Goal: Task Accomplishment & Management: Use online tool/utility

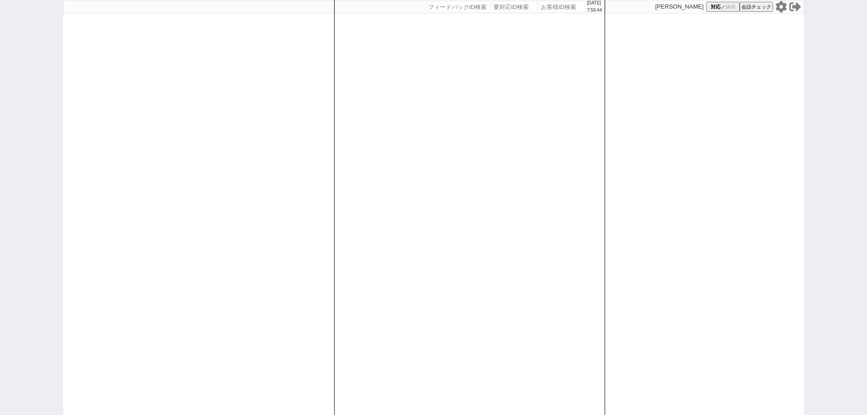
click at [781, 10] on icon at bounding box center [780, 6] width 11 height 11
click at [543, 7] on input "number" at bounding box center [561, 6] width 45 height 11
paste input "612708"
type input "612708"
select select
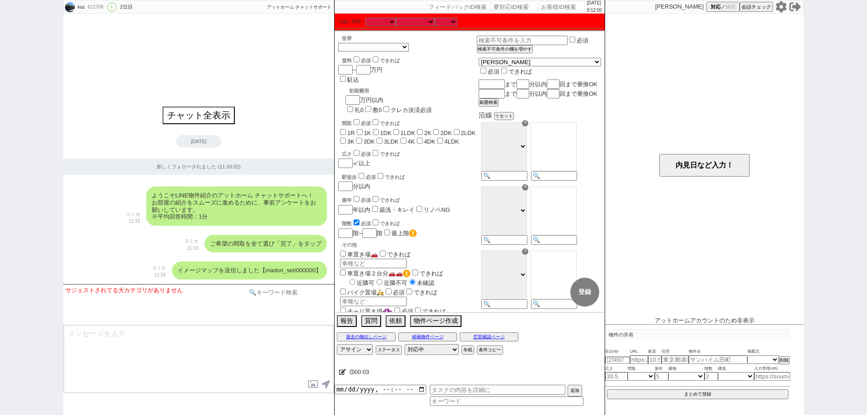
click at [283, 294] on input at bounding box center [288, 292] width 85 height 11
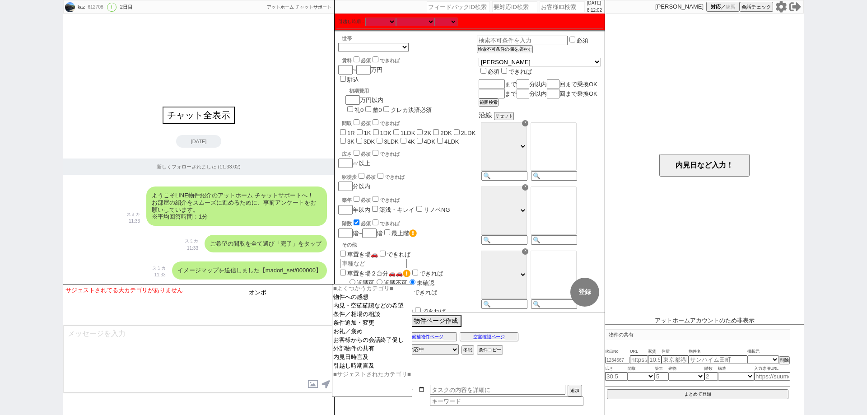
type input "オンボ"
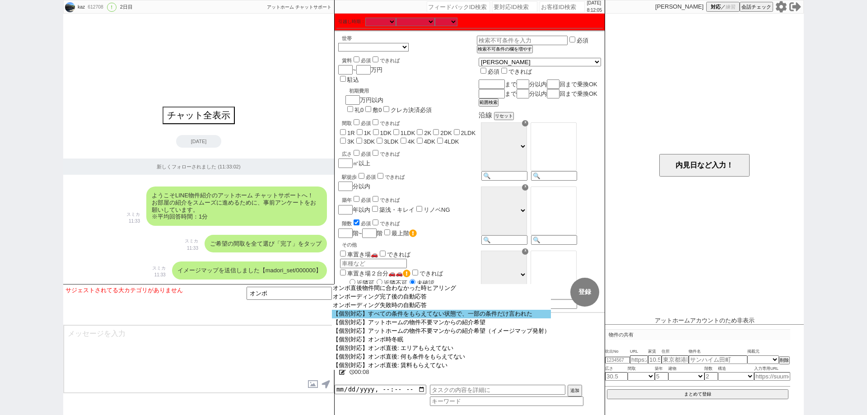
click at [456, 318] on option "【個別対応】すべての条件をもらえてない状態で、一部の条件だけ言われた" at bounding box center [441, 314] width 219 height 9
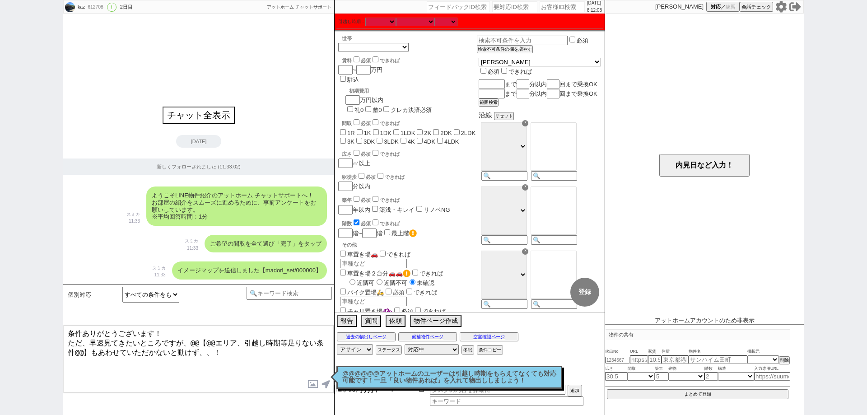
drag, startPoint x: 84, startPoint y: 334, endPoint x: 64, endPoint y: 329, distance: 19.9
click at [64, 329] on textarea "条件ありがとうございます！ ただ、早速見てきたいところですが、@@【@@エリア、引越し時期等足りない条件@@】もあわせていただかないと動けず、、！" at bounding box center [199, 359] width 270 height 68
drag, startPoint x: 92, startPoint y: 339, endPoint x: 63, endPoint y: 343, distance: 28.8
click at [63, 343] on div "先日はLINEの追加ありがとうございました！ ただ、早速見てきたいところですが、@@【@@エリア、引越し時期等足りない条件@@】もあわせていただかないと動けず…" at bounding box center [198, 359] width 271 height 69
drag, startPoint x: 320, startPoint y: 338, endPoint x: 173, endPoint y: 339, distance: 147.2
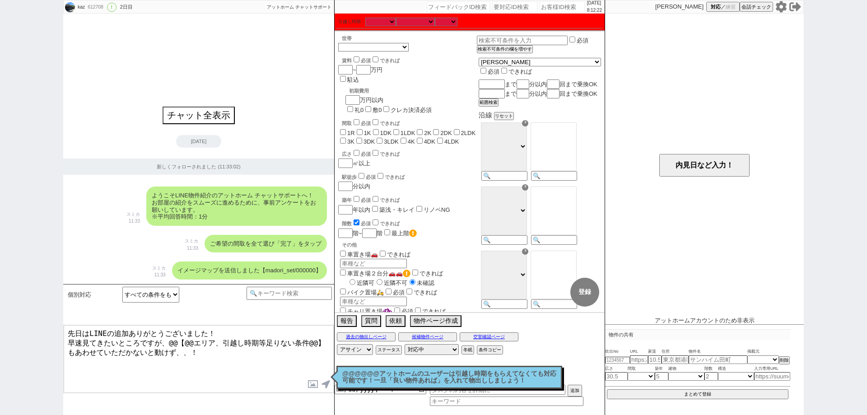
click at [173, 339] on textarea "先日はLINEの追加ありがとうございました！ 早速見てきたいところですが、@@【@@エリア、引越し時期等足りない条件@@】もあわせていただかないと動けず、、！" at bounding box center [199, 359] width 270 height 68
type textarea "先日はLINEの追加ありがとうございました！ 早速見てきたいところですが、エリア、賃料、間取り、世帯、引越し時期等もあわせていただかないと動けず、、！"
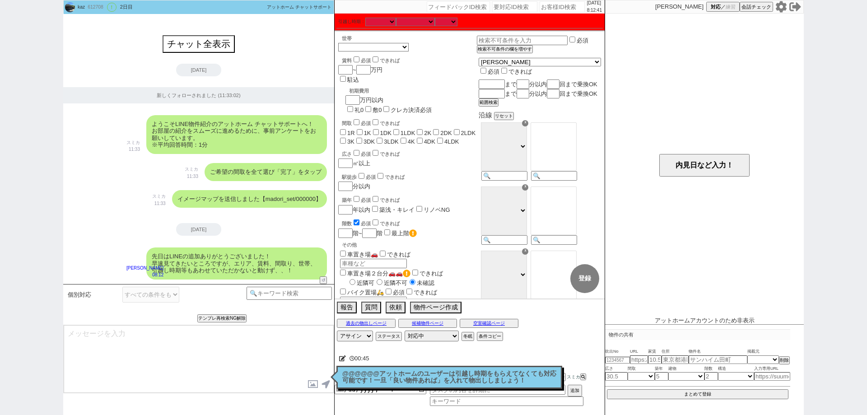
type textarea "お待ちしておりますので、頂き次第すぐに物件ご紹介させて下さい！"
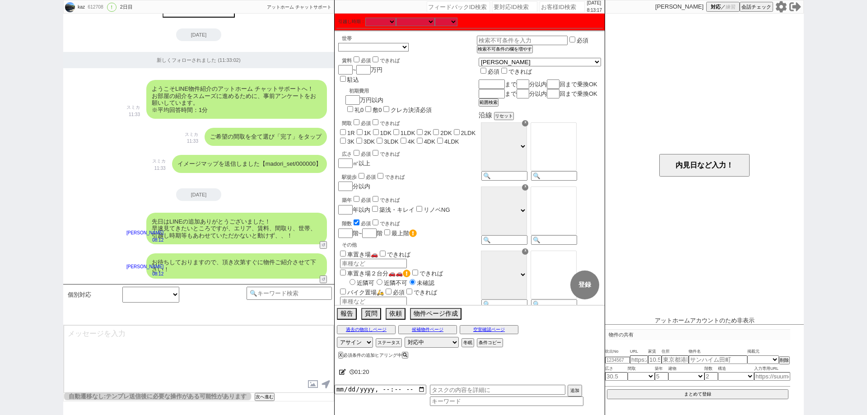
scroll to position [53, 0]
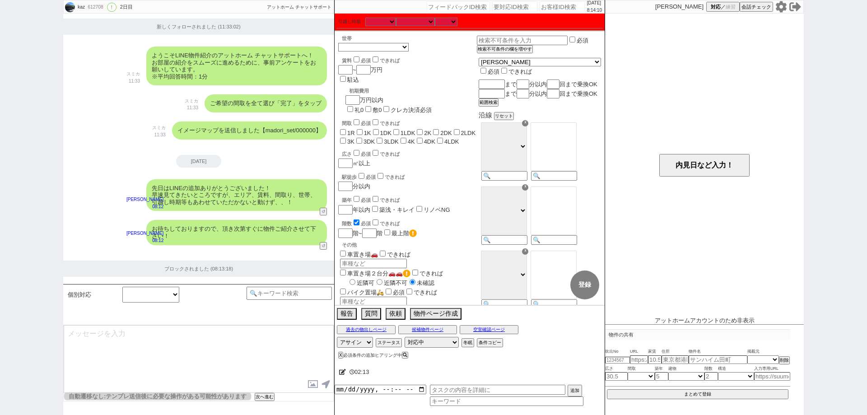
click at [0, 317] on div "kaz 612708 ! 0 2日目 冬眠中 自社客 アットホーム チャットサポート スミカ_BPO チャット全表示 2025-09-02 新しくフォローされ…" at bounding box center [433, 207] width 867 height 415
click at [417, 341] on select "対応中 引き継ぎ完了 ブロック 長期間返信なし 紹介不可 別の所で決まった 客の都合で引越しが無くなった 接客開始後に冬眠" at bounding box center [431, 342] width 54 height 11
select select "200"
click at [404, 337] on select "対応中 引き継ぎ完了 ブロック 長期間返信なし 紹介不可 別の所で決まった 客の都合で引越しが無くなった 接客開始後に冬眠" at bounding box center [431, 342] width 54 height 11
drag, startPoint x: 69, startPoint y: 3, endPoint x: 103, endPoint y: 7, distance: 34.5
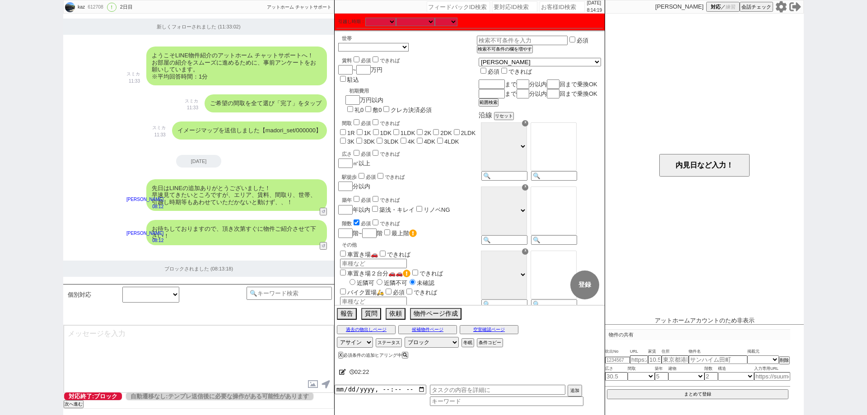
click at [103, 7] on div "612708" at bounding box center [95, 7] width 20 height 7
click at [539, 8] on input "number" at bounding box center [561, 6] width 45 height 11
paste input "612825"
type input "612825"
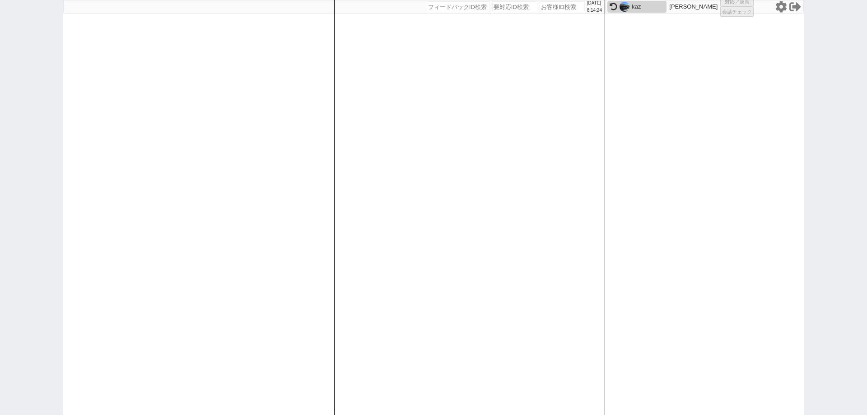
select select
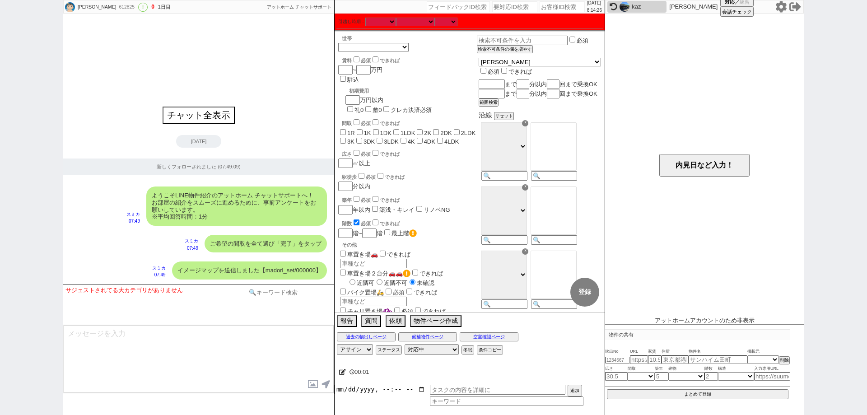
click at [269, 292] on input at bounding box center [288, 292] width 85 height 11
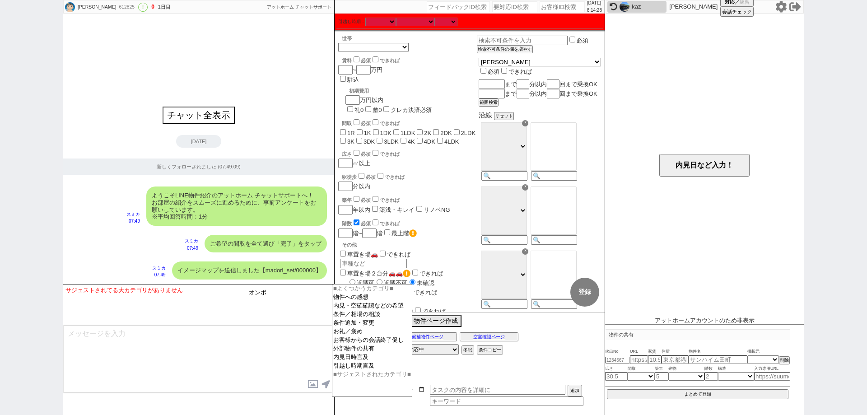
type input "オンボ"
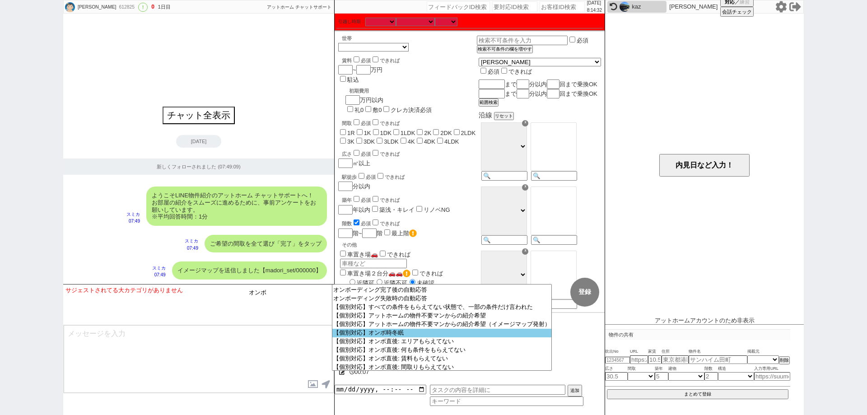
scroll to position [9, 0]
click at [0, 237] on div "まつもとたかし 612825 ! 0 1日目 冬眠中 自社客 アットホーム チャットサポート スミカ_BPO チャット全表示 2025-09-03 新しくフォ…" at bounding box center [433, 207] width 867 height 415
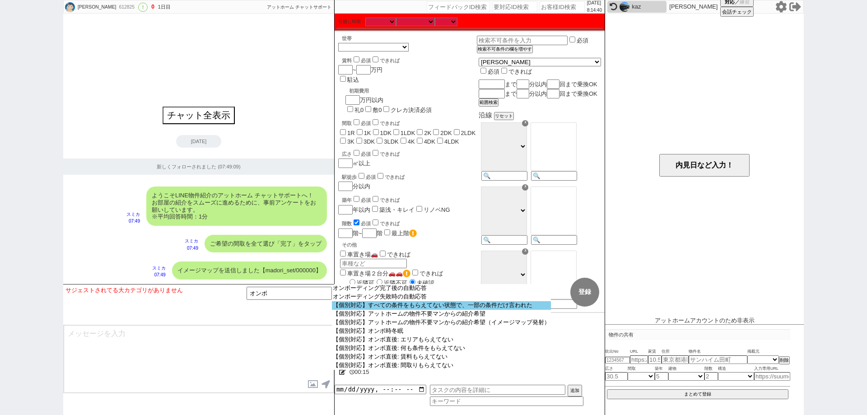
scroll to position [9, 0]
click at [473, 307] on option "【個別対応】すべての条件をもらえてない状態で、一部の条件だけ言われた" at bounding box center [441, 305] width 219 height 9
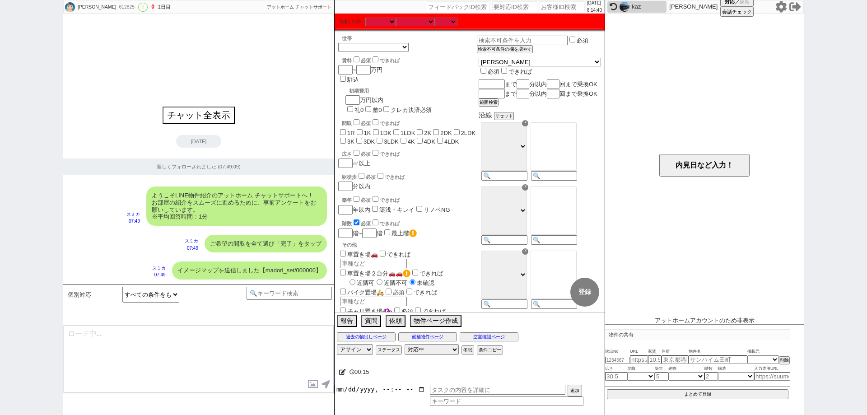
type textarea "条件ありがとうございます！ ただ、早速見てきたいところですが、@@【@@エリア、引越し時期等足りない条件@@】もあわせていただかないと動けず、、！"
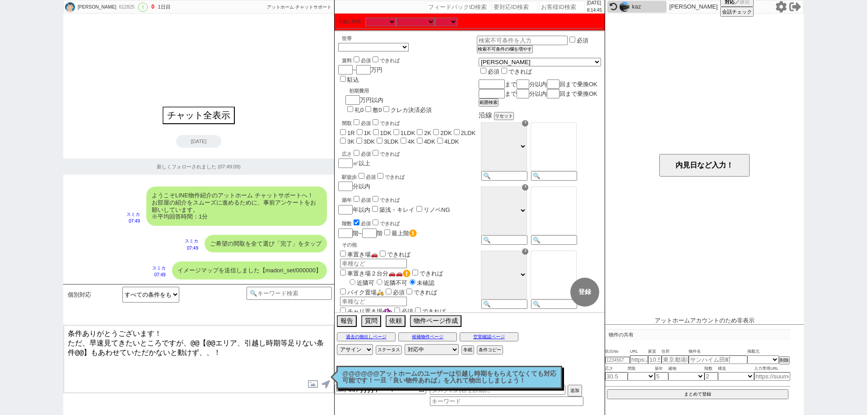
click at [389, 378] on p "@@@@@@アットホームのユーザーは引越し時期をもらえてなくても対応可能です！一旦「良い物件あれば」を入れて物出ししましょう！" at bounding box center [449, 377] width 214 height 14
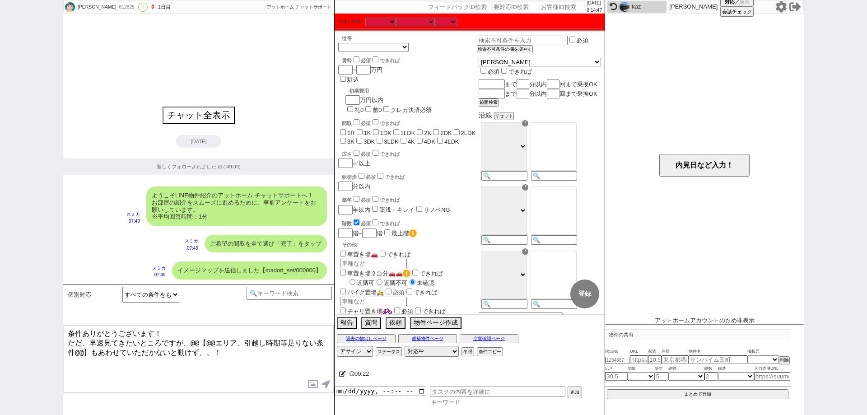
click at [479, 401] on input at bounding box center [506, 402] width 153 height 8
type input "じ"
type input "条件"
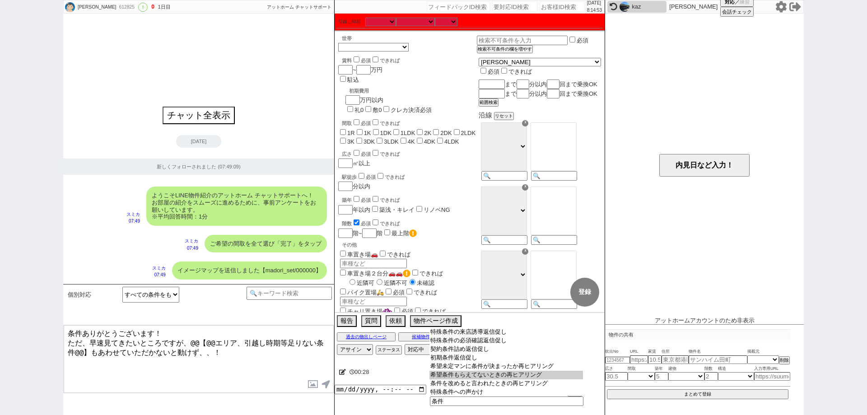
type input "希望条件もらえてないときの再ヒアリング"
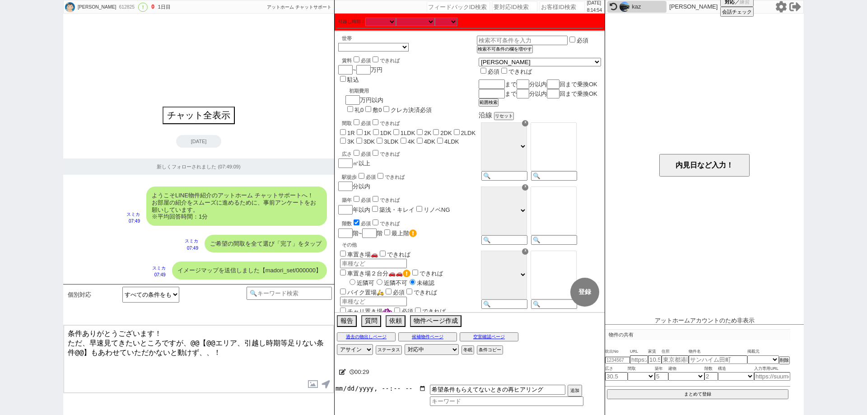
click at [418, 390] on input "datetime-local" at bounding box center [380, 389] width 92 height 8
click at [569, 389] on button "追加" at bounding box center [573, 391] width 13 height 10
type input "2025-09-03T08:00"
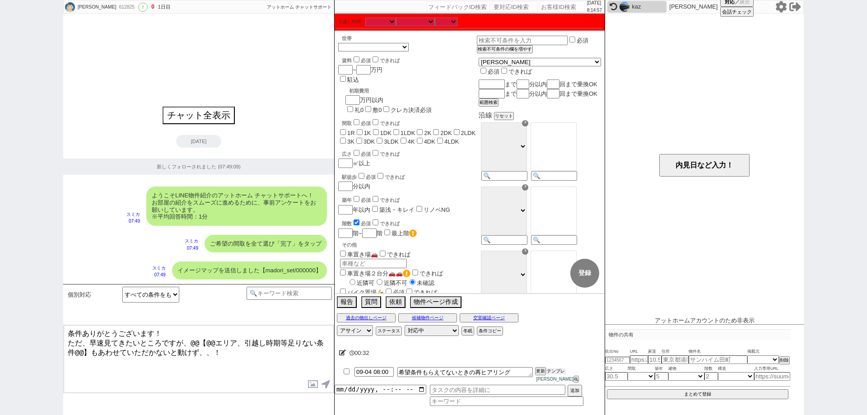
click at [557, 374] on button "テンプレ" at bounding box center [556, 371] width 20 height 6
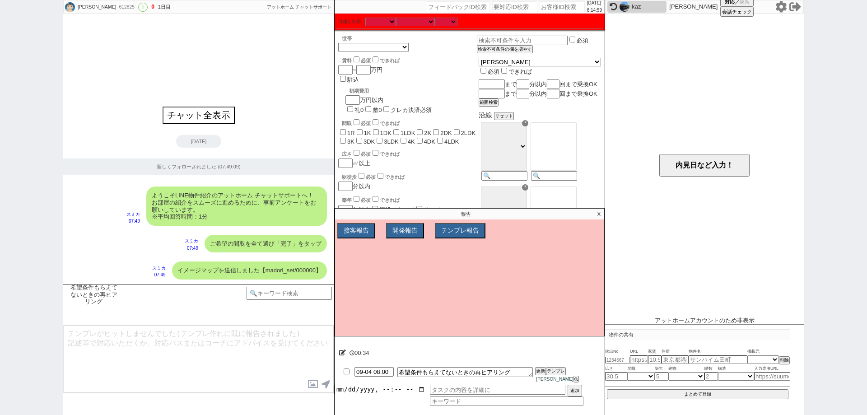
click at [601, 216] on p "X" at bounding box center [599, 214] width 10 height 11
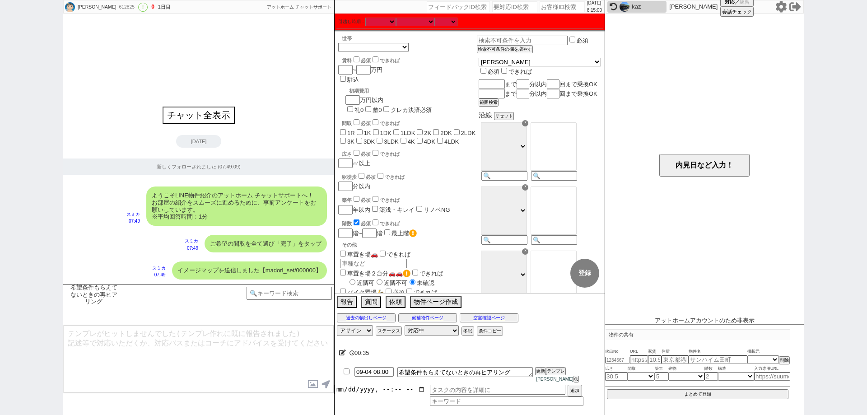
click at [347, 374] on input "checkbox" at bounding box center [346, 371] width 13 height 6
checkbox input "true"
click at [539, 374] on button "更新" at bounding box center [539, 371] width 9 height 6
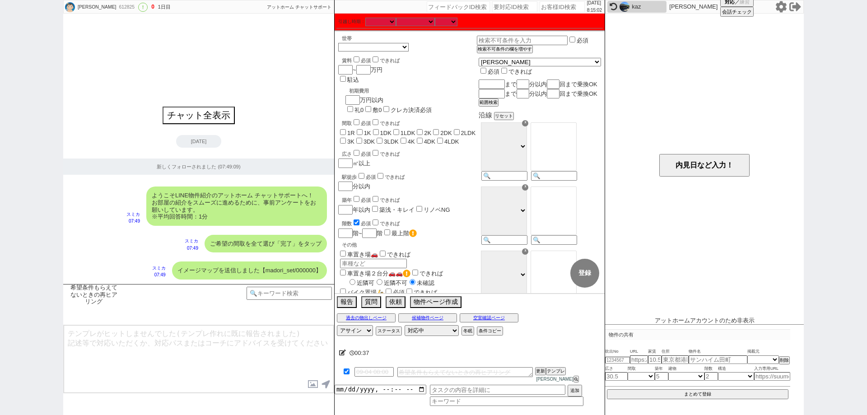
click at [539, 361] on div "00:37" at bounding box center [469, 353] width 270 height 18
click at [538, 373] on button "更新" at bounding box center [539, 371] width 9 height 6
click at [538, 374] on button "更新" at bounding box center [539, 371] width 9 height 6
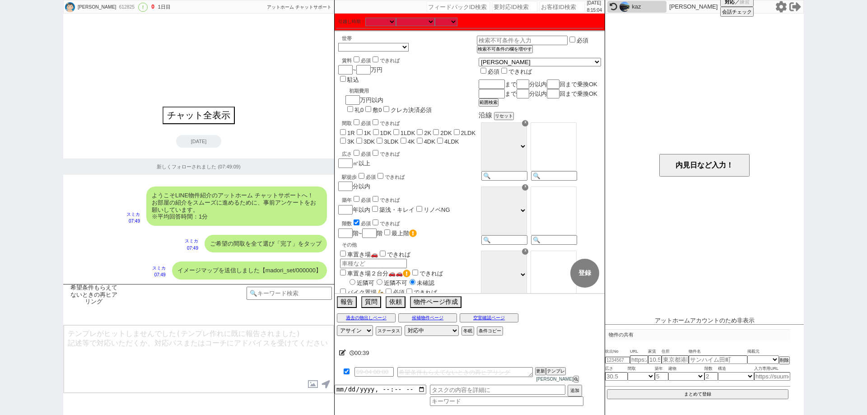
click at [538, 362] on div "00:39" at bounding box center [469, 353] width 270 height 18
click at [537, 374] on button "更新" at bounding box center [539, 371] width 9 height 6
click at [0, 317] on div "まつもとたかし 612825 ! 0 1日目 冬眠中 自社客 アットホーム チャットサポート スミカ_BPO チャット全表示 2025-09-03 新しくフォ…" at bounding box center [433, 207] width 867 height 415
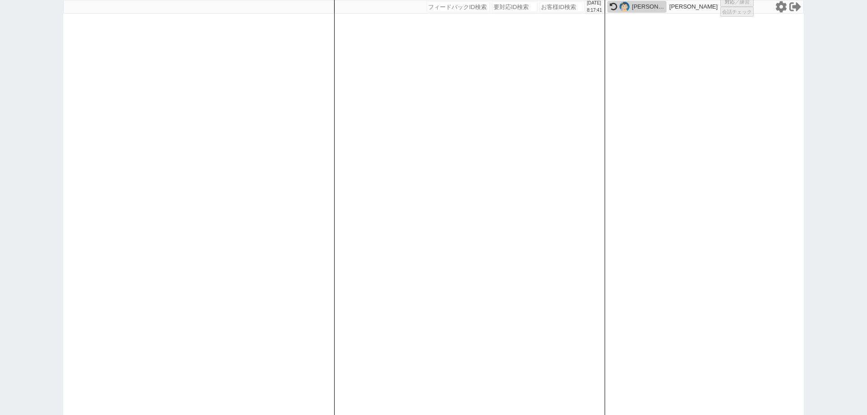
select select
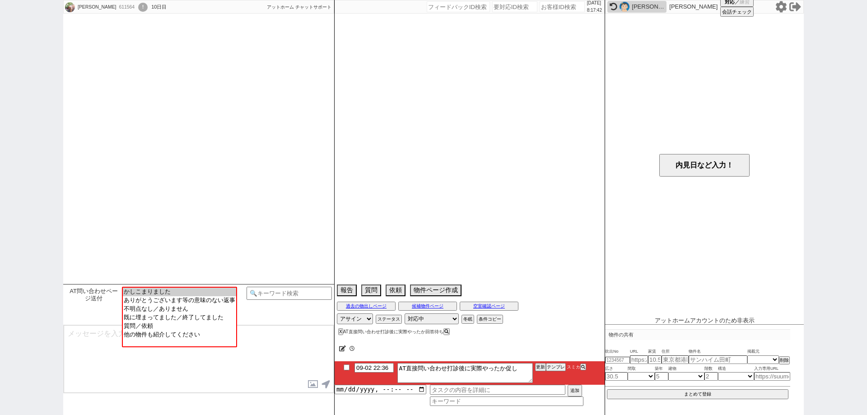
select select "15"
select select "1"
select select "47"
select select "1217"
select select "19"
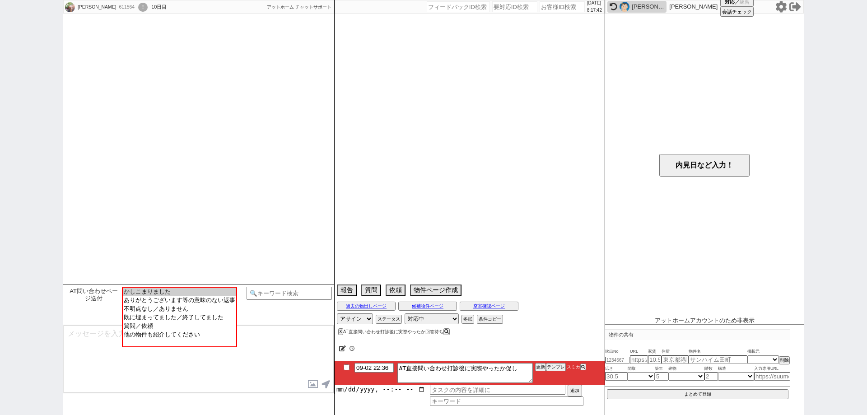
select select "604"
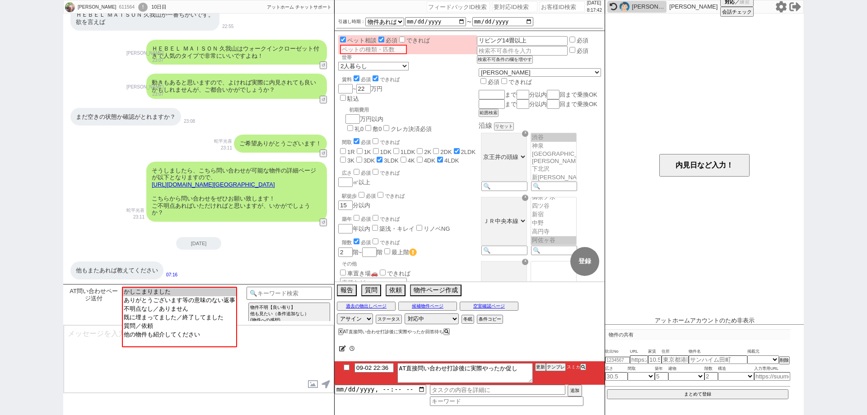
scroll to position [25, 0]
click at [341, 330] on div "X AT直接問い合わせ打診後に実際やったか回答待ち" at bounding box center [394, 331] width 112 height 5
click at [338, 330] on div "X AT直接問い合わせ打診後に実際やったか回答待ち" at bounding box center [448, 331] width 229 height 12
click at [340, 334] on div "X AT直接問い合わせ打診後に実際やったか回答待ち" at bounding box center [394, 331] width 112 height 5
click at [338, 331] on div "X AT直接問い合わせ打診後に実際やったか回答待ち" at bounding box center [448, 331] width 229 height 12
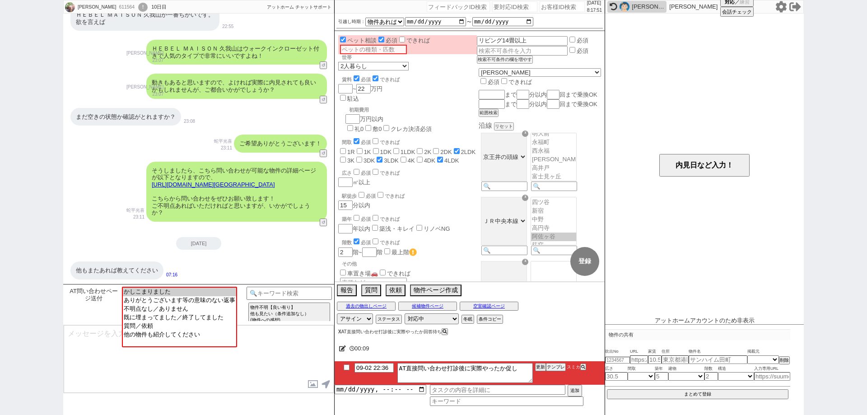
click at [339, 329] on button "X" at bounding box center [339, 331] width 3 height 5
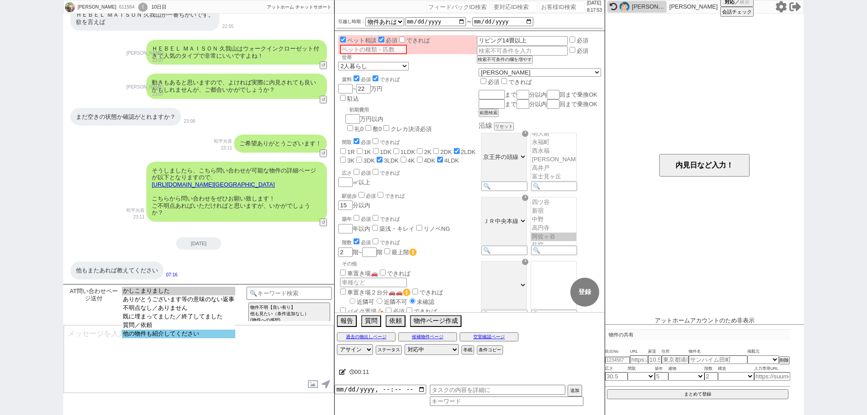
select select "他の物件も紹介してください"
click at [214, 338] on option "他の物件も紹介してください" at bounding box center [178, 334] width 113 height 9
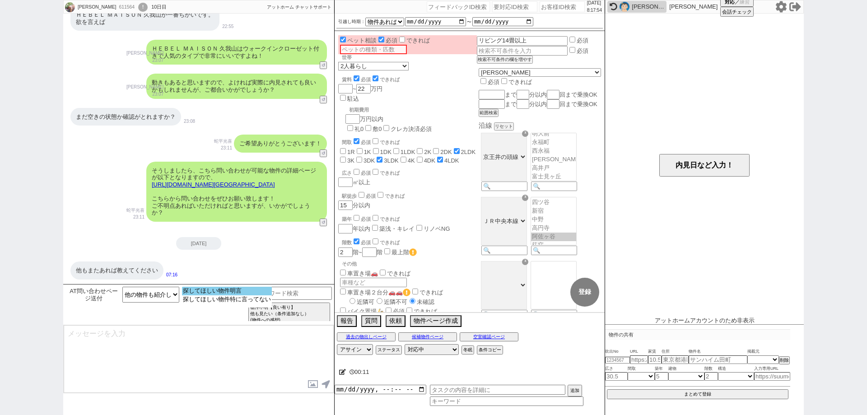
select select "探してほしい物件明言"
click at [221, 295] on option "探してほしい物件明言" at bounding box center [227, 299] width 90 height 9
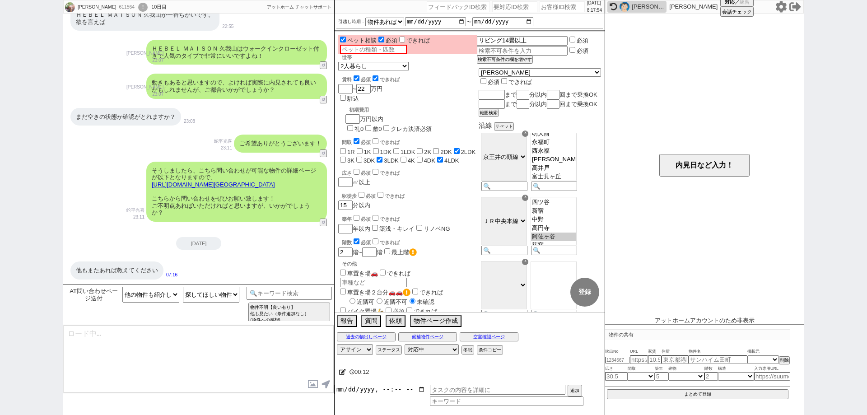
type textarea "かしこまりました、追加でも見てまいりますね！ 物件へのお問い合わせ自体は複数行っていただいて大丈夫ですので、その点はご安心ください！"
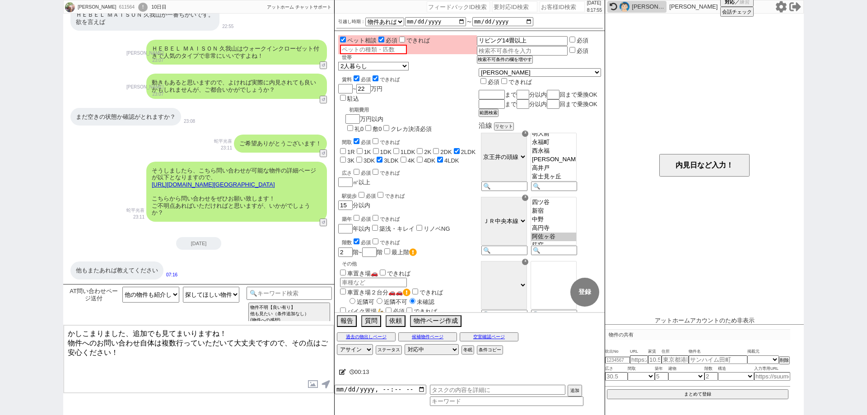
click at [222, 353] on textarea "かしこまりました、追加でも見てまいりますね！ 物件へのお問い合わせ自体は複数行っていただいて大丈夫ですので、その点はご安心ください！" at bounding box center [199, 359] width 270 height 68
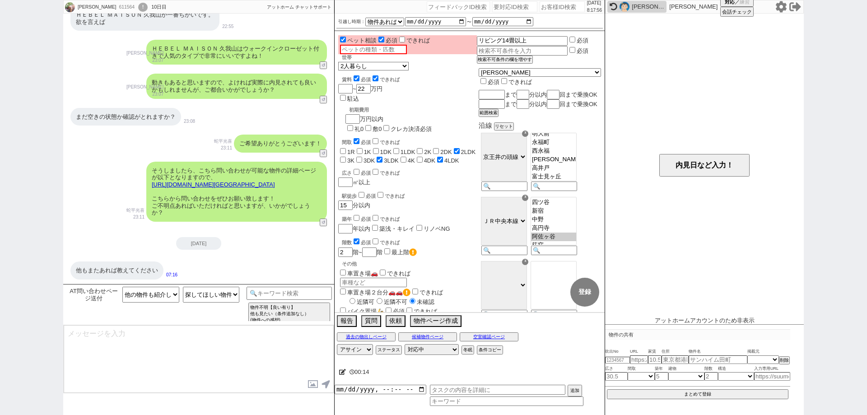
scroll to position [1455, 0]
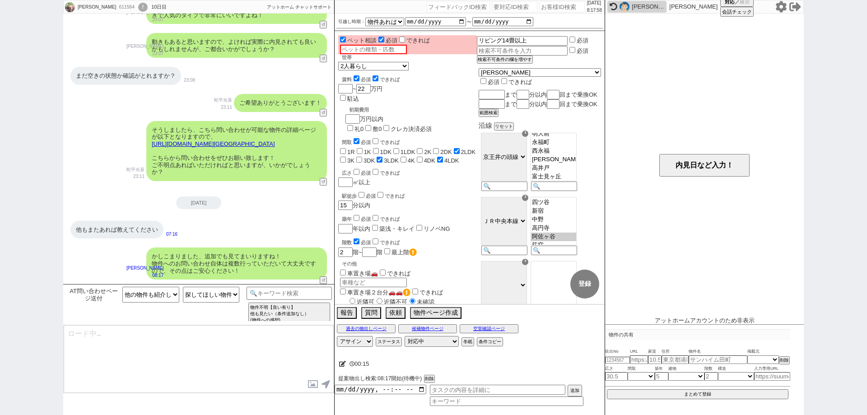
type textarea "別途もし現時点で気になる物件などございましたら参考になりますのでURLなどお送りいただけますと幸いです！"
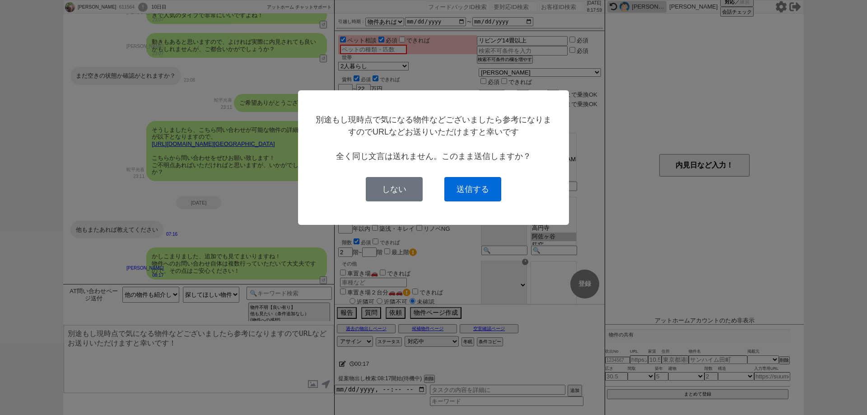
click at [464, 191] on button "送信する" at bounding box center [472, 189] width 57 height 24
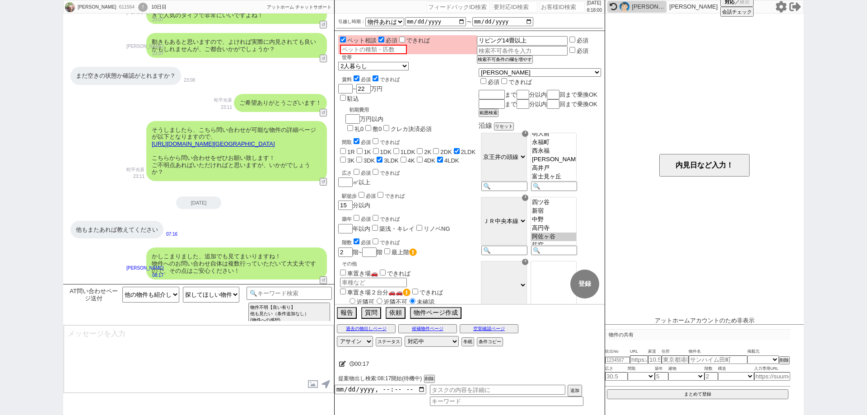
scroll to position [1489, 0]
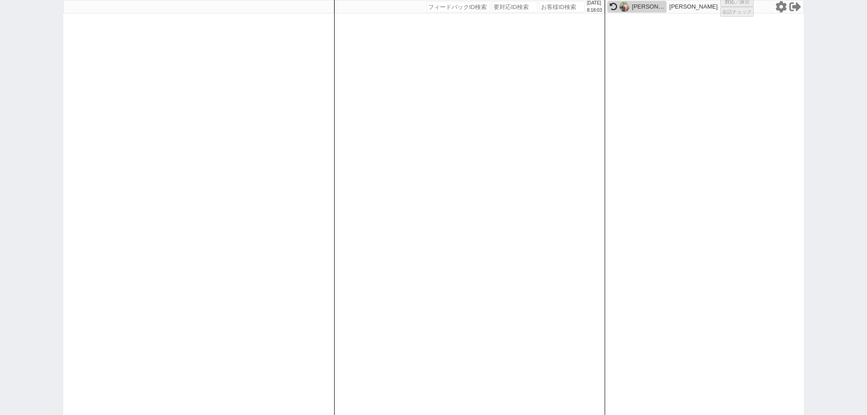
select select
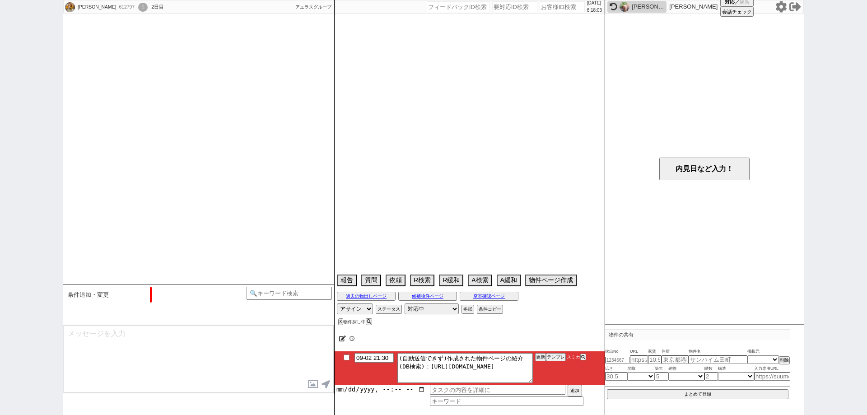
select select "2025"
select select "10"
select select "36"
select select "7"
select select "35"
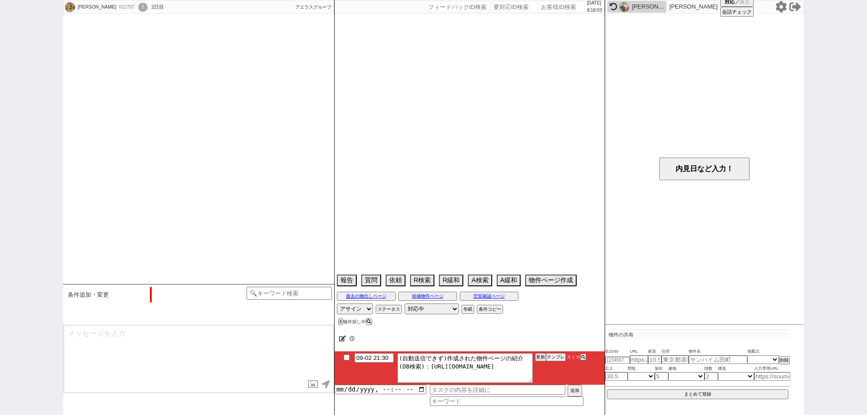
select select "1021"
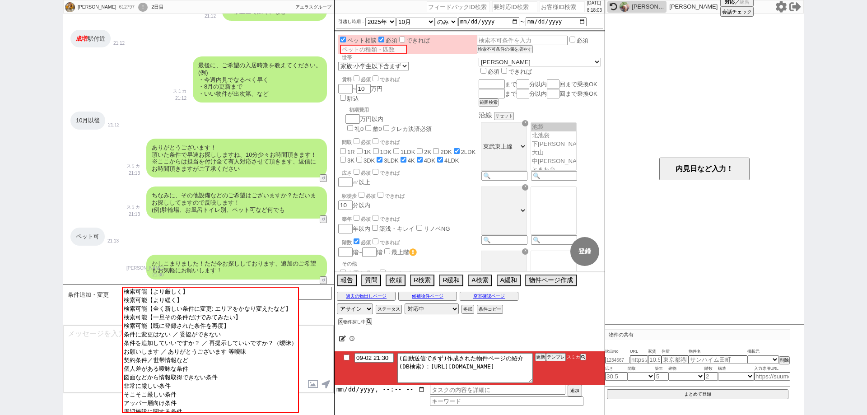
scroll to position [43, 0]
drag, startPoint x: 0, startPoint y: 118, endPoint x: 52, endPoint y: 116, distance: 51.9
click at [0, 118] on div "マサ 612797 ! 0 2日目 アエラス大山店 冬眠中 自社客 アエラスグループ スミカ_BPO チャット全表示 2025-09-02 ようこそLINE物…" at bounding box center [433, 207] width 867 height 415
click at [549, 9] on input "number" at bounding box center [561, 6] width 45 height 11
paste input "612799"
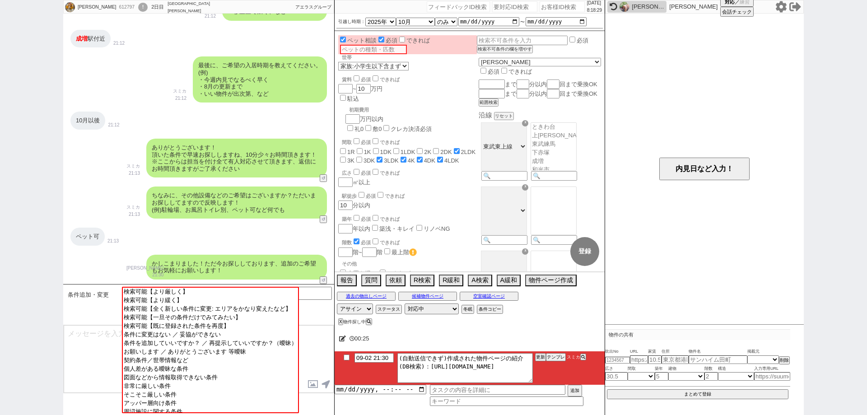
type input "612799"
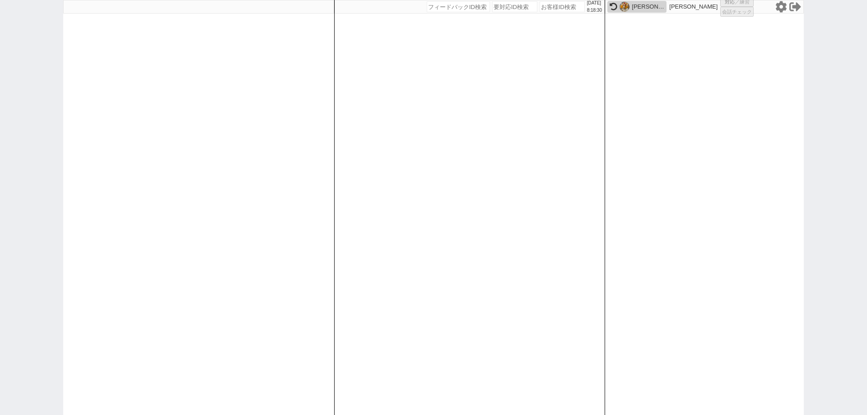
select select "1"
select select "6"
select select
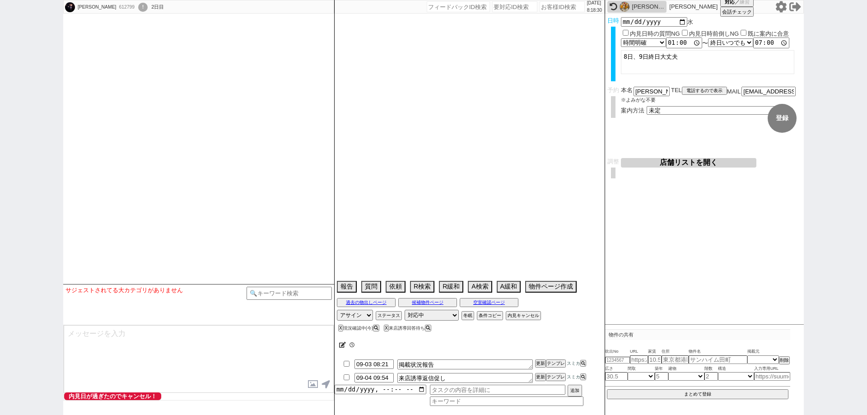
scroll to position [2293, 0]
select select "2025"
select select "10"
select select "17"
select select "0"
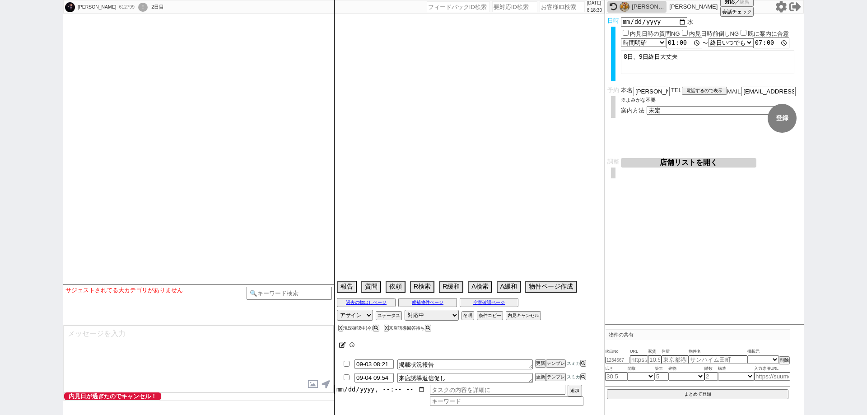
select select "14"
select select "485"
select select "837"
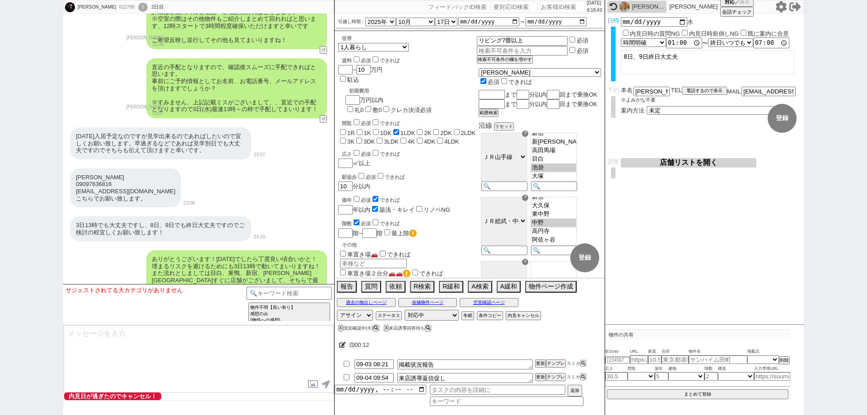
scroll to position [1977, 0]
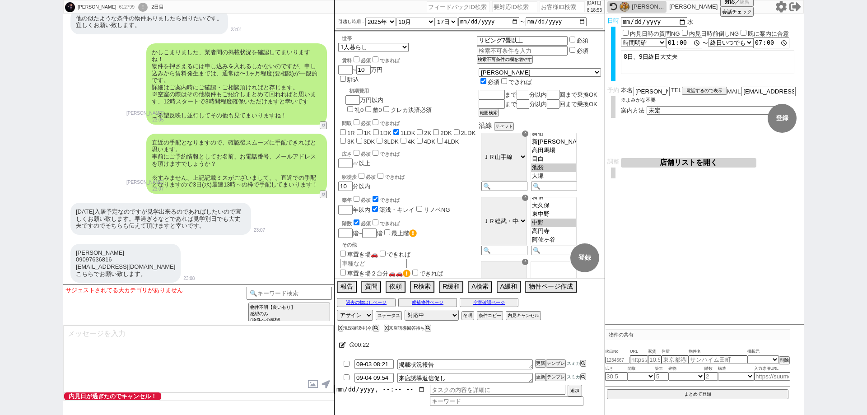
click at [0, 240] on div "藤田里奈 612799 ! 0 2日目 冬眠中 自社客 スミカ スミカ_BPO チャット全表示 2025-09-02 ようこそLINE物件紹介のスミカへ！ お…" at bounding box center [433, 207] width 867 height 415
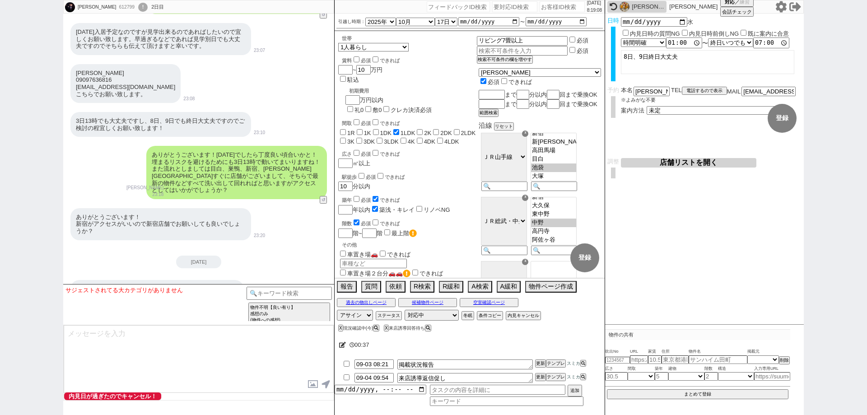
scroll to position [2158, 0]
drag, startPoint x: 0, startPoint y: 78, endPoint x: 110, endPoint y: 77, distance: 110.1
click at [0, 77] on div "藤田里奈 612799 ! 0 2日目 冬眠中 自社客 スミカ スミカ_BPO チャット全表示 2025-09-02 ようこそLINE物件紹介のスミカへ！ お…" at bounding box center [433, 207] width 867 height 415
click at [566, 9] on input "number" at bounding box center [561, 6] width 45 height 11
paste input "612598"
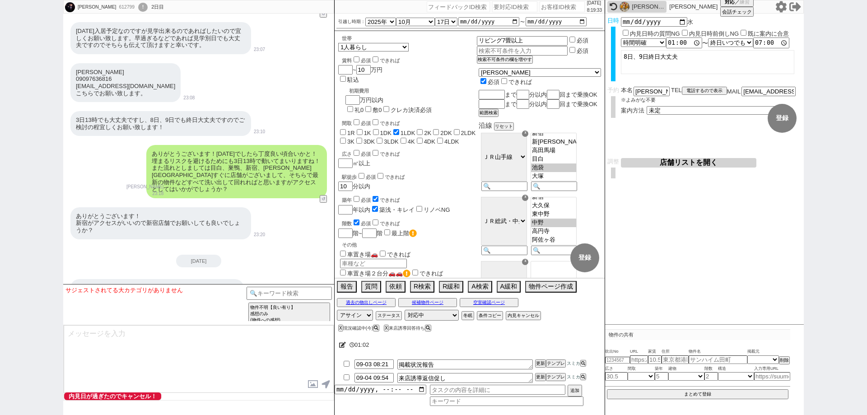
type input "612598"
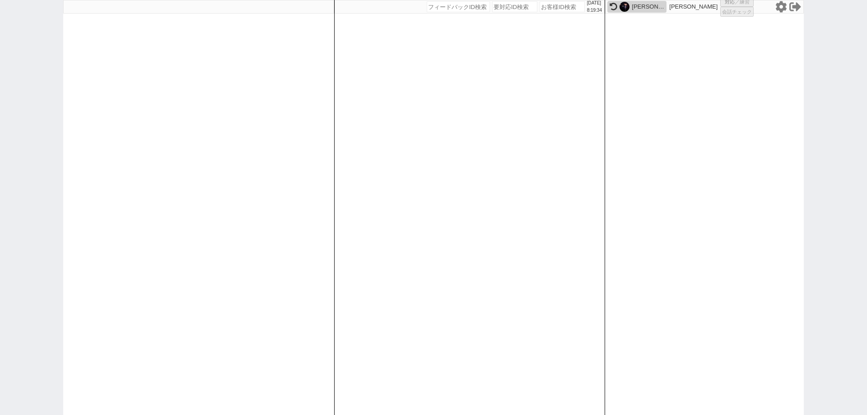
select select
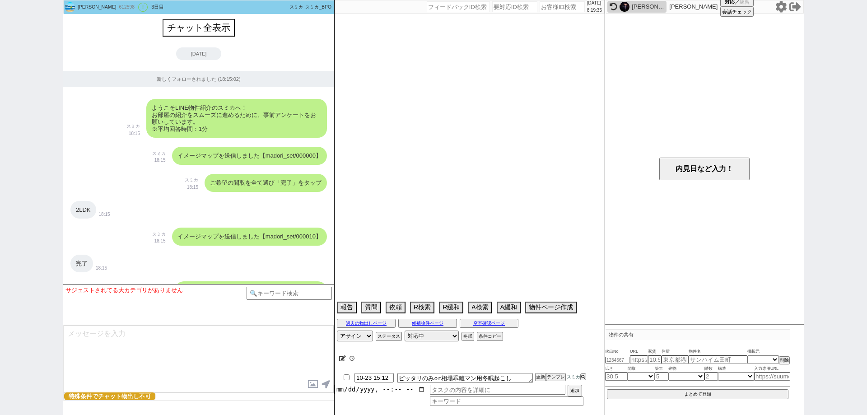
scroll to position [1069, 0]
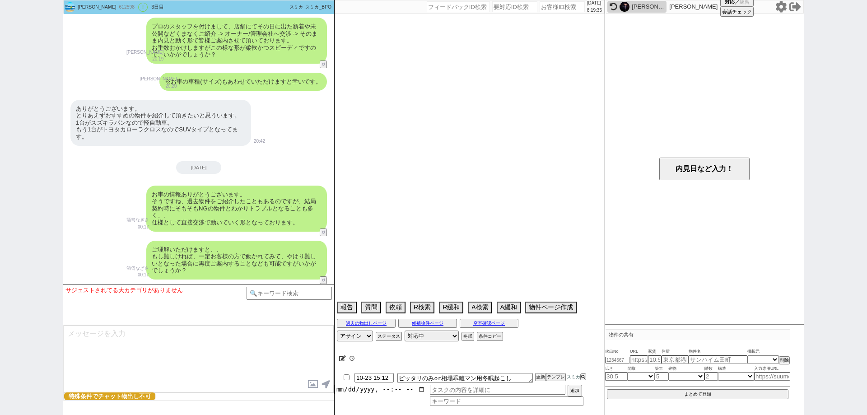
select select "13"
select select "1"
select select "12"
select select "118"
select select "2921"
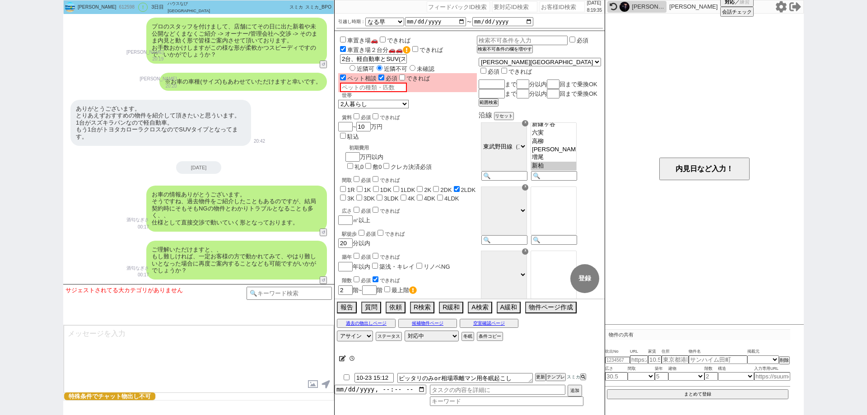
scroll to position [52, 0]
drag, startPoint x: 2, startPoint y: 272, endPoint x: 14, endPoint y: 278, distance: 13.9
click at [5, 275] on div "まさひろ 612598 ! 0 3日目 ハウスなび柏東口店 冬眠中 自社客 スミカ スミカ_BPO チャット全表示 2025-09-01 新しくフォローされま…" at bounding box center [433, 207] width 867 height 415
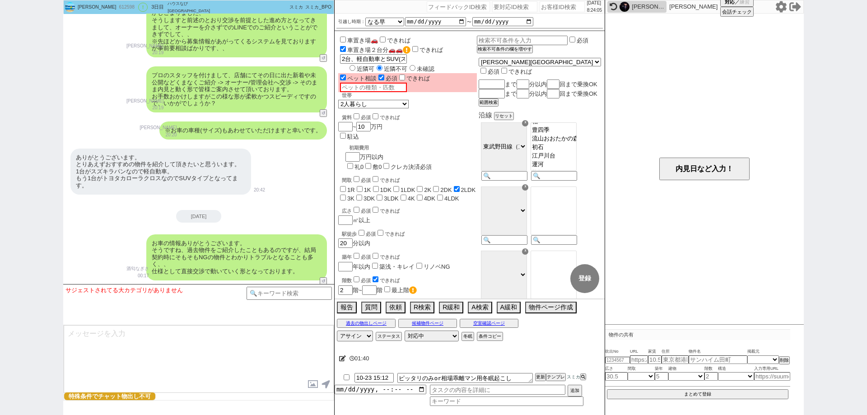
scroll to position [1069, 0]
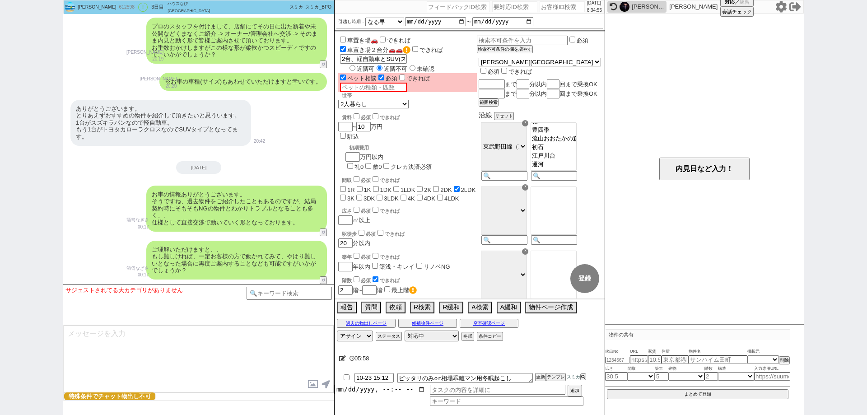
click at [0, 227] on div "まさひろ 612598 ! 0 3日目 ハウスなび柏東口店 冬眠中 自社客 スミカ スミカ_BPO チャット全表示 2025-09-01 新しくフォローされま…" at bounding box center [433, 207] width 867 height 415
click at [436, 336] on select "対応中 引き継ぎ完了 ブロック 長期間返信なし 紹介不可 別の所で決まった 客の都合で引越しが無くなった 接客開始後に冬眠" at bounding box center [431, 335] width 54 height 11
select select "600"
click at [404, 330] on select "対応中 引き継ぎ完了 ブロック 長期間返信なし 紹介不可 別の所で決まった 客の都合で引越しが無くなった 接客開始後に冬眠" at bounding box center [431, 335] width 54 height 11
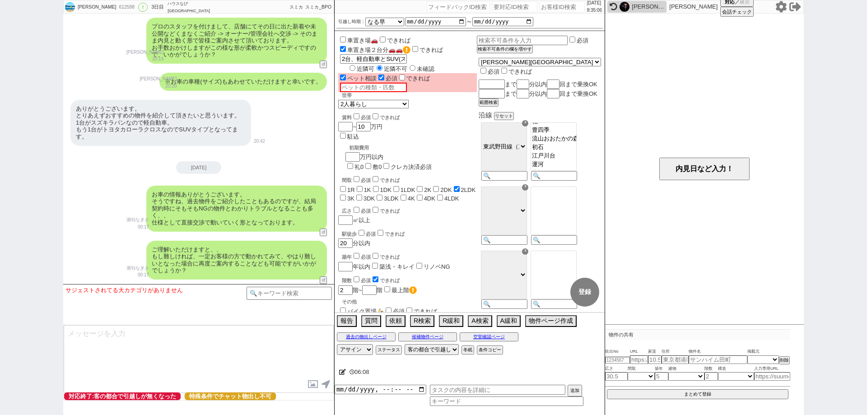
click at [342, 369] on icon at bounding box center [342, 372] width 7 height 6
click at [344, 370] on textarea at bounding box center [452, 370] width 226 height 18
type textarea "ｙ"
checkbox input "false"
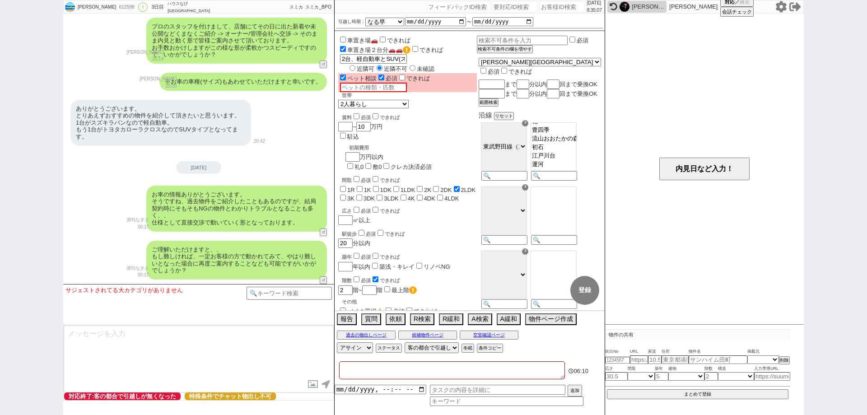
checkbox input "false"
checkbox input "true"
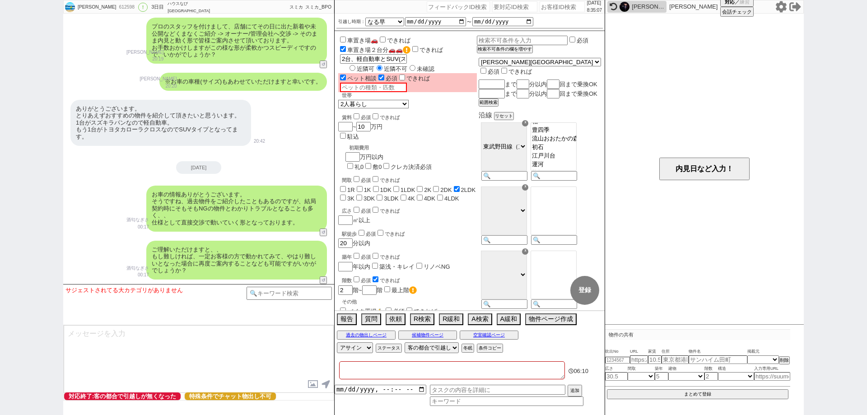
checkbox input "false"
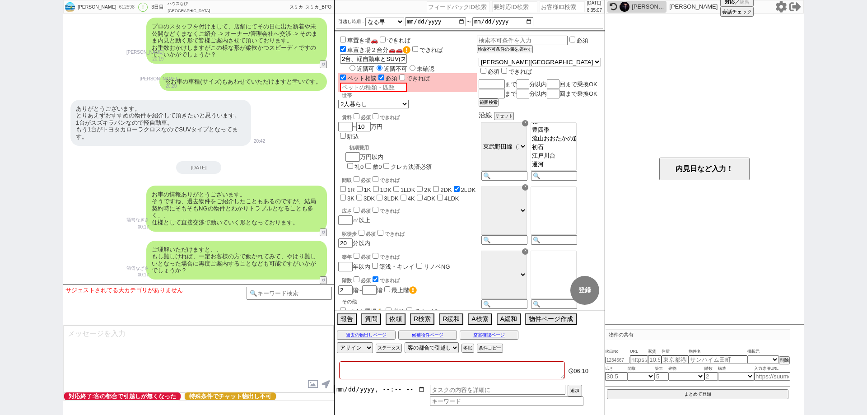
checkbox input "false"
type textarea "や"
checkbox input "false"
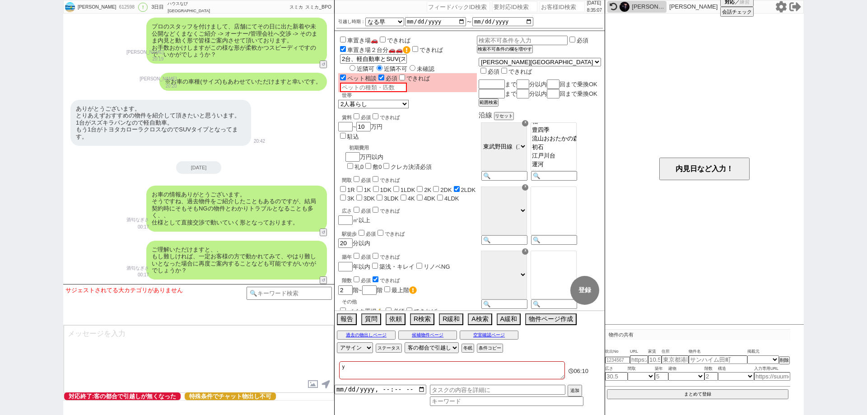
checkbox input "false"
checkbox input "true"
checkbox input "false"
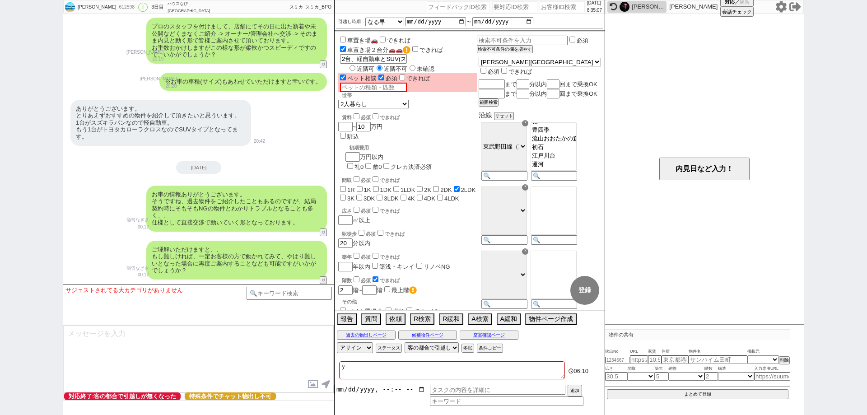
checkbox input "false"
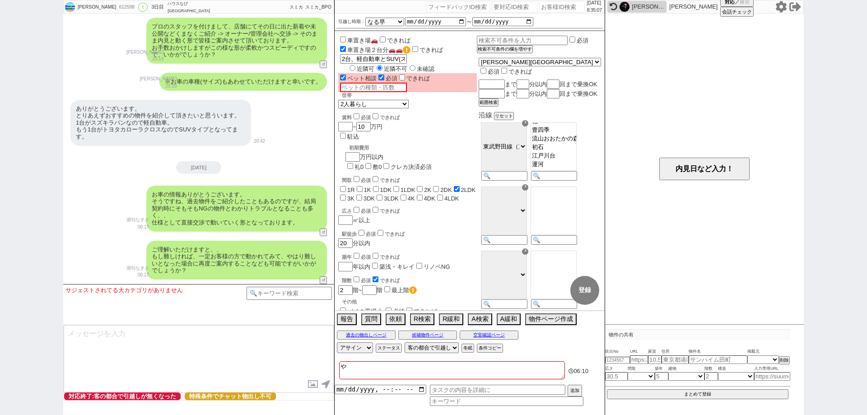
type textarea "やｂ"
checkbox input "false"
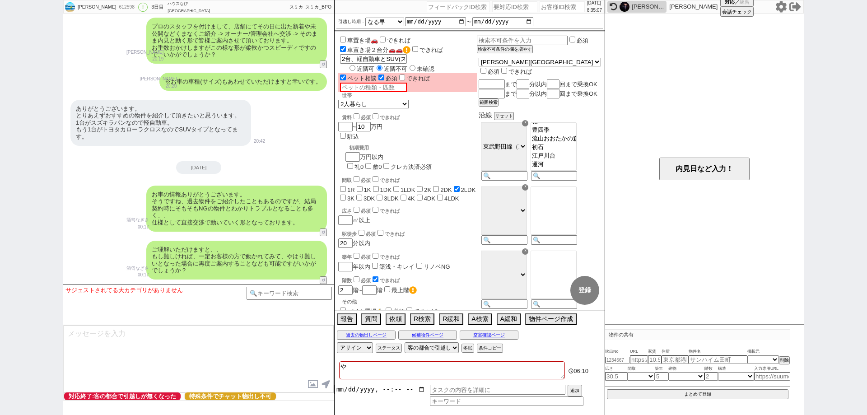
checkbox input "false"
checkbox input "true"
checkbox input "false"
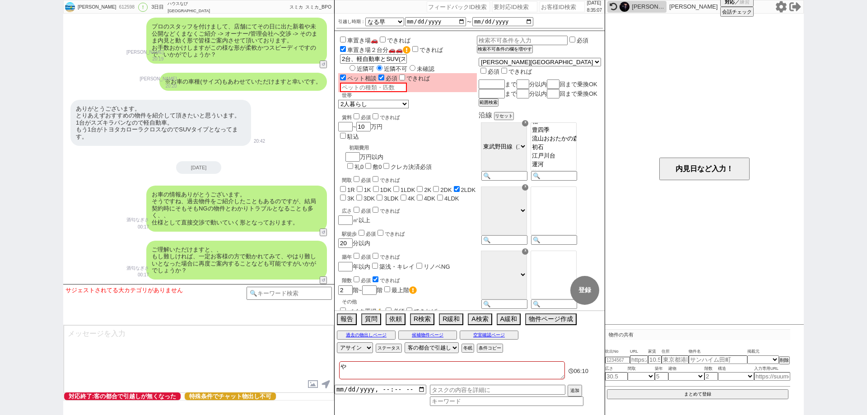
checkbox input "false"
type textarea "やぶ"
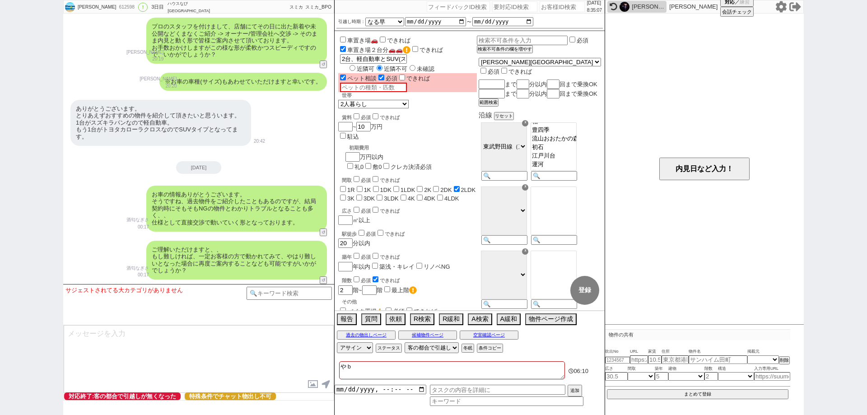
checkbox input "false"
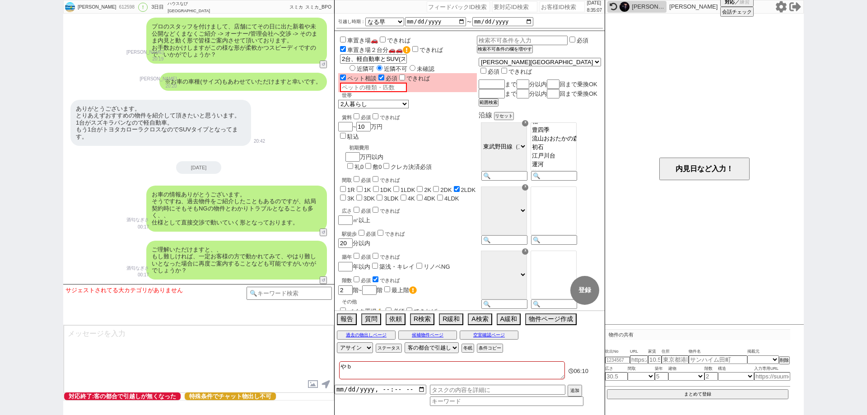
checkbox input "false"
checkbox input "true"
checkbox input "false"
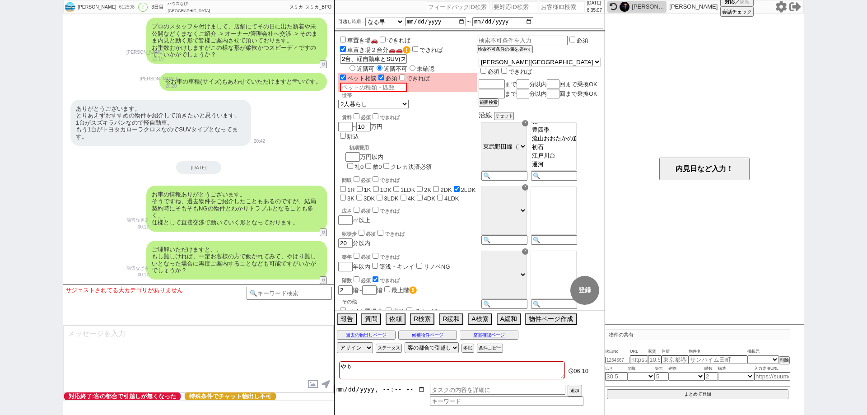
checkbox input "false"
type textarea "やぶｋ"
checkbox input "false"
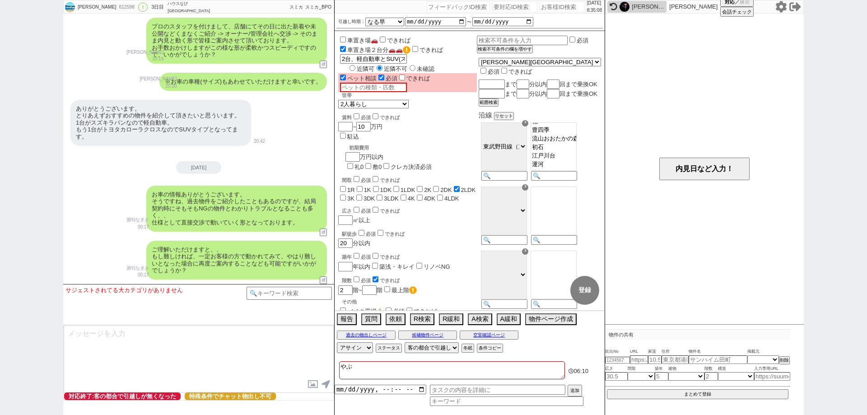
checkbox input "false"
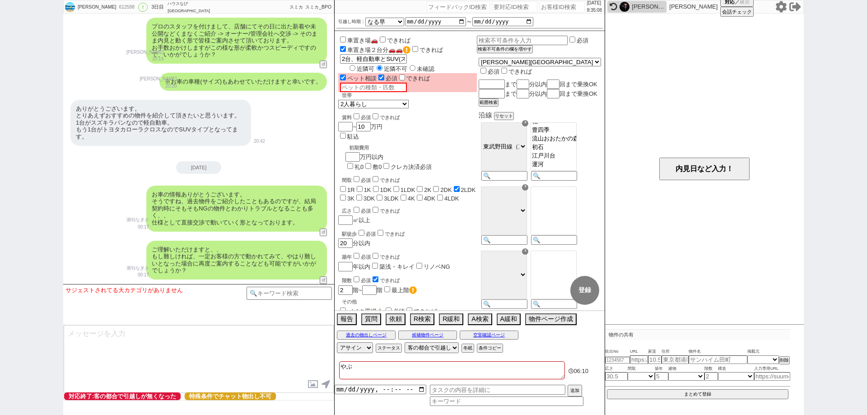
checkbox input "true"
checkbox input "false"
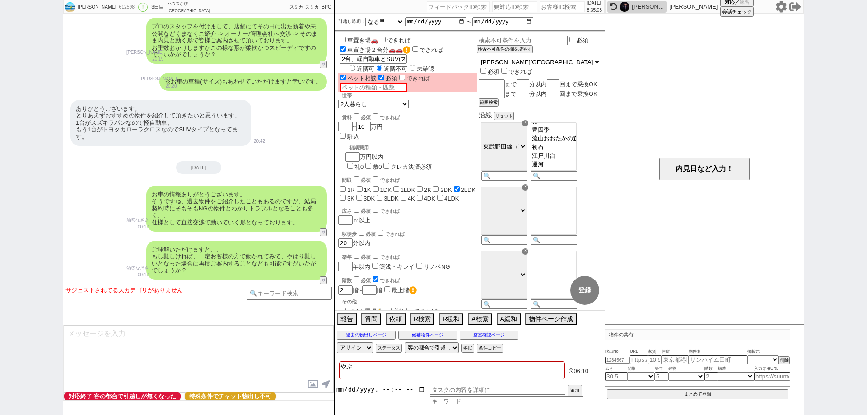
checkbox input "false"
type textarea "やぶく"
checkbox input "false"
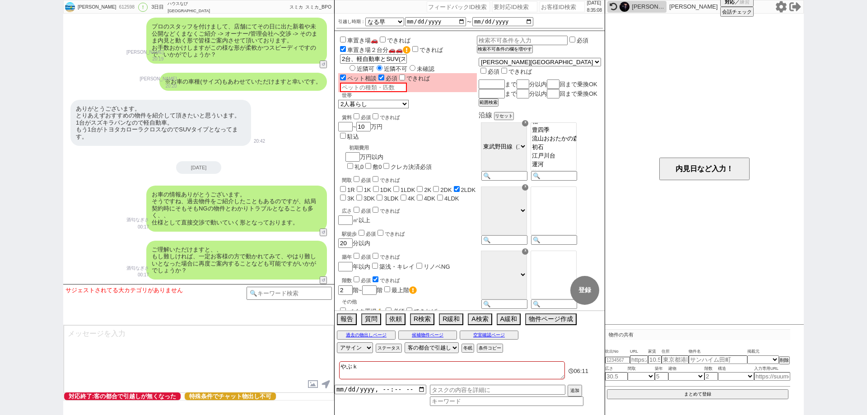
checkbox input "false"
checkbox input "true"
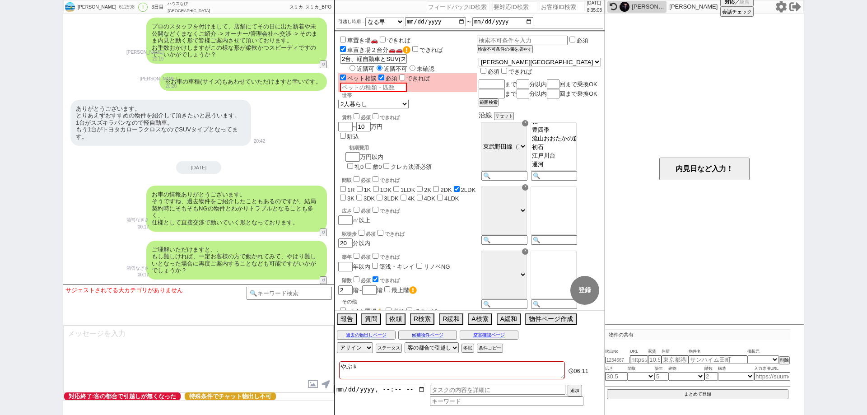
checkbox input "false"
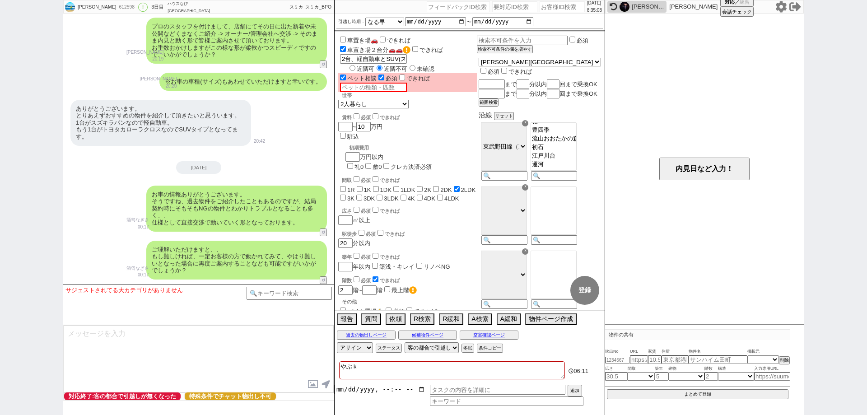
checkbox input "false"
type textarea "やぶ"
checkbox input "false"
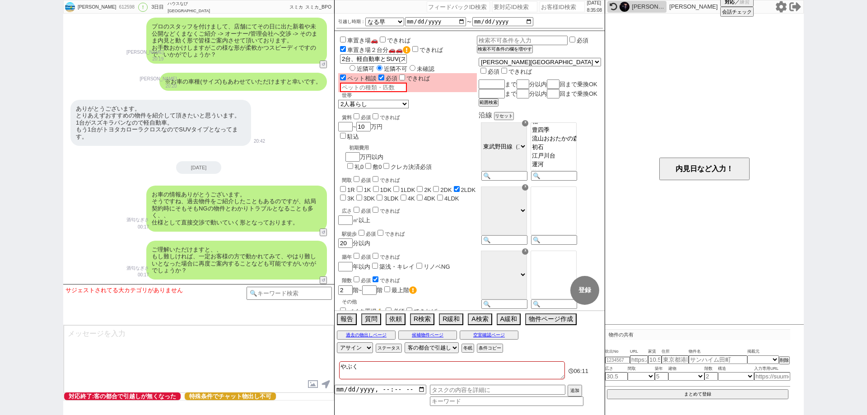
checkbox input "false"
checkbox input "true"
checkbox input "false"
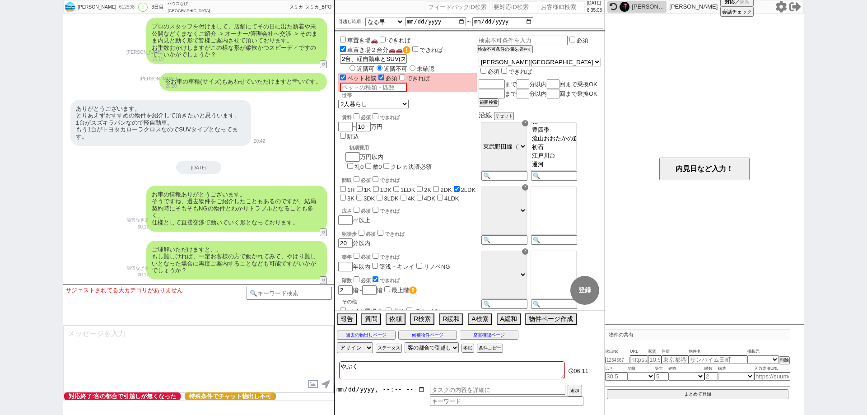
checkbox input "false"
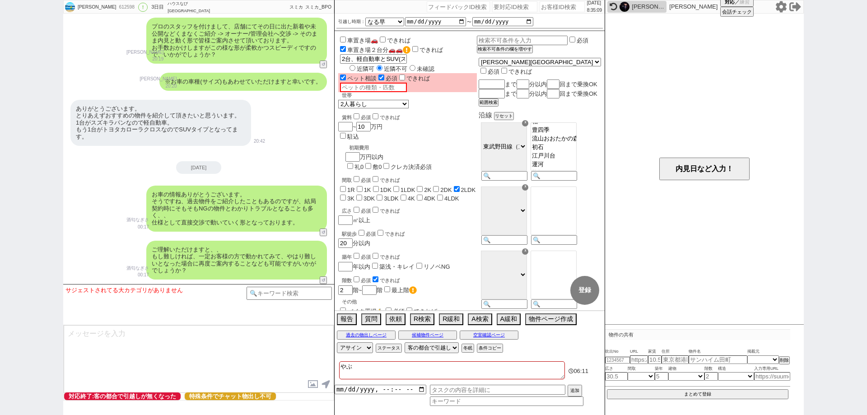
type textarea "や"
checkbox input "false"
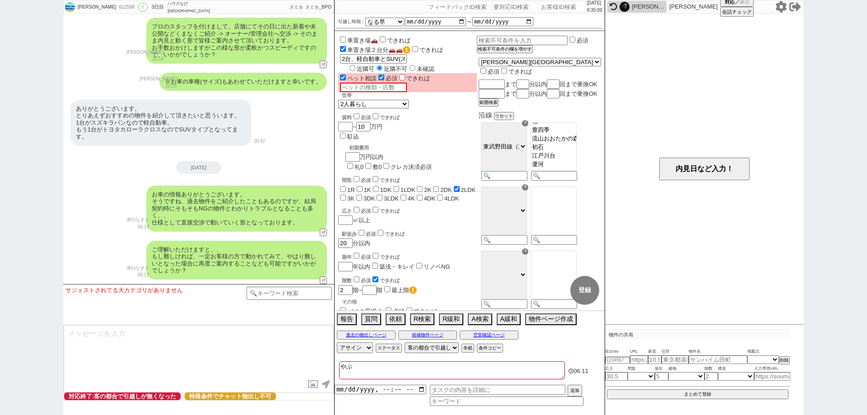
checkbox input "false"
checkbox input "true"
checkbox input "false"
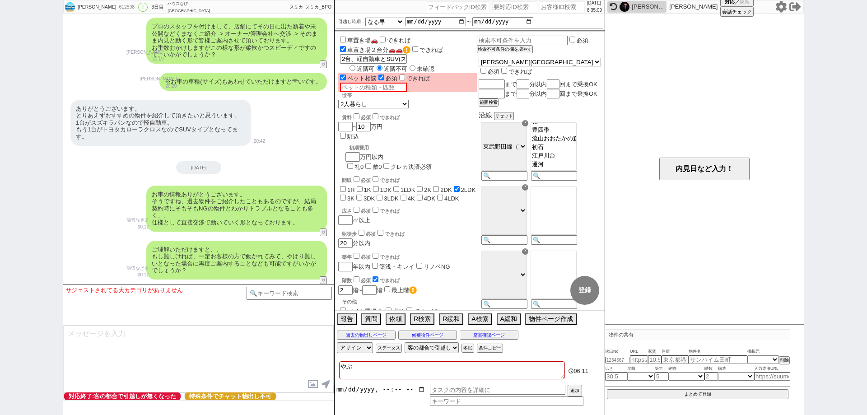
checkbox input "false"
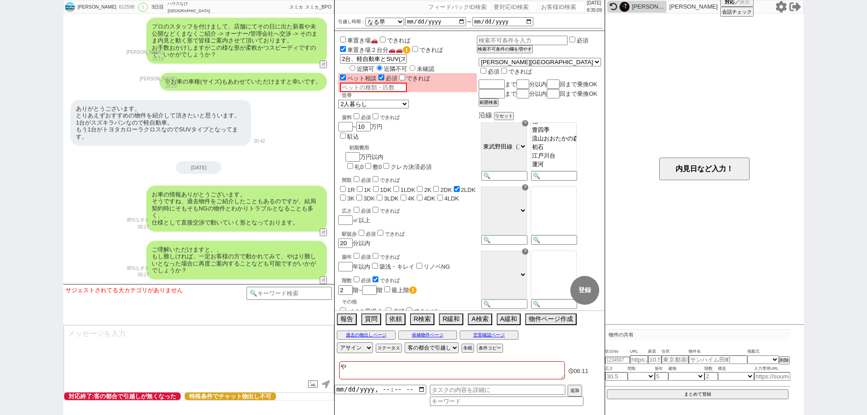
checkbox input "false"
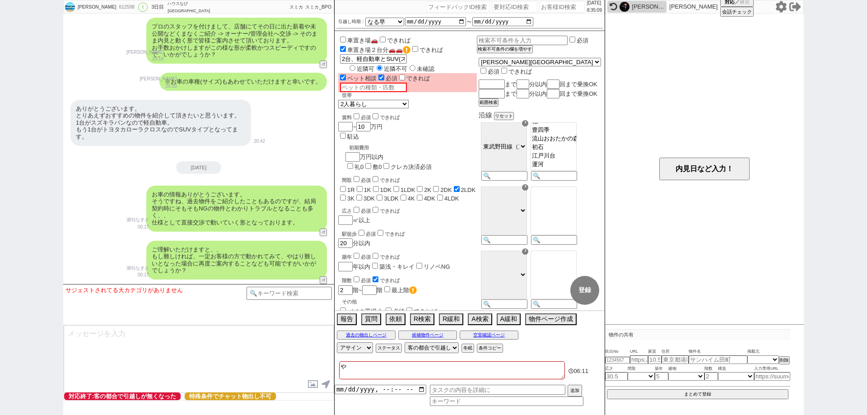
checkbox input "true"
checkbox input "false"
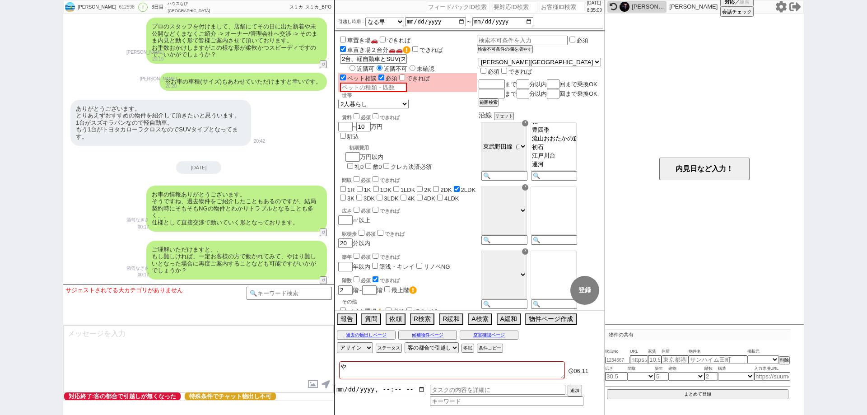
checkbox input "false"
type textarea "ｈ"
checkbox input "false"
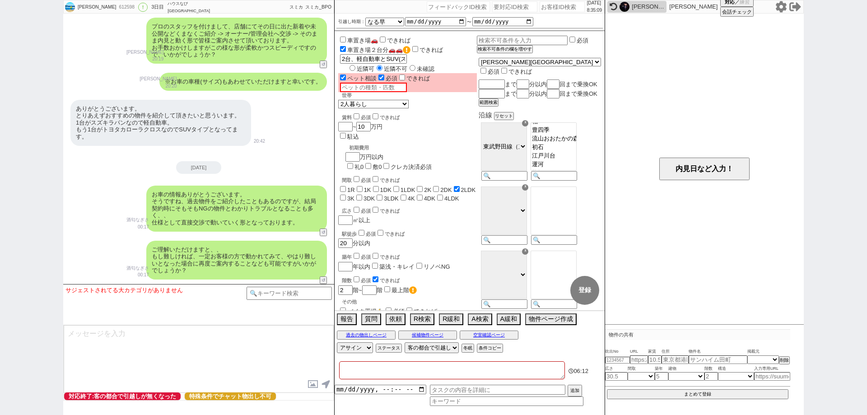
checkbox input "false"
checkbox input "true"
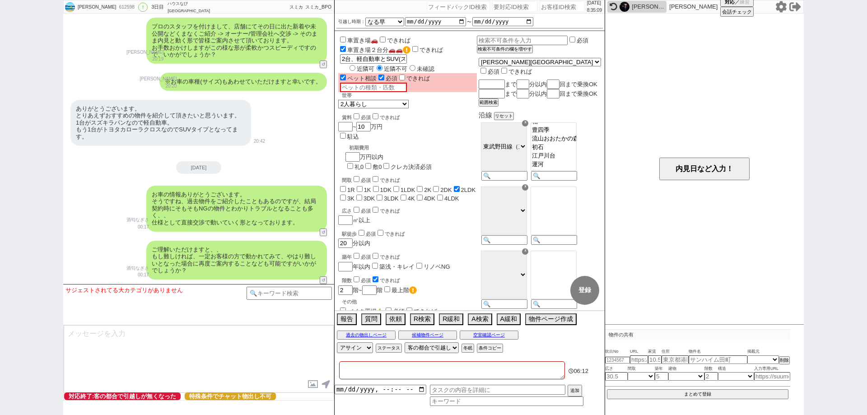
checkbox input "false"
click at [391, 356] on div at bounding box center [448, 356] width 229 height 5
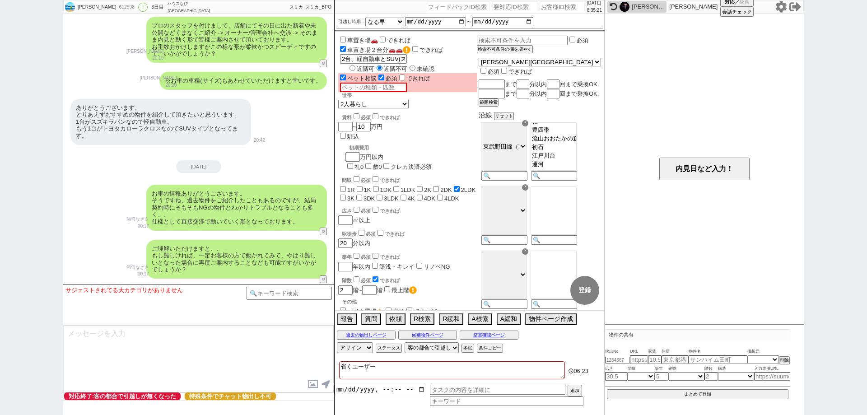
click at [398, 364] on textarea "省くユーザー" at bounding box center [452, 370] width 226 height 18
click at [511, 363] on textarea "省くユーザー⑤" at bounding box center [452, 370] width 226 height 18
click at [163, 337] on textarea at bounding box center [199, 359] width 270 height 68
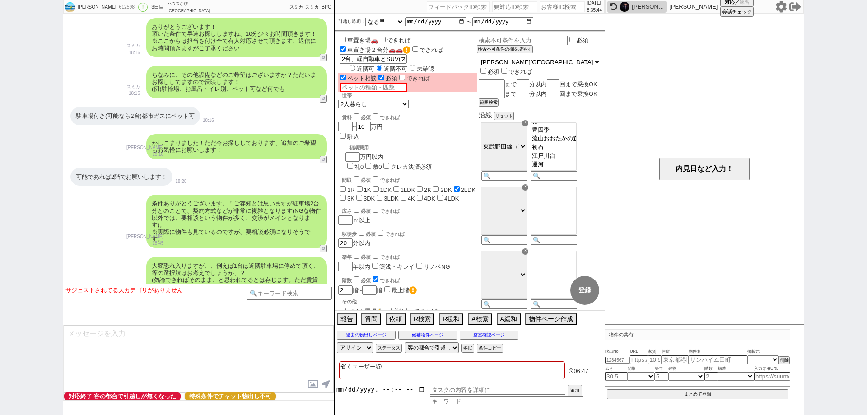
scroll to position [628, 0]
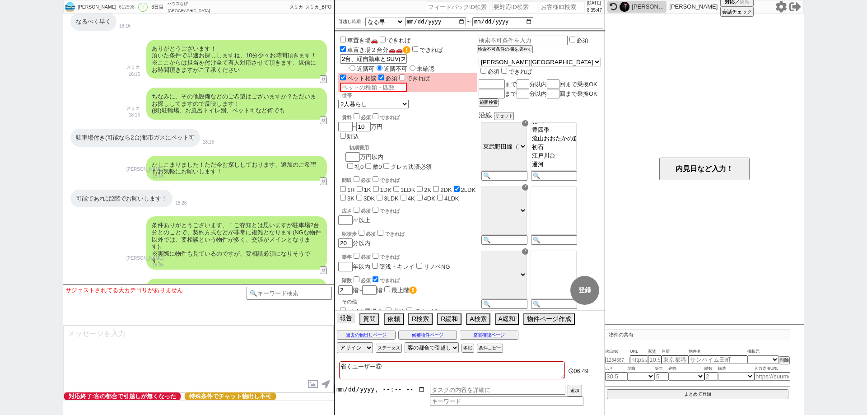
click at [343, 320] on button "報告" at bounding box center [346, 318] width 18 height 10
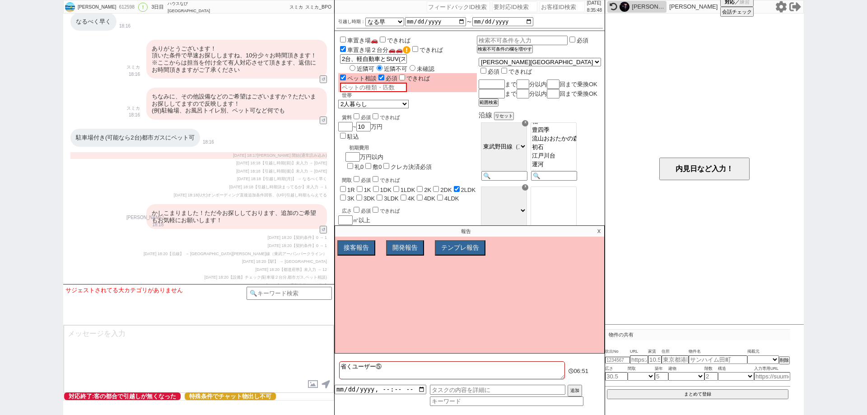
click at [310, 215] on div "かしこまりました！ただ今お探ししております、追加のご希望もお気軽にお願いします！" at bounding box center [236, 216] width 181 height 25
click at [353, 241] on button "接客報告" at bounding box center [355, 248] width 36 height 14
click at [362, 266] on select "FBの種類を選んでください ミス以外 条件入力 カテゴリ選択 状況入力 会話成り立たない・吹き出しミス 誤字脱字、言い回し、態度 不動産知識・相場・リサーチミ…" at bounding box center [396, 265] width 115 height 8
click at [339, 261] on select "FBの種類を選んでください ミス以外 条件入力 カテゴリ選択 状況入力 会話成り立たない・吹き出しミス 誤字脱字、言い回し、態度 不動産知識・相場・リサーチミ…" at bounding box center [396, 265] width 115 height 8
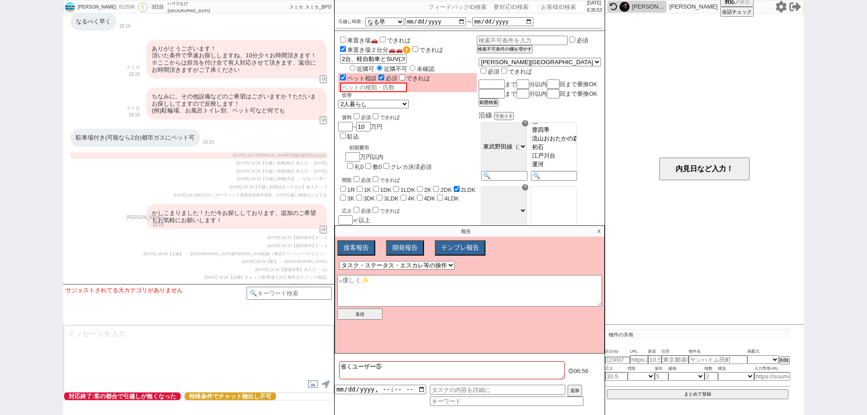
click at [307, 225] on div "かしこまりました！ただ今お探ししております、追加のご希望もお気軽にお願いします！" at bounding box center [236, 216] width 181 height 25
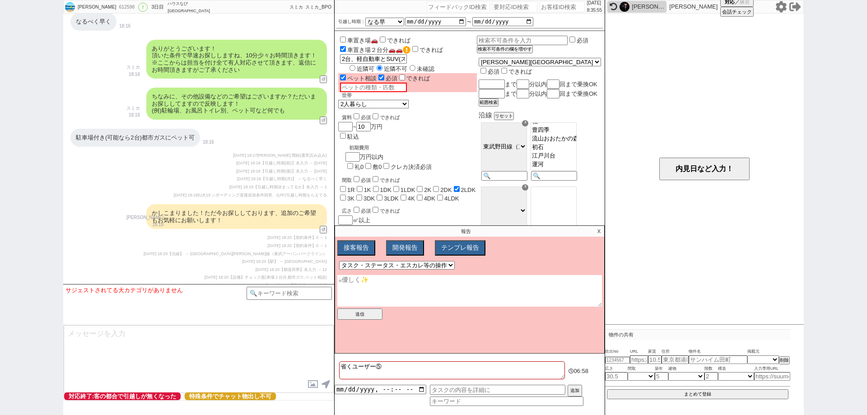
click at [390, 291] on textarea at bounding box center [469, 291] width 265 height 32
click at [418, 295] on textarea at bounding box center [469, 291] width 265 height 32
paste textarea "車2台(近隣問わず)"
click at [270, 222] on div "かしこまりました！ただ今お探ししております、追加のご希望もお気軽にお願いします！" at bounding box center [236, 216] width 181 height 25
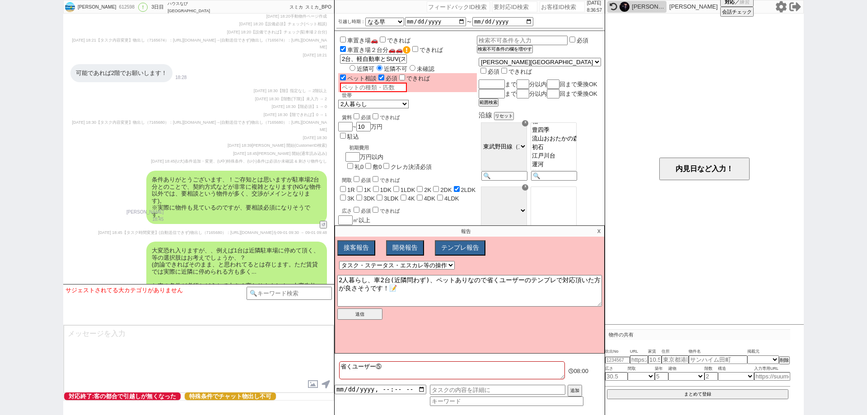
scroll to position [899, 0]
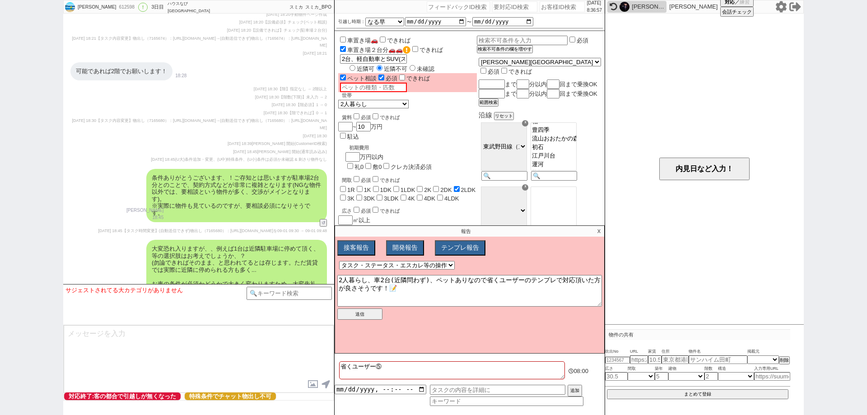
click at [278, 205] on div "条件ありがとうございます、！ご存知とは思いますが駐車場2台分とのことで、契約方式などが非常に複雑となります(NGな物件以外では、要相談という物件が多く、交渉が…" at bounding box center [236, 195] width 181 height 53
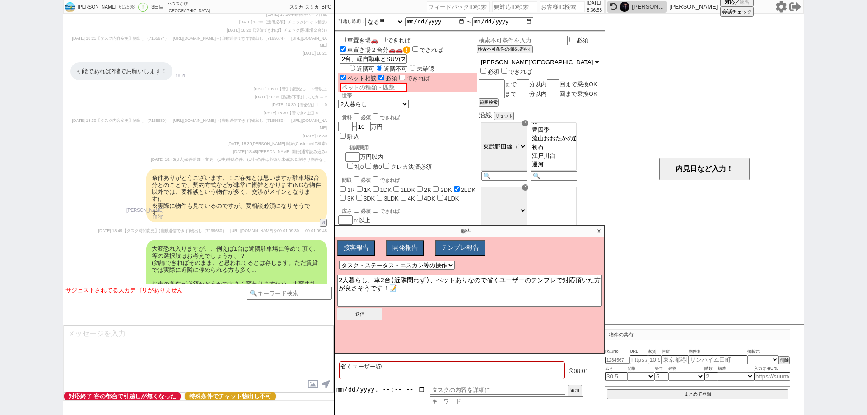
click at [364, 312] on button "送信" at bounding box center [359, 313] width 45 height 11
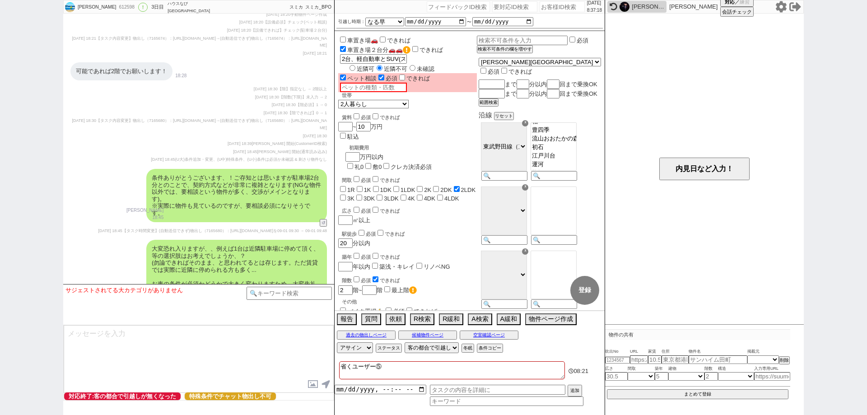
drag, startPoint x: 0, startPoint y: 136, endPoint x: 24, endPoint y: 132, distance: 24.2
click at [13, 132] on div "まさひろ 612598 ! 0 3日目 ハウスなび柏東口店 冬眠中 自社客 スミカ スミカ_BPO チャット全表示 2025-09-01 新しくフォローされま…" at bounding box center [433, 207] width 867 height 415
click at [539, 11] on input "number" at bounding box center [561, 6] width 45 height 11
paste input "606896"
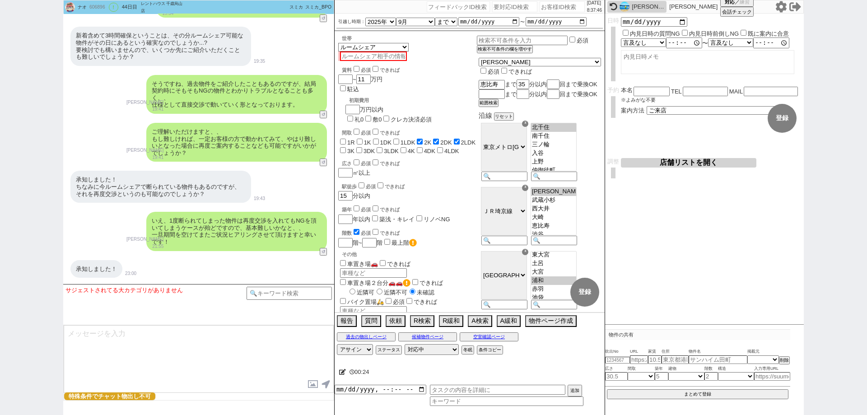
scroll to position [1459, 0]
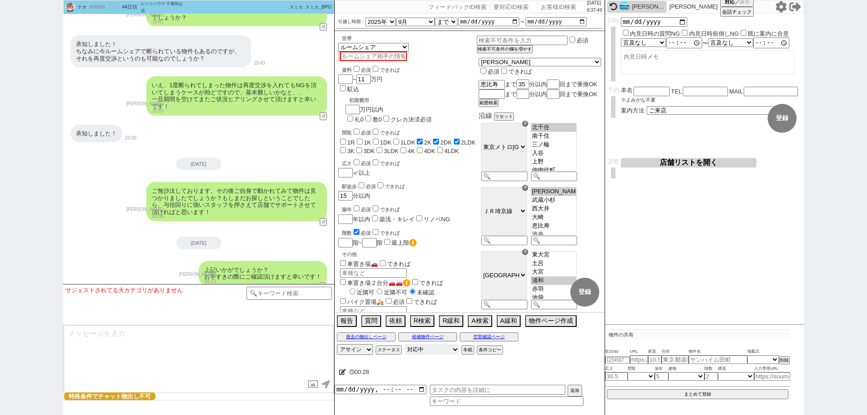
click at [421, 351] on select "対応中 引き継ぎ完了 ブロック 長期間返信なし 紹介不可 別の所で決まった 客の都合で引越しが無くなった 接客開始後に冬眠" at bounding box center [431, 349] width 54 height 11
click at [404, 344] on select "対応中 引き継ぎ完了 ブロック 長期間返信なし 紹介不可 別の所で決まった 客の都合で引越しが無くなった 接客開始後に冬眠" at bounding box center [431, 349] width 54 height 11
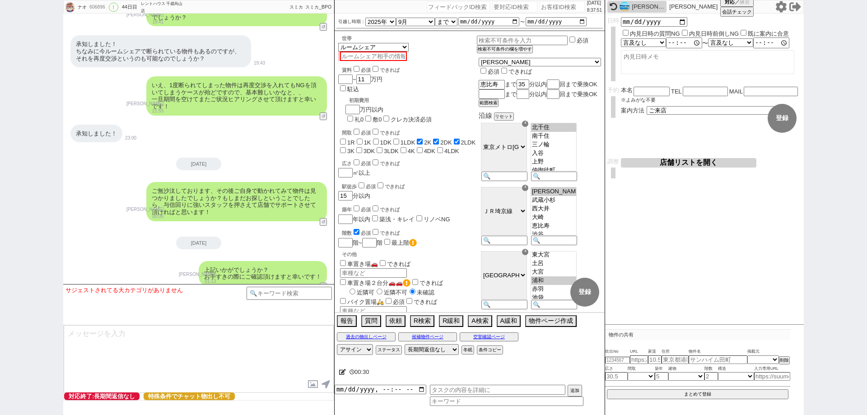
click at [746, 306] on div "内見日など入力！ 変更 なし 登録 日時 内見日時の質問NG 内見日時前倒しNG 既に案内に合意 言及なし 時間明確 午前 午後 お昼 夕方・夜 終日いつでも…" at bounding box center [704, 169] width 199 height 311
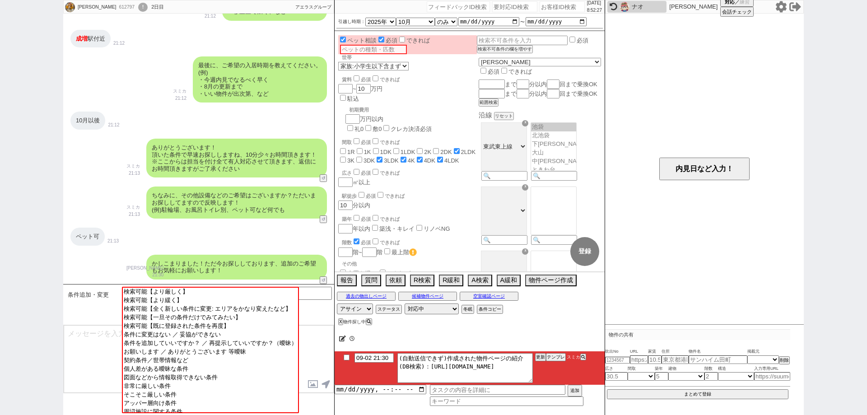
scroll to position [43, 0]
click at [0, 274] on div "マサ 612797 ! 0 2日目 アエラス大山店 冬眠中 自社客 アエラスグループ スミカ_BPO チャット全表示 2025-09-02 ようこそLINE物…" at bounding box center [433, 207] width 867 height 415
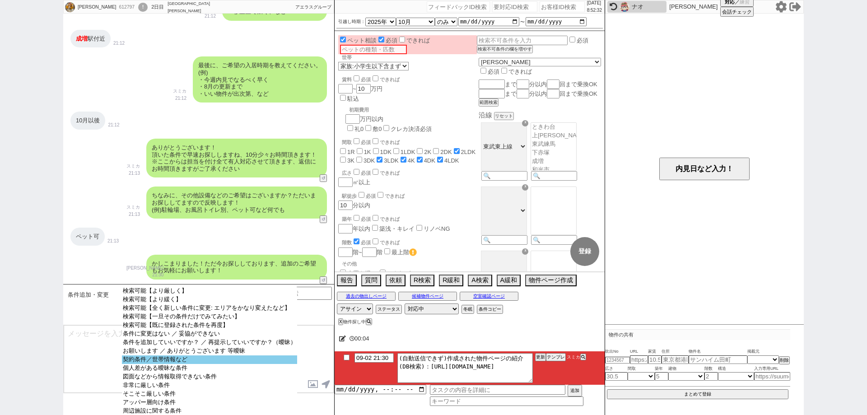
click at [124, 364] on option "契約条件／世帯情報など" at bounding box center [209, 368] width 175 height 9
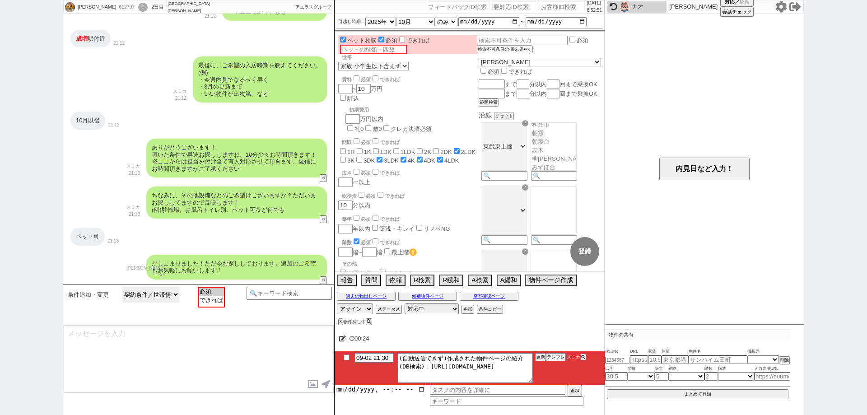
scroll to position [591, 0]
click at [552, 355] on button "テンプレ" at bounding box center [556, 357] width 20 height 6
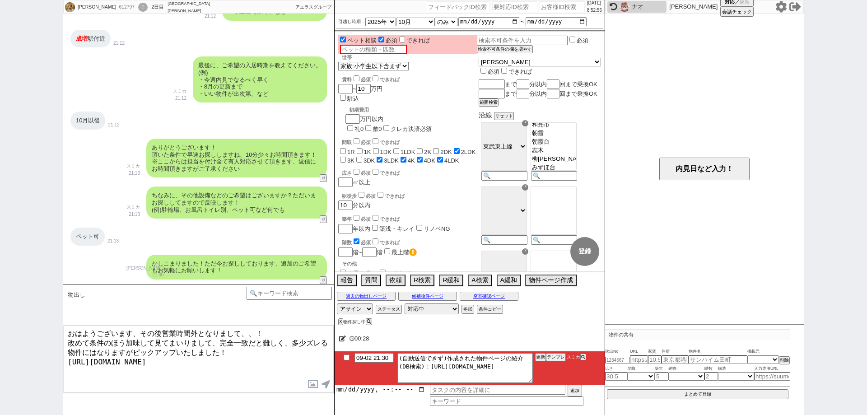
click at [301, 286] on div "物出し 当日物出し回数 !=1 <1 <2 <3 >0 >0&&<2 >0&&<3 >1 >1&&<4 >2 >3 0 0||null 1 1||2||3 2…" at bounding box center [198, 304] width 271 height 41
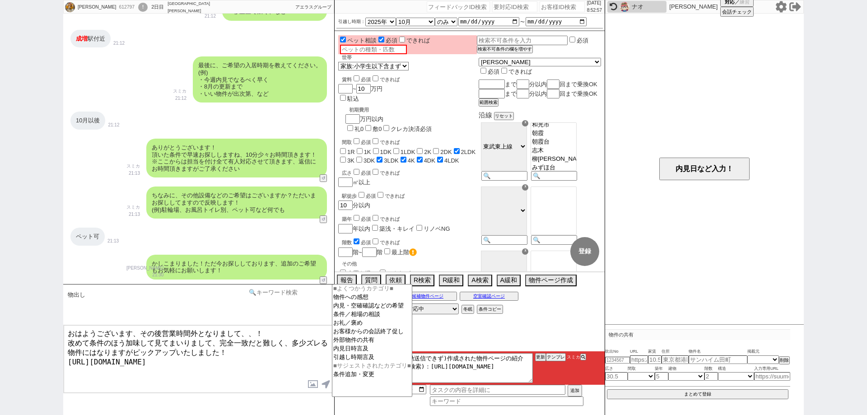
click at [306, 293] on input at bounding box center [288, 292] width 85 height 11
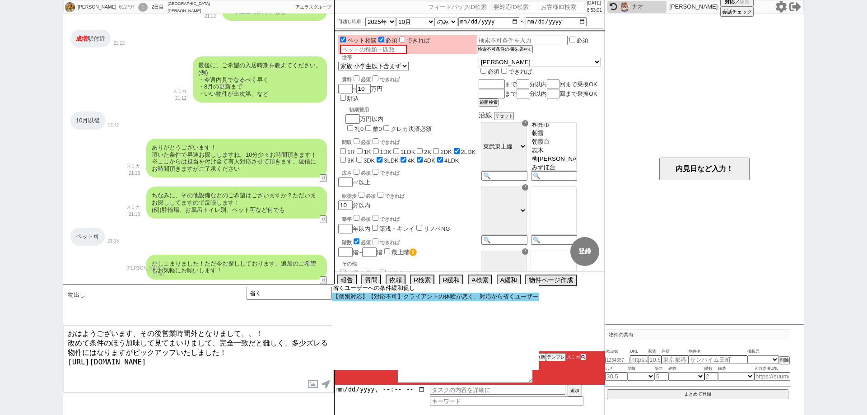
click at [0, 0] on option "【個別対応】【対応不可】クライアントの体験が悪く、対応から省くユーザー" at bounding box center [0, 0] width 0 height 0
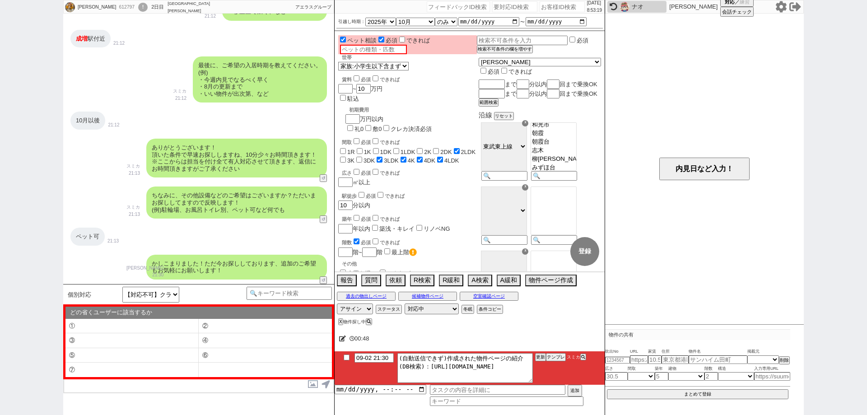
click at [222, 200] on div "ちなみに、その他設備などのご希望はございますか？ただいまお探ししてますので反映します！ (例)駐輪場、お風呂トイレ別、ペット可など何でも" at bounding box center [236, 202] width 181 height 32
click at [0, 224] on div "マサ 612797 ! 0 2日目 アエラス大山店 冬眠中 自社客 アエラスグループ スミカ_BPO チャット全表示 2025-09-02 ようこそLINE物…" at bounding box center [433, 207] width 867 height 415
click at [182, 350] on li "⑤" at bounding box center [131, 355] width 133 height 15
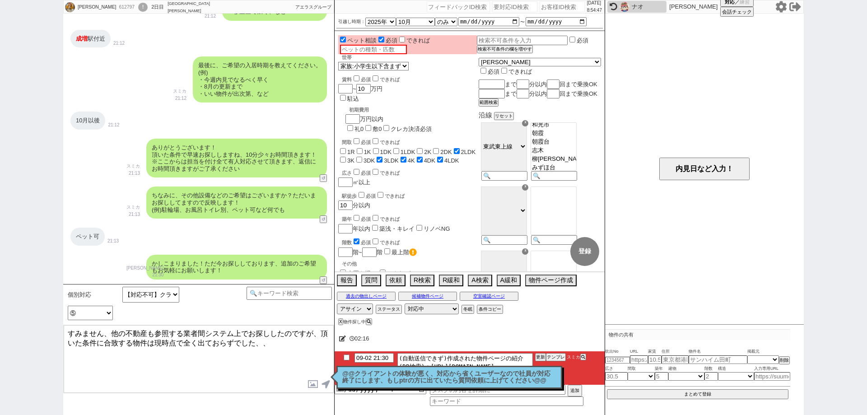
drag, startPoint x: 110, startPoint y: 328, endPoint x: 25, endPoint y: 314, distance: 86.0
click at [30, 315] on div "マサ 612797 ! 0 2日目 アエラス大山店 冬眠中 自社客 アエラスグループ スミカ_BPO チャット全表示 2025-09-02 ようこそLINE物…" at bounding box center [433, 207] width 867 height 415
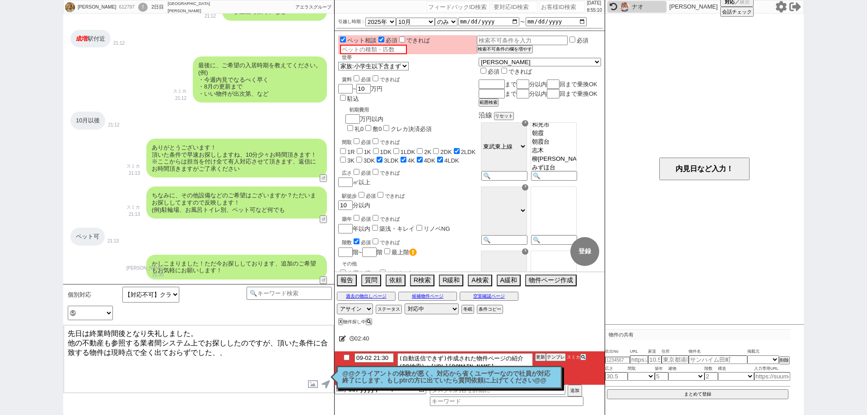
click at [249, 370] on textarea "先日は終業時間後となり失礼しました。 他の不動産も参照する業者間システム上でお探ししたのですが、頂いた条件に合致する物件は現時点で全く出ておらずでした、、" at bounding box center [199, 359] width 270 height 68
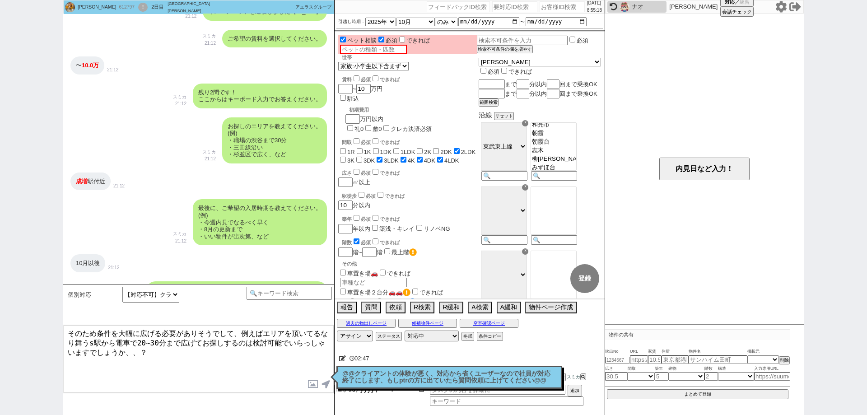
scroll to position [444, 0]
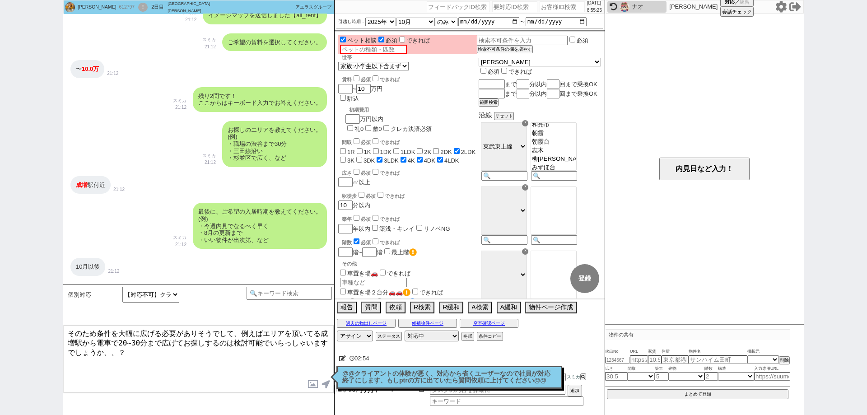
click at [249, 371] on textarea "そのため条件を大幅に広げる必要がありそうでして、例えばエリアを頂いてる成増駅から電車で20~30分まで広げてお探しするのは検討可能でいらっしゃいますでしょうか…" at bounding box center [199, 359] width 270 height 68
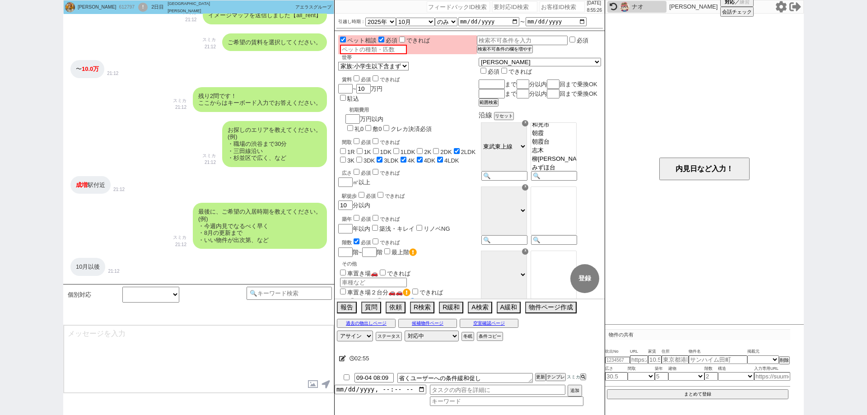
scroll to position [710, 0]
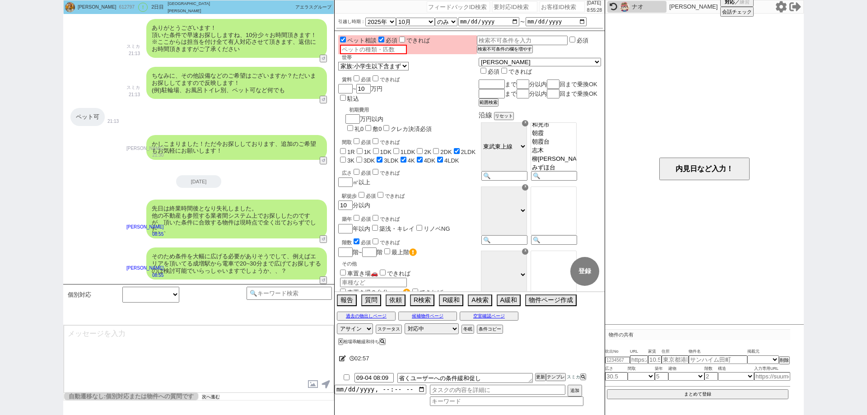
click at [214, 396] on button "次へ進む" at bounding box center [211, 397] width 18 height 6
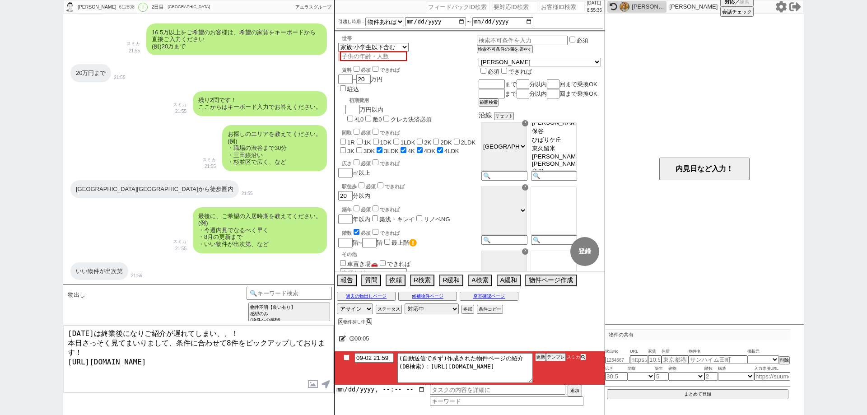
scroll to position [52, 0]
click at [286, 297] on input at bounding box center [288, 292] width 85 height 11
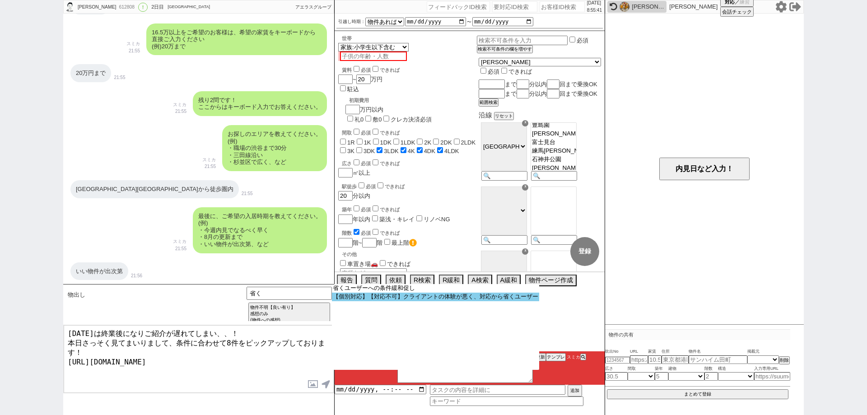
click at [0, 0] on option "【個別対応】【対応不可】クライアントの体験が悪く、対応から省くユーザー" at bounding box center [0, 0] width 0 height 0
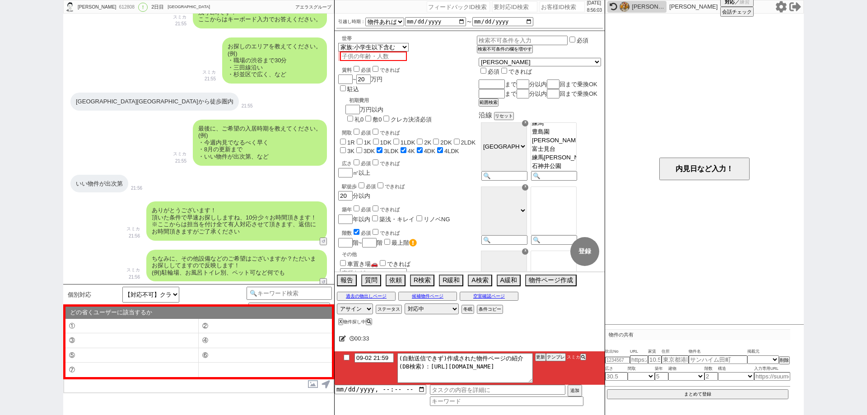
scroll to position [544, 0]
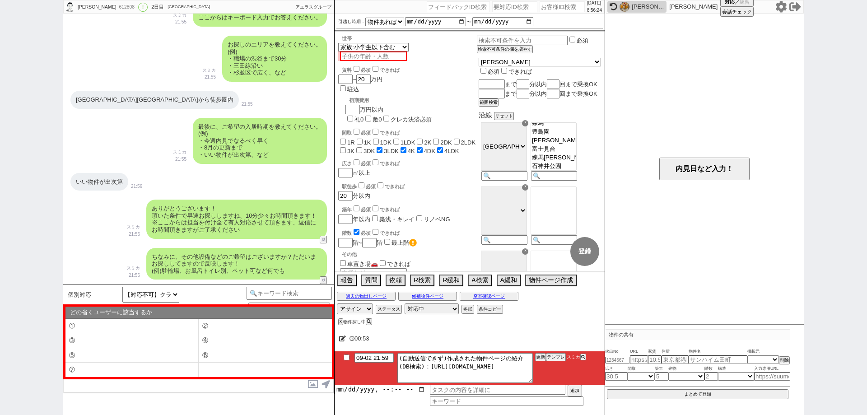
drag, startPoint x: 0, startPoint y: 121, endPoint x: 5, endPoint y: 112, distance: 10.3
click at [0, 121] on div "Yuichi 612808 ! 0 2日目 アエラス石神井公園店 冬眠中 自社客 アエラスグループ スミカ_BPO チャット全表示 2025-09-02 よう…" at bounding box center [433, 207] width 867 height 415
click at [1, 170] on div "Yuichi 612808 ! 0 2日目 アエラス石神井公園店 冬眠中 自社客 アエラスグループ スミカ_BPO チャット全表示 2025-09-02 よう…" at bounding box center [433, 207] width 867 height 415
click at [184, 342] on li "③" at bounding box center [131, 340] width 133 height 15
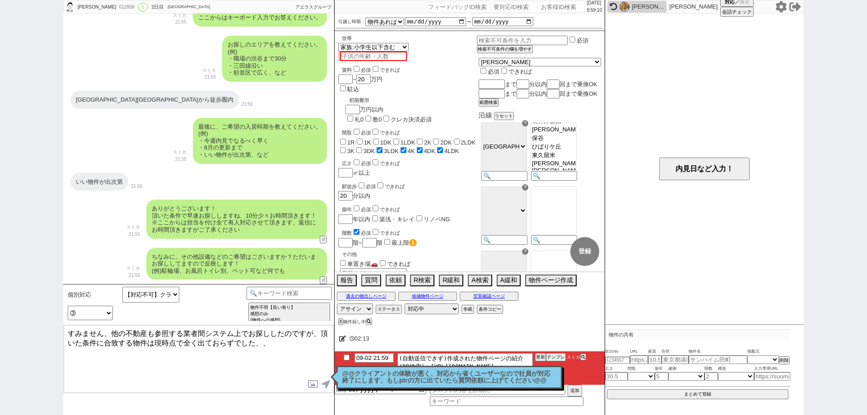
drag, startPoint x: 111, startPoint y: 330, endPoint x: 24, endPoint y: 312, distance: 89.0
click at [24, 312] on div "Yuichi 612808 ! 0 2日目 アエラス石神井公園店 冬眠中 自社客 アエラスグループ スミカ_BPO チャット全表示 2025-09-02 よう…" at bounding box center [433, 207] width 867 height 415
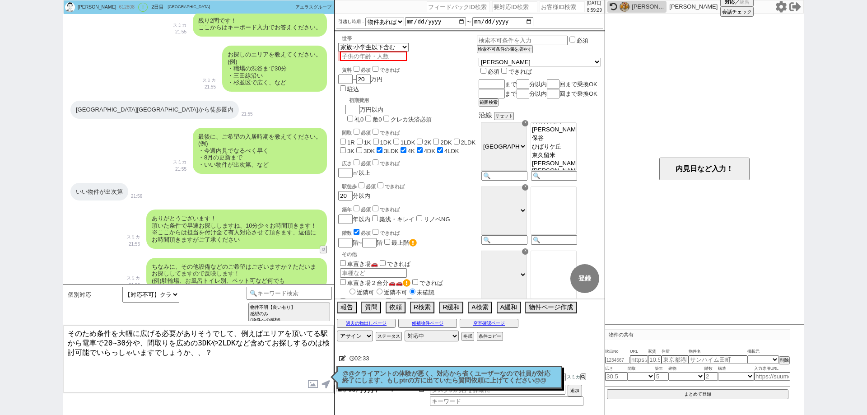
scroll to position [533, 0]
drag, startPoint x: 134, startPoint y: 110, endPoint x: 107, endPoint y: 109, distance: 27.1
click at [107, 109] on div "西武池袋線石神井公園駅から徒歩圏内" at bounding box center [154, 110] width 168 height 18
copy div "石神井公園"
click at [320, 332] on textarea "そのため条件を大幅に広げる必要がありそうでして、例えばエリアを頂いてる駅から電車で20~30分や、間取りを広めの3DKや2LDKなど含めてお探しするのは検討可…" at bounding box center [199, 359] width 270 height 68
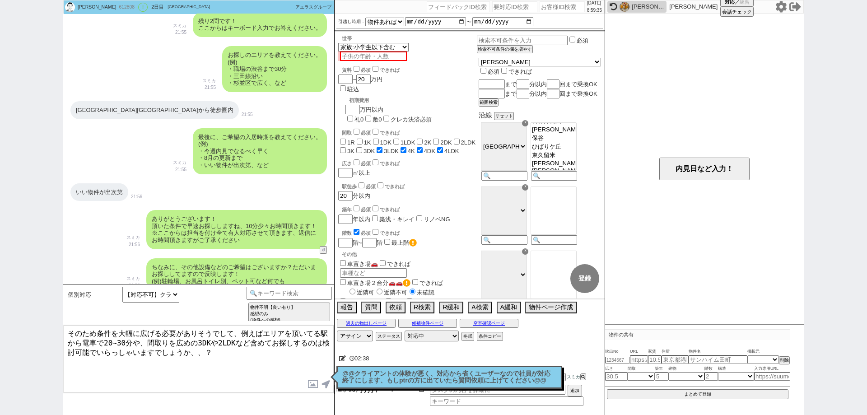
paste textarea "石神井公園"
click at [289, 357] on textarea "そのため条件を大幅に広げる必要がありそうでして、例えばエリアを頂いてる石神井公園駅から電車で20~30分や、間取りを広めの3DKや2LDKなど含めてお探しする…" at bounding box center [199, 359] width 270 height 68
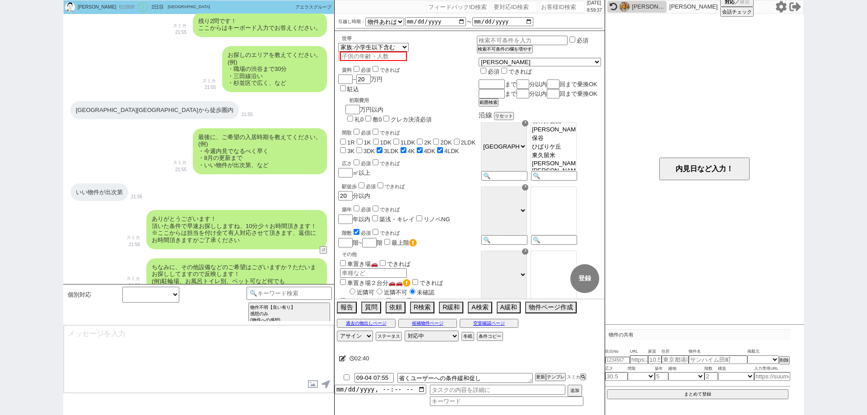
scroll to position [671, 0]
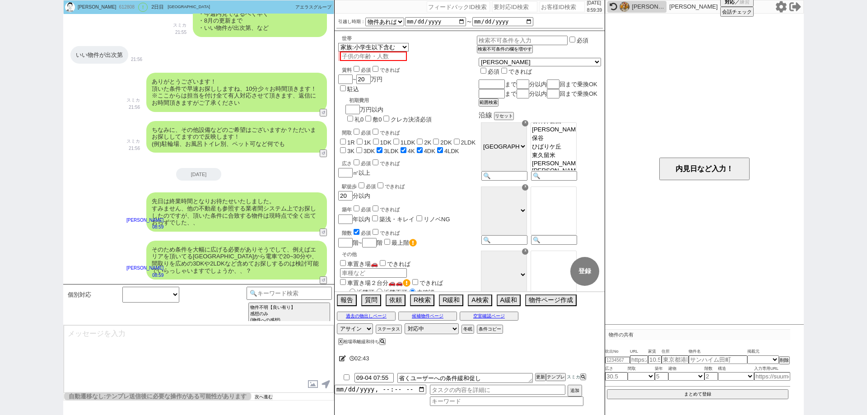
click at [266, 396] on button "次へ進む" at bounding box center [264, 397] width 18 height 6
click at [213, 394] on button "次へ進む" at bounding box center [211, 397] width 18 height 6
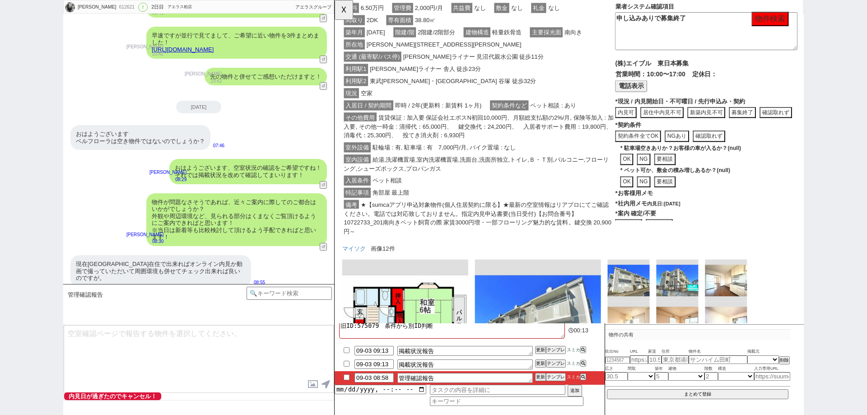
scroll to position [887, 0]
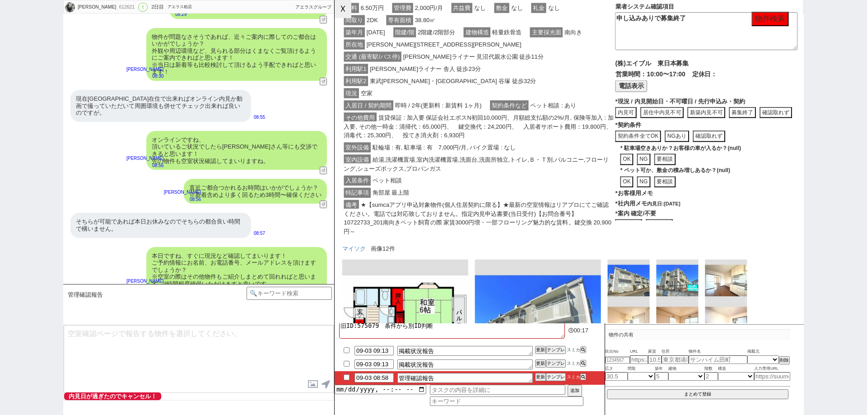
click at [350, 9] on button "☓" at bounding box center [342, 9] width 17 height 18
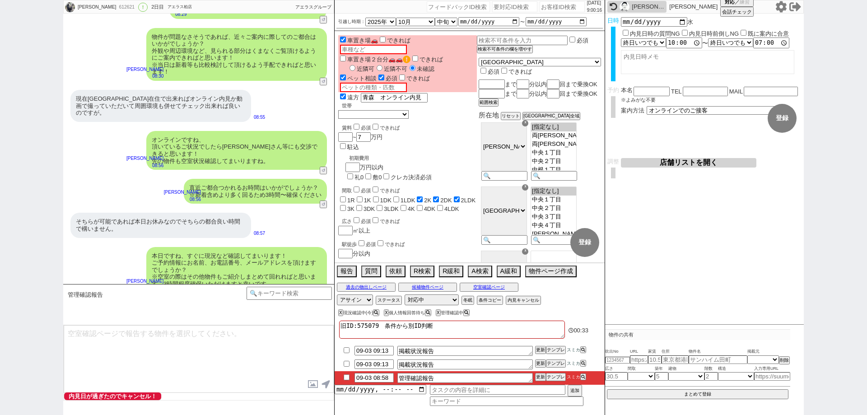
click at [733, 162] on button "店舗リストを開く" at bounding box center [688, 162] width 135 height 9
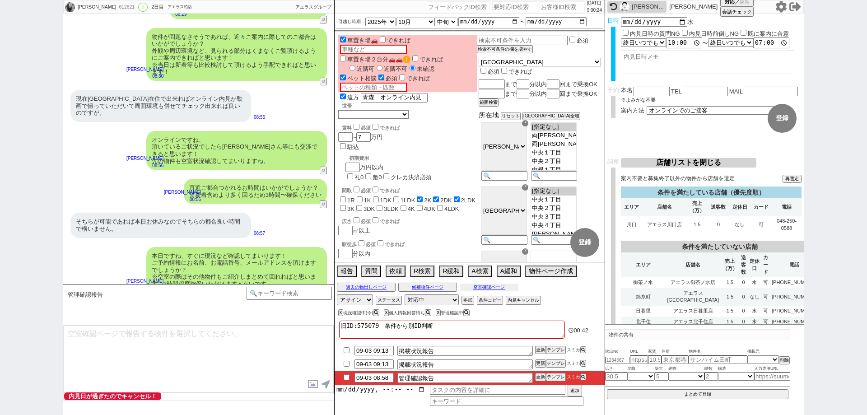
click at [501, 285] on button "空室確認ページ" at bounding box center [489, 286] width 59 height 7
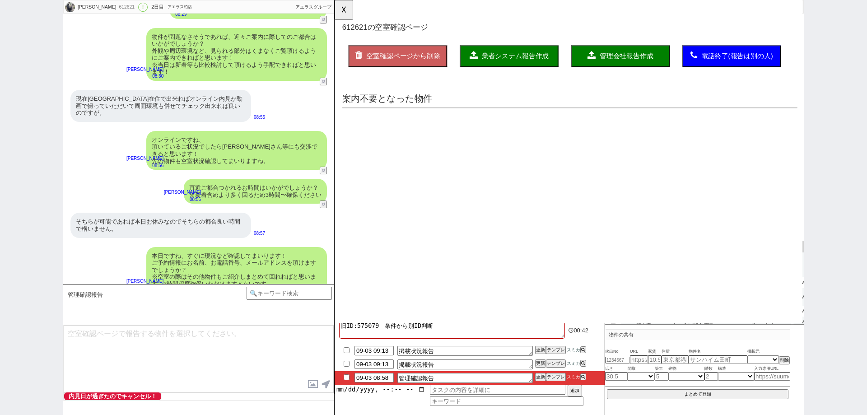
scroll to position [0, 0]
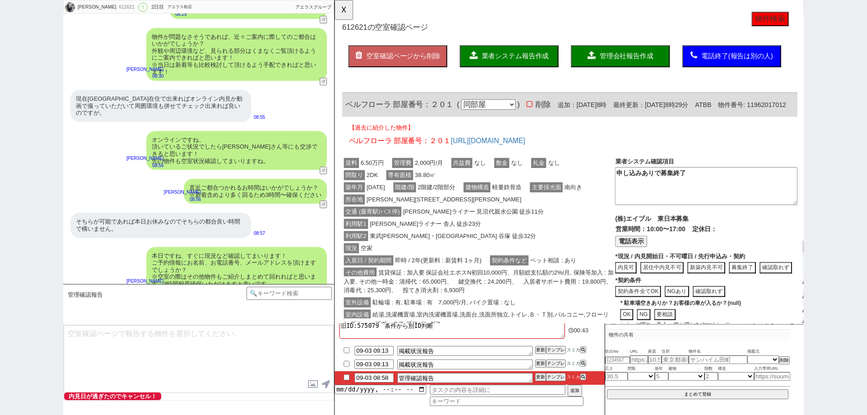
click div "利用駅1 日暮里舎人ライナー 舎人 徒歩23分"
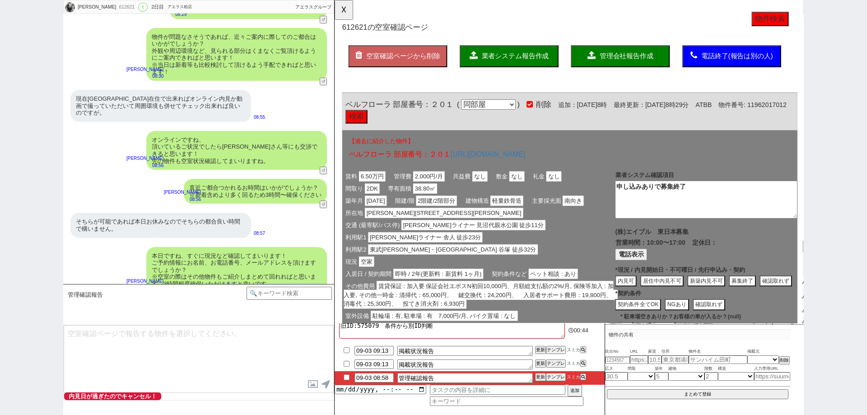
click at [632, 68] on button "管理会社報告作成" at bounding box center [642, 60] width 106 height 23
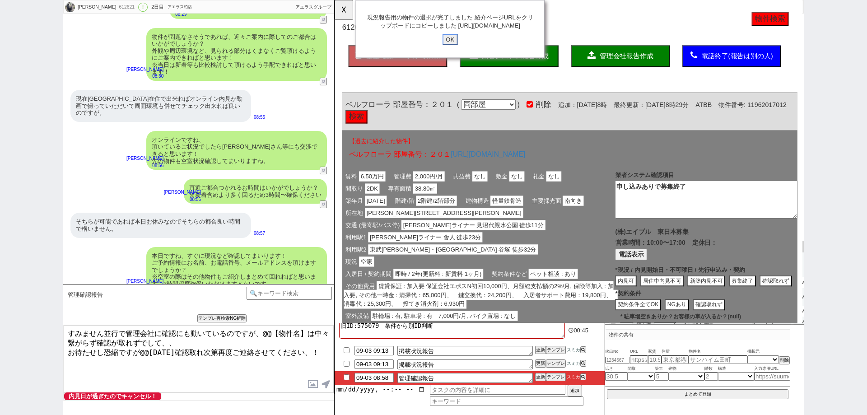
click at [458, 48] on input "OK" at bounding box center [458, 43] width 16 height 12
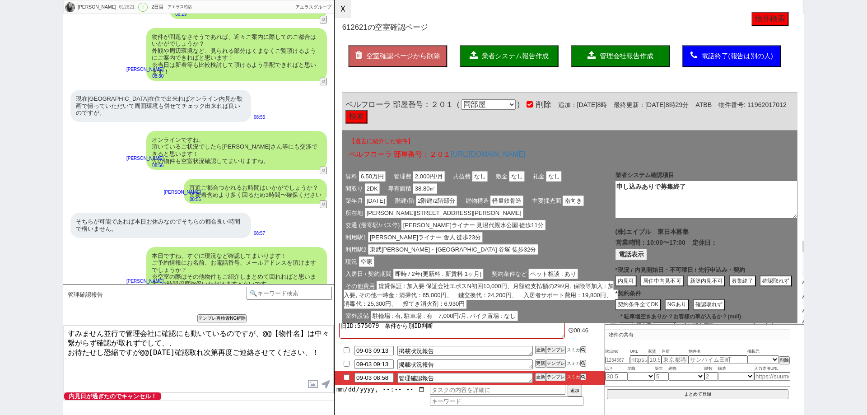
click at [339, 9] on button "☓" at bounding box center [342, 9] width 17 height 18
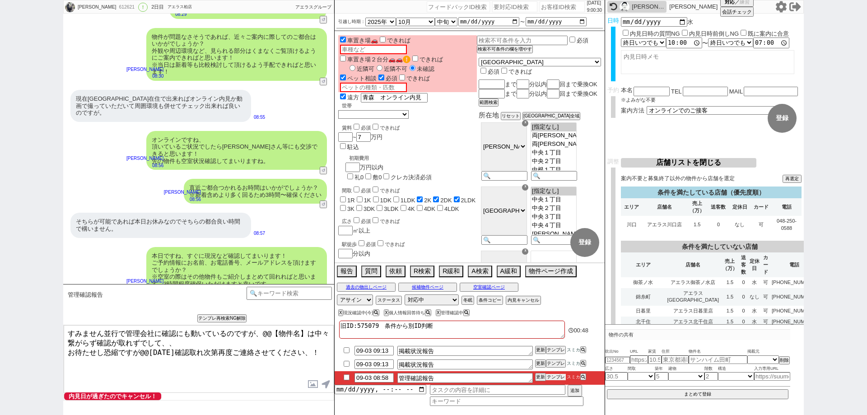
click at [561, 376] on button "テンプレ" at bounding box center [556, 377] width 20 height 6
click at [560, 378] on button "テンプレ" at bounding box center [556, 377] width 20 height 6
click at [493, 288] on button "空室確認ページ" at bounding box center [489, 286] width 59 height 7
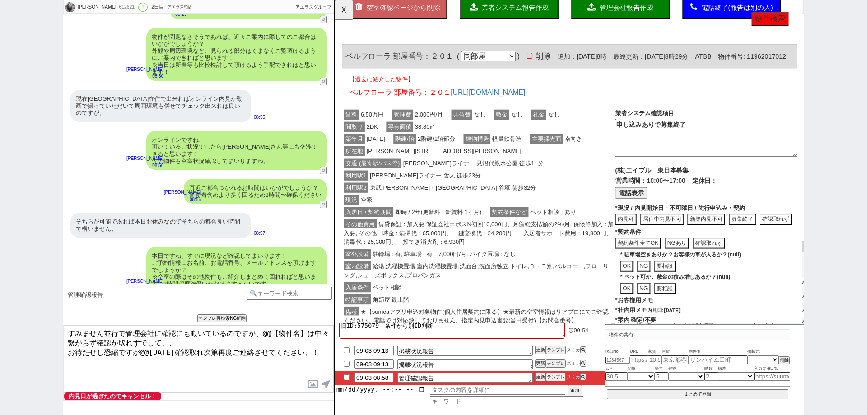
scroll to position [135, 0]
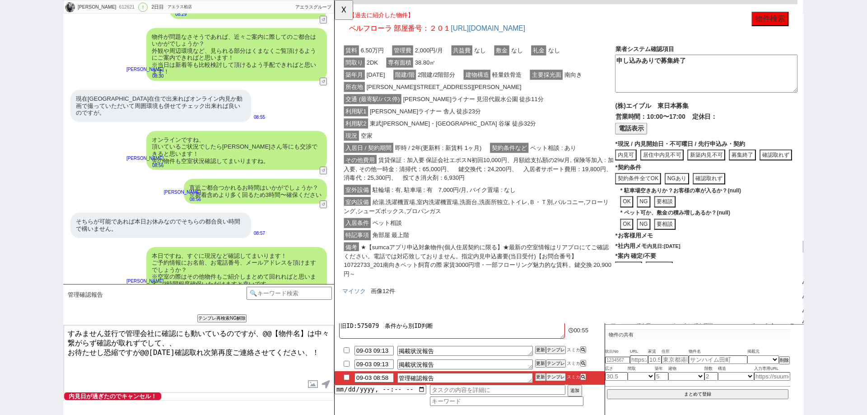
drag, startPoint x: 783, startPoint y: 164, endPoint x: 700, endPoint y: 197, distance: 89.5
click at [791, 166] on button "募集終了" at bounding box center [808, 167] width 35 height 12
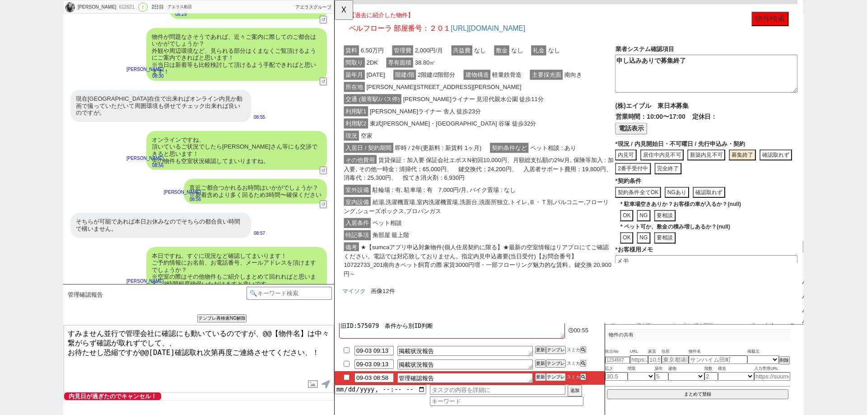
click button "完全終了"
click div "室内設備 給湯,洗濯機置場,室内洗濯機置場,洗面台,洗面所独立,トイレ,Ｂ・Ｔ別,バルコニー,フローリング,シューズボックス,プロパンガス"
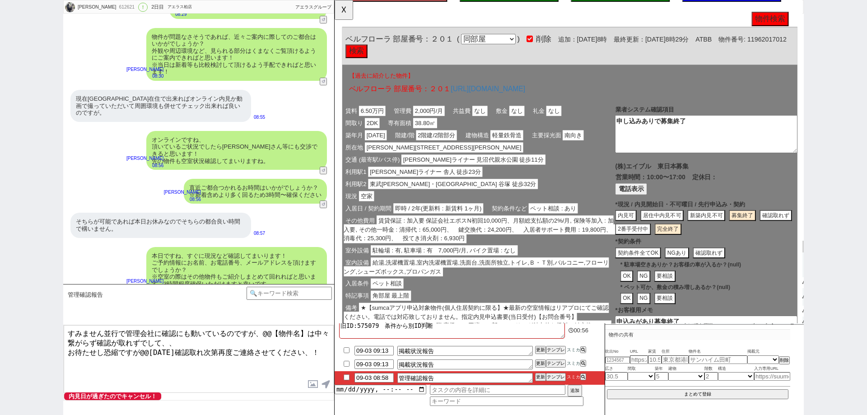
scroll to position [0, 0]
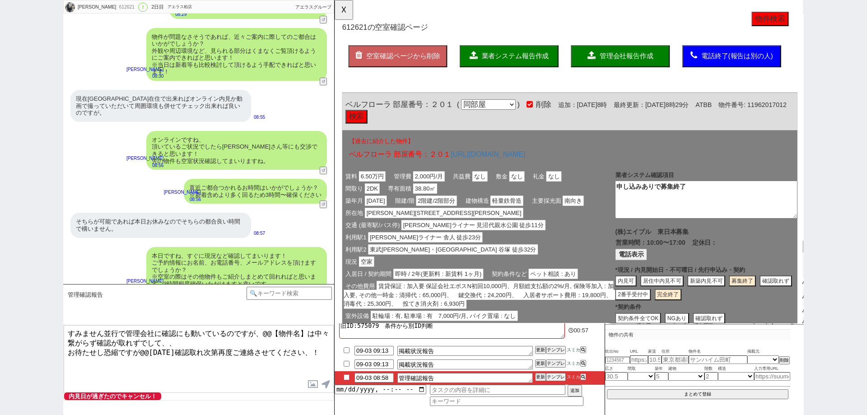
click at [630, 66] on button "管理会社報告作成" at bounding box center [642, 60] width 106 height 23
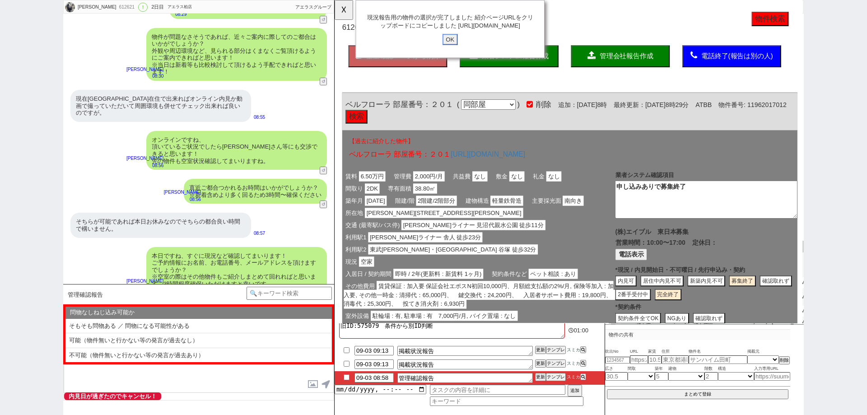
click at [465, 48] on input "OK" at bounding box center [458, 43] width 16 height 12
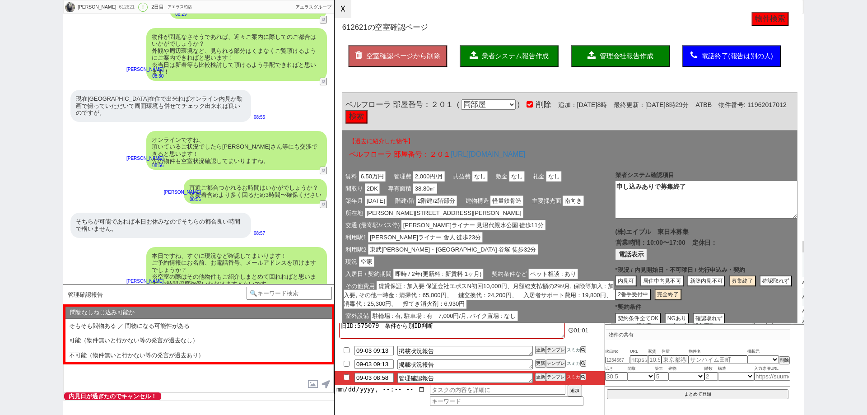
click at [340, 11] on button "☓" at bounding box center [342, 9] width 17 height 18
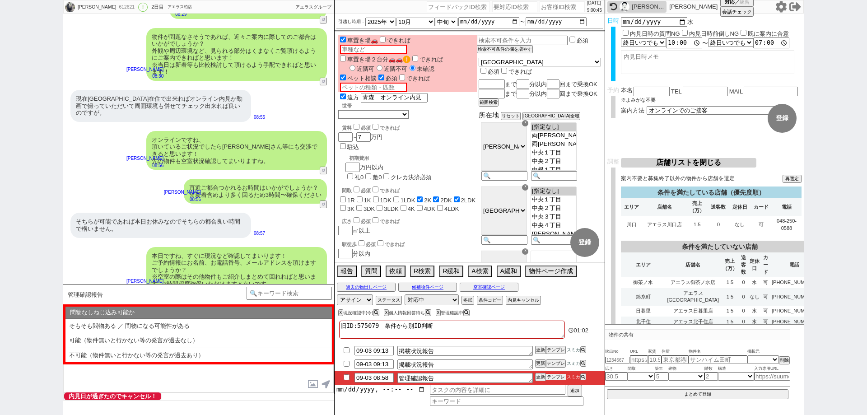
click at [558, 377] on button "テンプレ" at bounding box center [556, 377] width 20 height 6
click at [366, 300] on select "アサイン 黒澤沙由里 御手洗侑矢 中村夏海 山辺真紀" at bounding box center [355, 299] width 36 height 11
click at [337, 294] on select "アサイン 黒澤沙由里 御手洗侑矢 中村夏海 山辺真紀" at bounding box center [355, 299] width 36 height 11
click at [346, 348] on input "checkbox" at bounding box center [346, 350] width 13 height 6
click at [348, 362] on input "checkbox" at bounding box center [346, 364] width 13 height 6
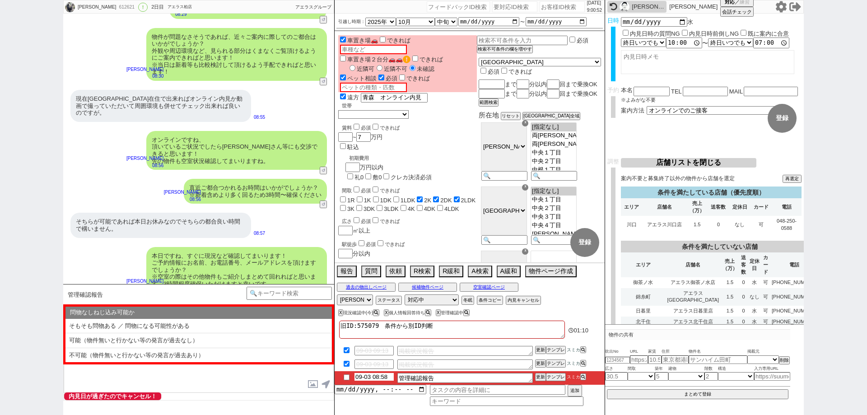
click at [388, 376] on input "09-03 08:58" at bounding box center [373, 377] width 39 height 8
click at [376, 373] on input "09-03 08:58" at bounding box center [373, 377] width 39 height 8
click at [378, 373] on input "09-03 08:58" at bounding box center [373, 377] width 39 height 8
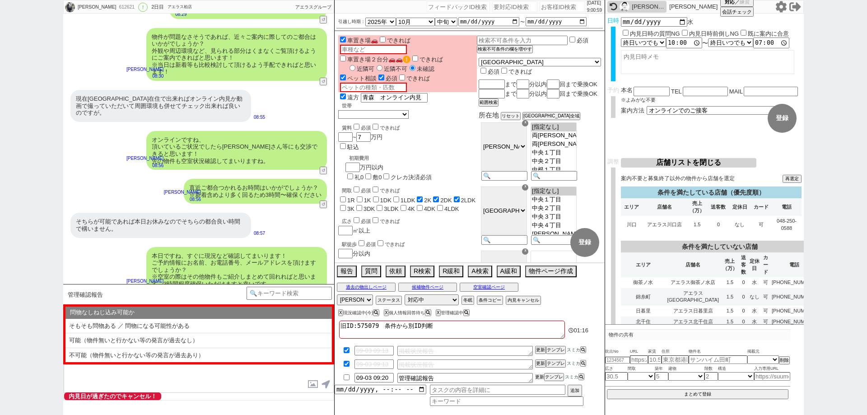
click at [542, 374] on button "更新" at bounding box center [539, 377] width 9 height 6
click at [543, 371] on li "09-03 09:20 管理確認報告 更新 テンプレ スミカ" at bounding box center [469, 378] width 270 height 14
click at [542, 373] on li "09-03 09:20 管理確認報告 更新 テンプレ スミカ" at bounding box center [469, 378] width 270 height 14
click at [543, 365] on button "更新" at bounding box center [539, 363] width 9 height 6
click at [543, 347] on button "更新" at bounding box center [539, 350] width 9 height 6
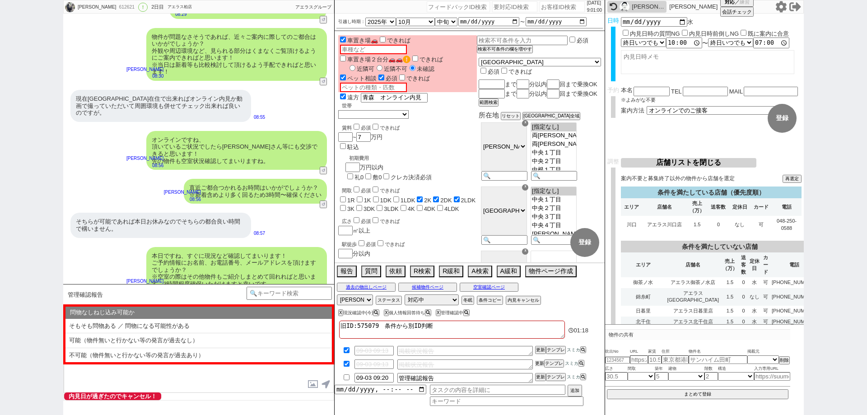
drag, startPoint x: 538, startPoint y: 362, endPoint x: 539, endPoint y: 378, distance: 15.9
click at [538, 364] on button "更新" at bounding box center [539, 363] width 9 height 6
click at [539, 378] on button "更新" at bounding box center [539, 377] width 9 height 6
drag, startPoint x: 541, startPoint y: 363, endPoint x: 541, endPoint y: 352, distance: 10.8
click at [541, 359] on li "09-03 09:13 掲載状況報告 更新 テンプレ スミカ" at bounding box center [469, 364] width 270 height 14
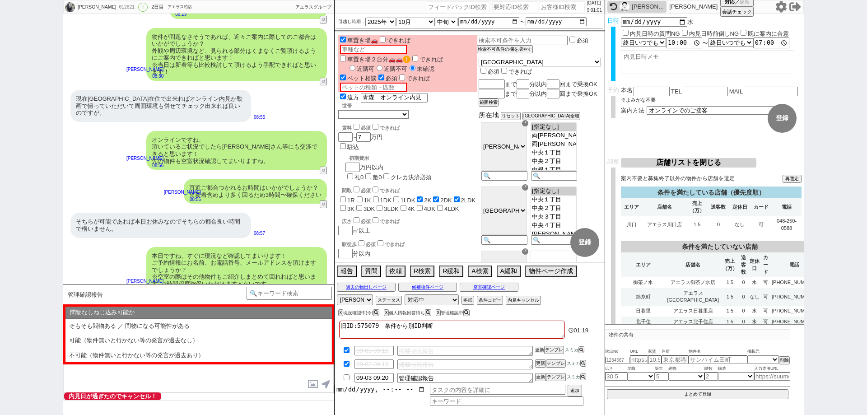
click at [541, 349] on button "更新" at bounding box center [539, 350] width 9 height 6
drag, startPoint x: 0, startPoint y: 269, endPoint x: 111, endPoint y: 166, distance: 151.4
click at [1, 269] on div "ひとみ 612621 ! 0 2日目 アエラス柏店 冬眠中 自社客 アエラスグループ スミカ_BPO チャット全表示 2025-09-01 ようこそLINE物…" at bounding box center [433, 207] width 867 height 415
click at [116, 5] on div "612621" at bounding box center [126, 7] width 20 height 7
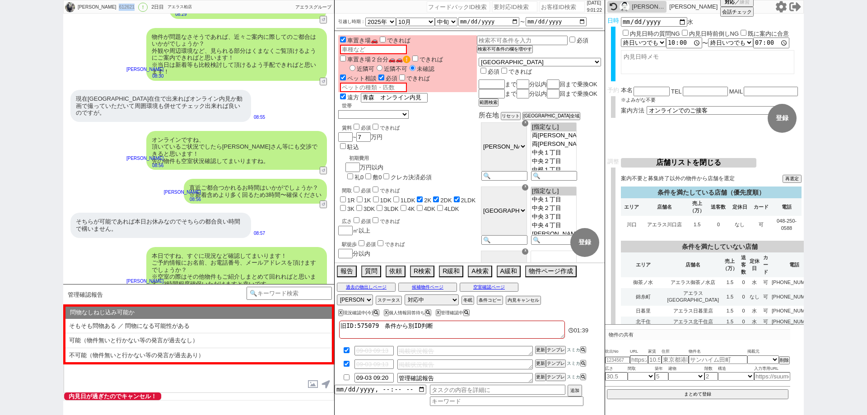
copy div "612621"
click at [0, 316] on div "ひとみ 612621 ! 0 2日目 アエラス柏店 冬眠中 自社客 アエラスグループ スミカ_BPO チャット全表示 2025-09-01 ようこそLINE物…" at bounding box center [433, 207] width 867 height 415
click at [477, 329] on textarea "旧ID:575079　条件から別ID判断" at bounding box center [452, 329] width 226 height 18
click at [499, 319] on div "旧ID:575079　条件から別ID判断 世帯詰まって無い＠ 02:24 09-03 09:13 掲載状況報告 更新 テンプレ スミカ 09-03 09:13…" at bounding box center [469, 366] width 270 height 97
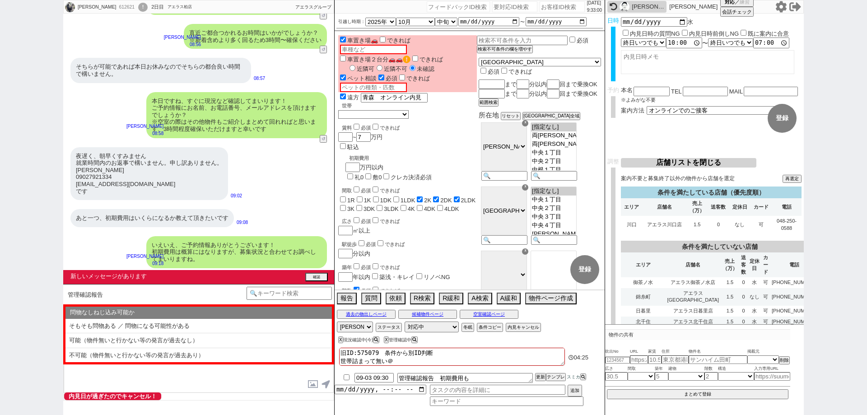
scroll to position [1069, 0]
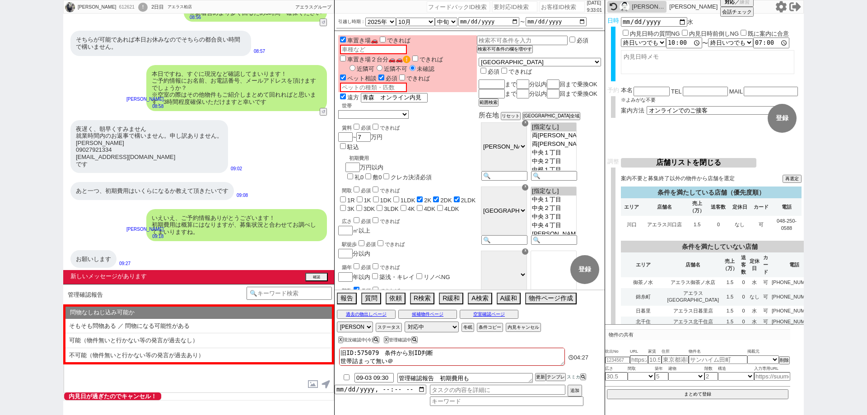
click at [103, 379] on textarea at bounding box center [199, 359] width 270 height 68
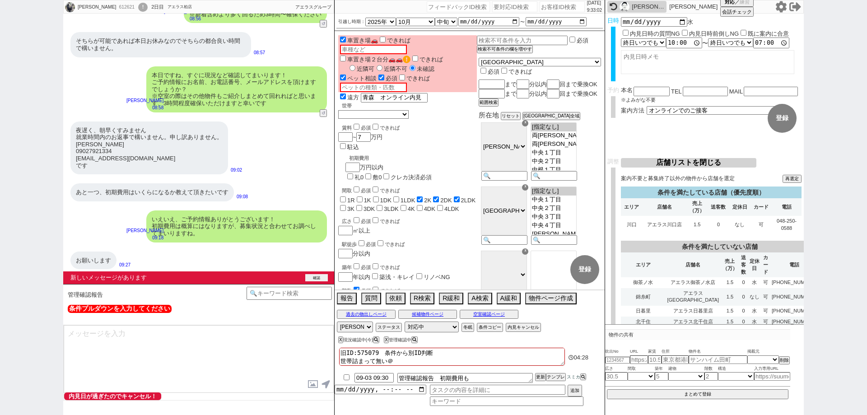
click at [325, 275] on button "確認" at bounding box center [316, 277] width 23 height 7
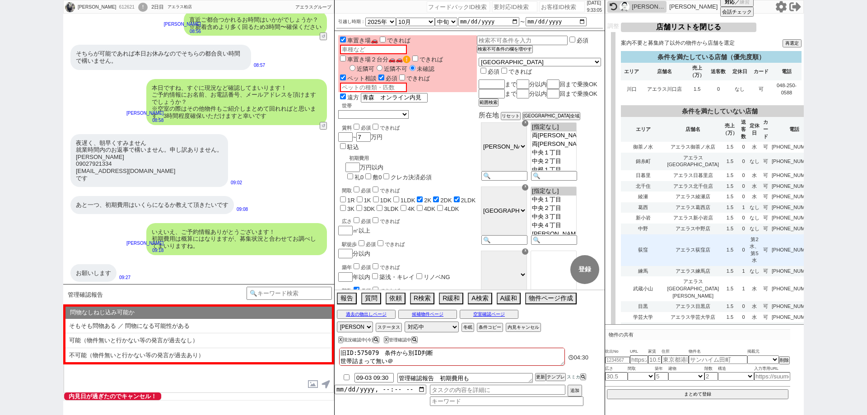
scroll to position [0, 0]
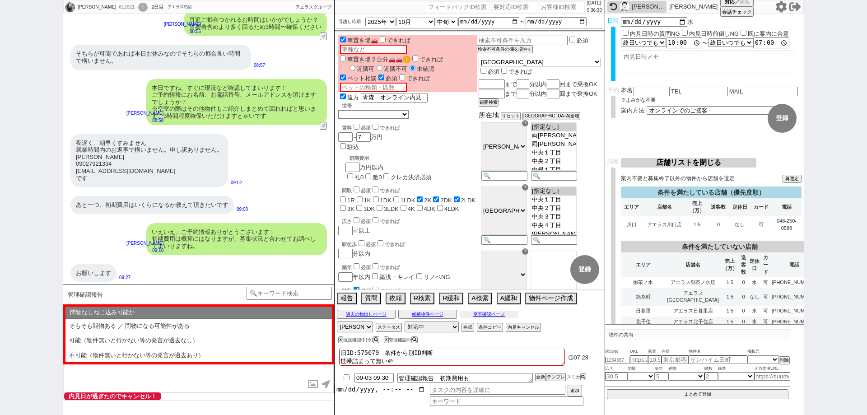
click at [493, 314] on button "空室確認ページ" at bounding box center [489, 314] width 59 height 7
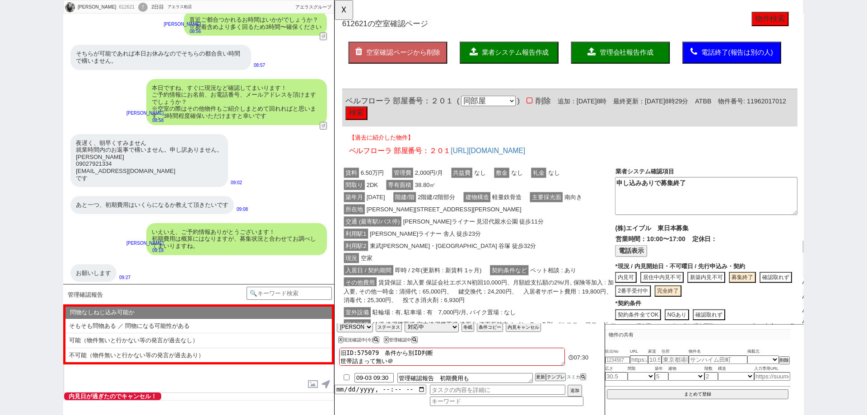
scroll to position [0, 0]
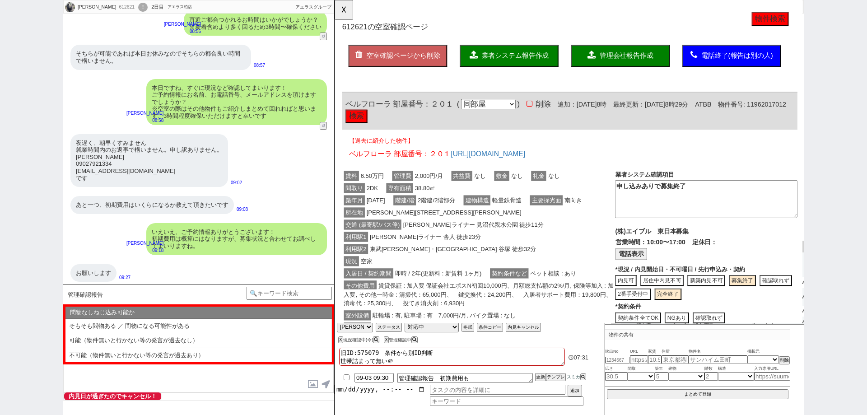
click div "利用駅1 日暮里舎人ライナー 舎人 徒歩23分"
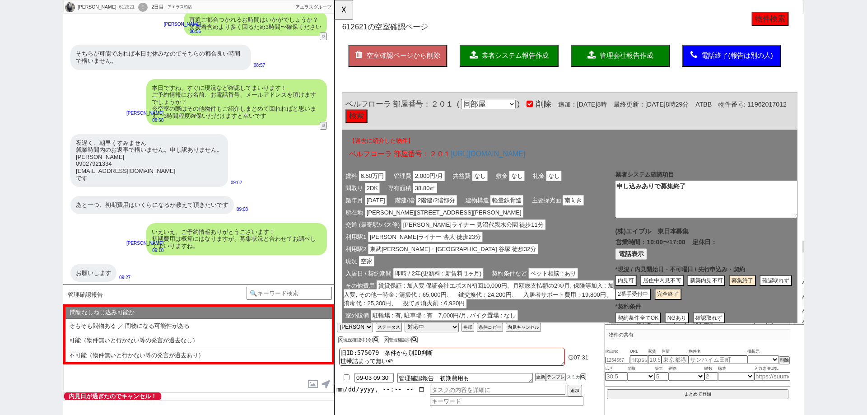
click at [625, 65] on button "管理会社報告作成" at bounding box center [642, 59] width 106 height 23
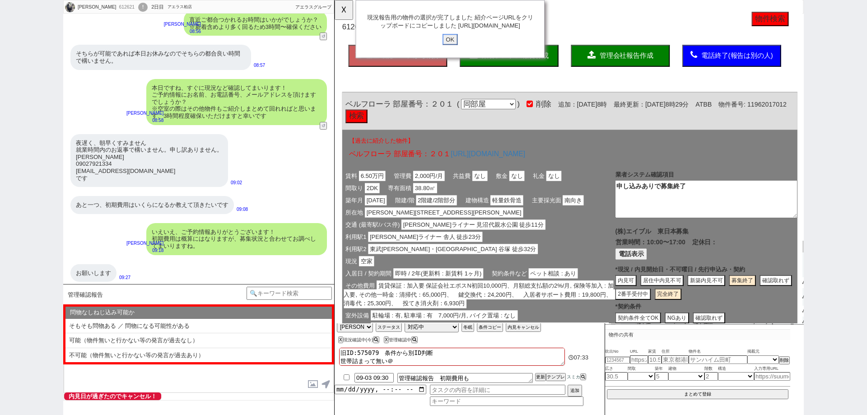
click at [458, 48] on input "OK" at bounding box center [458, 43] width 16 height 12
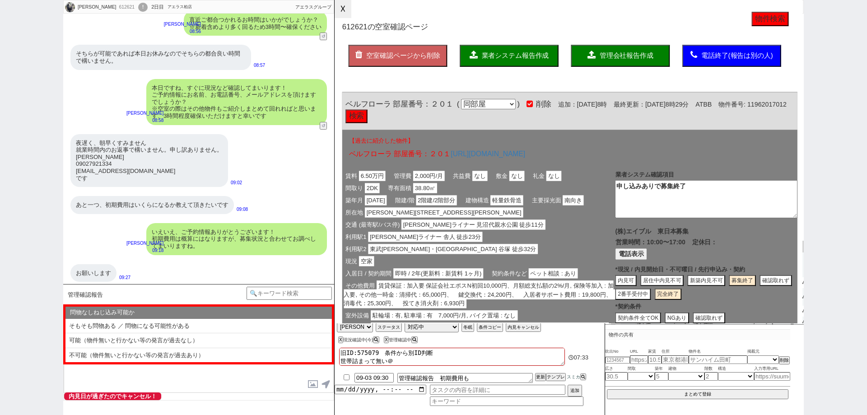
click at [343, 10] on button "☓" at bounding box center [342, 9] width 17 height 18
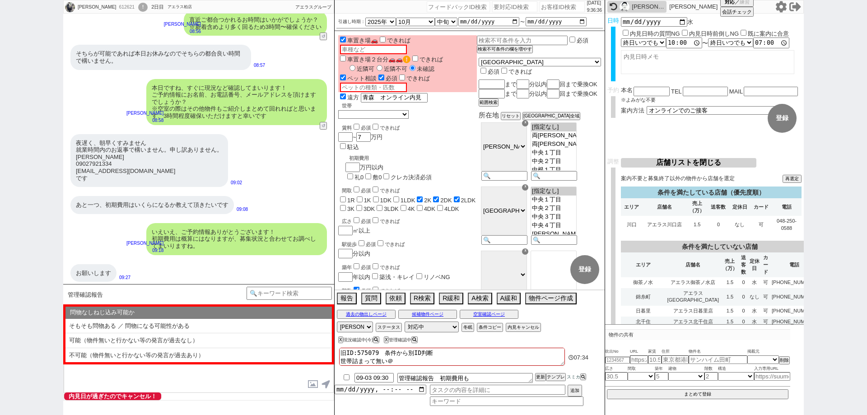
click at [281, 371] on textarea at bounding box center [199, 359] width 270 height 68
click at [552, 375] on button "テンプレ" at bounding box center [556, 377] width 20 height 6
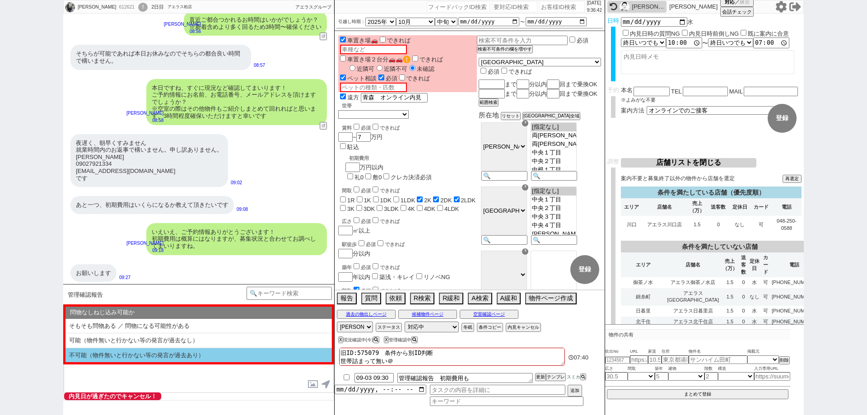
click at [195, 351] on li "不可能（物件無いと行かない等の発言が過去あり）" at bounding box center [198, 355] width 266 height 14
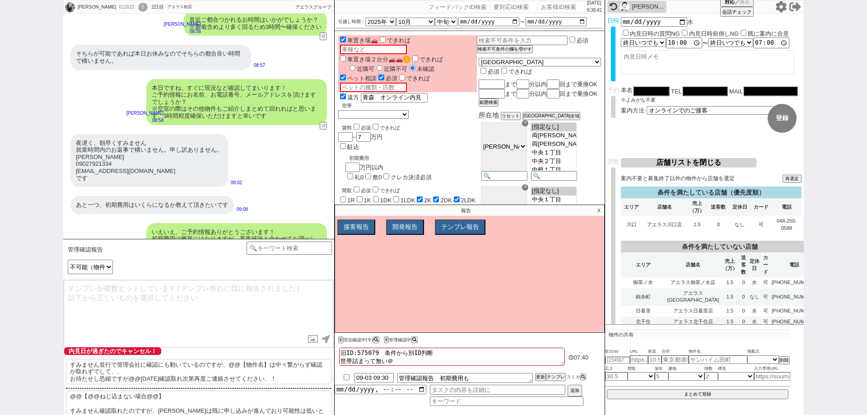
scroll to position [1069, 0]
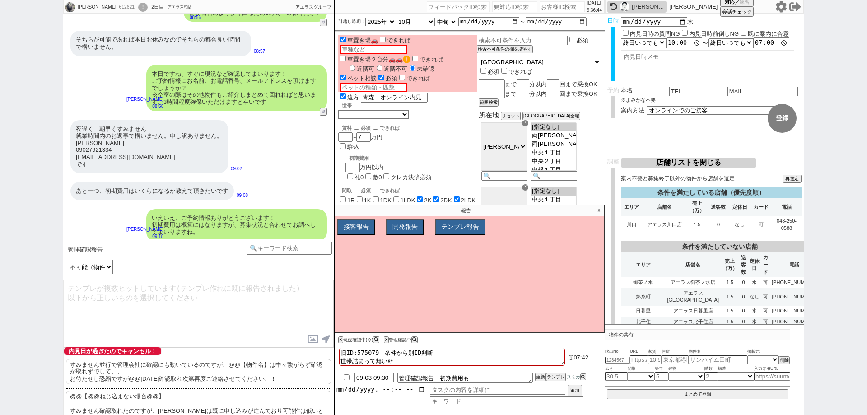
click at [201, 393] on p "@@【@@ねじ込まない場合@@】 すみません確認取れたのですが、ベルフローラは既に申し込みが進んでおり可能性は低いとのことでした。 万一のキャンセルのために募…" at bounding box center [198, 413] width 265 height 47
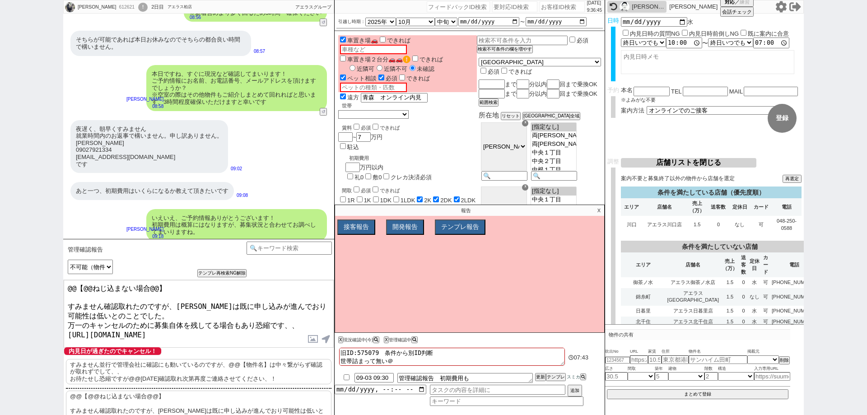
click at [600, 209] on p "X" at bounding box center [599, 210] width 10 height 11
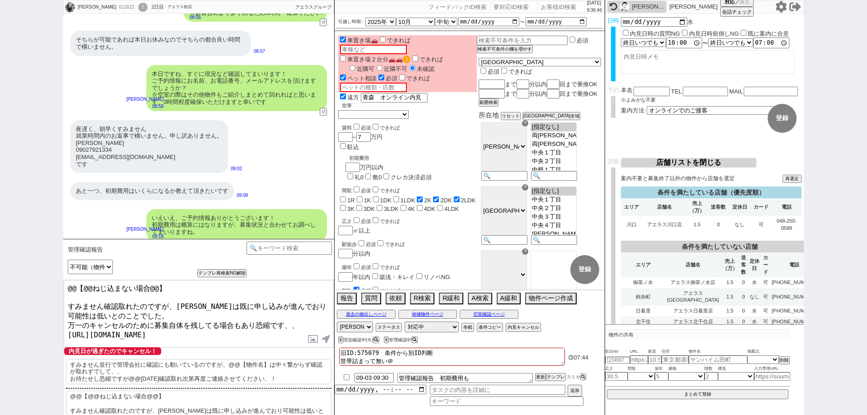
scroll to position [1100, 0]
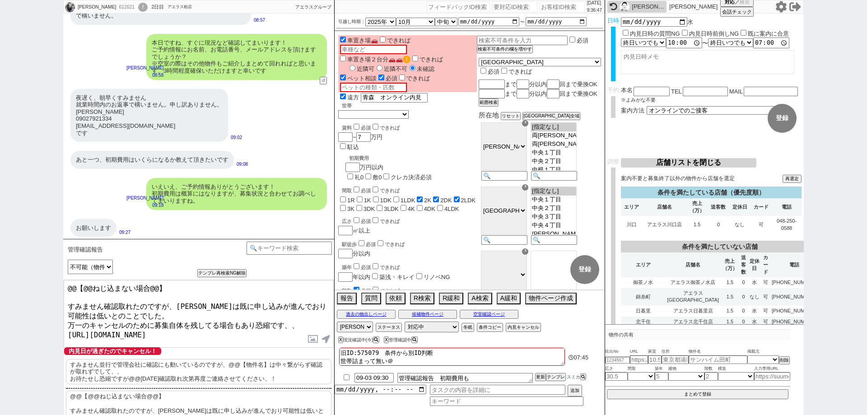
drag, startPoint x: 67, startPoint y: 303, endPoint x: 67, endPoint y: 278, distance: 24.4
click at [67, 278] on div "管理確認報告 中カテゴリを選択 小カテゴリを選択 問物なしねじ込み可能か そもそも問物ある ／ 問物になる可能性がある 可能（物件無いと行かない等の発言が過去…" at bounding box center [198, 327] width 271 height 176
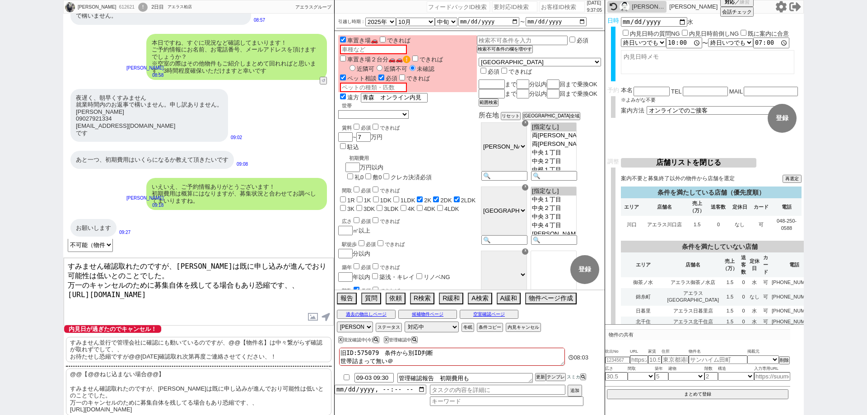
scroll to position [32, 0]
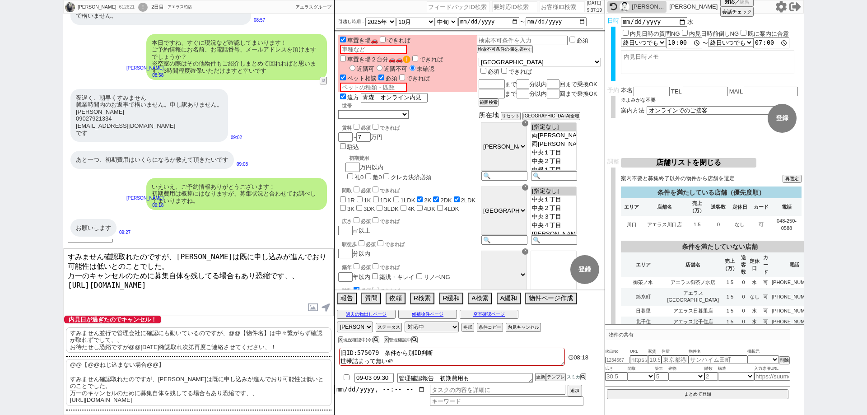
click at [68, 252] on textarea "すみません確認取れたのですが、ベルフローラは既に申し込みが進んでおり可能性は低いとのことでした。 万一のキャンセルのために募集自体を残してる場合もあり恐縮です…" at bounding box center [199, 282] width 270 height 68
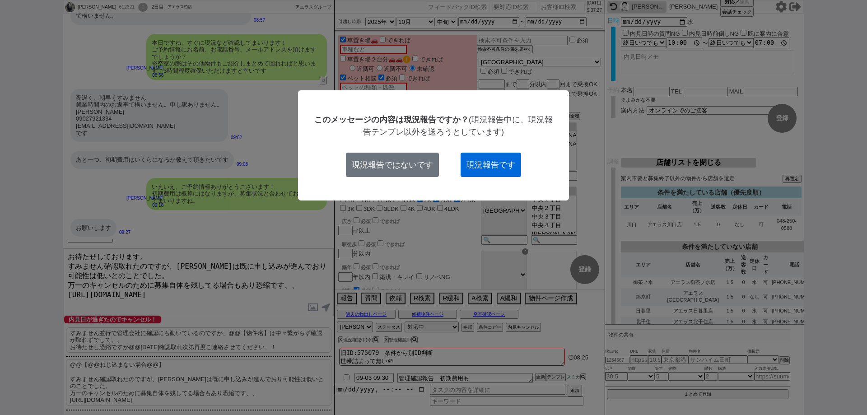
click at [513, 163] on button "現況報告です" at bounding box center [490, 165] width 60 height 24
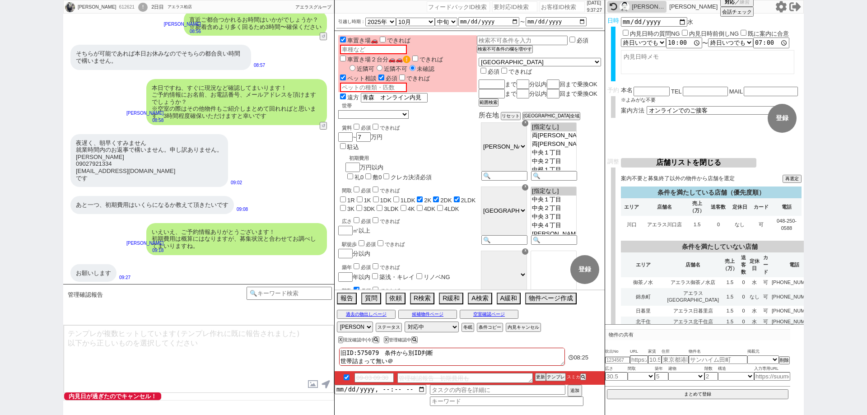
scroll to position [1117, 0]
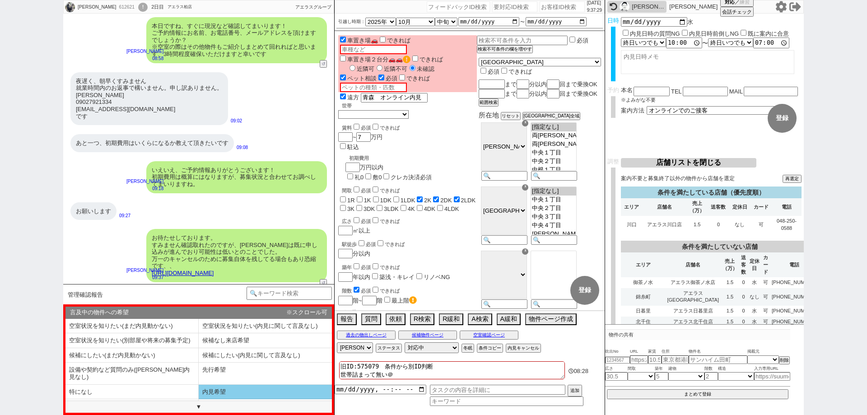
click at [199, 399] on li "内見希望" at bounding box center [131, 406] width 133 height 15
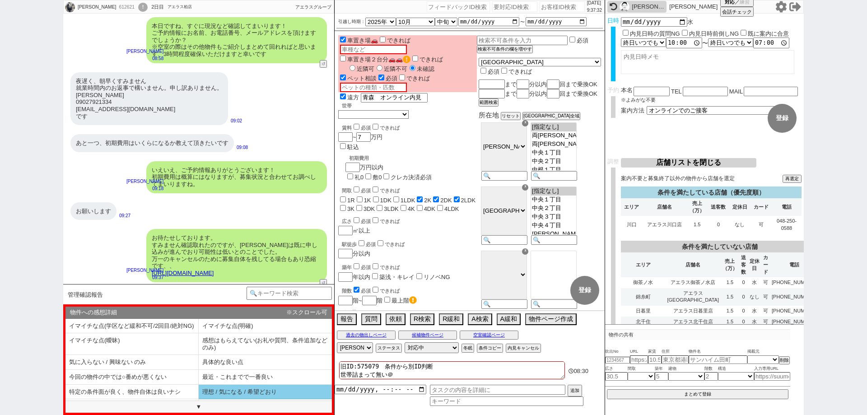
click at [199, 399] on li "理想 / 気になる / 希望どおり" at bounding box center [131, 406] width 133 height 15
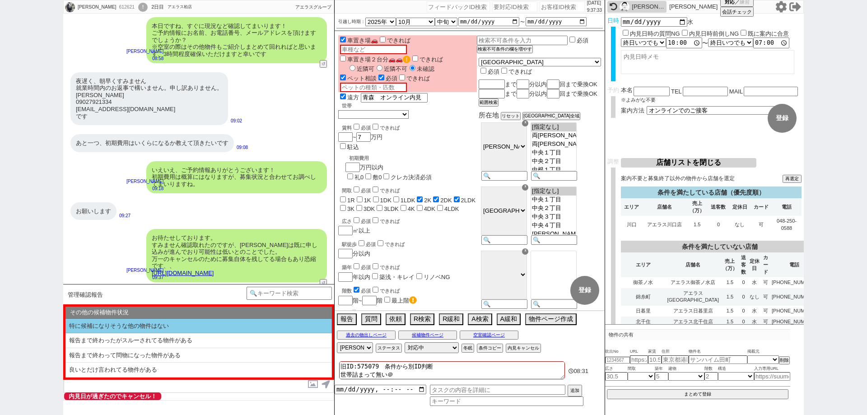
click at [227, 327] on li "特に候補になりそうな他の物件はない" at bounding box center [198, 326] width 266 height 15
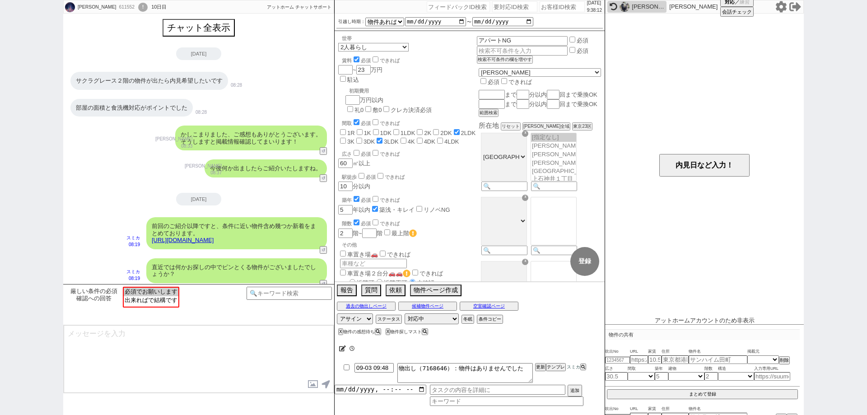
scroll to position [135, 0]
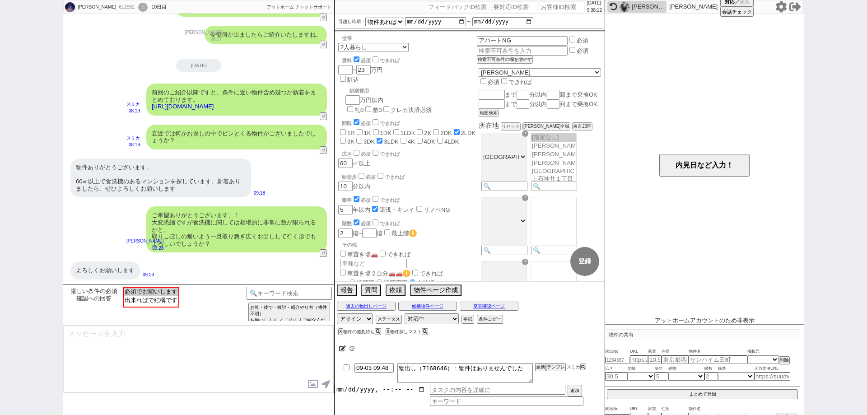
click at [620, 5] on img at bounding box center [624, 7] width 10 height 10
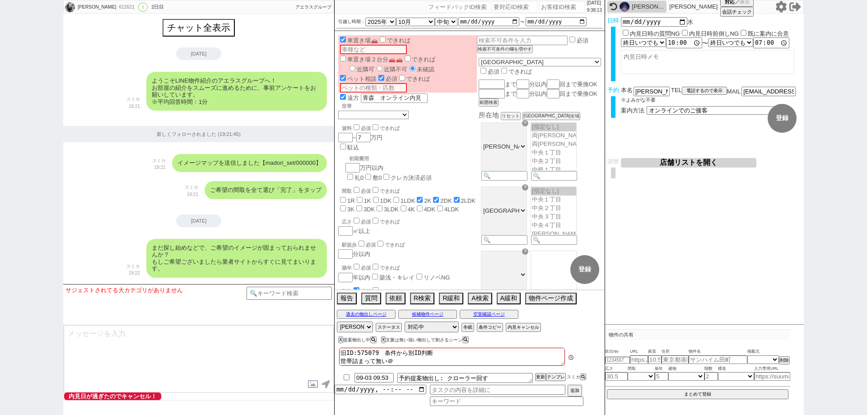
scroll to position [1162, 0]
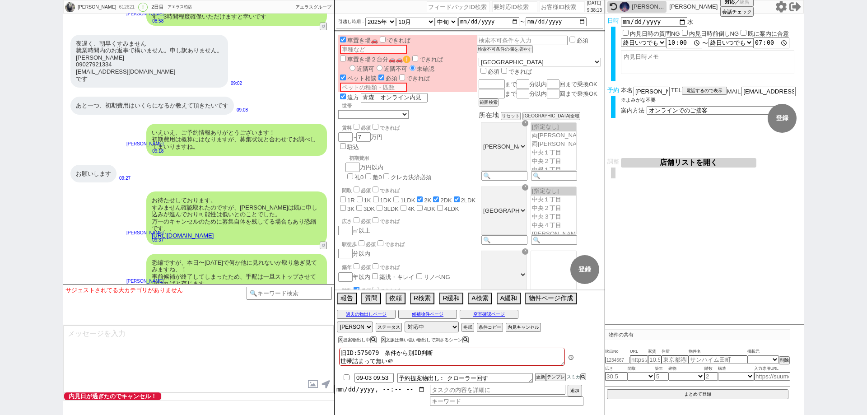
click at [251, 358] on textarea at bounding box center [199, 359] width 270 height 68
click at [378, 377] on input "09-03 09:53" at bounding box center [373, 377] width 39 height 8
click at [538, 370] on div at bounding box center [469, 369] width 270 height 4
click at [540, 378] on button "更新" at bounding box center [539, 377] width 9 height 6
click at [541, 368] on div at bounding box center [469, 369] width 270 height 4
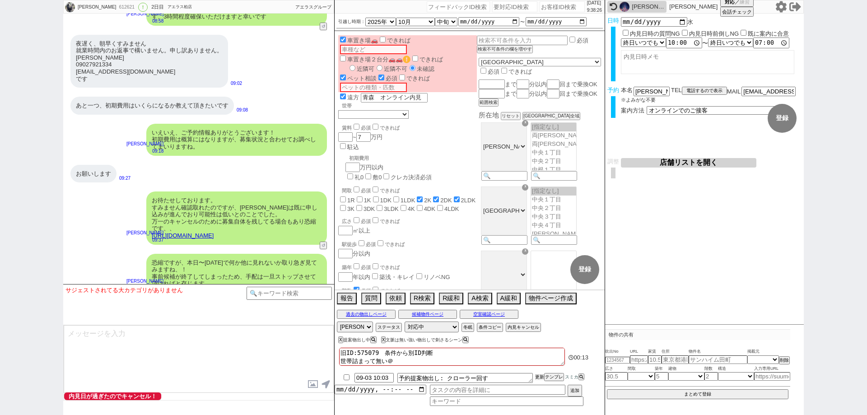
click at [542, 373] on li "09-03 10:03 予約提案物出し: クローラー回す 更新 テンプレ スミカ" at bounding box center [469, 378] width 270 height 14
click at [542, 378] on button "更新" at bounding box center [539, 377] width 9 height 6
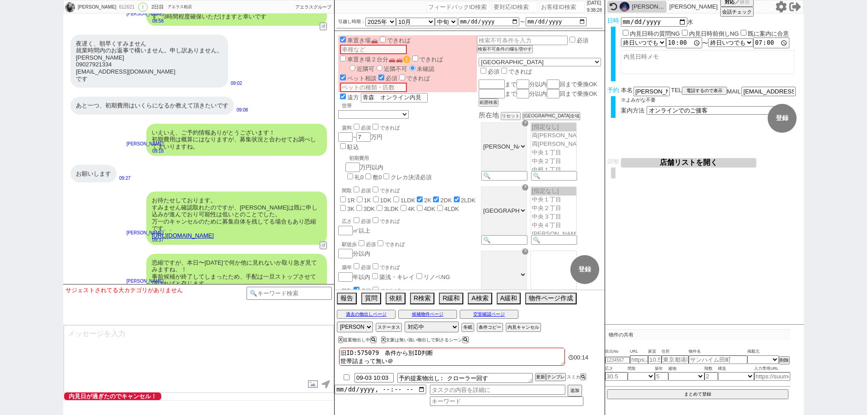
click at [255, 379] on textarea at bounding box center [199, 359] width 270 height 68
click at [534, 324] on button "内見キャンセル" at bounding box center [522, 327] width 33 height 7
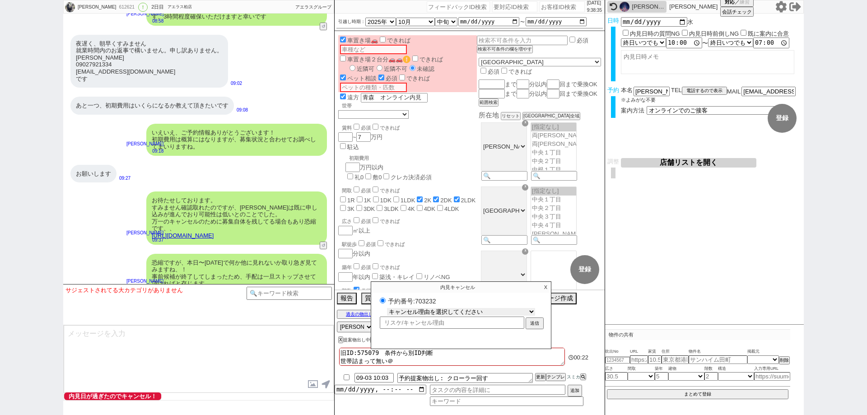
click at [520, 308] on select "キャンセル理由を選択してください 希望物件が出なかった 希望物件が見れなかった 返信がこなくなった 他決(日程調整前) 引越し自体消滅(日程調整前) 都合が変…" at bounding box center [461, 312] width 148 height 8
click at [387, 308] on select "キャンセル理由を選択してください 希望物件が出なかった 希望物件が見れなかった 返信がこなくなった 他決(日程調整前) 引越し自体消滅(日程調整前) 都合が変…" at bounding box center [461, 312] width 148 height 8
click at [539, 329] on div "内見キャンセル X 予約番号:703232 キャンセル理由を選択してください 希望物件が出なかった 希望物件が見れなかった 返信がこなくなった 他決(日程調整…" at bounding box center [461, 315] width 181 height 68
click at [536, 327] on button "送信" at bounding box center [534, 324] width 16 height 10
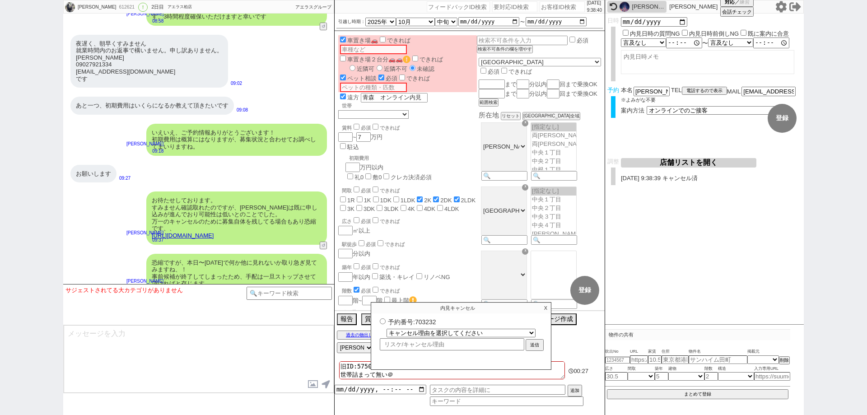
click at [545, 306] on p "X" at bounding box center [545, 307] width 10 height 11
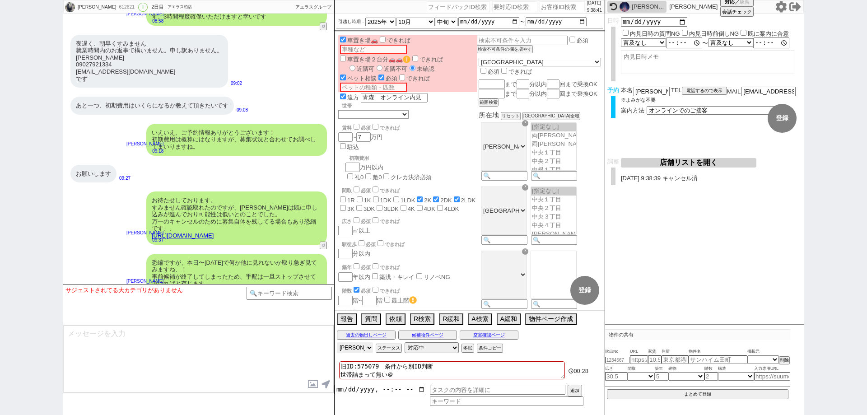
click at [362, 348] on select "アサイン 井上彩夏 御手洗侑矢 中村夏海 平山恭子" at bounding box center [355, 347] width 36 height 11
click at [337, 342] on select "アサイン 井上彩夏 御手洗侑矢 中村夏海 平山恭子" at bounding box center [355, 347] width 36 height 11
click at [278, 296] on input at bounding box center [288, 292] width 85 height 11
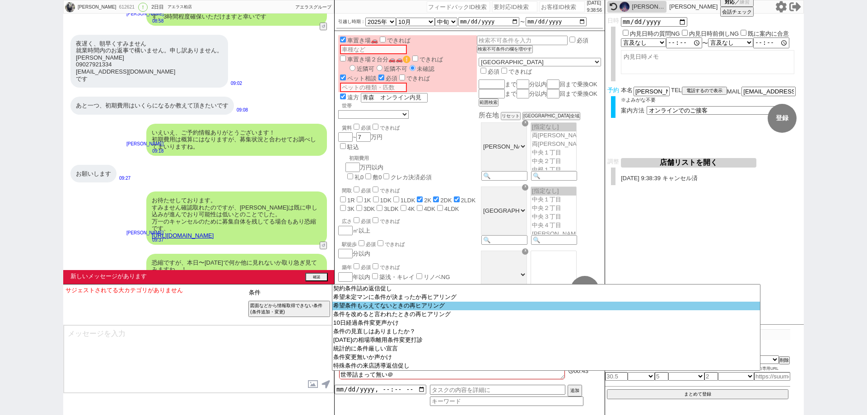
scroll to position [1202, 0]
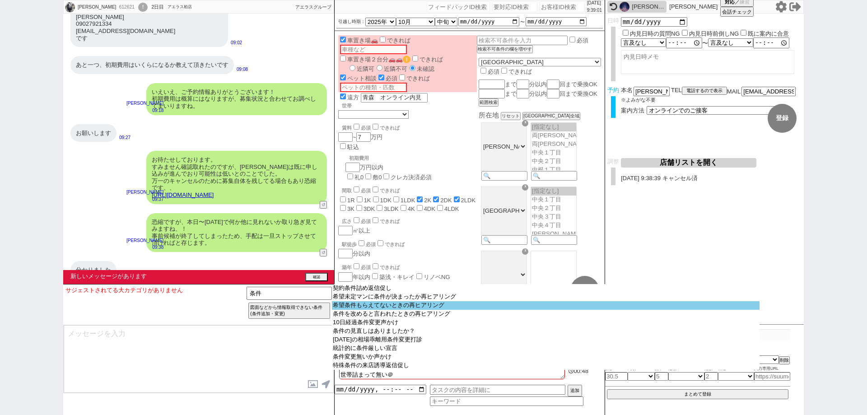
click at [469, 310] on option "希望条件もらえてないときの再ヒアリング" at bounding box center [545, 305] width 427 height 9
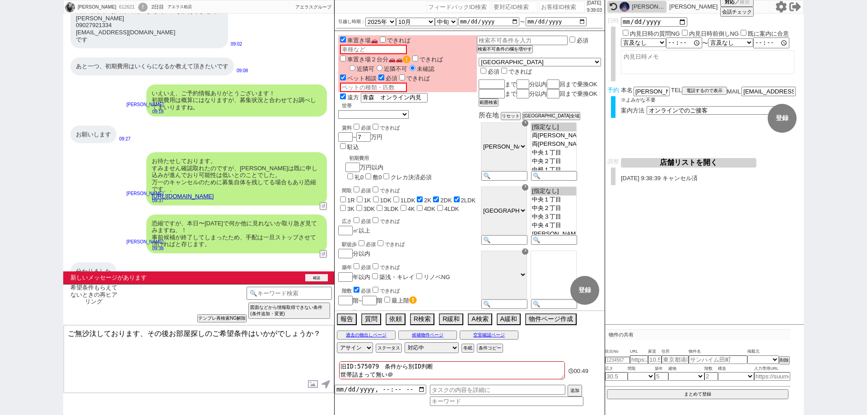
click at [316, 276] on button "確認" at bounding box center [316, 277] width 23 height 7
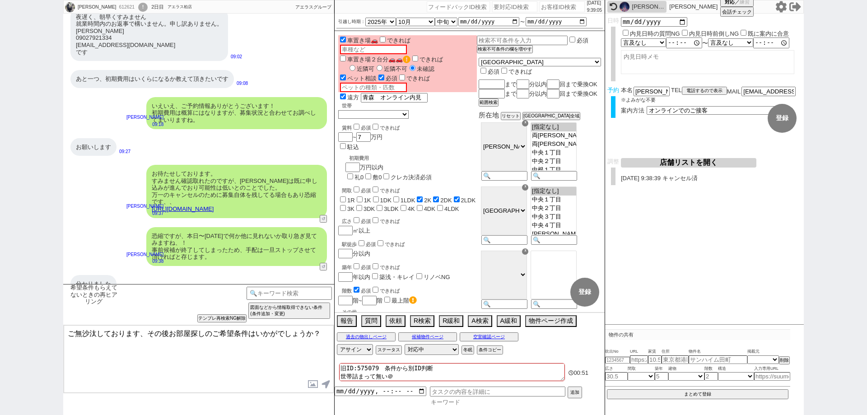
click at [471, 405] on input at bounding box center [506, 402] width 153 height 8
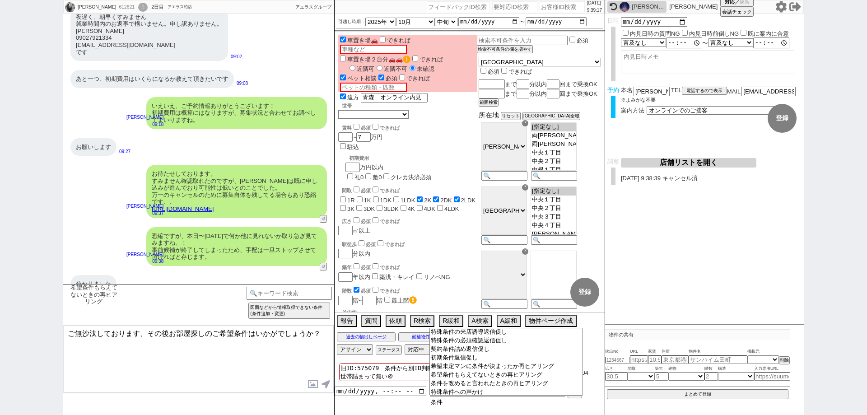
scroll to position [0, 0]
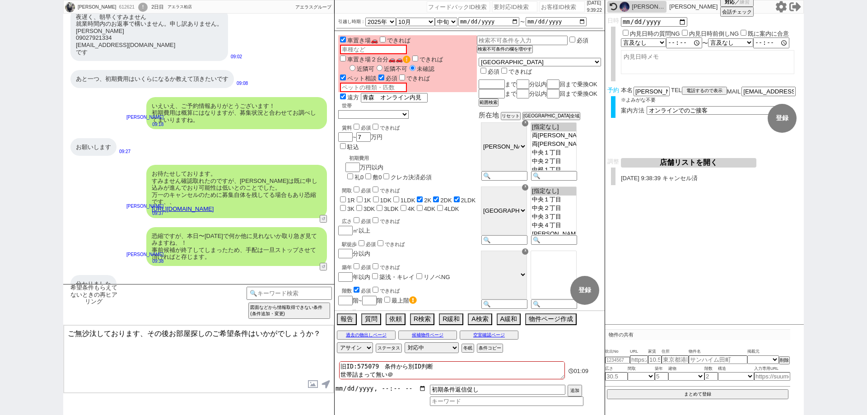
click at [423, 388] on input "datetime-local" at bounding box center [380, 389] width 92 height 8
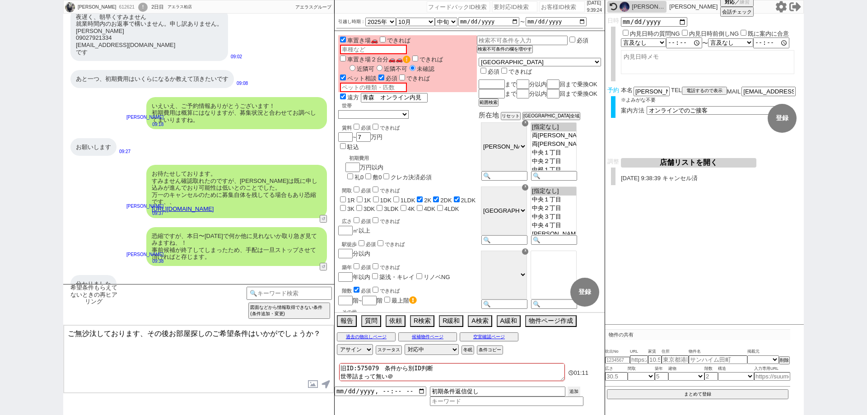
click at [577, 388] on button "追加" at bounding box center [573, 391] width 13 height 10
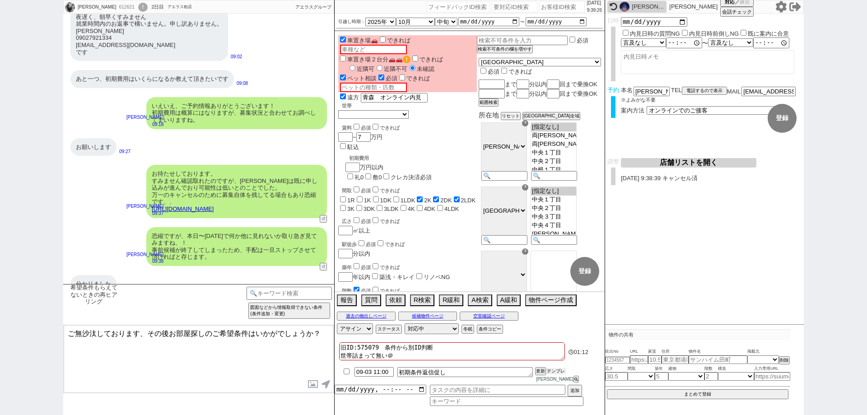
click at [553, 374] on button "テンプレ" at bounding box center [556, 371] width 20 height 6
drag, startPoint x: 198, startPoint y: 329, endPoint x: 207, endPoint y: 355, distance: 27.4
click at [207, 355] on textarea "こちら@@【条件】はいかがでしょうか？物件紹介のためぜひ頂けますと幸いです、！" at bounding box center [199, 359] width 270 height 68
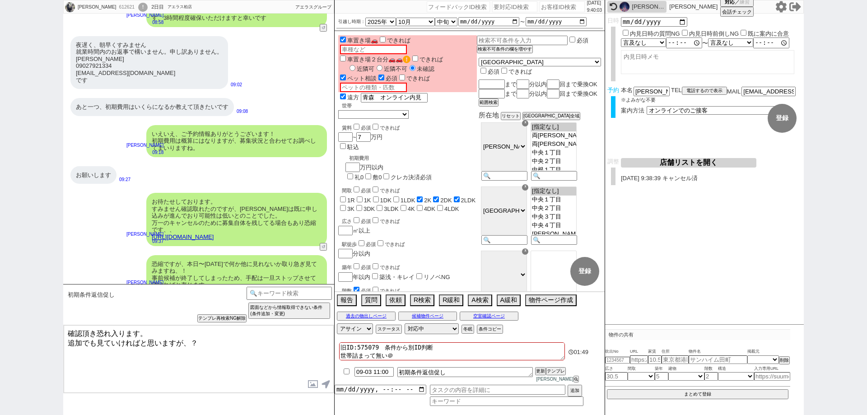
scroll to position [1188, 0]
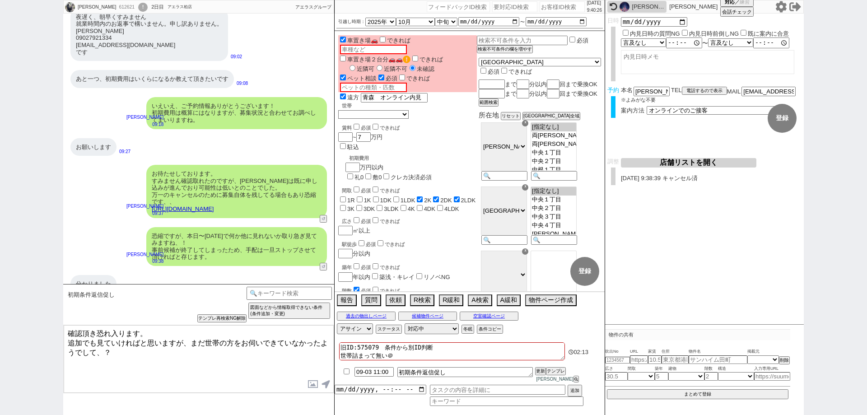
drag, startPoint x: 204, startPoint y: 339, endPoint x: 190, endPoint y: 339, distance: 13.5
click at [190, 339] on textarea "確認頂き恐れ入ります。 追加でも見ていければと思いますが、まだ世帯の方をお伺いできていなかったようでして、？" at bounding box center [199, 359] width 270 height 68
click at [82, 347] on textarea "確認頂き恐れ入ります。 追加でも見ていければと思いますが世帯の方をお伺いできていなかったようでして、？" at bounding box center [199, 359] width 270 height 68
drag, startPoint x: 398, startPoint y: 361, endPoint x: 344, endPoint y: 366, distance: 53.9
click at [344, 362] on div "旧ID:575079　条件から別ID判断 世帯詰まって無い＠" at bounding box center [452, 352] width 226 height 20
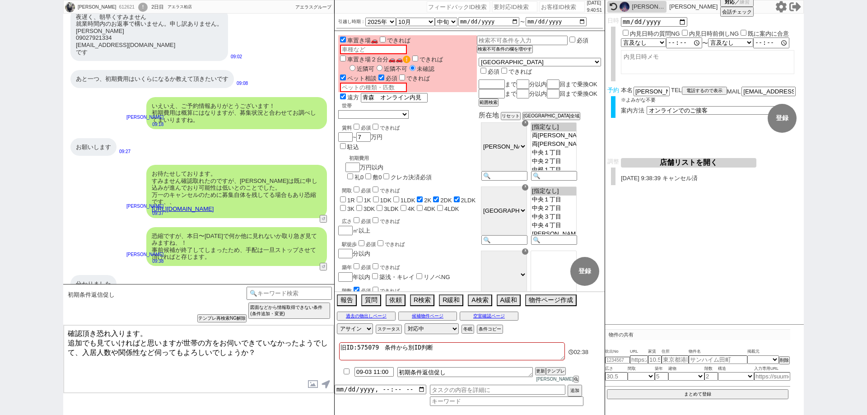
click at [311, 370] on textarea "確認頂き恐れ入ります。 追加でも見ていければと思いますが世帯の方をお伺いできていなかったようでして、入居人数や関係性など伺ってもよろしいでしょうか？" at bounding box center [199, 359] width 270 height 68
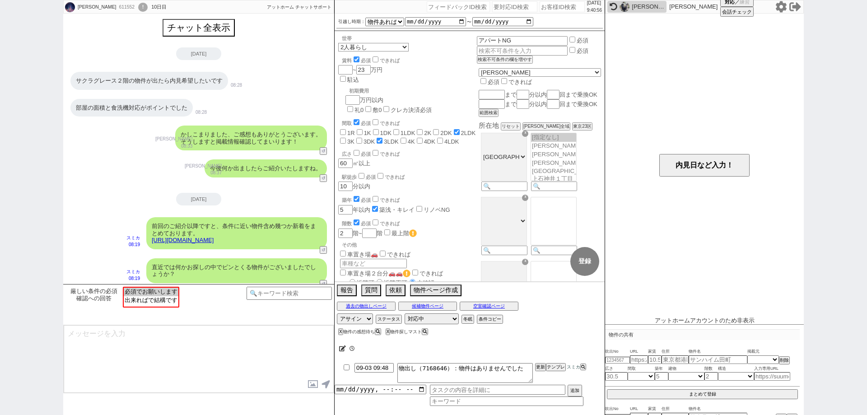
scroll to position [135, 0]
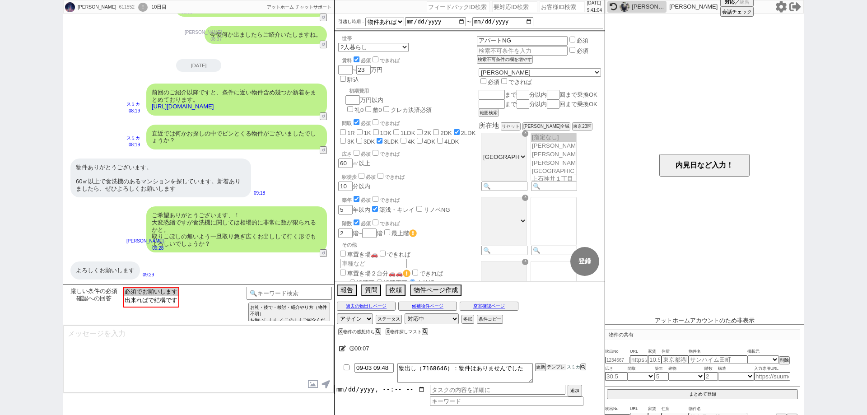
click at [555, 366] on button "テンプレ" at bounding box center [556, 367] width 20 height 6
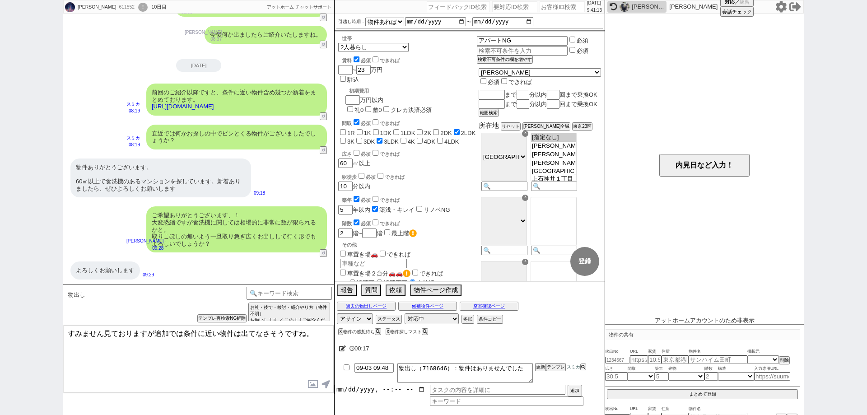
scroll to position [0, 0]
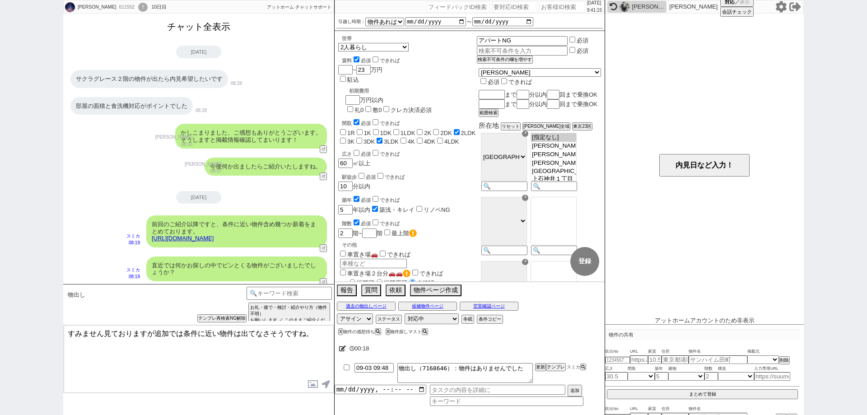
click at [193, 26] on button "チャット全表示" at bounding box center [198, 27] width 70 height 16
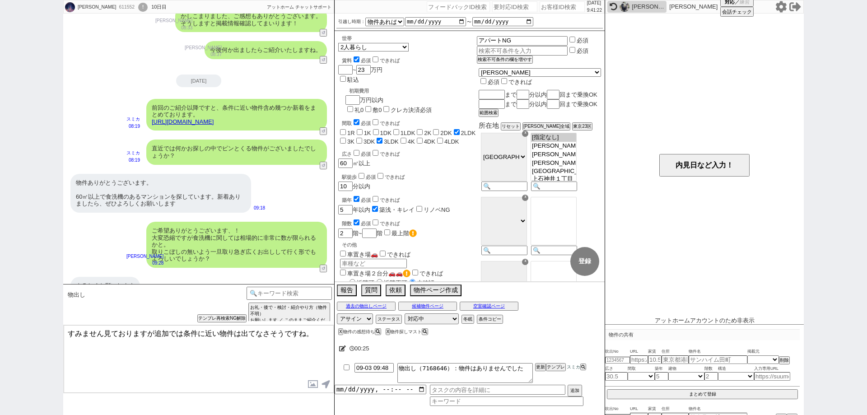
scroll to position [3057, 0]
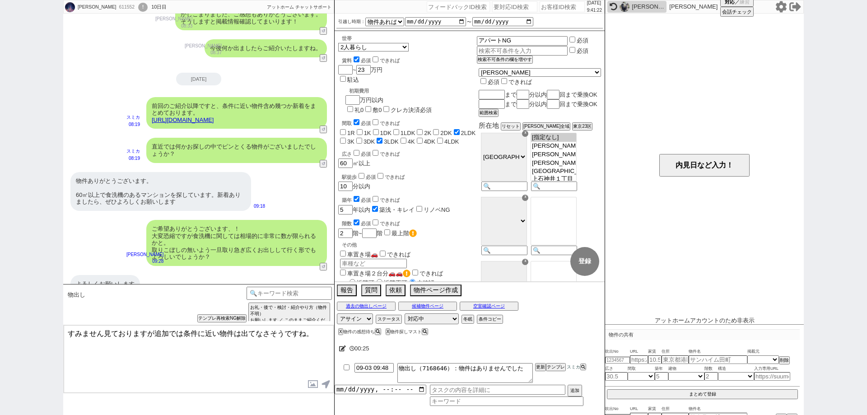
click at [68, 332] on textarea "すみません見ておりますが追加では条件に近い物件は出てなさそうですね。" at bounding box center [199, 359] width 270 height 68
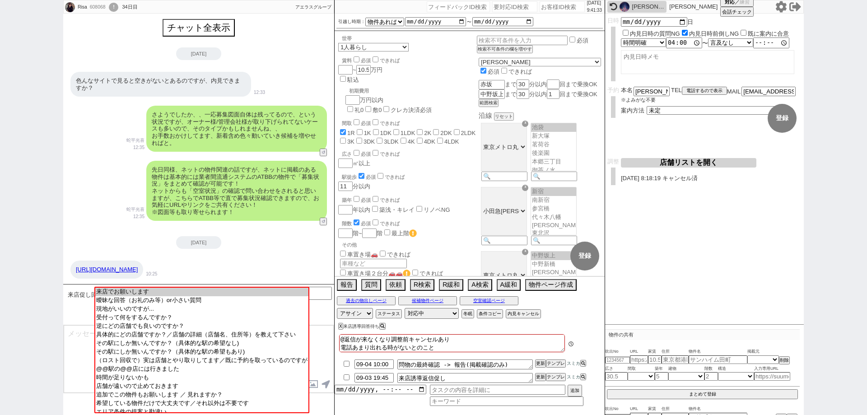
scroll to position [3245, 0]
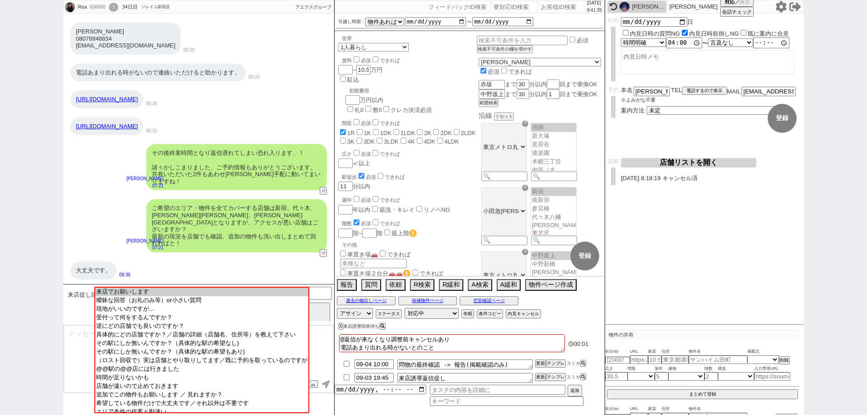
click at [626, 3] on img at bounding box center [624, 7] width 10 height 10
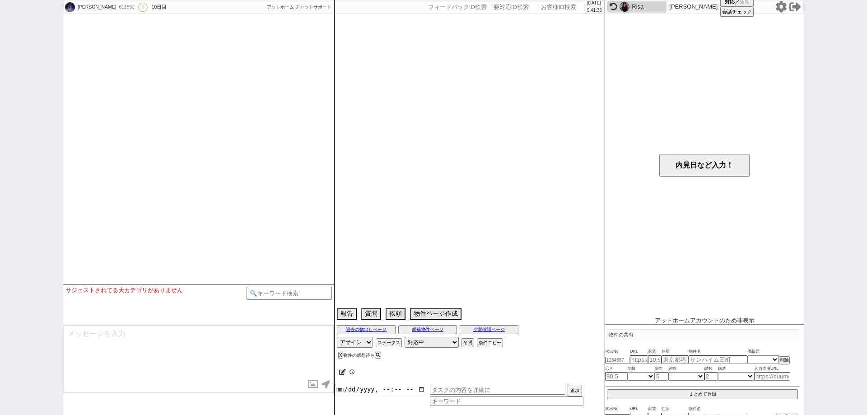
scroll to position [3146, 0]
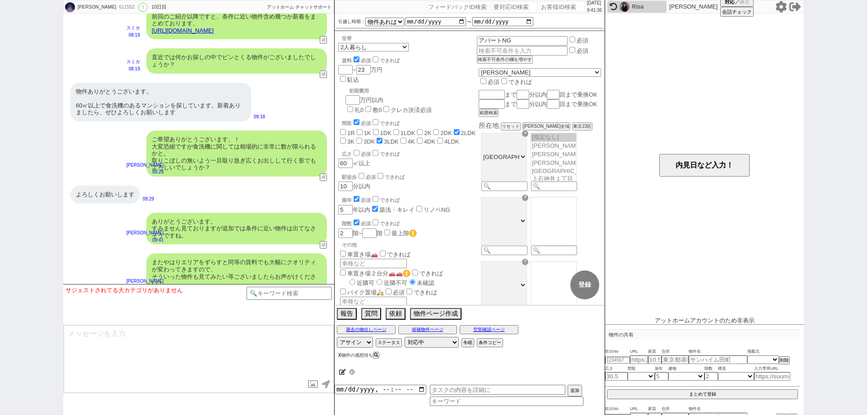
click at [339, 353] on button "X" at bounding box center [339, 355] width 3 height 5
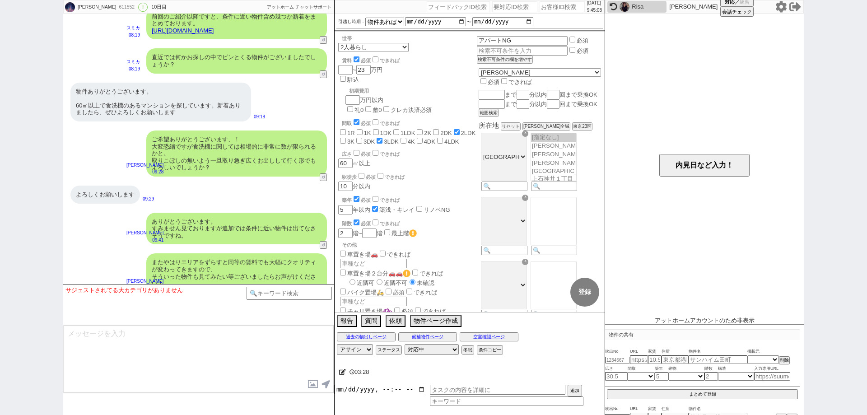
click at [0, 227] on div "mariko 611552 ! 0 10日目 冬眠中 自社客 アットホーム チャットサポート スミカ_BPO チャット全表示 2025-08-25 ようこそL…" at bounding box center [433, 207] width 867 height 415
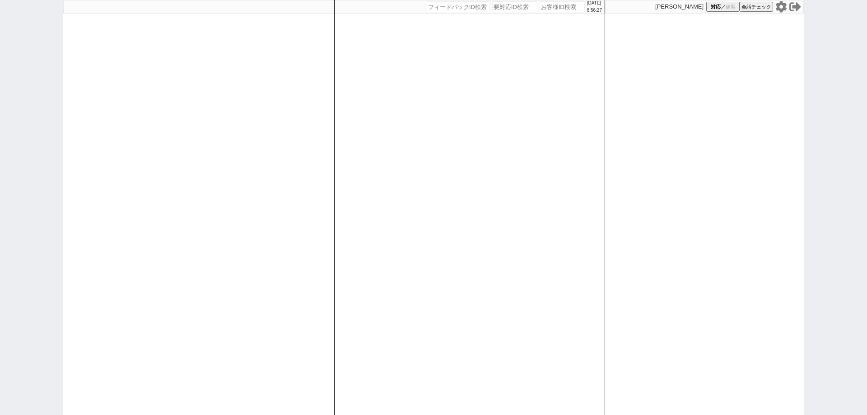
click at [551, 5] on input "number" at bounding box center [561, 6] width 45 height 11
paste input "610238"
type input "610238"
select select "2"
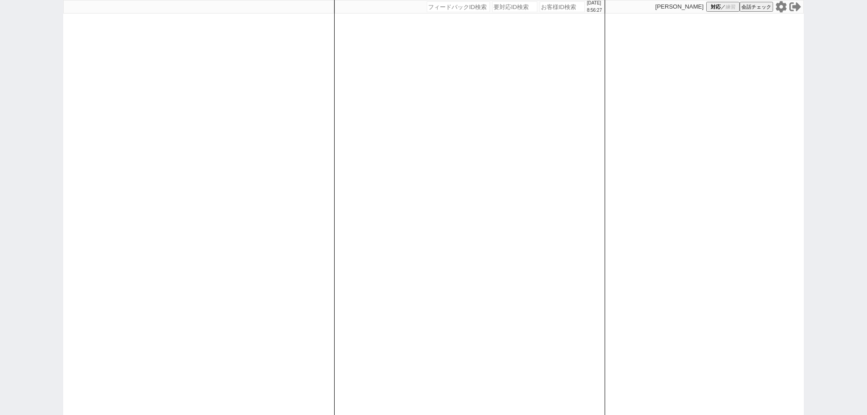
select select "2"
select select
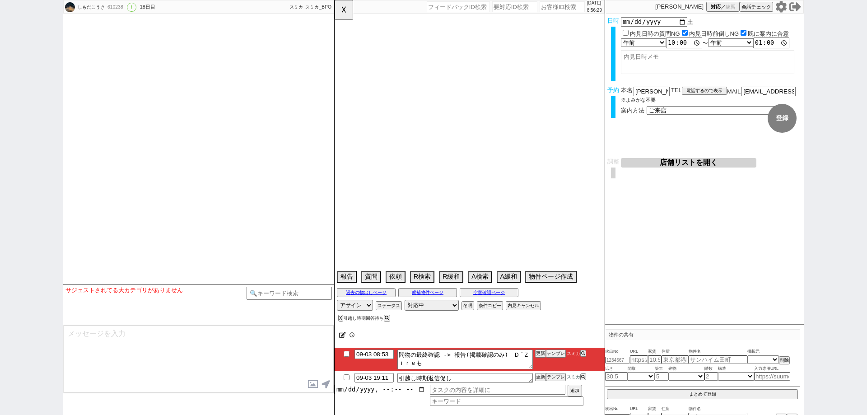
select select "15"
select select "0"
select select "14"
select select "83"
select select "15"
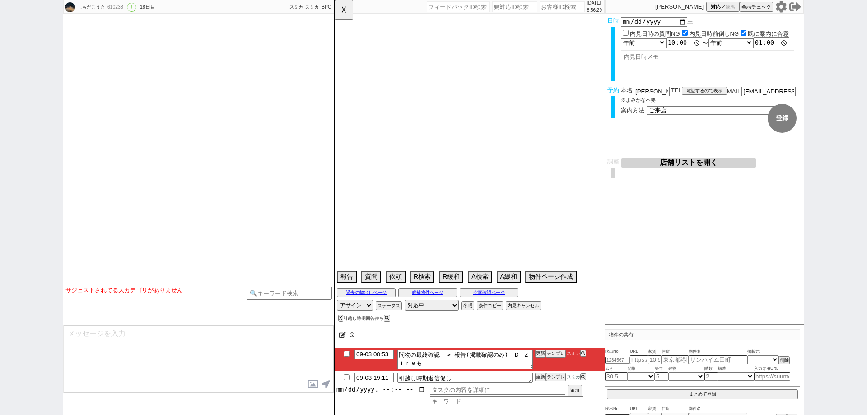
select select "505"
select select "1289"
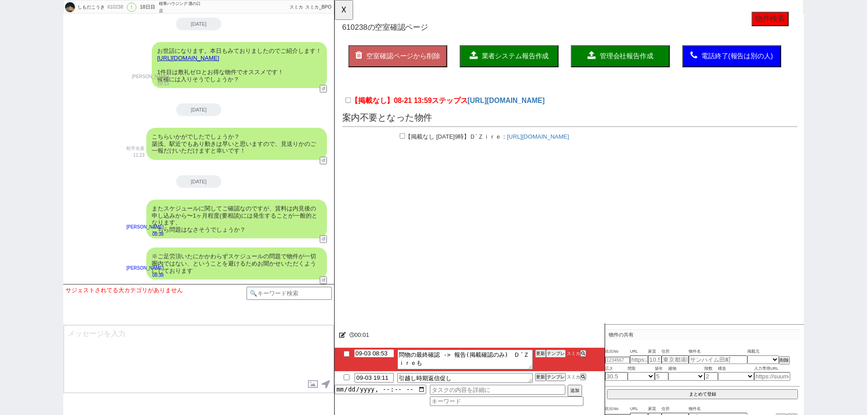
click at [379, 351] on input "09-03 08:53" at bounding box center [373, 353] width 39 height 8
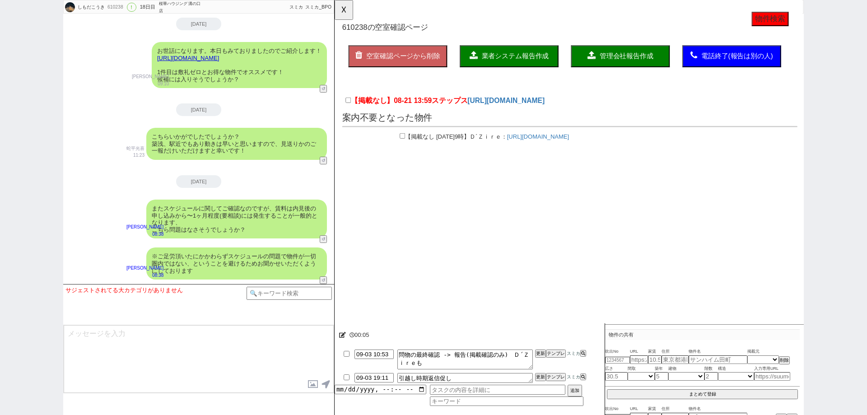
click at [480, 330] on div "00:05" at bounding box center [469, 335] width 270 height 18
click at [538, 371] on li "09-03 10:53 問物の最終確認 -> 報告(掲載確認のみ)　Ｄ´Ｚｉｒｅも 更新 テンプレ スミカ" at bounding box center [469, 378] width 270 height 14
click at [541, 341] on div "00:06" at bounding box center [469, 335] width 270 height 18
click at [541, 371] on li "09-03 10:53 問物の最終確認 -> 報告(掲載確認のみ)　Ｄ´Ｚｉｒｅも 更新 テンプレ スミカ" at bounding box center [469, 378] width 270 height 14
click at [542, 344] on div at bounding box center [469, 346] width 270 height 4
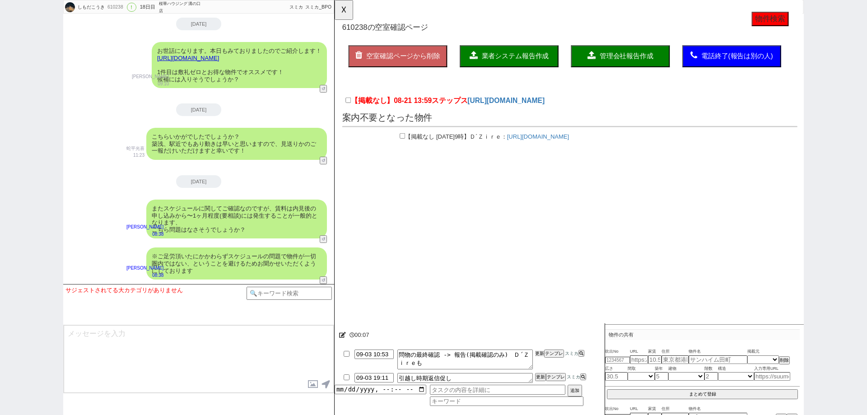
drag, startPoint x: 542, startPoint y: 349, endPoint x: 541, endPoint y: 338, distance: 11.8
click at [541, 344] on div "00:07 09-03 10:53 問物の最終確認 -> 報告(掲載確認のみ)　Ｄ´Ｚｉｒｅも 更新 テンプレ スミカ 09-03 19:11 引越し時期返信…" at bounding box center [469, 369] width 270 height 91
click at [541, 338] on div "00:07" at bounding box center [469, 335] width 270 height 18
click at [351, 9] on button "☓" at bounding box center [342, 9] width 17 height 18
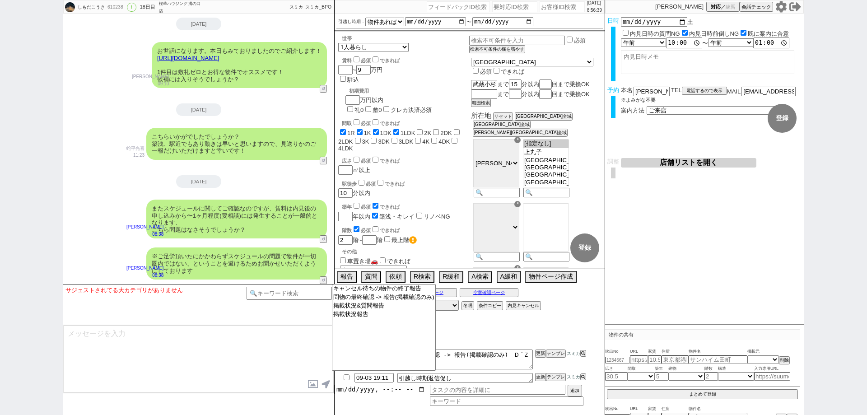
click at [439, 339] on div "00:09" at bounding box center [469, 335] width 270 height 18
click at [394, 340] on select "キャンセル待ちの物件の終了報告 問物の最終確認 -> 報告(掲載確認のみ) 掲載状況&質問報告 掲載状況報告" at bounding box center [383, 327] width 103 height 86
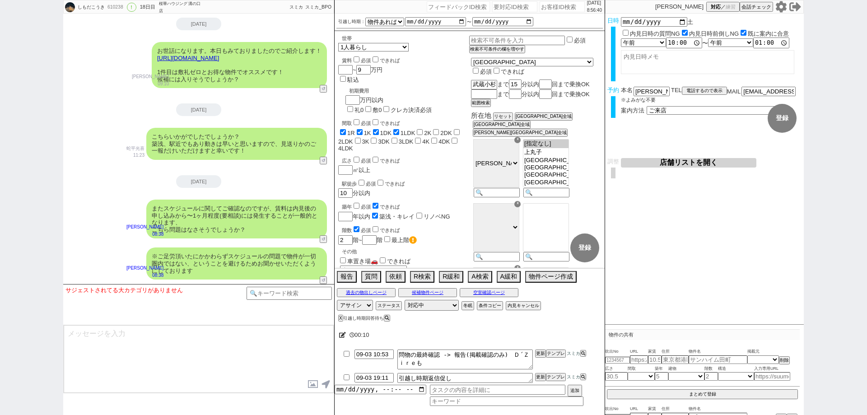
click at [469, 335] on div "00:10" at bounding box center [469, 335] width 270 height 18
click at [540, 371] on li "09-03 10:53 問物の最終確認 -> 報告(掲載確認のみ)　Ｄ´Ｚｉｒｅも 更新 テンプレ スミカ" at bounding box center [469, 378] width 270 height 14
drag, startPoint x: 536, startPoint y: 332, endPoint x: 501, endPoint y: 348, distance: 39.0
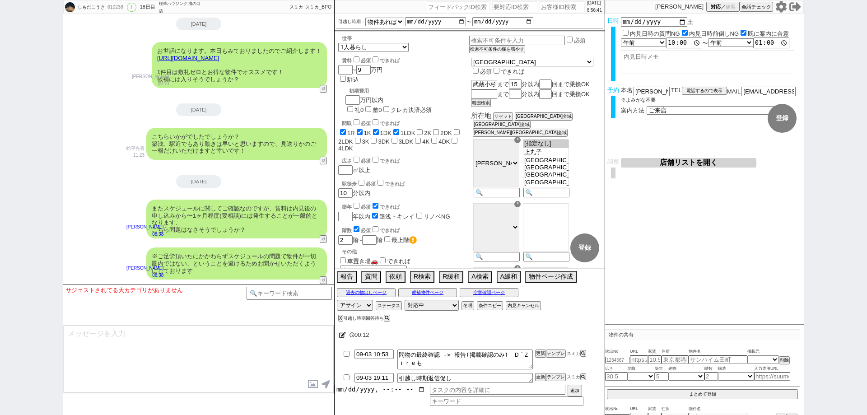
click at [534, 331] on div "00:12" at bounding box center [469, 335] width 270 height 18
drag, startPoint x: 0, startPoint y: 214, endPoint x: 120, endPoint y: 269, distance: 131.7
click at [0, 214] on div "しもだこうき 610238 ! 0 18日目 桜華ハウジング 溝の口店 冬眠中 自社客 スミカ スミカ_BPO チャット全表示 2025-08-17 ようこそ…" at bounding box center [433, 207] width 867 height 415
click at [540, 344] on div at bounding box center [469, 346] width 270 height 4
drag, startPoint x: 543, startPoint y: 351, endPoint x: 543, endPoint y: 344, distance: 6.8
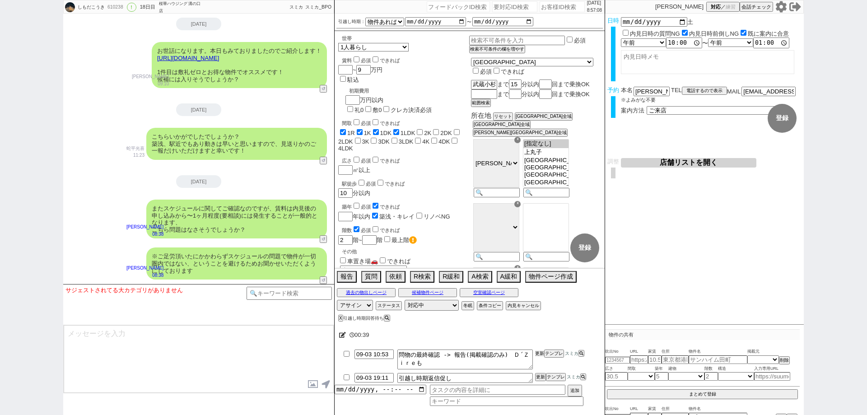
click at [543, 352] on button "更新" at bounding box center [539, 353] width 9 height 6
click at [543, 342] on div "00:39" at bounding box center [469, 335] width 270 height 18
drag, startPoint x: 541, startPoint y: 352, endPoint x: 540, endPoint y: 348, distance: 4.5
click at [540, 352] on button "更新" at bounding box center [539, 353] width 9 height 6
click at [542, 343] on div "00:40" at bounding box center [469, 335] width 270 height 18
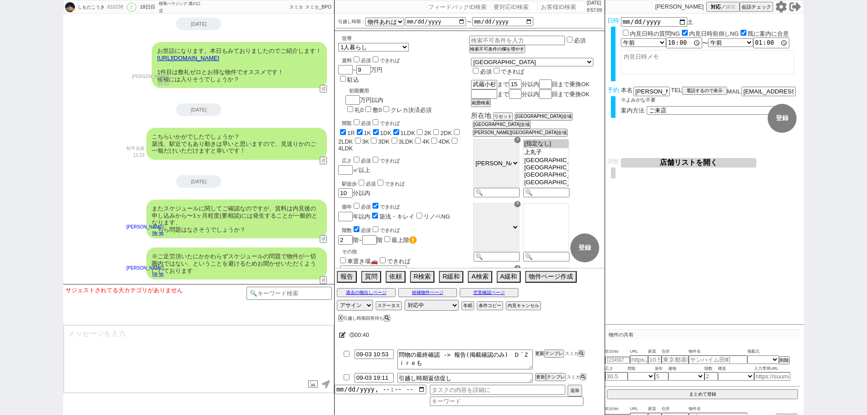
click at [543, 350] on button "更新" at bounding box center [539, 353] width 9 height 6
drag, startPoint x: 0, startPoint y: 221, endPoint x: 430, endPoint y: 318, distance: 440.5
click at [0, 223] on div "しもだこうき 610238 ! 0 18日目 桜華ハウジング 溝の口店 冬眠中 自社客 スミカ スミカ_BPO チャット全表示 2025-08-17 ようこそ…" at bounding box center [433, 207] width 867 height 415
click at [511, 289] on button "空室確認ページ" at bounding box center [489, 292] width 59 height 7
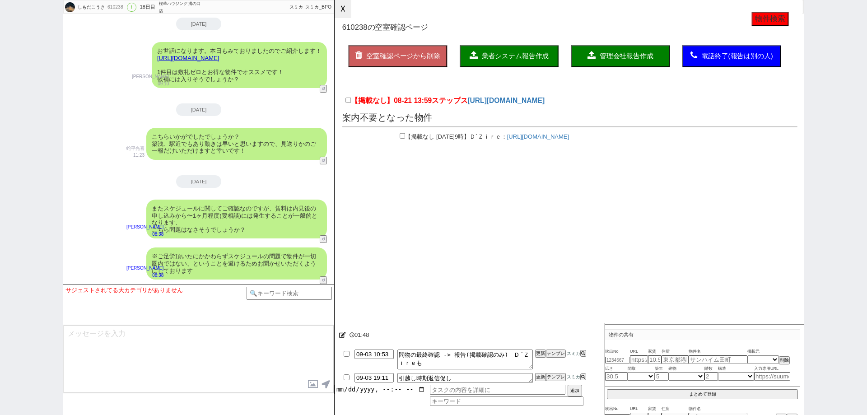
click at [341, 5] on button "☓" at bounding box center [342, 9] width 17 height 18
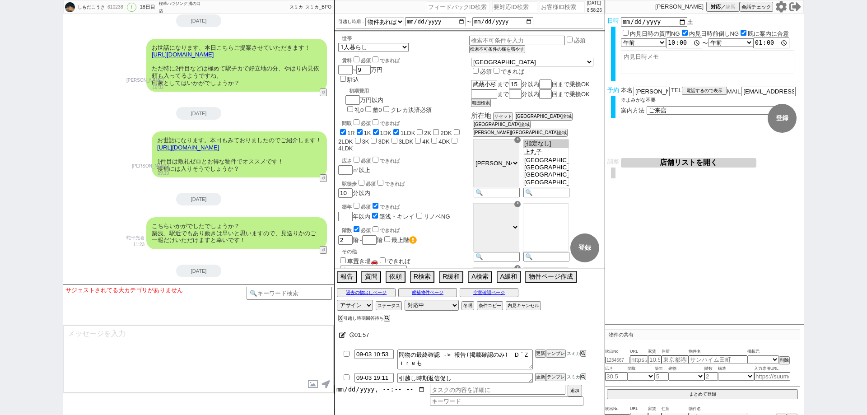
scroll to position [4344, 0]
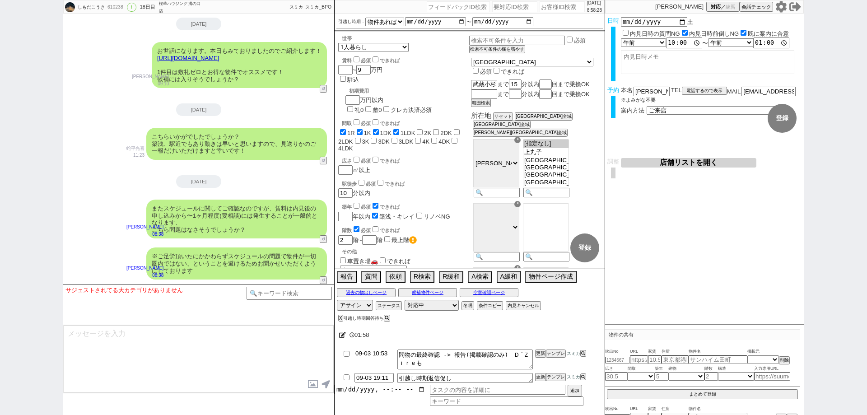
click at [378, 371] on li "09-03 10:53 問物の最終確認 -> 報告(掲載確認のみ)　Ｄ´Ｚｉｒｅも 更新 テンプレ スミカ" at bounding box center [469, 378] width 270 height 14
type input "09-04 09:53"
click at [506, 336] on div "02:04" at bounding box center [469, 335] width 270 height 18
drag, startPoint x: 541, startPoint y: 353, endPoint x: 540, endPoint y: 345, distance: 8.6
click at [540, 350] on button "更新" at bounding box center [539, 353] width 9 height 6
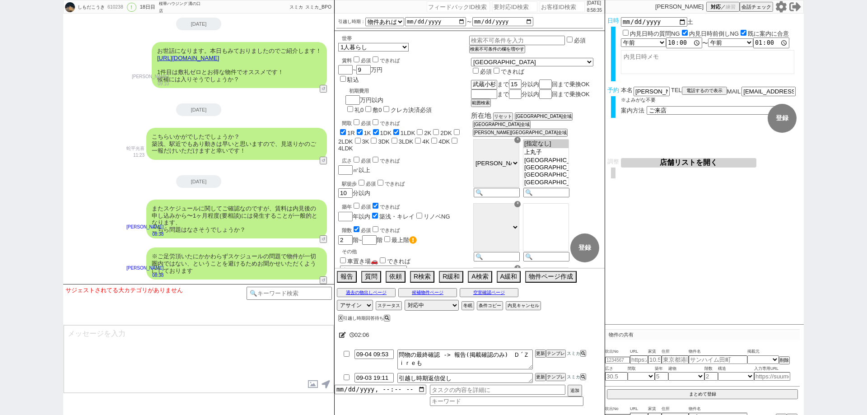
click at [540, 339] on div "02:06" at bounding box center [469, 335] width 270 height 18
drag, startPoint x: 536, startPoint y: 355, endPoint x: 539, endPoint y: 341, distance: 14.5
click at [536, 354] on button "更新" at bounding box center [539, 353] width 9 height 6
click at [539, 341] on div "02:06" at bounding box center [469, 335] width 270 height 18
drag, startPoint x: 540, startPoint y: 351, endPoint x: 542, endPoint y: 346, distance: 5.5
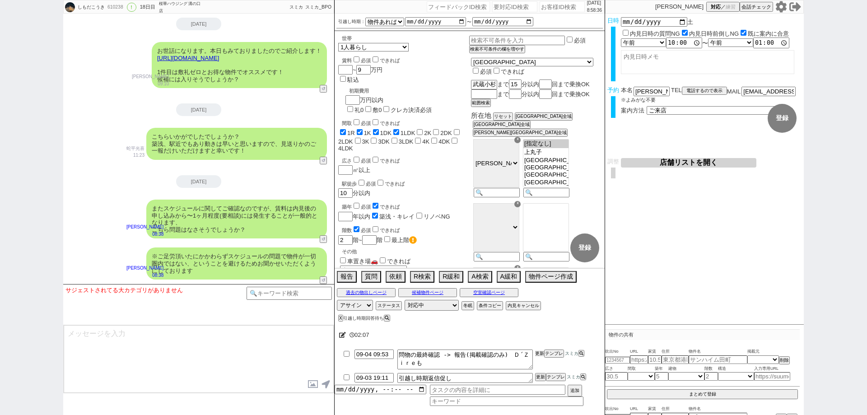
click at [541, 351] on button "更新" at bounding box center [539, 353] width 9 height 6
click at [542, 343] on div "02:07" at bounding box center [469, 335] width 270 height 18
drag, startPoint x: 542, startPoint y: 357, endPoint x: 542, endPoint y: 345, distance: 12.2
click at [542, 371] on li "09-04 09:53 問物の最終確認 -> 報告(掲載確認のみ)　Ｄ´Ｚｉｒｅも 更新 テンプレ スミカ" at bounding box center [469, 378] width 270 height 14
click at [542, 344] on div at bounding box center [469, 346] width 270 height 4
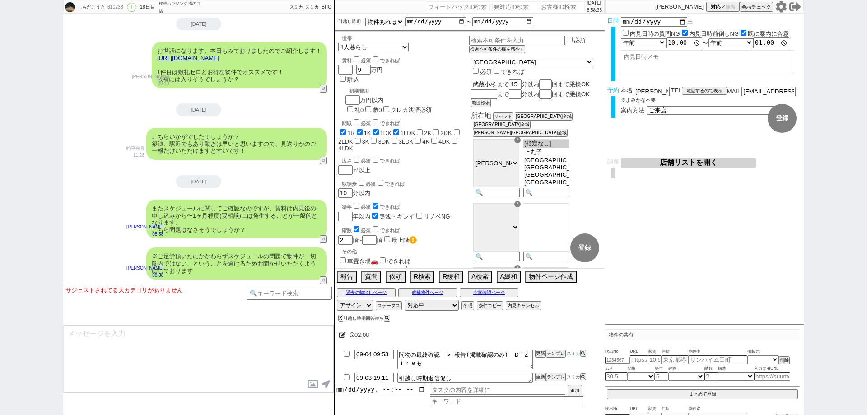
click at [542, 371] on li "09-04 09:53 問物の最終確認 -> 報告(掲載確認のみ)　Ｄ´Ｚｉｒｅも 更新 テンプレ スミカ" at bounding box center [469, 378] width 270 height 14
click at [541, 352] on button "更新" at bounding box center [539, 353] width 9 height 6
drag, startPoint x: 541, startPoint y: 344, endPoint x: 518, endPoint y: 346, distance: 23.5
click at [541, 343] on div "02:09 09-04 09:53 問物の最終確認 -> 報告(掲載確認のみ)　Ｄ´Ｚｉｒｅも 更新 テンプレ スミカ 09-03 19:11 引越し時期返信…" at bounding box center [469, 369] width 270 height 91
click at [0, 215] on div "しもだこうき 610238 ! 0 18日目 桜華ハウジング 溝の口店 冬眠中 自社客 スミカ スミカ_BPO チャット全表示 2025-08-17 ようこそ…" at bounding box center [433, 207] width 867 height 415
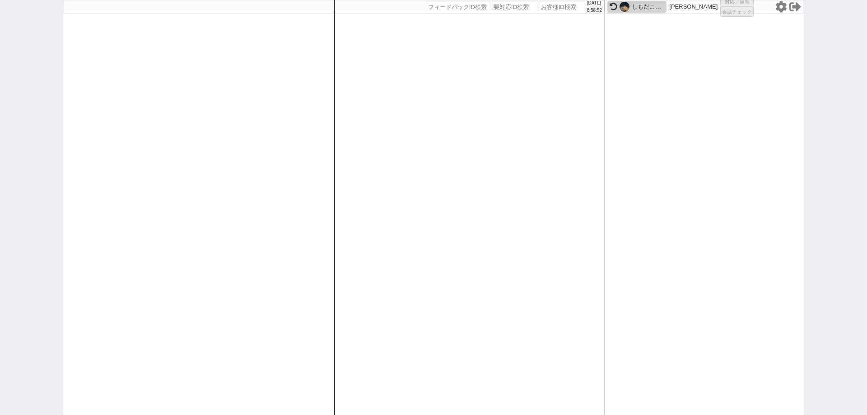
select select
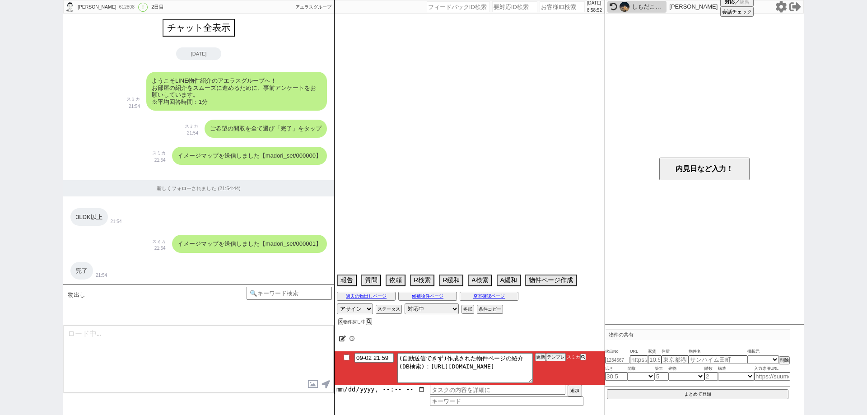
select select "15"
select select "6"
select select "36"
select select "1061"
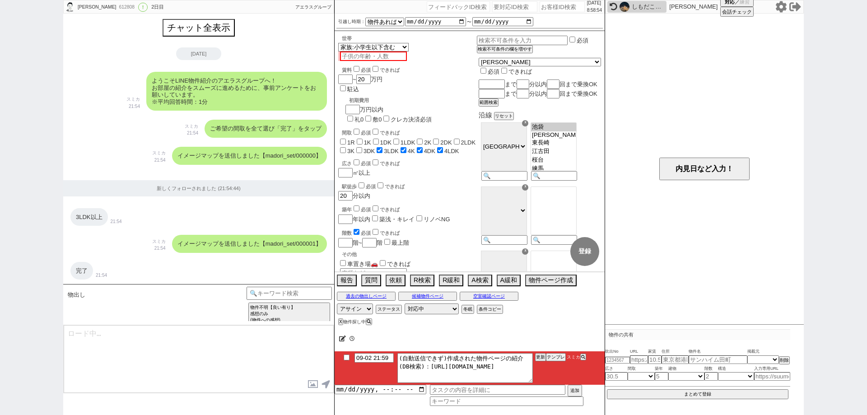
type textarea "昨日は終業後になりご紹介が遅れてしまい、、！ 本日さっそく見てまいりまして、条件に合わせて8件をピックアップしております！ https://tools.sum…"
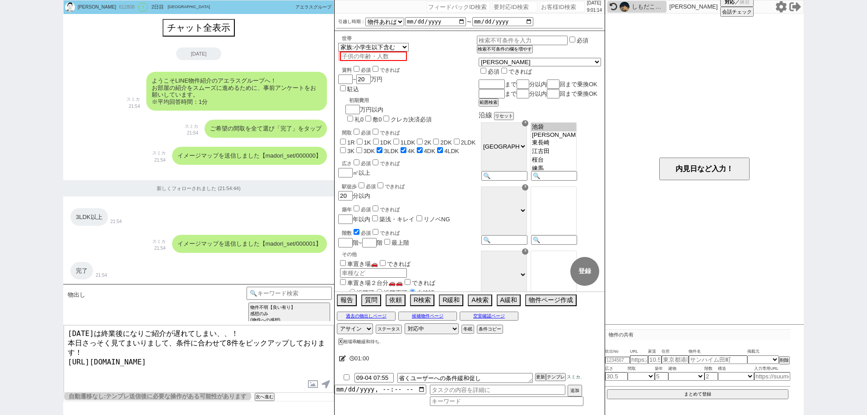
scroll to position [52, 0]
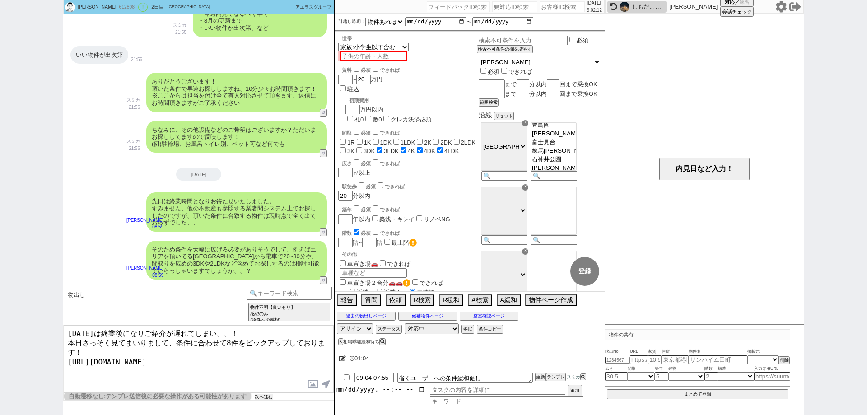
click at [268, 396] on button "次へ進む" at bounding box center [264, 397] width 18 height 6
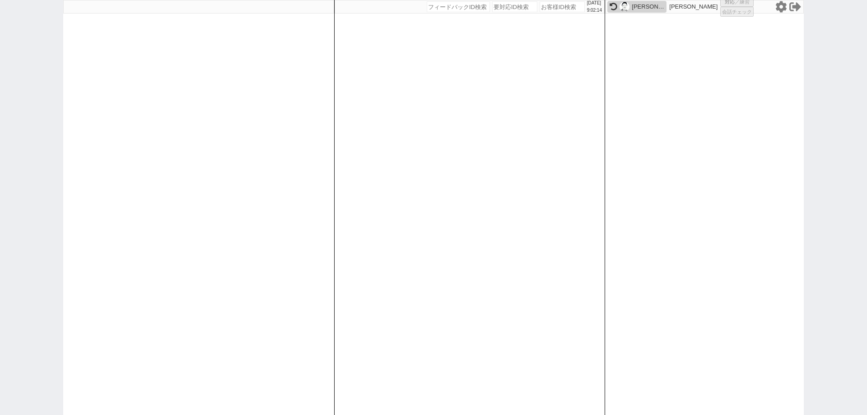
select select "1"
select select "6"
select select
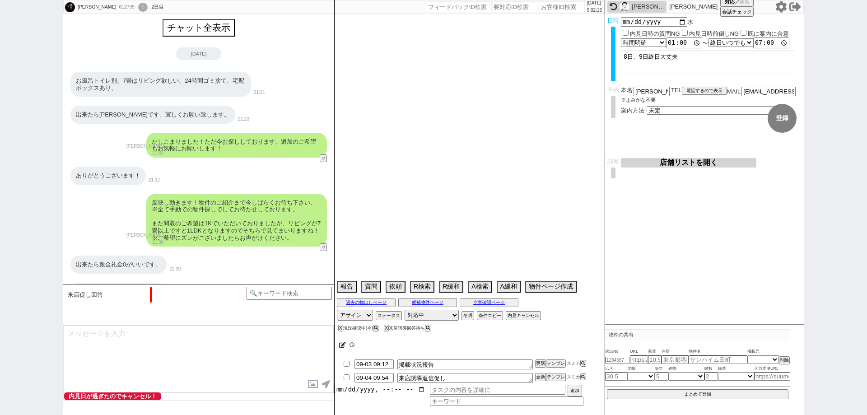
scroll to position [1580, 0]
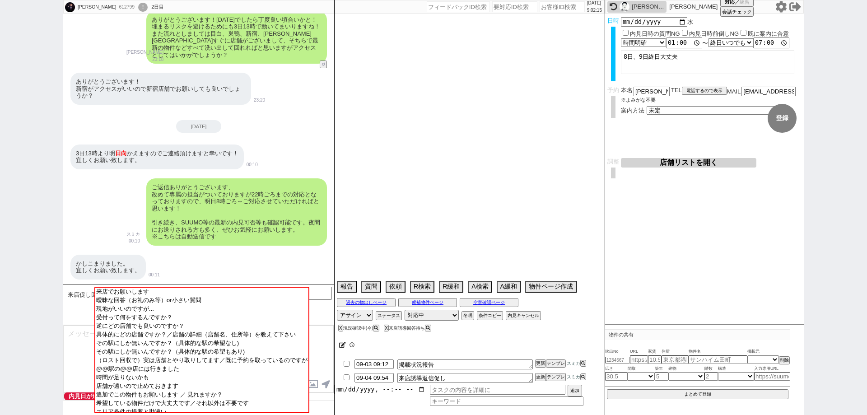
select select "2025"
select select "10"
select select "17"
select select "0"
select select "14"
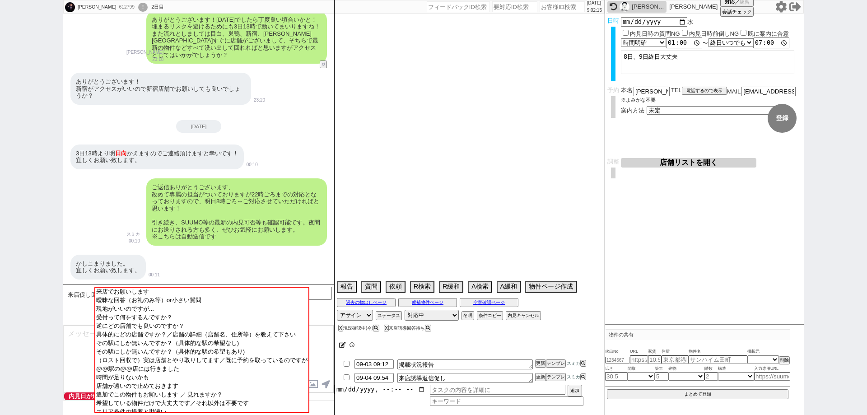
select select "485"
select select "837"
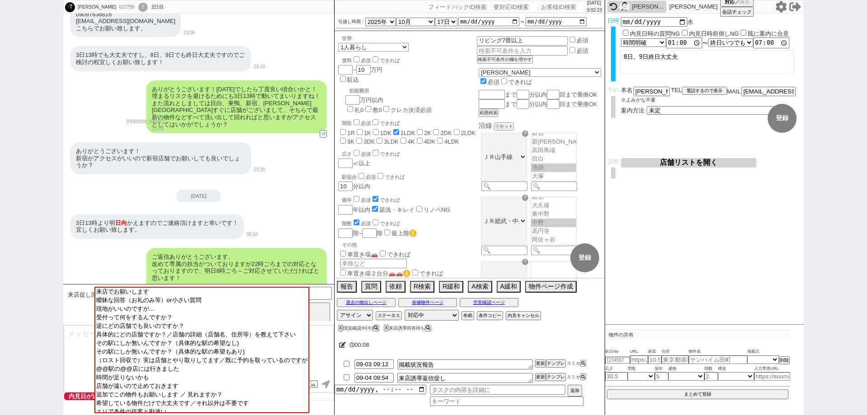
scroll to position [1490, 0]
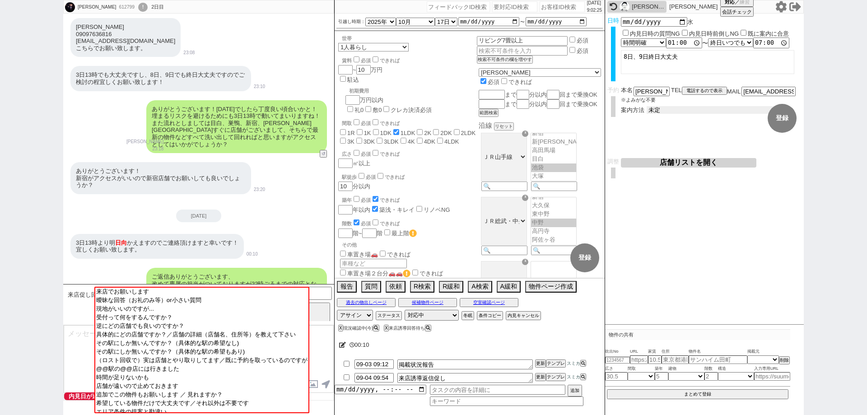
click at [683, 107] on select "未定 現地お待ち合わせ ご来店 先行申し込みのご案内or内見無しでの申し込みのご案内 オンラインでのご接客 オンラインで1件の内見のご案内" at bounding box center [713, 110] width 135 height 8
select select "2"
click at [646, 106] on select "未定 現地お待ち合わせ ご来店 先行申し込みのご案内or内見無しでの申し込みのご案内 オンラインでのご接客 オンラインで1件の内見のご案内" at bounding box center [713, 110] width 135 height 8
click at [789, 115] on button "登録" at bounding box center [781, 118] width 29 height 29
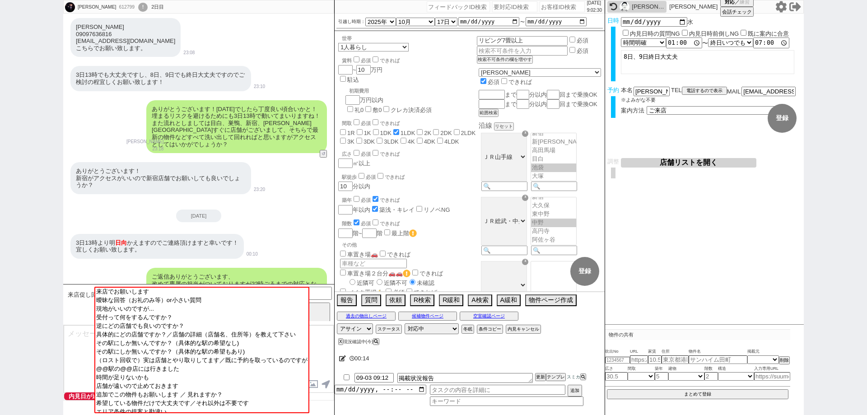
click at [507, 320] on div "過去の物出しページ 候補物件ページ 空室確認ページ" at bounding box center [469, 316] width 270 height 12
click at [507, 315] on button "空室確認ページ" at bounding box center [489, 315] width 59 height 7
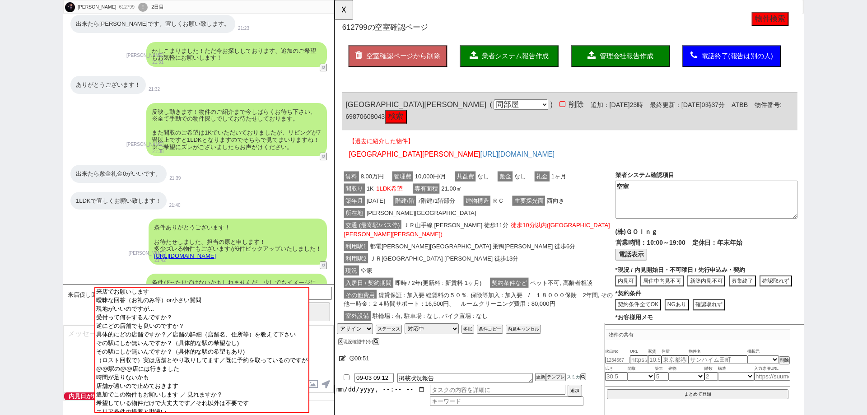
scroll to position [0, 0]
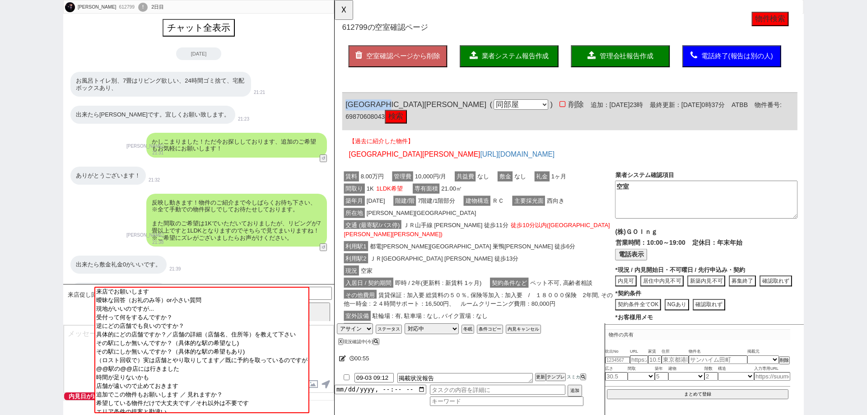
drag, startPoint x: 420, startPoint y: 113, endPoint x: 343, endPoint y: 104, distance: 78.2
click at [343, 104] on div "ルーブル大塚弐番館 ( 同部屋 同建物別部屋 別建物別部屋 別建物 ) 削除 追加：2025年9月2日23時 最終更新：2025年9月3日0時37分 ATBB…" at bounding box center [587, 120] width 489 height 40
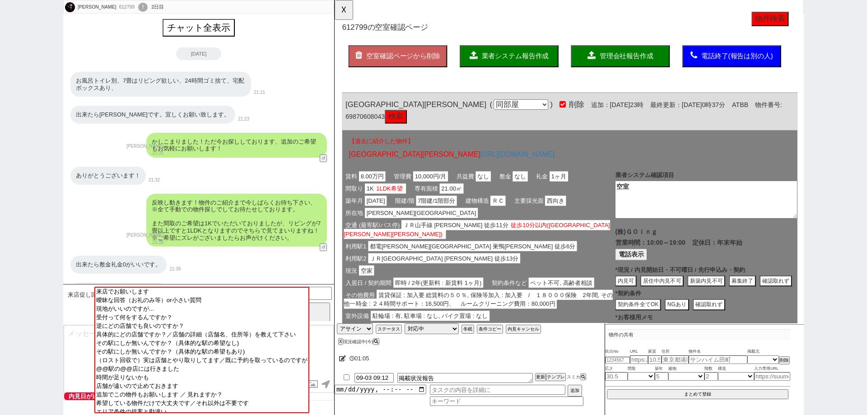
click div "【過去に紹介した物件】 ルーブル大塚弐番館 https://tools.sumika.live/pages/y7t0fs2"
drag, startPoint x: 417, startPoint y: 108, endPoint x: 659, endPoint y: 95, distance: 242.7
copy span "[GEOGRAPHIC_DATA][PERSON_NAME]"
click button "検索"
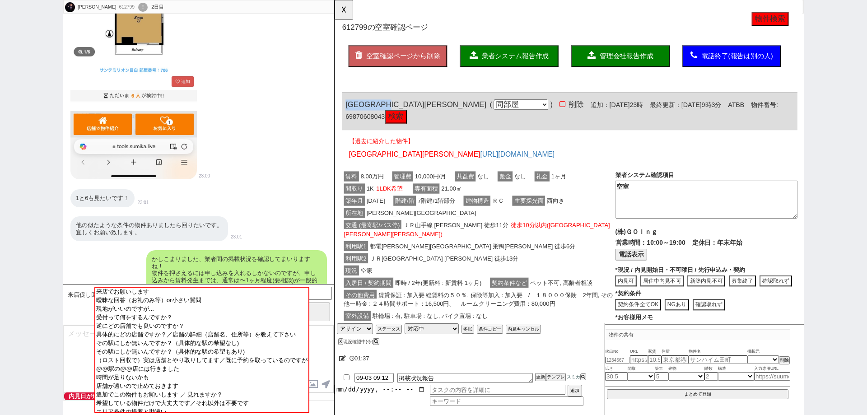
scroll to position [1128, 0]
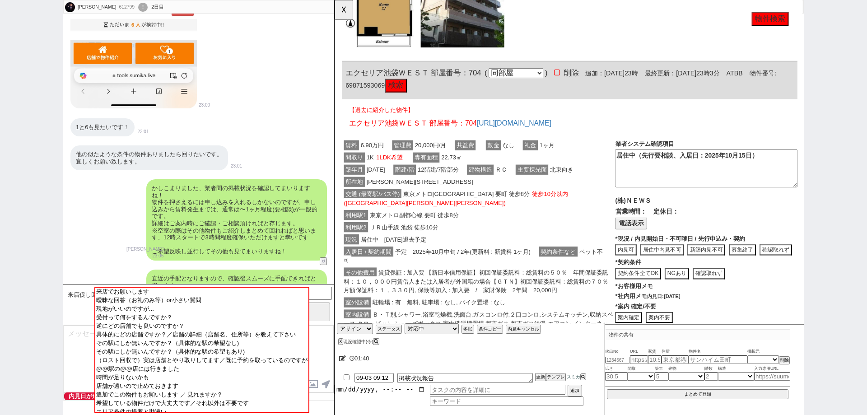
click at [461, 226] on span "東京メトロ副都心線 要町 徒歩8分" at bounding box center [420, 231] width 99 height 11
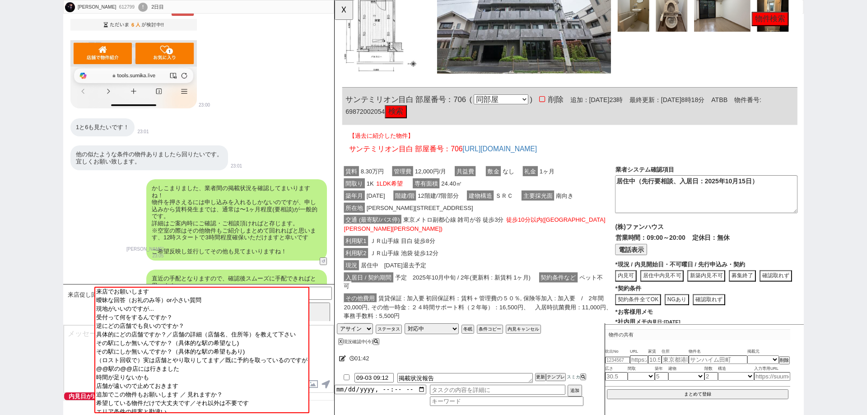
click at [462, 204] on span "12階建/7階部分" at bounding box center [445, 209] width 47 height 11
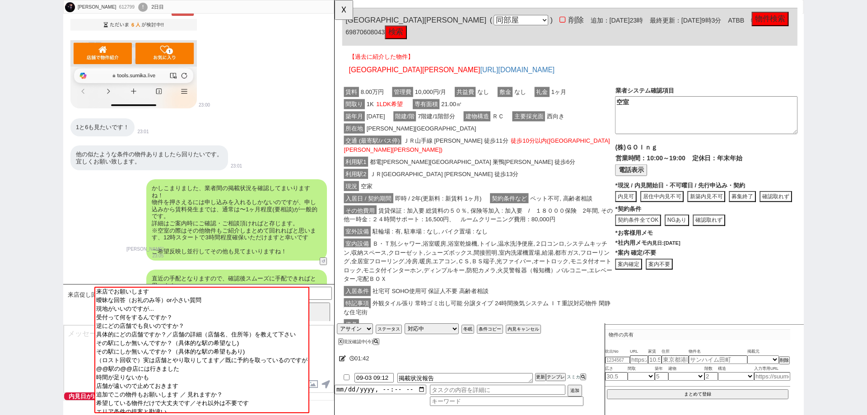
scroll to position [0, 0]
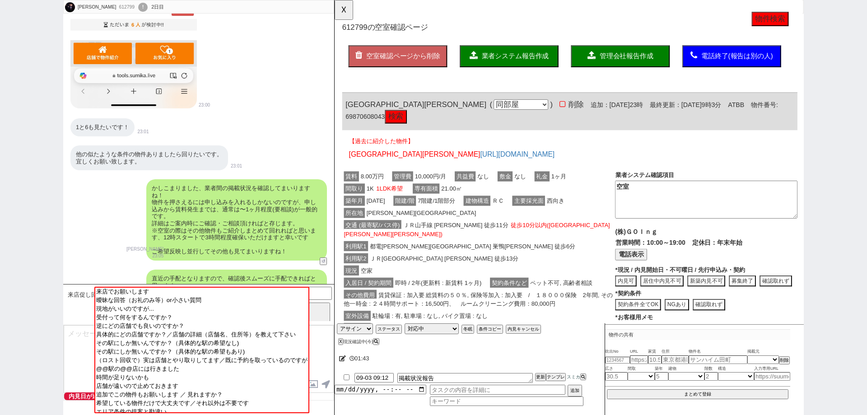
click at [462, 202] on span "21.00㎡" at bounding box center [460, 202] width 26 height 11
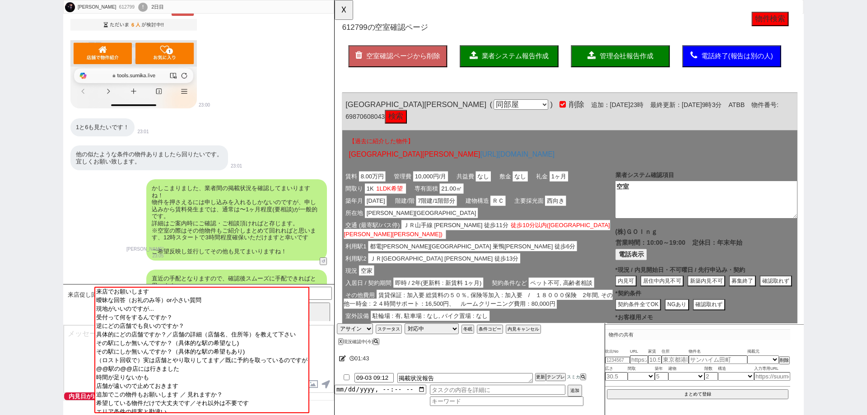
click at [499, 52] on button "業者システム報告作成" at bounding box center [522, 60] width 106 height 23
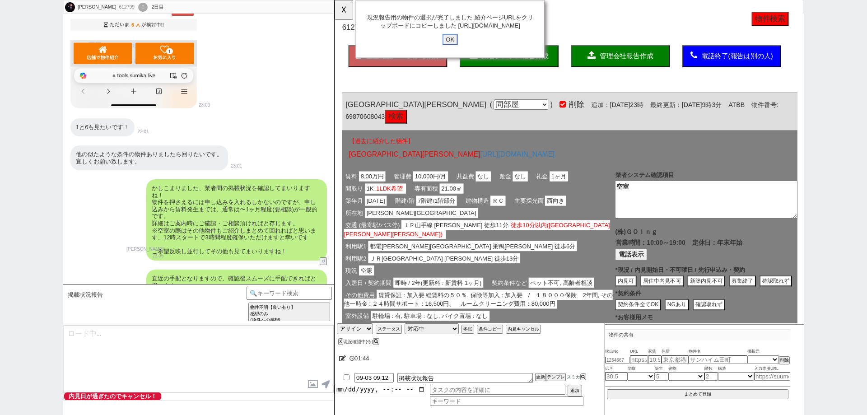
drag, startPoint x: 460, startPoint y: 49, endPoint x: 395, endPoint y: 35, distance: 66.5
click at [460, 48] on input "OK" at bounding box center [458, 43] width 16 height 12
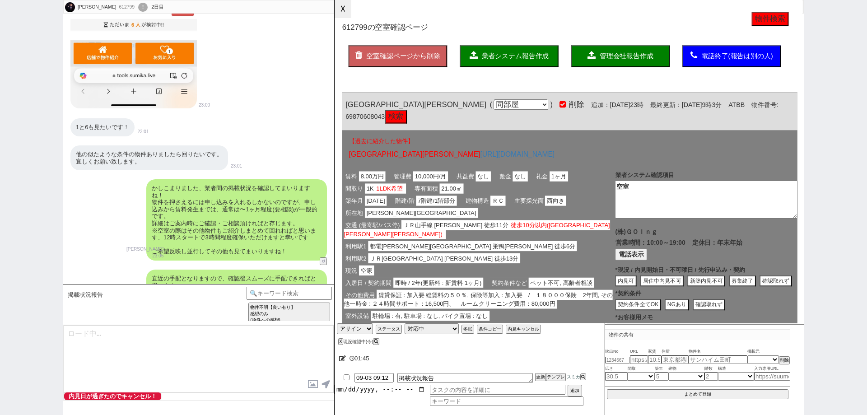
click at [342, 11] on button "☓" at bounding box center [342, 9] width 17 height 18
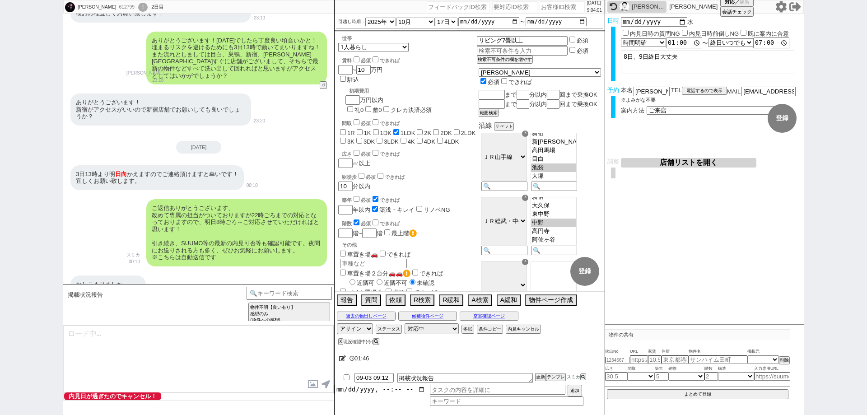
scroll to position [1580, 0]
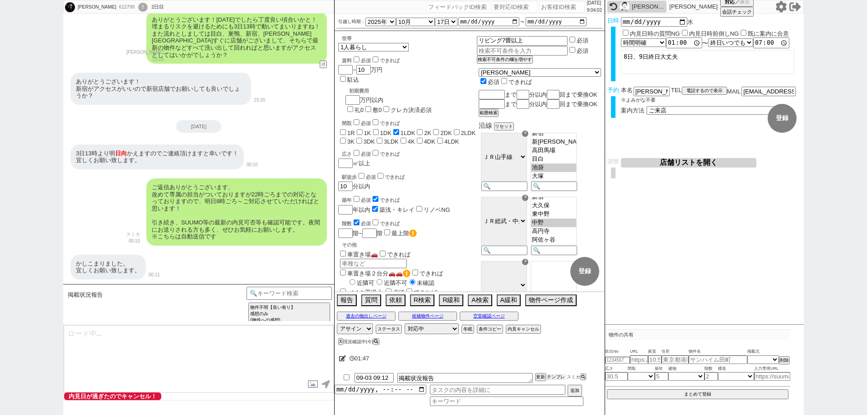
click at [558, 375] on button "テンプレ" at bounding box center [556, 377] width 20 height 6
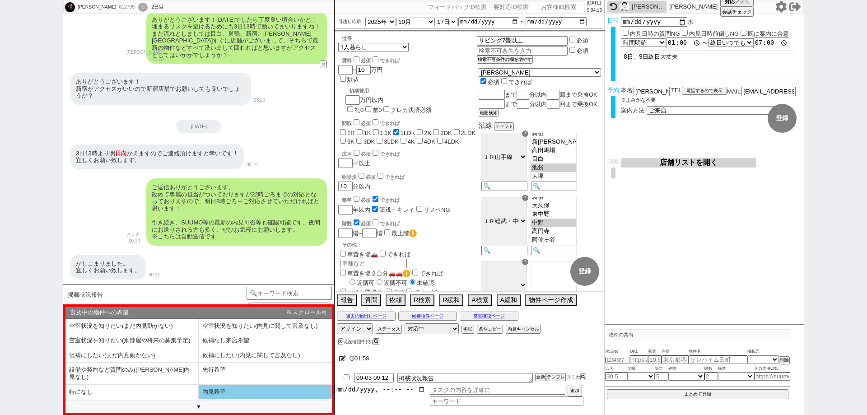
click at [199, 399] on li "内見希望" at bounding box center [131, 406] width 133 height 15
select select "内見希望"
click at [199, 399] on li "内見希望" at bounding box center [131, 406] width 133 height 15
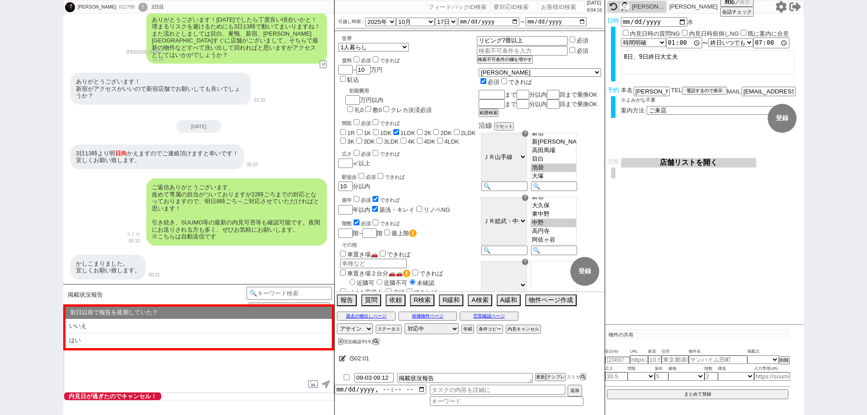
click at [218, 342] on li "はい" at bounding box center [198, 340] width 266 height 15
select select "内見希望"
select select "はい"
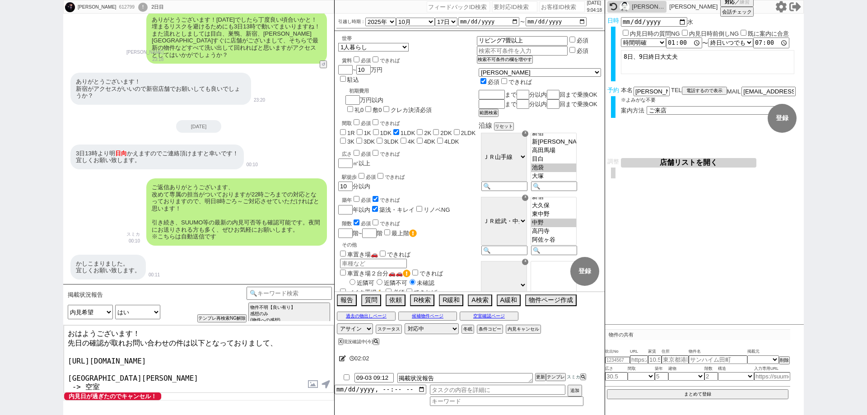
scroll to position [85, 0]
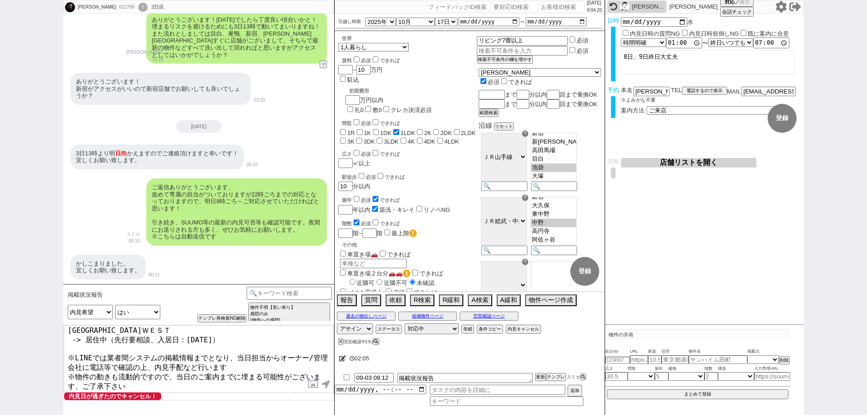
drag, startPoint x: 235, startPoint y: 389, endPoint x: 242, endPoint y: 373, distance: 17.6
click at [242, 373] on textarea "おはようございます！ 先日の確認が取れお問い合わせの件は以下となっておりまして、 https://tools.sumika.live/pages/cof3fm…" at bounding box center [199, 359] width 270 height 68
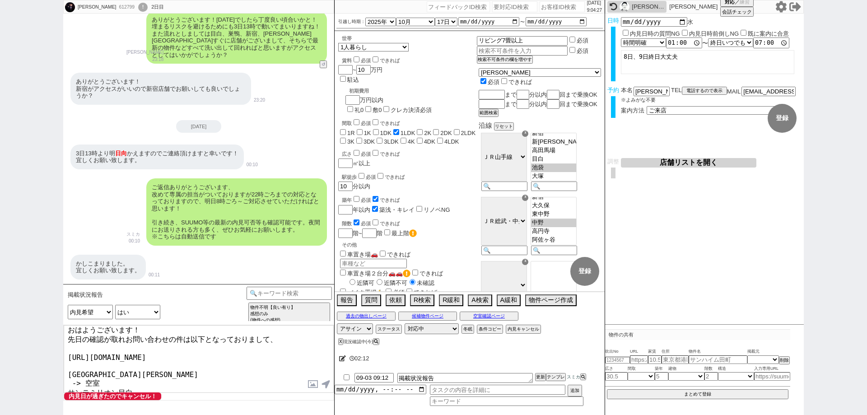
scroll to position [0, 0]
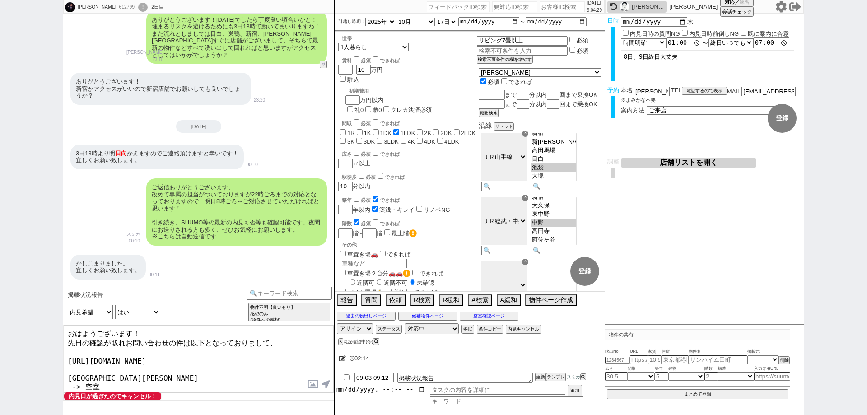
drag, startPoint x: 151, startPoint y: 370, endPoint x: 63, endPoint y: 372, distance: 88.0
click at [63, 372] on div "藤田里奈 612799 ! 0 2日目 冬眠中 自社客 スミカ スミカ_BPO チャット全表示 2025-09-02 お風呂トイレ別、7畳はリビング欲しい、2…" at bounding box center [433, 207] width 867 height 415
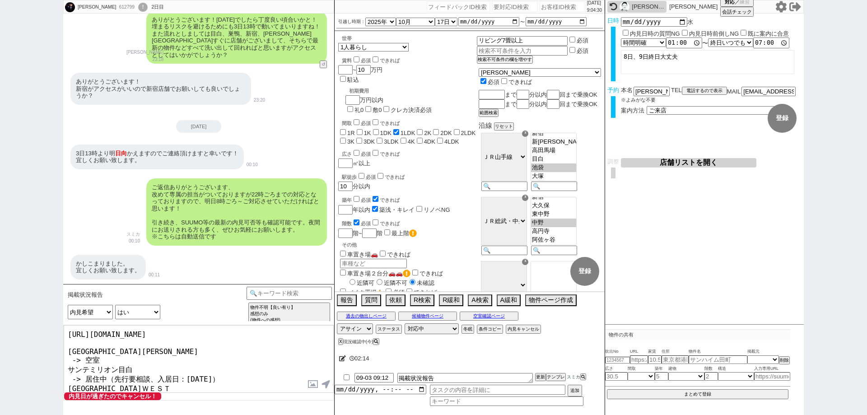
scroll to position [78, 0]
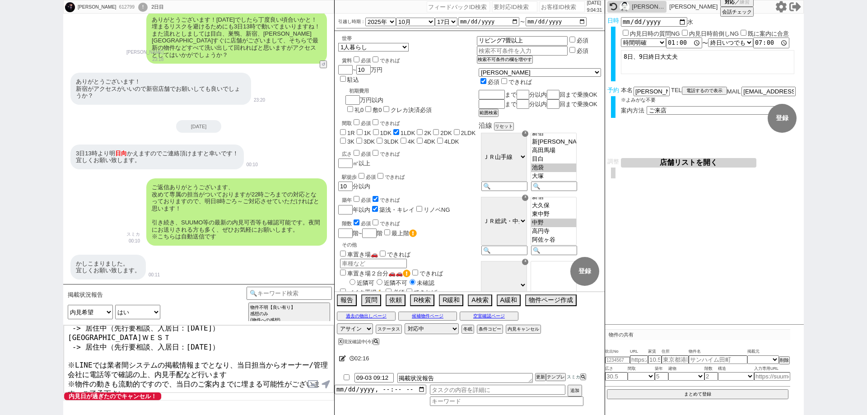
click at [97, 385] on textarea "おはようございます！ 先日の確認が取れお問い合わせの件は以下となっておりまして、 https://tools.sumika.live/pages/cof3fm…" at bounding box center [199, 359] width 270 height 68
paste textarea "[GEOGRAPHIC_DATA][PERSON_NAME]"
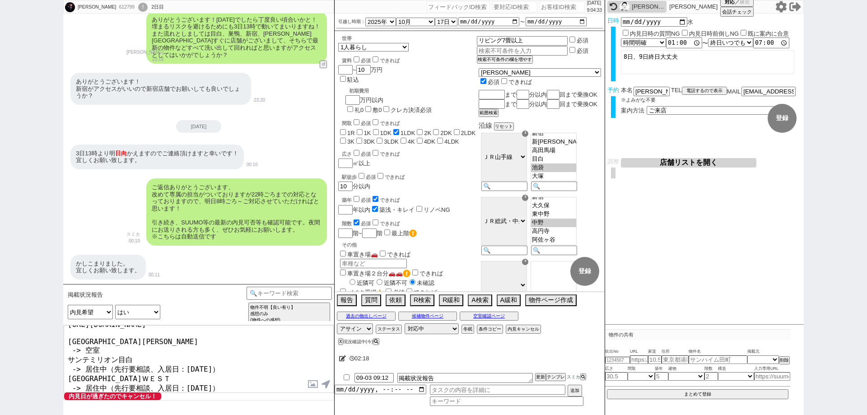
scroll to position [0, 0]
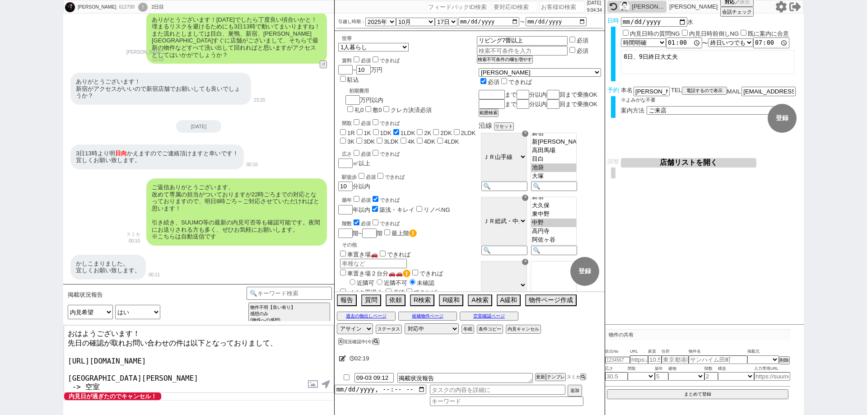
drag, startPoint x: 209, startPoint y: 327, endPoint x: 0, endPoint y: 311, distance: 210.0
click at [0, 311] on div "藤田里奈 612799 ! 0 2日目 冬眠中 自社客 スミカ スミカ_BPO チャット全表示 2025-09-02 お風呂トイレ別、7畳はリビング欲しい、2…" at bounding box center [433, 207] width 867 height 415
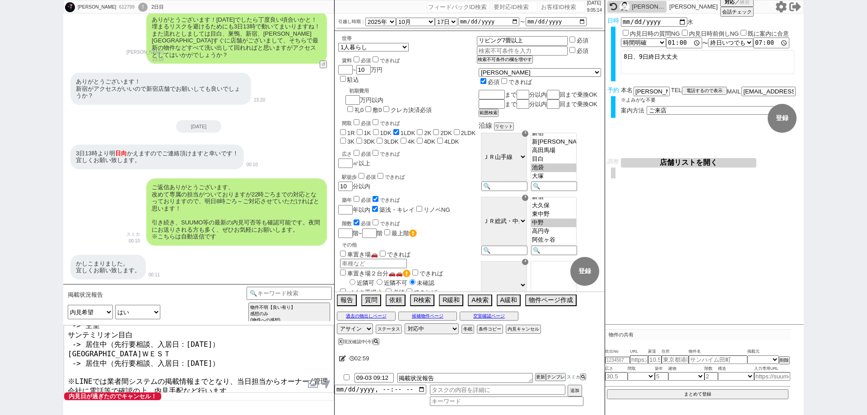
scroll to position [85, 0]
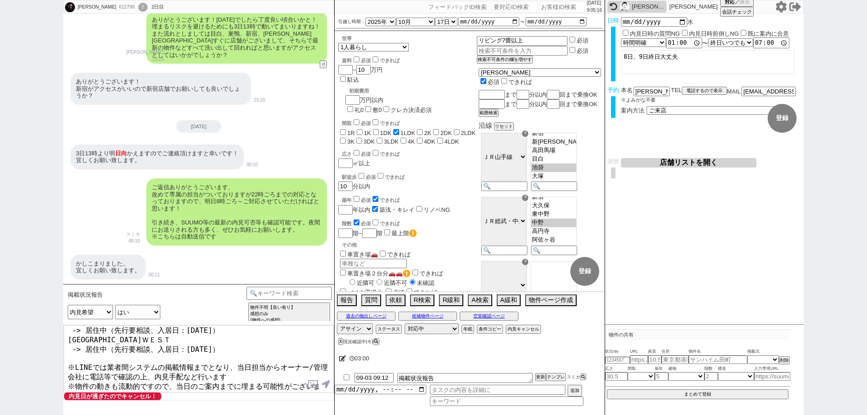
type textarea "お待たせいたしました。 それでは本日13時～、新宿店の店舗を優先に進めてまりいますね！ 先日の確認が取れお問い合わせの件は以下となっておりまして、 https…"
click at [269, 390] on textarea "お待たせいたしました。 それでは本日13時～、新宿店の店舗を優先に進めてまりいますね！ 先日の確認が取れお問い合わせの件は以下となっておりまして、 https…" at bounding box center [199, 359] width 270 height 68
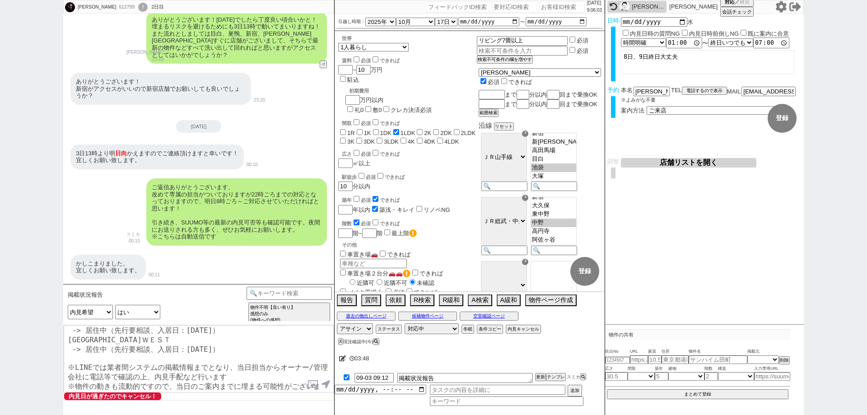
checkbox input "true"
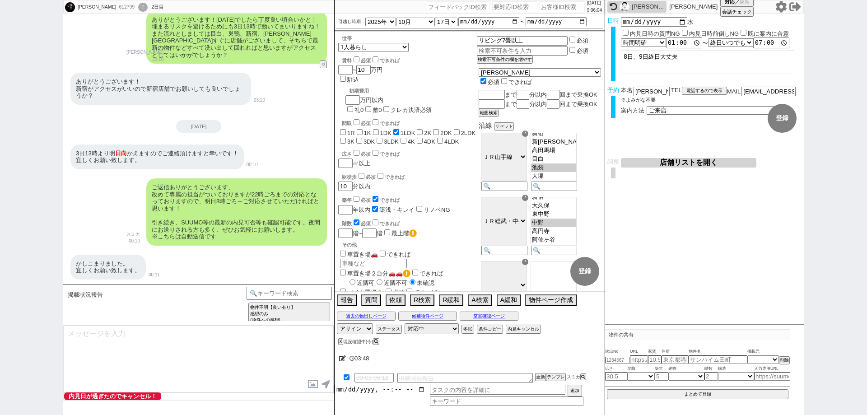
scroll to position [1762, 0]
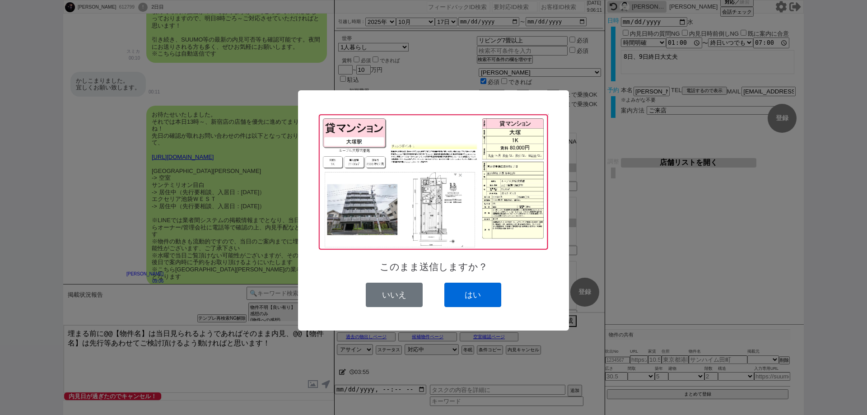
click at [473, 294] on button "はい" at bounding box center [472, 295] width 57 height 24
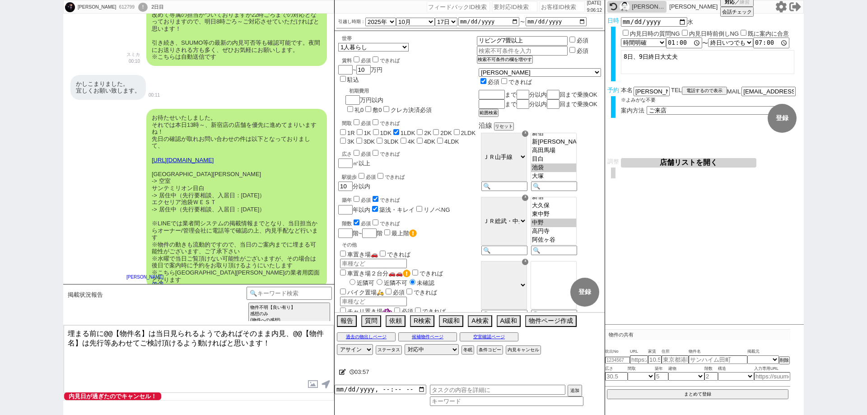
scroll to position [1757, 0]
drag, startPoint x: 212, startPoint y: 178, endPoint x: 147, endPoint y: 177, distance: 64.6
click at [147, 176] on div "お待たせいたしました。 それでは本日13時～、新宿店の店舗を優先に進めてまりいますね！ 先日の確認が取れお問い合わせの件は以下となっておりまして、 https…" at bounding box center [236, 201] width 181 height 180
copy div "[GEOGRAPHIC_DATA][PERSON_NAME]"
drag, startPoint x: 147, startPoint y: 332, endPoint x: 102, endPoint y: 334, distance: 45.2
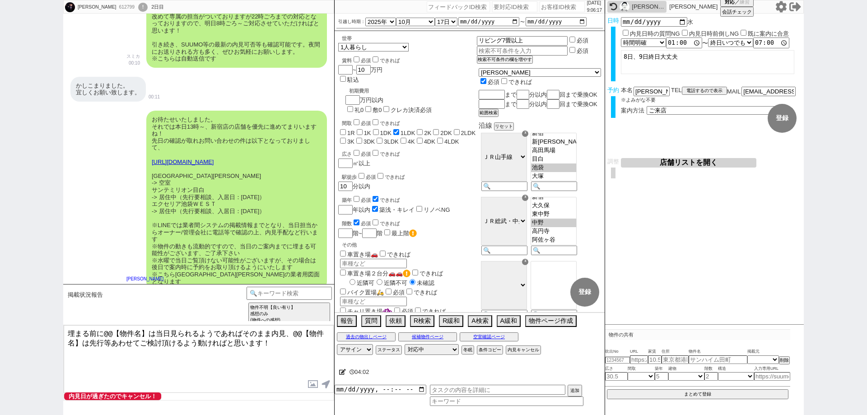
click at [102, 334] on textarea "埋まる前に@@【物件名】は当日見られるようであればそのまま内見、@@【物件名】は先行等あわせてご検討頂けるよう動ければと思います！" at bounding box center [199, 359] width 270 height 68
paste textarea "[GEOGRAPHIC_DATA][PERSON_NAME]"
click at [191, 332] on textarea "埋まる前にルーブル大塚弐番館は当日見られるようであればそのまま内見、@@【物件名】は先行等あわせてご検討頂けるよう動ければと思います！" at bounding box center [199, 359] width 270 height 68
drag, startPoint x: 208, startPoint y: 186, endPoint x: 198, endPoint y: 191, distance: 10.7
click at [198, 191] on div "お待たせいたしました。 それでは本日13時～、新宿店の店舗を優先に進めてまりいますね！ 先日の確認が取れお問い合わせの件は以下となっておりまして、 https…" at bounding box center [236, 201] width 181 height 180
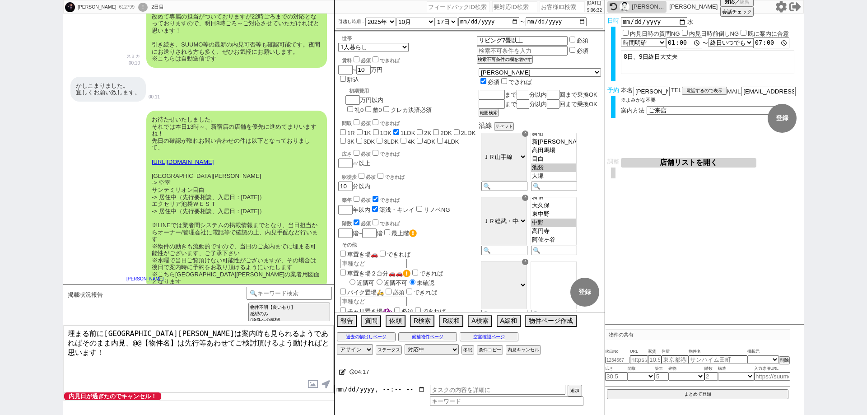
click at [204, 194] on div "お待たせいたしました。 それでは本日13時～、新宿店の店舗を優先に進めてまりいますね！ 先日の確認が取れお問い合わせの件は以下となっておりまして、 https…" at bounding box center [236, 201] width 181 height 180
drag, startPoint x: 206, startPoint y: 192, endPoint x: 151, endPoint y: 191, distance: 55.5
click at [151, 191] on div "お待たせいたしました。 それでは本日13時～、新宿店の店舗を優先に進めてまりいますね！ 先日の確認が取れお問い合わせの件は以下となっておりまして、 https…" at bounding box center [236, 201] width 181 height 180
copy div "サンテミリオン目白"
drag, startPoint x: 108, startPoint y: 343, endPoint x: 65, endPoint y: 343, distance: 42.9
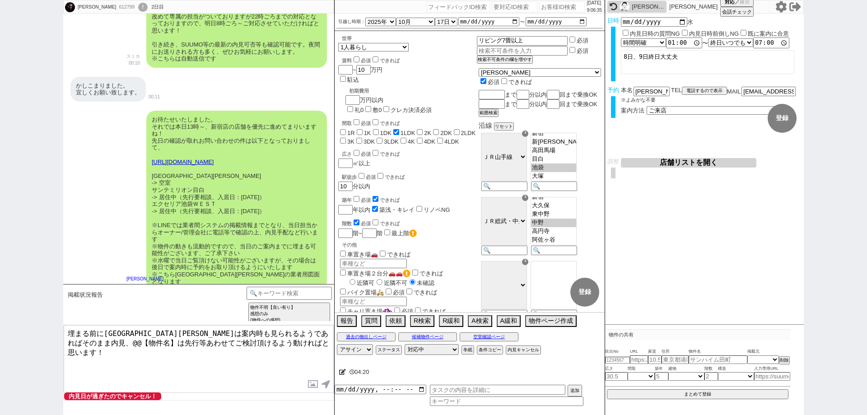
click at [65, 343] on textarea "埋まる前にルーブル大塚弐番館は案内時も見られるようであればそのまま内見、@@【物件名】は先行等あわせてご検討頂けるよう動ければと思います！" at bounding box center [199, 359] width 270 height 68
paste textarea "ンテミリオン目白"
type textarea "埋まる前に[GEOGRAPHIC_DATA][PERSON_NAME]は案内時も見られるようであればそのまま内見、サンテミリオン目白などは先行等あわせてご検討…"
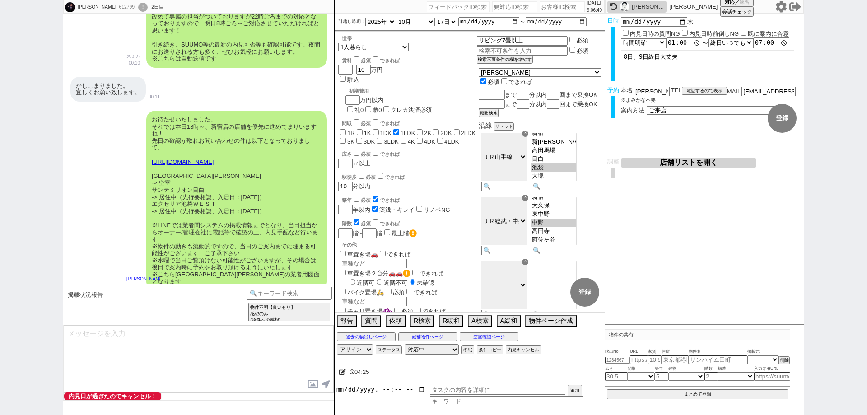
scroll to position [1889, 0]
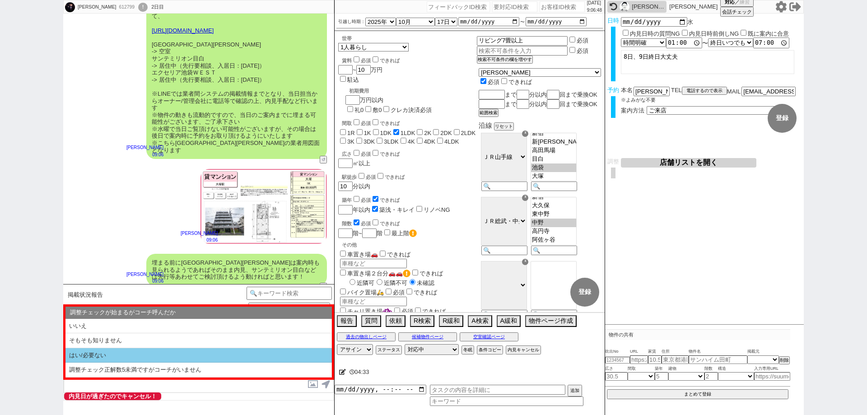
click at [82, 359] on li "はい/必要ない" at bounding box center [198, 355] width 266 height 15
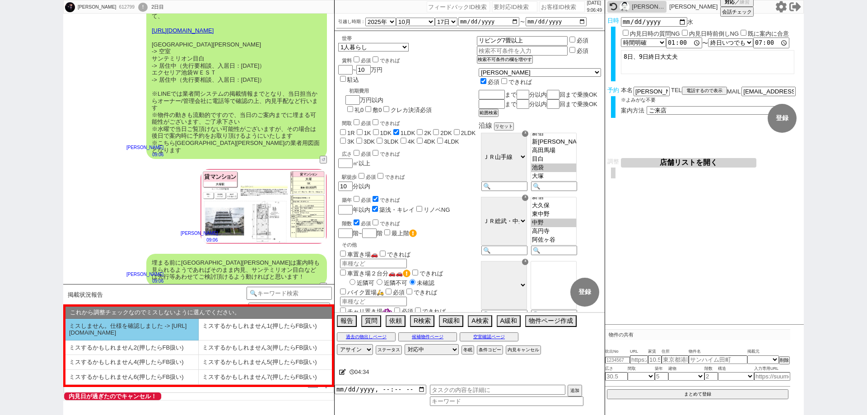
click at [120, 335] on li "ミスしません。仕様を確認しました -> https://jent.notion.site/841a6651aa67425da7d40ddfad41a184" at bounding box center [131, 330] width 133 height 22
select select "はい/必要ない"
select select "ミスしません。仕様を確認しました -> https://jent.notion.site/841a6651aa67425da7d40ddfad41a184"
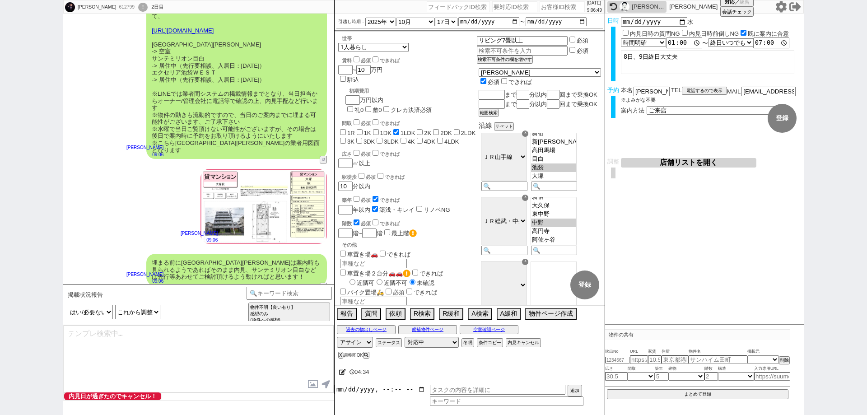
checkbox input "true"
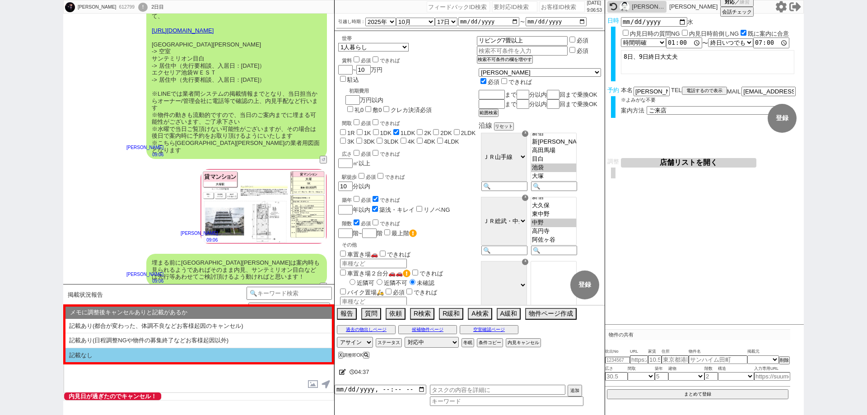
click at [162, 353] on li "記載なし" at bounding box center [198, 355] width 266 height 14
type textarea "@@【@@これどんな状況下わかってないのでテンプレ上げてください！！！！！！！！！！！@@】@@"
select select "記載なし"
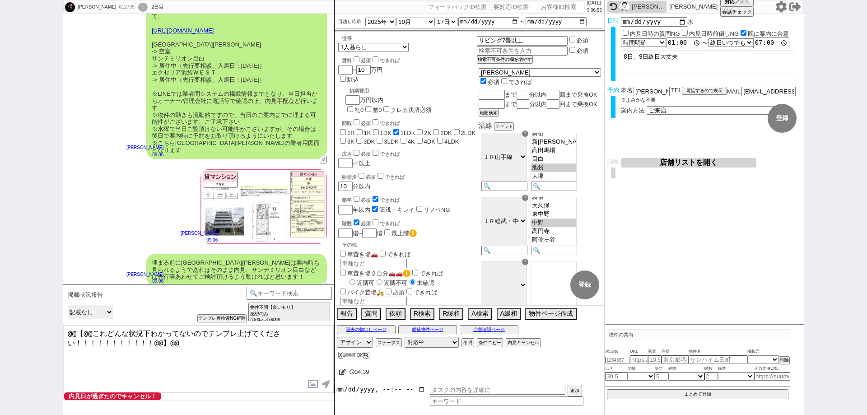
click at [0, 0] on select "メモに調整後キャンセルありと記載があるか 記載あり(都合が変わった、体調不良などお客様起因のキャンセル) 記載あり(日程調整NGや物件の募集終了などお客様起因…" at bounding box center [0, 0] width 0 height 0
click at [222, 316] on button "テンプレ再検索NG解除" at bounding box center [222, 319] width 47 height 6
click at [0, 0] on select "メモに調整後キャンセルありと記載があるか 記載あり(都合が変わった、体調不良などお客様起因のキャンセル) 記載あり(日程調整NGや物件の募集終了などお客様起因…" at bounding box center [0, 0] width 0 height 0
drag, startPoint x: 195, startPoint y: 348, endPoint x: 67, endPoint y: 316, distance: 132.6
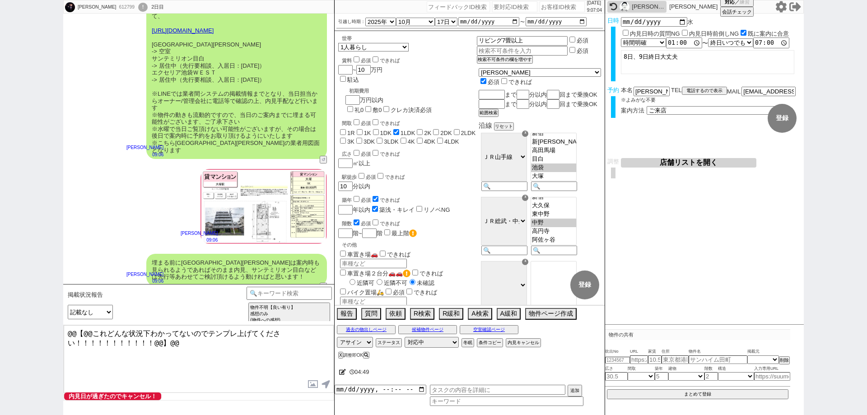
click at [67, 316] on div "掲載状況報告 中カテゴリを選択 小カテゴリを選択 言及中の物件への希望 空室状況を知りたい(まだ内見動かない) 空室状況を知りたい(内見に関して言及なし) 空…" at bounding box center [198, 349] width 271 height 131
click at [346, 313] on button "報告" at bounding box center [346, 313] width 18 height 10
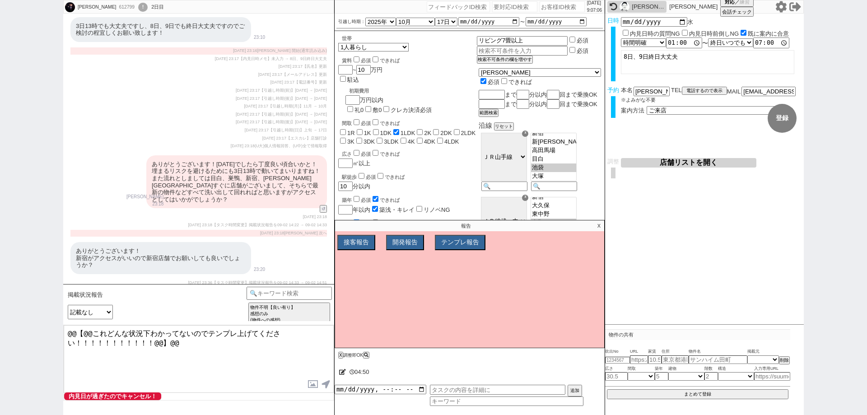
scroll to position [2581, 0]
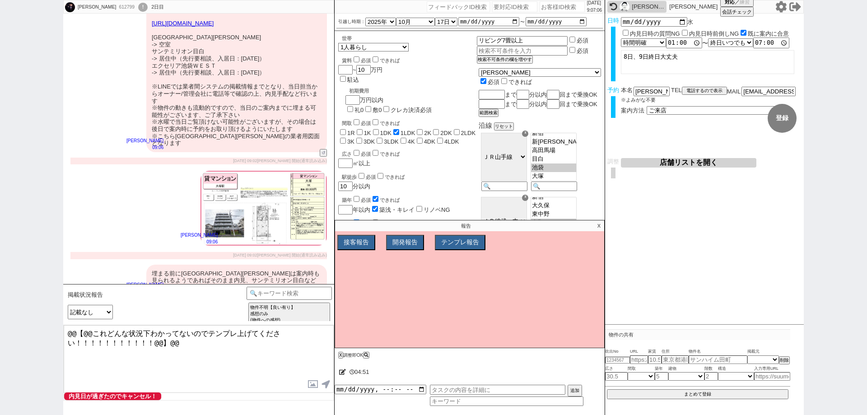
click at [468, 231] on div "報告 X" at bounding box center [469, 227] width 269 height 14
click at [467, 241] on button "テンプレ報告" at bounding box center [459, 243] width 49 height 14
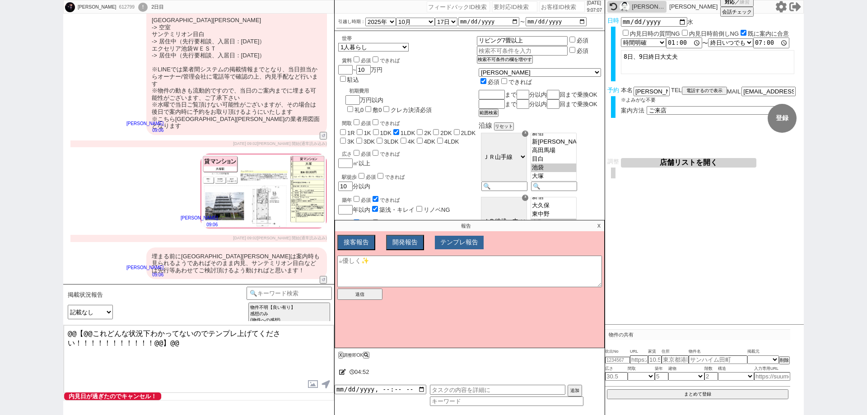
scroll to position [2608, 0]
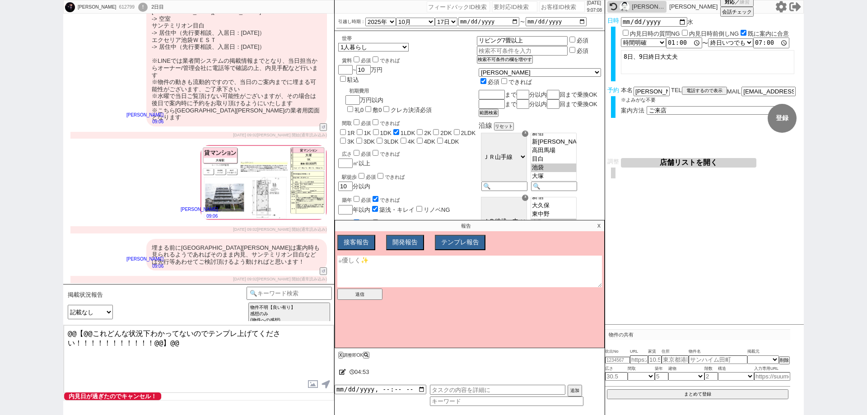
click at [381, 265] on textarea at bounding box center [469, 271] width 265 height 32
paste textarea "@@【@@これどんな状況下わかってないのでテンプレ上げてください！！！！！！！！！！！@@】@@"
type textarea "@@【@@これどんな状況下わかってないのでテンプレ上げてください！！！！！！！！！！！@@】@@"
click at [374, 297] on button "送信" at bounding box center [359, 293] width 45 height 11
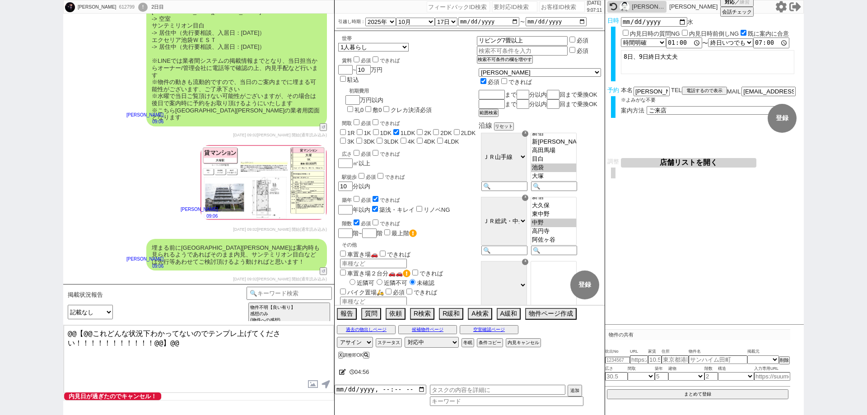
click at [71, 380] on textarea "@@【@@これどんな状況下わかってないのでテンプレ上げてください！！！！！！！！！！！@@】@@" at bounding box center [199, 359] width 270 height 68
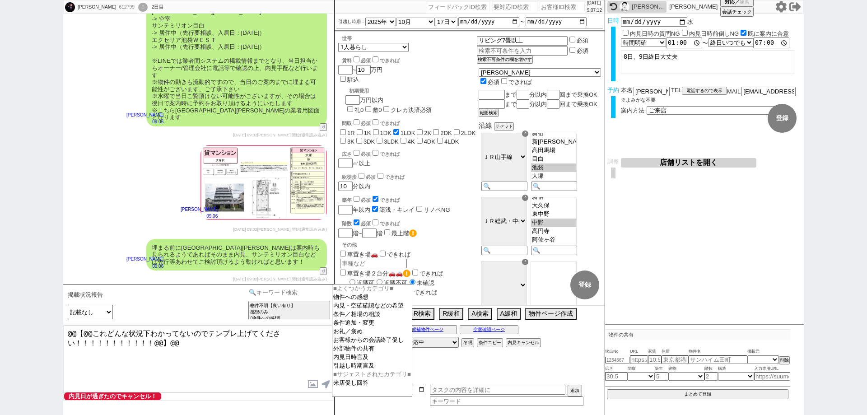
click at [260, 293] on input at bounding box center [288, 292] width 85 height 11
type input "調整"
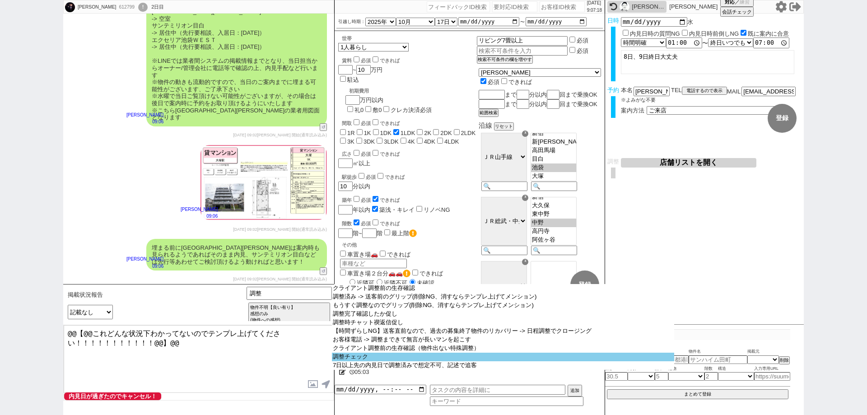
click at [355, 360] on option "調整チェック" at bounding box center [503, 357] width 342 height 9
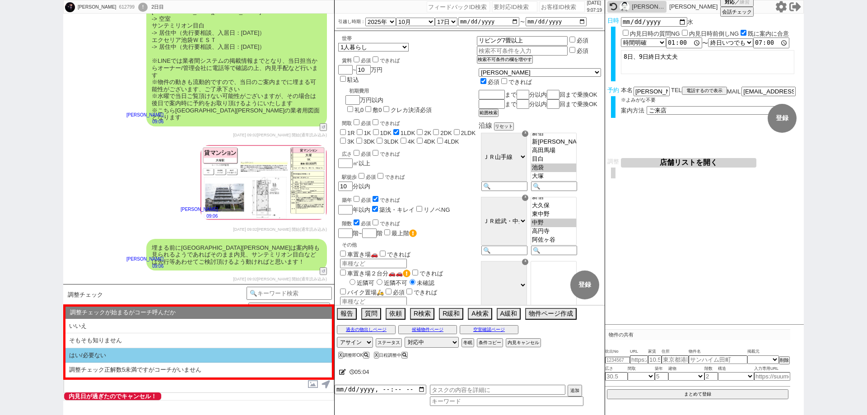
click at [175, 360] on li "はい/必要ない" at bounding box center [198, 355] width 266 height 15
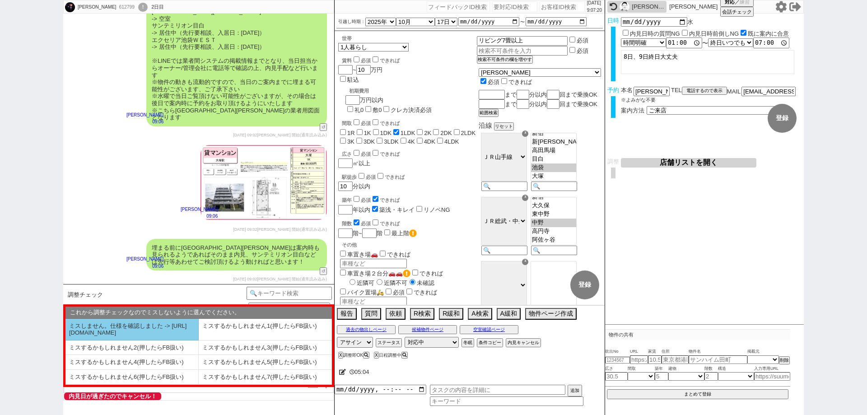
click at [155, 339] on li "ミスしません。仕様を確認しました -> https://jent.notion.site/841a6651aa67425da7d40ddfad41a184" at bounding box center [131, 330] width 133 height 22
select select "はい/必要ない"
select select "ミスしません。仕様を確認しました -> https://jent.notion.site/841a6651aa67425da7d40ddfad41a184"
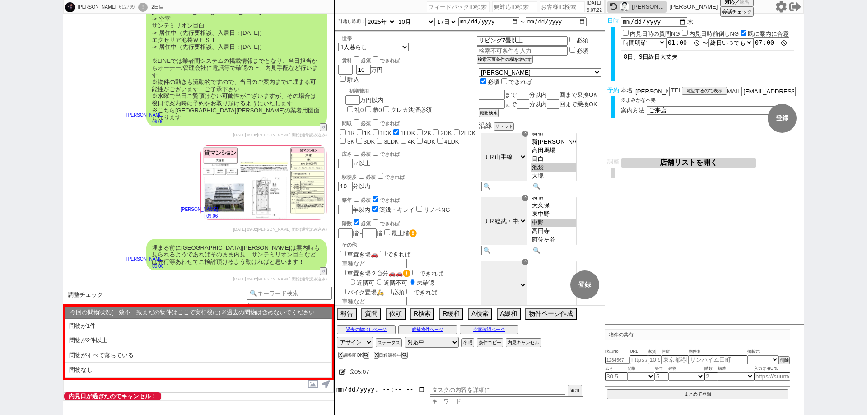
click at [155, 348] on li "問物が2件以上" at bounding box center [198, 355] width 266 height 15
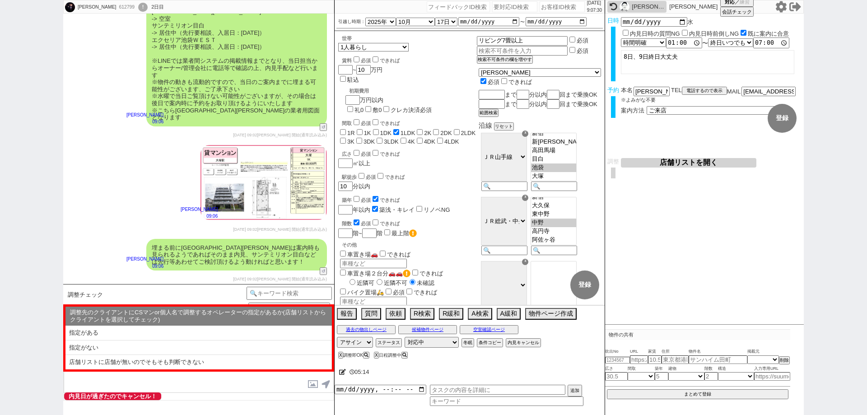
click at [733, 160] on button "店舗リストを開く" at bounding box center [688, 162] width 135 height 9
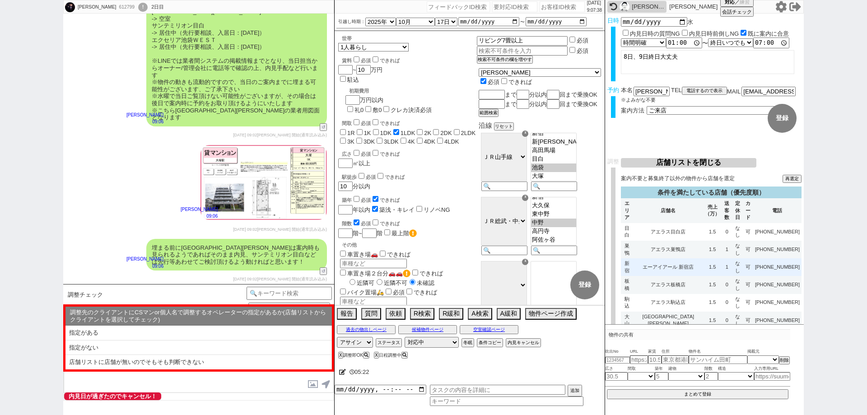
click at [730, 259] on td "1" at bounding box center [726, 267] width 10 height 18
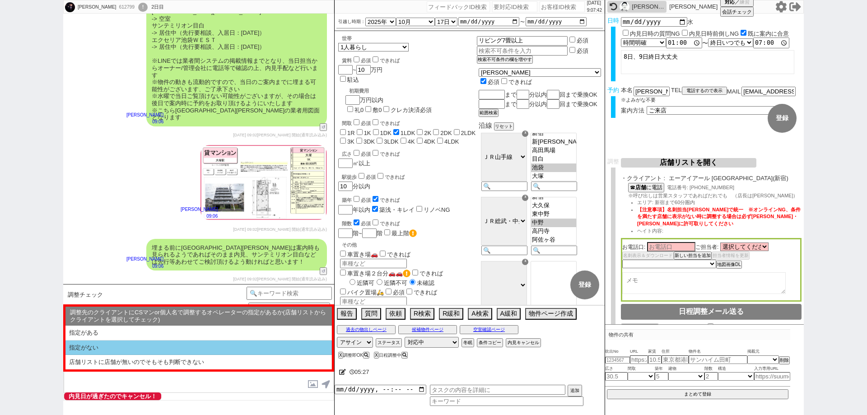
click at [164, 355] on li "指定がない" at bounding box center [198, 362] width 266 height 14
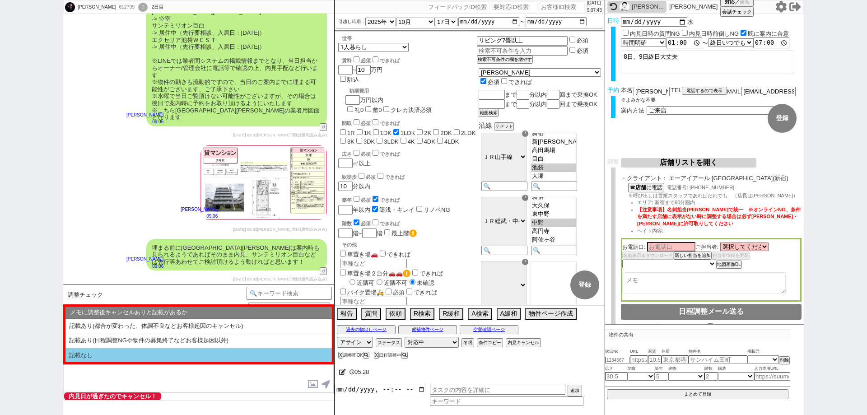
click at [167, 358] on li "記載なし" at bounding box center [198, 355] width 266 height 14
select select "問物が2件以上"
select select "指定がない"
select select "記載なし"
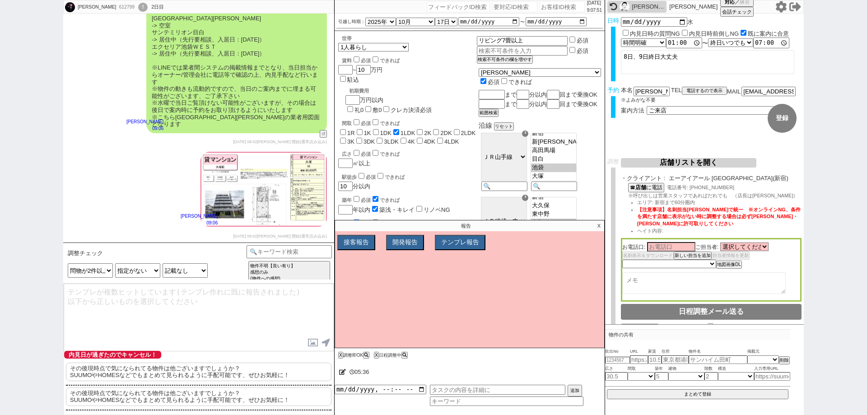
scroll to position [2650, 0]
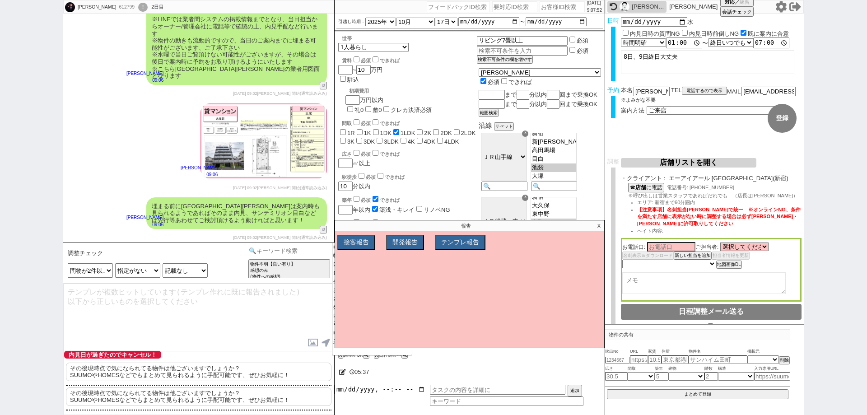
click at [274, 249] on input at bounding box center [288, 250] width 85 height 11
click at [597, 223] on p "X" at bounding box center [599, 225] width 10 height 11
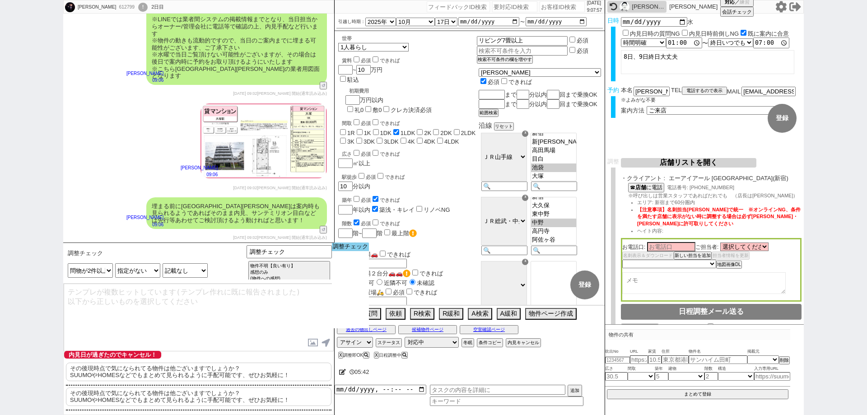
click at [0, 0] on option "調整チェック" at bounding box center [0, 0] width 0 height 0
click at [246, 320] on textarea at bounding box center [199, 317] width 270 height 68
click at [311, 258] on div "調整チェック 物件不明【良い有り】 感想のみ (物件への感想) 指定アリ【良い有り】 言及中の物件への感想のみ (物件への感想) 指定アリ【良い有り】 物件へ…" at bounding box center [288, 263] width 85 height 36
click at [247, 348] on textarea at bounding box center [199, 317] width 270 height 68
click at [296, 258] on div "調整チェ 物件不明【良い有り】 感想のみ (物件への感想) 指定アリ【良い有り】 言及中の物件への感想のみ (物件への感想) 指定アリ【良い有り】 物件への詳…" at bounding box center [288, 263] width 85 height 36
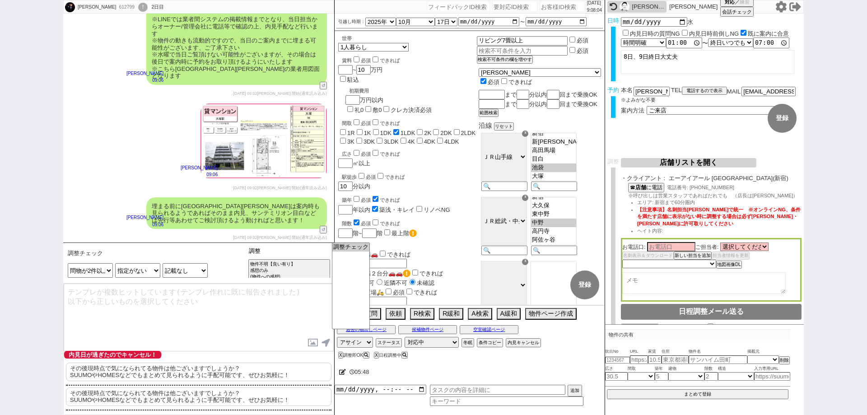
type input "調整"
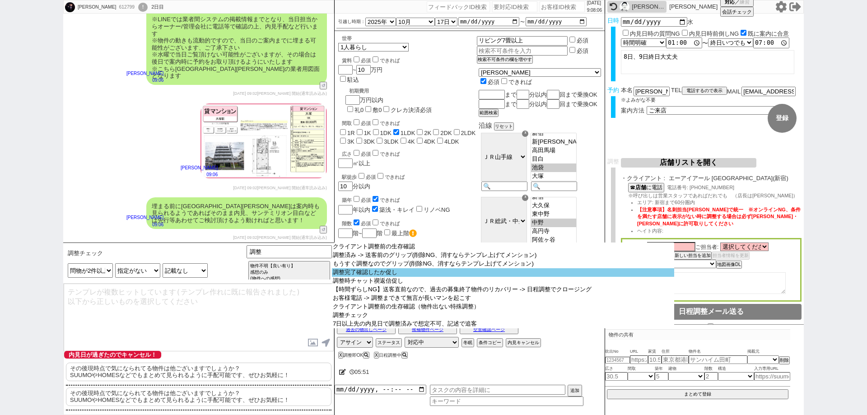
click at [404, 274] on option "調整完了確認したか促し" at bounding box center [503, 272] width 342 height 9
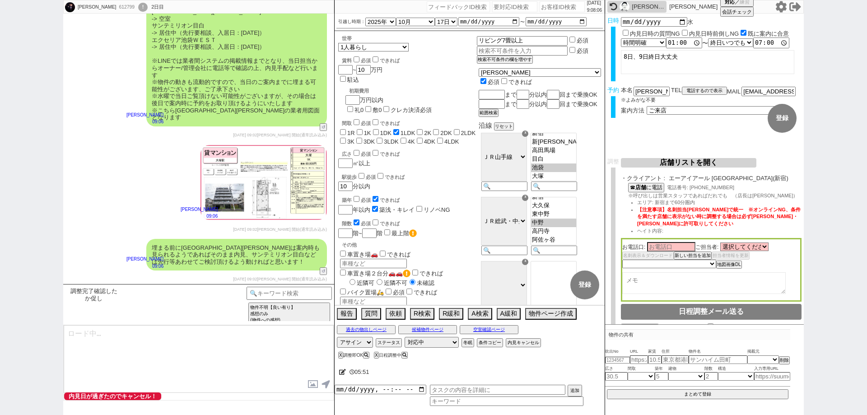
scroll to position [2608, 0]
type textarea "@@【返信来てなかったら】 お世話になります、 昨日の日程の件確認頂けてますでしょうか？ 当日までも動いていきますので、一応ご一報だけ頂けますと幸いです！"
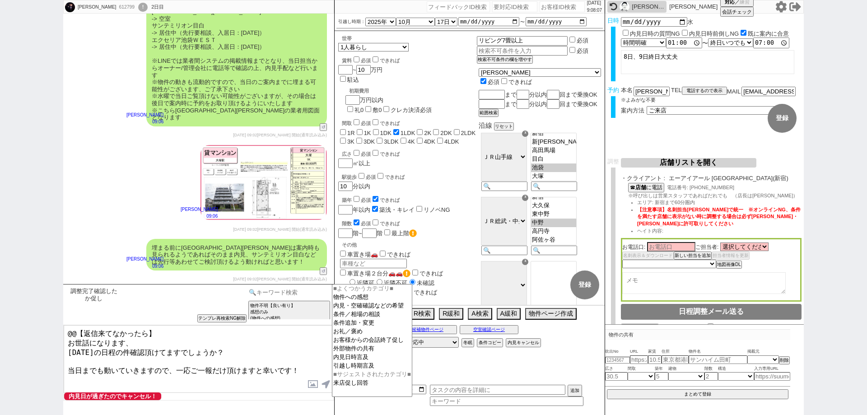
click at [289, 292] on input at bounding box center [288, 292] width 85 height 11
type input "調整チェック"
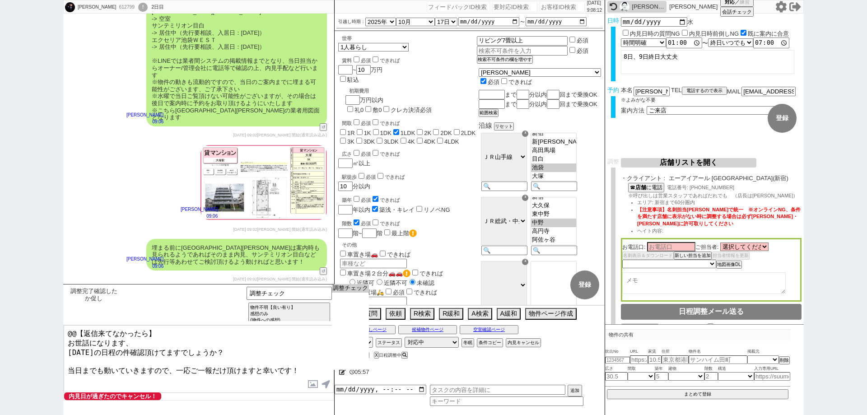
click at [0, 0] on option "調整チェック" at bounding box center [0, 0] width 0 height 0
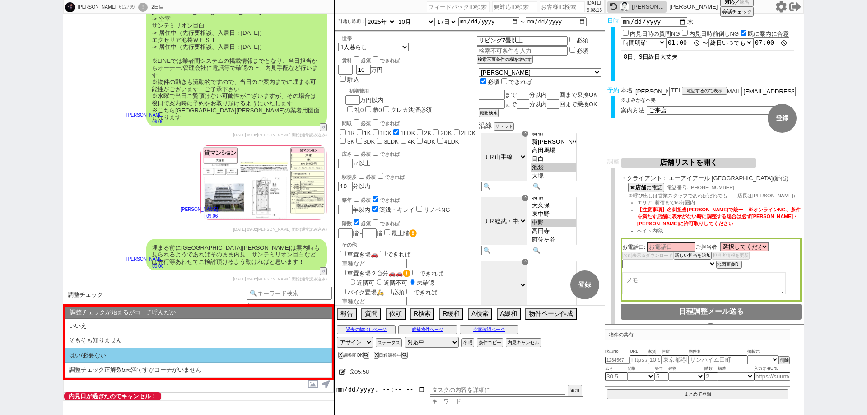
click at [162, 353] on li "はい/必要ない" at bounding box center [198, 355] width 266 height 15
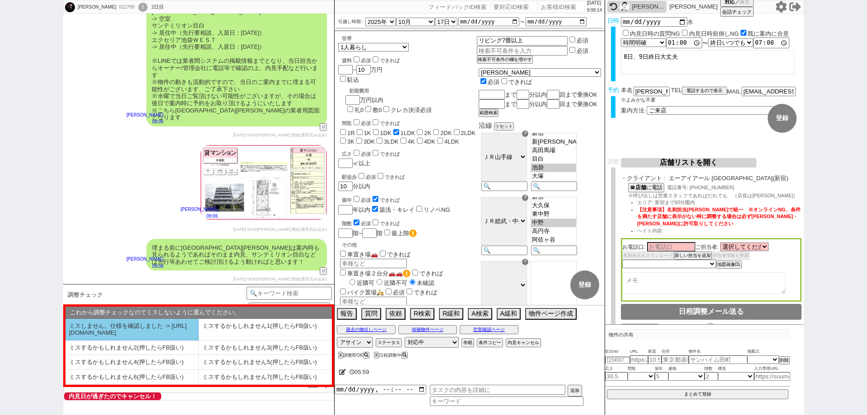
click at [149, 339] on li "ミスしません。仕様を確認しました -> https://jent.notion.site/841a6651aa67425da7d40ddfad41a184" at bounding box center [131, 330] width 133 height 22
select select "はい/必要ない"
select select "ミスしません。仕様を確認しました -> https://jent.notion.site/841a6651aa67425da7d40ddfad41a184"
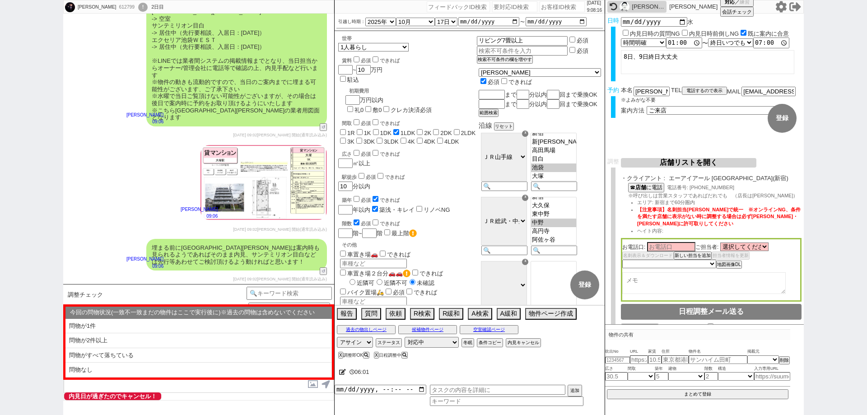
click at [149, 348] on li "問物が2件以上" at bounding box center [198, 355] width 266 height 15
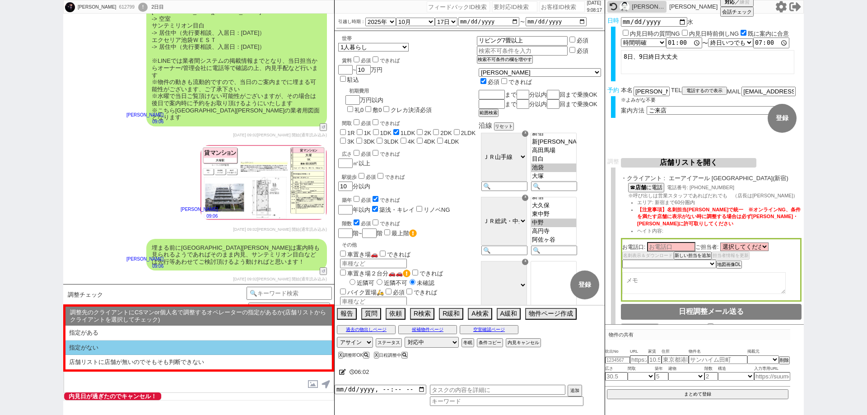
click at [159, 355] on li "指定がない" at bounding box center [198, 362] width 266 height 14
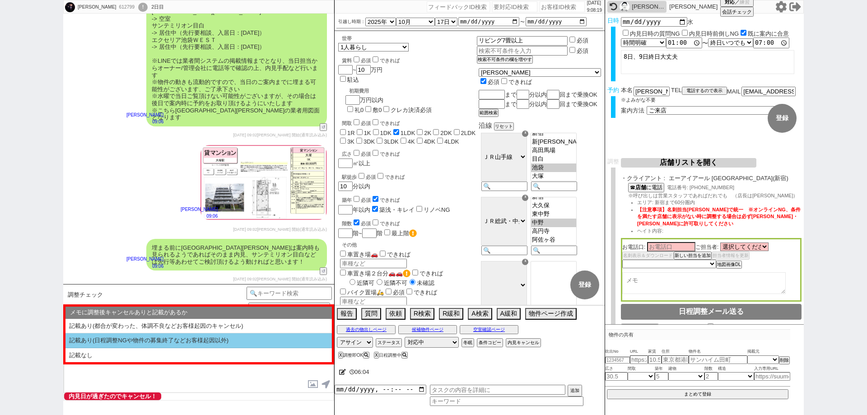
click at [159, 348] on li "記載なし" at bounding box center [198, 355] width 266 height 14
select select "問物が2件以上"
select select "指定がない"
select select "記載なし"
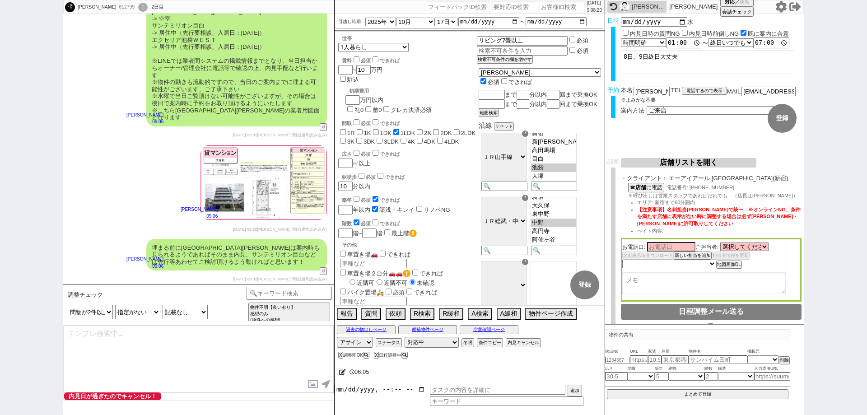
scroll to position [2650, 0]
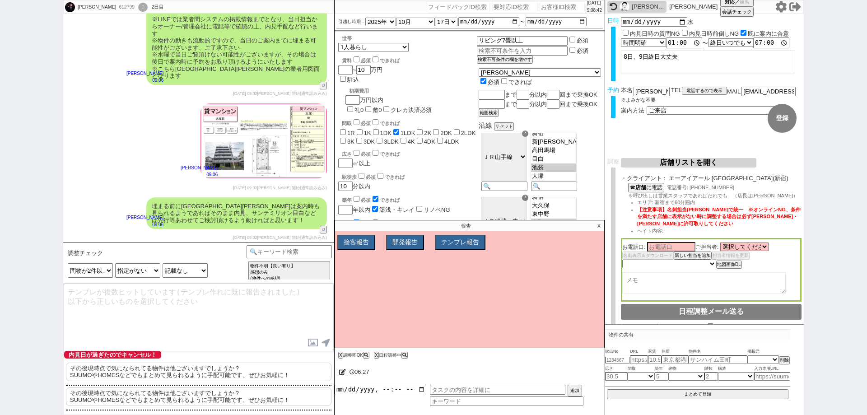
click at [206, 317] on textarea at bounding box center [199, 317] width 270 height 68
click at [296, 255] on input at bounding box center [288, 250] width 85 height 11
click at [597, 225] on p "X" at bounding box center [599, 225] width 10 height 11
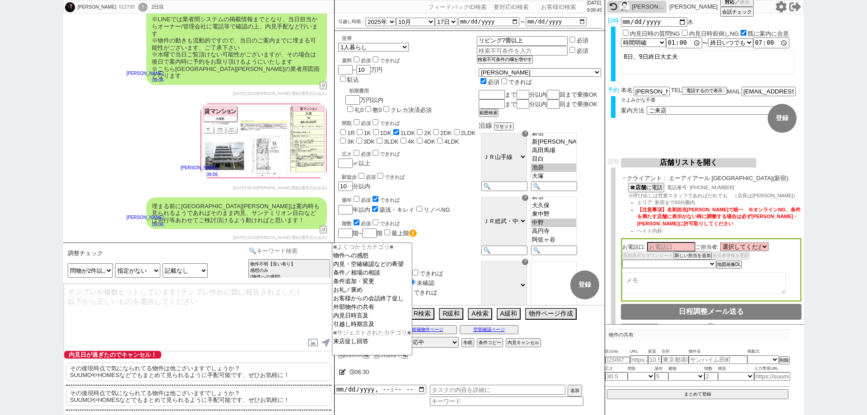
click at [306, 251] on input at bounding box center [288, 250] width 85 height 11
type input "禊"
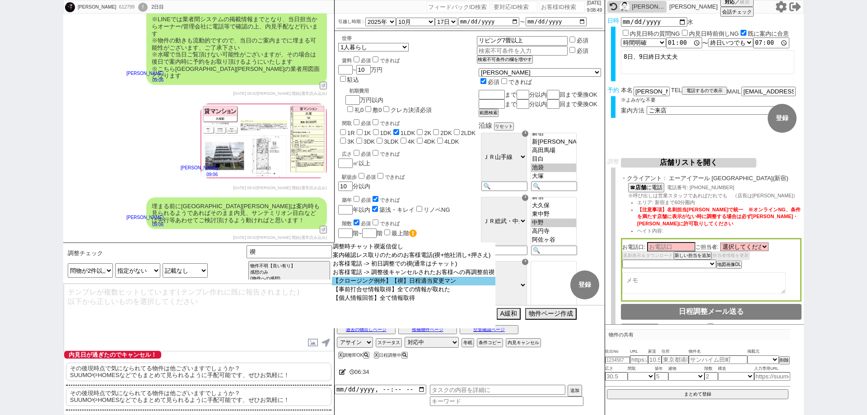
click at [0, 0] on option "【クロージング例外】【禊】日程適当変更マン" at bounding box center [0, 0] width 0 height 0
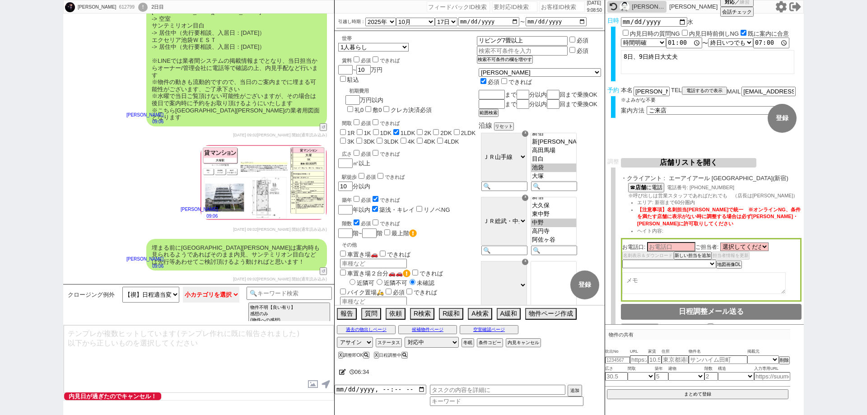
click at [216, 296] on select "小カテゴリを選択 来店(特殊条件、問物無し含む) オンライン(特殊条件、問物無し含む) 事前打合せ 現地" at bounding box center [211, 295] width 57 height 16
select select "来店(特殊条件、問物無し含む)"
click at [183, 287] on select "小カテゴリを選択 来店(特殊条件、問物無し含む) オンライン(特殊条件、問物無し含む) 事前打合せ 現地" at bounding box center [211, 295] width 57 height 16
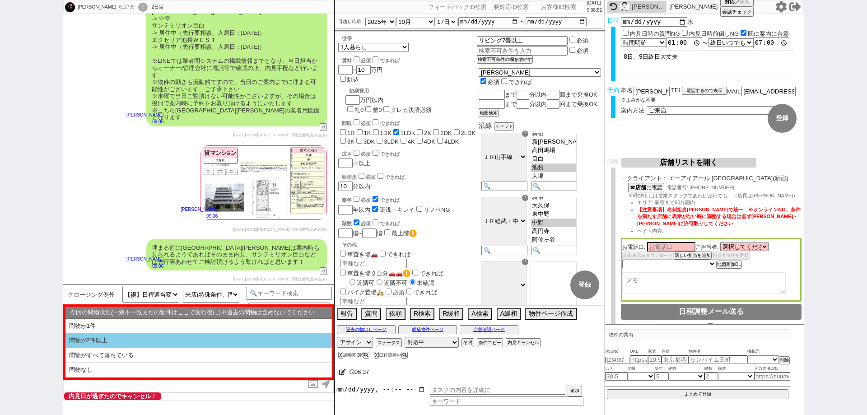
click at [227, 348] on li "問物が2件以上" at bounding box center [198, 355] width 266 height 15
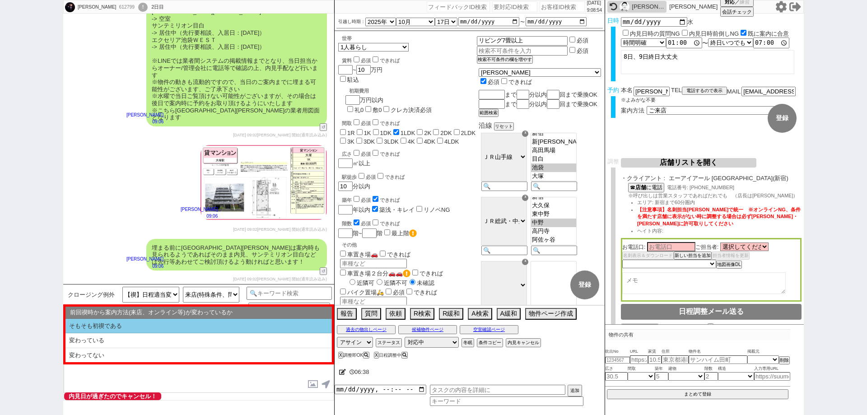
click at [235, 323] on li "そもそも初禊である" at bounding box center [198, 326] width 266 height 15
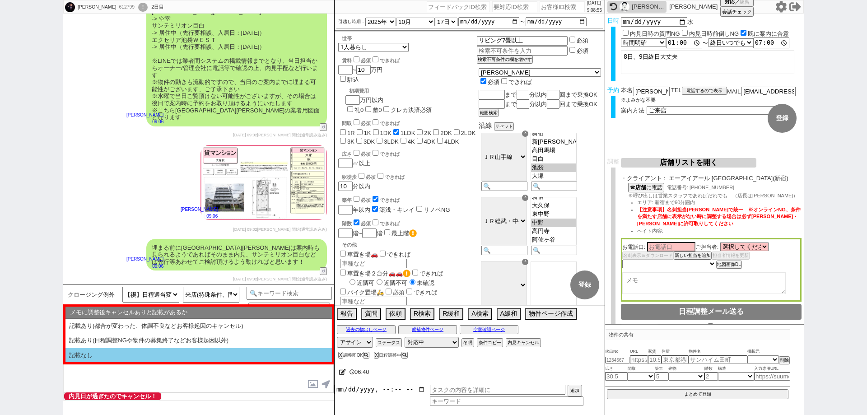
click at [239, 352] on li "記載なし" at bounding box center [198, 355] width 266 height 14
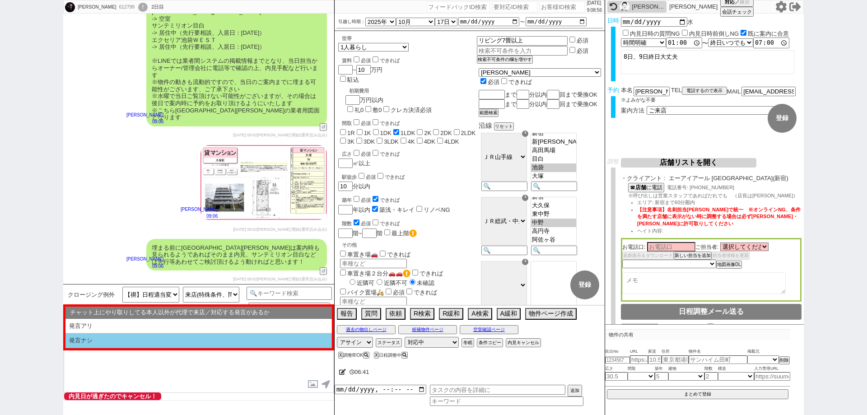
click at [239, 343] on li "発言ナシ" at bounding box center [198, 340] width 266 height 15
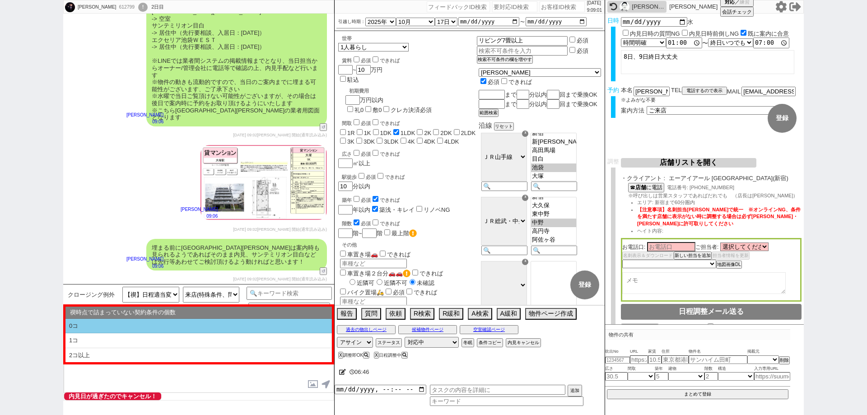
click at [245, 325] on li "0コ" at bounding box center [198, 326] width 266 height 15
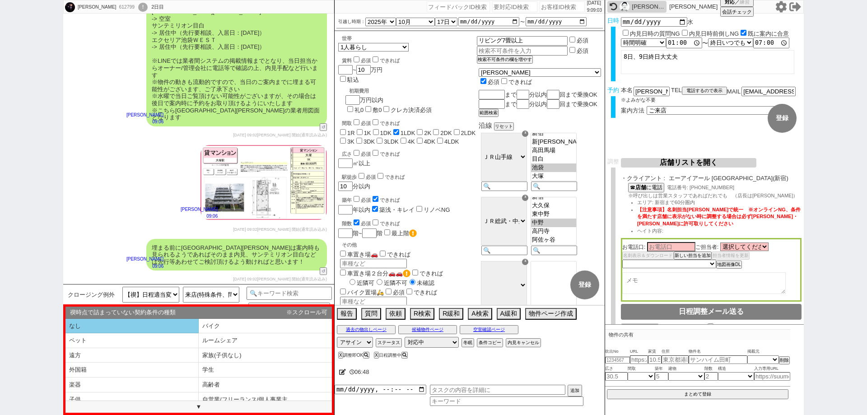
click at [186, 323] on li "なし" at bounding box center [131, 326] width 133 height 15
select select "問物が2件以上"
select select "そもそも初禊である"
select select "記載なし"
select select "発言ナシ"
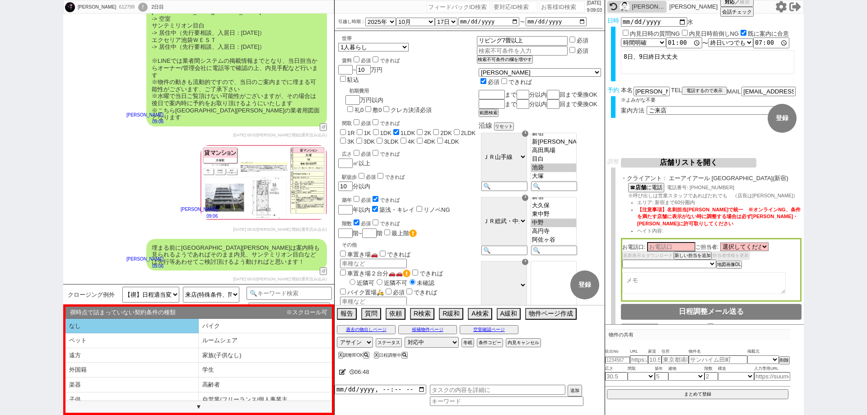
select select "0コ"
select select "なし"
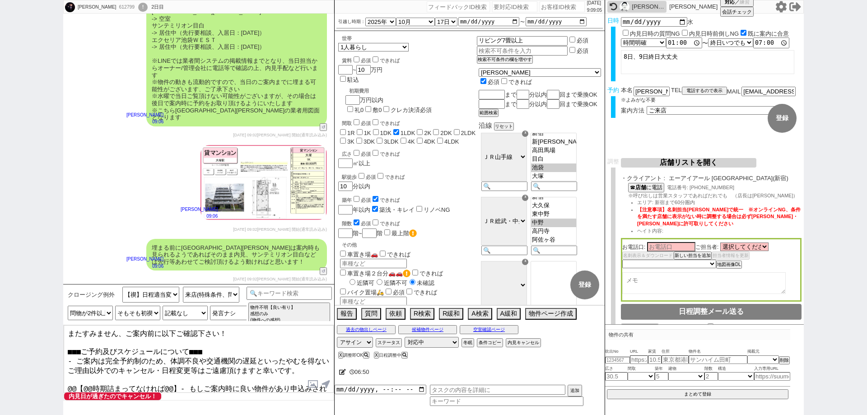
drag, startPoint x: 78, startPoint y: 371, endPoint x: 460, endPoint y: 432, distance: 386.3
click at [460, 414] on html "藤田里奈 612799 ! 0 2日目 冬眠中 自社客 スミカ スミカ_BPO チャット全表示 2025-09-02 お風呂トイレ別、7畳はリビング欲しい、2…" at bounding box center [433, 207] width 867 height 415
type textarea "またすみません、ご案内前に以下ご確認下さい！ ■■■ご予約及びスケジュールについて■■■ - ご案内は完全予約制のため、体調不良や交通機関の遅延といったやむを…"
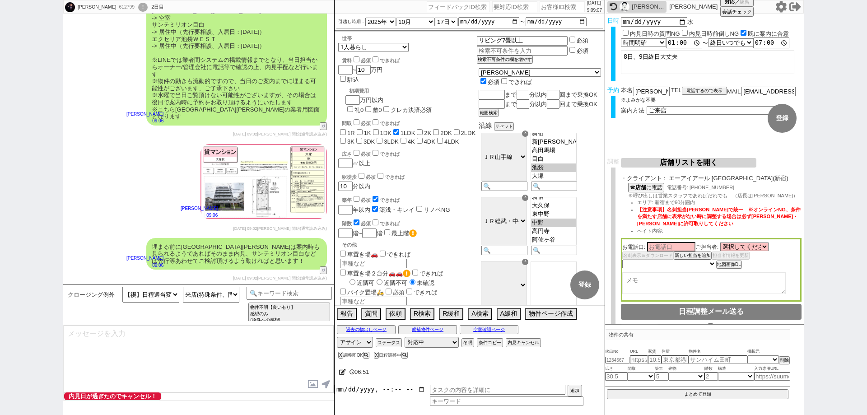
scroll to position [2679, 0]
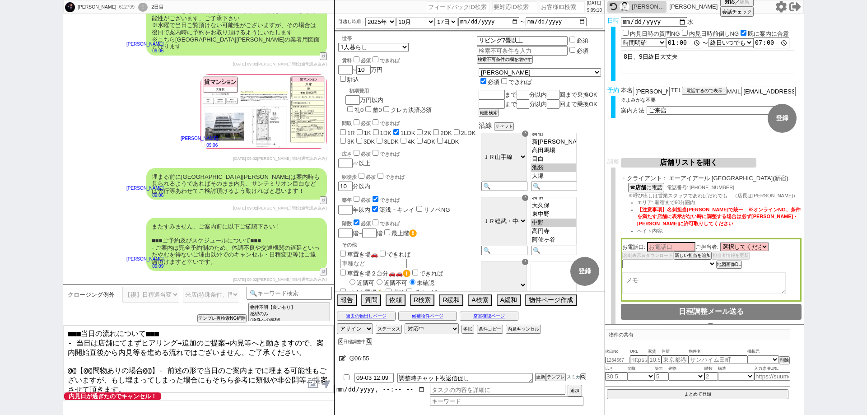
drag, startPoint x: 153, startPoint y: 362, endPoint x: 62, endPoint y: 364, distance: 90.8
click at [62, 364] on div "藤田里奈 612799 ! 0 2日目 冬眠中 自社客 スミカ スミカ_BPO チャット全表示 2025-09-02 お風呂トイレ別、7畳はリビング欲しい、2…" at bounding box center [433, 207] width 867 height 415
drag, startPoint x: 97, startPoint y: 339, endPoint x: 79, endPoint y: 341, distance: 18.6
click at [79, 341] on textarea "■■■当日の流れについて■■■ - 当日は店舗にてまずヒアリング→追加のご提案→内見等へと動きますので、案内開始直後から内見等を進める流れではございません、ご…" at bounding box center [199, 359] width 270 height 68
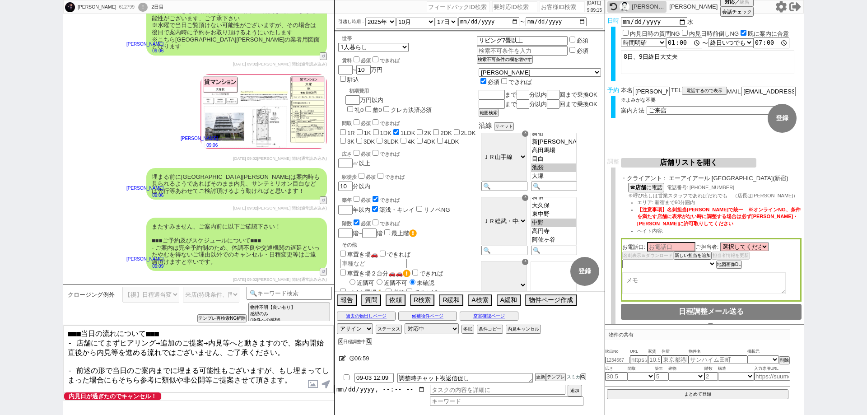
click at [136, 361] on textarea "■■■当日の流れについて■■■ - 店舗にてまずヒアリング→追加のご提案→内見等へと動きますので、案内開始直後から内見等を進める流れではございません、ご了承く…" at bounding box center [199, 359] width 270 height 68
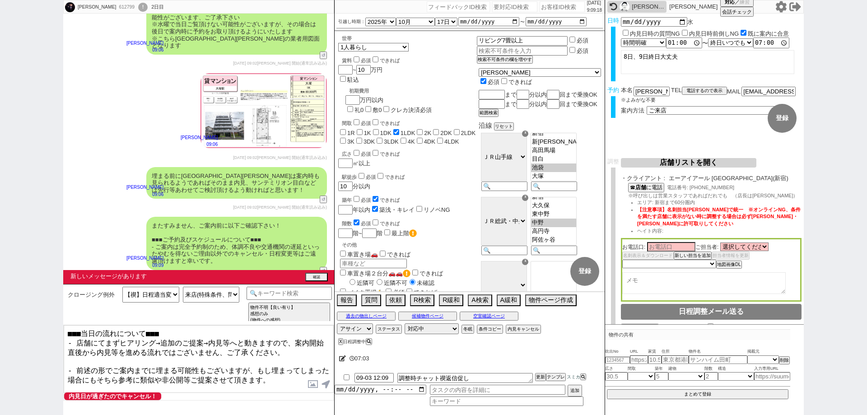
scroll to position [2729, 0]
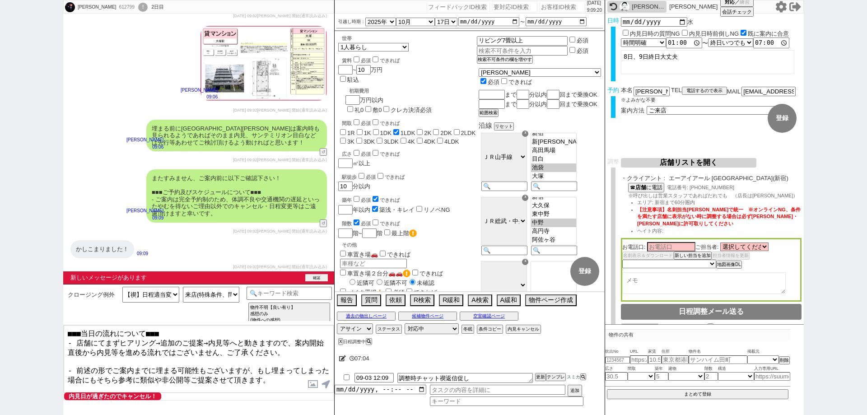
click at [320, 273] on div "新しいメッセージがあります 確認" at bounding box center [198, 277] width 271 height 13
click at [320, 281] on button "確認" at bounding box center [316, 277] width 23 height 7
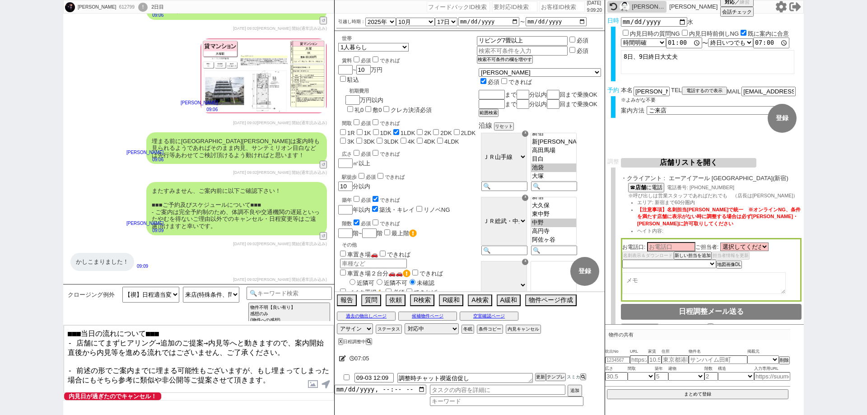
scroll to position [2715, 0]
click at [60, 333] on div "藤田里奈 612799 ! 0 2日目 冬眠中 自社客 スミカ スミカ_BPO チャット全表示 2025-09-02 お風呂トイレ別、7畳はリビング欲しい、2…" at bounding box center [433, 207] width 867 height 415
click at [66, 332] on textarea "■■■当日の流れについて■■■ - 店舗にてまずヒアリング→追加のご提案→内見等へと動きますので、案内開始直後から内見等を進める流れではございません、ご了承く…" at bounding box center [199, 359] width 270 height 68
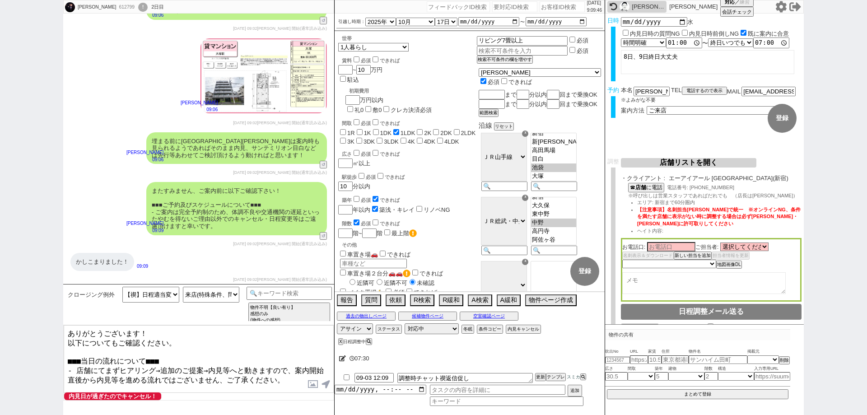
type textarea "ありがとうございます！ 以下についてもご確認ください。 ■■■当日の流れについて■■■ - 店舗にてまずヒアリング→追加のご提案→内見等へと動きますので、案内…"
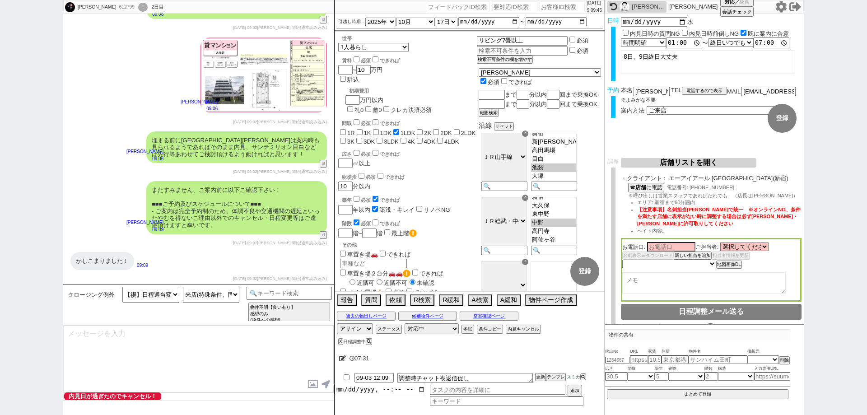
scroll to position [2821, 0]
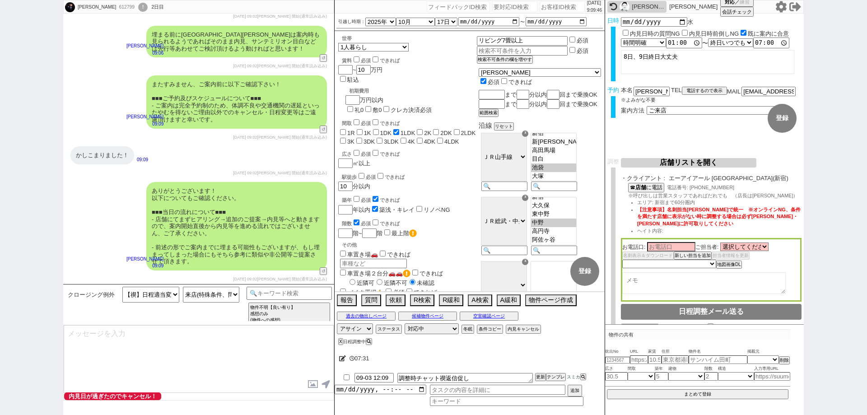
type textarea "念のため、上記のご案内内容に齟齬などございませんでしょうか？ ※水曜で当日ご覧頂けない可能性がございますが、その場合は後日で案内時に予約をお取り頂けるようにい…"
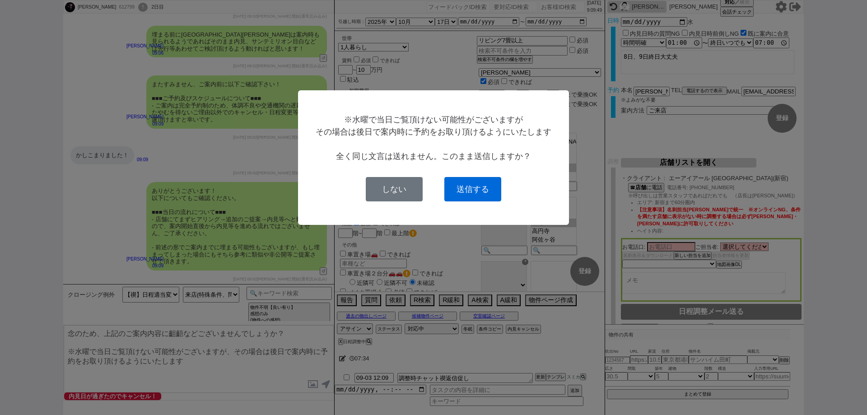
click at [486, 184] on button "送信する" at bounding box center [472, 189] width 57 height 24
select select
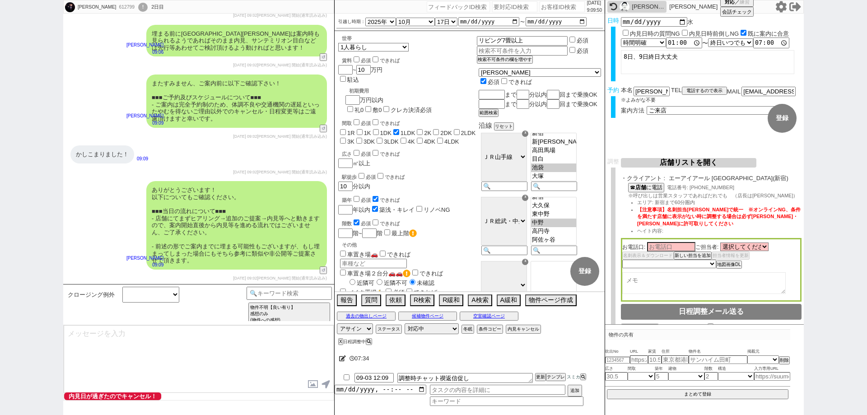
scroll to position [2885, 0]
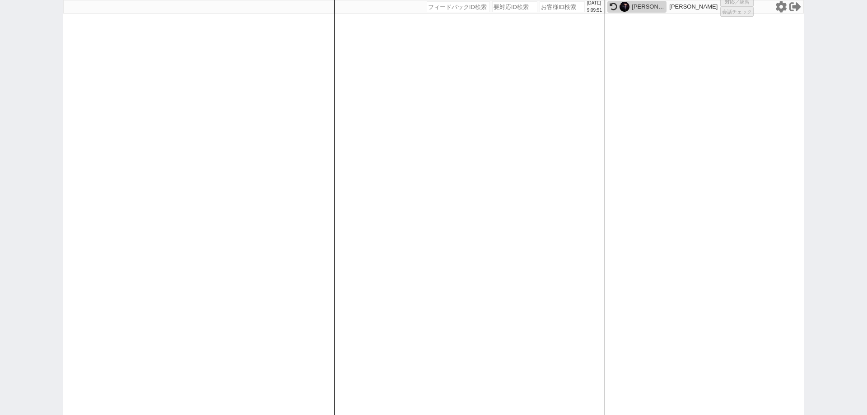
select select
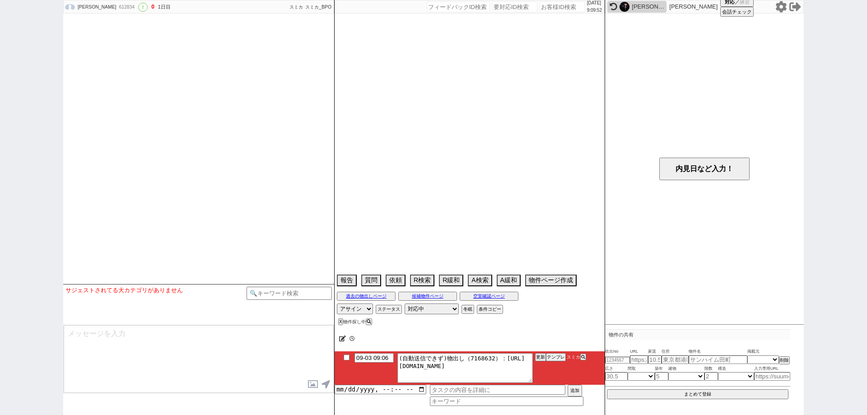
select select "2025"
select select "9"
select select "35"
select select "0"
select select "15"
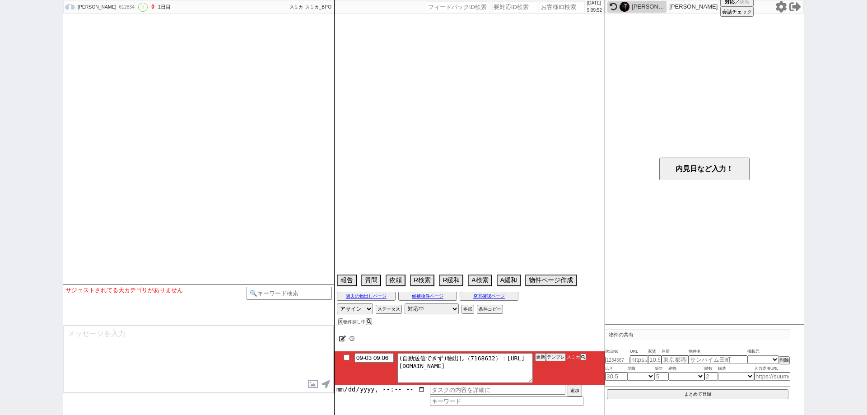
select select "1935"
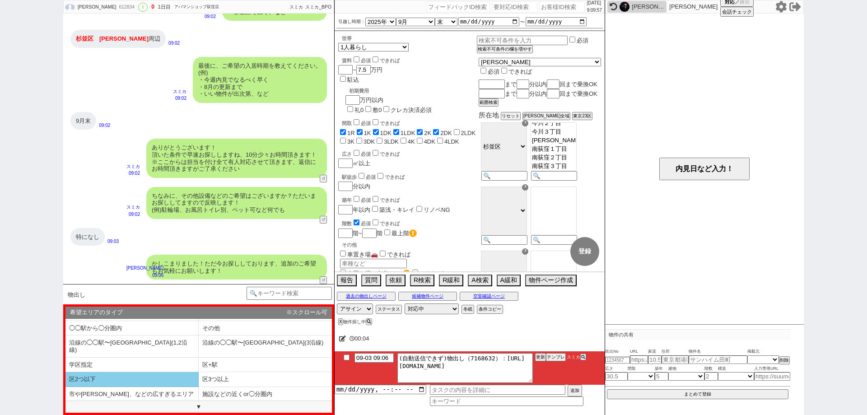
scroll to position [35, 0]
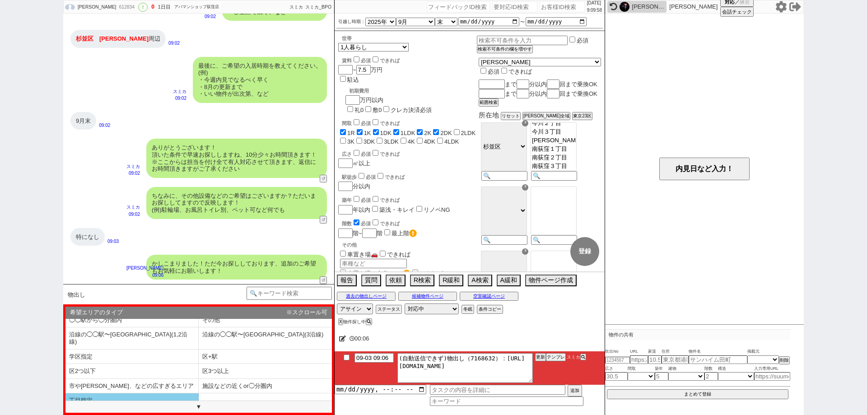
click at [157, 393] on li "丁目指定" at bounding box center [131, 400] width 133 height 14
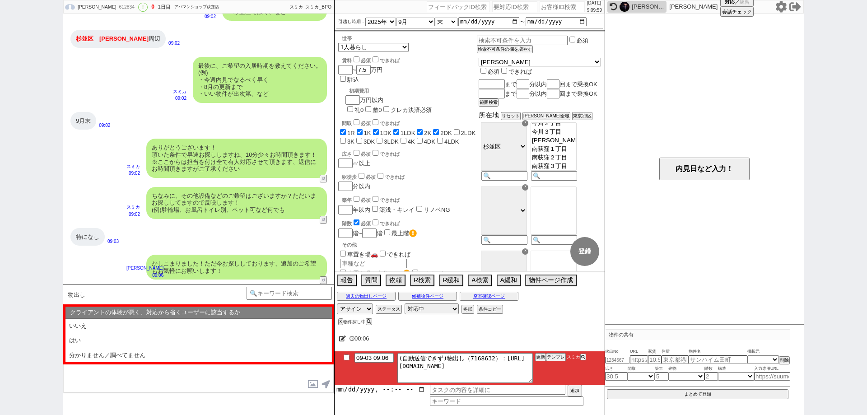
scroll to position [0, 0]
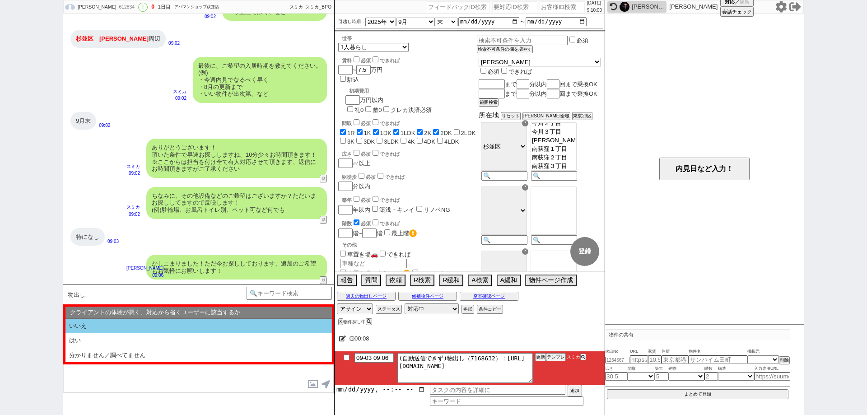
click at [176, 325] on li "いいえ" at bounding box center [198, 326] width 266 height 15
select select "丁目指定"
select select "いいえ"
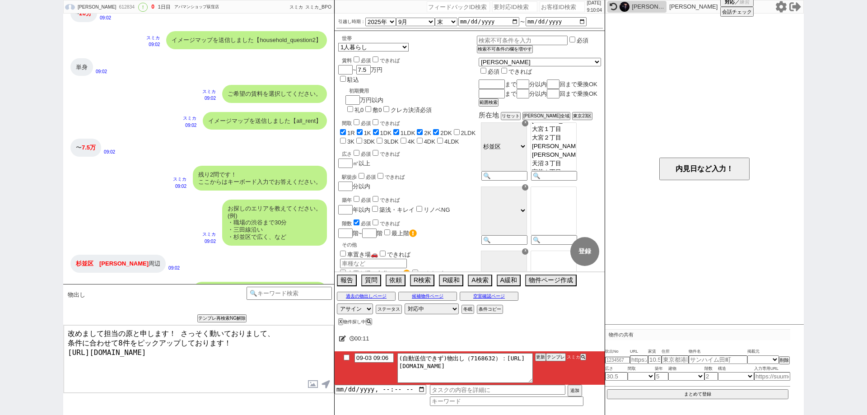
scroll to position [467, 0]
click at [273, 353] on textarea "改めまして担当の原と申します！ さっそく動いておりまして、 条件に合わせて8件をピックアップしております！ https://tools.sumika.live…" at bounding box center [199, 359] width 270 height 68
type textarea "改めまして担当の原と申します！ さっそく動いておりまして、 条件に合わせて8件をピックアップしております！ https://tools.sumika.live…"
checkbox input "true"
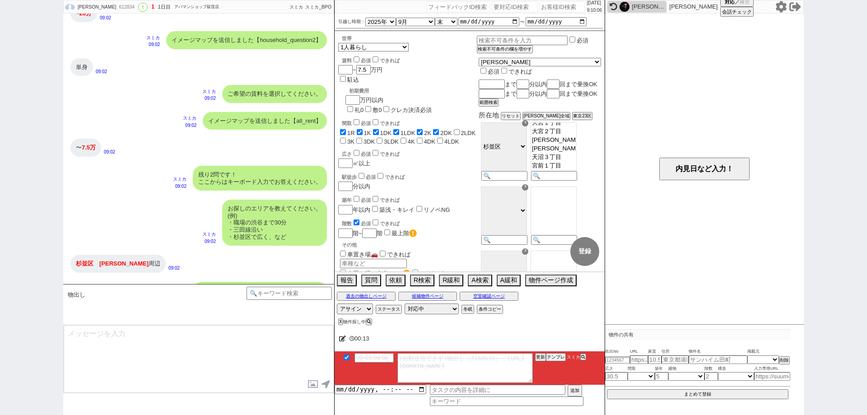
scroll to position [739, 0]
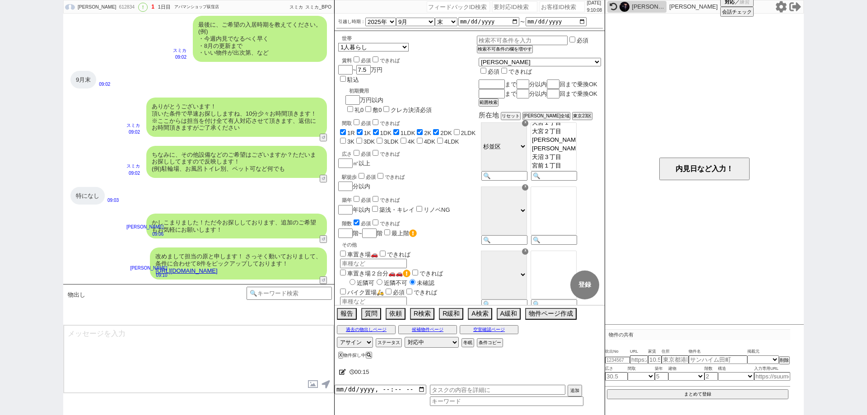
type textarea "イメージに近い物件はございますか？ ご感想いただき、すぐにまた洗い出してまいります！ ※自動応答ではなく直接ご紹介します！"
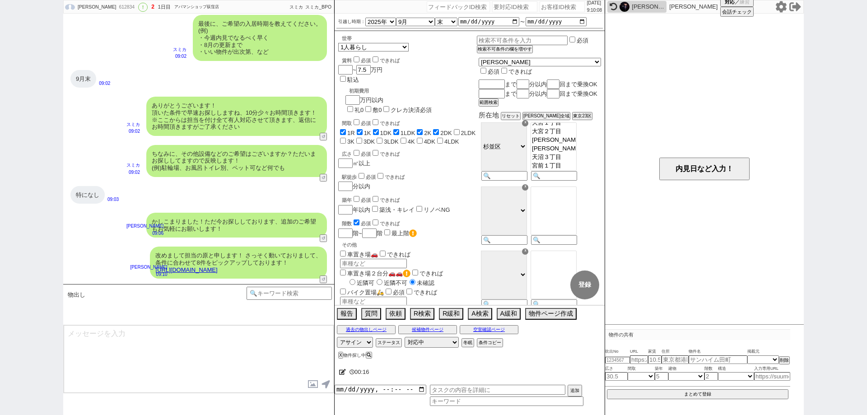
scroll to position [780, 0]
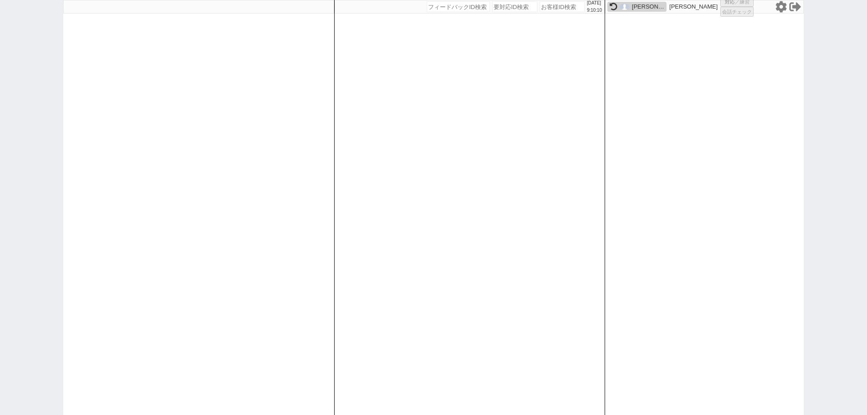
select select "449"
select select "6"
select select "4"
select select
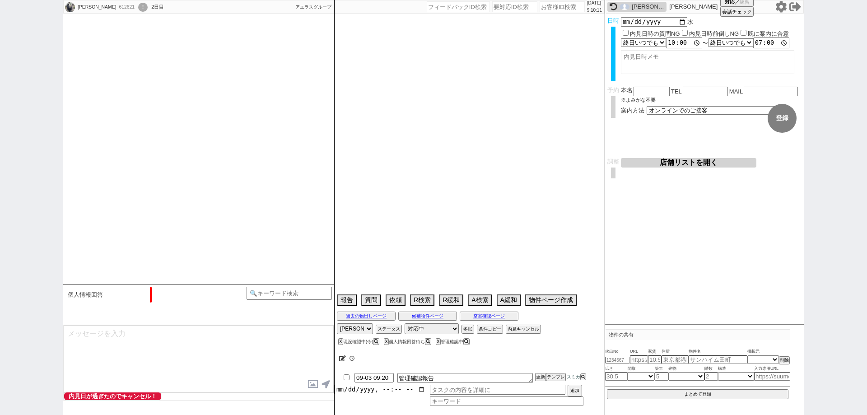
type textarea "旧ID:575079　条件から別ID判断 世帯詰まって無い＠"
select select "2025"
select select "10"
select select "33"
select select "11"
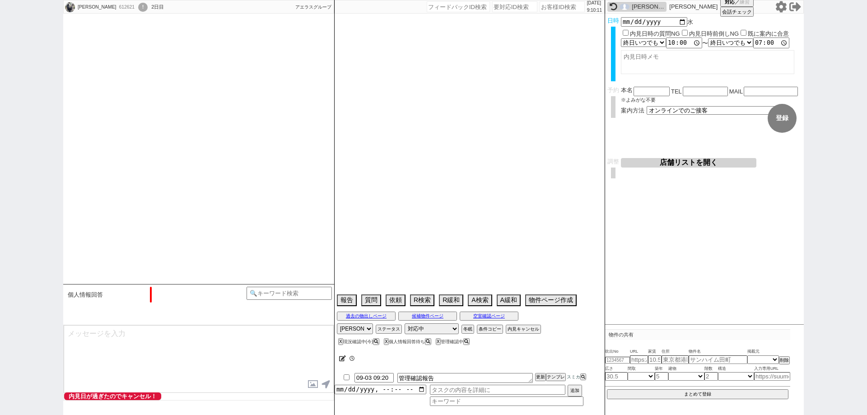
select select "206"
select select "218"
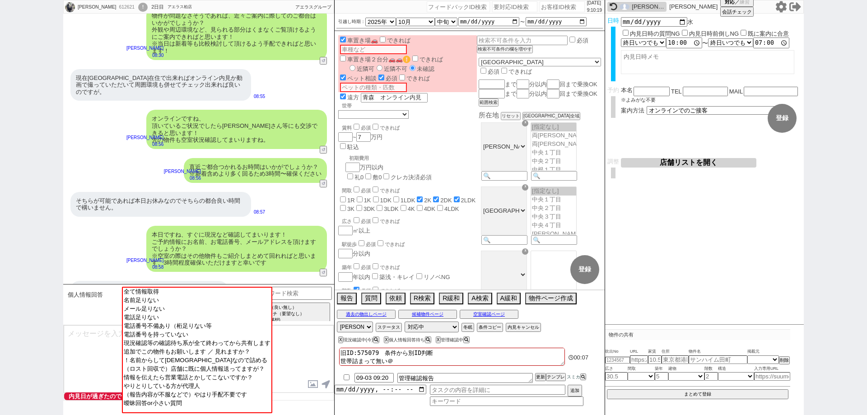
scroll to position [742, 0]
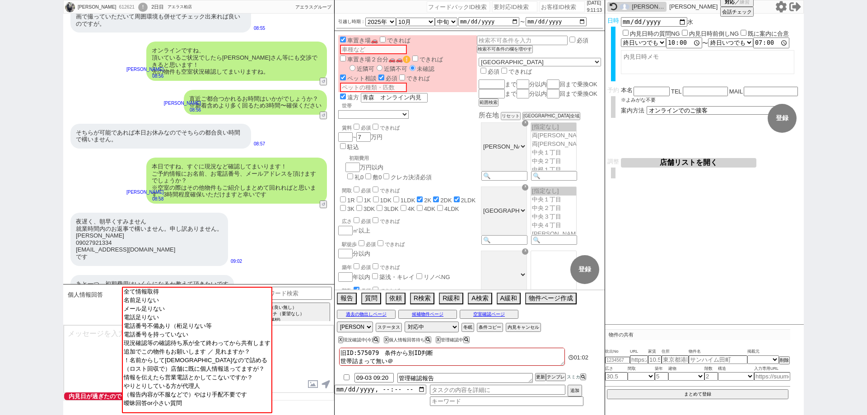
click at [0, 323] on div "ひとみ 612621 ! 0 2日目 アエラス柏店 冬眠中 自社客 アエラスグループ スミカ_BPO チャット全表示 2025-09-02 2K,2DK 20…" at bounding box center [433, 207] width 867 height 415
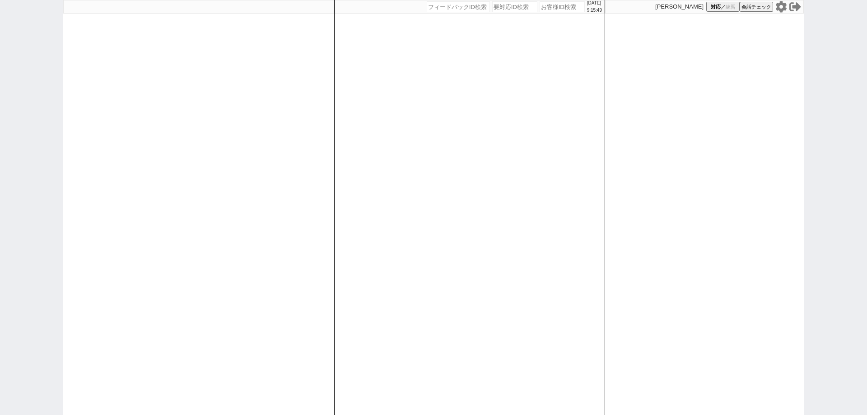
click at [0, 233] on div "[DATE] 9:15:49 候補物件を追加してしてください 紹介した物件一覧 他社物件を追加する 空室確認ページに追加・削除 紹介した物件一覧 他社物件を追…" at bounding box center [433, 207] width 867 height 415
click at [442, 297] on div "[DATE] 9:15:49 候補物件を追加してしてください 紹介した物件一覧 他社物件を追加する 空室確認ページに追加・削除 紹介した物件一覧 他社物件を追…" at bounding box center [469, 207] width 271 height 415
select select "449"
select select "6"
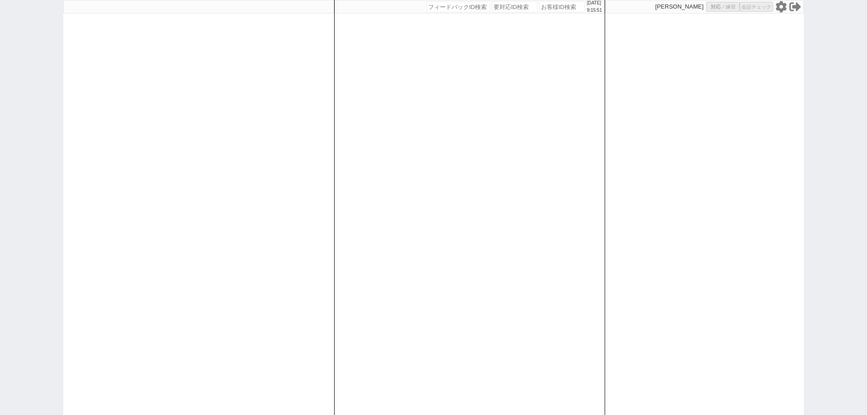
select select "4"
select select
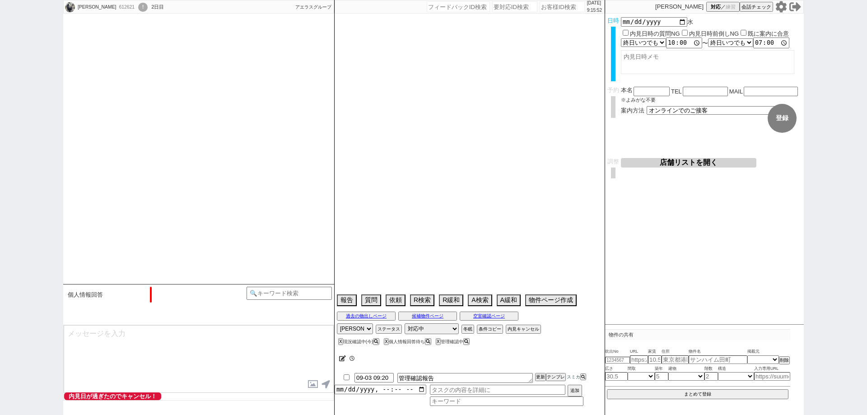
type textarea "旧ID:575079　条件から別ID判断 世帯詰まって無い＠"
select select "2025"
select select "10"
select select "33"
select select "11"
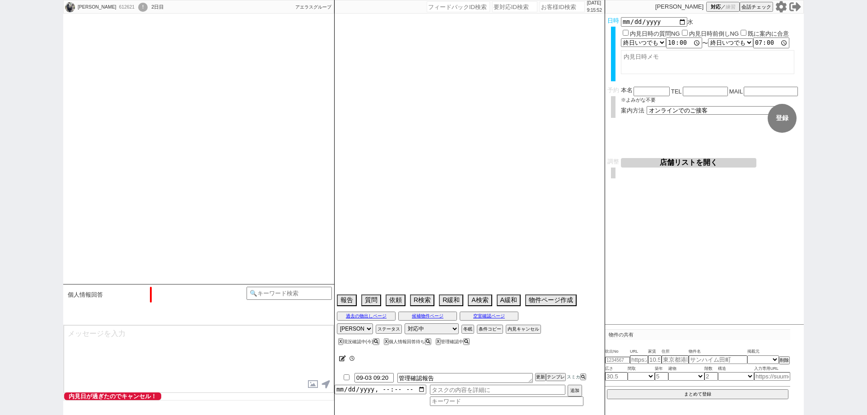
select select "206"
select select "218"
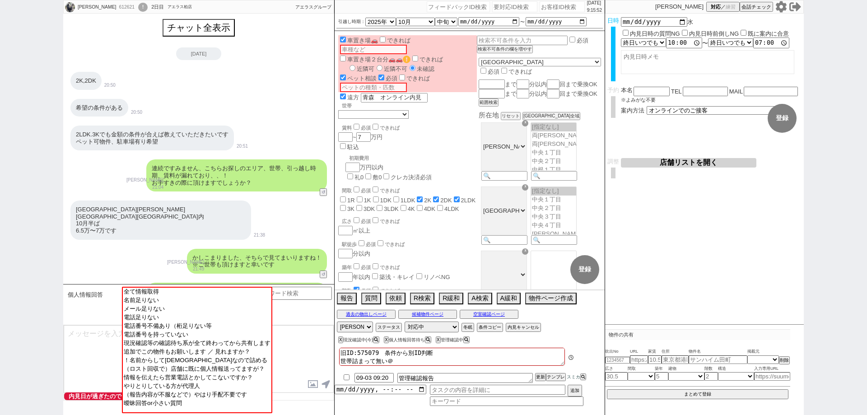
scroll to position [742, 0]
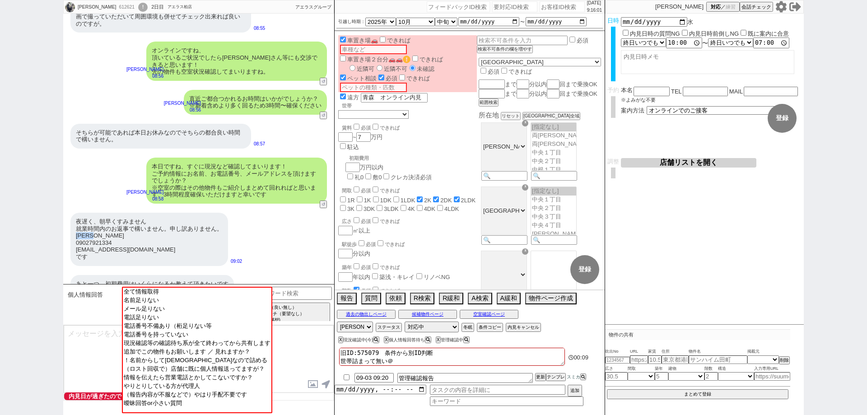
drag, startPoint x: 108, startPoint y: 221, endPoint x: 73, endPoint y: 222, distance: 35.7
click at [73, 222] on div "夜遅く、朝早くすみません 就業時間内のお返事で構いません。申し訳ありません。 田中ひとみ 09027921334 taikyou4103@gmail.com …" at bounding box center [149, 239] width 158 height 53
copy div "田中ひとみ"
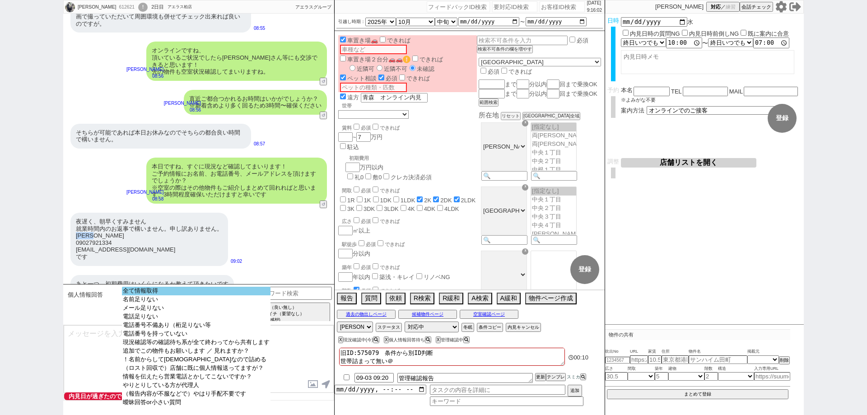
click at [219, 295] on option "全て情報取得" at bounding box center [196, 299] width 149 height 9
type input "09027921334"
type input "taikyou4103@gmail.com"
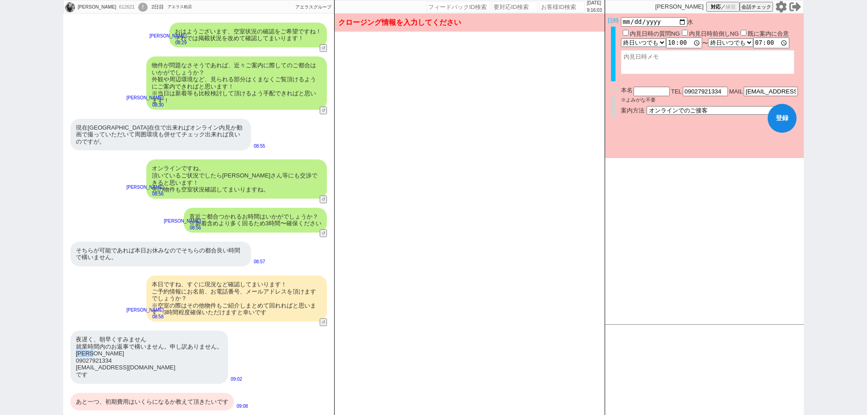
scroll to position [611, 0]
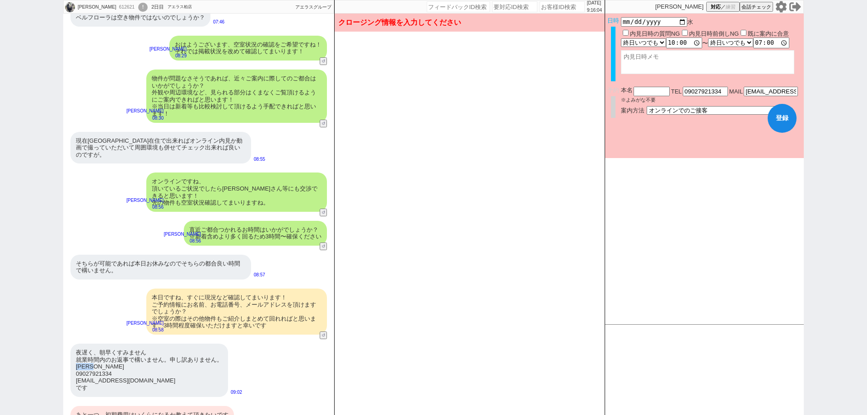
copy div "田中ひとみ"
click at [654, 88] on input "text" at bounding box center [651, 91] width 36 height 8
paste input "田中ひとみ"
type input "田中ひとみ"
click at [781, 123] on button "登録" at bounding box center [781, 118] width 29 height 29
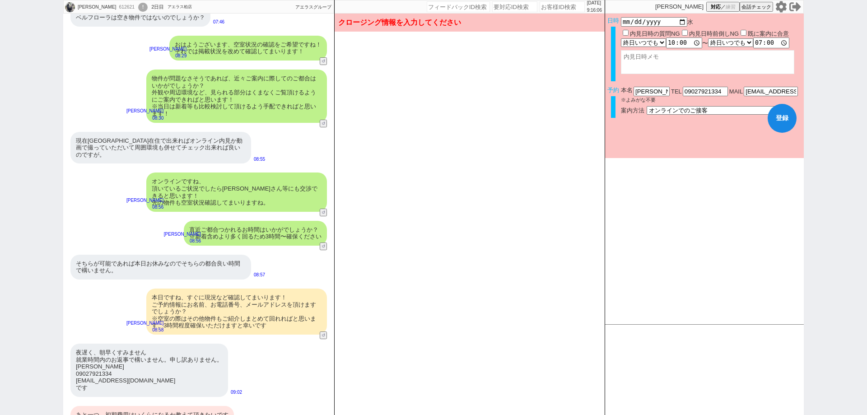
scroll to position [742, 0]
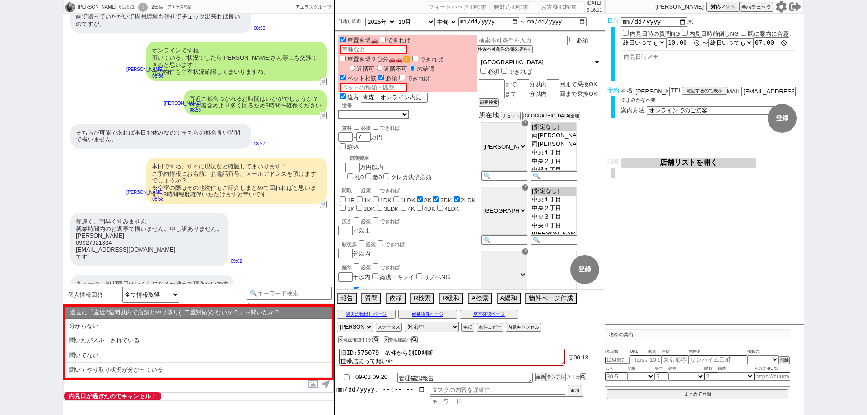
click at [389, 375] on input "09-03 09:20" at bounding box center [373, 377] width 39 height 8
type input "09-03 09:35"
drag, startPoint x: 487, startPoint y: 359, endPoint x: 508, endPoint y: 367, distance: 23.3
click at [487, 358] on textarea "旧ID:575079　条件から別ID判断 世帯詰まって無い＠" at bounding box center [452, 357] width 226 height 18
click at [541, 377] on button "更新" at bounding box center [539, 377] width 9 height 6
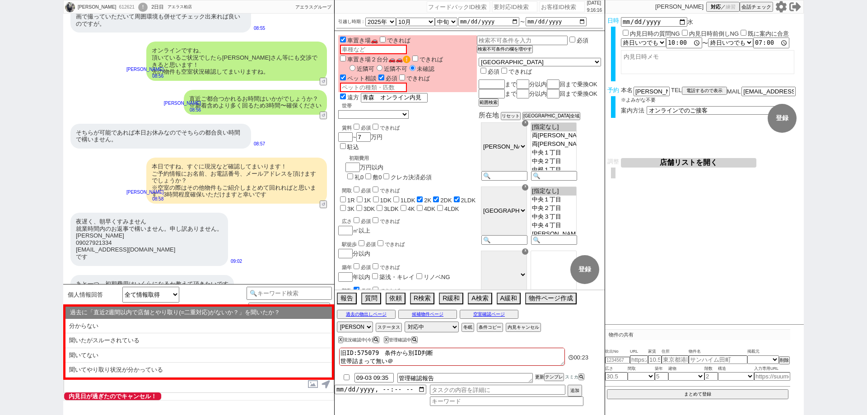
click at [543, 376] on button "更新" at bounding box center [539, 377] width 9 height 6
click at [538, 364] on textarea "旧ID:575079　条件から別ID判断 世帯詰まって無い＠" at bounding box center [452, 357] width 226 height 18
click at [240, 397] on div "内見日が過ぎたのでキャンセル！ 👆0つの質問に答えてください 対応終了:対応中 特殊条件でチャット物出し不可 自動遷移なし: 次へ進む" at bounding box center [199, 396] width 270 height 7
click at [239, 389] on textarea at bounding box center [199, 359] width 270 height 68
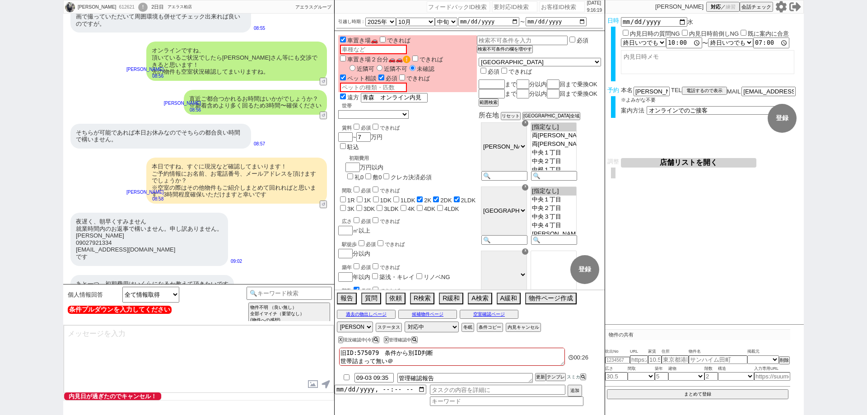
click at [248, 370] on textarea at bounding box center [199, 359] width 270 height 68
type textarea "あ"
click at [67, 340] on textarea "いえいえ、ご予約情報ありがとうございます！ 募集状況と合わせてお調べしてまいりますね。" at bounding box center [199, 359] width 270 height 68
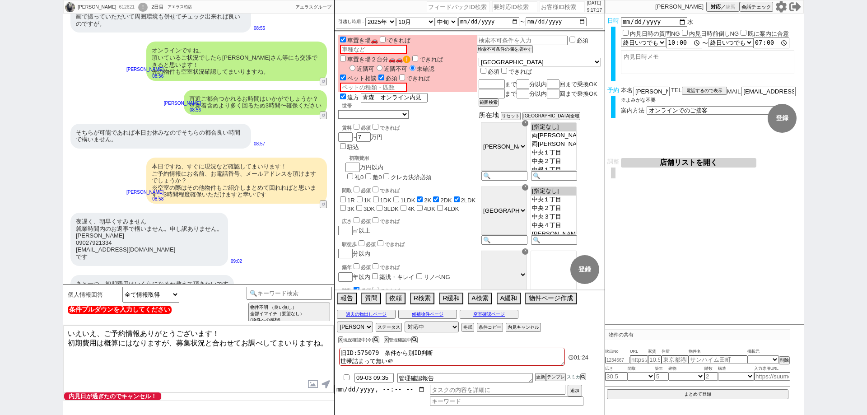
type textarea "いえいえ、ご予約情報ありがとうございます！ 初期費用は概算にはなりますが、募集状況と合わせてお調べしてまいりますね。"
click at [501, 379] on textarea "管理確認報告" at bounding box center [464, 378] width 135 height 10
click at [511, 315] on button "空室確認ページ" at bounding box center [489, 314] width 59 height 7
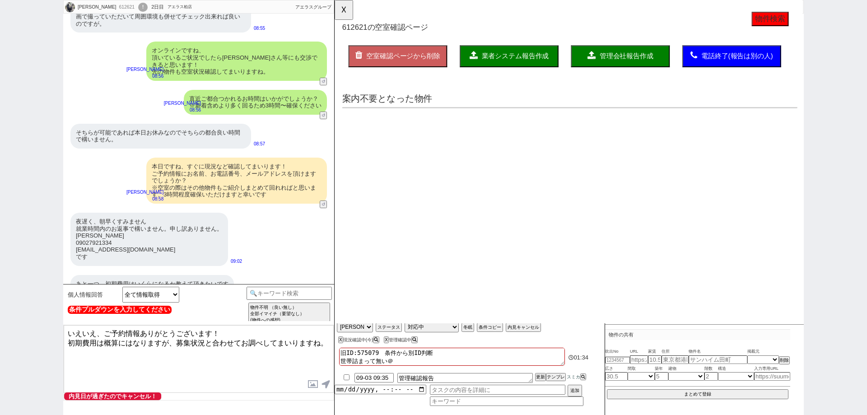
scroll to position [0, 0]
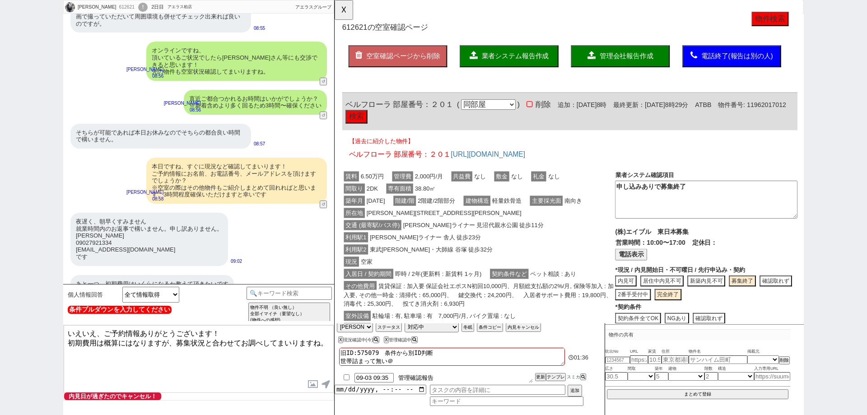
click at [507, 376] on textarea "管理確認報告" at bounding box center [464, 378] width 135 height 10
type textarea "管理確認報告　初期費用も"
click at [388, 373] on input "09-03 09:35" at bounding box center [373, 377] width 39 height 8
type input "09-03 09:30"
click at [519, 368] on div at bounding box center [469, 369] width 270 height 4
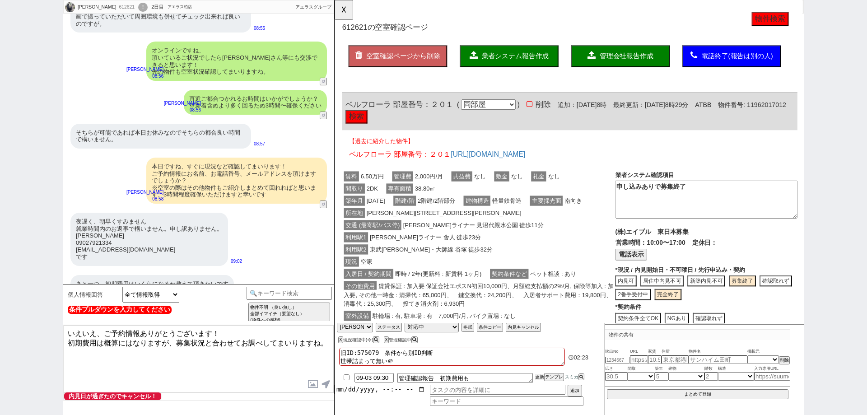
click at [541, 375] on button "更新" at bounding box center [539, 377] width 9 height 6
click at [545, 365] on textarea "旧ID:575079　条件から別ID判断 世帯詰まって無い＠" at bounding box center [452, 357] width 226 height 18
click at [543, 374] on button "更新" at bounding box center [539, 377] width 9 height 6
click at [544, 365] on textarea "旧ID:575079　条件から別ID判断 世帯詰まって無い＠" at bounding box center [452, 357] width 226 height 18
click at [540, 375] on button "更新" at bounding box center [539, 377] width 9 height 6
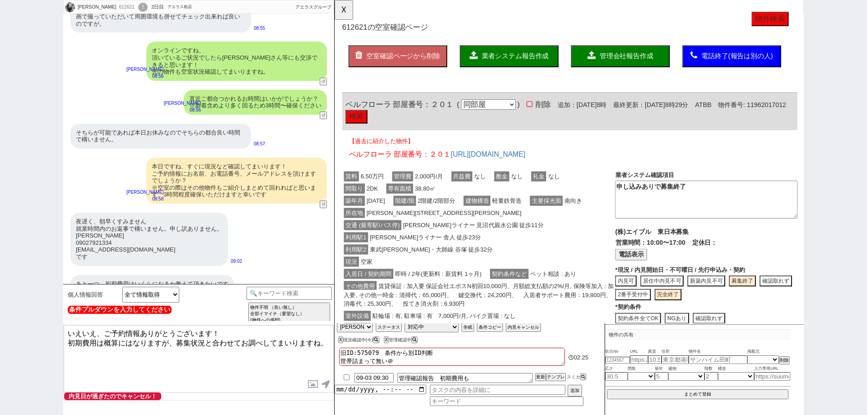
click at [543, 368] on div at bounding box center [469, 369] width 270 height 4
click at [283, 356] on textarea "いえいえ、ご予約情報ありがとうございます！ 初期費用は概算にはなりますが、募集状況と合わせてお調べしてまいりますね。" at bounding box center [199, 359] width 270 height 68
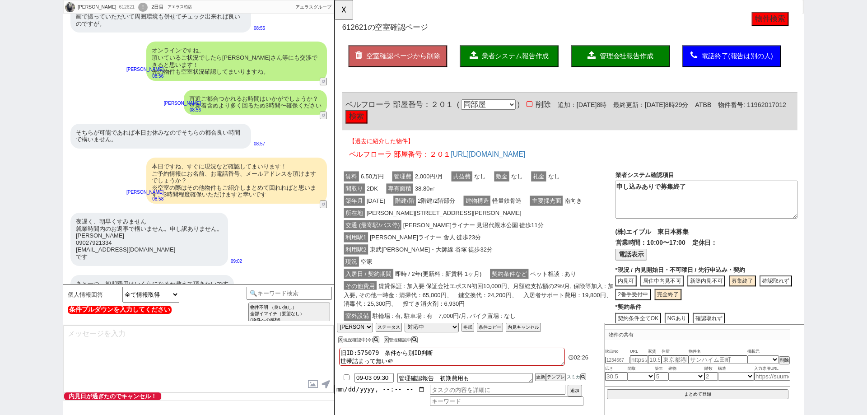
scroll to position [783, 0]
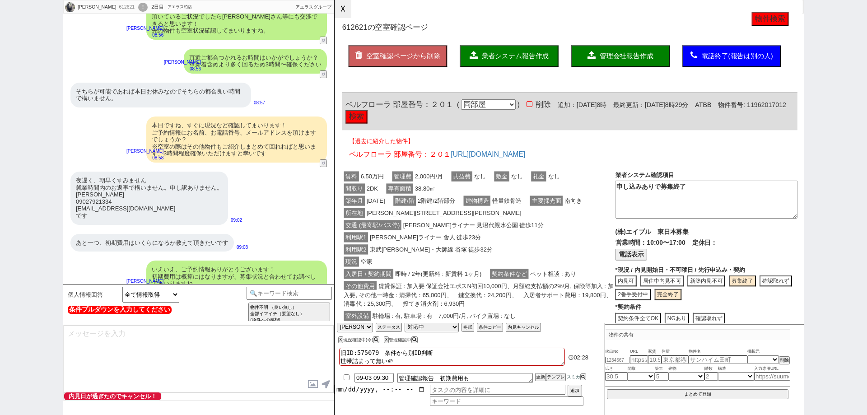
click at [346, 12] on button "☓" at bounding box center [342, 9] width 17 height 18
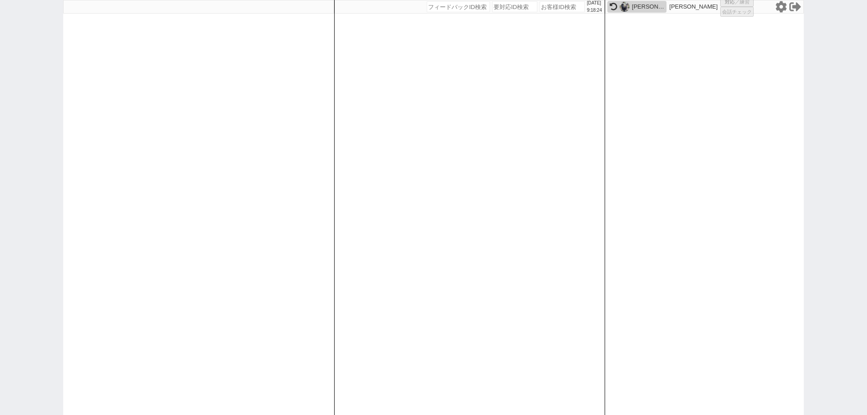
select select "1"
select select "2"
select select "2271"
select select "5"
select select
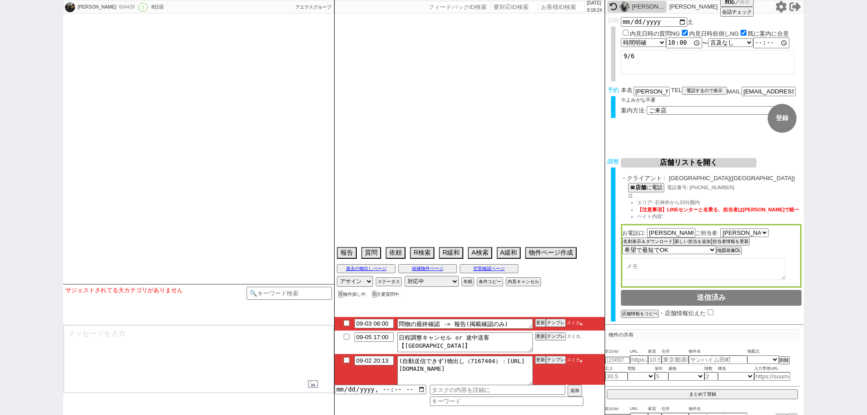
type textarea "当日まで他社なし"
select select "2025"
select select "9"
select select "34"
select select "0"
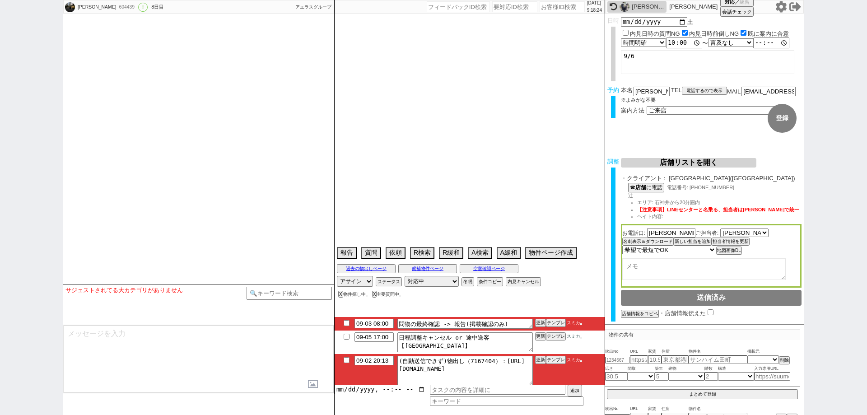
select select "36"
select select "1055"
select select "65"
select select "1580"
select select "37"
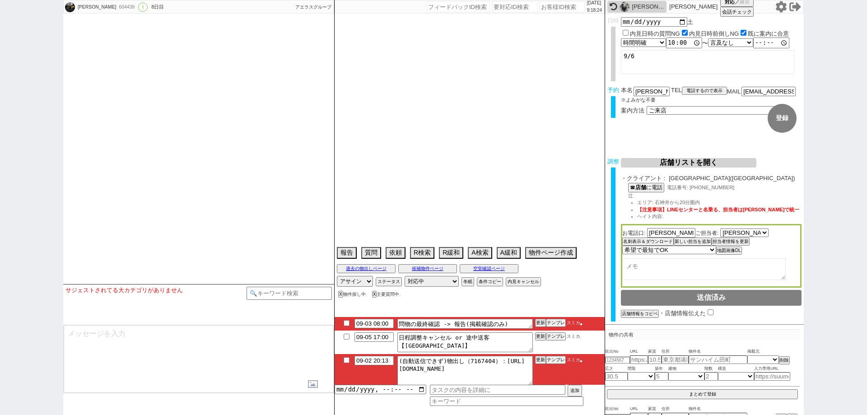
select select "1080"
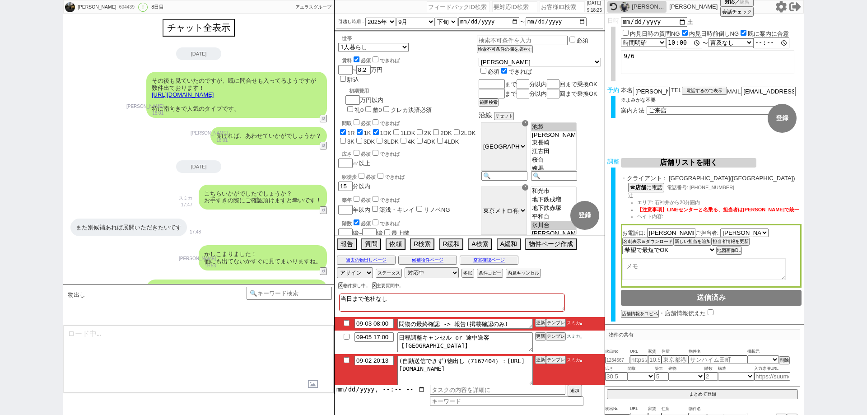
scroll to position [54, 0]
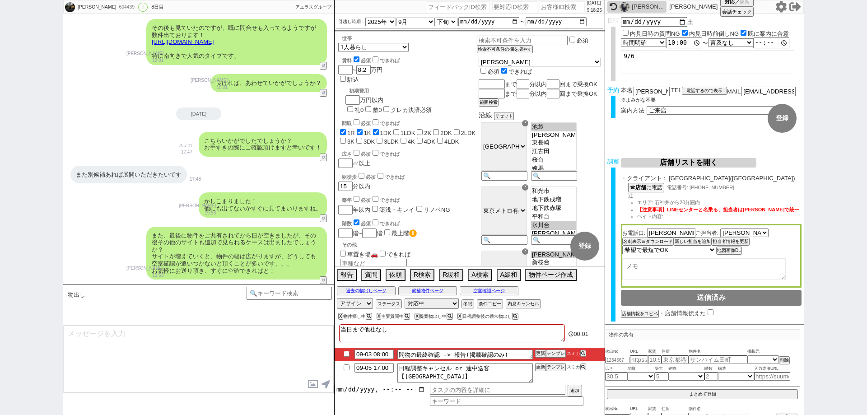
type textarea "@@この文字をクリック"
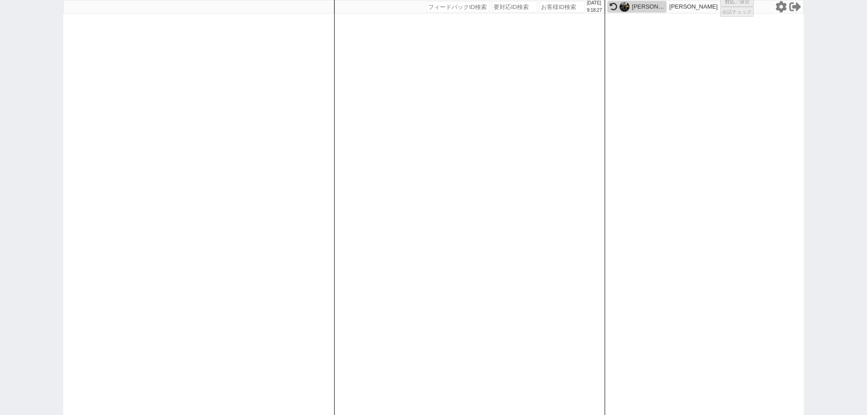
select select "1"
select select "6"
select select "2"
select select
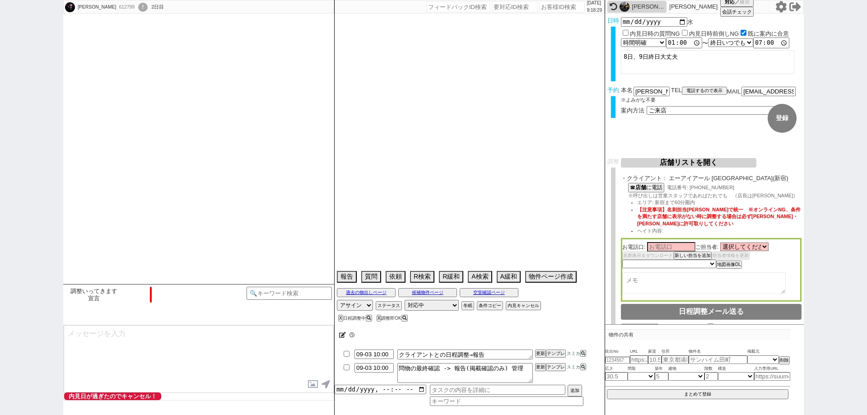
select select "2025"
select select "10"
select select "17"
select select "0"
select select "14"
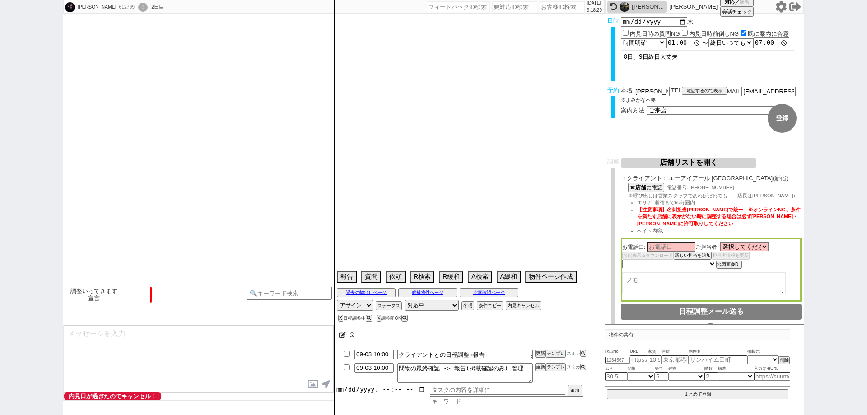
select select "485"
select select "837"
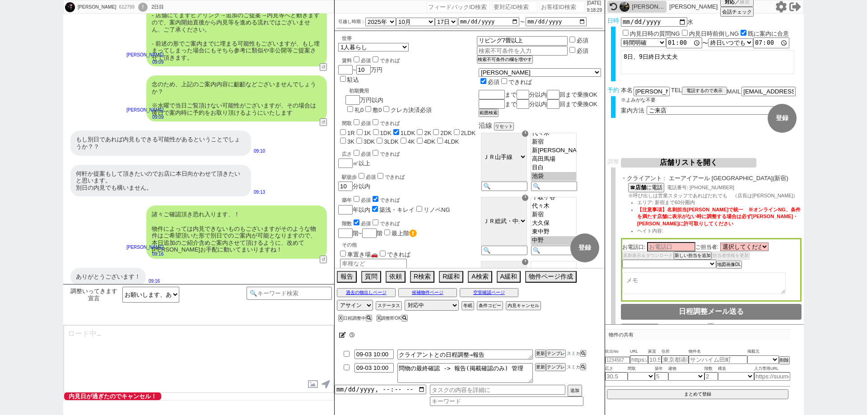
scroll to position [251, 0]
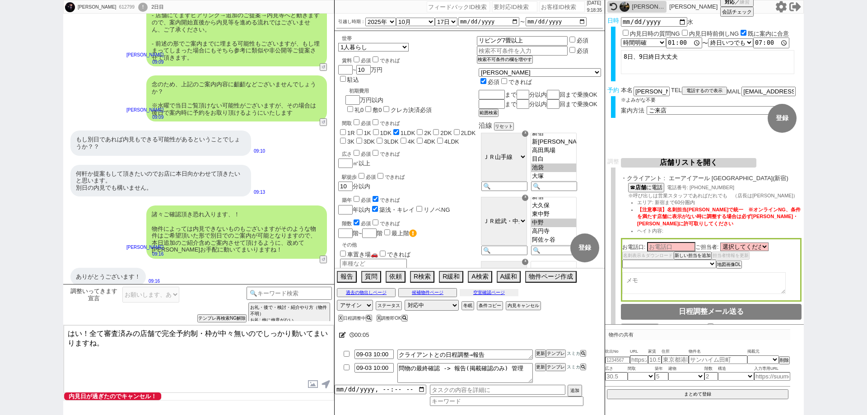
click at [497, 296] on div "過去の物出しページ 候補物件ページ 空室確認ページ" at bounding box center [469, 293] width 270 height 12
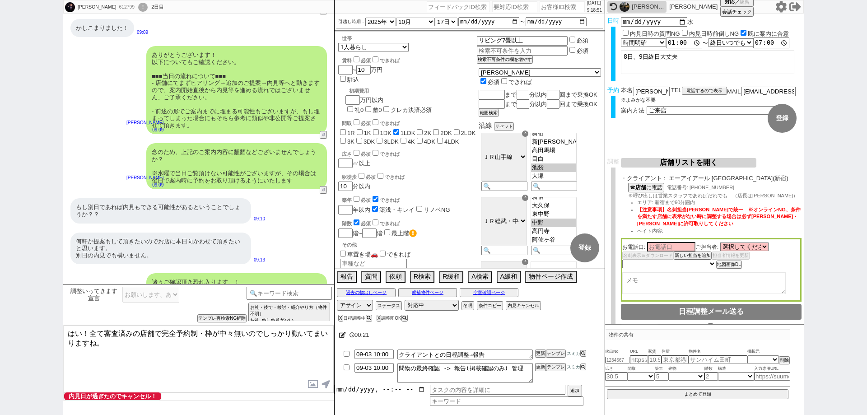
scroll to position [2294, 0]
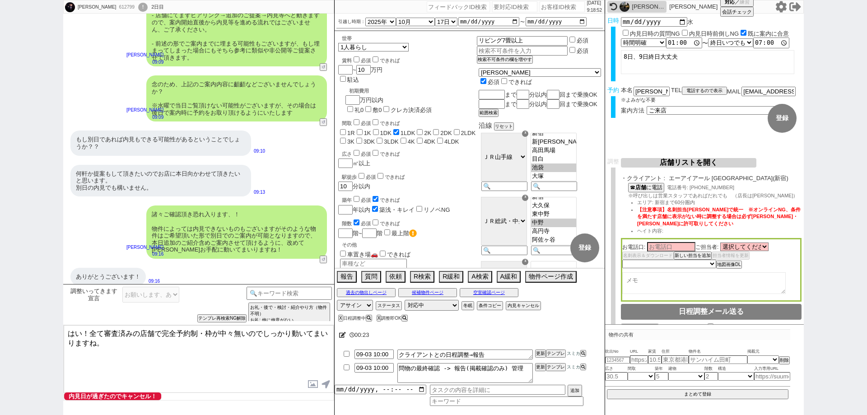
drag, startPoint x: 83, startPoint y: 327, endPoint x: 63, endPoint y: 330, distance: 20.4
click at [61, 330] on div "藤田里奈 612799 ! 0 2日目 冬眠中 自社客 スミカ スミカ_BPO チャット全表示 2025-09-02 お風呂トイレ別、7畳はリビング欲しい、2…" at bounding box center [433, 207] width 867 height 415
type textarea "いえ！ 店舗の始業が10時となります、手配完了までもうしばらくお待ち下さいませ。"
select select
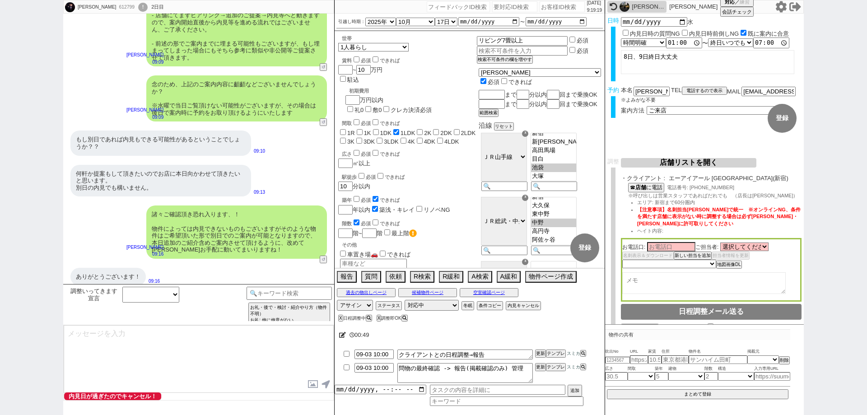
scroll to position [1755, 0]
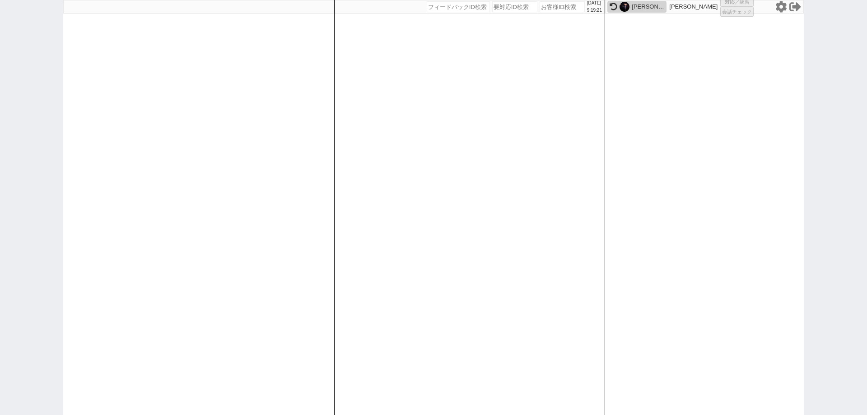
select select
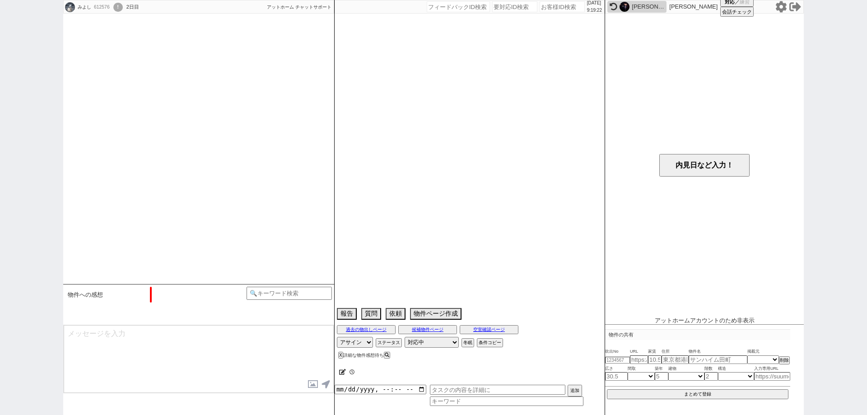
scroll to position [1053, 0]
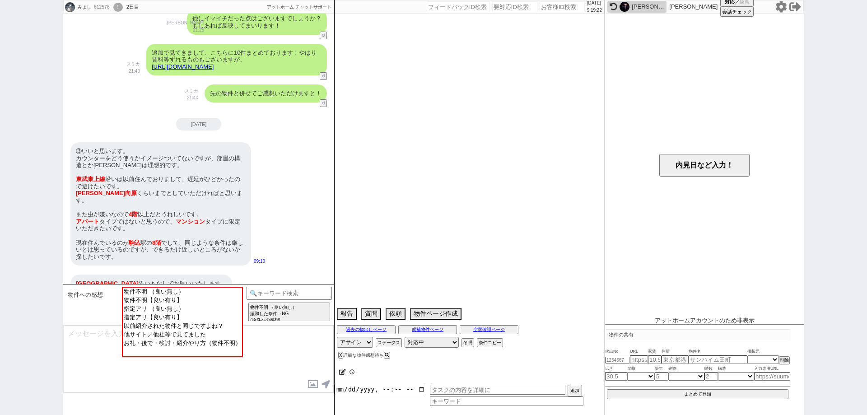
select select "2025"
select select "10"
select select "36"
select select "0"
select select "75"
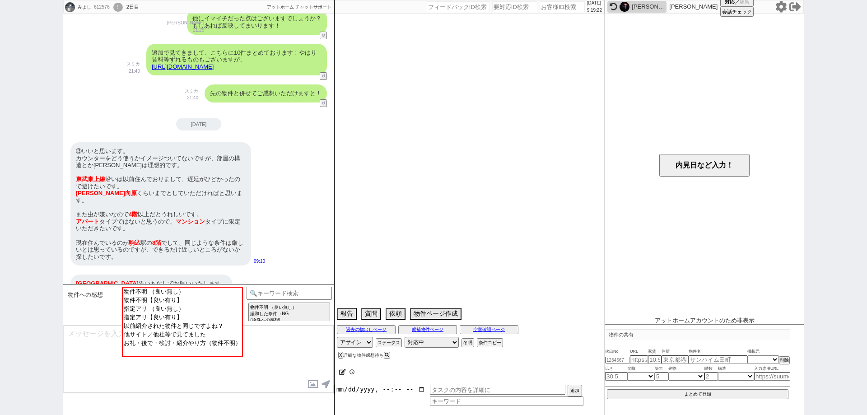
select select "14"
select select "60"
select select "65"
select select "822"
select select "62"
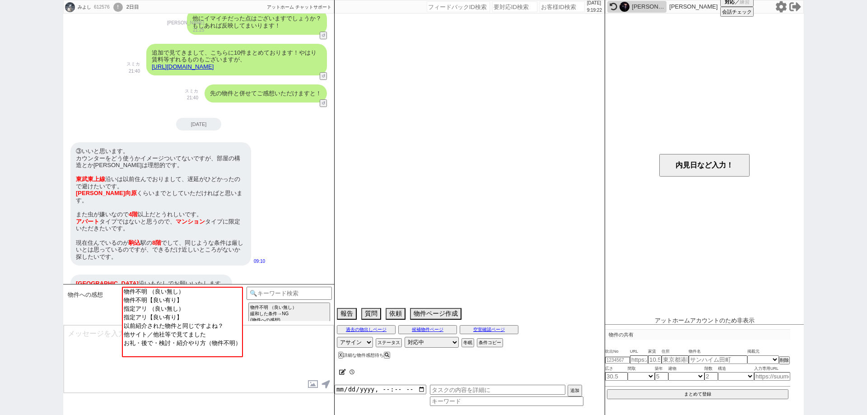
select select "70"
select select "1678"
select select "59"
select select "64"
select select "1557"
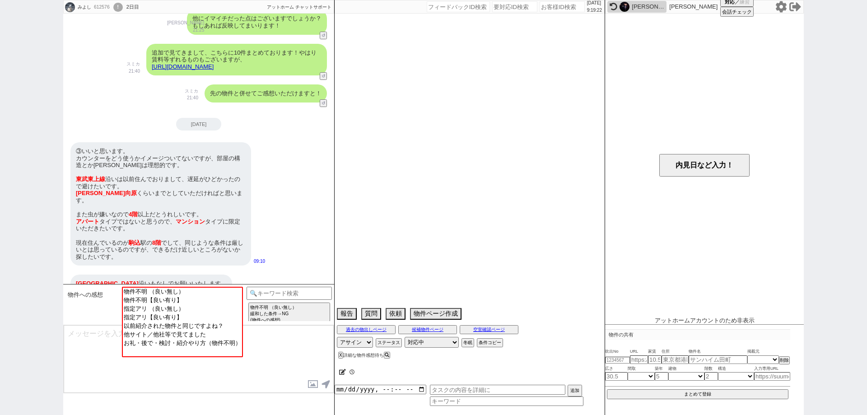
select select "25"
select select "3116"
select select "67"
select select "68"
select select "63"
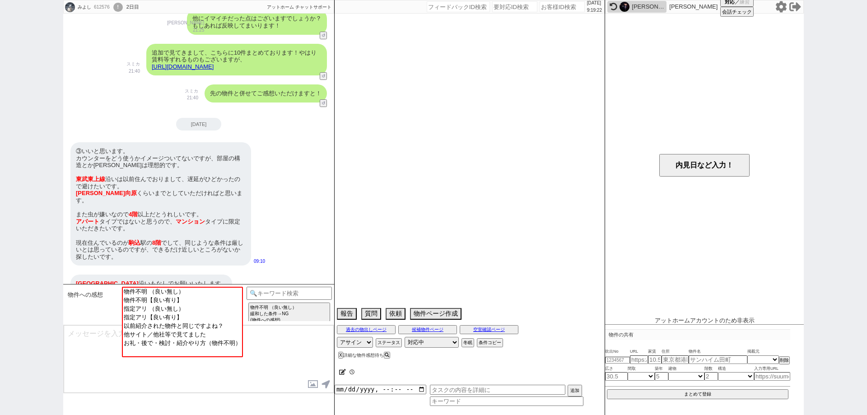
select select "19"
select select "71"
select select "66"
select select "72"
select select "1740"
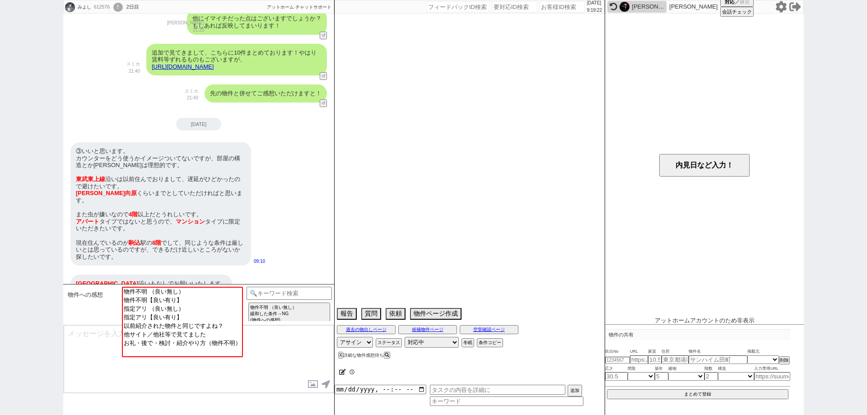
select select "38"
select select "35"
select select "9"
select select "334"
select select "44"
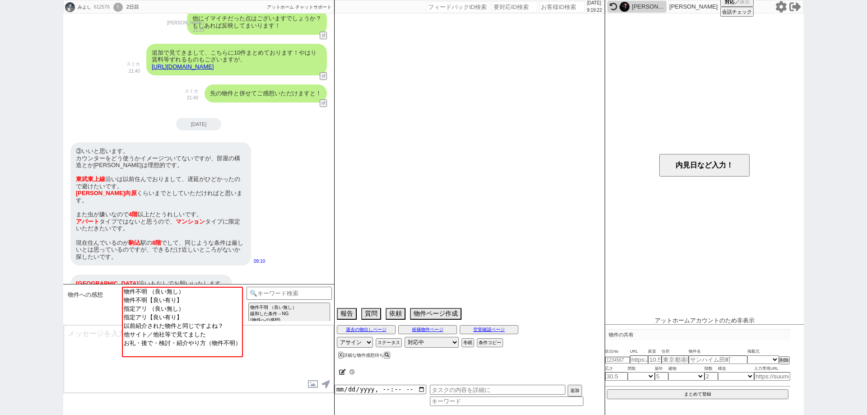
select select "36"
select select "50"
select select "48"
select select "69"
select select "1655"
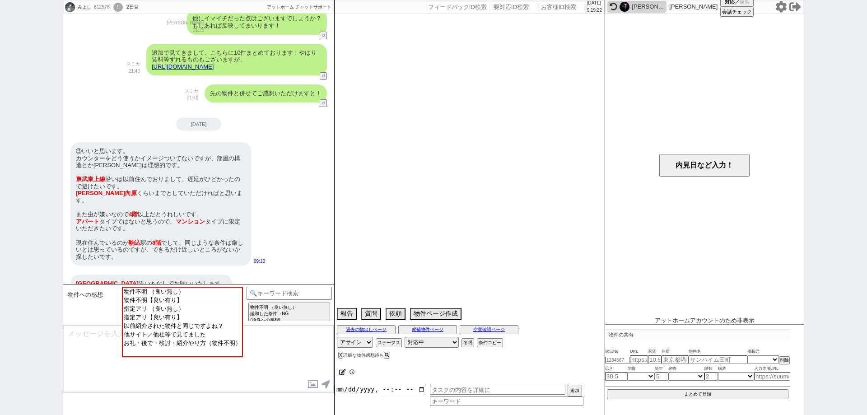
select select "47"
select select "56"
select select "53"
select select "61"
select select "11"
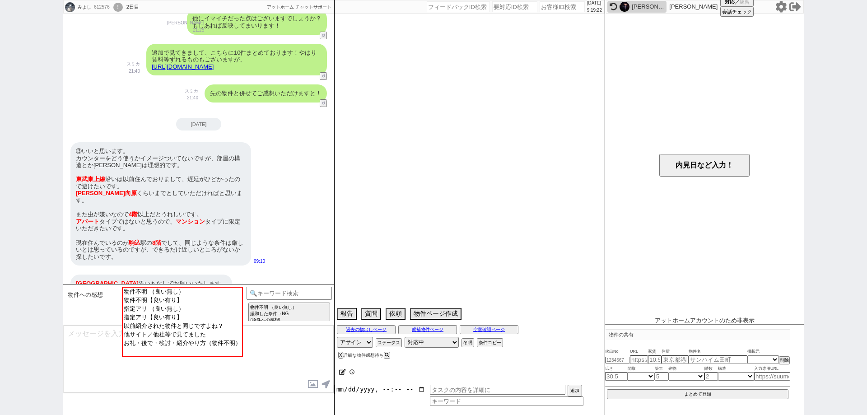
select select "29"
select select "77"
select select "1842"
select select "37"
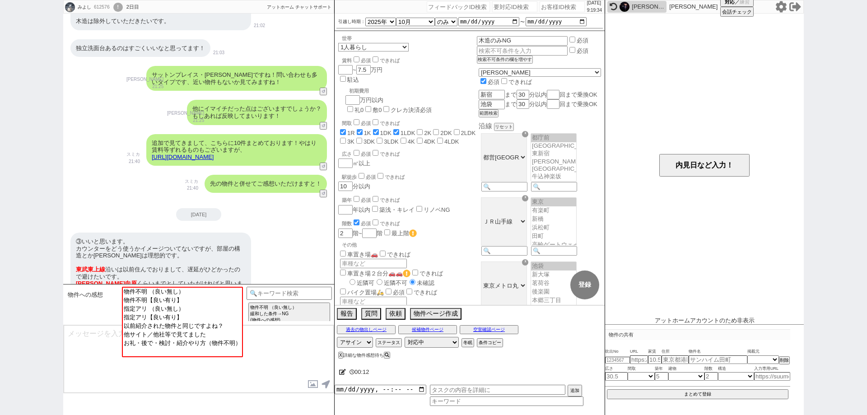
scroll to position [1007, 0]
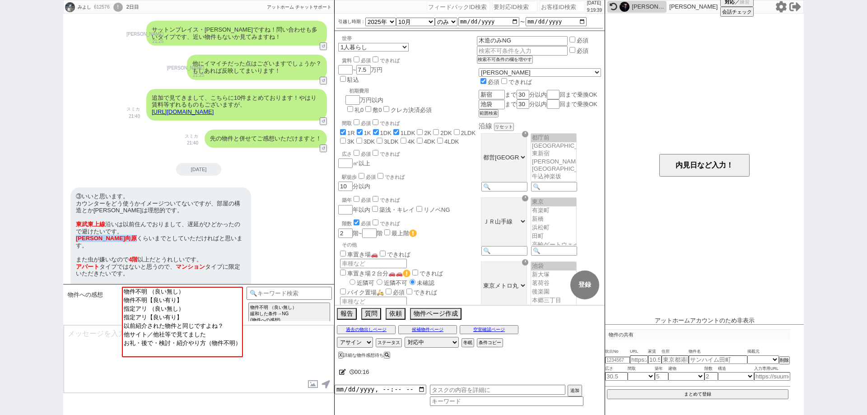
drag, startPoint x: 97, startPoint y: 234, endPoint x: 71, endPoint y: 231, distance: 25.9
click at [71, 231] on div "③いいと思います。 カウンターをどう使うかイメージついてないですが、部屋の構造とか広さとかは理想的です。 東武東上線 沿いは以前住んでおりまして、遅延がひどか…" at bounding box center [160, 249] width 181 height 124
copy div "小竹 向原"
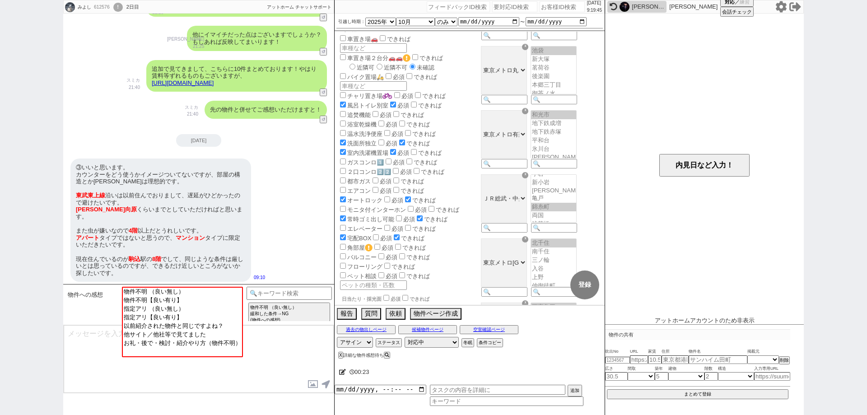
scroll to position [1053, 0]
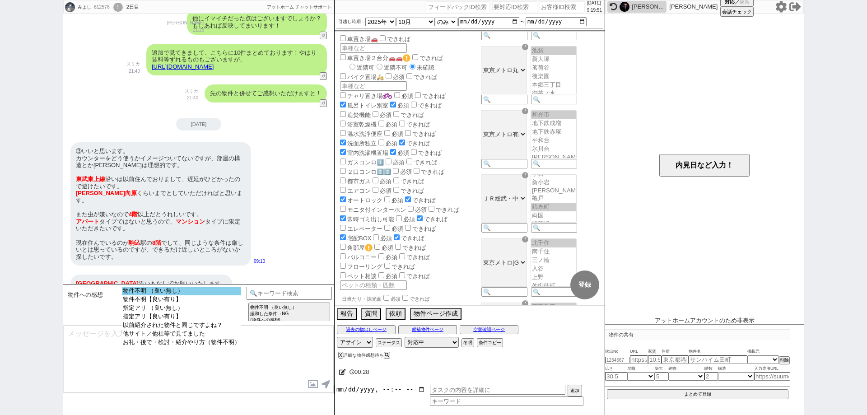
select select "物件不明 （良い無し）"
click at [241, 295] on option "物件不明 （良い無し）" at bounding box center [181, 299] width 119 height 9
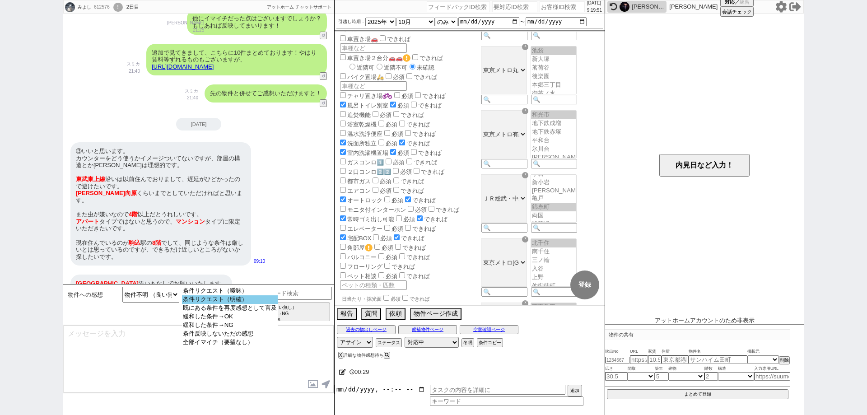
click at [243, 304] on option "条件リクエスト（明確）" at bounding box center [230, 308] width 96 height 9
select select "75"
select select "14"
select select "60"
select select "65"
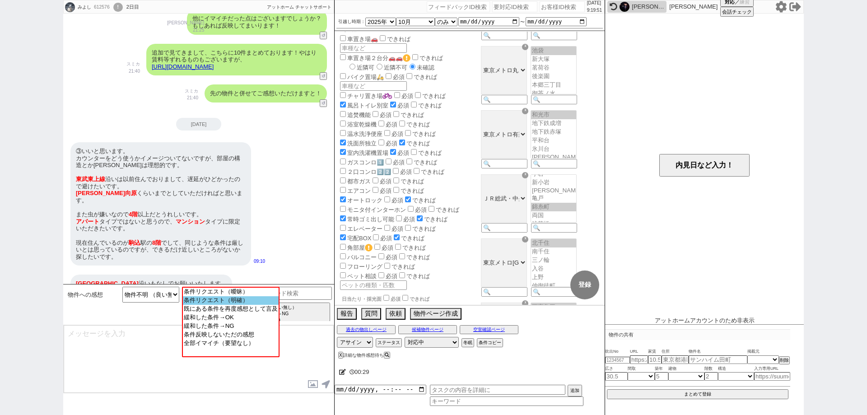
select select "822"
select select "62"
select select "70"
select select "1678"
select select "59"
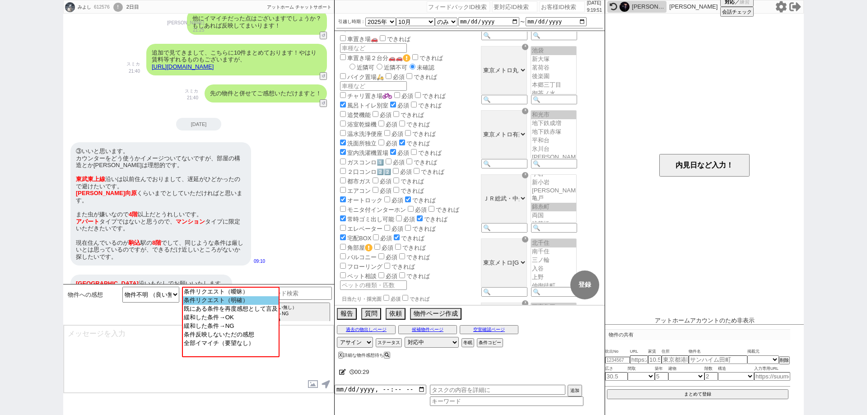
select select "64"
select select "1557"
select select "25"
select select "3116"
select select "67"
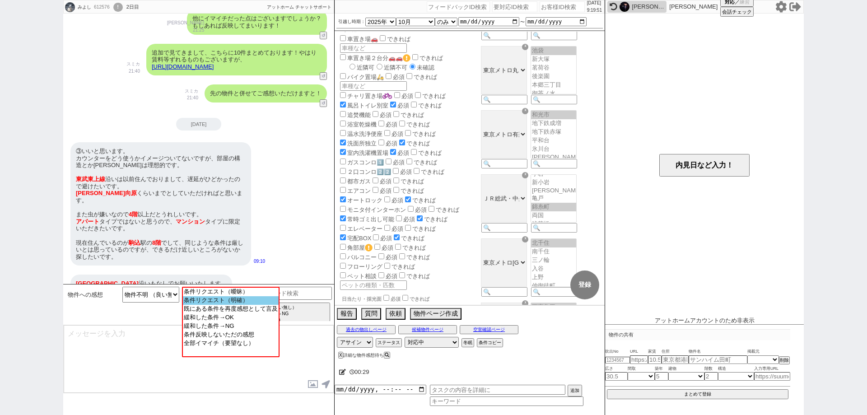
select select "68"
select select "63"
select select "19"
select select "71"
select select "66"
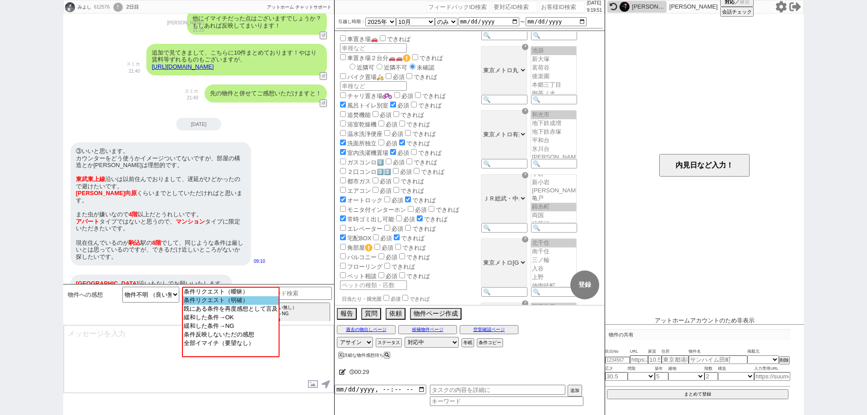
select select "72"
select select "1740"
select select "38"
select select "35"
select select "9"
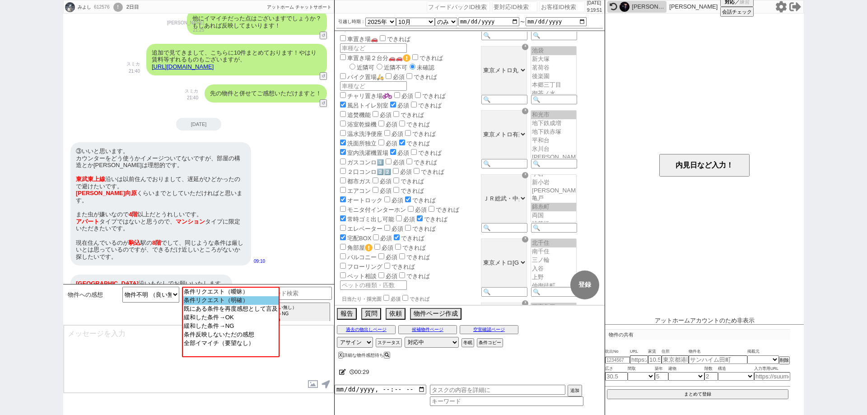
select select "334"
select select "44"
select select "36"
select select "50"
select select "48"
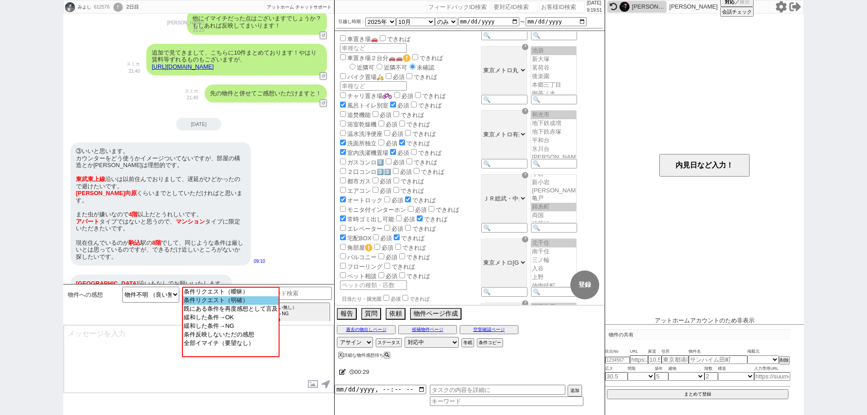
select select "69"
select select "1655"
select select "47"
select select "56"
select select "53"
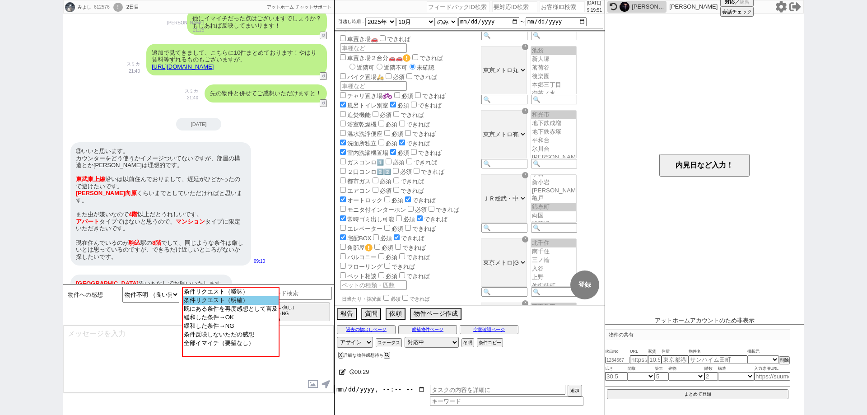
select select "61"
select select "11"
select select "29"
select select "77"
select select "1842"
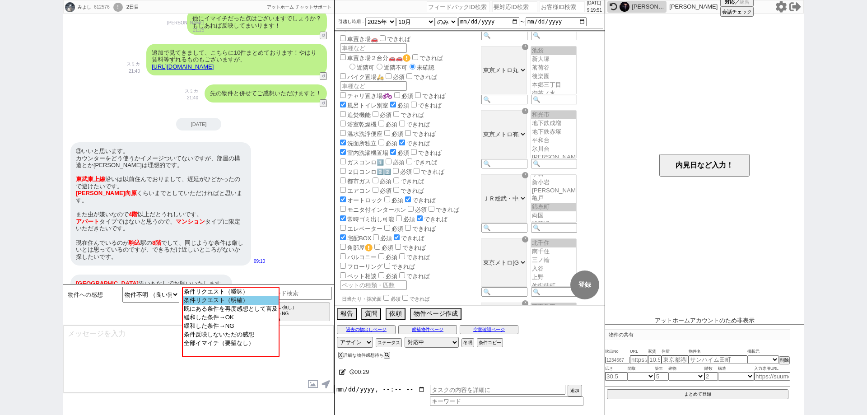
select select "37"
select select "75"
select select "14"
select select "60"
select select "65"
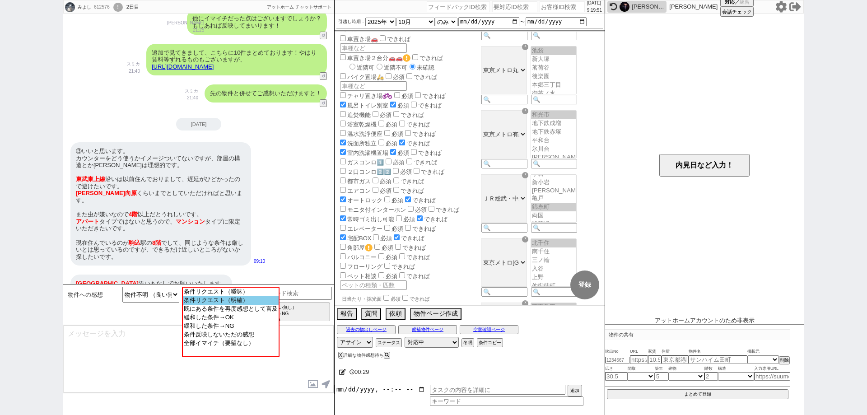
select select "822"
select select "62"
select select "70"
select select "1678"
select select "59"
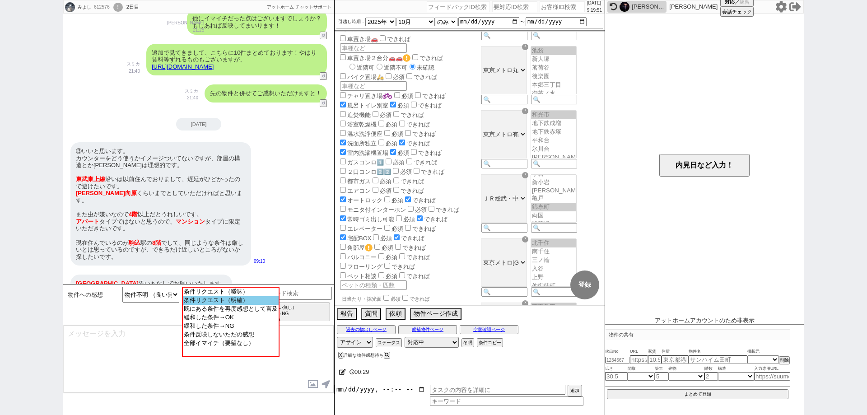
select select "64"
select select "1557"
select select "25"
select select "3116"
select select "67"
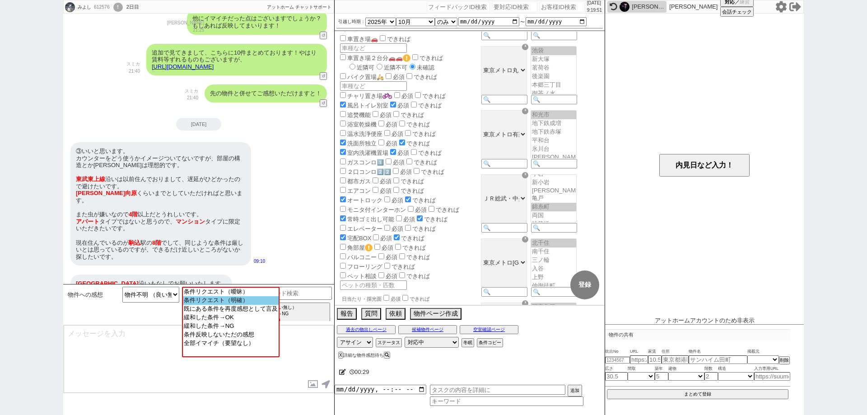
select select "68"
select select "63"
select select "19"
select select "71"
select select "66"
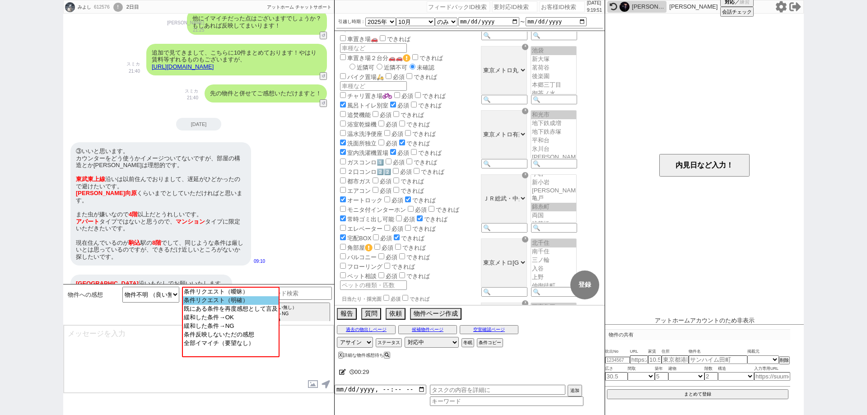
select select "72"
select select "1740"
select select "38"
select select "35"
select select "9"
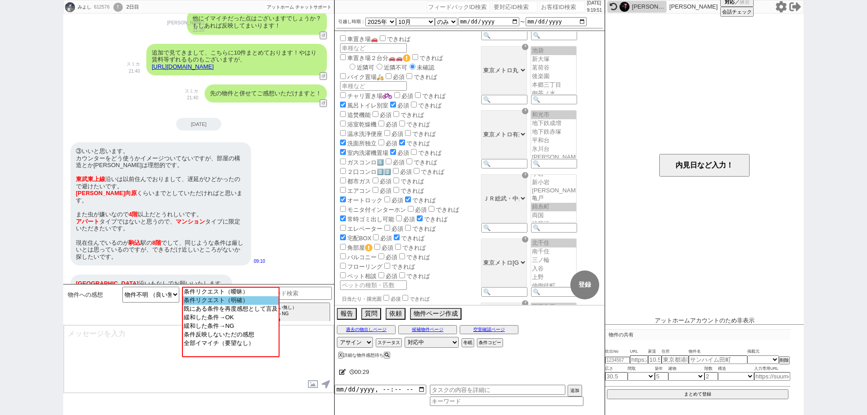
select select "334"
select select "44"
select select "36"
select select "50"
select select "48"
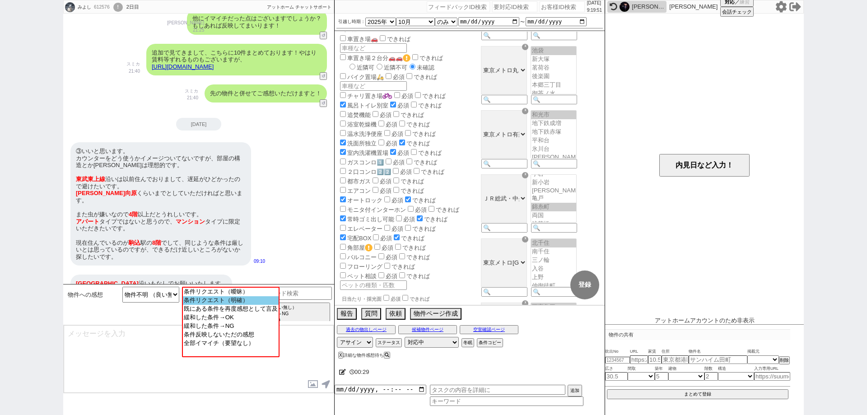
select select "69"
select select "1655"
select select "47"
select select "56"
select select "53"
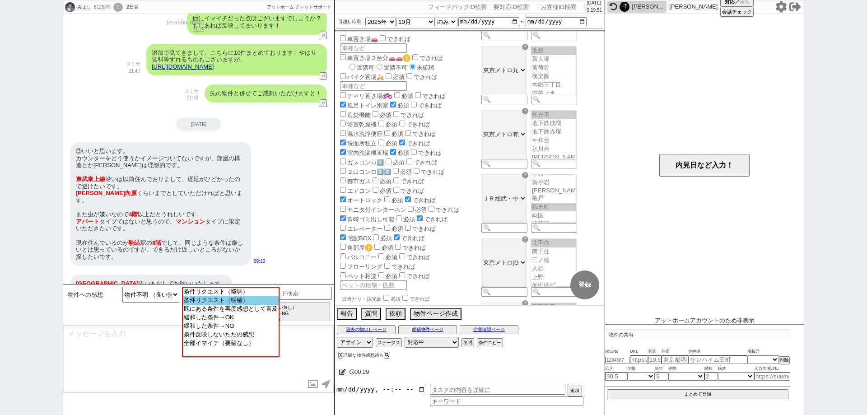
select select "61"
select select "11"
select select "29"
select select "77"
select select "1842"
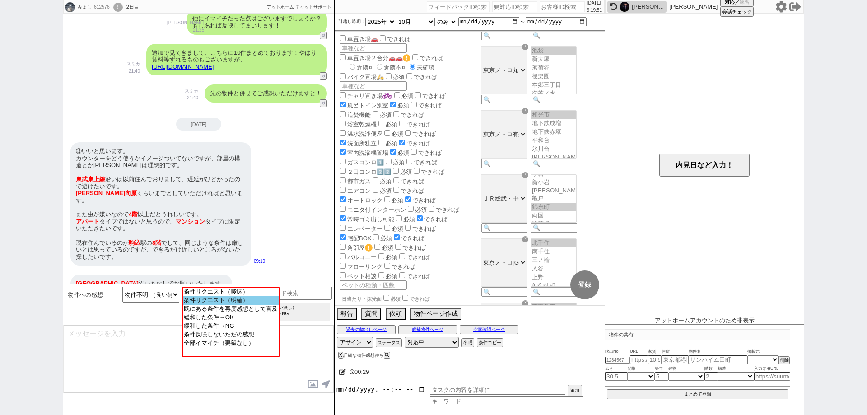
select select "37"
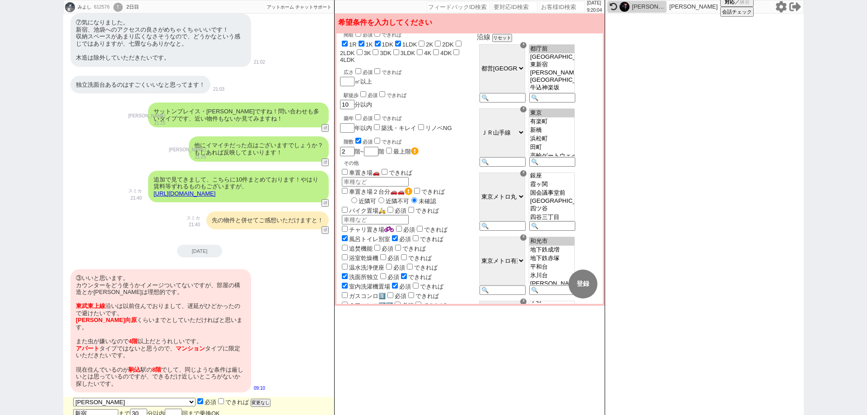
scroll to position [0, 0]
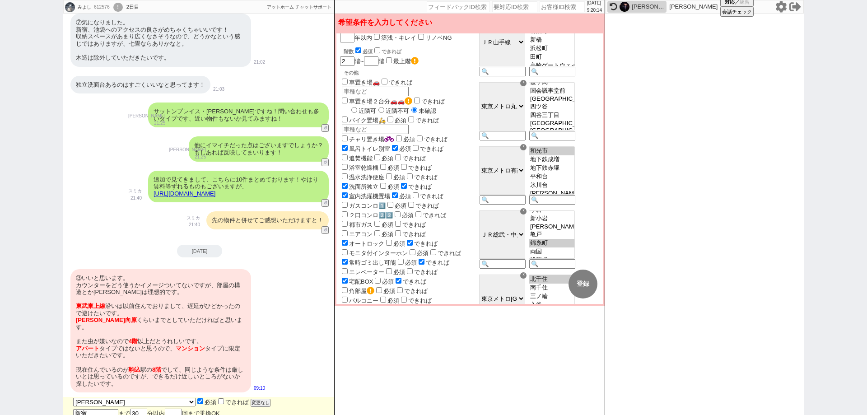
drag, startPoint x: 575, startPoint y: 201, endPoint x: 575, endPoint y: 161, distance: 40.2
select select "1581"
click at [575, 161] on select "和光市 地下鉄成増 地下鉄赤塚 平和台 氷川台 小竹向原 千川 要町 池袋 東池袋 護国寺 江戸川橋 飯田橋 市ヶ谷 麹町 永田町 桜田門 有楽町 銀座一丁目…" at bounding box center [552, 170] width 46 height 48
select select "1581"
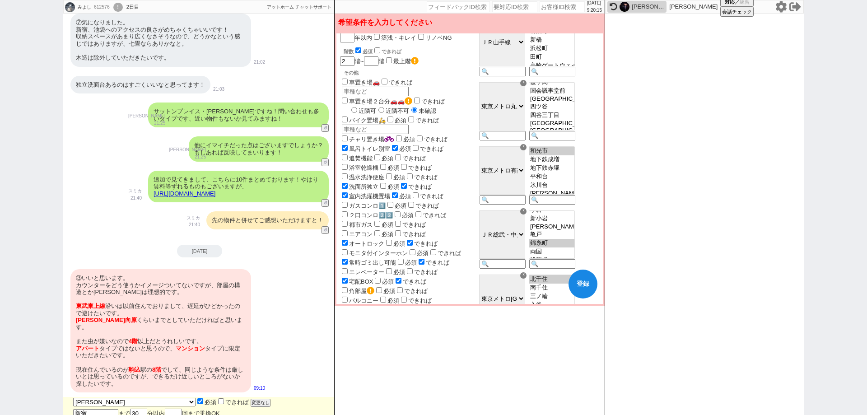
click at [474, 200] on div "ガスコンロ1️⃣ 必須 できれば" at bounding box center [407, 204] width 135 height 9
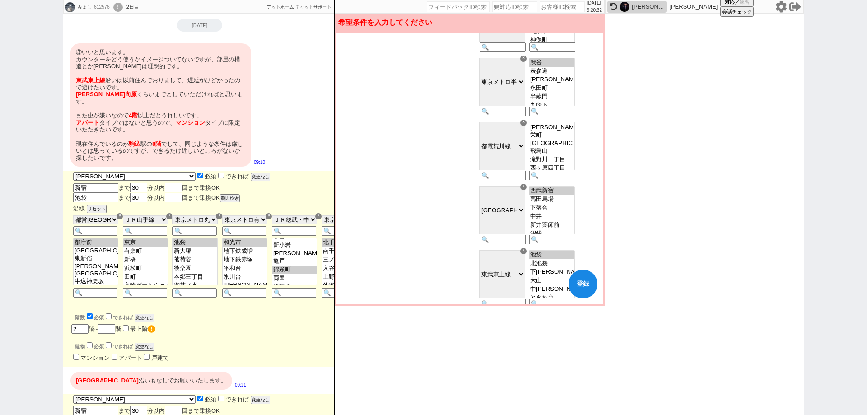
click at [526, 190] on div "☓" at bounding box center [523, 187] width 6 height 6
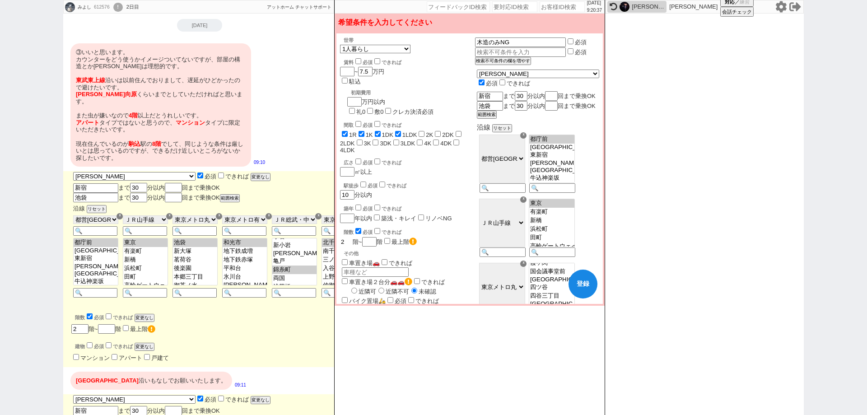
drag, startPoint x: 350, startPoint y: 213, endPoint x: 336, endPoint y: 209, distance: 15.1
click at [336, 209] on div "世帯 1人暮らし 2人暮らし 家族:小学生以下含む 家族:小学生以下含まず 兄弟・姉妹 ルームシェア その他 子供 家族(子供なし) ルームシェア 賃料 必須…" at bounding box center [469, 169] width 270 height 274
checkbox input "true"
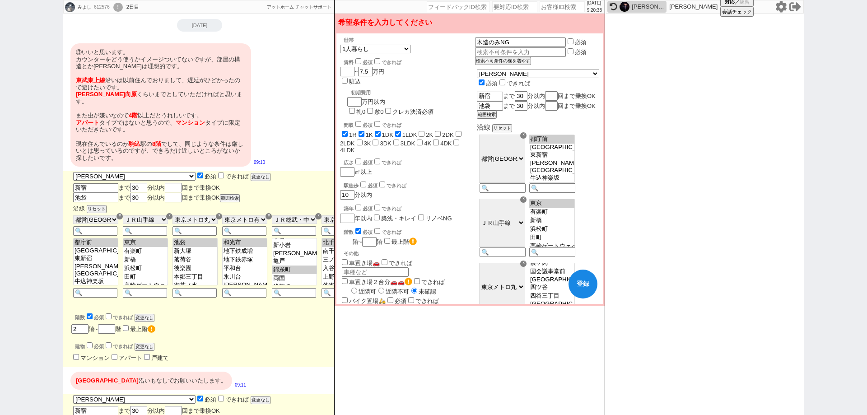
checkbox input "true"
checkbox input "false"
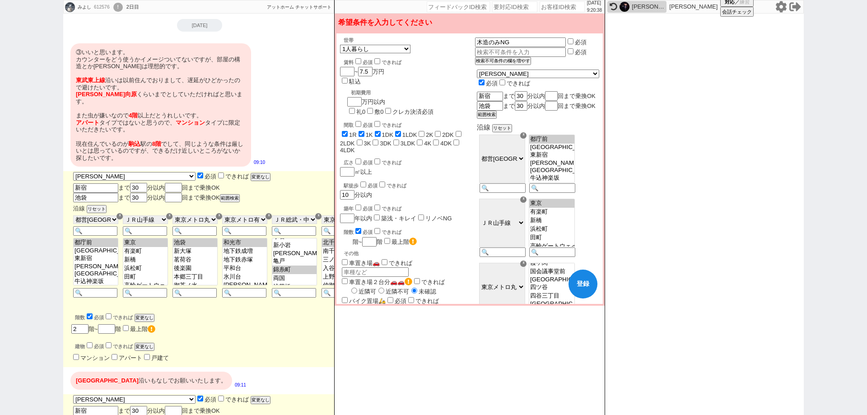
checkbox input "false"
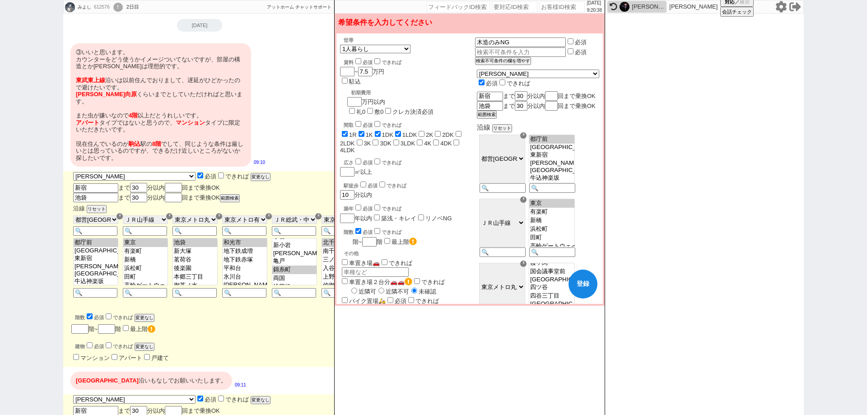
checkbox input "true"
click at [375, 228] on input "できれば" at bounding box center [377, 231] width 6 height 6
click at [473, 172] on div "世帯 1人暮らし 2人暮らし 家族:小学生以下含む 家族:小学生以下含まず 兄弟・姉妹 ルームシェア その他 子供 家族(子供なし) ルームシェア 賃料 必須…" at bounding box center [407, 275] width 135 height 477
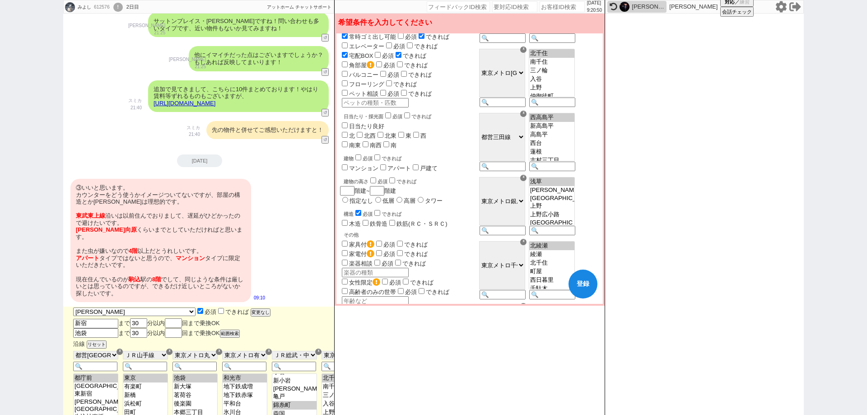
click at [346, 164] on input "マンション" at bounding box center [345, 167] width 6 height 6
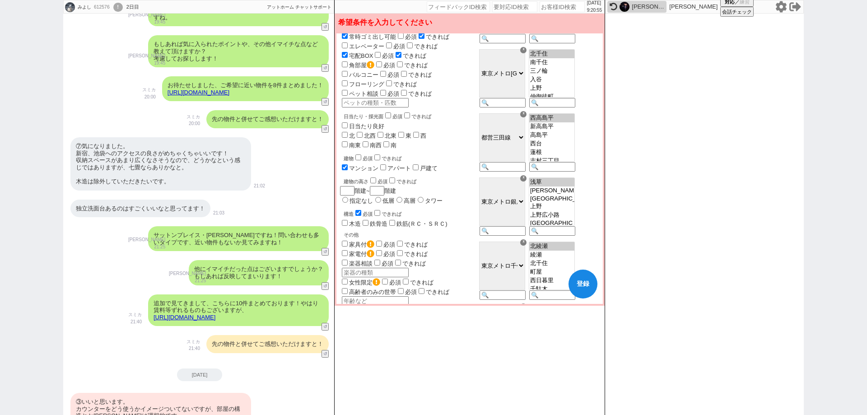
scroll to position [762, 0]
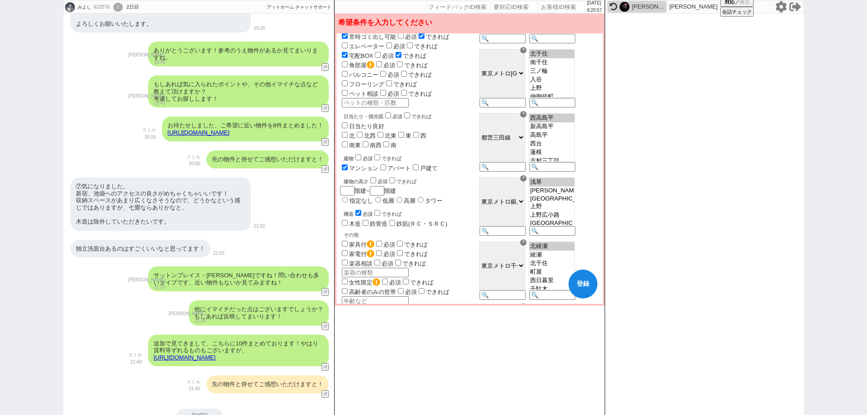
click at [587, 283] on button "登録" at bounding box center [582, 283] width 29 height 29
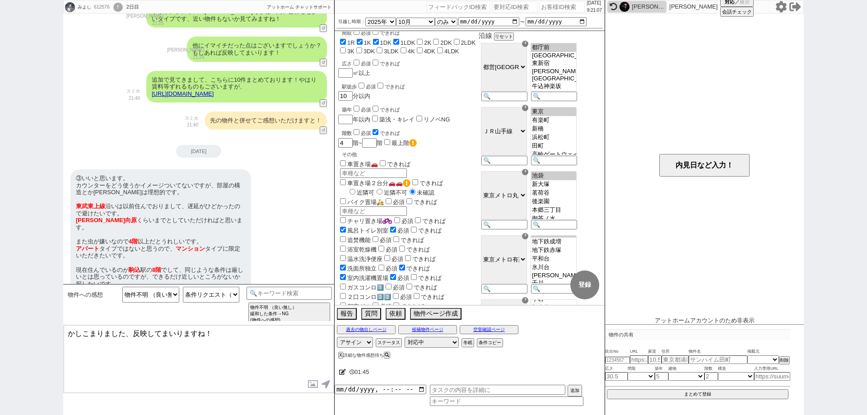
scroll to position [988, 0]
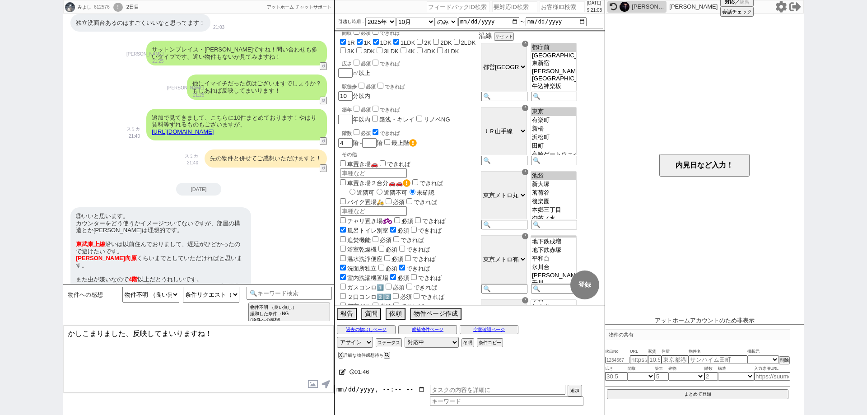
click at [214, 128] on link "https://athome.sumika.live/pages/55q0u8g" at bounding box center [183, 131] width 62 height 7
click at [339, 9] on button "☓" at bounding box center [342, 9] width 17 height 18
click at [214, 128] on link "https://athome.sumika.live/pages/55q0u8g" at bounding box center [183, 131] width 62 height 7
click at [267, 334] on textarea "かしこまりました、反映してまいりますね！" at bounding box center [199, 359] width 270 height 68
paste textarea "スカイフラッツ千川"
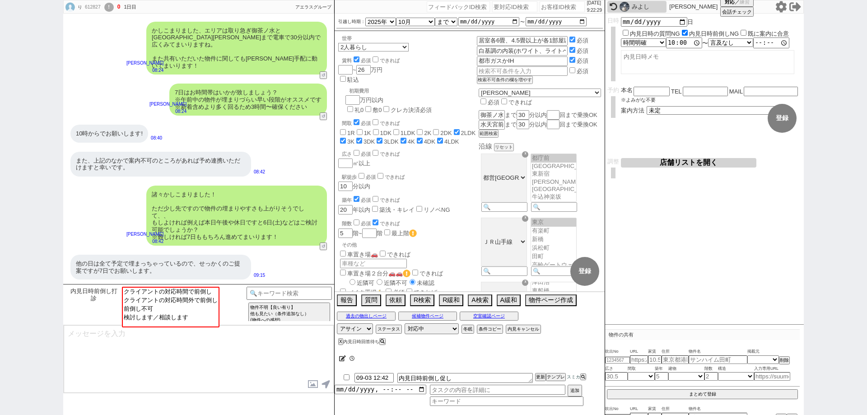
scroll to position [34, 0]
click at [204, 312] on option "前倒し不可" at bounding box center [170, 316] width 96 height 9
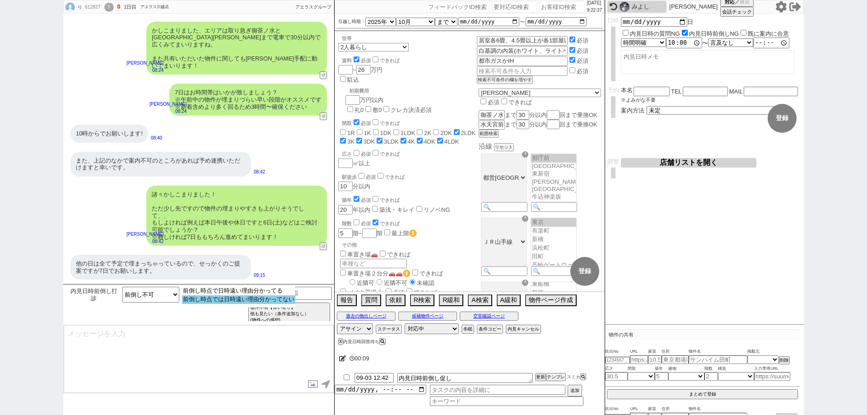
click at [280, 300] on option "前倒し時点では日時遠い理由分かってない" at bounding box center [238, 299] width 113 height 9
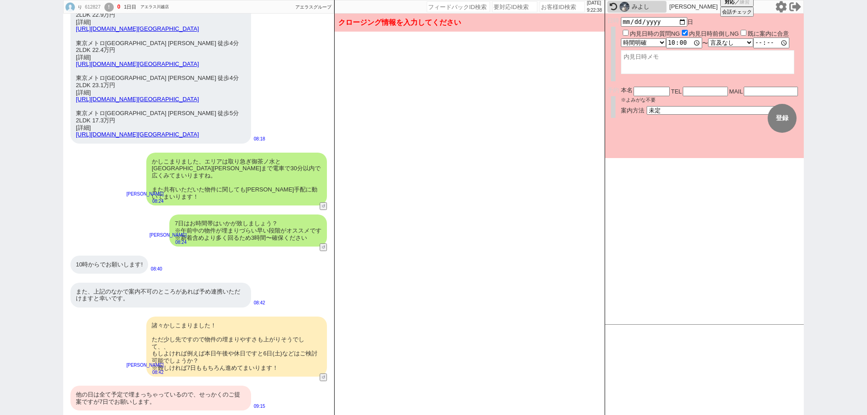
click at [238, 394] on div "他の日は全て予定で埋まっちゃっているので、せっかくのご提案ですが7日でお願いします。" at bounding box center [160, 397] width 181 height 25
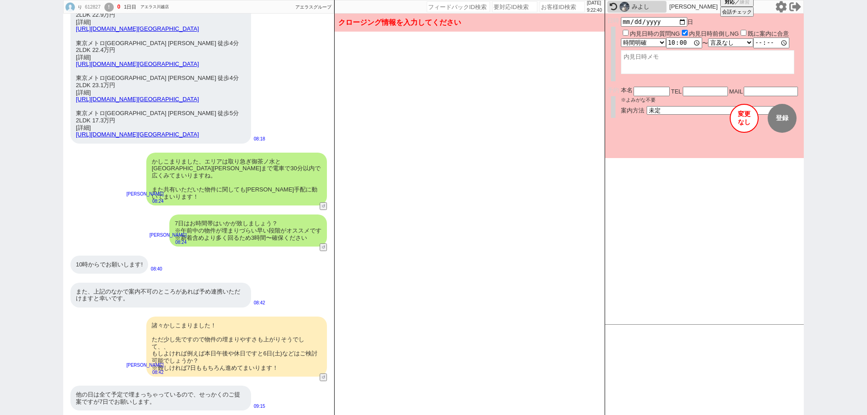
click at [741, 114] on button "変更 なし" at bounding box center [743, 118] width 29 height 29
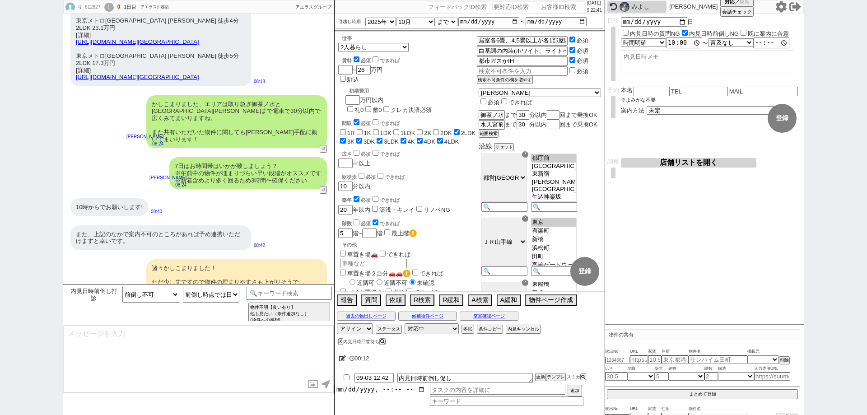
scroll to position [1545, 0]
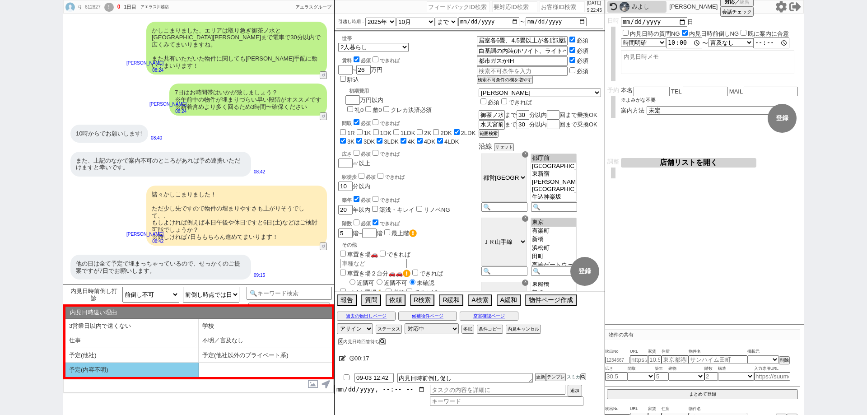
click at [175, 368] on li "予定(内容不明)" at bounding box center [131, 369] width 133 height 14
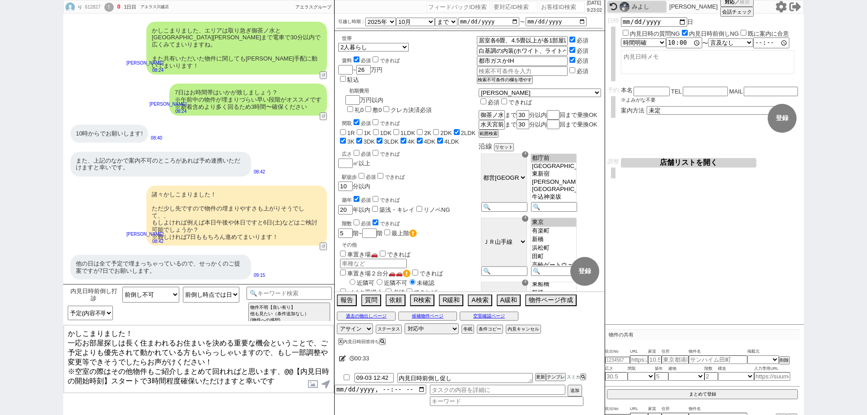
drag, startPoint x: 111, startPoint y: 370, endPoint x: 286, endPoint y: 358, distance: 175.1
click at [286, 358] on textarea "かしこまりました！ 一応お部屋探しは長く住まわれるお住まいを決める重要な機会ということで、ご予定よりも優先されて動かれている方もいらっしゃいますので、もし一部…" at bounding box center [199, 359] width 270 height 68
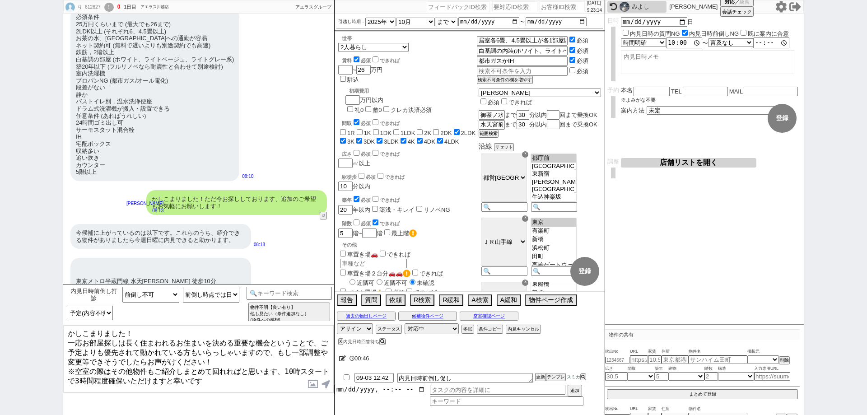
scroll to position [823, 0]
click at [260, 368] on textarea "かしこまりました！ 一応お部屋探しは長く住まわれるお住まいを決める重要な機会ということで、ご予定よりも優先されて動かれている方もいらっしゃいますので、もし一部…" at bounding box center [199, 359] width 270 height 68
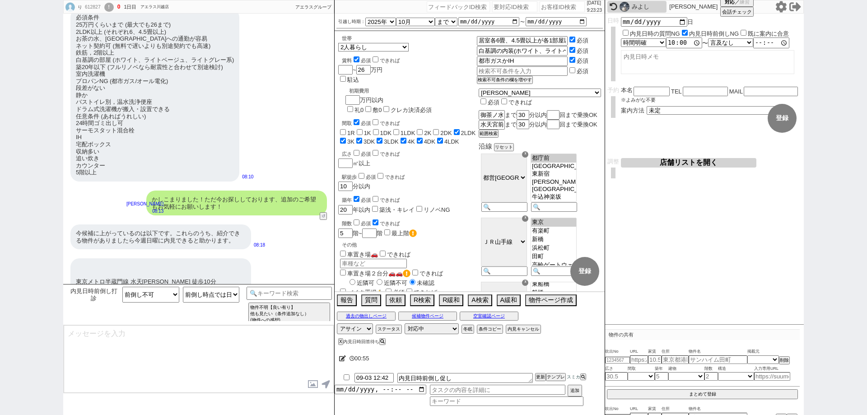
scroll to position [1614, 0]
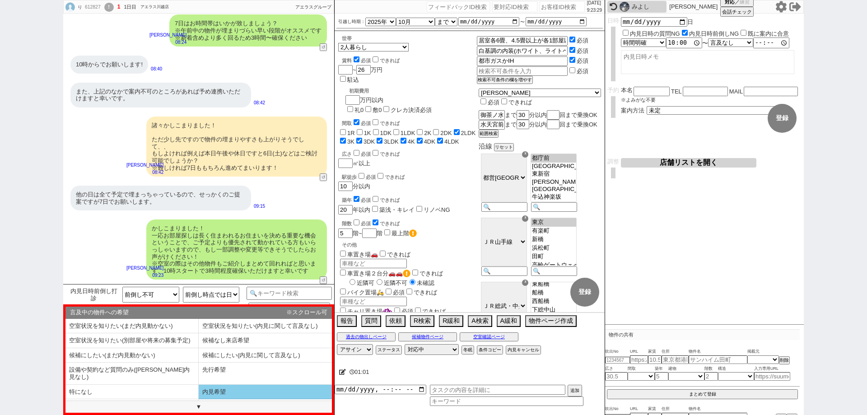
click at [199, 399] on li "内見希望" at bounding box center [131, 406] width 133 height 15
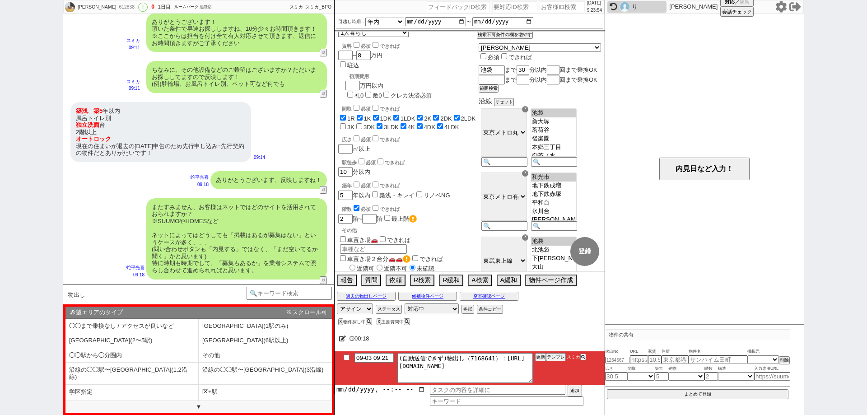
scroll to position [0, 0]
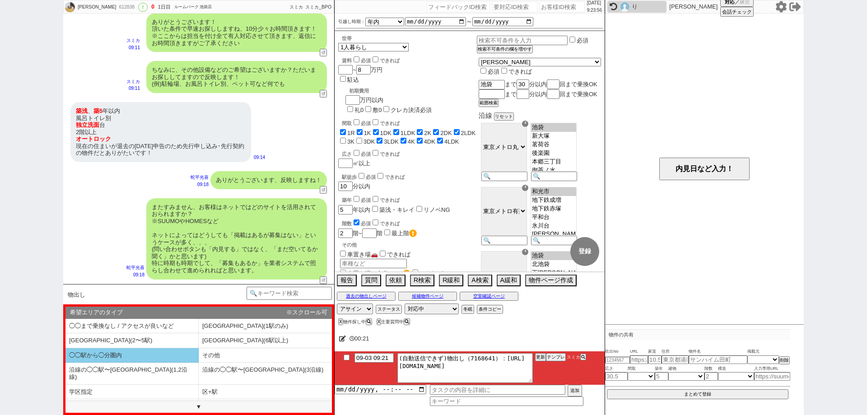
click at [155, 354] on li "◯◯駅から◯分圏内" at bounding box center [131, 355] width 133 height 15
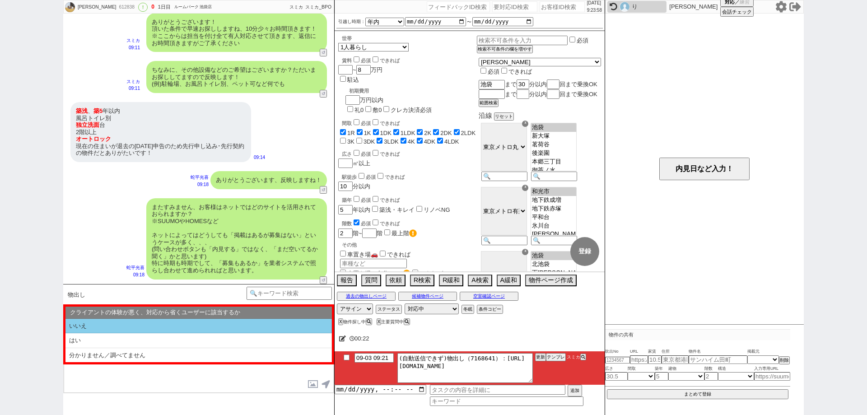
click at [155, 324] on li "いいえ" at bounding box center [198, 326] width 266 height 15
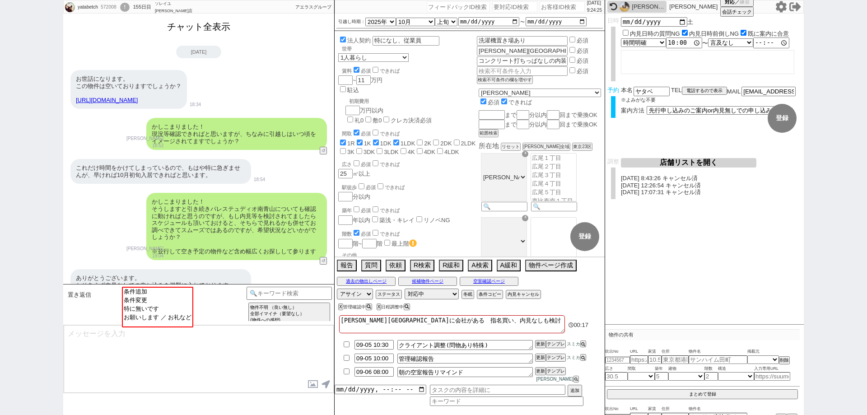
click at [214, 31] on button "チャット全表示" at bounding box center [198, 27] width 70 height 16
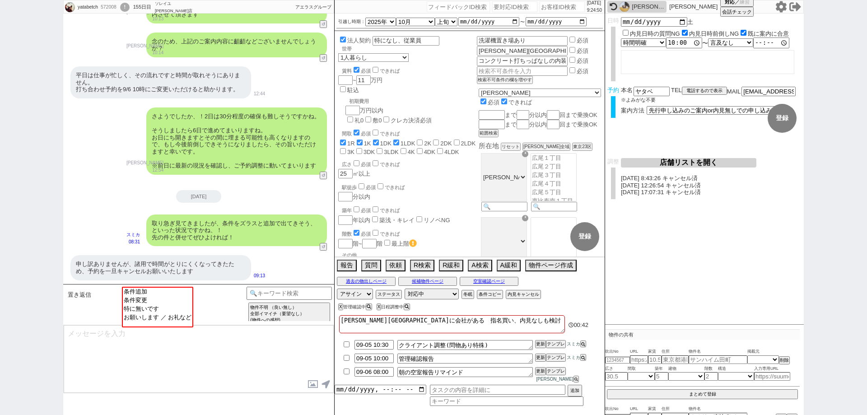
scroll to position [11286, 0]
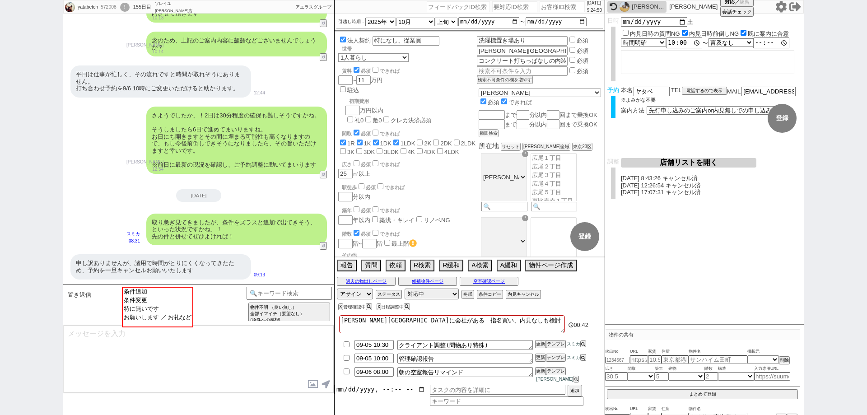
click at [510, 329] on textarea "渋谷区東２丁目に会社がある　指名買い、内見なしも検討" at bounding box center [452, 324] width 226 height 18
click at [578, 313] on div "X 管理確認中 X 日程調整中" at bounding box center [469, 307] width 270 height 12
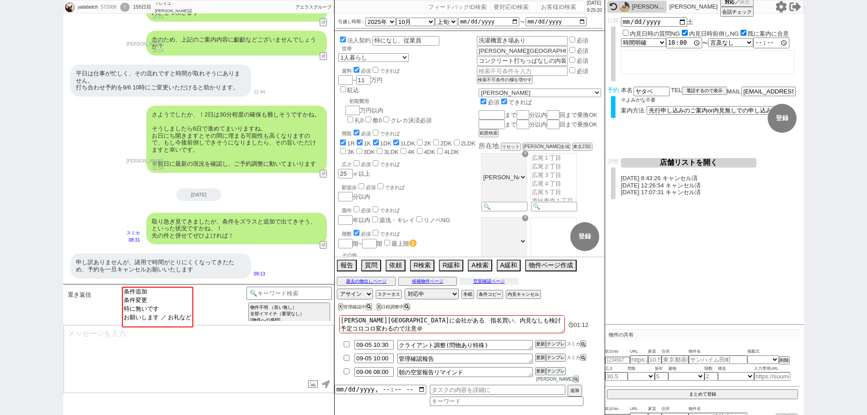
click at [512, 285] on button "空室確認ページ" at bounding box center [489, 281] width 59 height 7
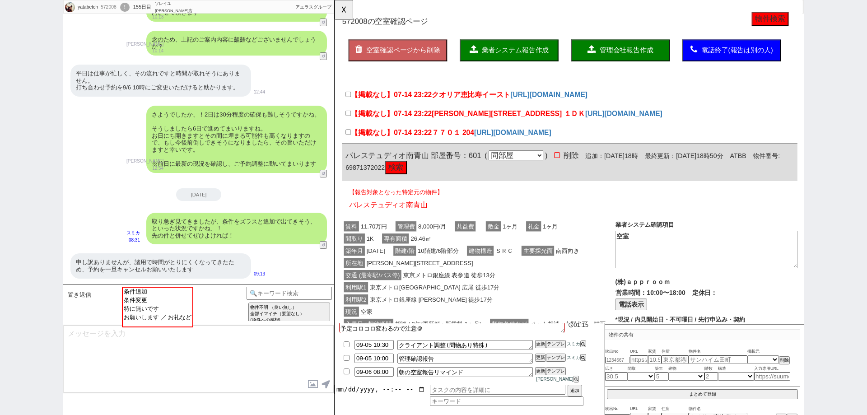
scroll to position [0, 0]
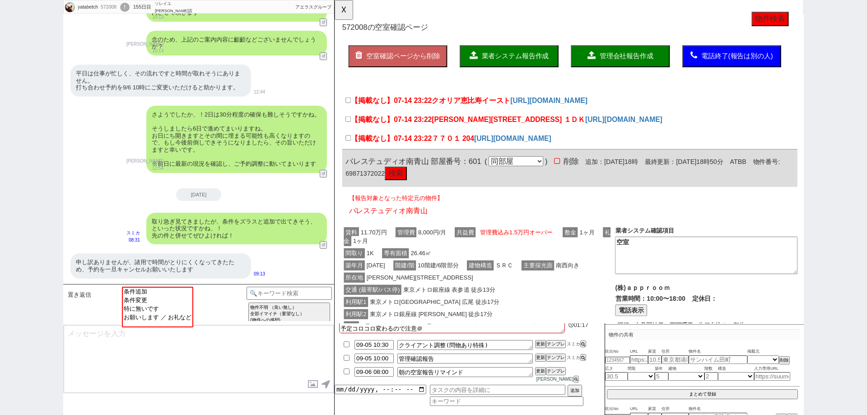
click button "検索"
click at [350, 9] on button "☓" at bounding box center [342, 9] width 17 height 18
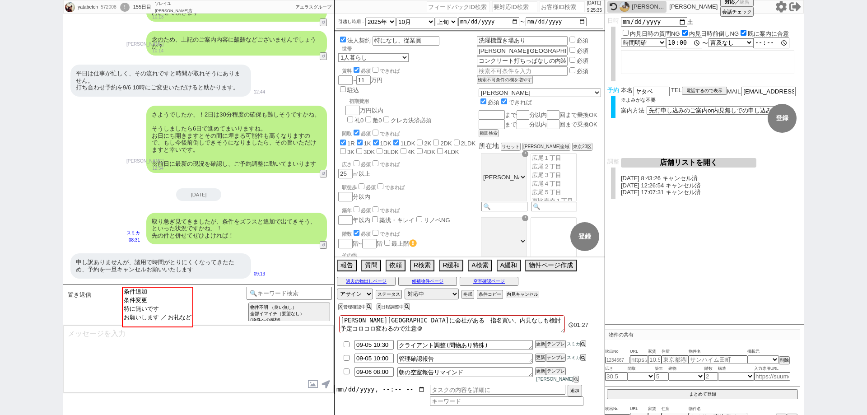
click at [523, 298] on button "内見キャンセル" at bounding box center [522, 294] width 33 height 7
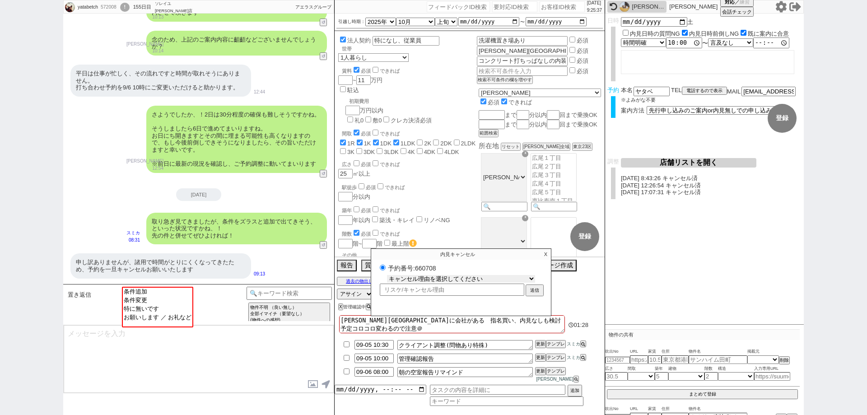
click at [483, 283] on select "キャンセル理由を選択してください 希望物件が出なかった 希望物件が見れなかった 返信がこなくなった 他決(日程調整前) 引越し自体消滅(日程調整前) 都合が変…" at bounding box center [461, 279] width 148 height 8
click at [387, 280] on select "キャンセル理由を選択してください 希望物件が出なかった 希望物件が見れなかった 返信がこなくなった 他決(日程調整前) 引越し自体消滅(日程調整前) 都合が変…" at bounding box center [461, 279] width 148 height 8
click at [533, 294] on button "送信" at bounding box center [534, 291] width 16 height 10
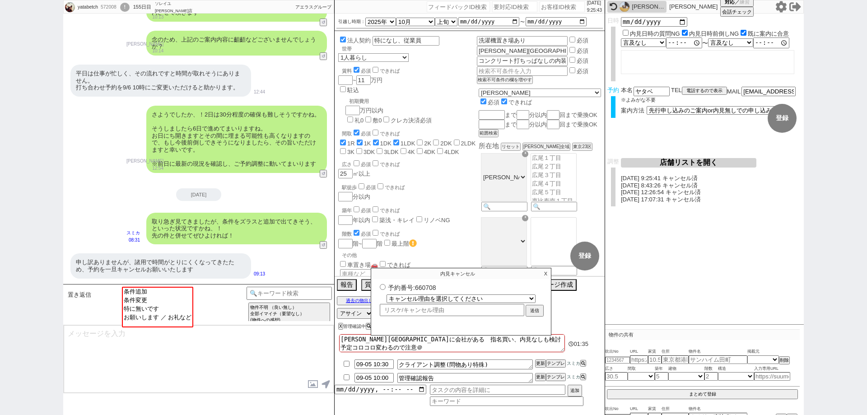
click at [544, 270] on p "X" at bounding box center [545, 273] width 10 height 11
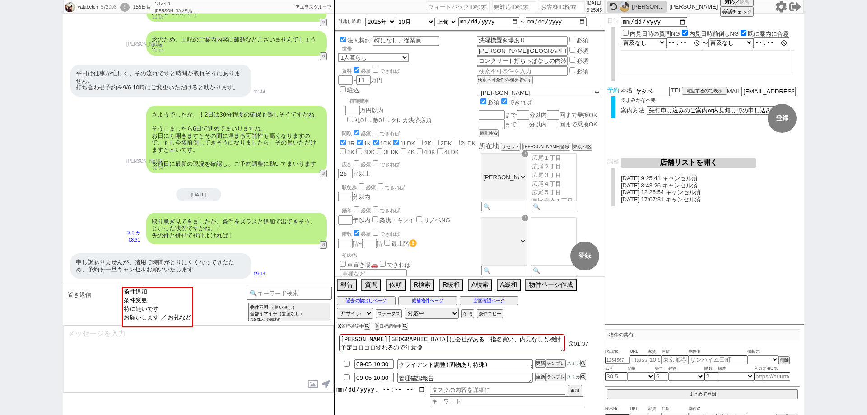
click at [339, 326] on button "X" at bounding box center [339, 326] width 3 height 5
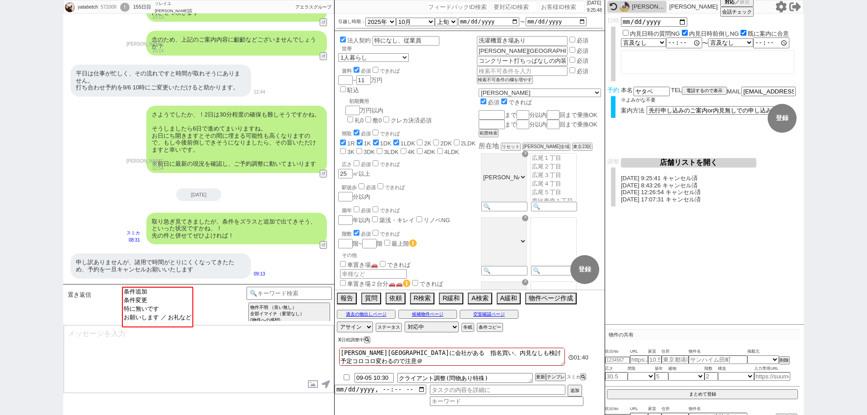
click at [340, 338] on button "X" at bounding box center [339, 339] width 3 height 5
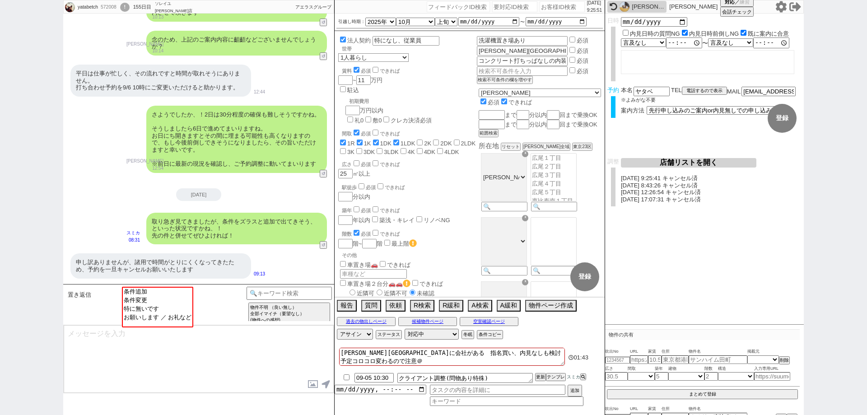
drag, startPoint x: 346, startPoint y: 377, endPoint x: 342, endPoint y: 371, distance: 7.8
click at [346, 377] on input "checkbox" at bounding box center [346, 377] width 13 height 6
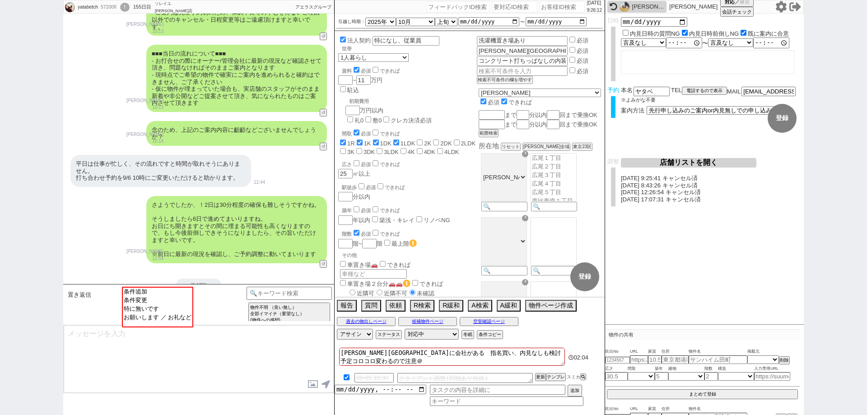
scroll to position [11304, 0]
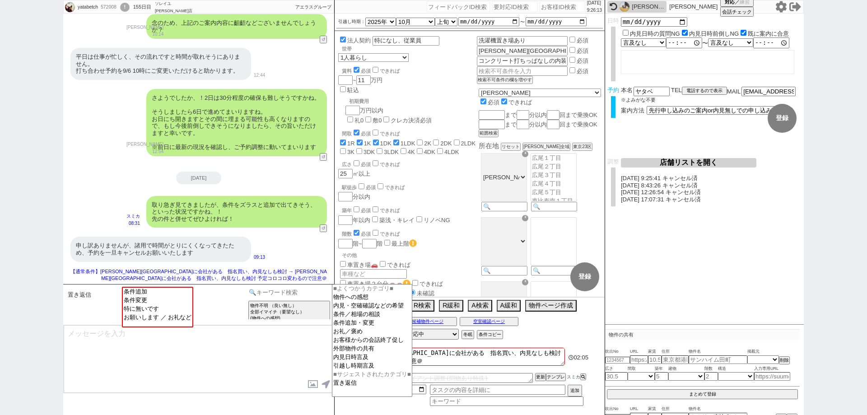
click at [288, 290] on input at bounding box center [288, 292] width 85 height 11
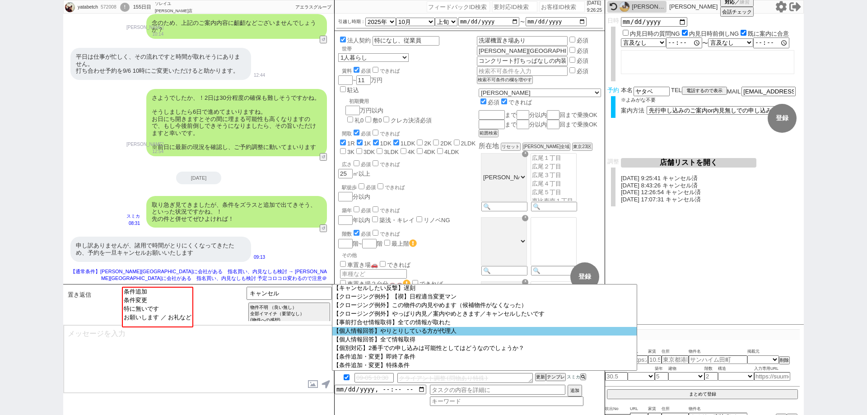
scroll to position [224, 0]
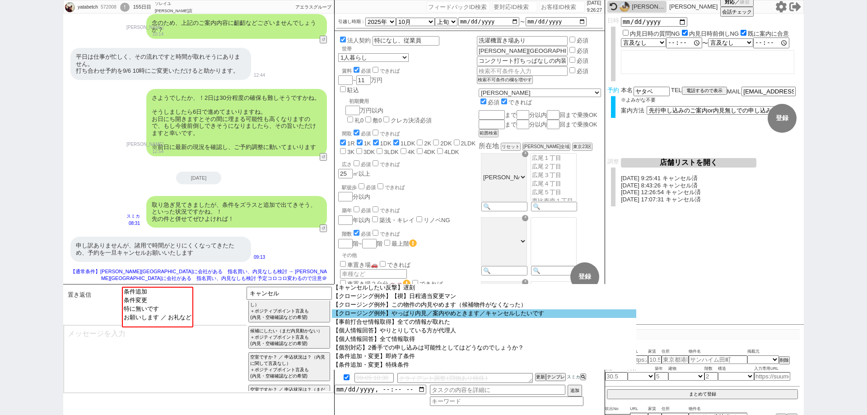
click at [525, 335] on option "【クロージング例外】やっぱり内見／案内やめときます／キャンセルしたいです" at bounding box center [484, 339] width 304 height 9
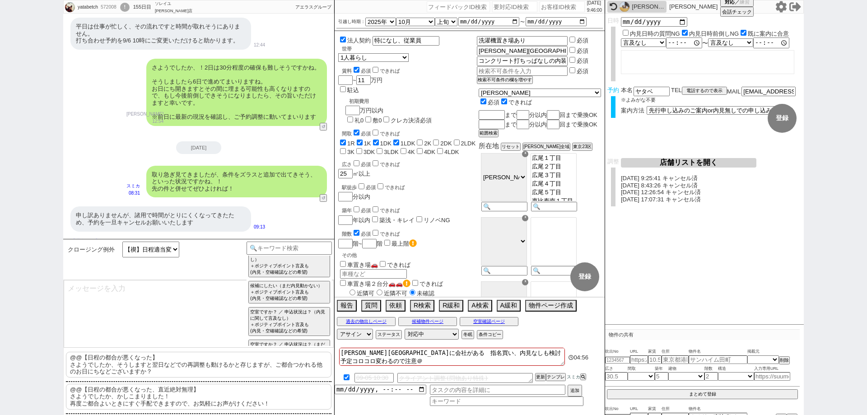
scroll to position [11349, 0]
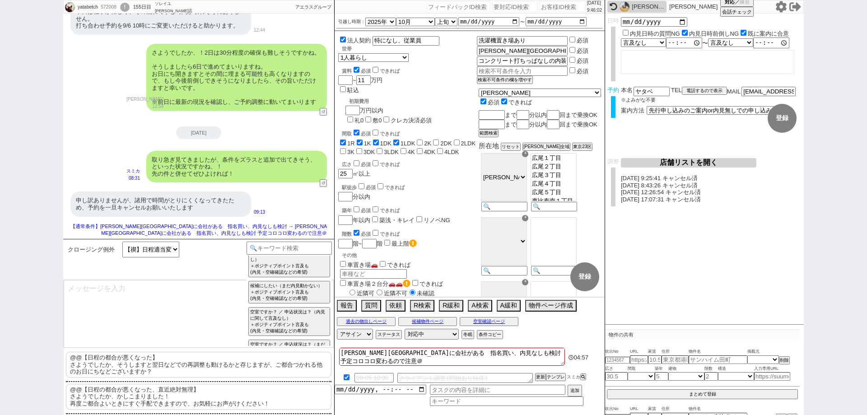
click at [109, 7] on div "572008" at bounding box center [108, 7] width 20 height 7
copy div "572008"
click at [546, 7] on input "number" at bounding box center [561, 6] width 45 height 11
paste input "572008"
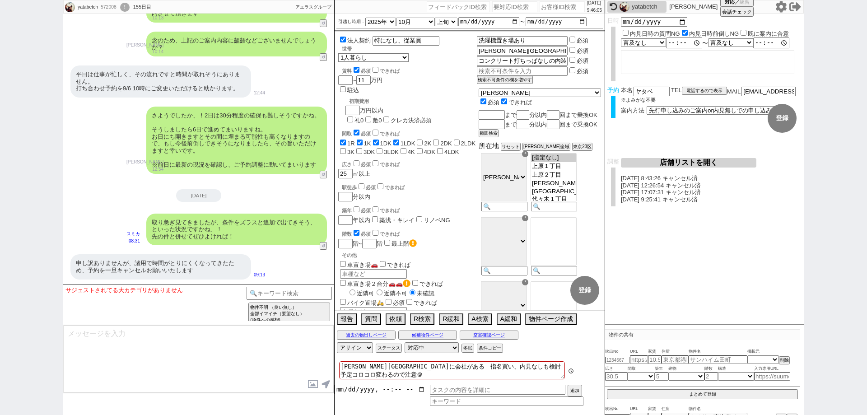
scroll to position [142, 0]
click at [290, 297] on input at bounding box center [288, 292] width 85 height 11
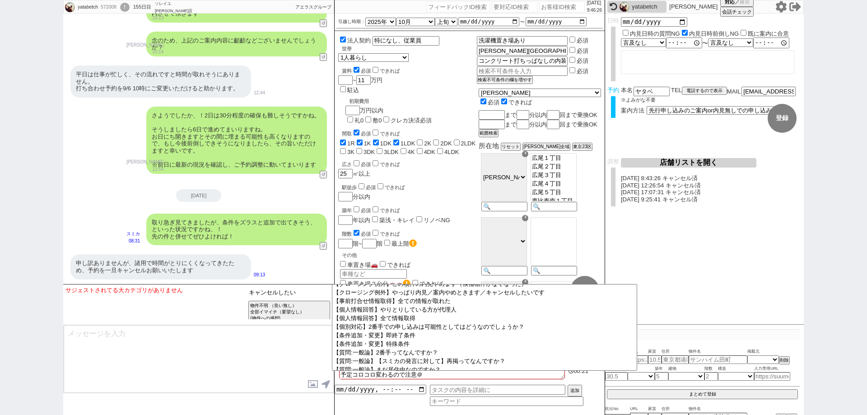
scroll to position [0, 0]
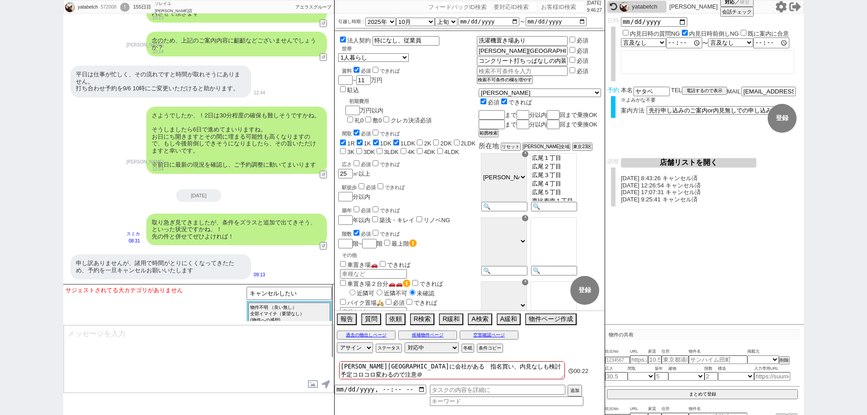
drag, startPoint x: 274, startPoint y: 362, endPoint x: 310, endPoint y: 318, distance: 56.2
click at [274, 362] on textarea at bounding box center [199, 359] width 270 height 68
click at [325, 295] on input "キャンセルしたい" at bounding box center [288, 292] width 85 height 11
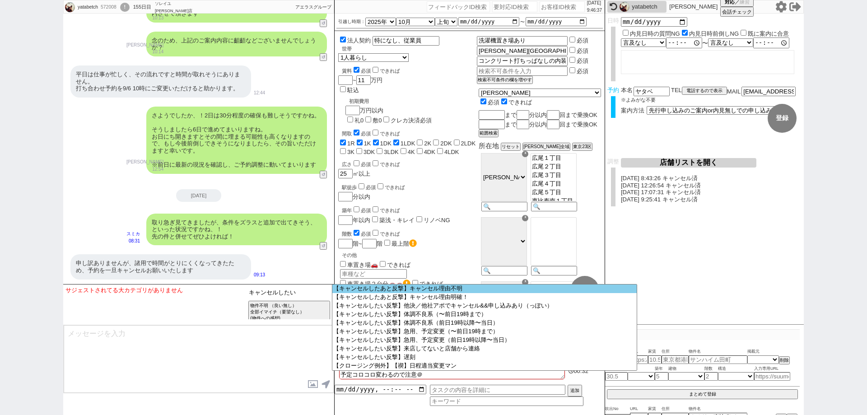
scroll to position [11362, 0]
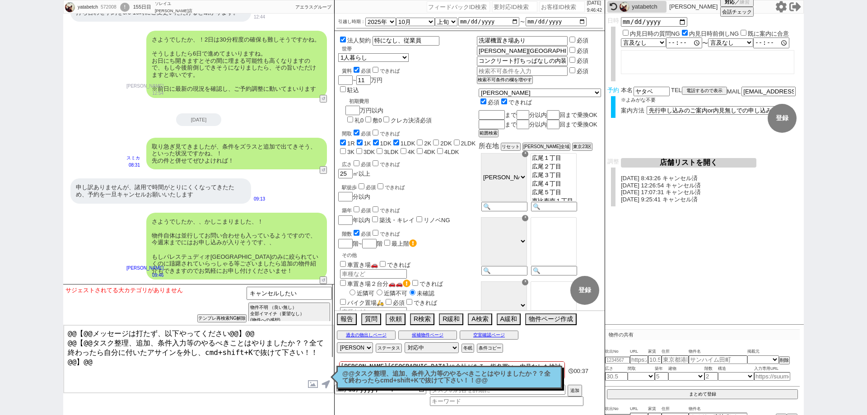
click at [382, 371] on p "@@タスク整理、追加、条件入力等のやるべきことはやりましたか？？全て終わったらcmd+shift+Kで抜けて下さい！！@@" at bounding box center [449, 377] width 214 height 14
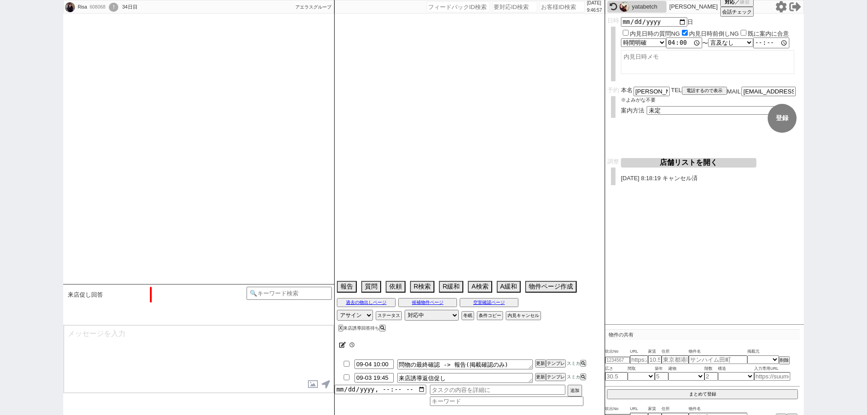
scroll to position [3245, 0]
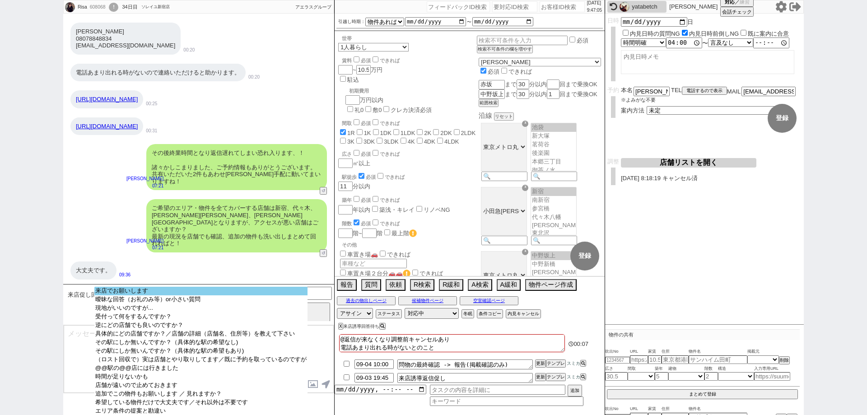
click at [199, 295] on option "来店でお願いします" at bounding box center [200, 299] width 213 height 9
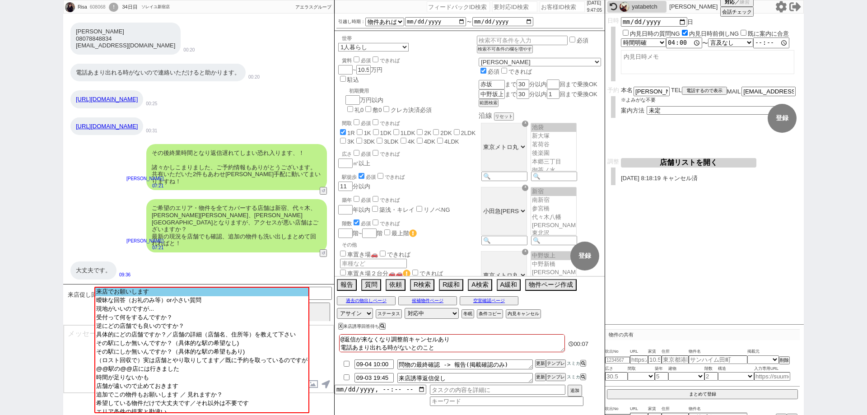
scroll to position [3115, 0]
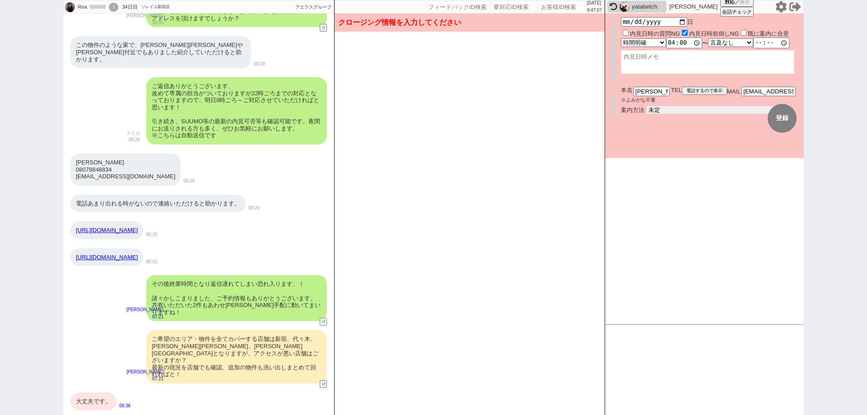
click at [724, 105] on div "本名 西村里紗 ※よみがな不要 TEL 電話するので表示 電話の理由 356 初日調整での禊 357 問物漏れ回収 359 内見日が怪しいので前倒し&他社消し…" at bounding box center [711, 100] width 181 height 27
click at [646, 106] on select "未定 現地お待ち合わせ ご来店 先行申し込みのご案内or内見無しでの申し込みのご案内 オンラインでのご接客 オンラインで1件の内見のご案内" at bounding box center [713, 110] width 135 height 8
click at [785, 116] on button "登録" at bounding box center [781, 118] width 29 height 29
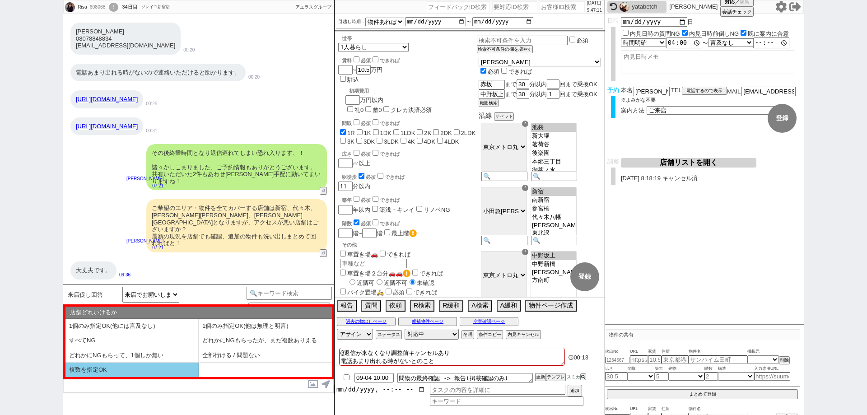
click at [178, 371] on li "複数を指定OK" at bounding box center [131, 369] width 133 height 14
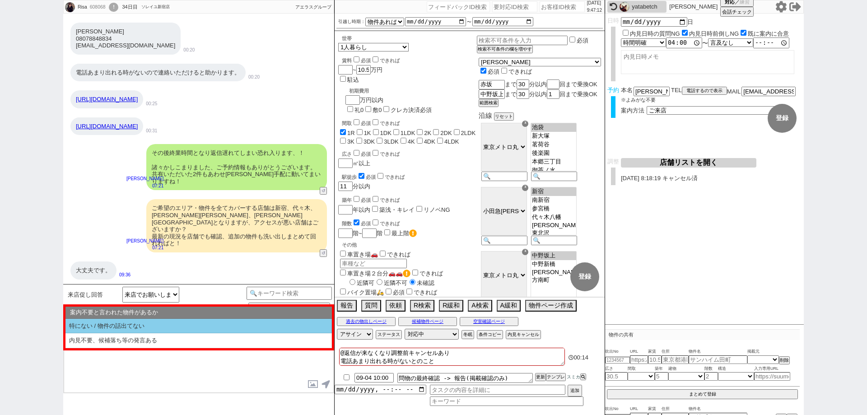
click at [182, 330] on li "特にない / 物件の話出てない" at bounding box center [198, 326] width 266 height 15
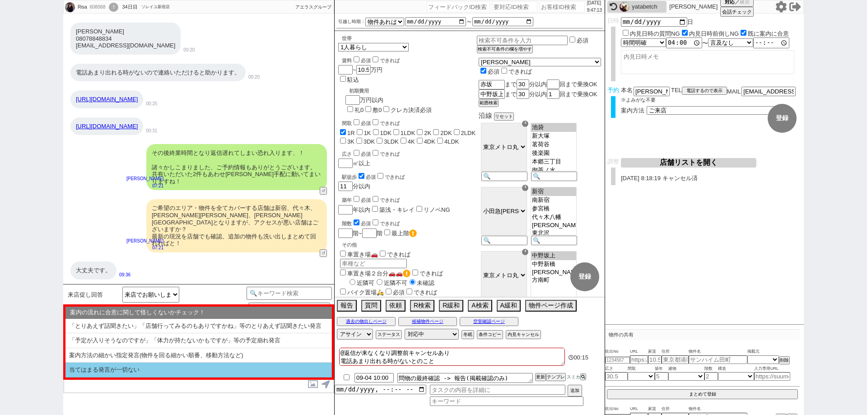
click at [181, 369] on li "当てはまる発言が一切ない" at bounding box center [198, 369] width 266 height 15
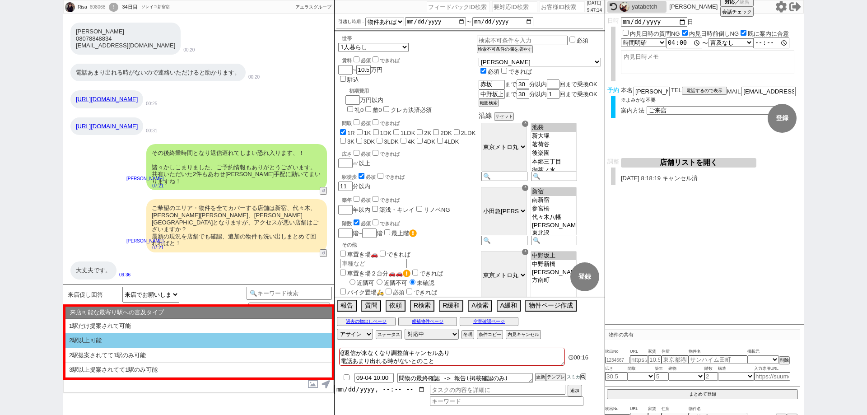
click at [190, 348] on li "2駅以上可能" at bounding box center [198, 355] width 266 height 15
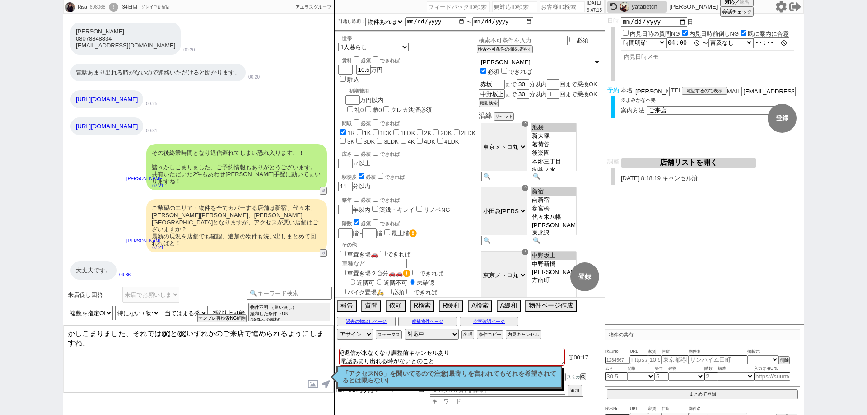
scroll to position [3246, 0]
drag, startPoint x: 184, startPoint y: 331, endPoint x: 11, endPoint y: 302, distance: 175.8
click at [11, 302] on div "Risa 608068 ! 0 34日目 ソレイユ新宿店 冬眠中 自社客 アエラスグループ スミカ_BPO チャット全表示 2025-08-06 色んなサイト…" at bounding box center [433, 207] width 867 height 415
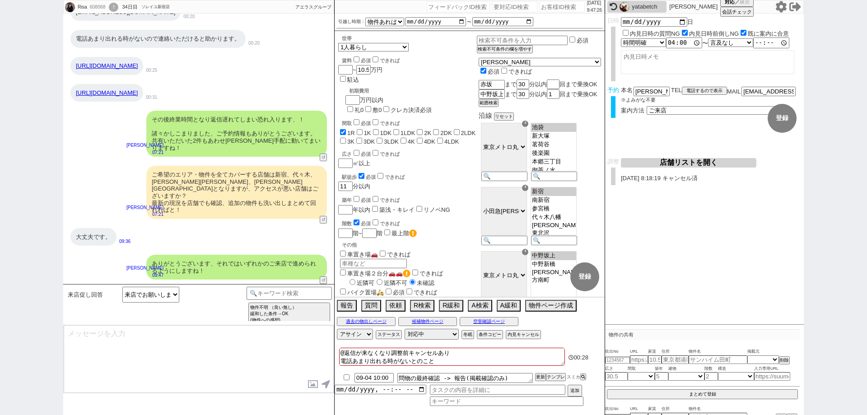
scroll to position [3091, 0]
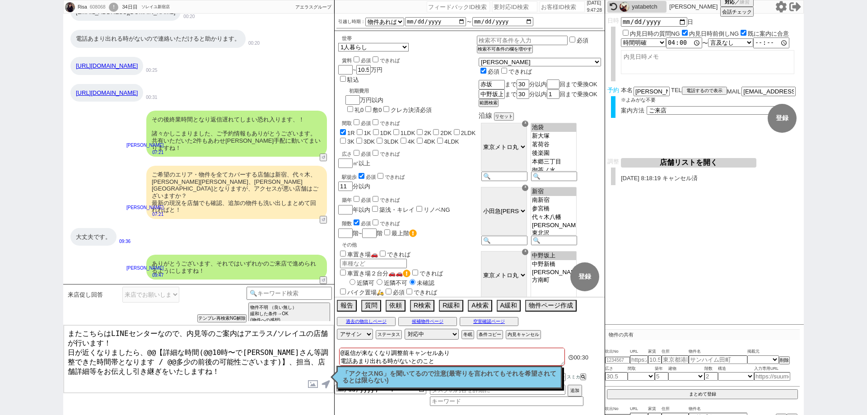
click at [245, 353] on textarea "またこちらはLINEセンターなので、内見等のご案内はアエラス/ソレイユの店舗が行います！ 日が近くなりましたら、@@【詳細な時間(@@10時〜で大家さん等調整…" at bounding box center [199, 359] width 270 height 68
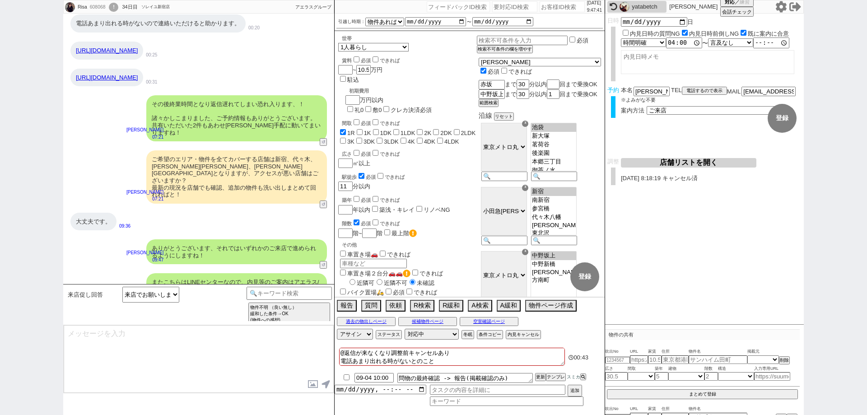
scroll to position [3146, 0]
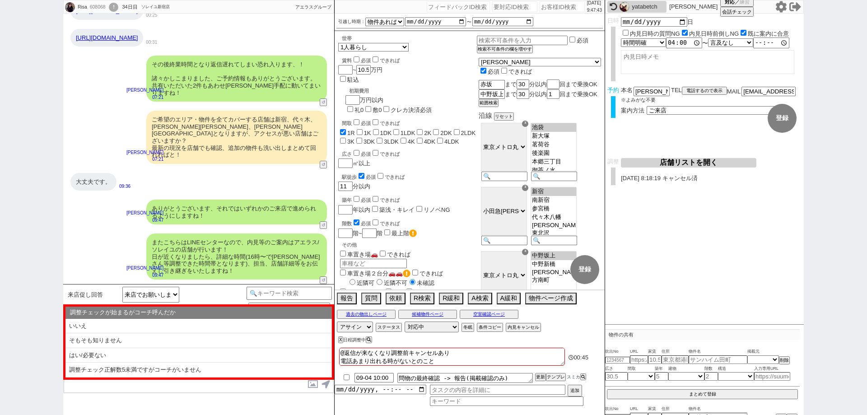
click at [245, 353] on li "はい/必要ない" at bounding box center [198, 355] width 266 height 15
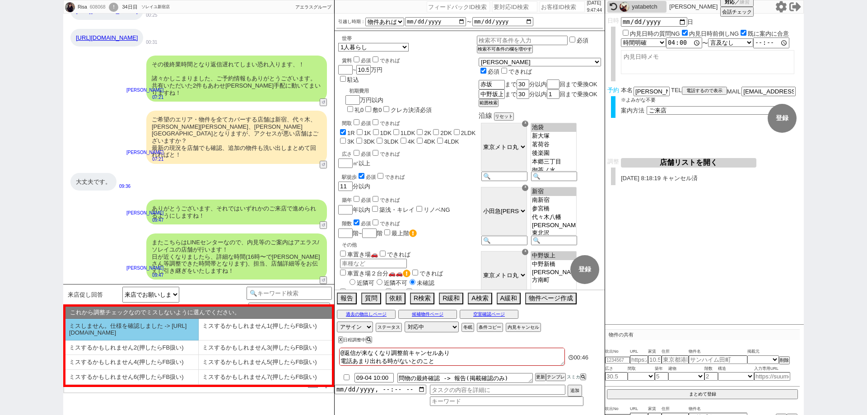
click at [197, 339] on li "ミスしません。仕様を確認しました -> https://jent.notion.site/841a6651aa67425da7d40ddfad41a184" at bounding box center [131, 330] width 133 height 22
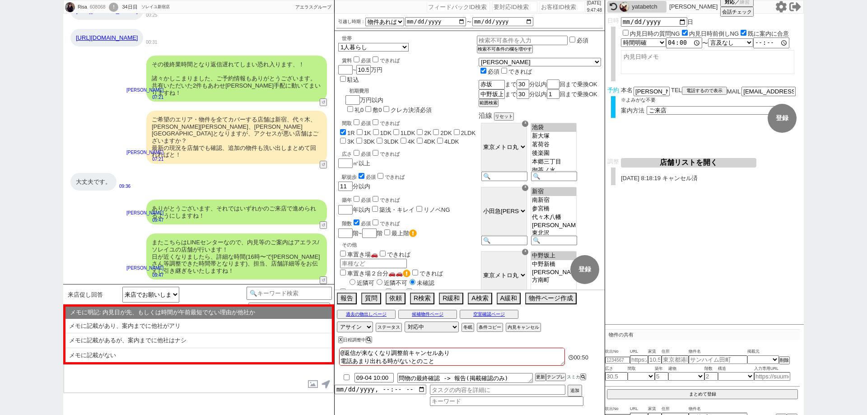
click at [201, 357] on li "メモに記載がない" at bounding box center [198, 355] width 266 height 14
click at [201, 357] on li "記載なし" at bounding box center [198, 355] width 266 height 14
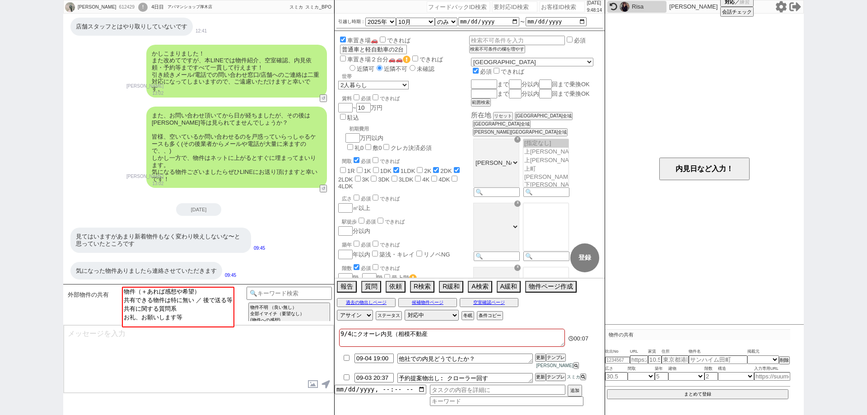
scroll to position [469, 0]
click at [224, 321] on option "お礼、お願いします等" at bounding box center [177, 316] width 111 height 9
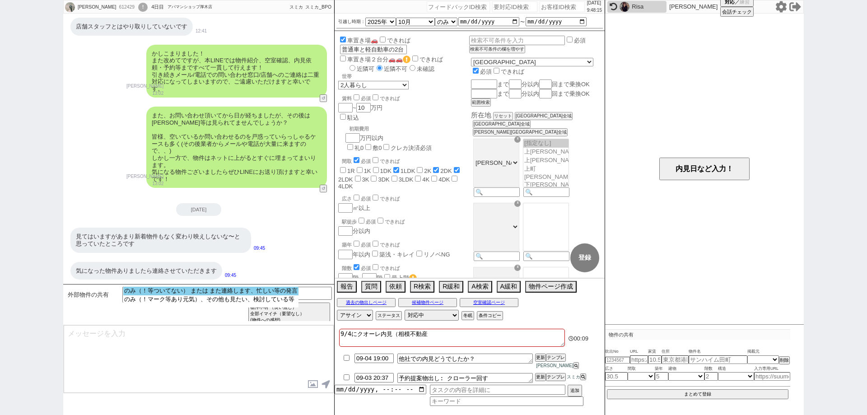
click at [228, 295] on option "のみ（！等ついてない） または また連絡します、忙しい等の発言" at bounding box center [210, 299] width 175 height 9
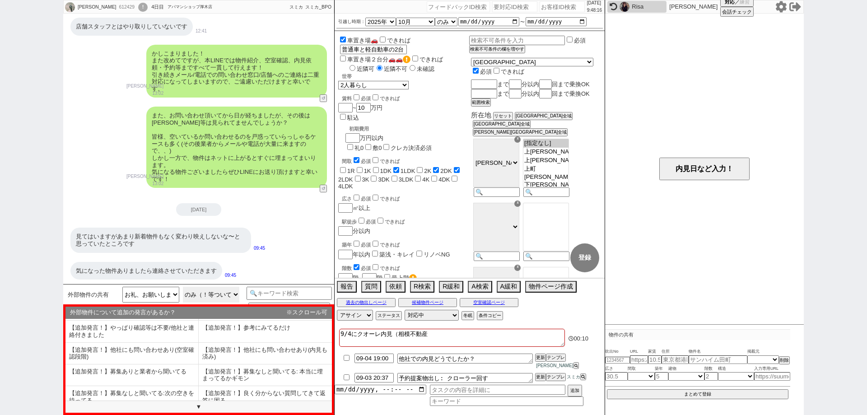
scroll to position [55, 0]
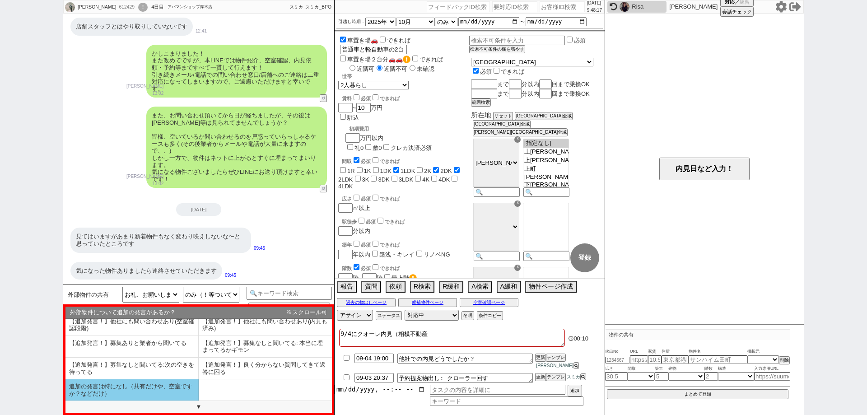
click at [158, 385] on li "追加の発言は特になし（共有だけや、空室ですか？などだけ）" at bounding box center [131, 389] width 133 height 21
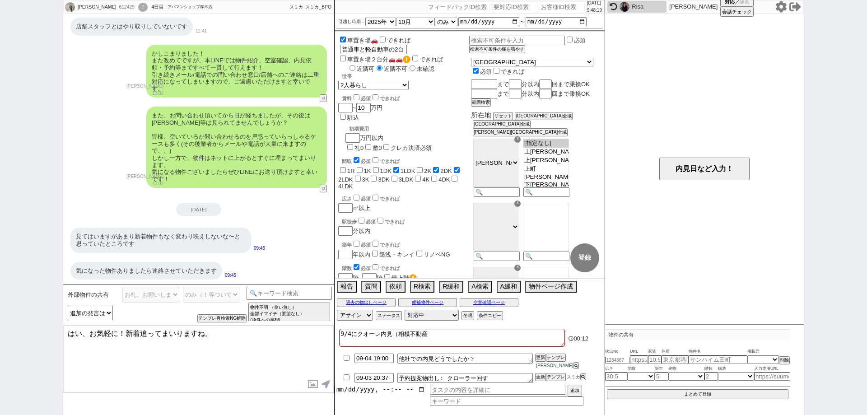
drag, startPoint x: 79, startPoint y: 326, endPoint x: 54, endPoint y: 318, distance: 26.1
click at [57, 320] on div "佐藤ゆづ華 612429 ! 0 4日目 アパマンショップ厚木店 冬眠中 自社客 スミカ スミカ_BPO チャット全表示 2025-09-01 職種の関係でエ…" at bounding box center [433, 207] width 867 height 415
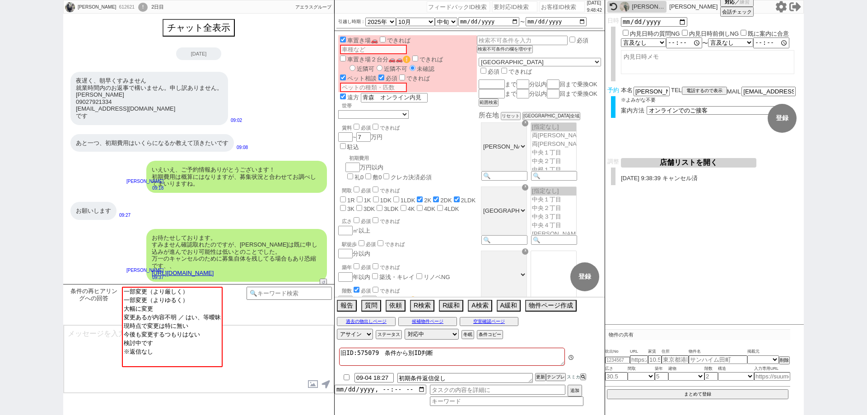
scroll to position [153, 0]
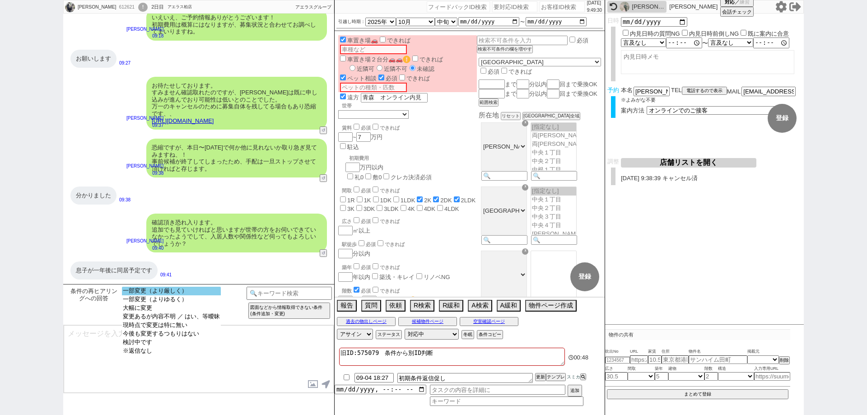
click at [195, 296] on select "一部変更（より厳しく） 一部変更（よりゆるく） 大幅に変更 変更あるが内容不明 ／ はい、等曖昧 現時点で変更は特に無い 今後も変更するつもりはない 検討中で…" at bounding box center [171, 327] width 99 height 80
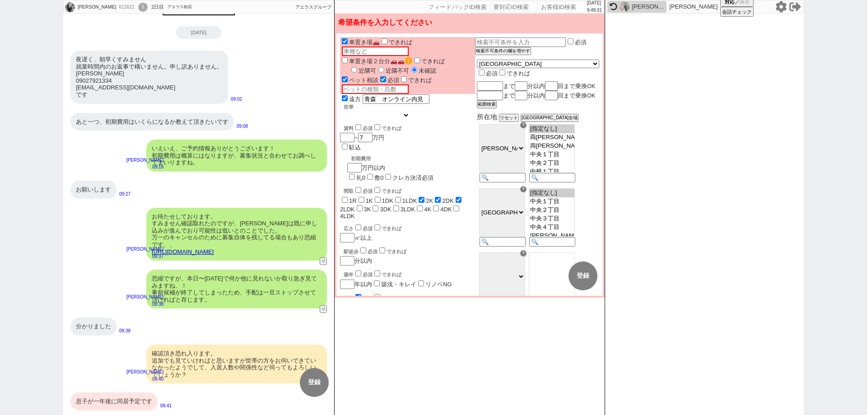
click at [384, 111] on select "1人暮らし 2人暮らし 家族:小学生以下含む 家族:小学生以下含まず 兄弟・姉妹 ルームシェア その他" at bounding box center [375, 115] width 70 height 8
click at [340, 111] on select "1人暮らし 2人暮らし 家族:小学生以下含む 家族:小学生以下含まず 兄弟・姉妹 ルームシェア その他" at bounding box center [375, 115] width 70 height 8
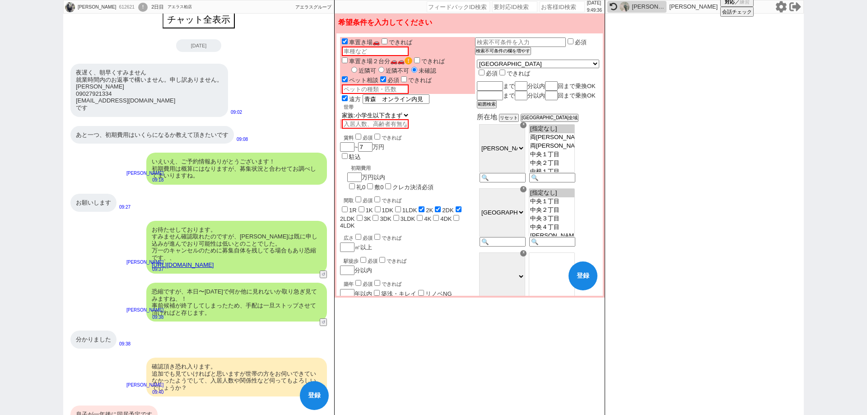
scroll to position [0, 0]
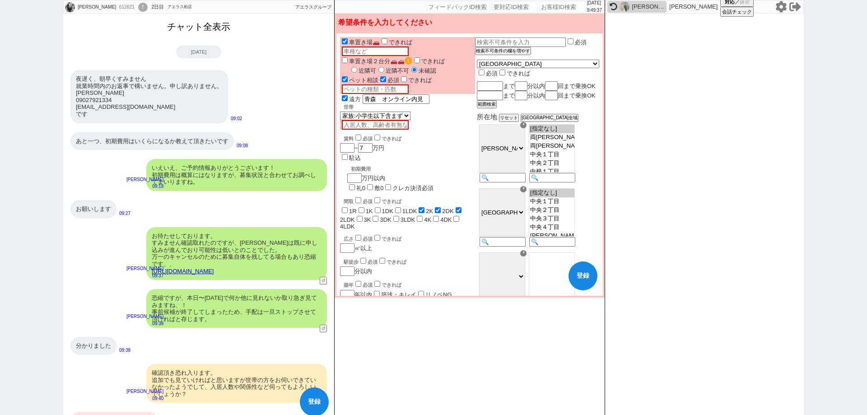
click at [196, 25] on button "チャット全表示" at bounding box center [198, 27] width 70 height 16
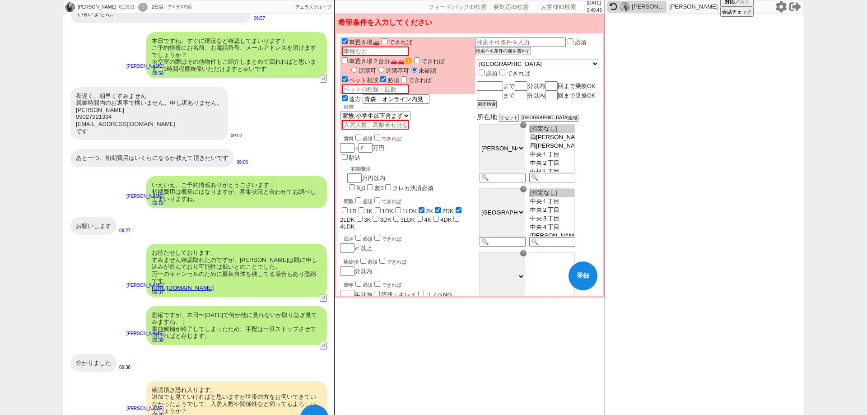
scroll to position [1131, 0]
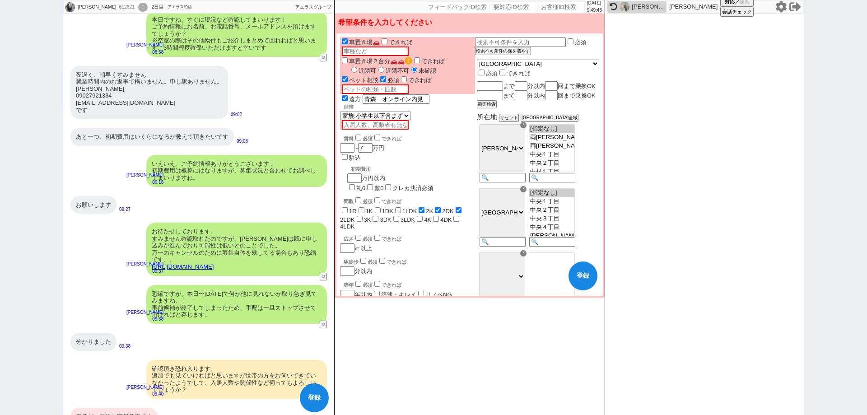
click at [587, 267] on button "登録" at bounding box center [582, 275] width 29 height 29
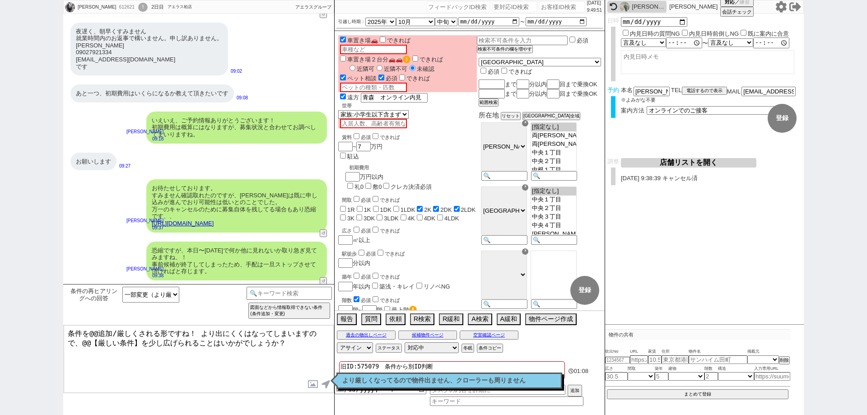
scroll to position [1283, 0]
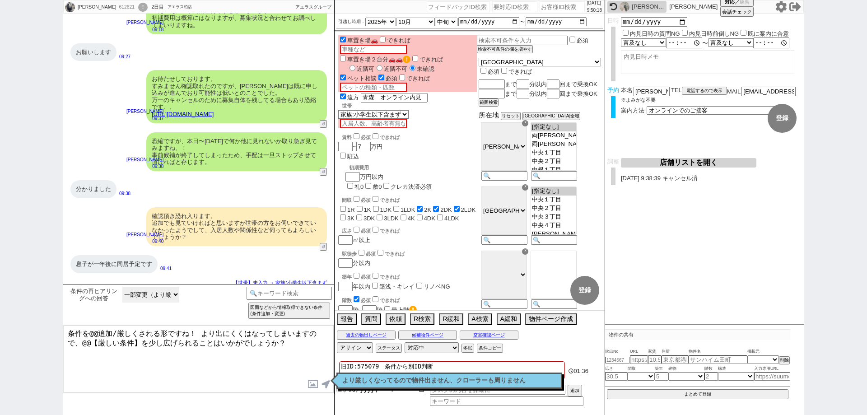
click at [173, 292] on select "一部変更（より厳しく） 一部変更（よりゆるく） 大幅に変更 変更あるが内容不明 ／ はい、等曖昧 現時点で変更は特に無い 今後も変更するつもりはない 検討中で…" at bounding box center [150, 295] width 57 height 16
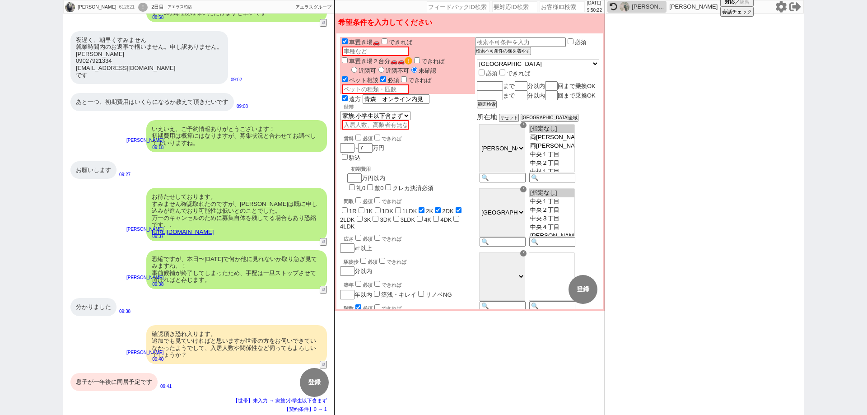
scroll to position [1152, 0]
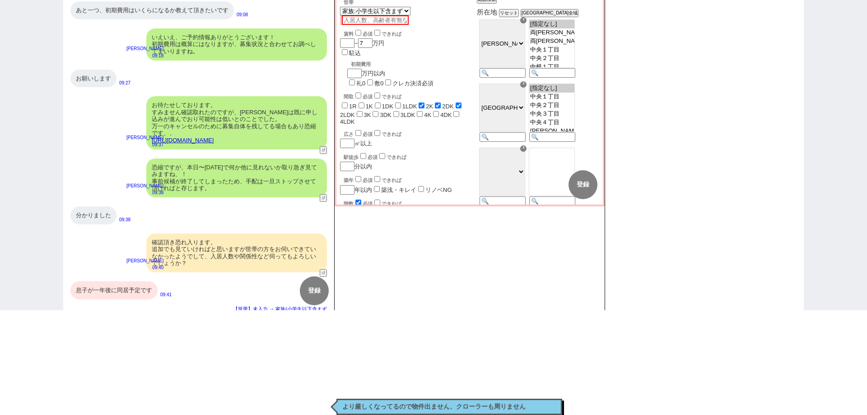
click at [134, 281] on div "息子が一年後に同居予定です" at bounding box center [113, 290] width 87 height 18
click at [543, 182] on button "変更 なし" at bounding box center [543, 184] width 29 height 29
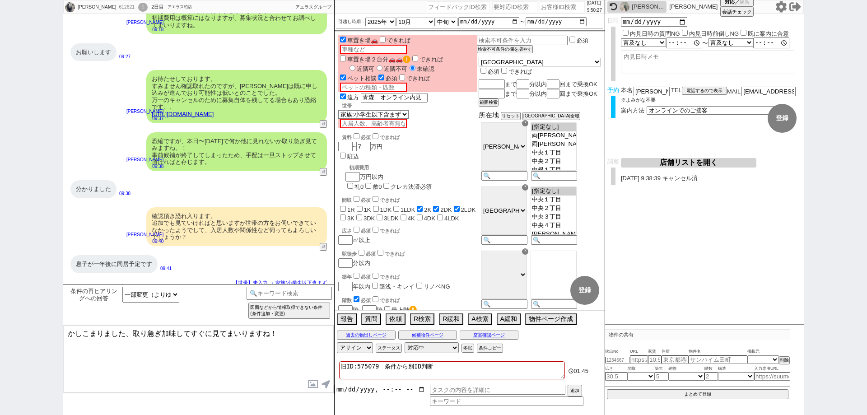
drag, startPoint x: 293, startPoint y: 336, endPoint x: 134, endPoint y: 327, distance: 159.2
click at [134, 327] on textarea "かしこまりました、取り急ぎ加味してすぐに見てまいりますね！" at bounding box center [199, 359] width 270 height 68
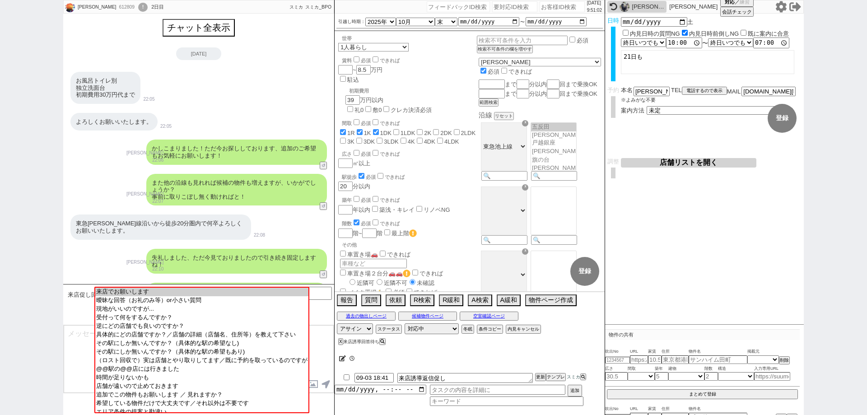
scroll to position [1694, 0]
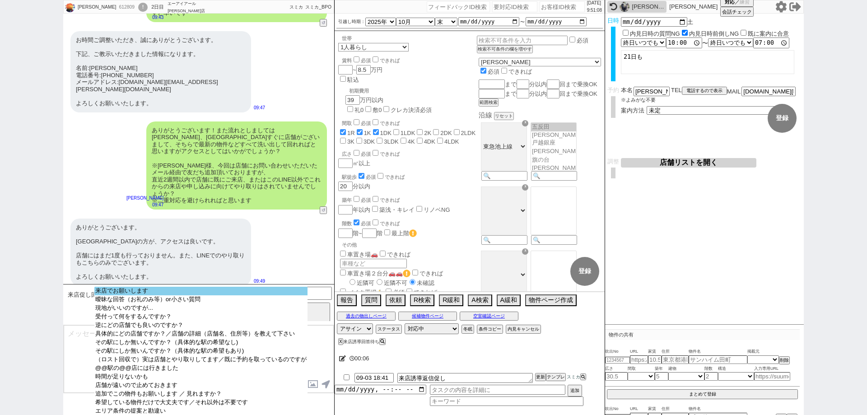
click at [193, 295] on option "来店でお願いします" at bounding box center [200, 299] width 213 height 9
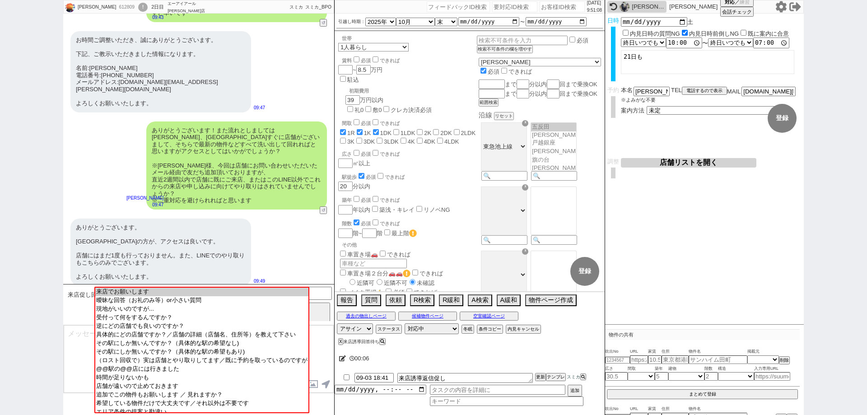
scroll to position [1564, 0]
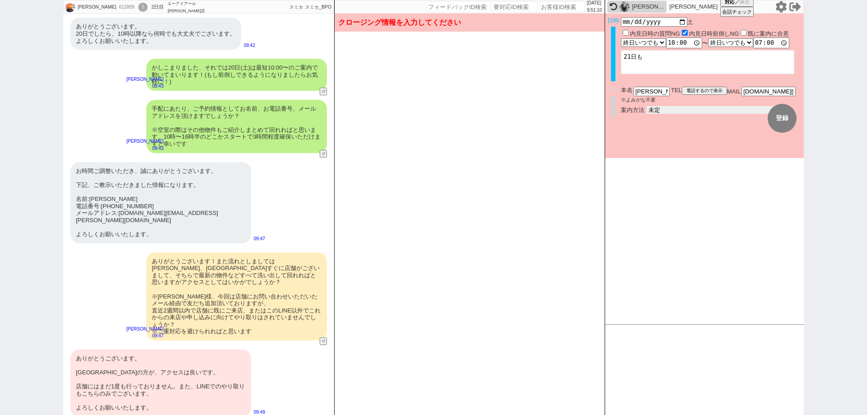
click at [698, 110] on select "未定 現地お待ち合わせ ご来店 先行申し込みのご案内or内見無しでの申し込みのご案内 オンラインでのご接客 オンラインで1件の内見のご案内" at bounding box center [713, 110] width 135 height 8
click at [646, 106] on select "未定 現地お待ち合わせ ご来店 先行申し込みのご案内or内見無しでの申し込みのご案内 オンラインでのご接客 オンラインで1件の内見のご案内" at bounding box center [713, 110] width 135 height 8
click at [781, 121] on button "登録" at bounding box center [781, 118] width 29 height 29
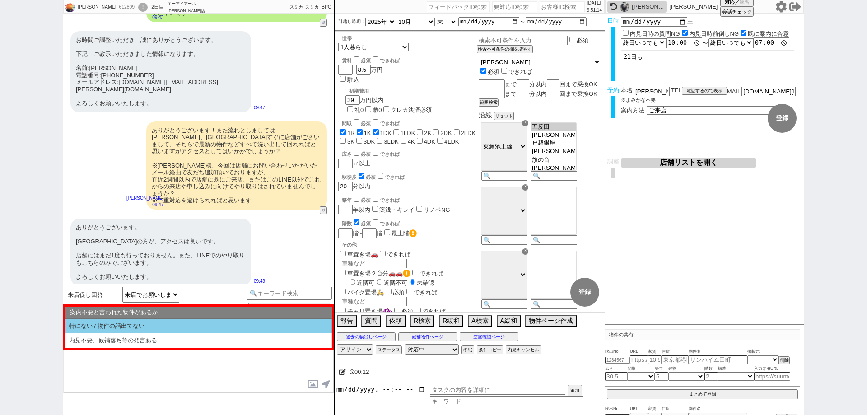
click at [157, 324] on li "特にない / 物件の話出てない" at bounding box center [198, 326] width 266 height 15
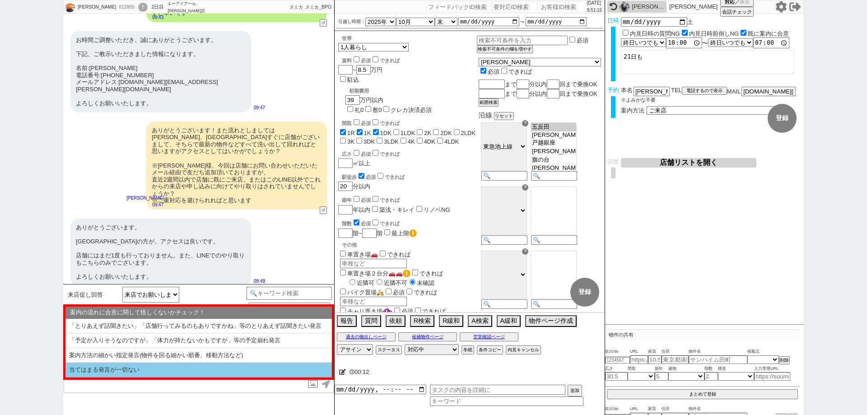
click at [157, 371] on li "当てはまる発言が一切ない" at bounding box center [198, 369] width 266 height 15
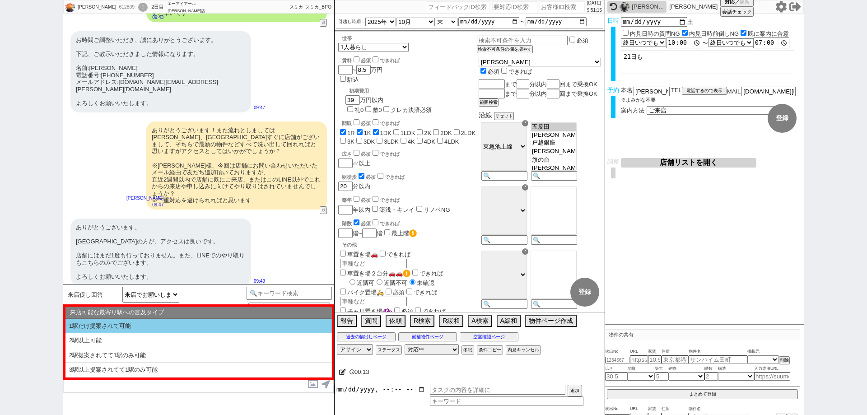
click at [178, 328] on li "1駅だけ提案されて可能" at bounding box center [198, 326] width 266 height 15
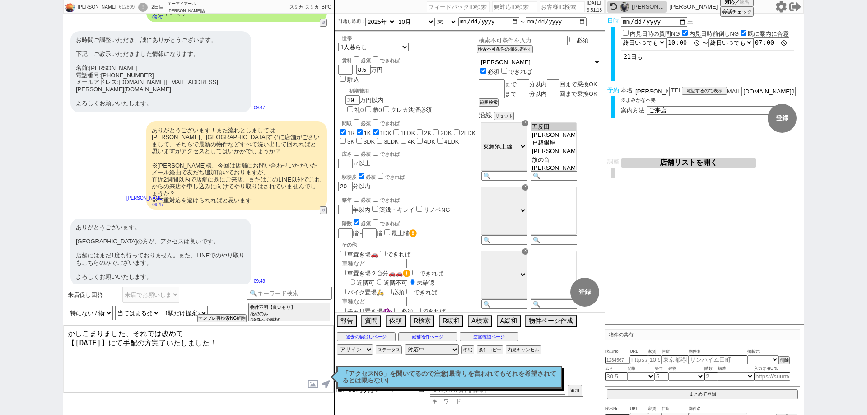
drag, startPoint x: 222, startPoint y: 341, endPoint x: 0, endPoint y: 278, distance: 230.6
click at [0, 278] on div "杉田優太 612809 ! 0 2日目 エーアイアール 五反田店 冬眠中 自社客 スミカ スミカ_BPO チャット全表示 2025-09-02 お風呂トイレ別…" at bounding box center [433, 207] width 867 height 415
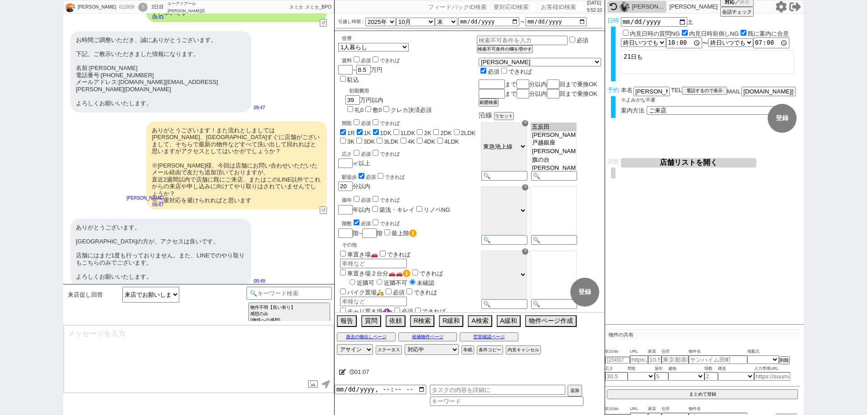
scroll to position [1736, 0]
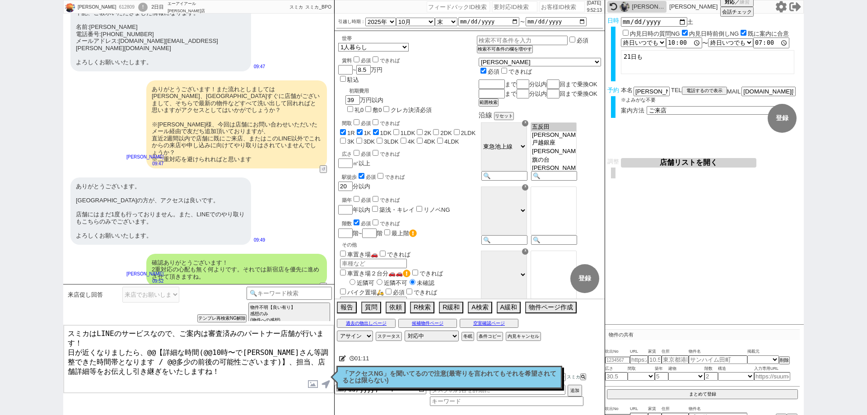
drag, startPoint x: 96, startPoint y: 340, endPoint x: 66, endPoint y: 326, distance: 32.5
click at [66, 328] on textarea "スミカはLINEのサービスなので、ご案内は審査済みのパートナー店舗が行います！ 日が近くなりましたら、@@【詳細な時間(@@10時〜で大家さん等調整できた時間…" at bounding box center [199, 359] width 270 height 68
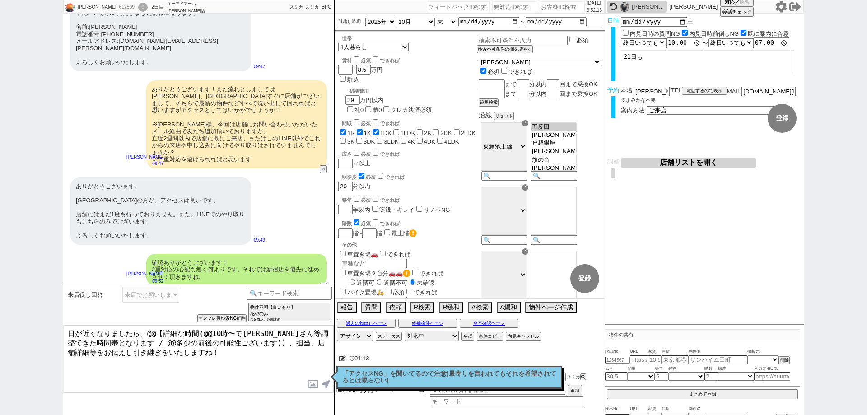
click at [241, 339] on textarea "日が近くなりましたら、@@【詳細な時間(@@10時〜で大家さん等調整できた時間帯となります / @@多少の前後の可能性ございます)】、担当、店舗詳細等をお伝え…" at bounding box center [199, 359] width 270 height 68
click at [219, 332] on textarea "日が近くなりましたら、@@【詳細な時間(@@10時〜で大家さん等調整できた時間帯となります)、担当、店舗詳細等をお伝えし引き継ぎをいたしますね！" at bounding box center [199, 359] width 270 height 68
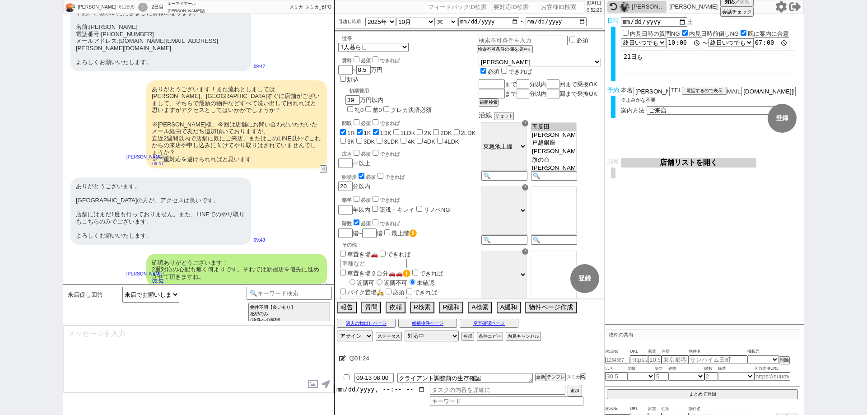
scroll to position [1777, 0]
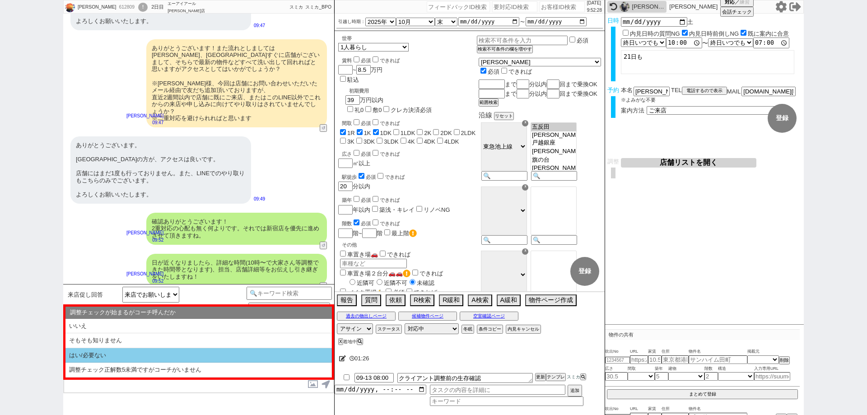
click at [139, 348] on li "はい/必要ない" at bounding box center [198, 355] width 266 height 15
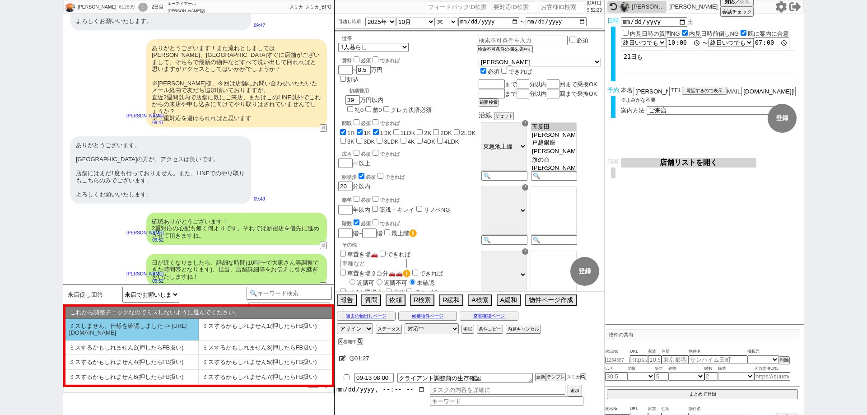
click at [142, 333] on li "ミスしません。仕様を確認しました -> https://jent.notion.site/841a6651aa67425da7d40ddfad41a184" at bounding box center [131, 330] width 133 height 22
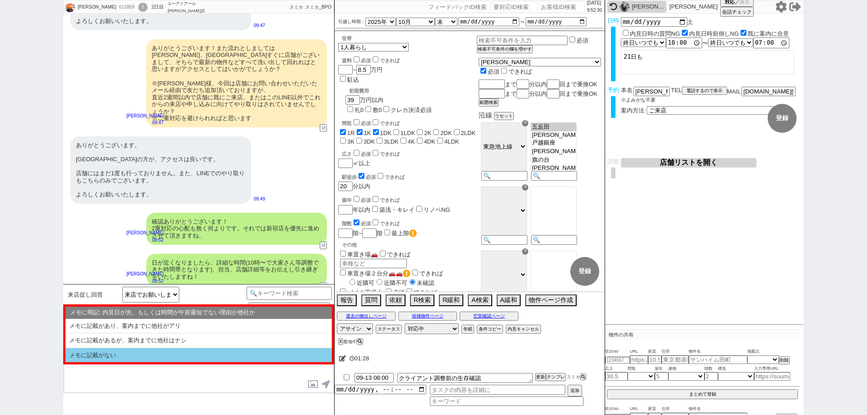
click at [150, 352] on li "メモに記載がない" at bounding box center [198, 355] width 266 height 14
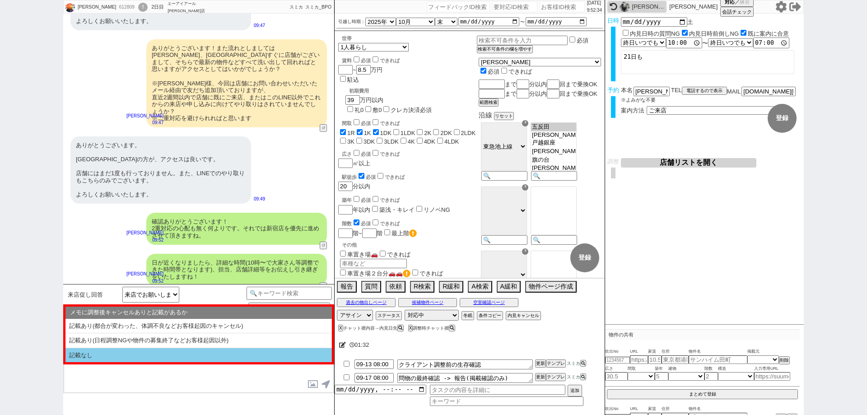
click at [152, 350] on li "記載なし" at bounding box center [198, 355] width 266 height 14
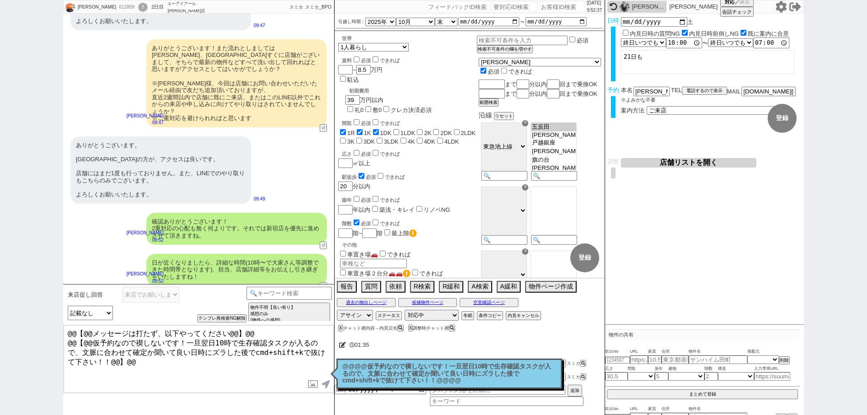
click at [358, 371] on p "@@@@仮予約なので禊しないです！一旦翌日10時で生存確認タスクが入るので、文脈に合わせて確定か聞いて良い日時にズラした後でcmd+shift+kで抜けて下さ…" at bounding box center [449, 373] width 214 height 21
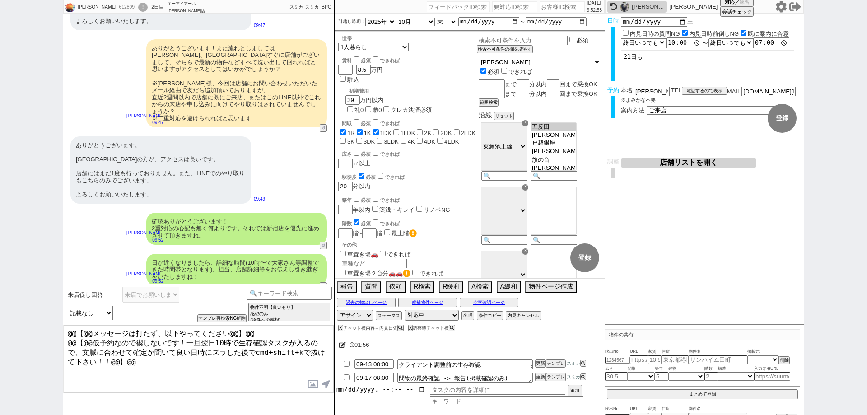
click at [12, 249] on div "杉田優太 612809 ! 0 2日目 エーアイアール 五反田店 冬眠中 自社客 スミカ スミカ_BPO チャット全表示 2025-09-02 お風呂トイレ別…" at bounding box center [433, 207] width 867 height 415
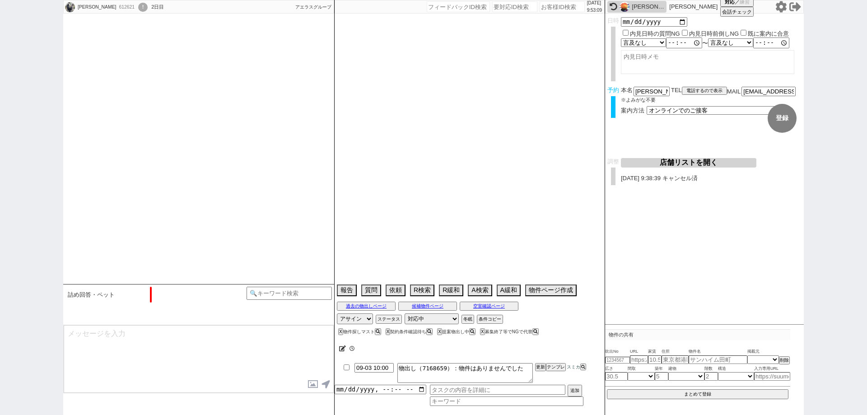
scroll to position [262, 0]
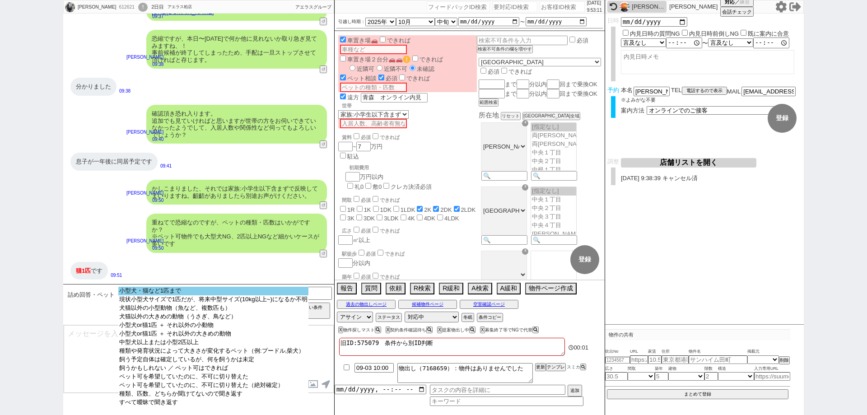
click at [207, 295] on option "小型犬・猫など1匹まで" at bounding box center [213, 299] width 190 height 9
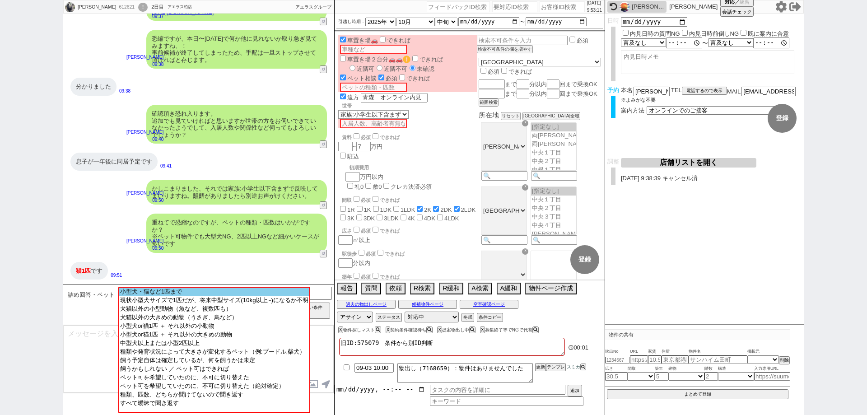
scroll to position [146, 0]
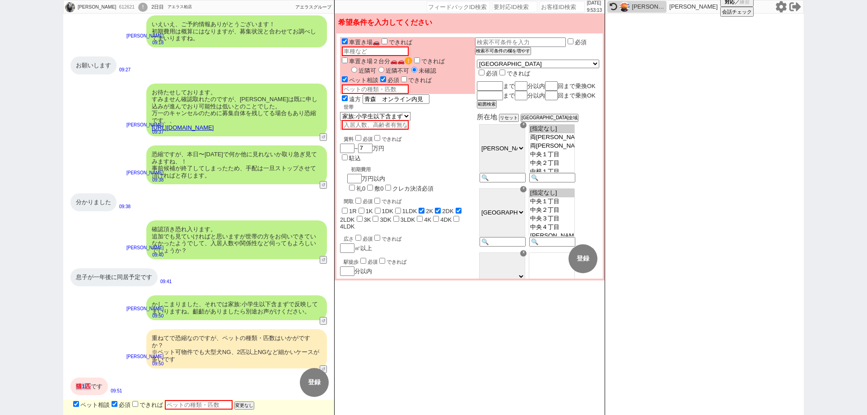
drag, startPoint x: 93, startPoint y: 383, endPoint x: 83, endPoint y: 383, distance: 10.8
click at [78, 383] on div "猫 1匹 です" at bounding box center [88, 386] width 37 height 18
copy div "猫 1匹"
click at [179, 402] on input "text" at bounding box center [199, 404] width 68 height 9
paste input "猫1匹"
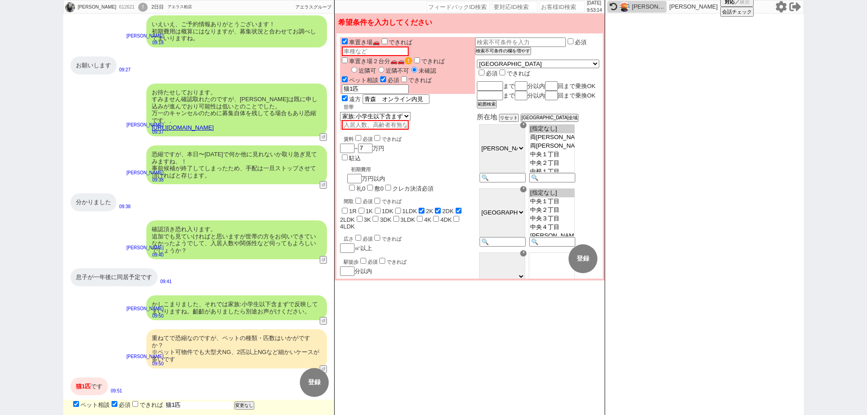
scroll to position [146, 0]
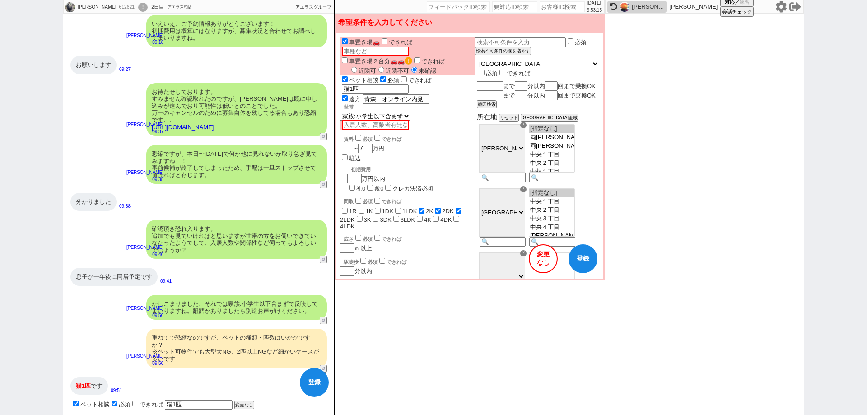
click at [417, 343] on textarea "旧ID:575079　条件から別ID判断" at bounding box center [452, 347] width 226 height 18
click at [585, 265] on button "登録" at bounding box center [582, 258] width 29 height 29
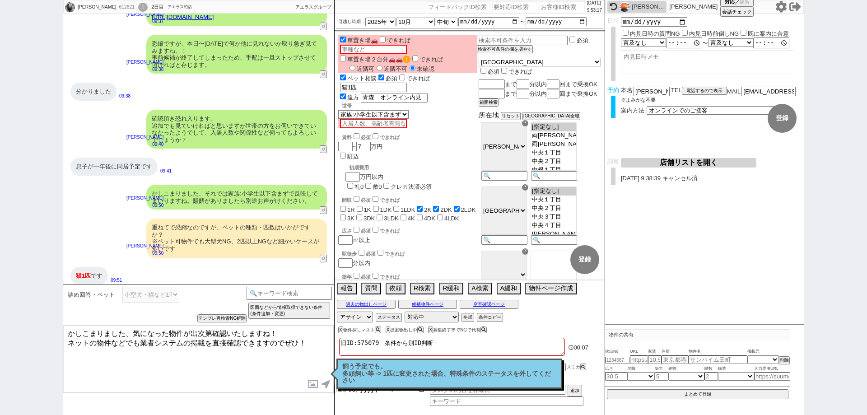
scroll to position [273, 0]
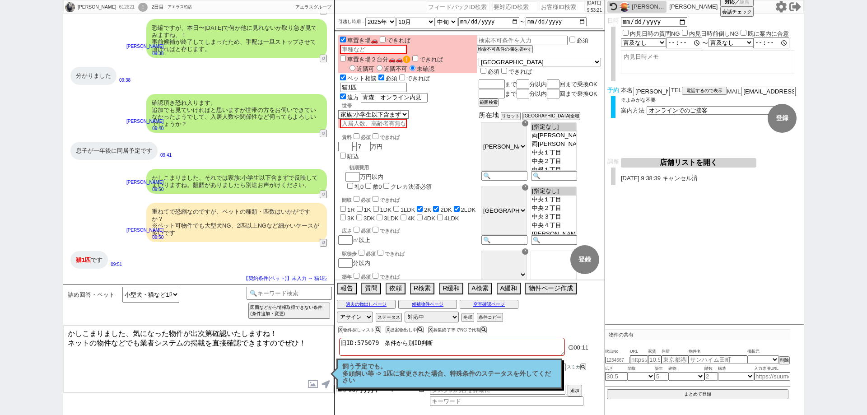
click at [460, 369] on p "飼う予定でも。 多頭飼い等 -> 1匹に変更された場合、特殊条件のステータスを外してください" at bounding box center [449, 373] width 214 height 21
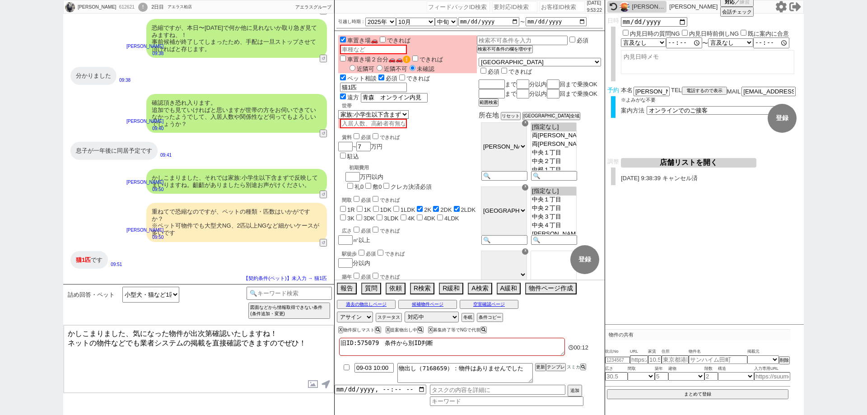
click at [316, 340] on textarea "かしこまりました、気になった物件が出次第確認いたしますね！ ネットの物件などでも業者システムの掲載を直接確認できますのでぜひ！" at bounding box center [199, 359] width 270 height 68
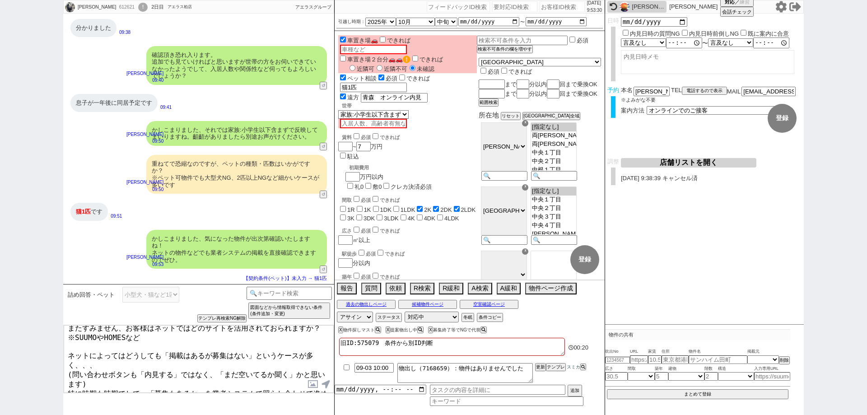
scroll to position [0, 0]
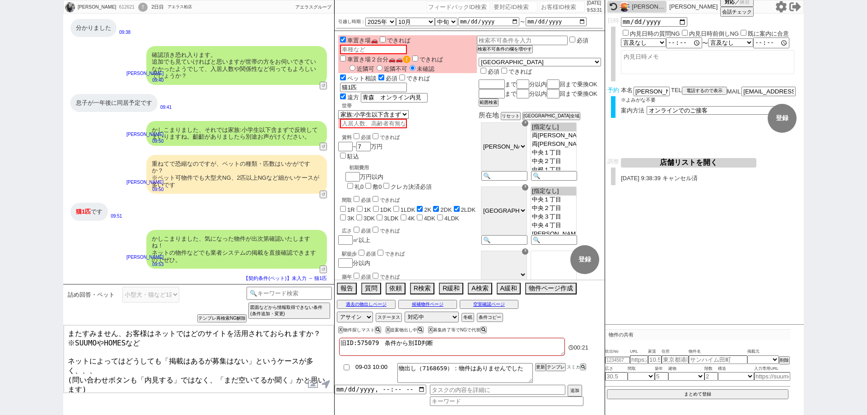
click at [386, 365] on input "09-03 10:00" at bounding box center [373, 367] width 39 height 8
click at [506, 353] on textarea "旧ID:575079　条件から別ID判断" at bounding box center [452, 347] width 226 height 18
click at [539, 364] on button "更新" at bounding box center [539, 367] width 9 height 6
click at [539, 358] on div at bounding box center [469, 359] width 270 height 4
click at [539, 364] on button "更新" at bounding box center [539, 367] width 9 height 6
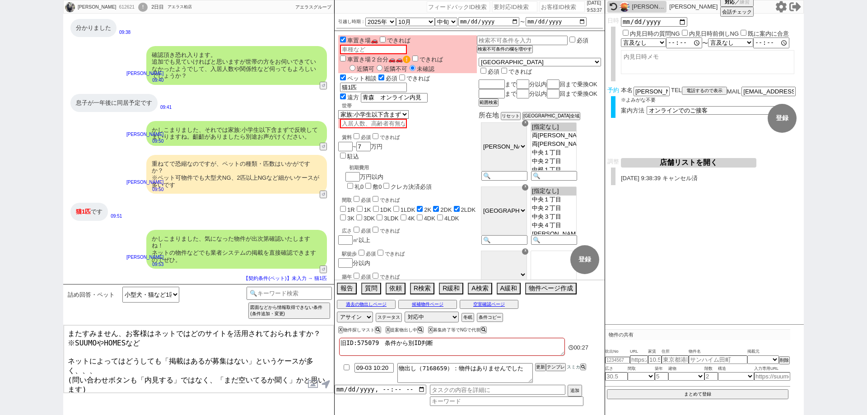
click at [538, 361] on li "09-03 10:20 物出し（7168659）：物件はありませんでした 更新 テンプレ スミカ" at bounding box center [469, 372] width 270 height 23
click at [539, 364] on button "更新" at bounding box center [539, 367] width 9 height 6
click at [539, 361] on li "09-03 10:20 物出し（7168659）：物件はありませんでした 更新 テンプレ スミカ" at bounding box center [469, 372] width 270 height 23
click at [539, 365] on button "更新" at bounding box center [539, 367] width 9 height 6
click at [540, 357] on div "旧ID:575079　条件から別ID判断" at bounding box center [452, 348] width 226 height 20
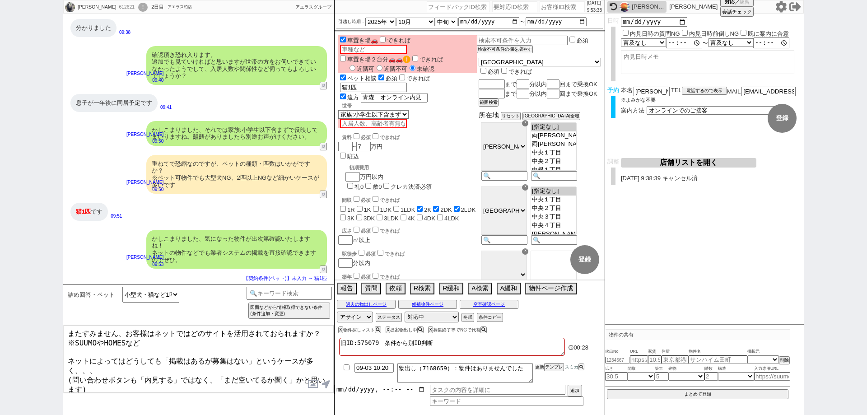
click at [540, 363] on li "09-03 10:20 物出し（7168659）：物件はありませんでした 更新 テンプレ スミカ" at bounding box center [469, 372] width 270 height 23
click at [540, 360] on div at bounding box center [469, 359] width 270 height 4
click at [540, 363] on li "09-03 10:20 物出し（7168659）：物件はありませんでした 更新 テンプレ スミカ" at bounding box center [469, 372] width 270 height 23
click at [540, 364] on button "更新" at bounding box center [539, 367] width 9 height 6
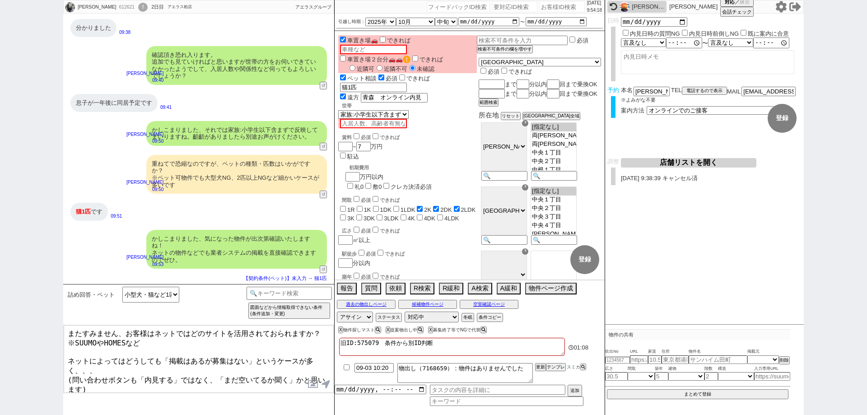
click at [0, 268] on div "ひとみ 612621 ! 0 2日目 アエラス柏店 冬眠中 自社客 アエラスグループ スミカ_BPO チャット全表示 2025-09-03 分かりました 09…" at bounding box center [433, 207] width 867 height 415
click at [116, 8] on div "612621" at bounding box center [126, 7] width 20 height 7
copy div "612621"
click at [539, 9] on input "number" at bounding box center [561, 6] width 45 height 11
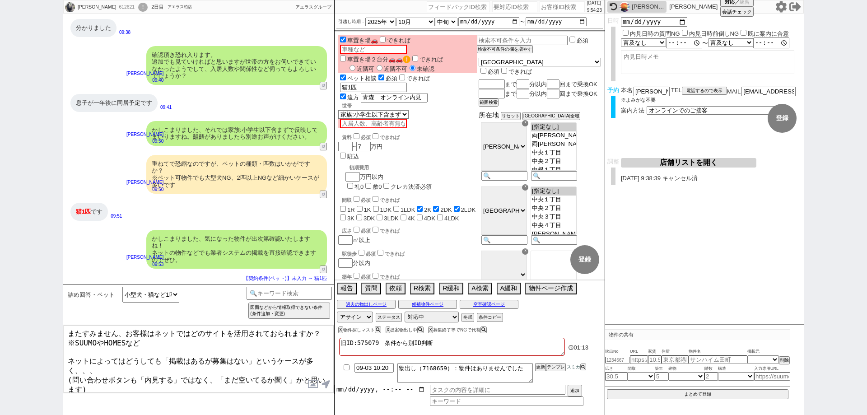
paste input "612621"
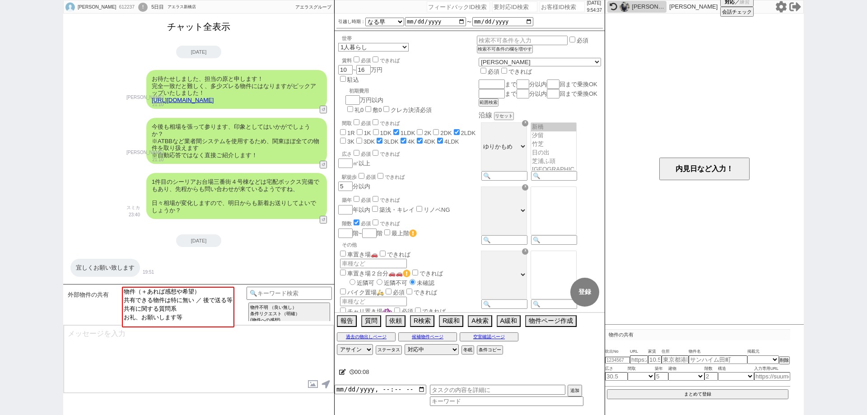
click at [167, 30] on button "チャット全表示" at bounding box center [198, 27] width 70 height 16
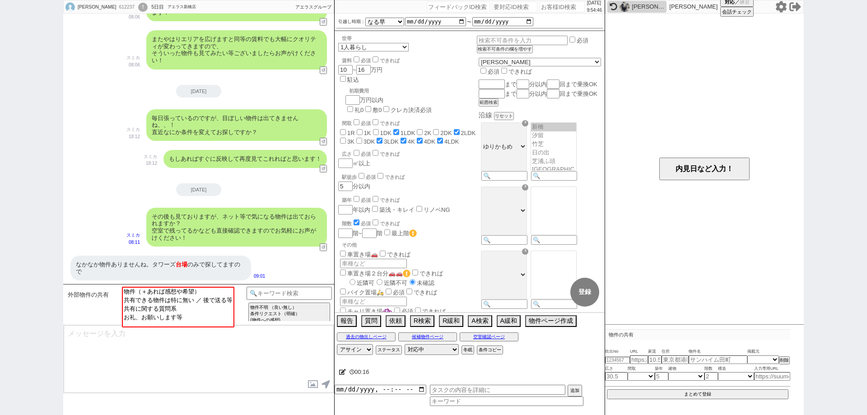
scroll to position [1499, 0]
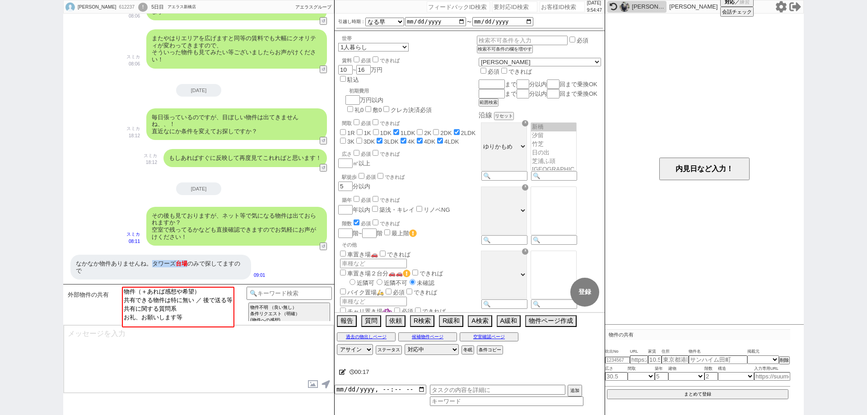
drag, startPoint x: 189, startPoint y: 267, endPoint x: 154, endPoint y: 258, distance: 35.6
click at [154, 258] on div "なかなか物件ありませんね。タワーズ 台場 のみで探してますので" at bounding box center [160, 267] width 181 height 25
copy div "タワーズ 台場"
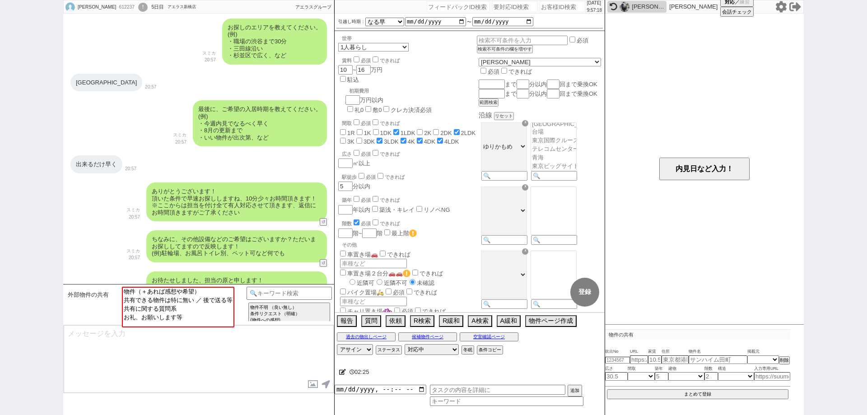
scroll to position [777, 0]
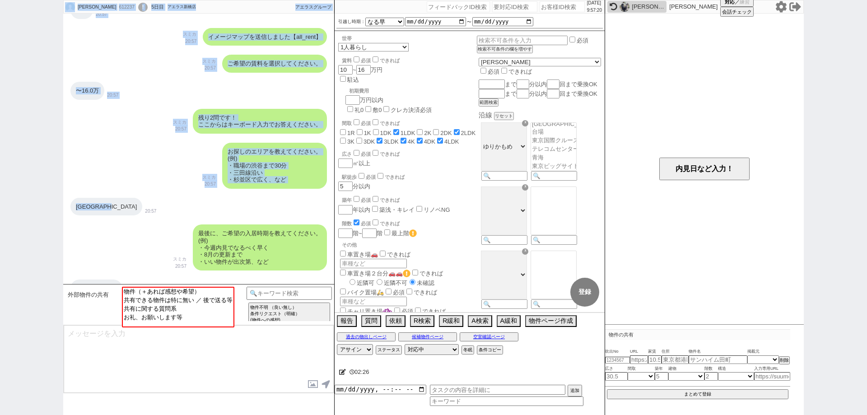
drag, startPoint x: 127, startPoint y: 211, endPoint x: 63, endPoint y: 209, distance: 64.1
click at [63, 209] on div "光野直仁 612237 ! 0 5日目 アエラス新橋店 冬眠中 自社客 アエラスグループ スミカ_BPO チャット全表示 2025-08-29 ようこそLIN…" at bounding box center [433, 207] width 867 height 415
copy div "光野直仁 612237 ! 0 5日目 アエラス新橋店 冬眠中 自社客 アエラスグループ スミカ_BPO チャット全表示 2025-08-29 ようこそLIN…"
click at [131, 218] on div "お台場海浜公園限定 20:57" at bounding box center [198, 206] width 271 height 27
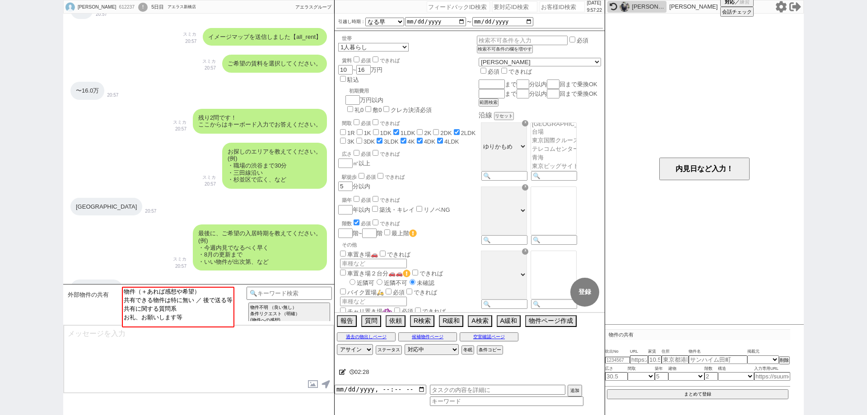
click at [128, 204] on div "お台場海浜公園限定" at bounding box center [106, 207] width 72 height 18
drag, startPoint x: 116, startPoint y: 207, endPoint x: 75, endPoint y: 203, distance: 40.8
click at [75, 203] on div "お台場海浜公園限定" at bounding box center [106, 207] width 72 height 18
copy div "お台場海浜公園"
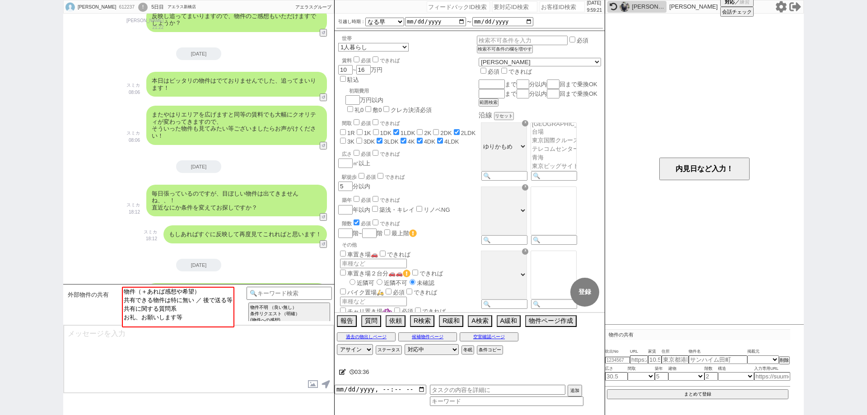
scroll to position [1499, 0]
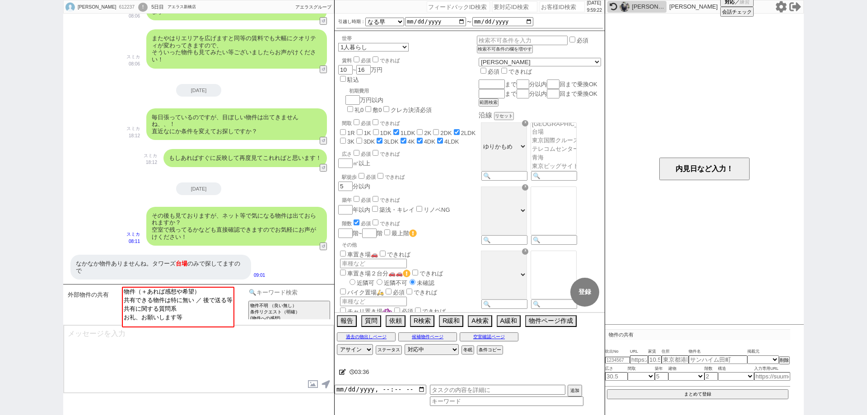
click at [298, 290] on input at bounding box center [288, 292] width 85 height 11
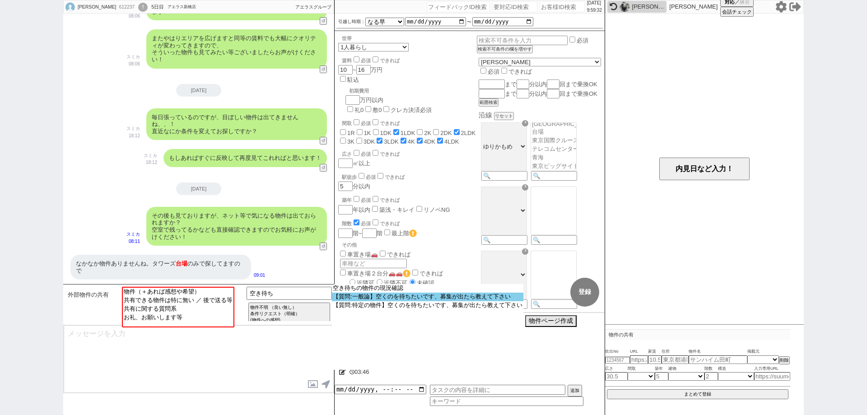
click at [0, 0] on option "【質問:一般論】空くのを待ちたいです、募集が出たら教えて下さい" at bounding box center [0, 0] width 0 height 0
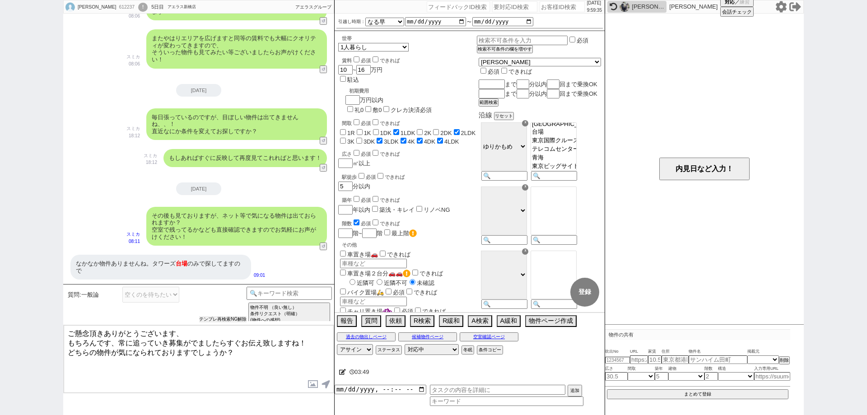
click at [223, 316] on button "テンプレ再検索NG解除" at bounding box center [222, 319] width 47 height 6
click at [161, 292] on select "空くのを待ちたいです、募集が出たら教えて下さい" at bounding box center [150, 295] width 57 height 16
click at [179, 325] on textarea "ご懸念頂きありがとうございます、 もちろんです、常に追っていき募集がでましたらすぐお伝え致しますね！ どちらの物件が気になられておりますでしょうか？" at bounding box center [199, 359] width 270 height 68
click at [278, 292] on input at bounding box center [288, 292] width 85 height 11
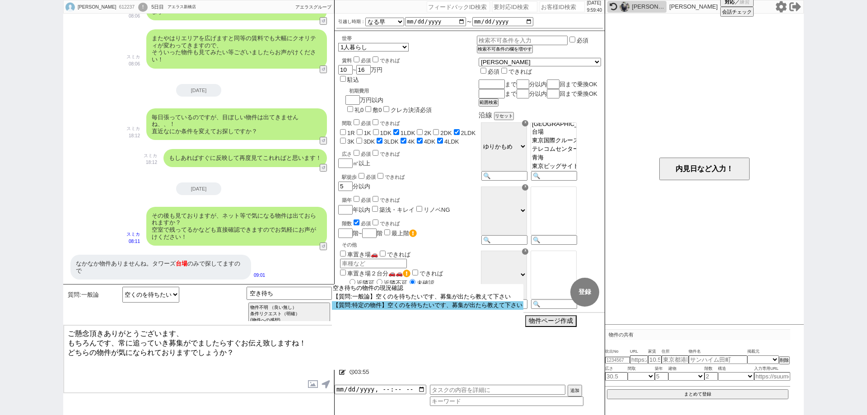
click at [0, 0] on option "【質問:特定の物件】空くのを待ちたいです、募集が出たら教えて下さい" at bounding box center [0, 0] width 0 height 0
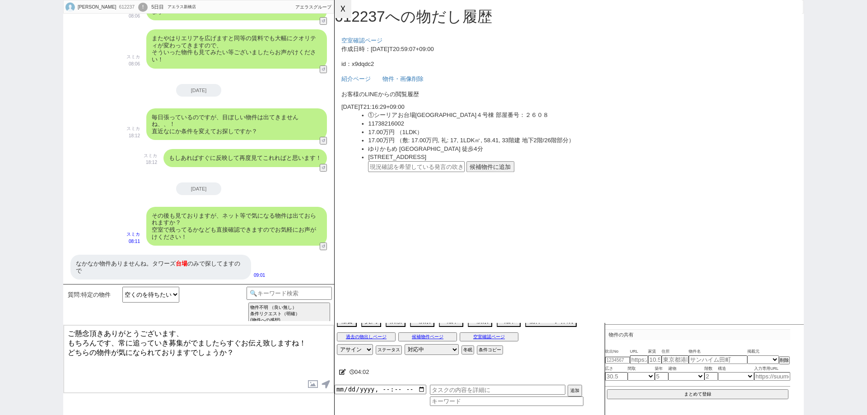
click at [351, 9] on button "☓" at bounding box center [342, 9] width 17 height 18
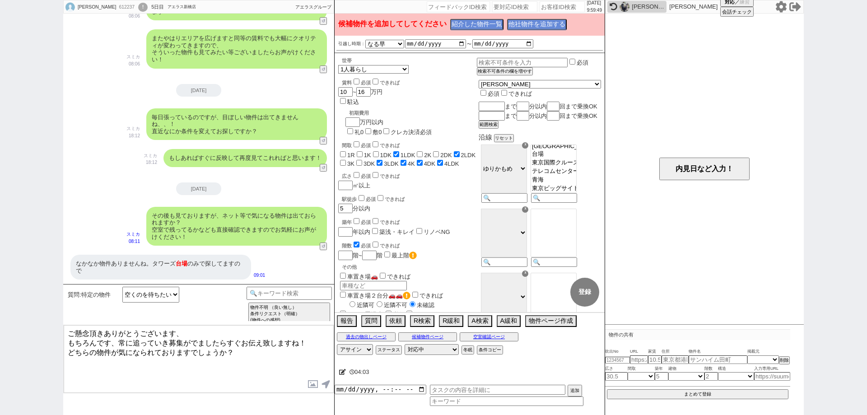
click at [116, 6] on div "612237" at bounding box center [126, 7] width 20 height 7
copy div "612237"
click at [138, 8] on div "!" at bounding box center [142, 7] width 9 height 9
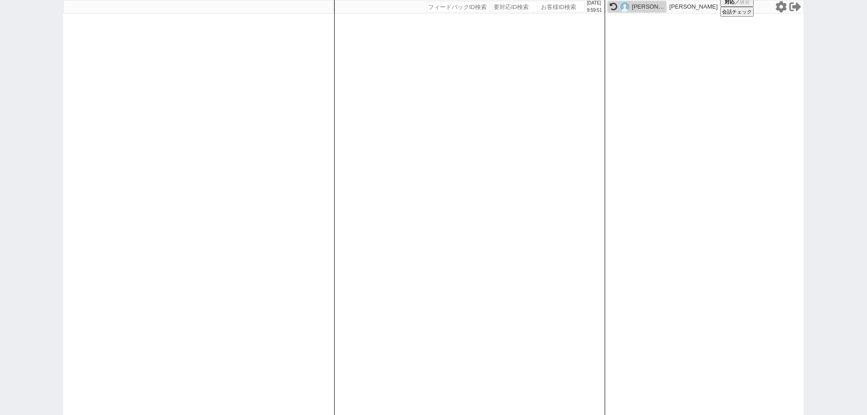
click at [547, 7] on input "number" at bounding box center [561, 6] width 45 height 11
paste input "612237"
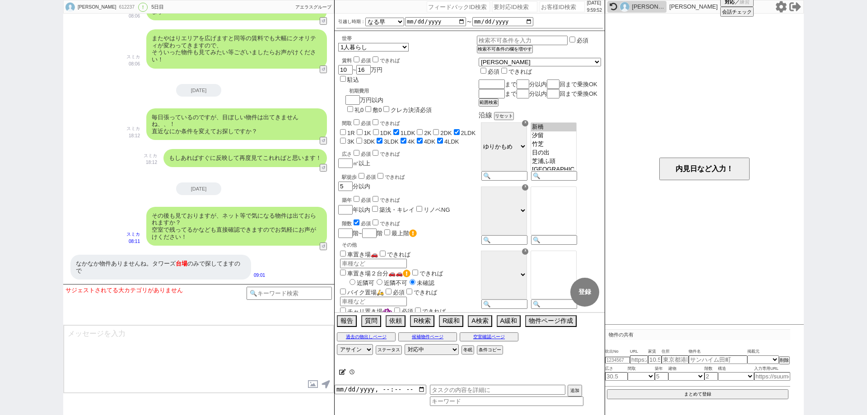
scroll to position [7, 0]
click at [432, 351] on select "対応中 引き継ぎ完了 ブロック 長期間返信なし 紹介不可 別の所で決まった 客の都合で引越しが無くなった 接客開始後に冬眠" at bounding box center [431, 349] width 54 height 11
click at [404, 344] on select "対応中 引き継ぎ完了 ブロック 長期間返信なし 紹介不可 別の所で決まった 客の都合で引越しが無くなった 接客開始後に冬眠" at bounding box center [431, 349] width 54 height 11
click at [290, 362] on textarea at bounding box center [199, 359] width 270 height 68
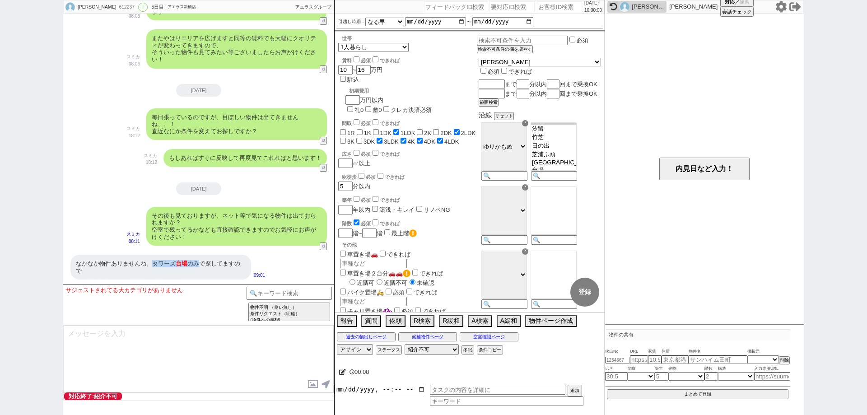
drag, startPoint x: 200, startPoint y: 262, endPoint x: 153, endPoint y: 262, distance: 46.9
click at [153, 262] on div "なかなか物件ありませんね。タワーズ 台場 のみで探してますので" at bounding box center [160, 267] width 181 height 25
click at [344, 372] on icon at bounding box center [342, 372] width 7 height 6
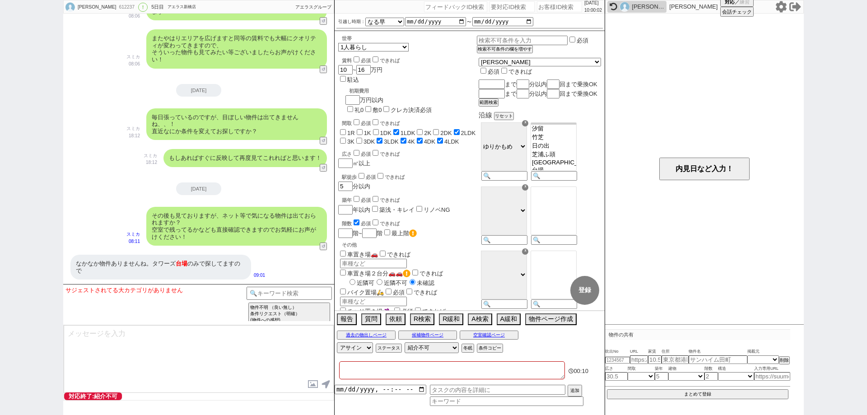
click at [347, 372] on textarea at bounding box center [452, 370] width 226 height 18
paste textarea "タワーズ台場のみ"
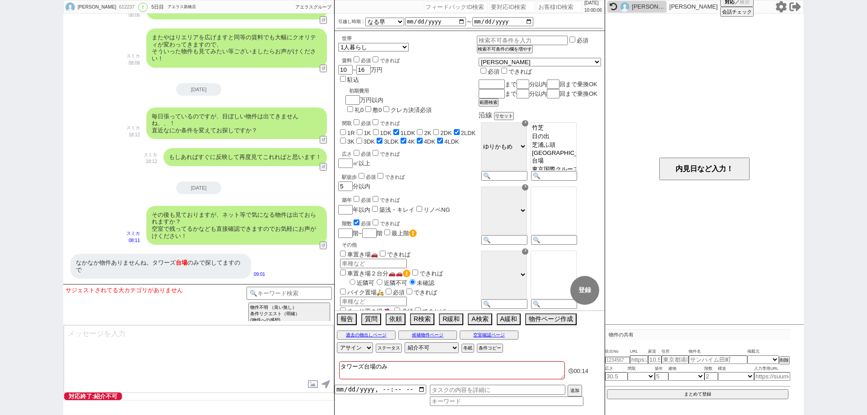
scroll to position [21, 0]
click at [606, 159] on div "内見日など入力！" at bounding box center [704, 169] width 199 height 311
click at [519, 372] on textarea "タワーズ台場のみ" at bounding box center [452, 370] width 226 height 18
click at [523, 352] on div "対応パス アサイン 黒澤沙由里 御手洗侑矢 中村夏海 平山恭子 ステータス 対応中 引き継ぎ完了 ブロック 長期間返信なし 紹介不可 別の所で決まった 客の都…" at bounding box center [469, 348] width 270 height 14
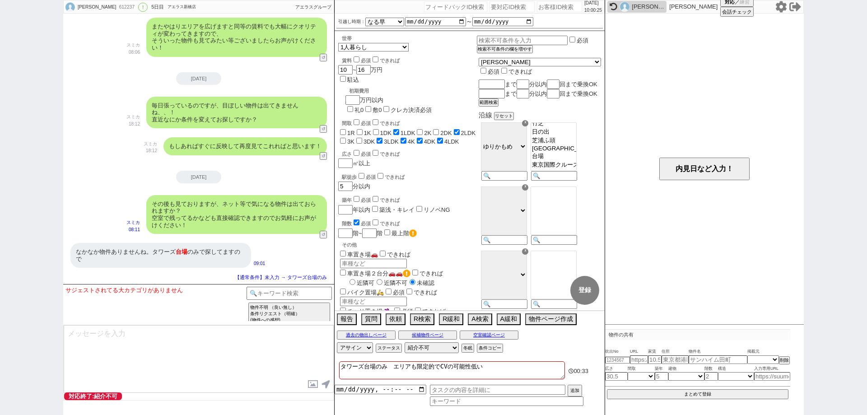
click at [302, 371] on textarea at bounding box center [199, 359] width 270 height 68
drag, startPoint x: 0, startPoint y: 65, endPoint x: 545, endPoint y: 73, distance: 544.9
click at [9, 65] on div "光野直仁 612237 ! 0 5日目 アエラス新橋店 冬眠中 自社客 アエラスグループ スミカ_BPO チャット全表示 2025-08-29 ようこそLIN…" at bounding box center [433, 207] width 867 height 415
click at [783, 6] on icon at bounding box center [781, 7] width 12 height 12
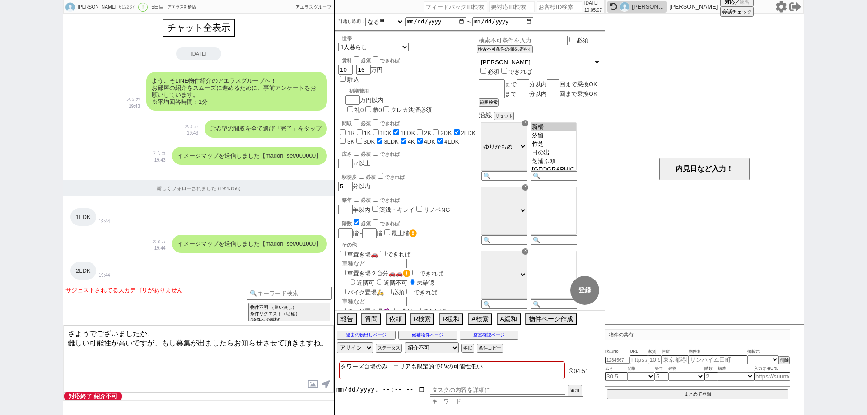
select select "13"
select select "0"
select select "74"
select select "[DATE]"
select select "400"
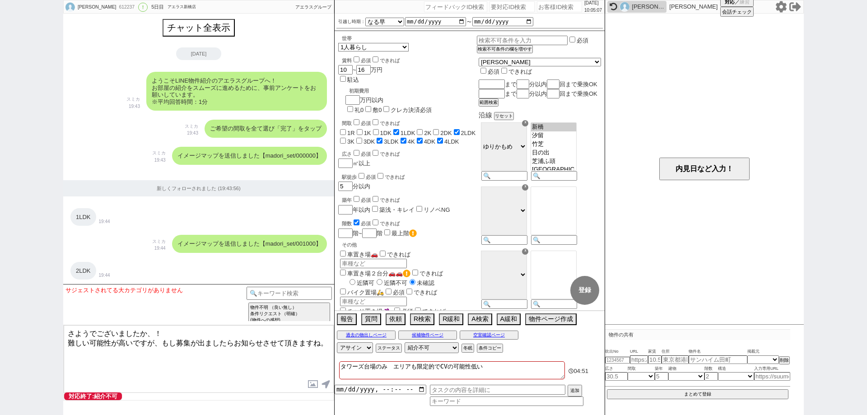
select select
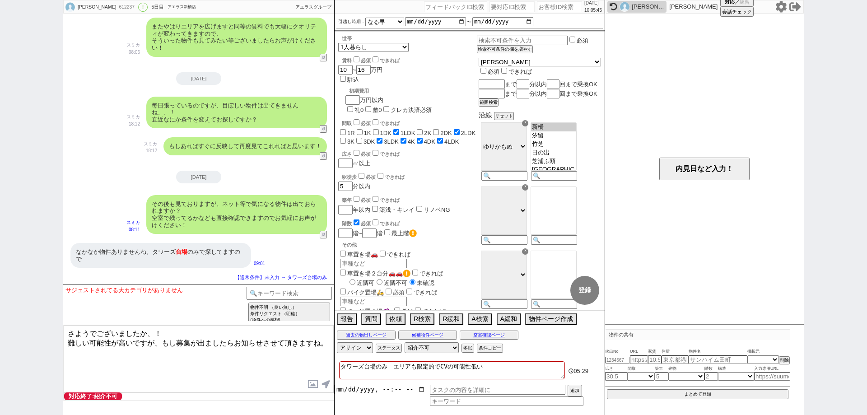
scroll to position [21, 0]
click at [329, 344] on textarea "さようでございましたか、！ 難しい可能性が高いですが、もし募集が出ましたらお知らせさせて頂きますね。" at bounding box center [199, 359] width 270 height 68
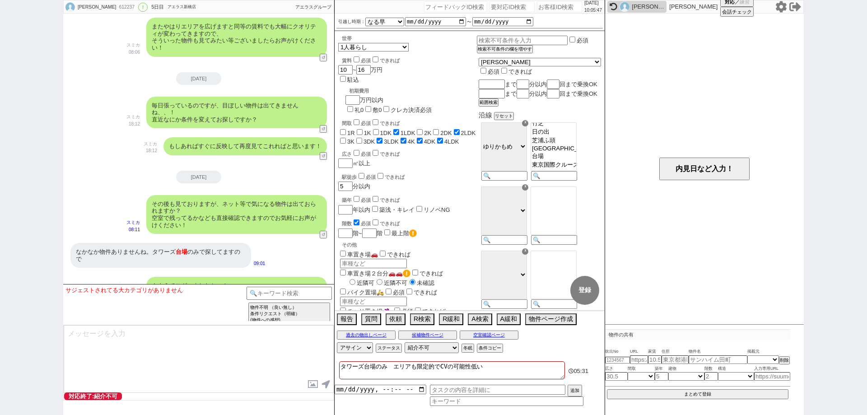
scroll to position [1560, 0]
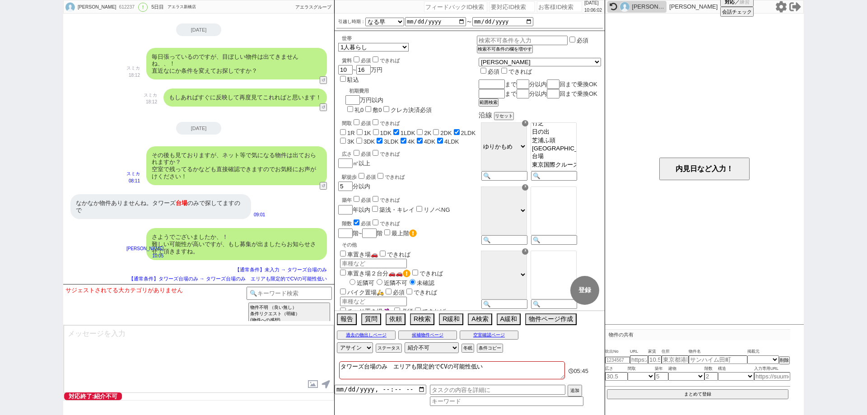
drag, startPoint x: 0, startPoint y: 190, endPoint x: 97, endPoint y: 143, distance: 107.8
click at [0, 189] on div "[PERSON_NAME] 612237 ! 0 5日目 アエラス新橋店 冬眠中 自社客 アエラスグループ スミカ_BPO チャット全表示 [DATE] よう…" at bounding box center [433, 207] width 867 height 415
drag, startPoint x: 517, startPoint y: 361, endPoint x: 333, endPoint y: 361, distance: 184.6
click at [333, 361] on div "[PERSON_NAME] 612237 ! 0 5日目 アエラス新橋店 冬眠中 自社客 アエラスグループ スミカ_BPO チャット全表示 [DATE] よう…" at bounding box center [433, 207] width 740 height 415
drag, startPoint x: 0, startPoint y: 98, endPoint x: 17, endPoint y: 65, distance: 37.7
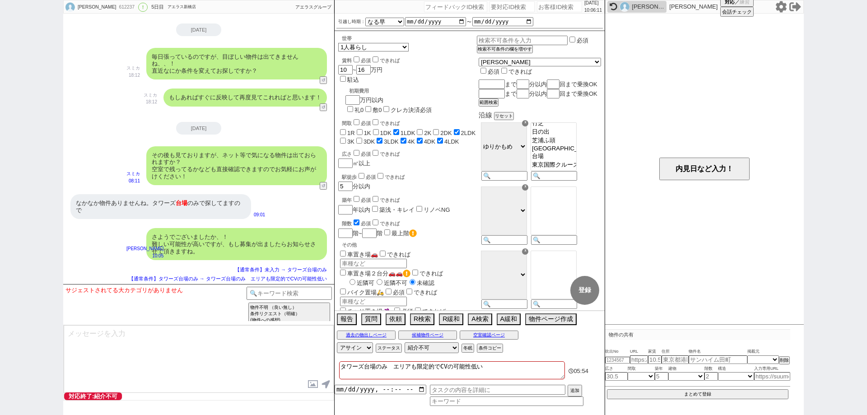
click at [0, 94] on div "[PERSON_NAME] 612237 ! 0 5日目 アエラス新橋店 冬眠中 自社客 アエラスグループ スミカ_BPO チャット全表示 [DATE] よう…" at bounding box center [433, 207] width 867 height 415
click at [116, 8] on div "612237" at bounding box center [126, 7] width 20 height 7
copy div "612237"
click at [0, 328] on div "[PERSON_NAME] 612237 ! 0 5日目 アエラス新橋店 冬眠中 自社客 アエラスグループ スミカ_BPO チャット全表示 [DATE] よう…" at bounding box center [433, 207] width 867 height 415
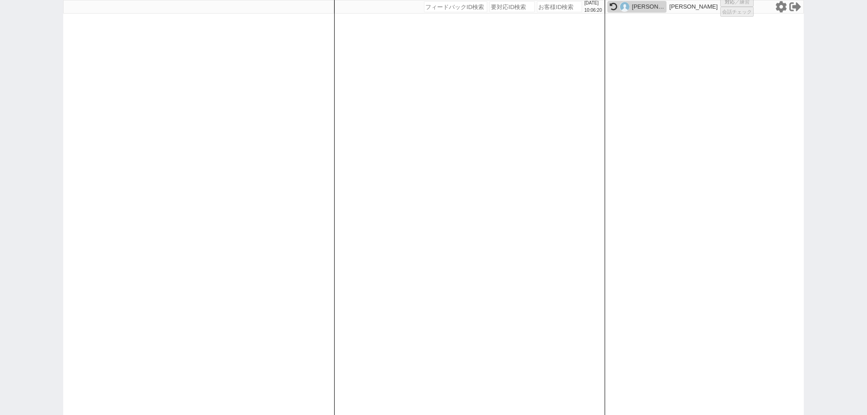
select select "1"
select select "2"
select select
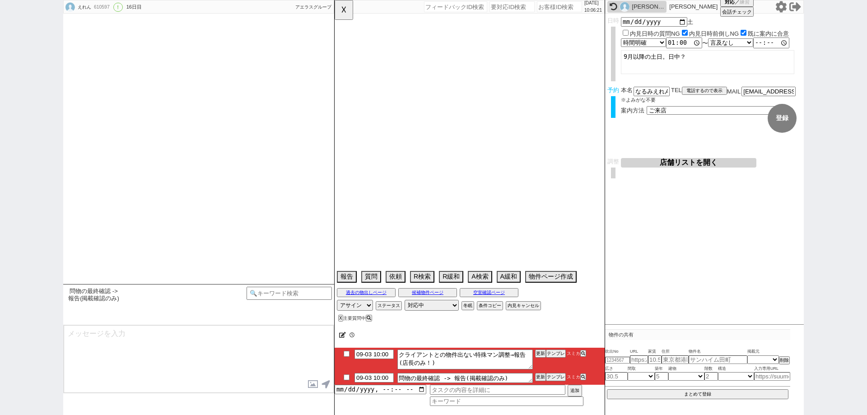
select select "2025"
select select "10"
select select "37"
select select "0"
select select "63"
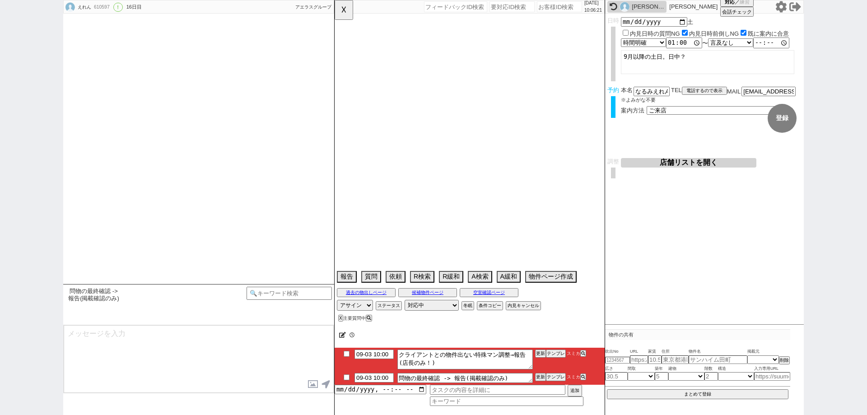
select select "1535"
select select "69"
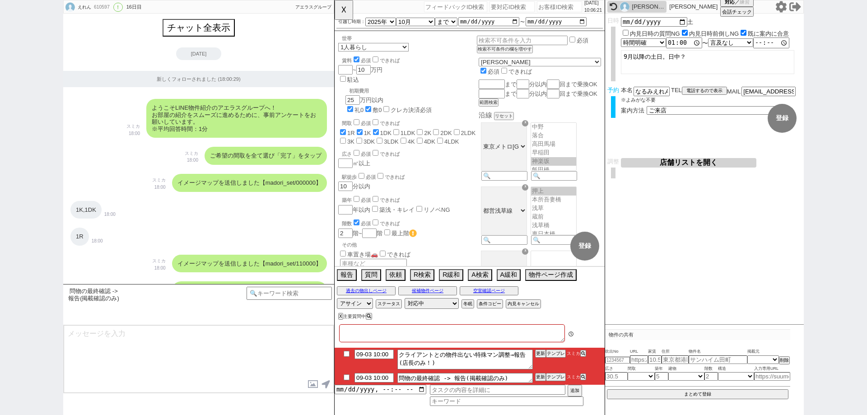
type textarea "他社なし"
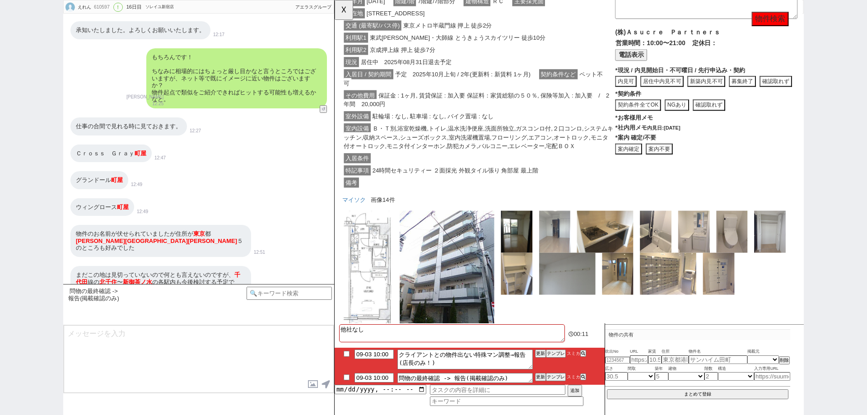
scroll to position [288, 0]
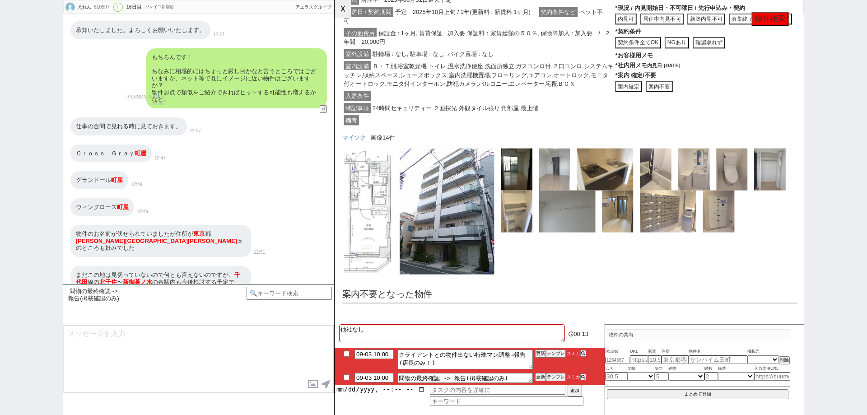
click at [347, 9] on button "☓" at bounding box center [342, 9] width 17 height 18
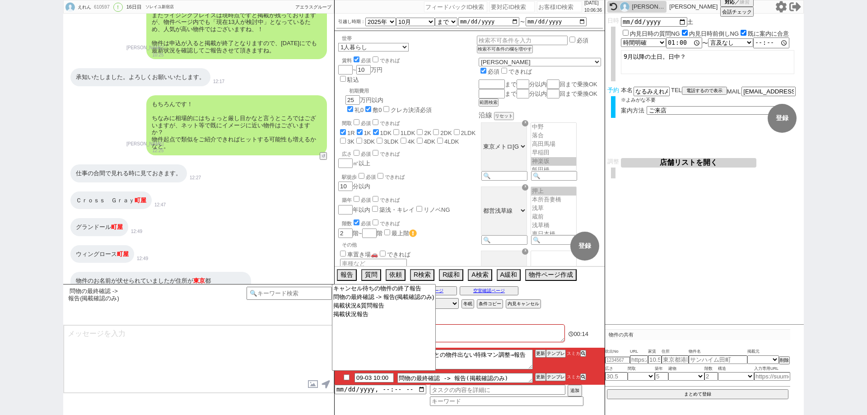
scroll to position [5460, 0]
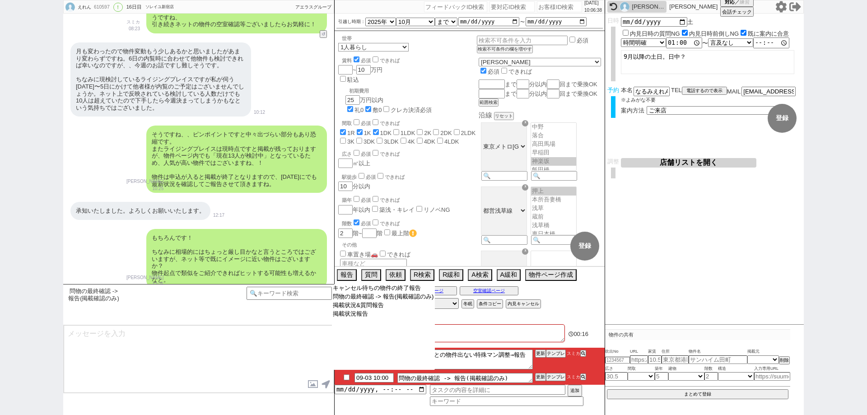
click at [388, 349] on select "キャンセル待ちの物件の終了報告 問物の最終確認 -> 報告(掲載確認のみ) 掲載状況&質問報告 掲載状況報告" at bounding box center [383, 327] width 103 height 86
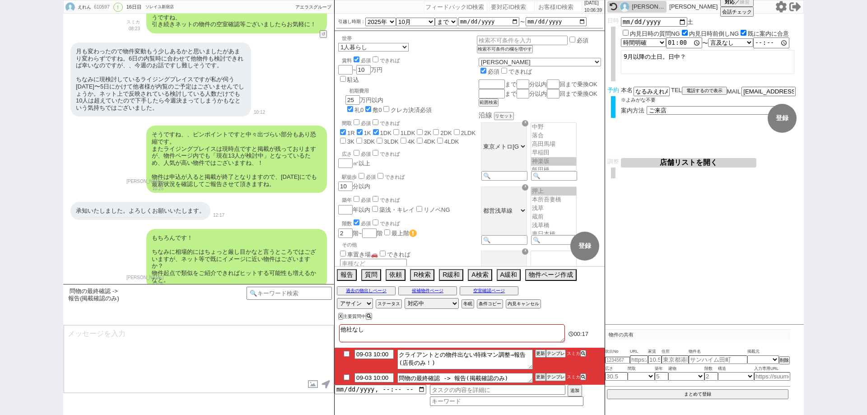
click at [518, 338] on textarea "他社なし" at bounding box center [452, 333] width 226 height 18
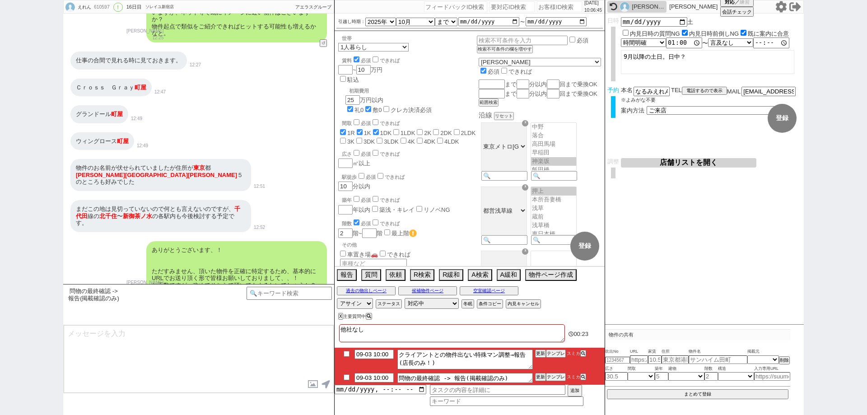
scroll to position [5686, 0]
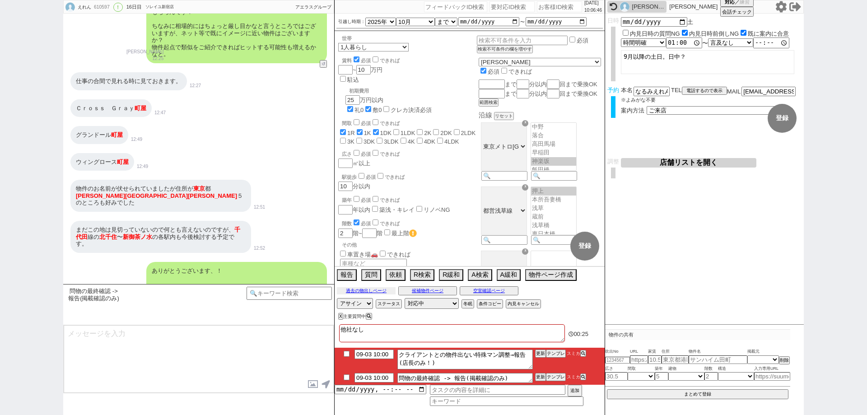
click at [356, 289] on button "過去の物出しページ" at bounding box center [366, 290] width 59 height 7
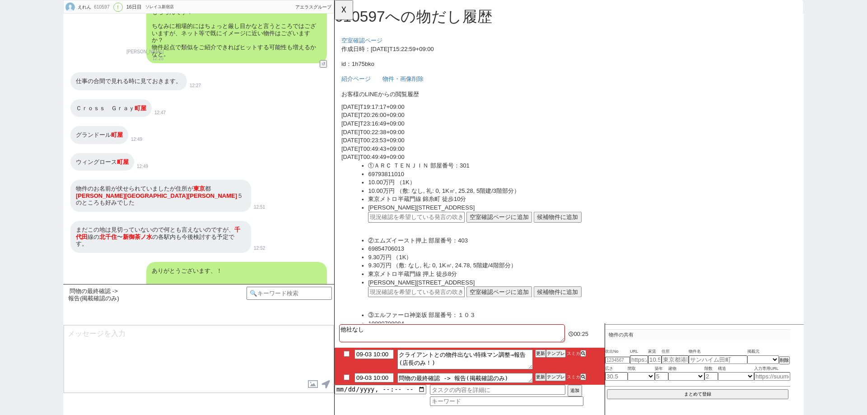
scroll to position [0, 0]
drag, startPoint x: 192, startPoint y: 167, endPoint x: 81, endPoint y: 176, distance: 111.8
click at [81, 180] on div "物件のお名前が伏せられていましたが住所が [PERSON_NAME][STREET_ADDRESS][PERSON_NAME][PERSON_NAME]のとこ…" at bounding box center [160, 196] width 181 height 32
copy div "[PERSON_NAME][STREET_ADDRESS][PERSON_NAME][PERSON_NAME]"
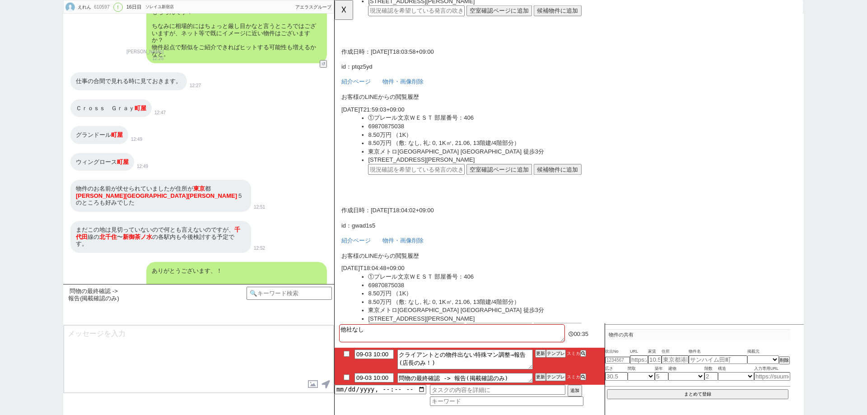
scroll to position [2807, 0]
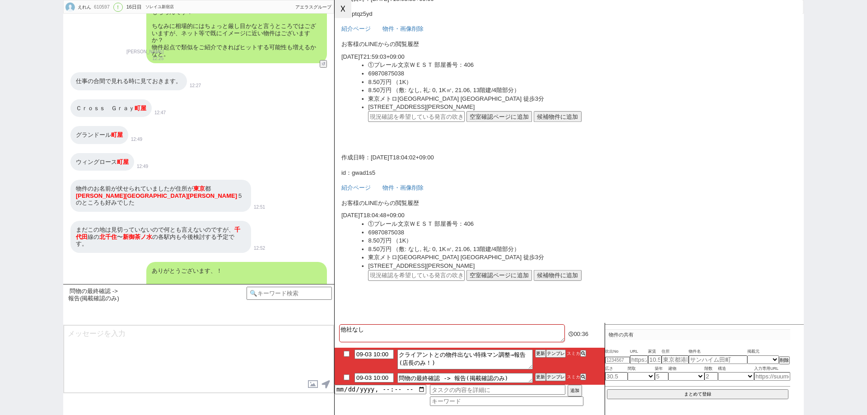
click at [343, 17] on button "☓" at bounding box center [342, 9] width 17 height 18
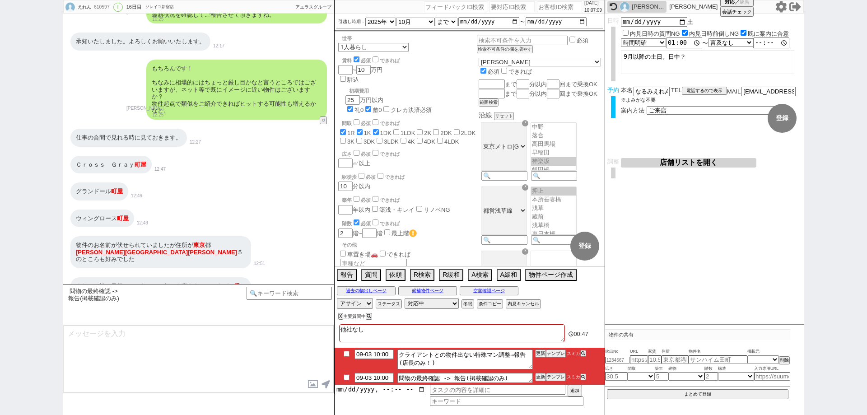
scroll to position [5686, 0]
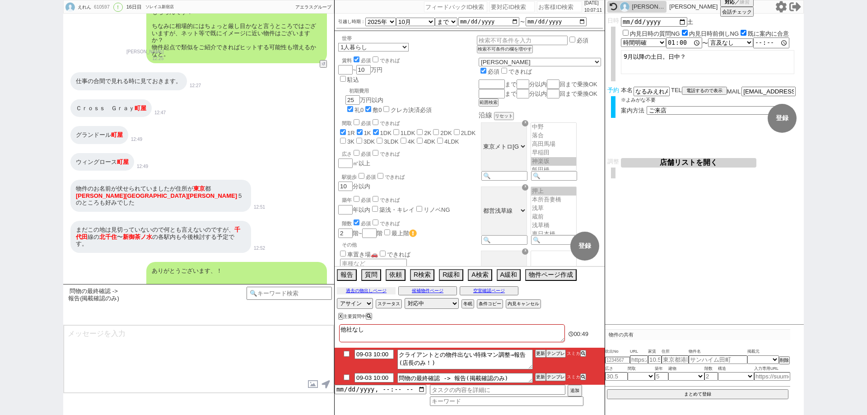
click at [374, 290] on button "過去の物出しページ" at bounding box center [366, 290] width 59 height 7
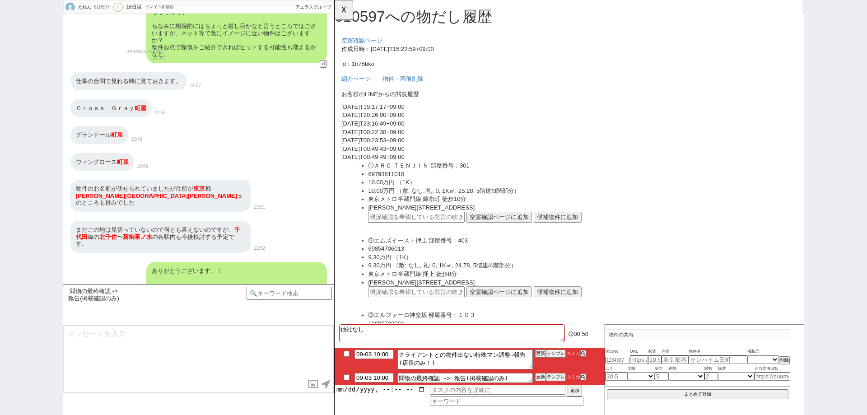
scroll to position [0, 0]
drag, startPoint x: 130, startPoint y: 140, endPoint x: 72, endPoint y: 142, distance: 58.7
click at [72, 153] on div "ウィングロース 町屋" at bounding box center [102, 162] width 64 height 18
copy div "ウィングロース 町屋"
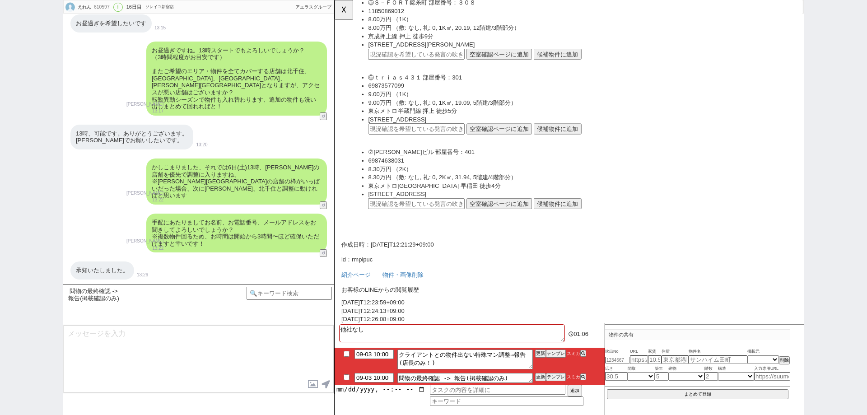
scroll to position [4061, 0]
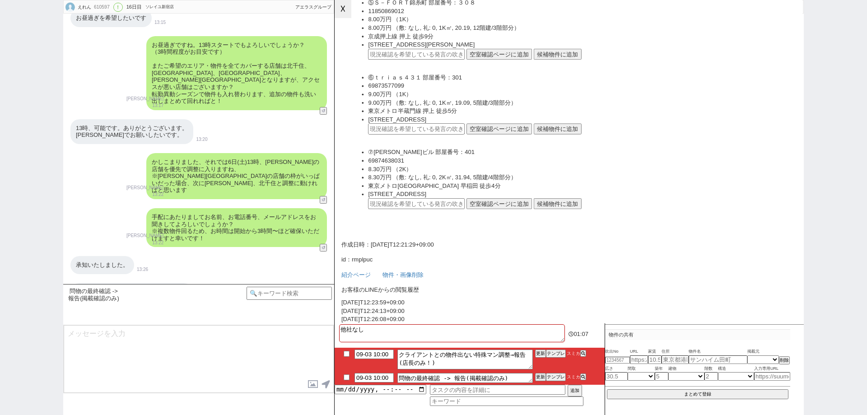
drag, startPoint x: 339, startPoint y: 12, endPoint x: 405, endPoint y: 56, distance: 79.4
click at [340, 12] on button "☓" at bounding box center [342, 9] width 17 height 18
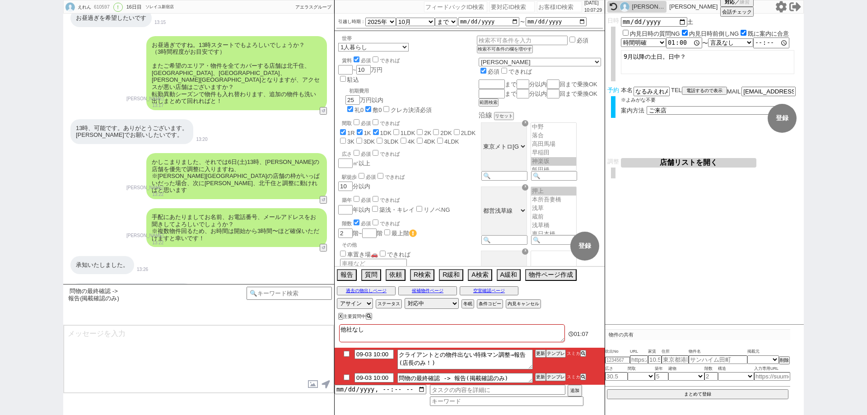
click at [684, 164] on button "店舗リストを開く" at bounding box center [688, 162] width 135 height 9
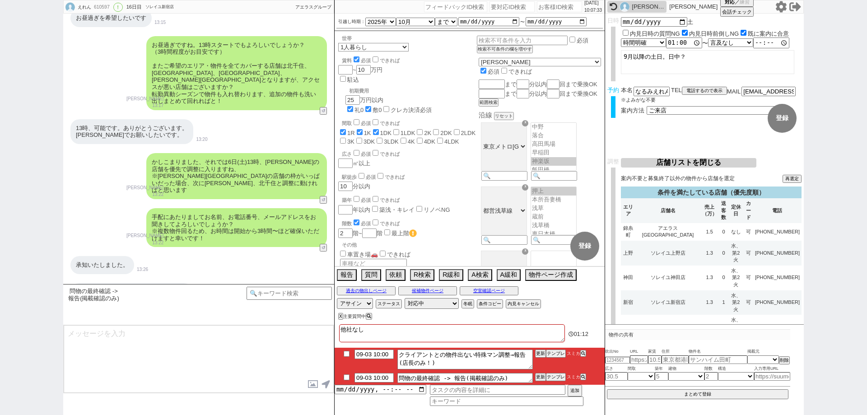
click at [700, 265] on td "1.3" at bounding box center [709, 277] width 19 height 25
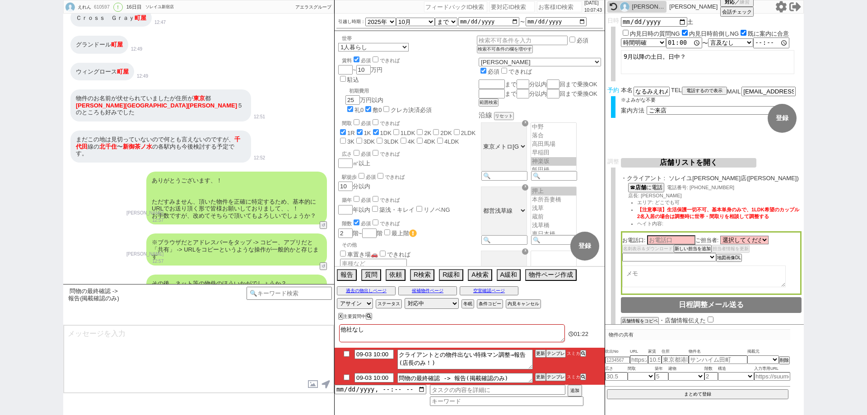
scroll to position [5686, 0]
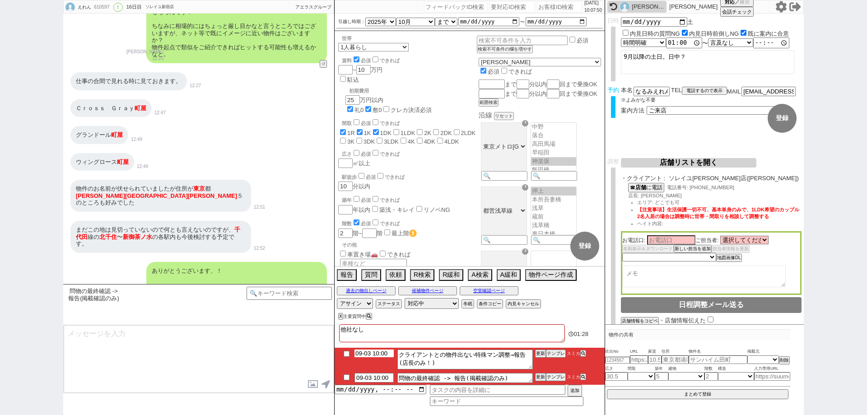
click at [380, 352] on input "09-03 10:00" at bounding box center [373, 353] width 39 height 8
click at [369, 355] on input "09-03 10:00" at bounding box center [373, 353] width 39 height 8
type input "09-04 10:00"
click at [489, 333] on textarea "他社なし" at bounding box center [452, 333] width 226 height 18
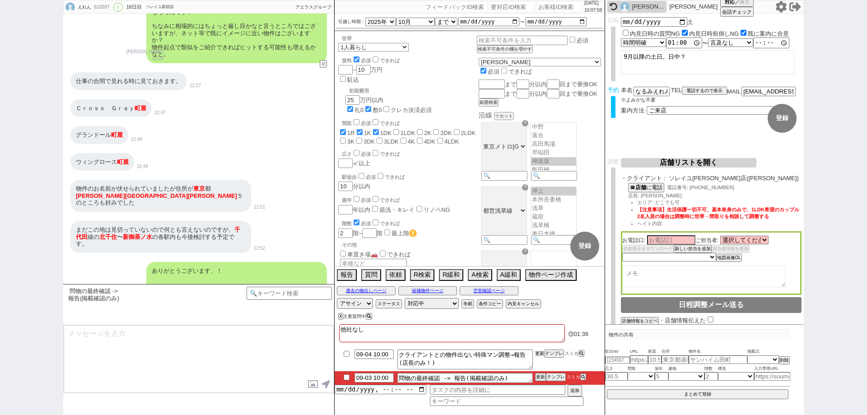
drag, startPoint x: 544, startPoint y: 353, endPoint x: 540, endPoint y: 339, distance: 14.6
click at [543, 354] on button "更新" at bounding box center [539, 353] width 9 height 6
click at [540, 339] on textarea "他社なし" at bounding box center [452, 333] width 226 height 18
drag, startPoint x: 537, startPoint y: 353, endPoint x: 539, endPoint y: 343, distance: 9.6
click at [538, 352] on button "更新" at bounding box center [539, 353] width 9 height 6
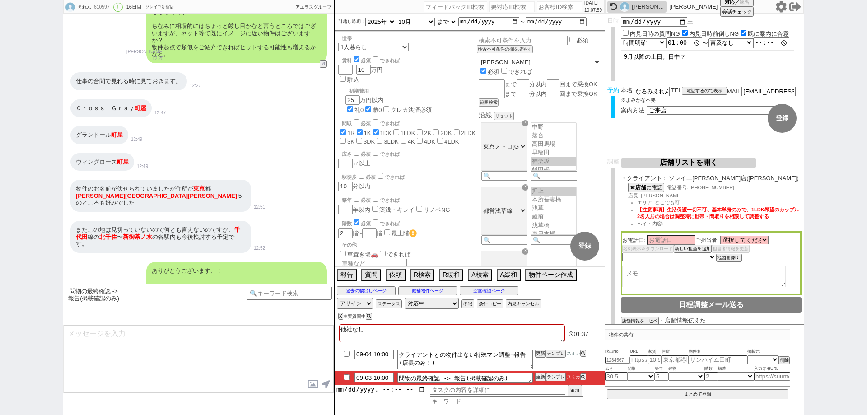
click at [539, 342] on div "他社なし" at bounding box center [452, 334] width 226 height 20
click at [539, 352] on button "更新" at bounding box center [539, 353] width 9 height 6
click at [540, 371] on li "09-04 10:00 クライアントとの物件出ない特殊マン調整→報告(店長のみ！) 更新 テンプレ スミカ" at bounding box center [469, 378] width 270 height 14
click at [536, 353] on button "更新" at bounding box center [539, 353] width 9 height 6
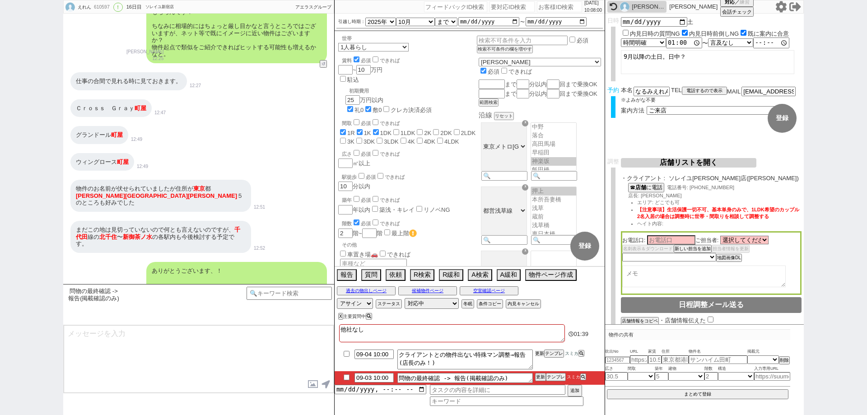
click at [536, 353] on button "更新" at bounding box center [539, 353] width 9 height 6
click at [378, 378] on input "09-03 10:00" at bounding box center [373, 377] width 39 height 8
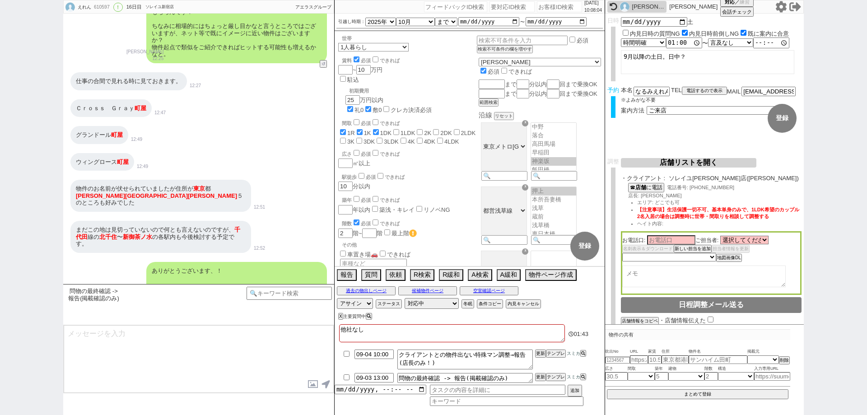
click at [541, 371] on li "09-04 10:00 クライアントとの物件出ない特殊マン調整→報告(店長のみ！) 更新 テンプレ スミカ" at bounding box center [469, 378] width 270 height 14
click at [545, 376] on li "09-03 13:00 問物の最終確認 -> 報告(掲載確認のみ) 更新 テンプレ スミカ" at bounding box center [469, 378] width 270 height 14
click at [543, 371] on li "09-04 10:00 クライアントとの物件出ない特殊マン調整→報告(店長のみ！) 更新 テンプレ スミカ" at bounding box center [469, 378] width 270 height 14
click at [540, 376] on button "更新" at bounding box center [539, 377] width 9 height 6
click at [544, 371] on li "09-04 10:00 クライアントとの物件出ない特殊マン調整→報告(店長のみ！) 更新 テンプレ スミカ" at bounding box center [469, 378] width 270 height 14
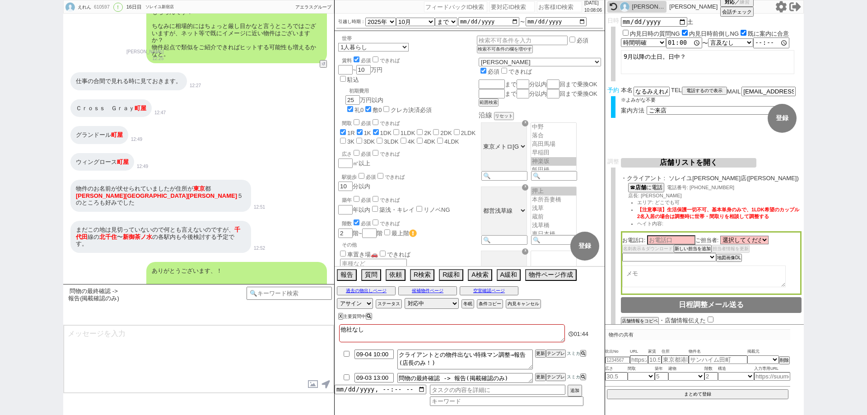
click at [538, 382] on li "09-03 13:00 問物の最終確認 -> 報告(掲載確認のみ) 更新 テンプレ スミカ" at bounding box center [469, 378] width 270 height 14
click at [539, 375] on button "更新" at bounding box center [539, 377] width 9 height 6
click at [378, 376] on input "09-03 13:00" at bounding box center [373, 377] width 39 height 8
type input "09-03 15:00"
click at [534, 371] on li "09-04 10:00 クライアントとの物件出ない特殊マン調整→報告(店長のみ！) 更新 テンプレ スミカ" at bounding box center [469, 378] width 270 height 14
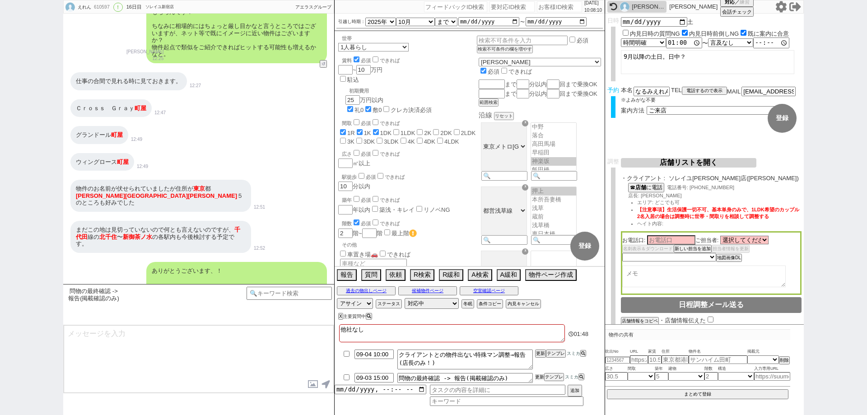
click at [540, 374] on button "更新" at bounding box center [539, 377] width 9 height 6
click at [541, 371] on li "09-04 10:00 クライアントとの物件出ない特殊マン調整→報告(店長のみ！) 更新 テンプレ スミカ" at bounding box center [469, 378] width 270 height 14
click at [543, 375] on button "更新" at bounding box center [539, 377] width 9 height 6
click at [543, 371] on li "09-04 10:00 クライアントとの物件出ない特殊マン調整→報告(店長のみ！) 更新 テンプレ スミカ" at bounding box center [469, 378] width 270 height 14
click at [542, 376] on button "更新" at bounding box center [539, 377] width 9 height 6
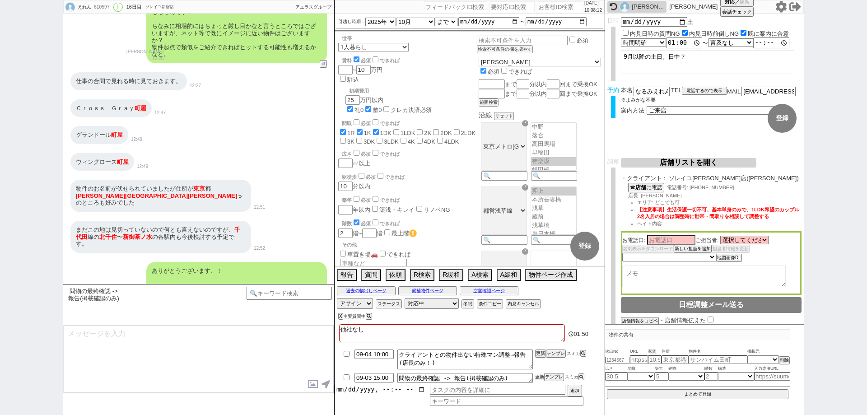
click at [542, 376] on button "更新" at bounding box center [539, 377] width 9 height 6
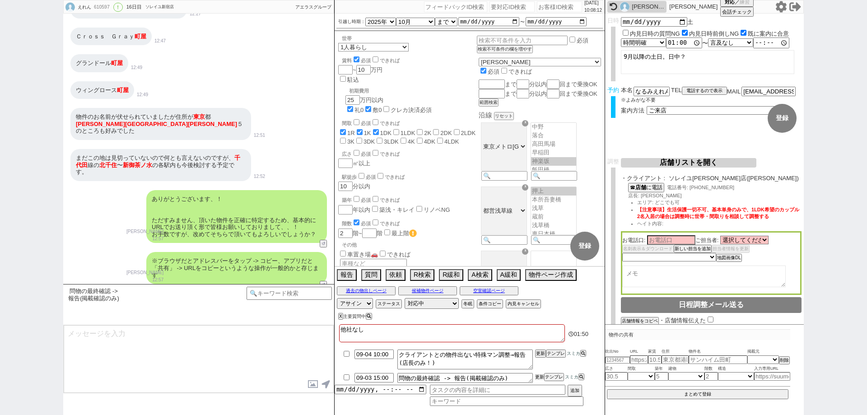
scroll to position [5776, 0]
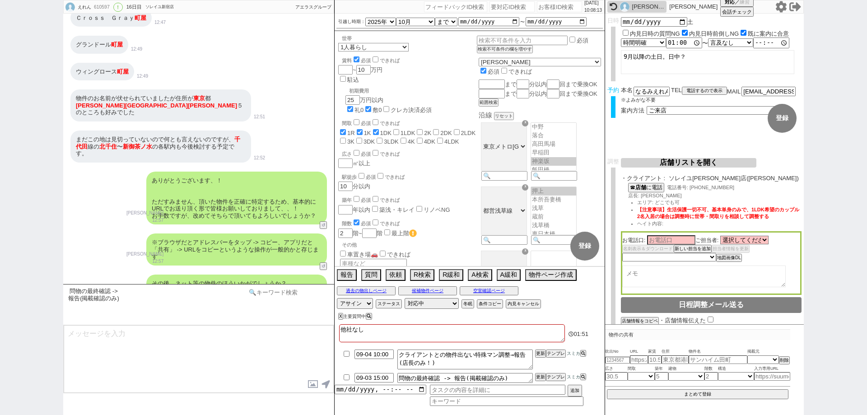
click at [266, 292] on input at bounding box center [288, 292] width 85 height 11
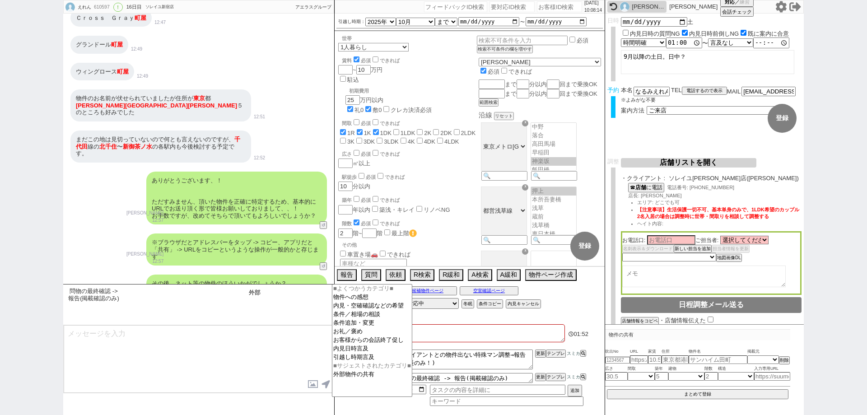
type input "外部"
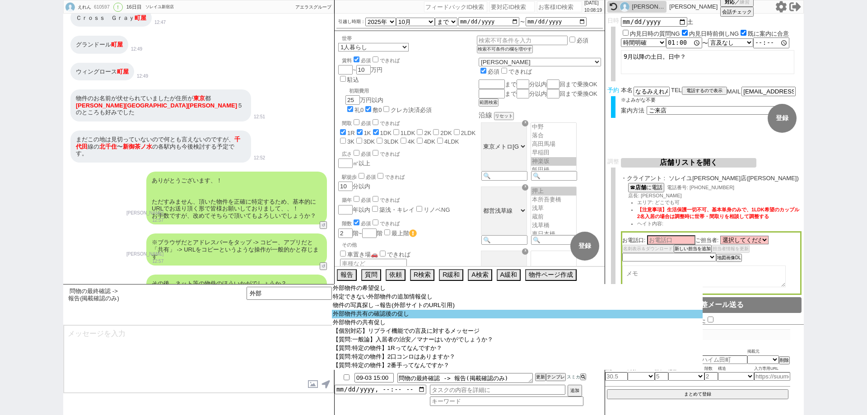
click at [387, 315] on option "外部物件共有の確認後の促し" at bounding box center [517, 314] width 371 height 9
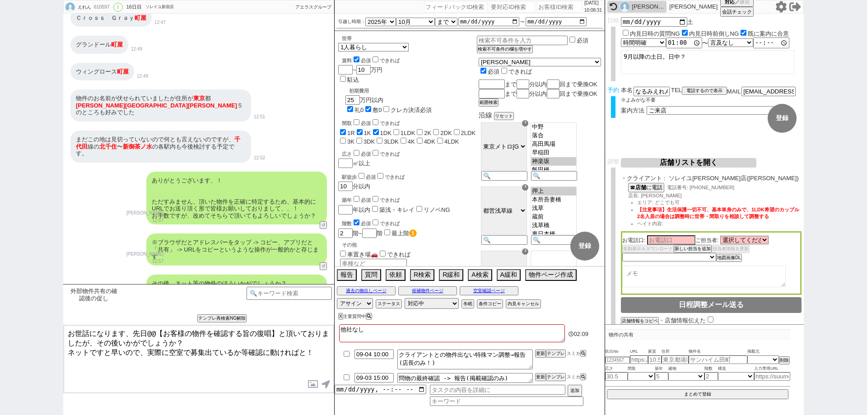
drag, startPoint x: 176, startPoint y: 339, endPoint x: 147, endPoint y: 325, distance: 32.3
click at [147, 325] on textarea "お世話になります、先日@@【お客様の物件を確認する旨の復唱】と頂いておりましたが、その後いかがでしょうか？ ネットですと早いので、実際に空室で募集出ているか等…" at bounding box center [199, 359] width 270 height 68
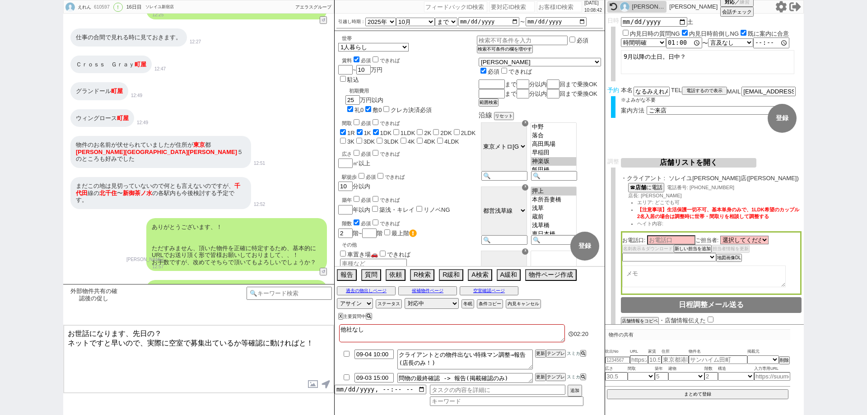
scroll to position [5686, 0]
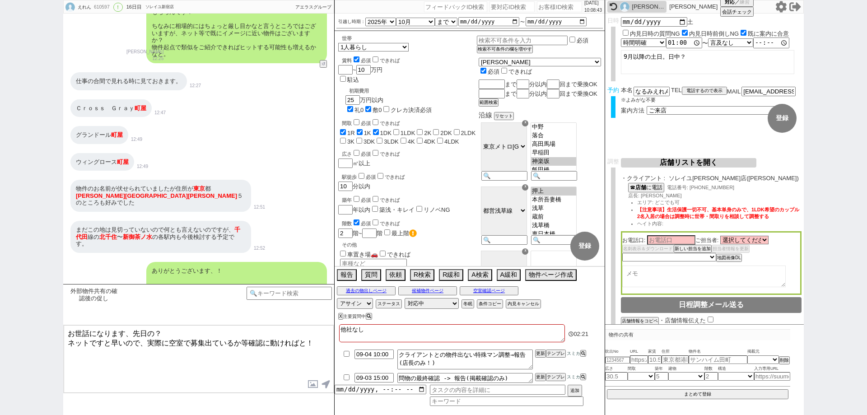
click at [156, 335] on textarea "お世話になります、先日の？ ネットですと早いので、実際に空室で募集出ているか等確認に動ければと！" at bounding box center [199, 359] width 270 height 68
paste textarea "[GEOGRAPHIC_DATA]"
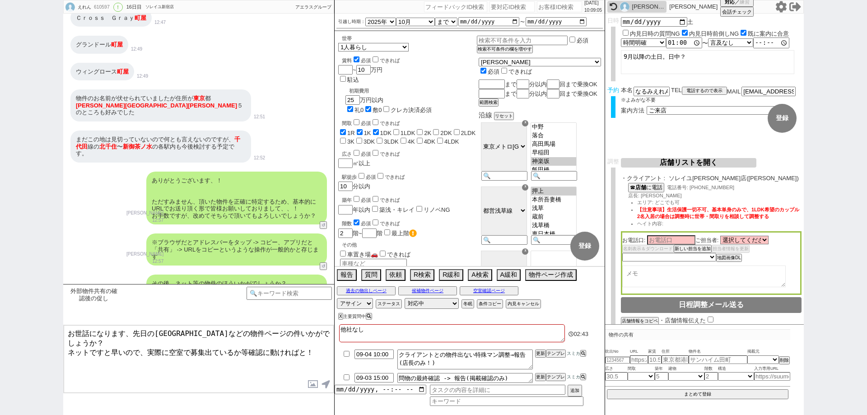
click at [321, 348] on textarea "お世話になります、先日の[GEOGRAPHIC_DATA]などの物件ページの件いかがでしょうか？ ネットですと早いので、実際に空室で募集出ているか等確認に動け…" at bounding box center [199, 359] width 270 height 68
type textarea "お世話になります、先日の[GEOGRAPHIC_DATA]などの物件ページの件いかがでしょうか？ ネットですと早いので、実際に空室で募集出ているか等確認に動け…"
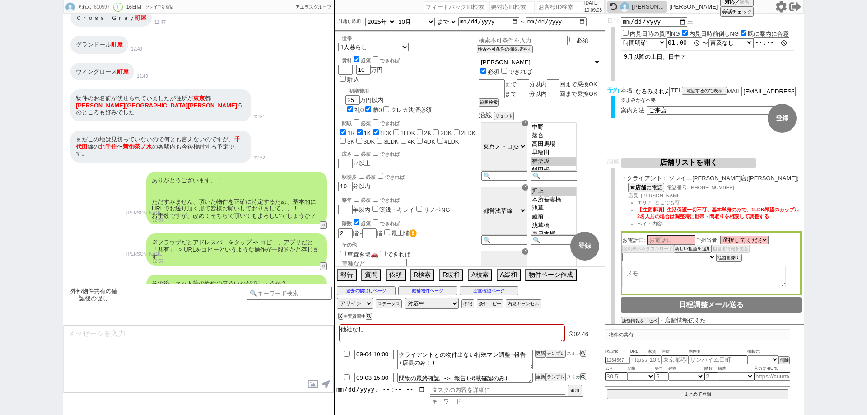
scroll to position [5855, 0]
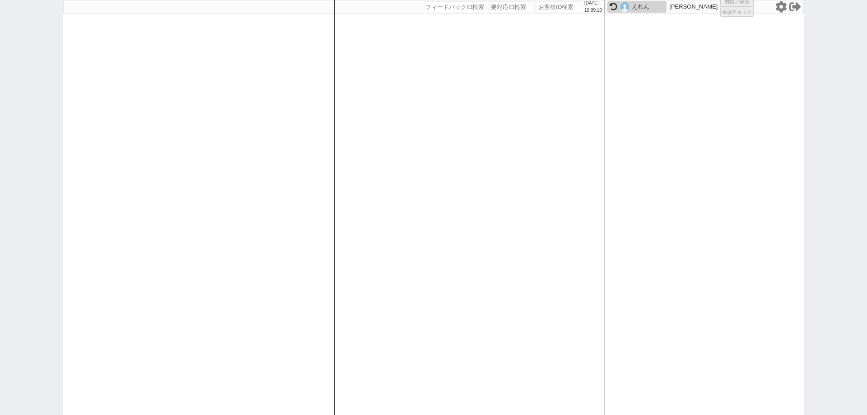
select select "1"
select select "6"
select select "2"
select select
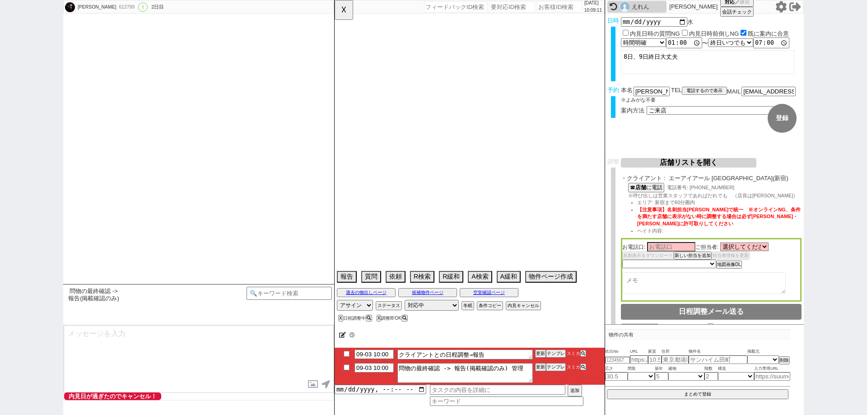
select select "2025"
select select "10"
select select "17"
select select "0"
select select "14"
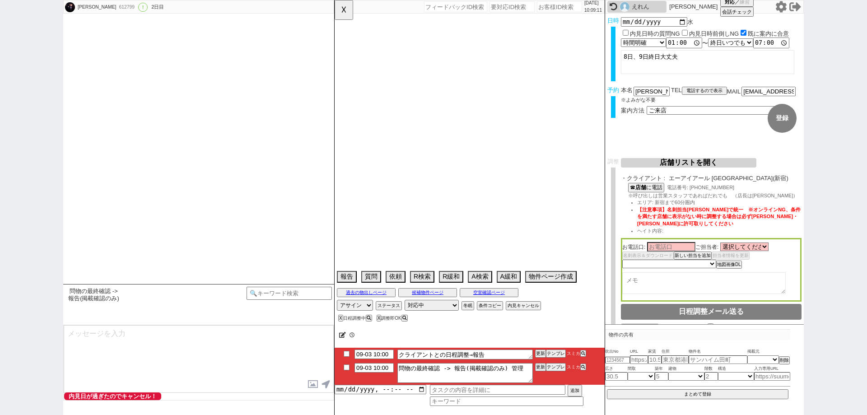
select select "485"
select select "837"
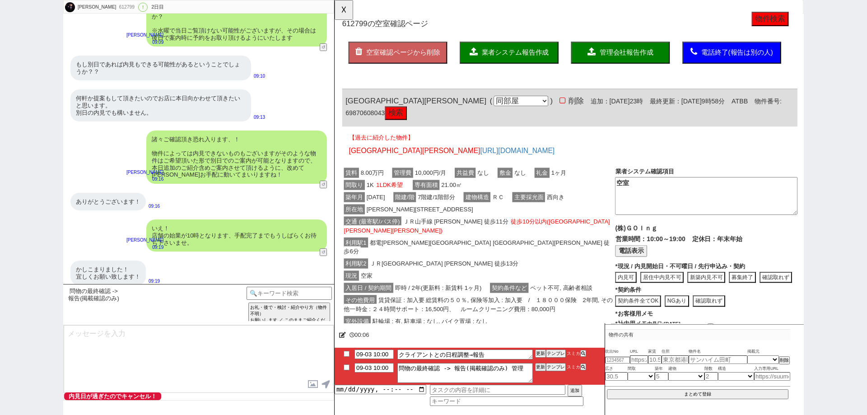
scroll to position [0, 0]
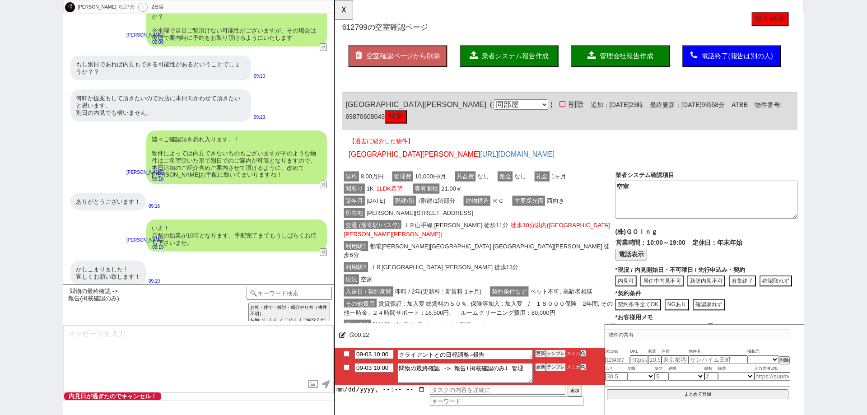
click button "検索"
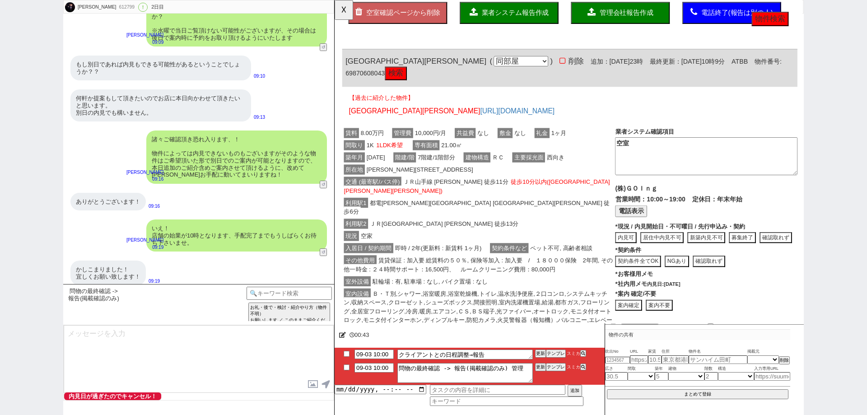
scroll to position [90, 0]
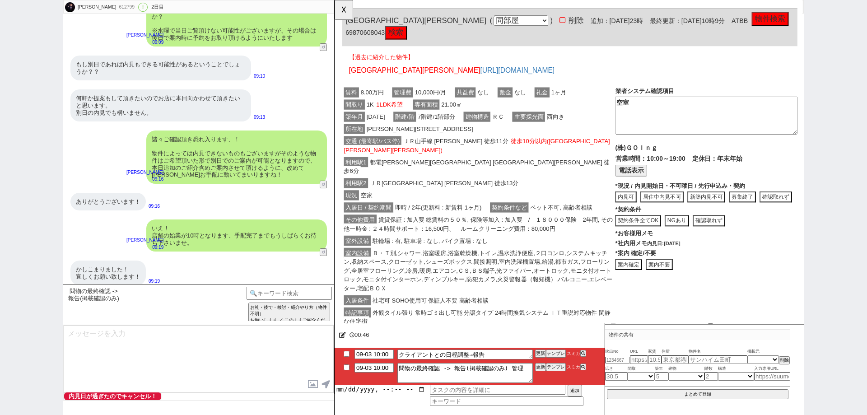
click at [664, 185] on button "電話表示" at bounding box center [653, 183] width 34 height 12
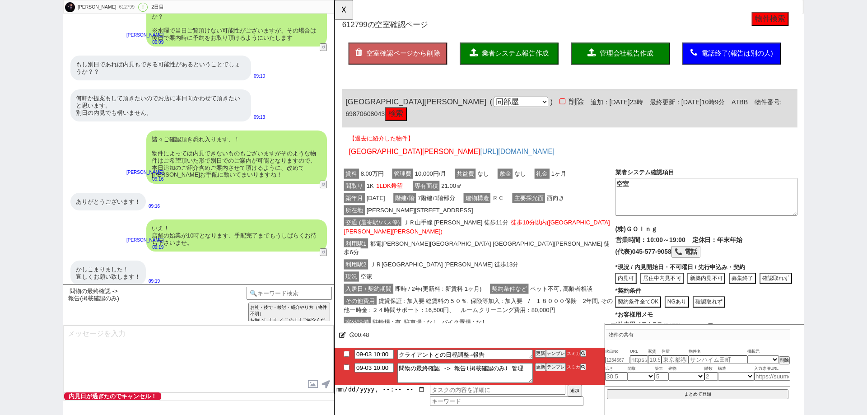
scroll to position [0, 0]
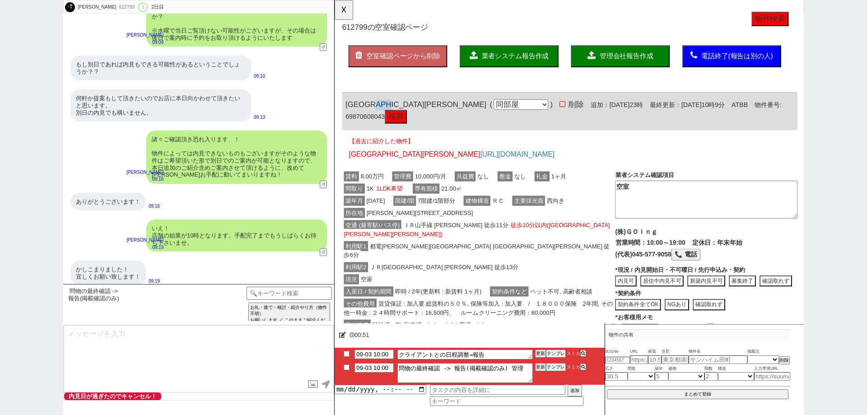
drag, startPoint x: 419, startPoint y: 114, endPoint x: 396, endPoint y: 110, distance: 23.8
click at [396, 110] on div "[GEOGRAPHIC_DATA][PERSON_NAME] ( 同部屋 同建物別部屋 別建物別部屋 別建物 ) 削除 追加：[DATE]23時 最終更新：[…" at bounding box center [587, 120] width 489 height 40
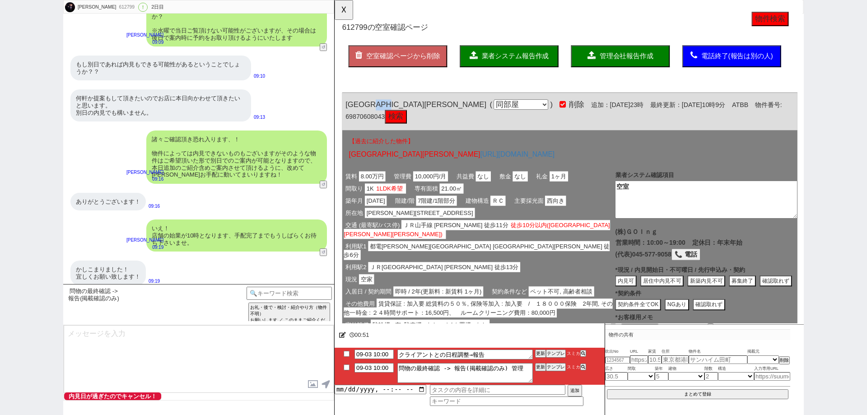
copy span "[GEOGRAPHIC_DATA]"
click div "利用駅2 ＪＲ埼京線 [PERSON_NAME] 徒歩13分"
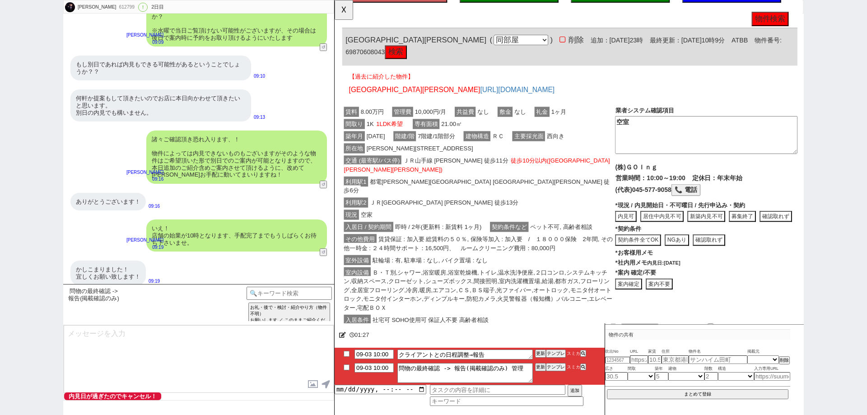
scroll to position [90, 0]
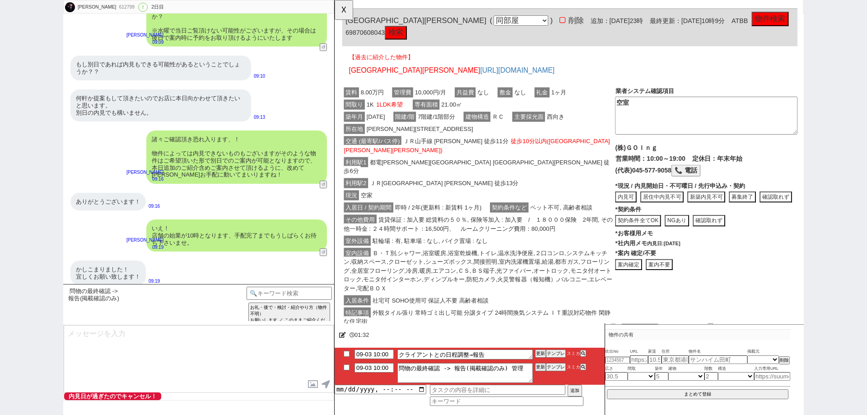
click at [712, 183] on button "📞 電話" at bounding box center [711, 183] width 31 height 12
click at [663, 214] on button "内見可" at bounding box center [686, 212] width 46 height 12
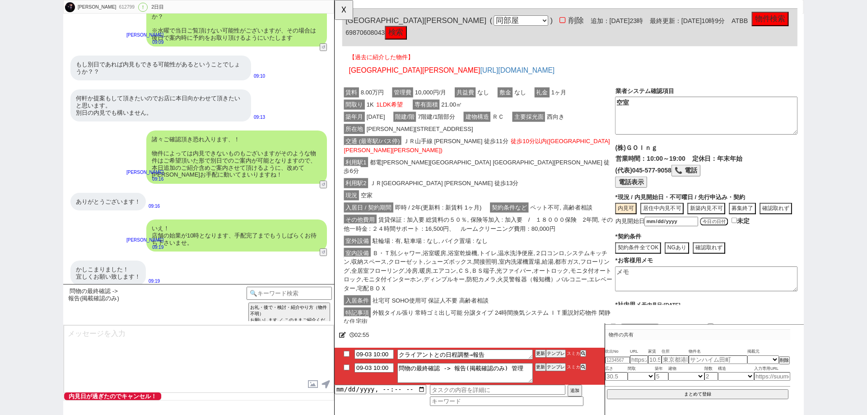
click at [744, 243] on button "今日の日付" at bounding box center [742, 238] width 30 height 9
type input "[DATE]"
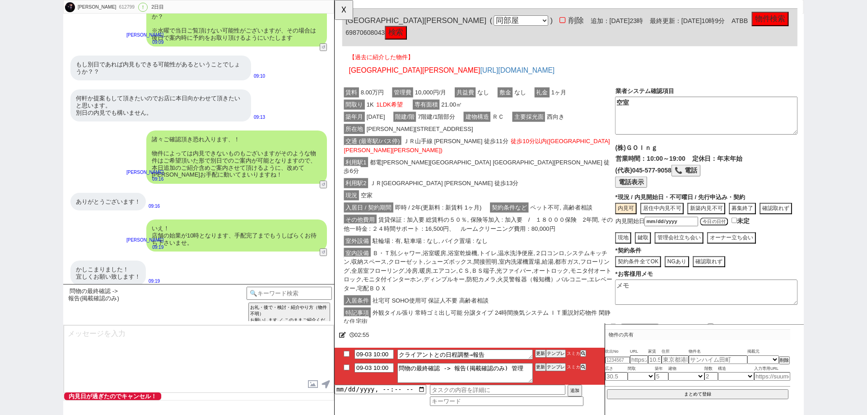
click at [657, 262] on button "現地" at bounding box center [665, 256] width 17 height 12
type textarea "内見可"
type textarea "9/3時点"
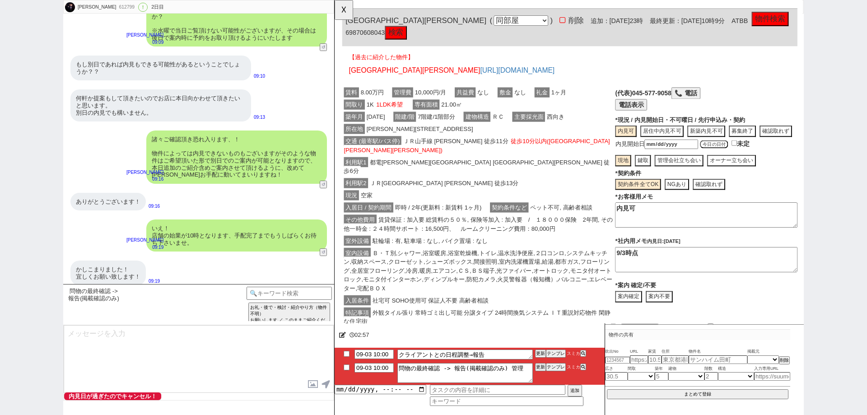
drag, startPoint x: 673, startPoint y: 235, endPoint x: 618, endPoint y: 227, distance: 54.8
click div "賃料 8.00万円 管理費 10,000円/月 共益費 なし 敷金 なし 礼金 1ヶ月 間取り 1K 1LDK希望 専有面積 21.00㎡ 築年月 [DATE…"
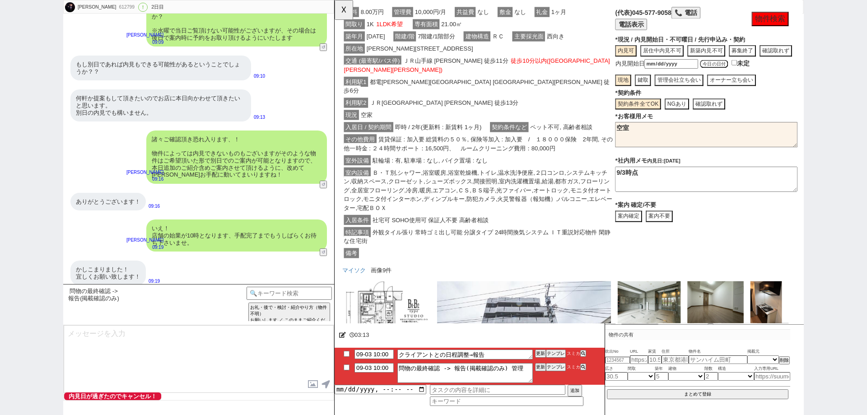
scroll to position [181, 0]
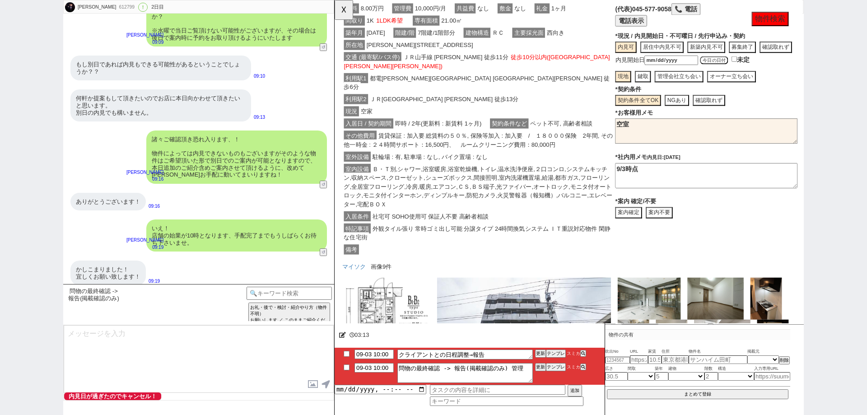
type textarea "空室"
click at [709, 186] on textarea "9/3時点" at bounding box center [734, 188] width 196 height 27
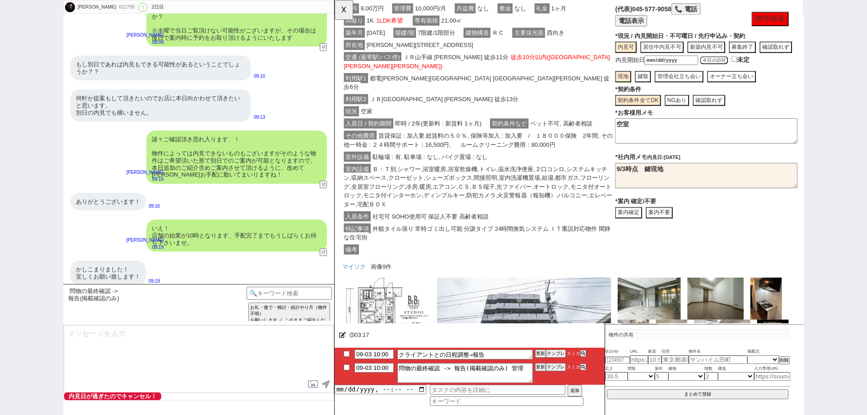
type textarea "9/3時点　鍵現地"
click at [789, 235] on div "案内確定 案内不要" at bounding box center [734, 229] width 196 height 12
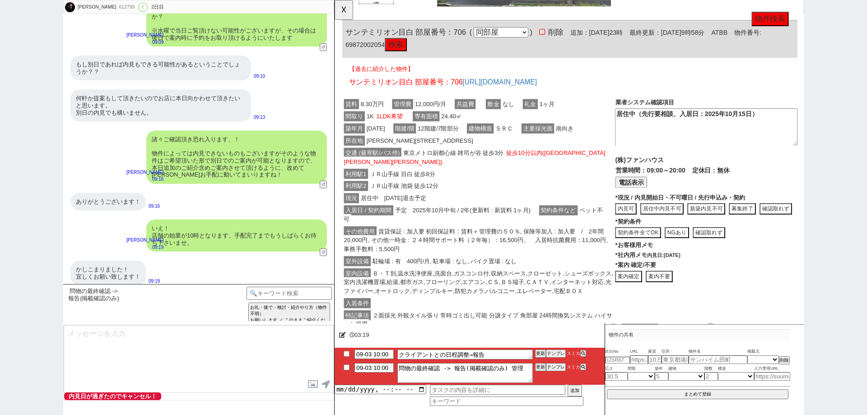
scroll to position [587, 0]
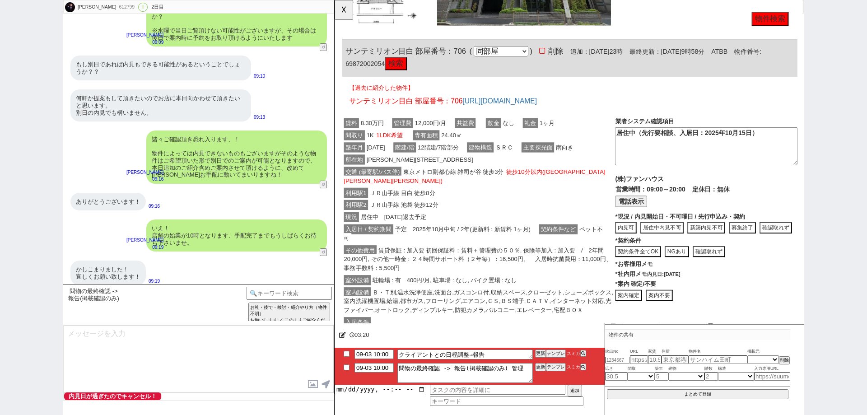
click at [704, 239] on button "居住中内見不可" at bounding box center [686, 245] width 46 height 12
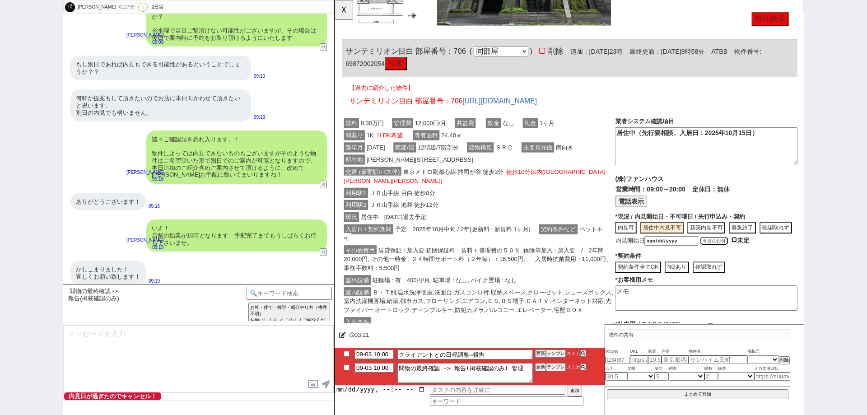
click at [765, 255] on input "checkbox" at bounding box center [764, 258] width 6 height 6
checkbox input "true"
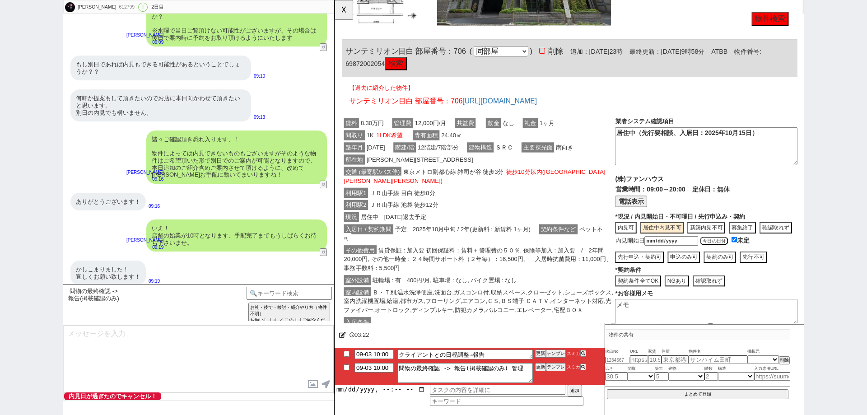
click at [692, 270] on button "先行申込・契約可" at bounding box center [709, 276] width 35 height 12
type textarea "居住中(先行契約/申込み可、入居は@@ごろ)"
type textarea "9/3時点、内見可能日:"
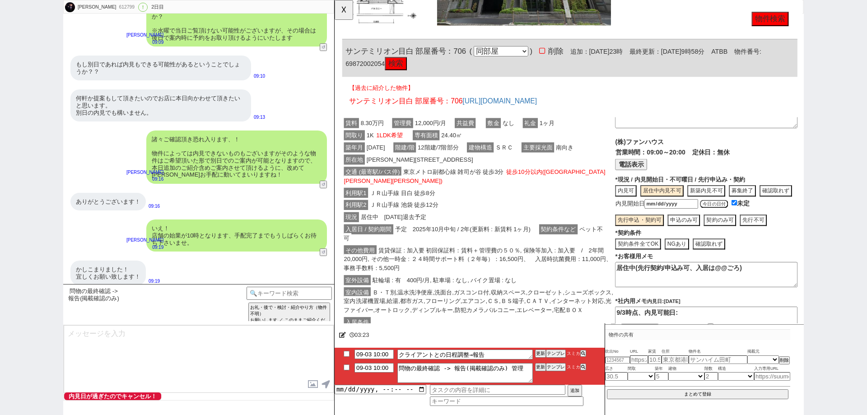
scroll to position [0, 0]
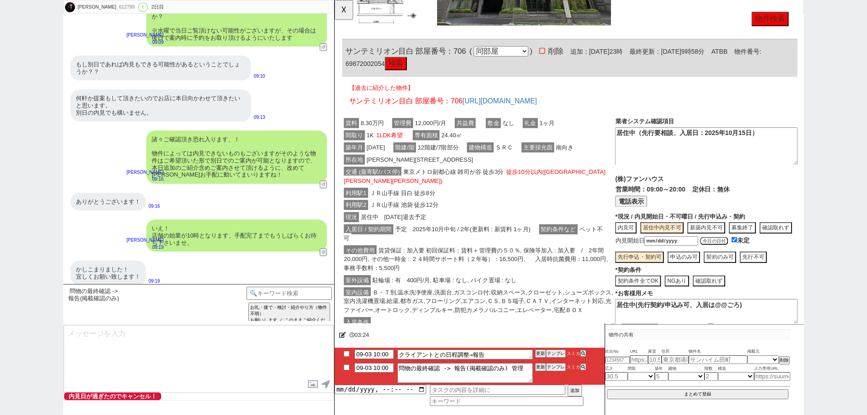
drag, startPoint x: 784, startPoint y: 121, endPoint x: 543, endPoint y: 112, distance: 241.6
click div "賃料 8.30万円 管理費 12,000円/月 共益費 敷金 なし 礼金 1ヶ月 間取り 1K 1LDK希望 専有面積 24.40㎡ 築年月 [DATE] 階…"
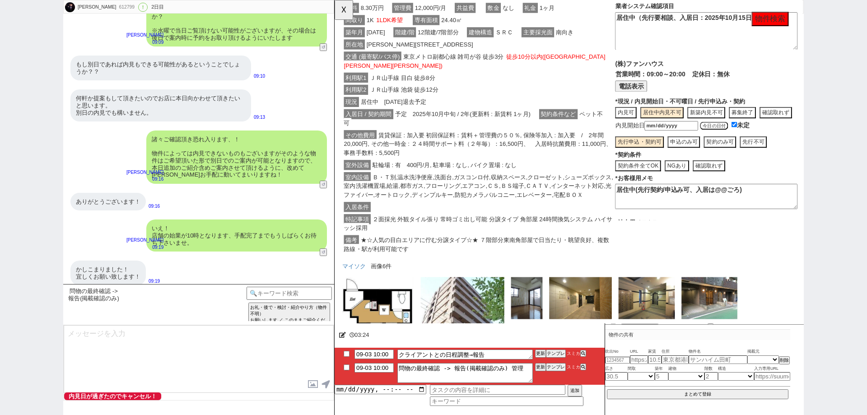
scroll to position [722, 0]
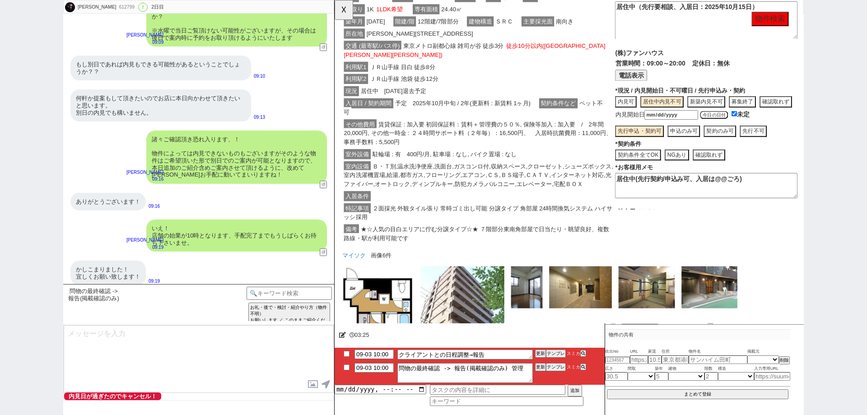
drag, startPoint x: 782, startPoint y: 191, endPoint x: 523, endPoint y: 180, distance: 259.4
click div "賃料 8.30万円 管理費 12,000円/月 共益費 敷金 なし 礼金 1ヶ月 間取り 1K 1LDK希望 専有面積 24.40㎡ 築年月 [DATE] 階…"
paste textarea "（先行要相談、入居日：[DATE]）"
type textarea "居住中（先行要相談、入居日：2025年10月15日）"
click at [751, 217] on div "業者システム確認項目 居住中（先行要相談、入居日：[DATE]） (株)ファンハウス 営業時間：09:00～20:00 定休日：無休 (代表)[PHONE_N…" at bounding box center [734, 127] width 196 height 272
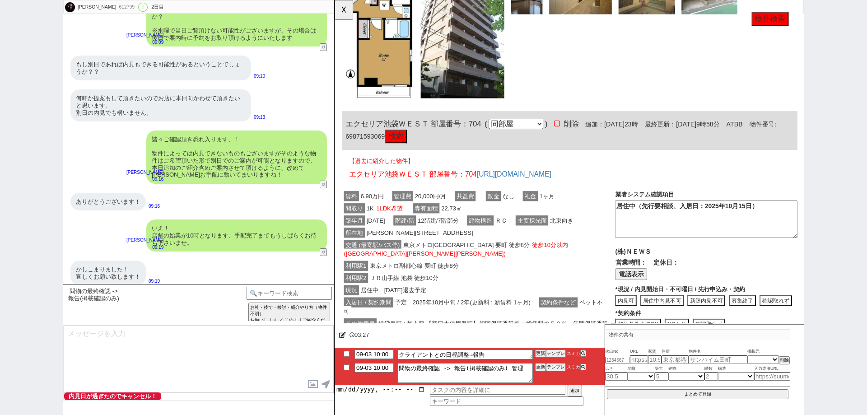
scroll to position [1128, 0]
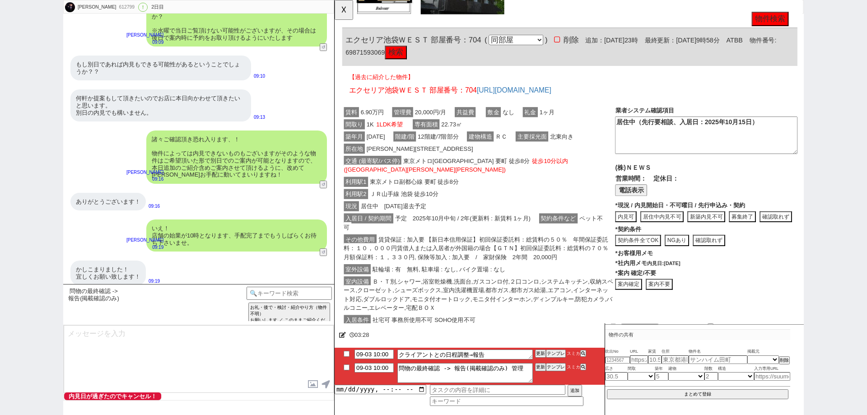
click at [695, 227] on button "居住中内見不可" at bounding box center [686, 233] width 46 height 12
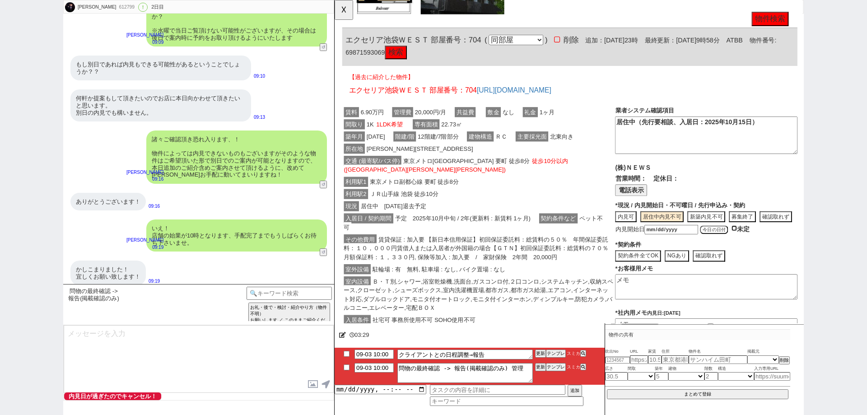
click at [762, 242] on input "checkbox" at bounding box center [764, 245] width 6 height 6
checkbox input "true"
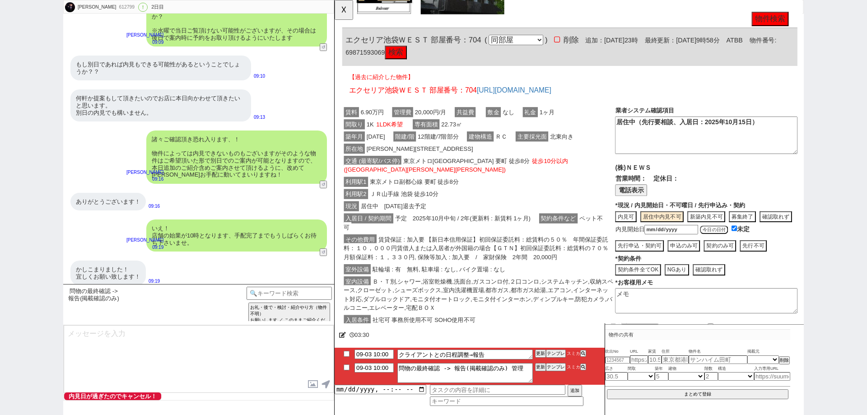
click at [692, 258] on button "先行申込・契約可" at bounding box center [709, 264] width 35 height 12
type textarea "居住中(先行契約/申込み可、入居は@@ごろ)"
type textarea "9/3時点、内見可能日:"
click at [671, 284] on button "契約条件全てOK" at bounding box center [660, 290] width 49 height 12
drag, startPoint x: 790, startPoint y: 107, endPoint x: 607, endPoint y: 98, distance: 184.0
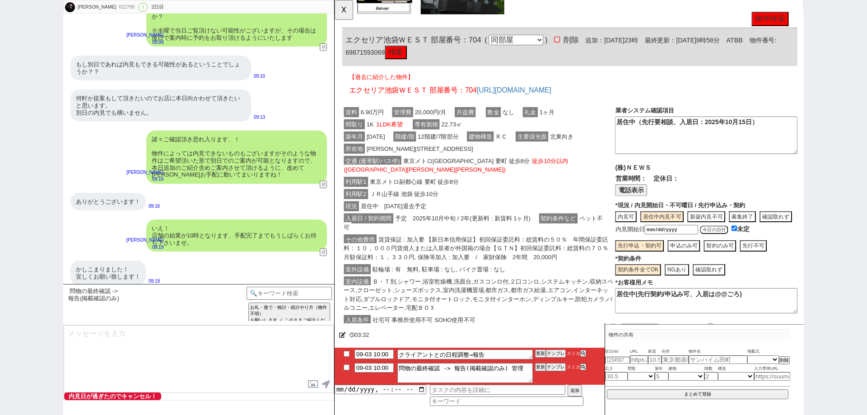
click div "賃料 6.90万円 管理費 20,000円/月 共益費 敷金 なし 礼金 1ヶ月 間取り 1K 1LDK希望 専有面積 22.73㎡ 築年月 [DATE] 階…"
drag, startPoint x: 782, startPoint y: 303, endPoint x: 548, endPoint y: 296, distance: 233.9
click div "賃料 6.90万円 管理費 20,000円/月 共益費 敷金 なし 礼金 1ヶ月 間取り 1K 1LDK希望 専有面積 22.73㎡ 築年月 [DATE] 階…"
paste textarea "（先行要相談、入居日：[DATE]）"
type textarea "居住中（先行要相談、入居日：2025年10月15日）"
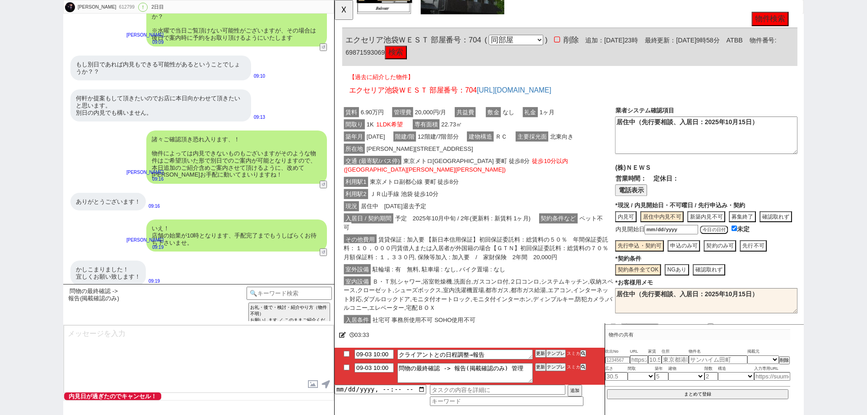
click div "室内設備 Ｂ・Ｔ別,シャワー,浴室乾燥機,洗面台,ガスコンロ付,２口コンロ,システムキッチン,収納スペース,クローゼット,シューズボックス,室内洗濯機置場,都…"
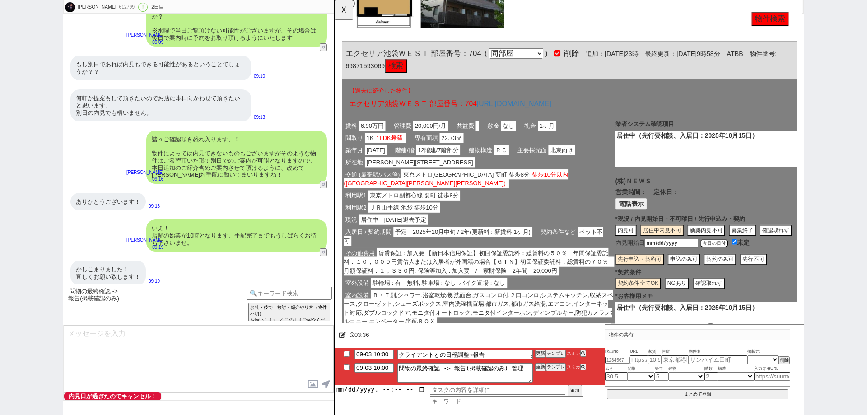
scroll to position [1083, 0]
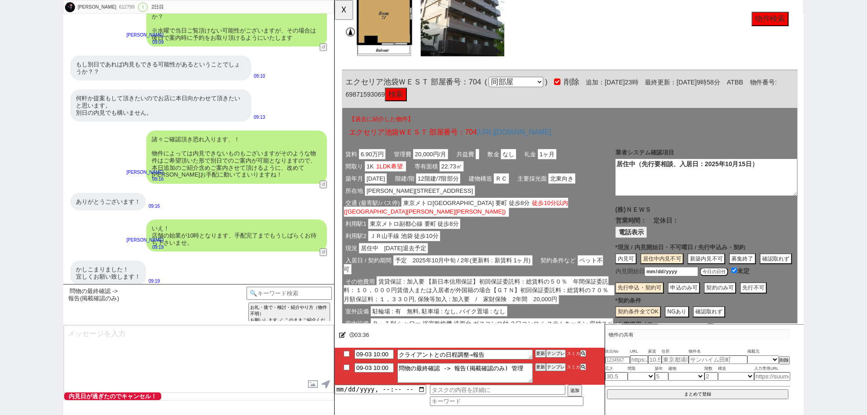
click at [543, 409] on div "所在地 [PERSON_NAME][STREET_ADDRESS]" at bounding box center [489, 415] width 293 height 13
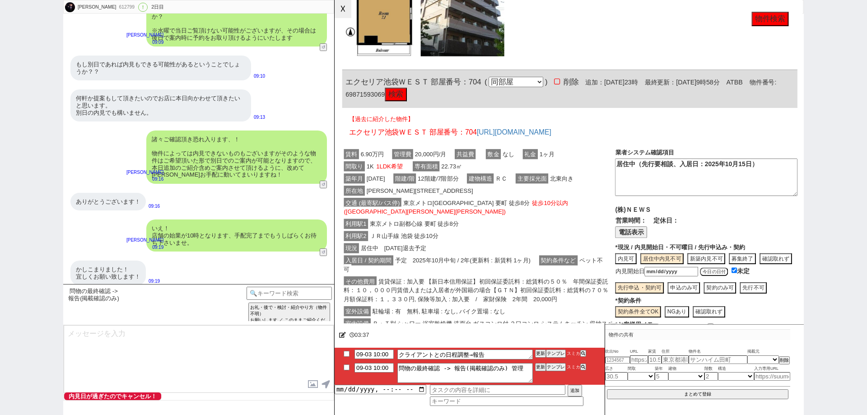
click at [343, 10] on button "☓" at bounding box center [342, 9] width 17 height 18
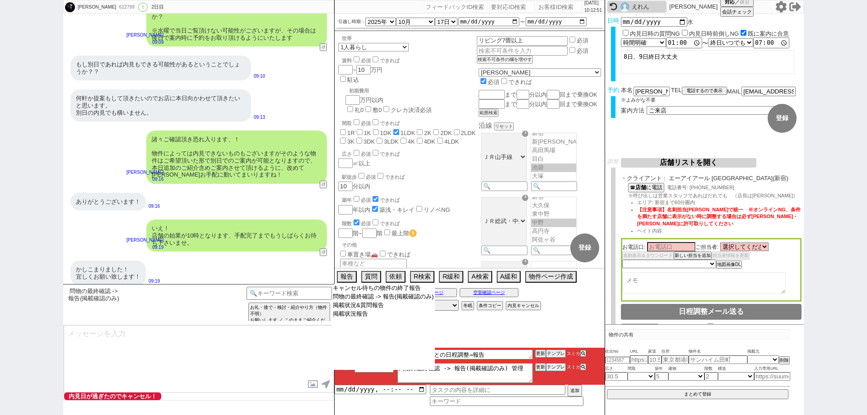
click at [415, 340] on select "キャンセル待ちの物件の終了報告 問物の最終確認 -> 報告(掲載確認のみ) 掲載状況&質問報告 掲載状況報告" at bounding box center [383, 327] width 103 height 86
click at [539, 343] on div "03:38" at bounding box center [469, 335] width 270 height 18
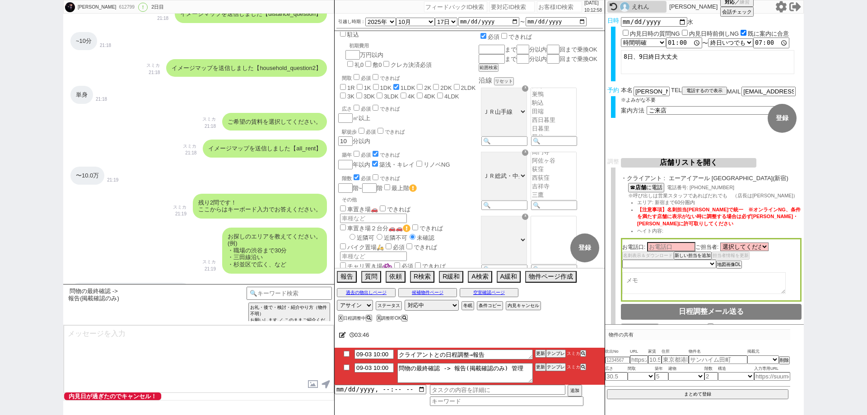
scroll to position [374, 0]
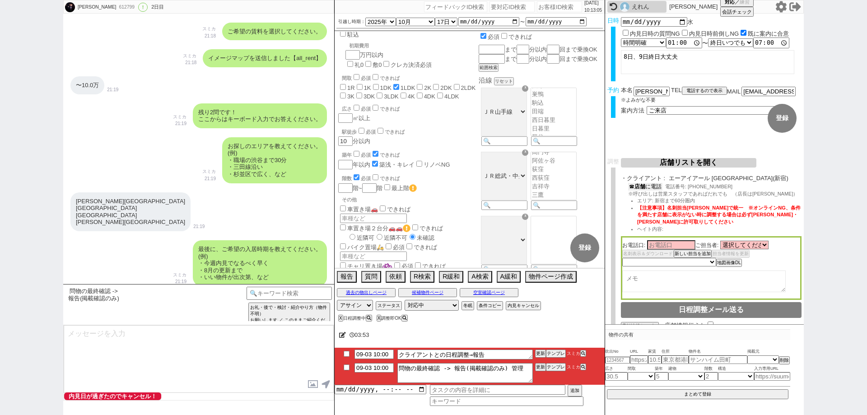
click at [655, 190] on button "☎ 店舗 に電話" at bounding box center [645, 187] width 34 height 8
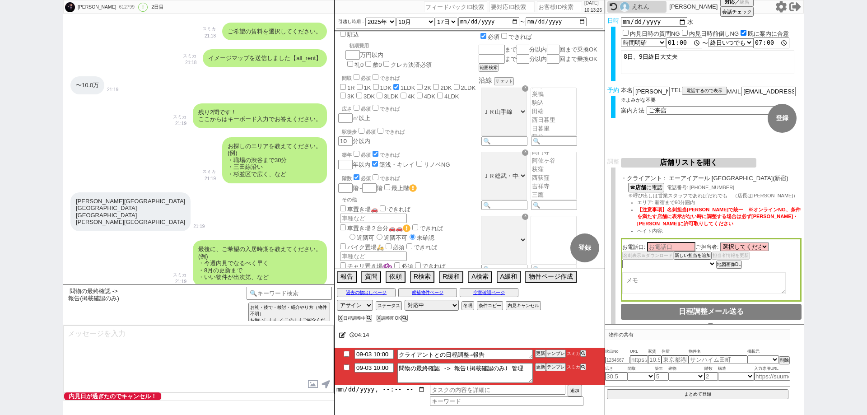
click at [741, 282] on textarea at bounding box center [703, 283] width 163 height 22
click at [686, 250] on input at bounding box center [671, 246] width 48 height 8
type input "[PERSON_NAME]"
drag, startPoint x: 744, startPoint y: 232, endPoint x: 751, endPoint y: 232, distance: 6.8
click at [746, 232] on li "ヘイト内容:" at bounding box center [719, 230] width 164 height 7
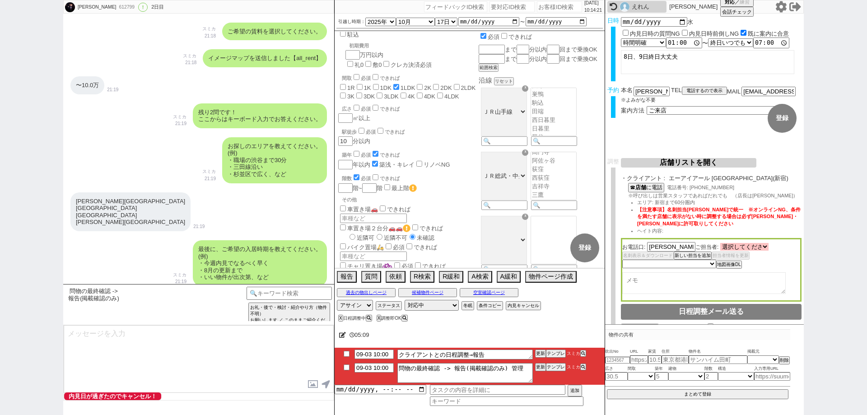
click at [763, 246] on select "選択してください [PERSON_NAME] [PERSON_NAME] [PERSON_NAME] [PERSON_NAME]" at bounding box center [744, 247] width 48 height 8
select select "2202"
click at [721, 245] on select "選択してください [PERSON_NAME] [PERSON_NAME] [PERSON_NAME] [PERSON_NAME]" at bounding box center [744, 247] width 48 height 8
click at [728, 288] on textarea at bounding box center [703, 283] width 163 height 22
click at [704, 267] on select "未定 希望で最短でOK 最短以外でOK 日程がNG(直近で別日提案可) 日程がNG(直近はNG) お客様ごとNG 折返し待ち 店舗が定休/終業後で連絡取れず" at bounding box center [668, 264] width 93 height 8
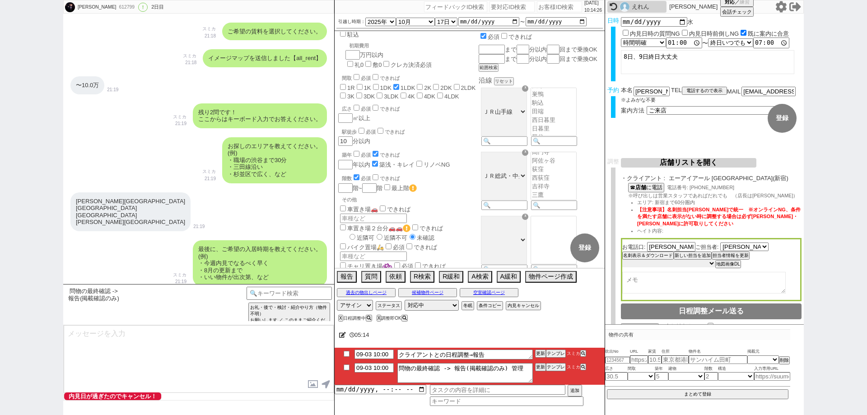
select select "5"
click at [622, 262] on select "未定 希望で最短でOK 最短以外でOK 日程がNG(直近で別日提案可) 日程がNG(直近はNG) お客様ごとNG 折返し待ち 店舗が定休/終業後で連絡取れず" at bounding box center [668, 264] width 93 height 8
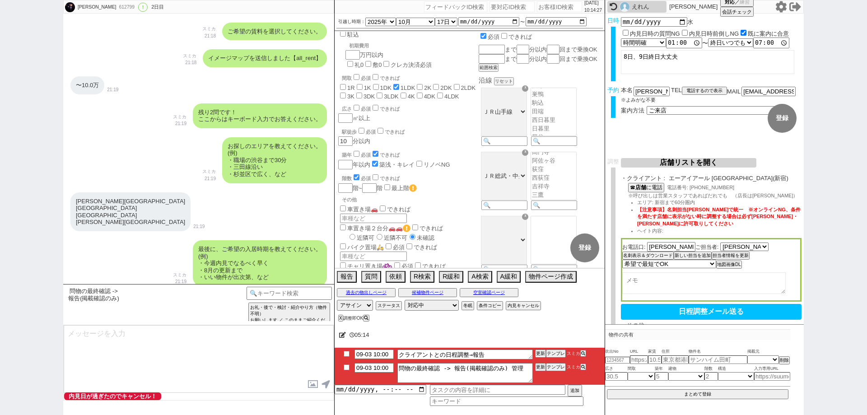
click at [709, 285] on textarea at bounding box center [703, 283] width 163 height 22
select select "2202"
select select "5"
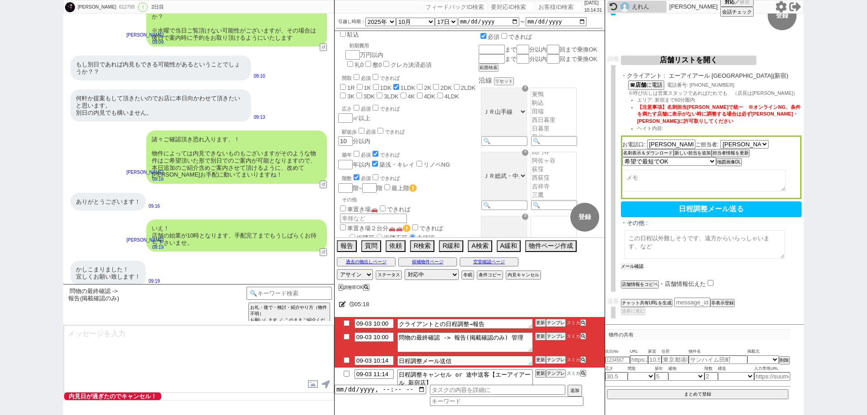
scroll to position [102, 0]
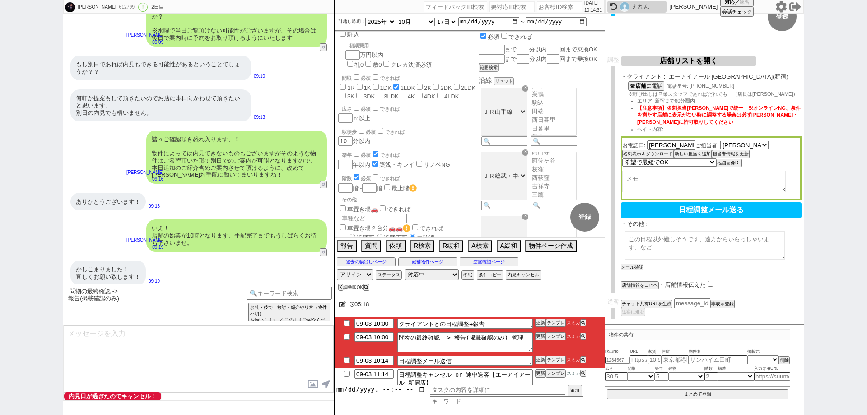
click at [639, 264] on button "メール確認" at bounding box center [632, 267] width 23 height 6
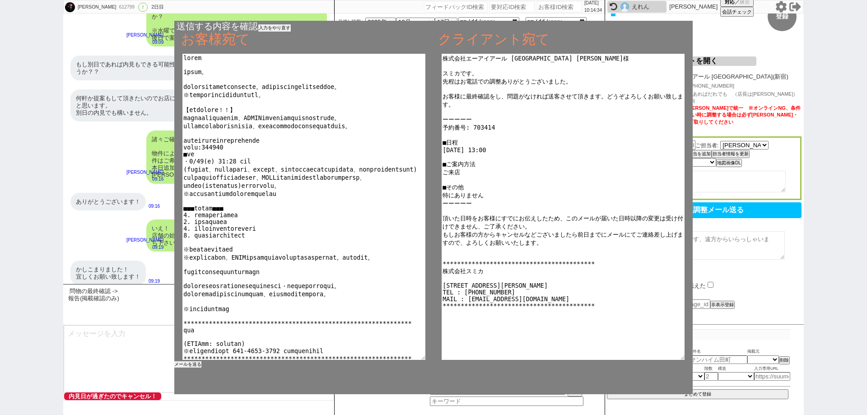
click at [195, 363] on button "メールを送る" at bounding box center [187, 364] width 27 height 6
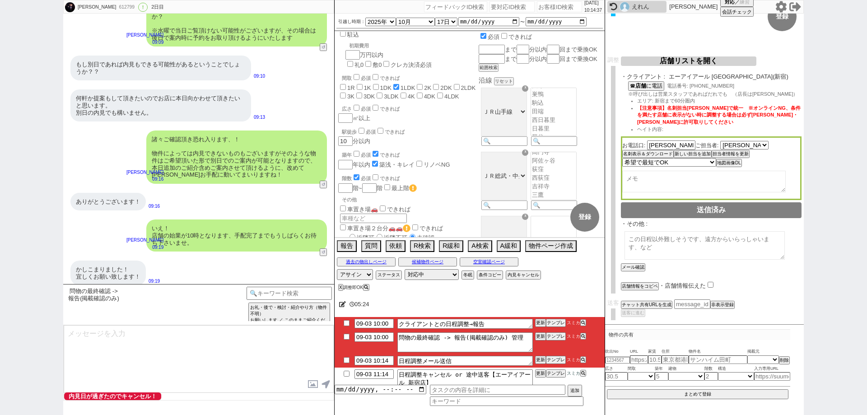
click at [348, 361] on input "checkbox" at bounding box center [346, 360] width 13 height 6
checkbox input "true"
click at [348, 334] on input "checkbox" at bounding box center [346, 337] width 13 height 6
checkbox input "true"
click at [552, 322] on button "テンプレ" at bounding box center [556, 323] width 20 height 6
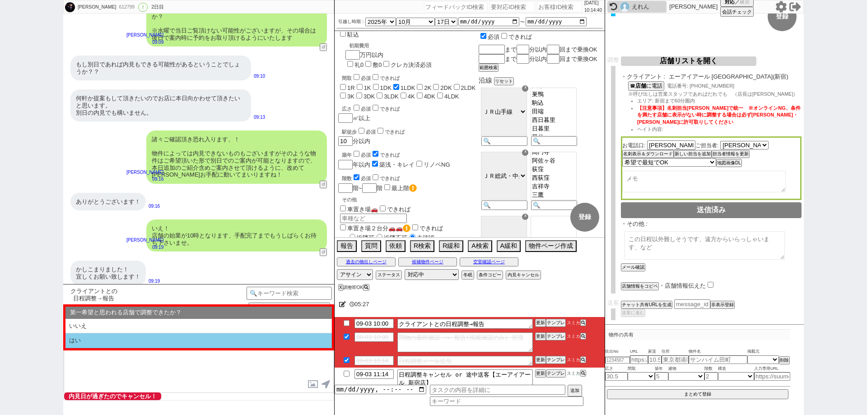
click at [193, 339] on li "はい" at bounding box center [198, 340] width 266 height 15
click at [193, 339] on li "近い" at bounding box center [198, 340] width 266 height 15
select select "はい"
select select "近い"
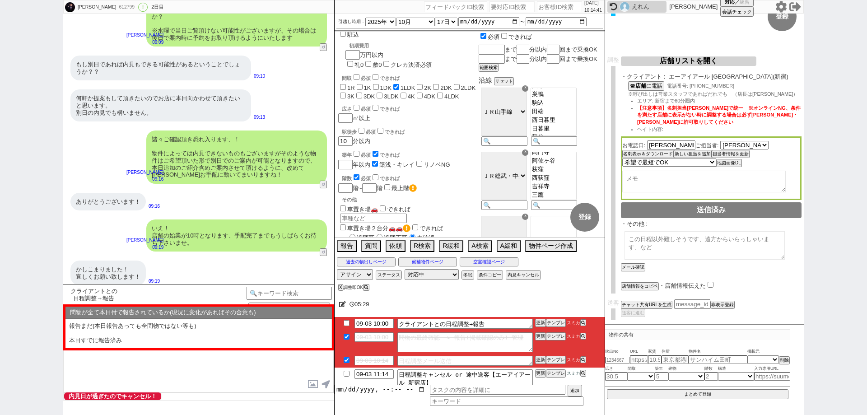
click at [193, 339] on li "本日すでに報告済み" at bounding box center [198, 340] width 266 height 15
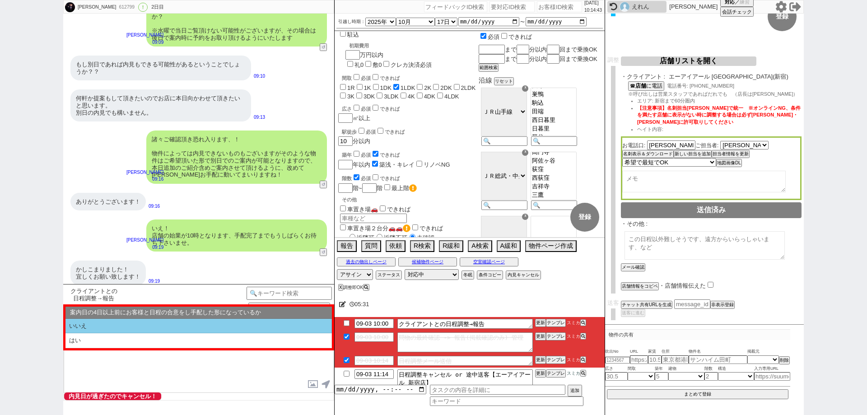
click at [195, 326] on li "いいえ" at bounding box center [198, 326] width 266 height 15
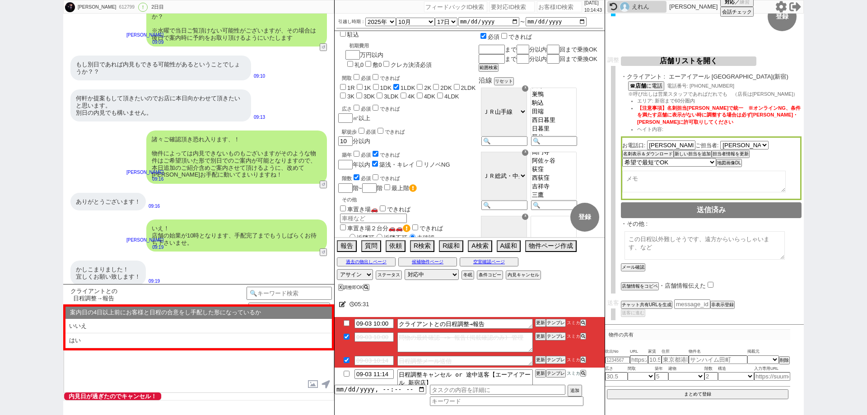
select select "はい"
select select "近い"
select select "本日すでに報告済み"
select select "いいえ"
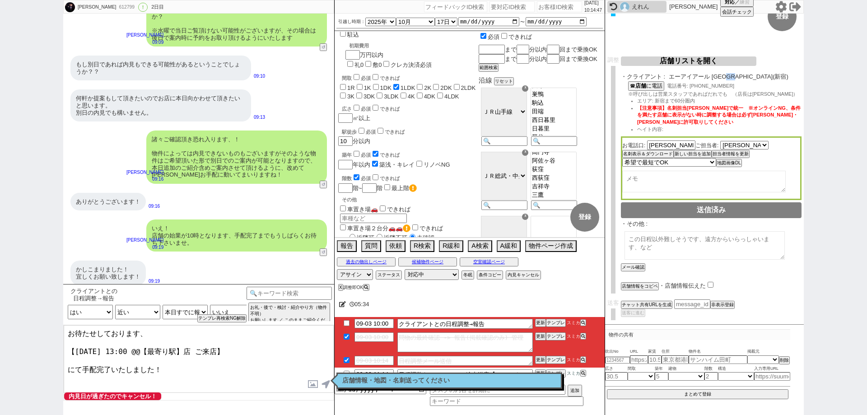
drag, startPoint x: 745, startPoint y: 79, endPoint x: 733, endPoint y: 76, distance: 12.2
click at [733, 76] on span "エーアイアール [GEOGRAPHIC_DATA](新宿)" at bounding box center [734, 76] width 133 height 7
copy span "新宿"
drag, startPoint x: 185, startPoint y: 343, endPoint x: 138, endPoint y: 350, distance: 47.8
click at [138, 350] on textarea "お待たせしております、 【[DATE] 13:00 @@【最寄り駅】店 ご来店】 にて手配完了いたしました！" at bounding box center [199, 359] width 270 height 68
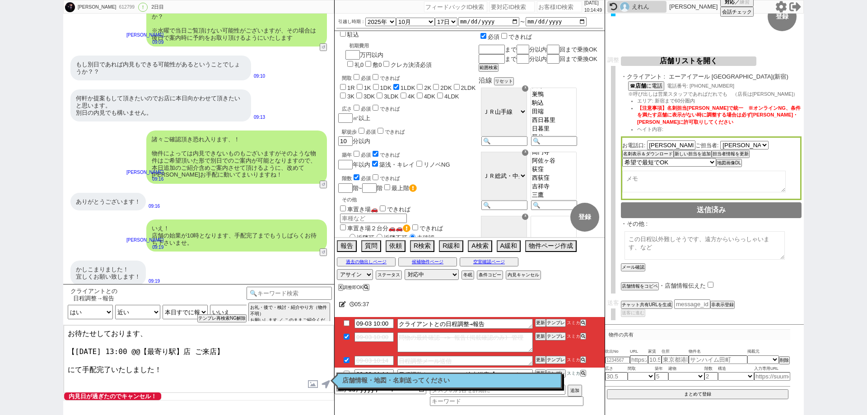
paste textarea "新宿"
click at [185, 363] on textarea "お待たせしております、 【[DATE] 13:00 新宿店 ご来店】 にて手配完了いたしました！" at bounding box center [199, 359] width 270 height 68
type textarea "お待たせしております、 【[DATE] 13:00 新宿店 ご来店】 にて手配完了いたしました！"
click at [471, 260] on button "空室確認ページ" at bounding box center [489, 261] width 59 height 7
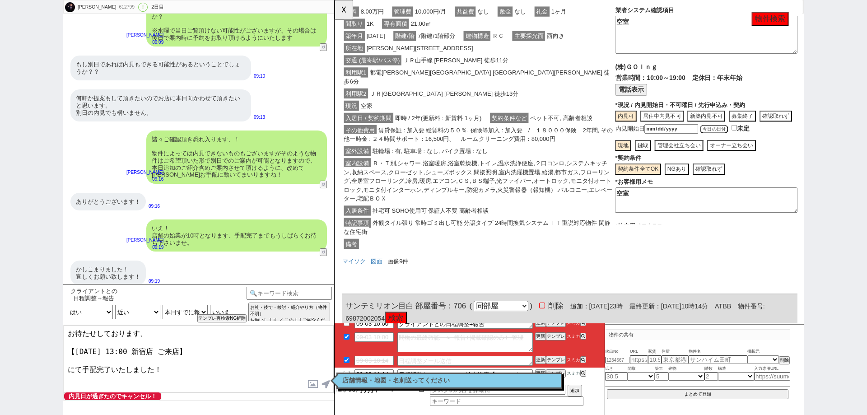
scroll to position [181, 0]
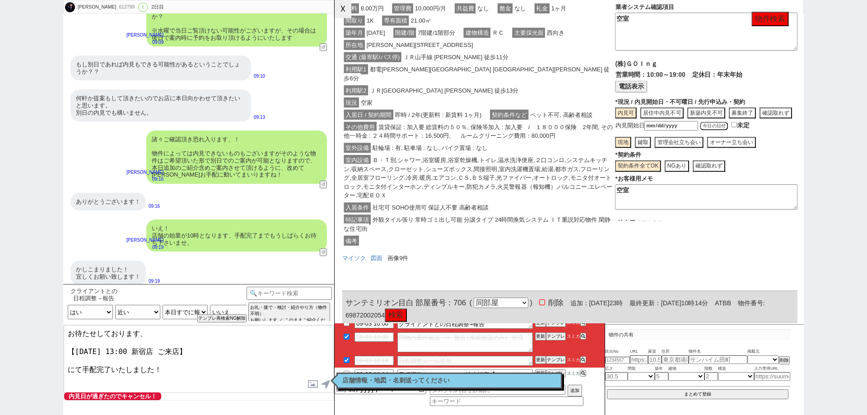
click at [346, 11] on button "☓" at bounding box center [342, 9] width 17 height 18
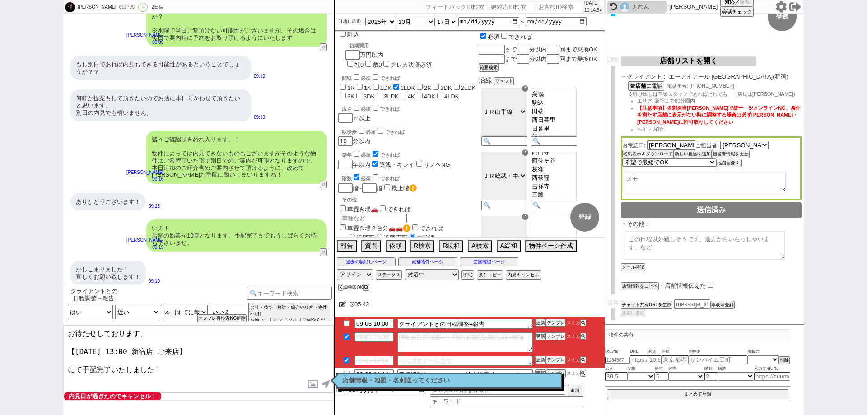
click at [218, 355] on textarea "お待たせしております、 【[DATE] 13:00 新宿店 ご来店】 にて手配完了いたしました！" at bounding box center [199, 359] width 270 height 68
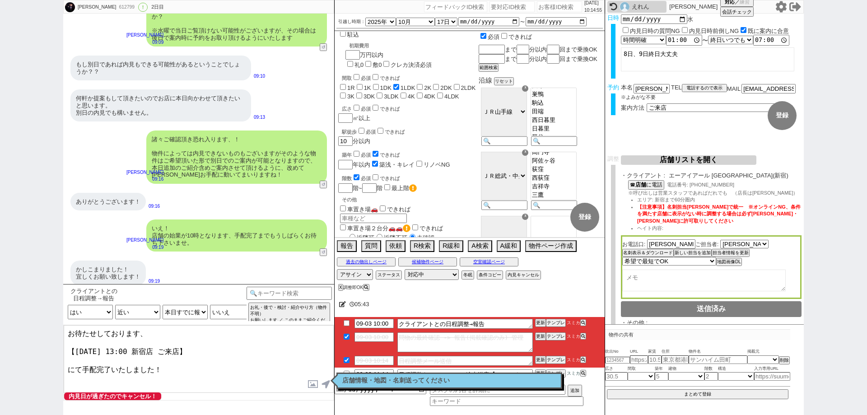
scroll to position [0, 0]
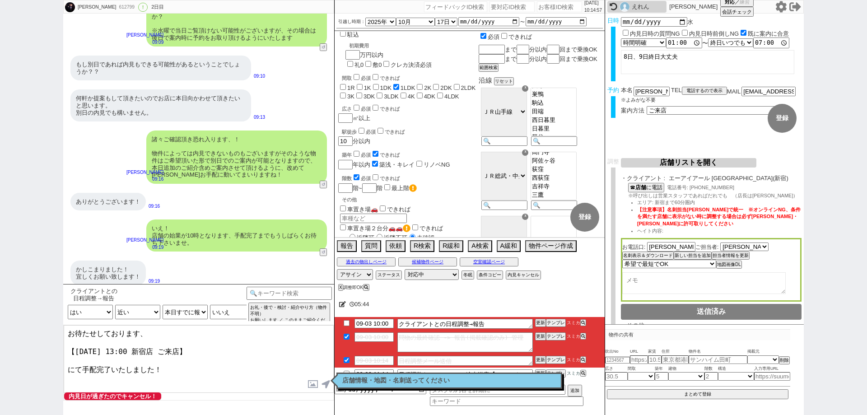
click at [226, 367] on textarea "お待たせしております、 【[DATE] 13:00 新宿店 ご来店】 にて手配完了いたしました！" at bounding box center [199, 359] width 270 height 68
checkbox input "true"
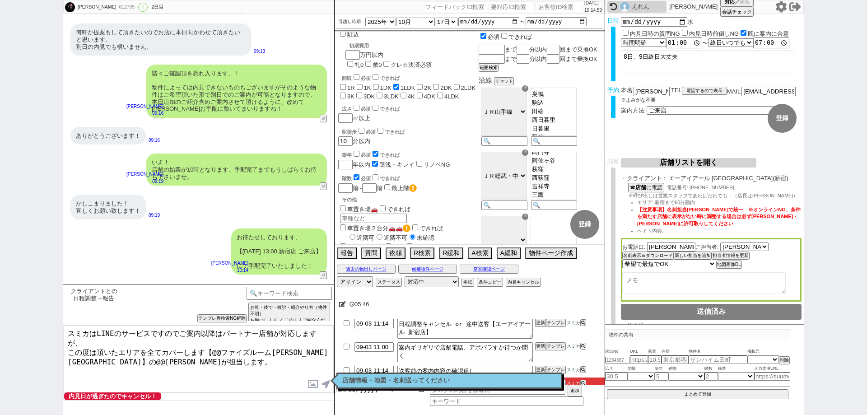
scroll to position [3277, 0]
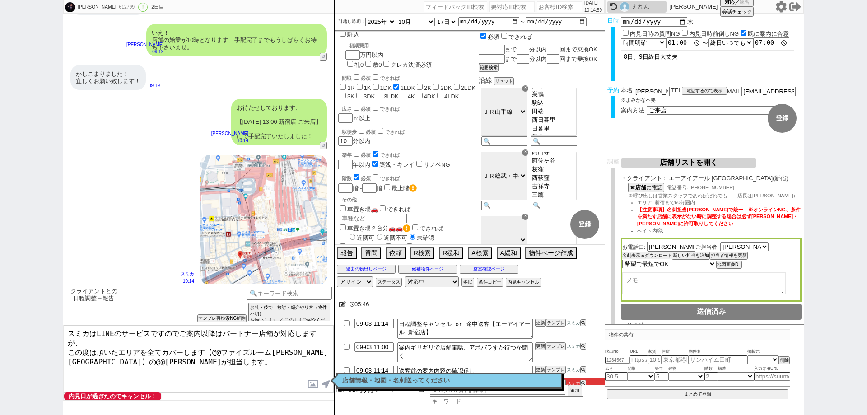
click at [657, 257] on button "名刺表示＆ダウンロード" at bounding box center [647, 255] width 50 height 6
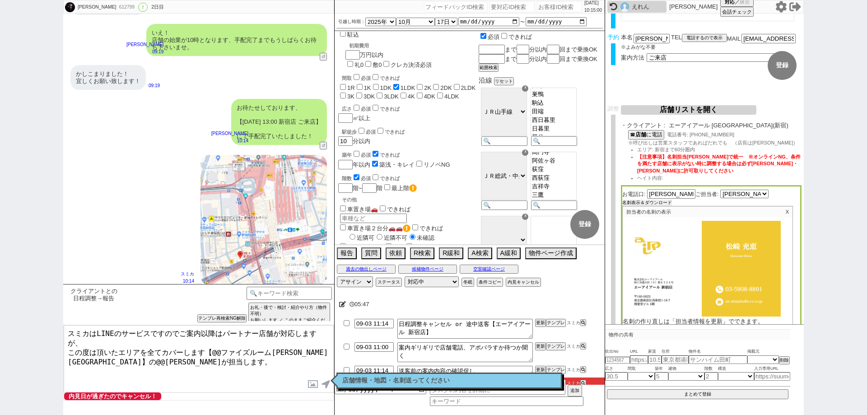
scroll to position [135, 0]
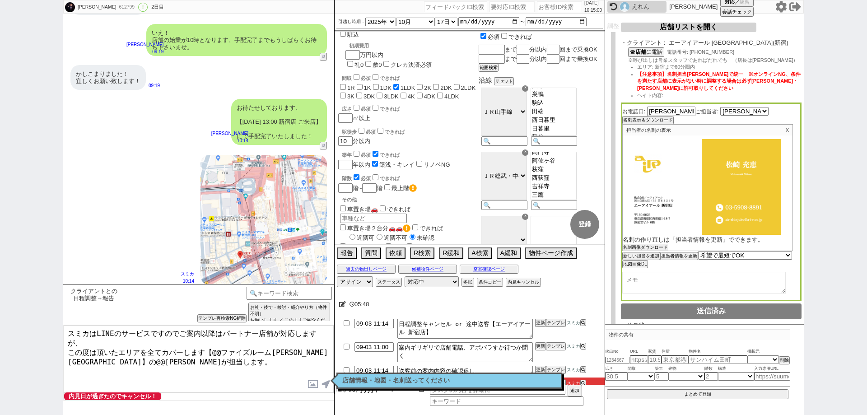
click at [650, 249] on button "名刺画像ダウンロード" at bounding box center [644, 247] width 45 height 6
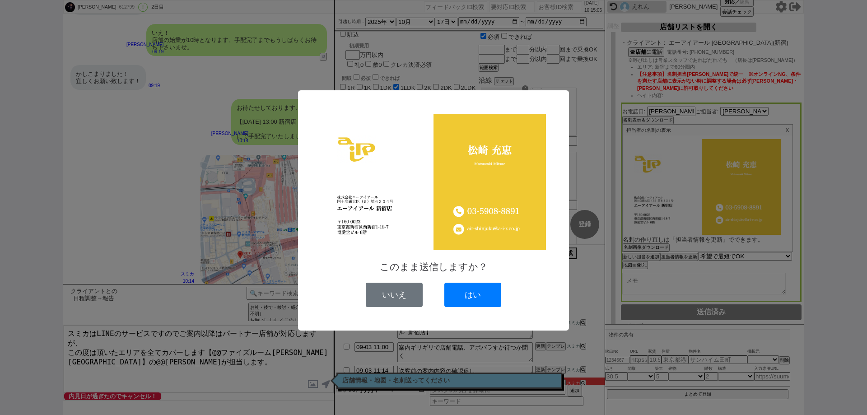
click at [243, 352] on div "このまま送信しますか？ いいえ はい" at bounding box center [433, 207] width 867 height 415
click at [459, 294] on button "はい" at bounding box center [472, 295] width 57 height 24
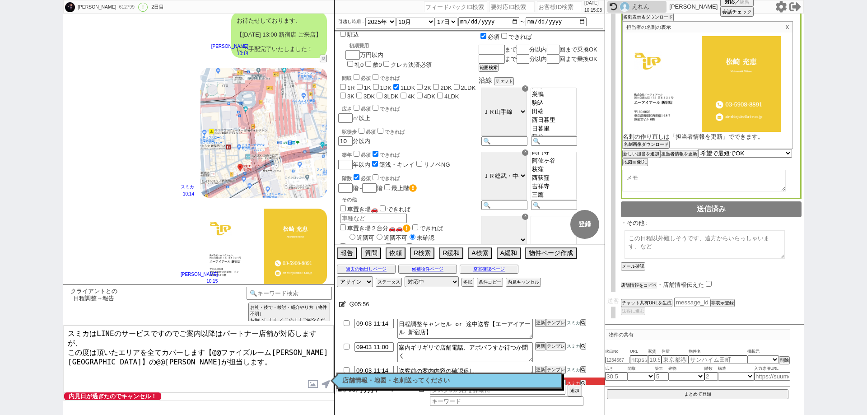
scroll to position [240, 0]
click at [641, 282] on button "店舗情報をコピペ" at bounding box center [639, 285] width 36 height 6
type textarea "スミカはLINEのサービスですのでご案内以降はパートナー店舗が対応しますが、 この度は頂いたエリアを全てカバーします【@@ファイズルーム渋谷本店】の@@大竹が…"
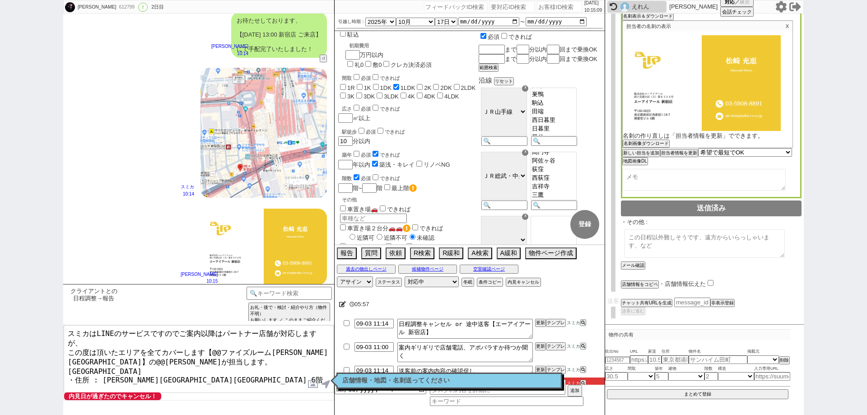
click at [711, 283] on input "checkbox" at bounding box center [710, 283] width 6 height 6
checkbox input "true"
click at [174, 346] on textarea "スミカはLINEのサービスですのでご案内以降はパートナー店舗が対応しますが、 この度は頂いたエリアを全てカバーします【@@ファイズルーム渋谷本店】の@@大竹が…" at bounding box center [199, 359] width 270 height 68
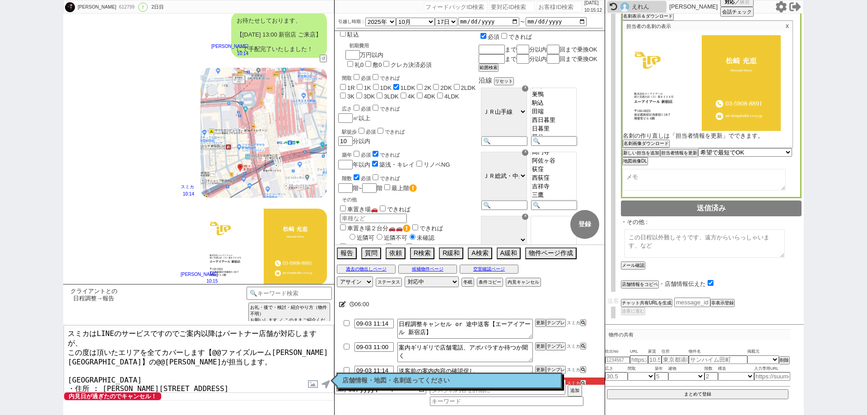
drag, startPoint x: 158, startPoint y: 359, endPoint x: 70, endPoint y: 358, distance: 87.6
click at [70, 358] on textarea "スミカはLINEのサービスですのでご案内以降はパートナー店舗が対応しますが、 この度は頂いたエリアを全てカバーします【@@ファイズルーム渋谷本店】の@@大竹が…" at bounding box center [199, 359] width 270 height 68
drag, startPoint x: 298, startPoint y: 342, endPoint x: 212, endPoint y: 339, distance: 85.8
click at [212, 339] on textarea "スミカはLINEのサービスですのでご案内以降はパートナー店舗が対応しますが、 この度は頂いたエリアを全てカバーします【@@ファイズルーム渋谷本店】の@@大竹が…" at bounding box center [199, 359] width 270 height 68
paste textarea "エーアイアール 新宿"
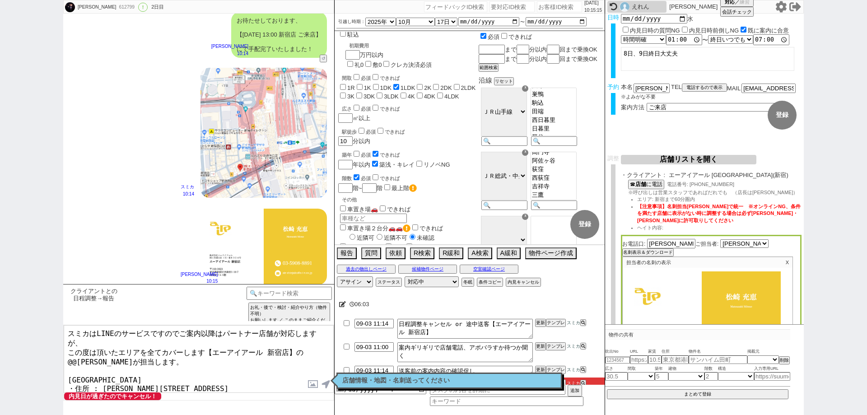
scroll to position [0, 0]
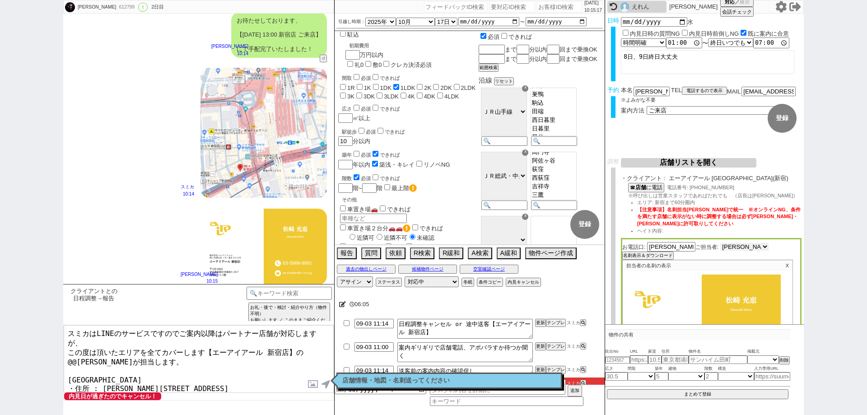
drag, startPoint x: 729, startPoint y: 248, endPoint x: 721, endPoint y: 246, distance: 7.3
click at [721, 246] on select "選択してください 井村 優希 松崎 充恵 浅沼 実乃里 岡田 祐喜" at bounding box center [744, 247] width 48 height 8
click at [772, 228] on li "ヘイト内容:" at bounding box center [719, 230] width 164 height 7
drag, startPoint x: 696, startPoint y: 210, endPoint x: 688, endPoint y: 211, distance: 7.8
click at [688, 211] on span "【注意事項】名刺担当[PERSON_NAME]で統一　※オンラインNG、条件を満たす店舗に表示がない時に調整する場合は必ず[PERSON_NAME]・[PER…" at bounding box center [718, 216] width 163 height 19
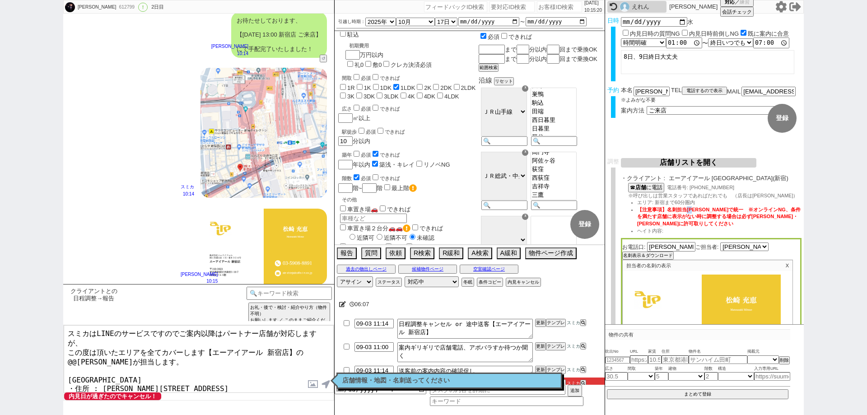
copy span "松﨑"
drag, startPoint x: 323, startPoint y: 339, endPoint x: 304, endPoint y: 338, distance: 19.0
click at [304, 338] on textarea "スミカはLINEのサービスですのでご案内以降はパートナー店舗が対応しますが、 この度は頂いたエリアを全てカバーします【エーアイアール 新宿店】の@@大竹が担当…" at bounding box center [199, 359] width 270 height 68
paste textarea "松﨑"
click at [304, 361] on textarea "スミカはLINEのサービスですのでご案内以降はパートナー店舗が対応しますが、 この度は頂いたエリアを全てカバーします【エーアイアール 新宿店】の松﨑が担当しま…" at bounding box center [199, 359] width 270 height 68
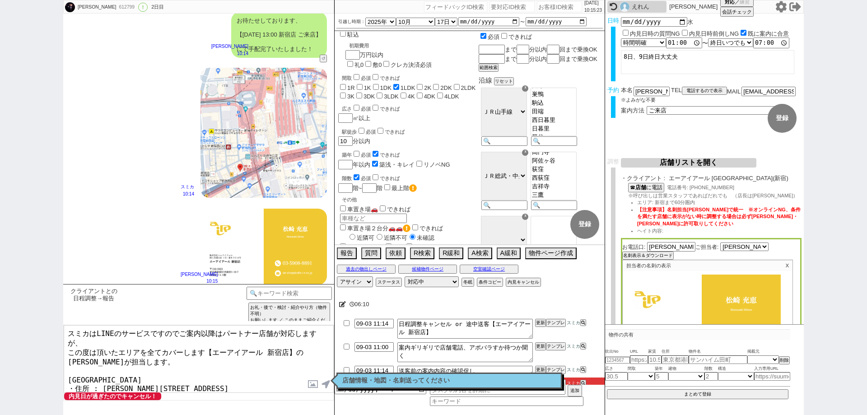
type textarea "スミカはLINEのサービスですのでご案内以降はパートナー店舗が対応しますが、 この度は頂いたエリアを全てカバーします【エーアイアール 新宿店】の松﨑が担当しま…"
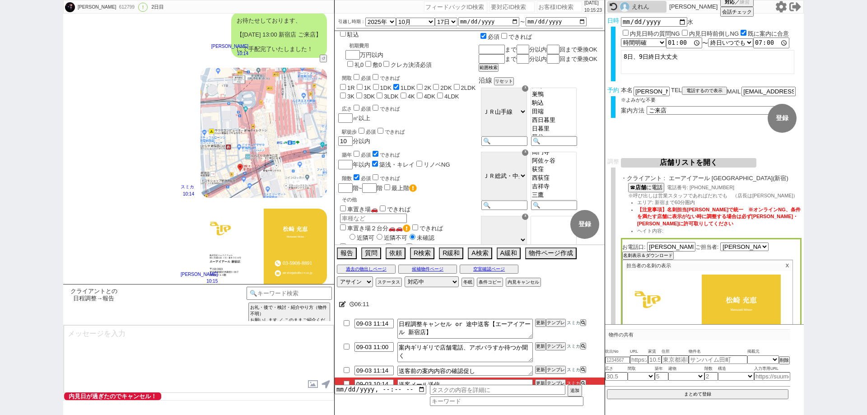
scroll to position [3434, 0]
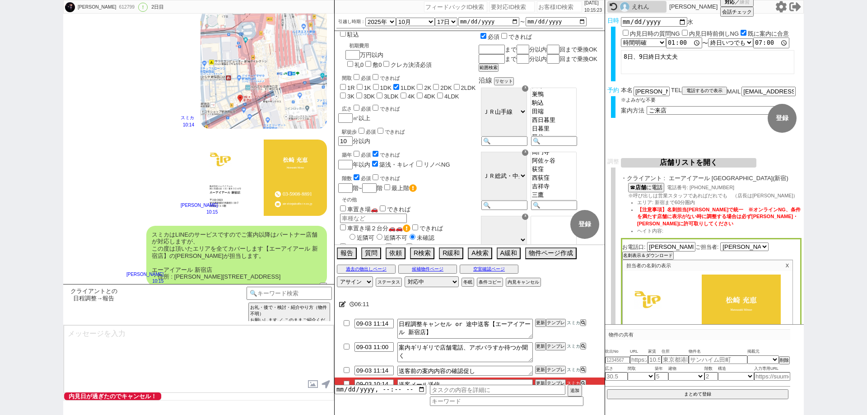
type textarea "また、今回お繋ぎできたエーアイアール 新宿店ですが、 東京〜神奈川に広く多店舗展開するエーアイアールグループの店舗でして、「総合仲介」でSUUMO等はもちろん…"
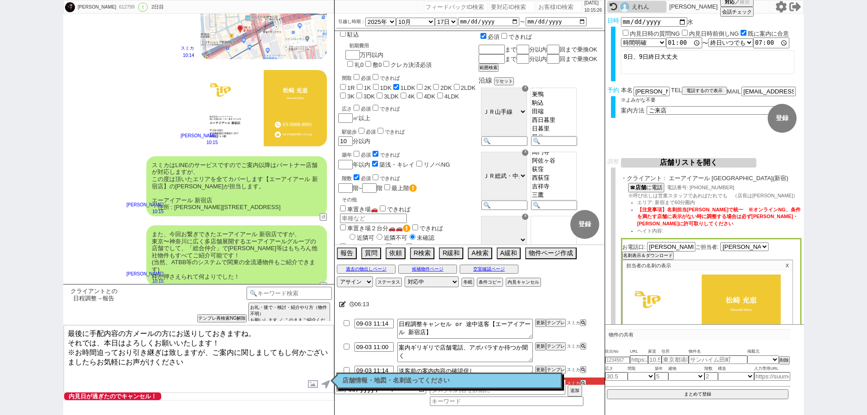
click at [237, 341] on textarea "最後に手配内容の方メールの方にお送りしておきますね。 それでは、本日はよろしくお願いいたします！ ※お時間迫っており引き継ぎは致しますが、ご案内に関しましても…" at bounding box center [199, 359] width 270 height 68
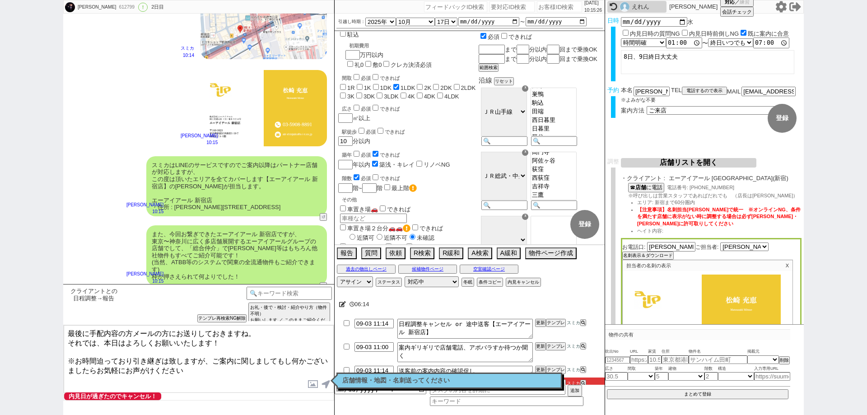
type textarea "最後に手配内容の方メールの方にお送りしておきますね。 それでは、本日はよろしくお願いいたします！ ※お時間迫っており引き継ぎは致しますが、ご案内に関しましても…"
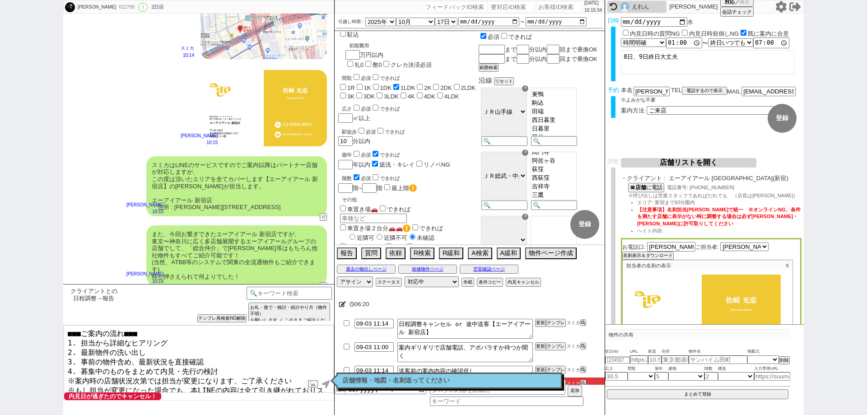
scroll to position [3558, 0]
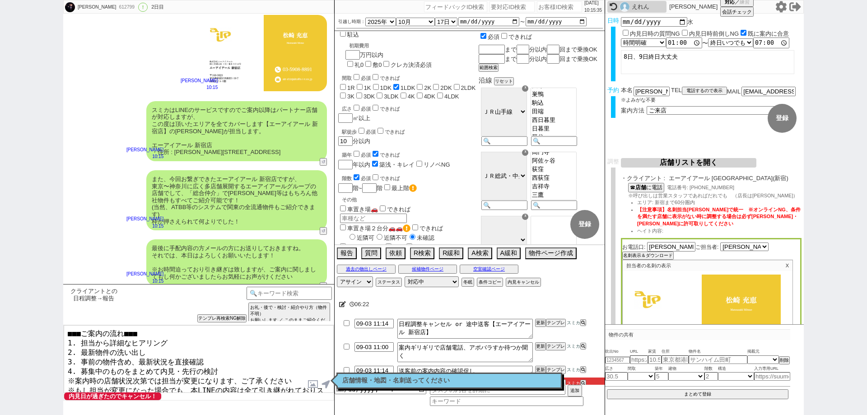
click at [241, 357] on textarea "■■■ご案内の流れ■■■ 1. 担当から詳細なヒアリング 2. 最新物件の洗い出し 3. 事前の物件含め、最新状況を直接確認 4. 募集中のものをまとめて内見…" at bounding box center [199, 359] width 270 height 68
click at [246, 360] on textarea "■■■ご案内の流れ■■■ 1. 担当から詳細なヒアリング 2. 最新物件の洗い出し 3. 事前の物件含め、最新状況を直接確認 4. 募集中のものをまとめて内見…" at bounding box center [199, 359] width 270 height 68
type textarea "■■■ご案内の流れ■■■ 1. 担当から詳細なヒアリング 2. 最新物件の洗い出し 3. 事前の物件含め、最新状況を直接確認 4. 募集中のものをまとめて内見…"
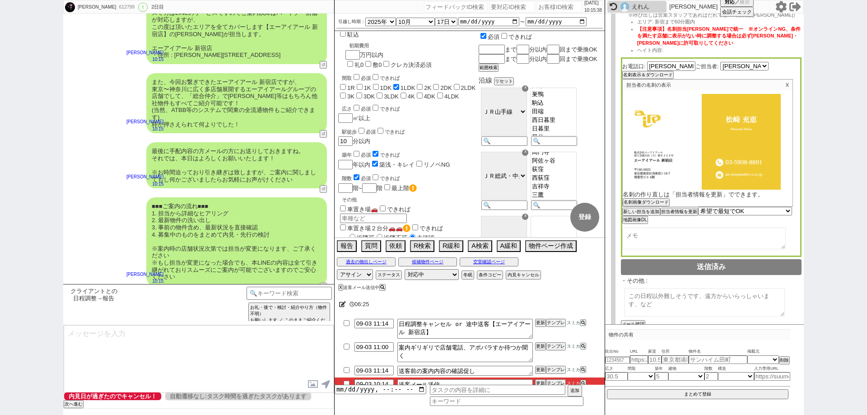
scroll to position [240, 0]
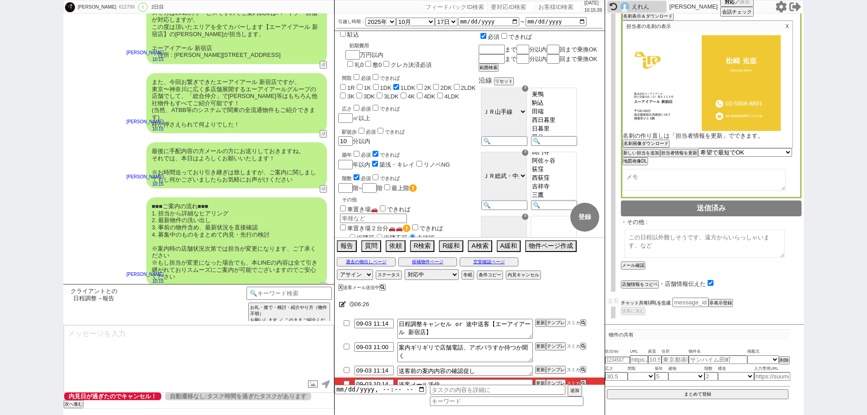
click at [630, 305] on button "チャット共有URLを生成" at bounding box center [646, 303] width 50 height 6
click at [634, 320] on button "送客に進む" at bounding box center [632, 319] width 23 height 6
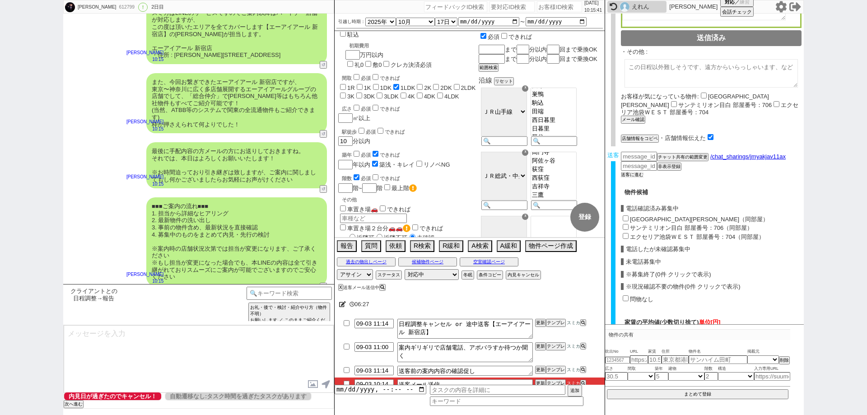
scroll to position [421, 0]
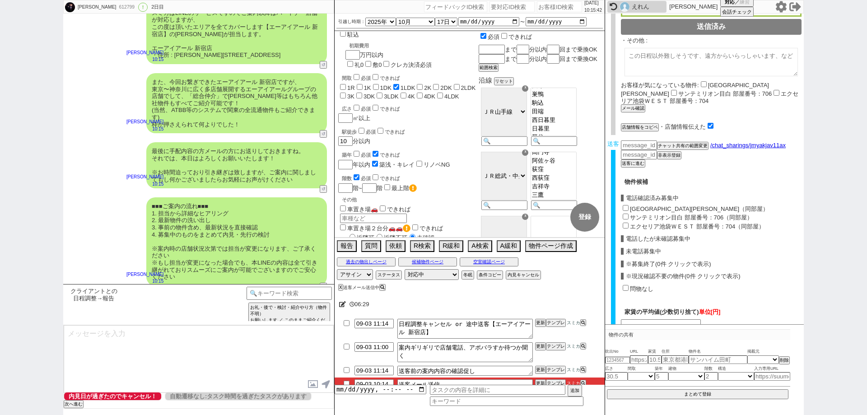
click at [626, 209] on input "ルーブル大塚弐番館（同部屋）" at bounding box center [625, 208] width 6 height 6
checkbox input "true"
type input "80000"
checkbox input "false"
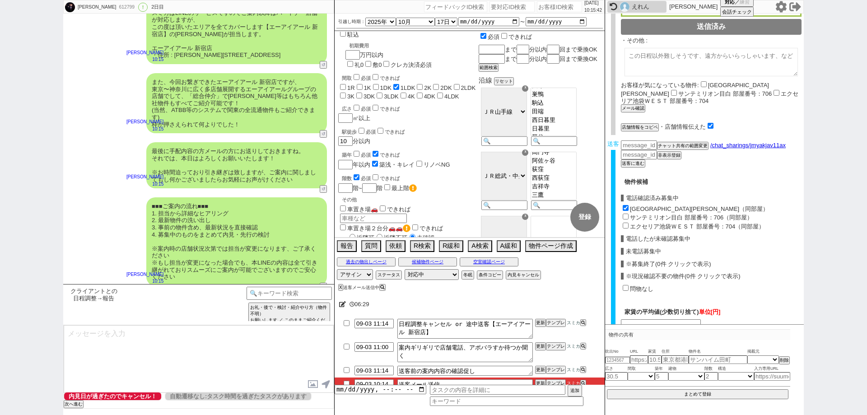
checkbox input "false"
checkbox input "true"
checkbox input "false"
checkbox input "true"
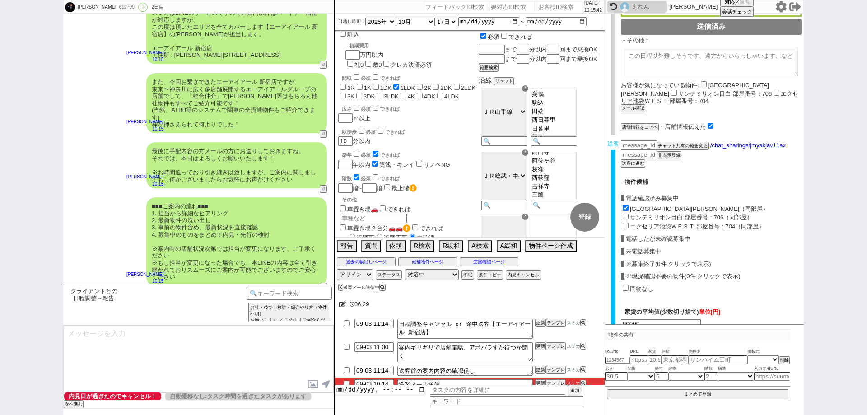
checkbox input "false"
click at [625, 217] on input "サンテミリオン目白 部屋番号：706（同部屋）" at bounding box center [625, 217] width 6 height 6
checkbox input "true"
type input "81500"
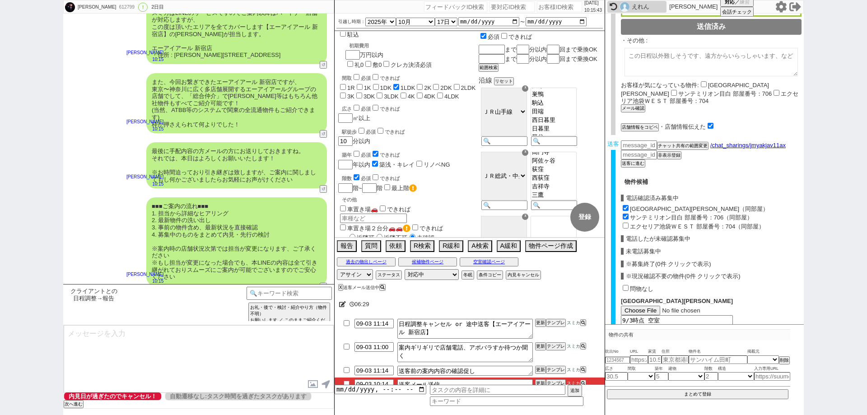
checkbox input "false"
checkbox input "true"
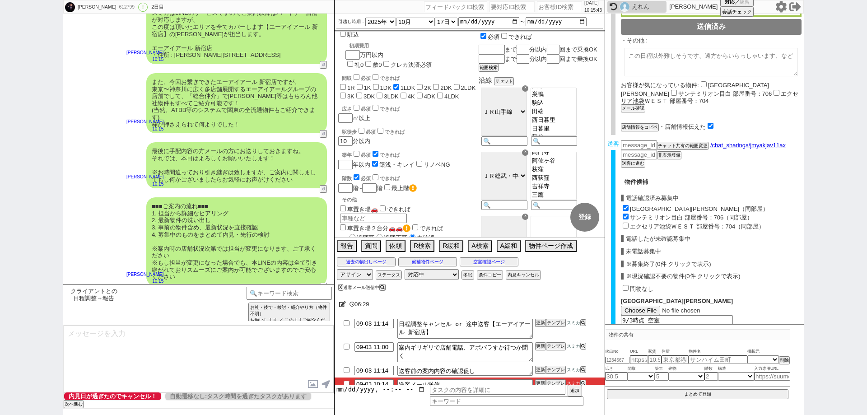
checkbox input "false"
checkbox input "true"
click at [625, 227] on input "エクセリア池袋ＷＥＳＴ 部屋番号：704（同部屋）" at bounding box center [625, 226] width 6 height 6
checkbox input "true"
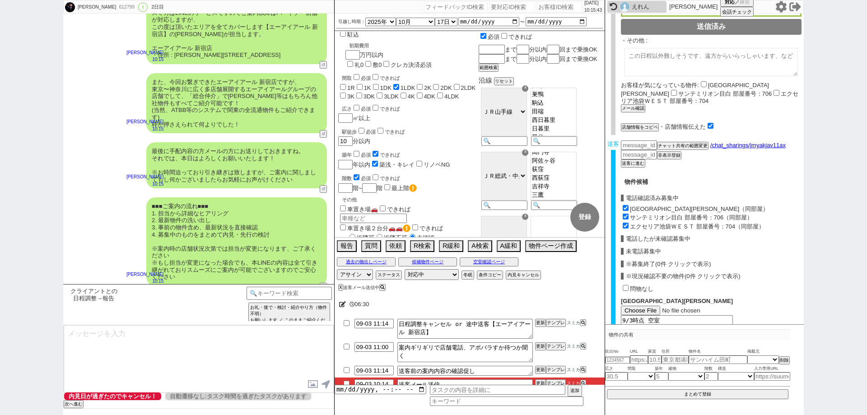
type input "77333"
checkbox input "false"
checkbox input "true"
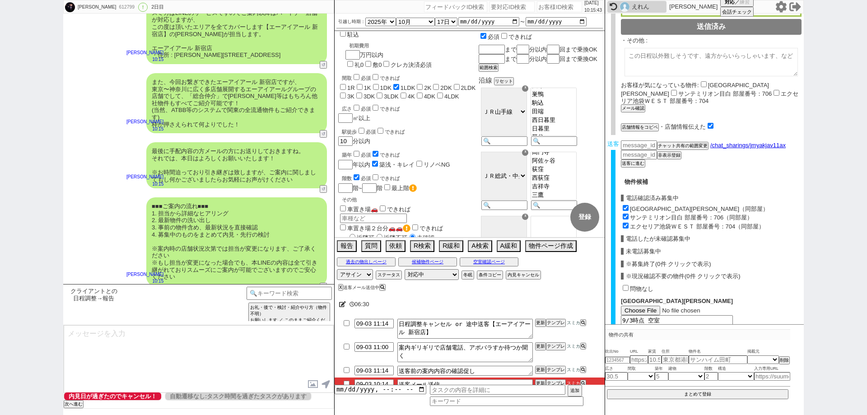
checkbox input "true"
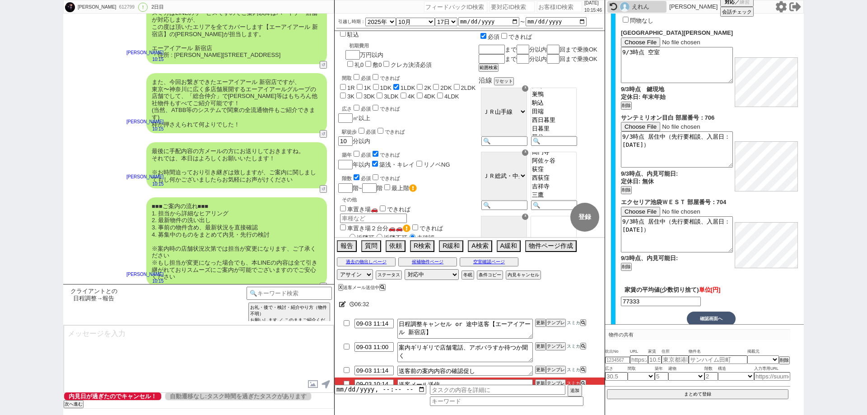
scroll to position [717, 0]
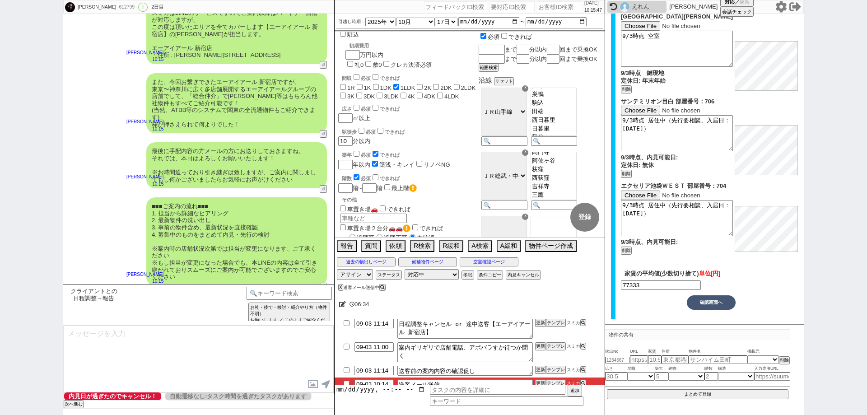
click at [712, 299] on button "確認画面へ" at bounding box center [711, 302] width 49 height 14
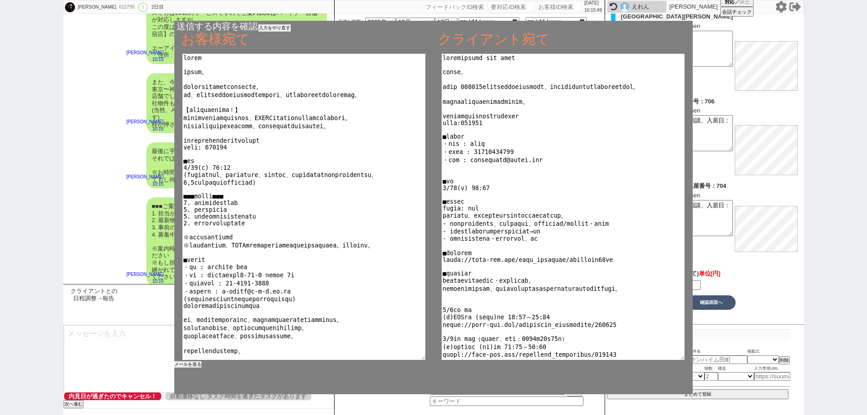
click at [193, 367] on button "メールを送る" at bounding box center [187, 364] width 27 height 6
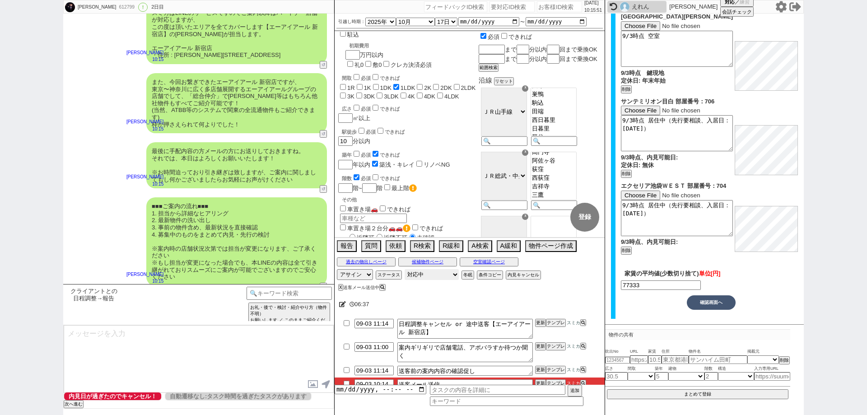
click at [440, 270] on select "対応中 引き継ぎ完了 ブロック 長期間返信なし 紹介不可 別の所で決まった 客の都合で引越しが無くなった 接客開始後に冬眠" at bounding box center [431, 274] width 54 height 11
select select "100"
click at [404, 269] on select "対応中 引き継ぎ完了 ブロック 長期間返信なし 紹介不可 別の所で決まった 客の都合で引越しが無くなった 接客開始後に冬眠" at bounding box center [431, 274] width 54 height 11
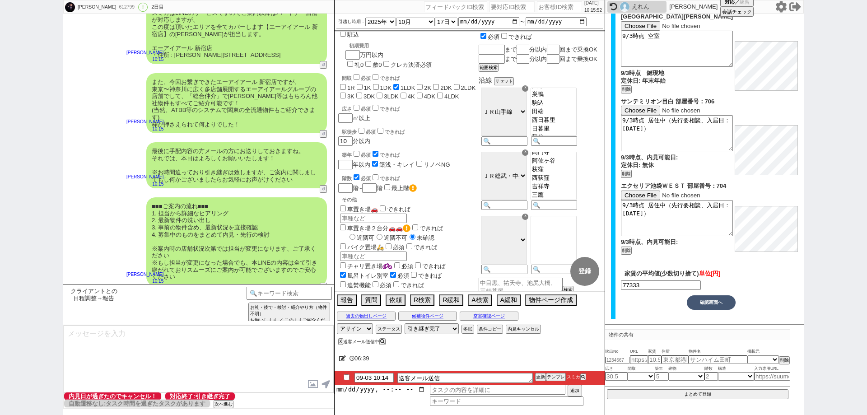
drag, startPoint x: 346, startPoint y: 375, endPoint x: 377, endPoint y: 376, distance: 31.6
click at [346, 375] on input "checkbox" at bounding box center [346, 377] width 13 height 6
checkbox input "true"
click at [540, 377] on button "更新" at bounding box center [539, 377] width 9 height 6
click at [543, 362] on div "06:40" at bounding box center [469, 358] width 270 height 18
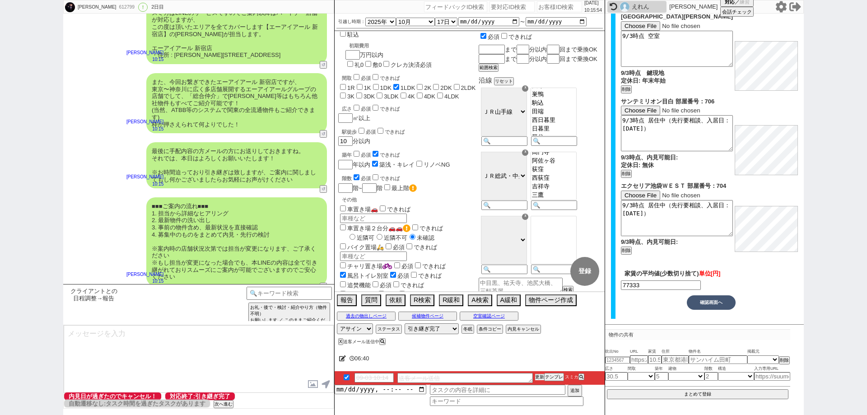
click at [543, 379] on button "更新" at bounding box center [539, 377] width 9 height 6
click at [541, 366] on div "06:41" at bounding box center [469, 358] width 270 height 18
click at [541, 374] on button "更新" at bounding box center [539, 377] width 9 height 6
click at [228, 404] on button "次へ進む" at bounding box center [223, 404] width 18 height 6
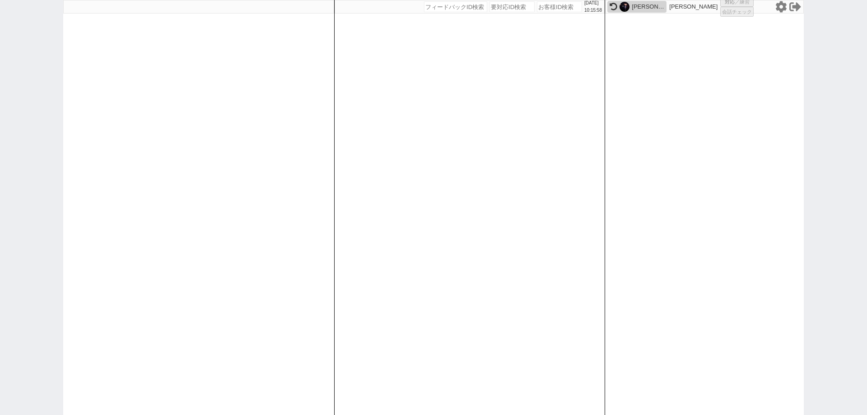
select select "1"
select select "3"
select select "2"
select select
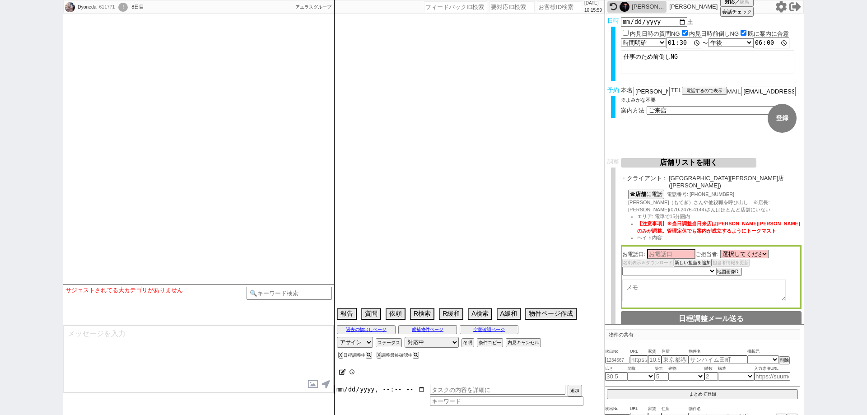
type textarea "@当日までの内見予約なし、ロイヤルパレス[PERSON_NAME]Ⅱ の希望高く、初めに[PERSON_NAME]希望"
select select
select select "2025"
select select "9"
select select "37"
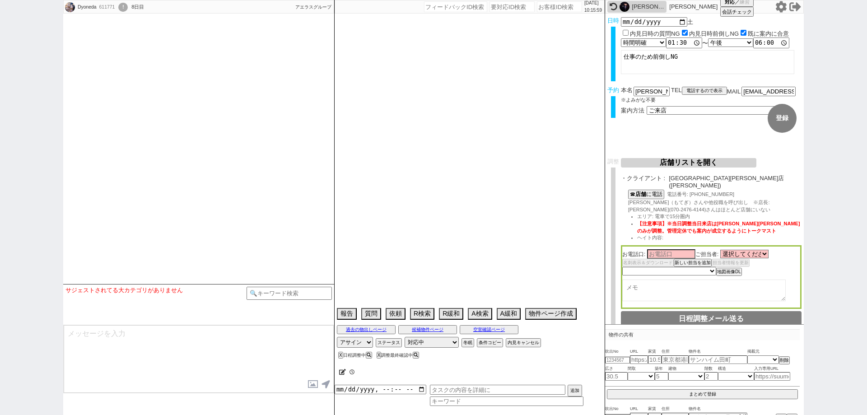
select select "1"
select select "816"
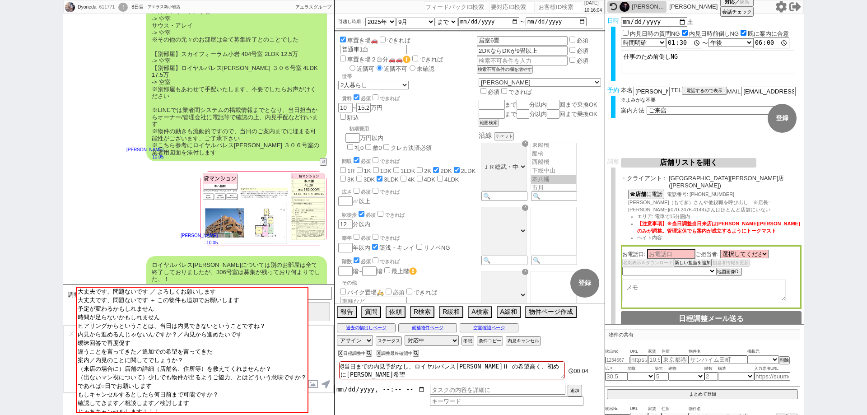
scroll to position [988, 0]
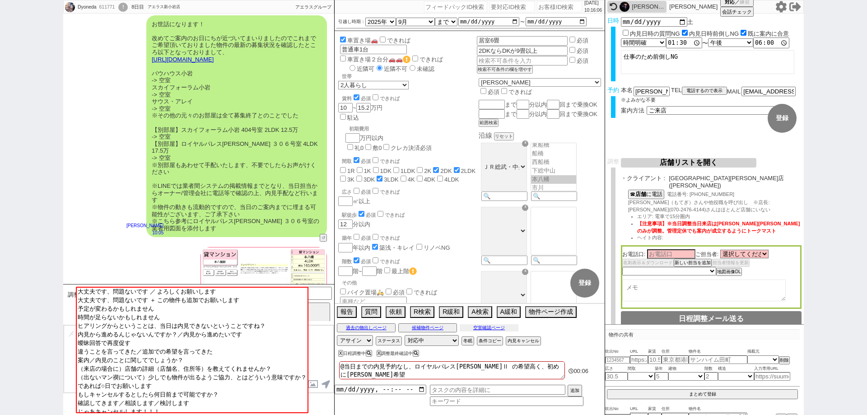
click at [512, 327] on button "空室確認ページ" at bounding box center [489, 327] width 59 height 7
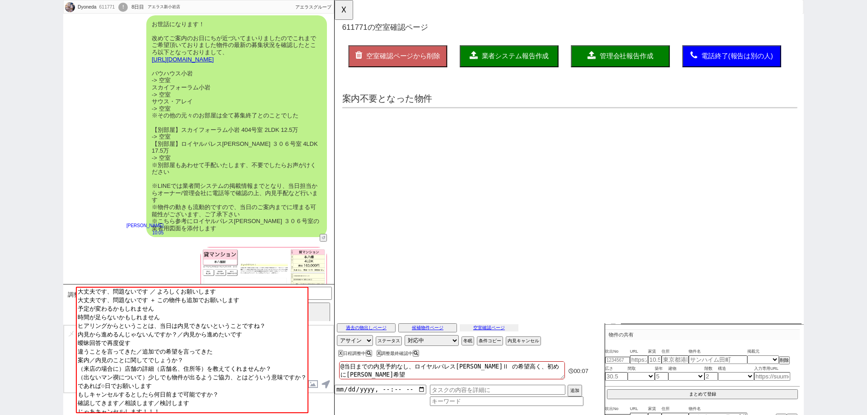
scroll to position [0, 0]
select select "another_room"
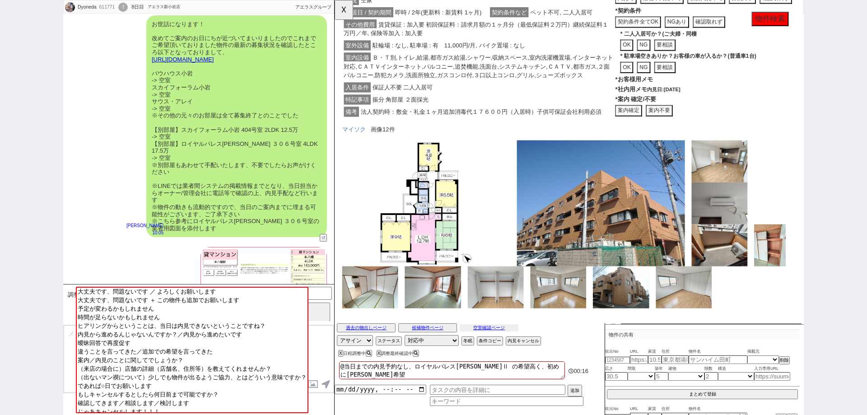
scroll to position [25, 0]
click at [334, 0] on button "案内不要" at bounding box center [334, 0] width 0 height 0
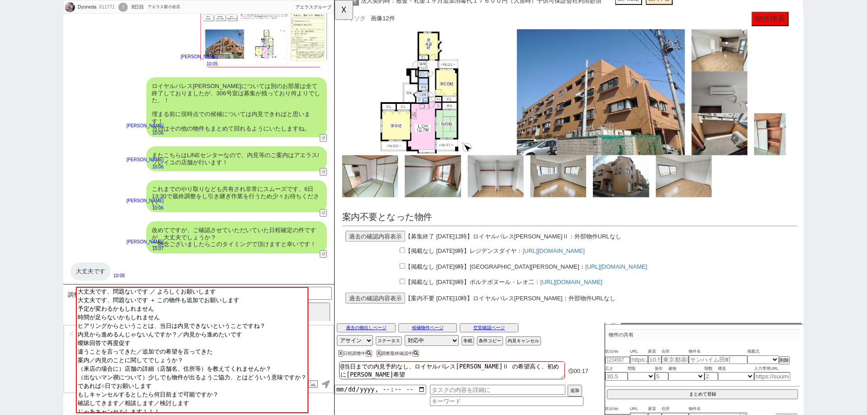
scroll to position [1304, 0]
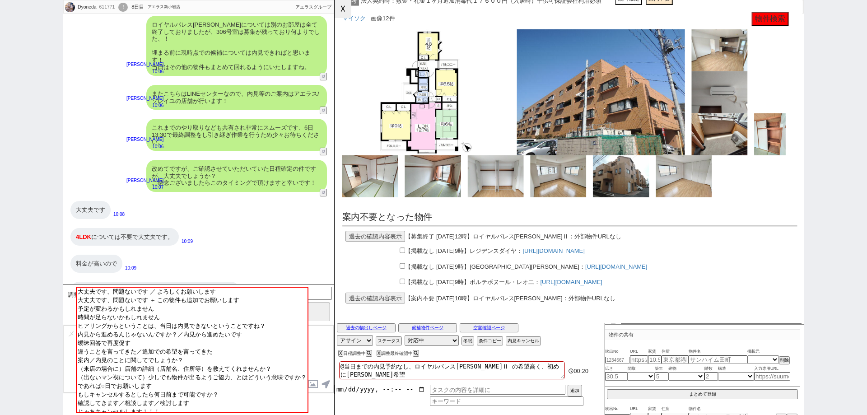
click at [350, 11] on button "☓" at bounding box center [342, 9] width 17 height 18
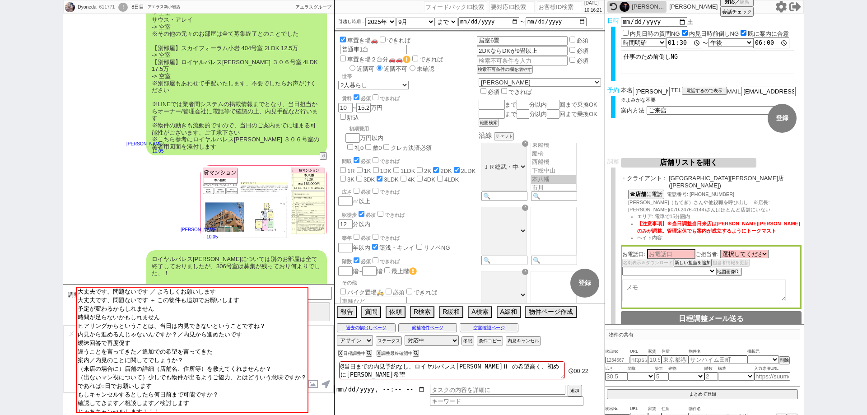
scroll to position [943, 0]
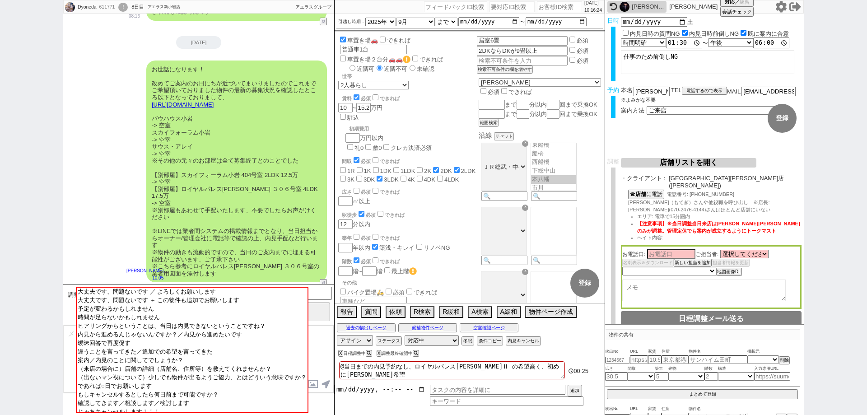
click at [214, 101] on link "[URL][DOMAIN_NAME]" at bounding box center [183, 104] width 62 height 7
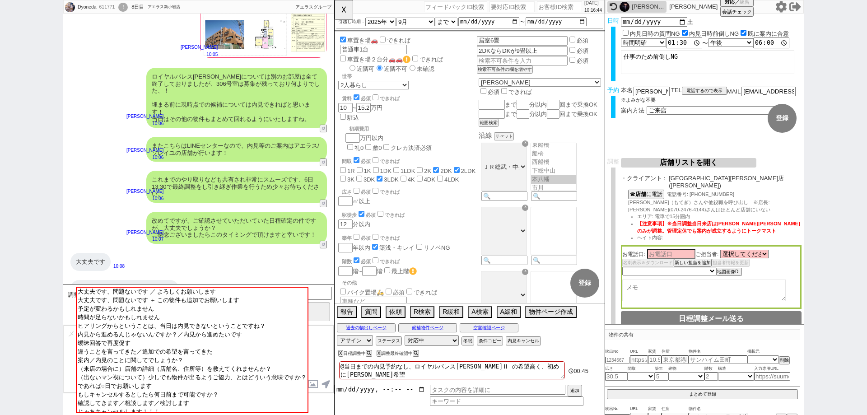
scroll to position [1304, 0]
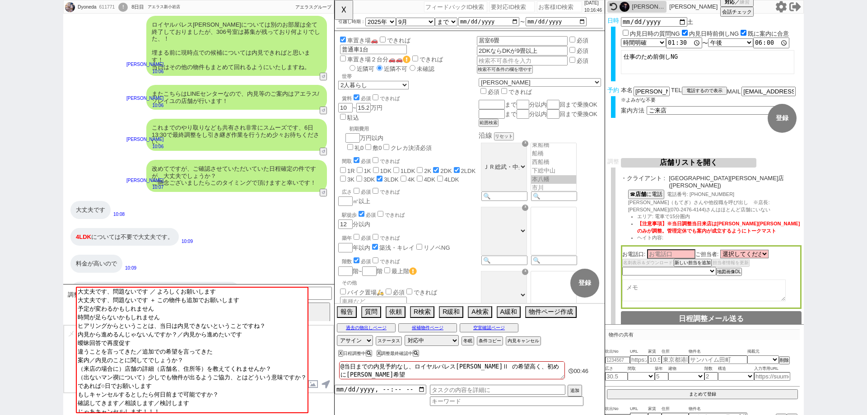
click at [66, 352] on textarea at bounding box center [199, 359] width 270 height 68
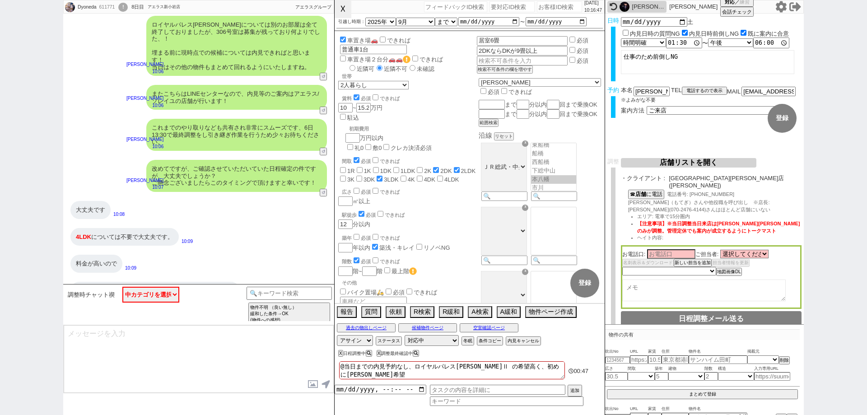
click at [340, 1] on button "☓" at bounding box center [342, 9] width 17 height 18
click at [325, 190] on button "↺" at bounding box center [323, 193] width 5 height 6
click at [153, 295] on select "中カテゴリを選択 大丈夫です、問題ないです ／ よろしくお願いします 大丈夫です、問題ないです ＋ この物件も追加でお願いします 予定が変わるかもしれません …" at bounding box center [150, 295] width 57 height 16
select select "曖昧回答で再度促す"
click at [122, 287] on select "中カテゴリを選択 大丈夫です、問題ないです ／ よろしくお願いします 大丈夫です、問題ないです ＋ この物件も追加でお願いします 予定が変わるかもしれません …" at bounding box center [150, 295] width 57 height 16
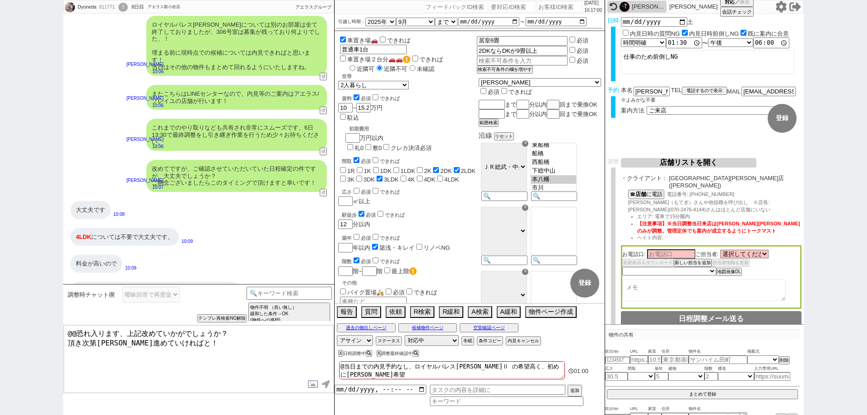
drag, startPoint x: 187, startPoint y: 349, endPoint x: 0, endPoint y: 345, distance: 186.9
click at [0, 345] on div "Dyoneda 611771 ! 0 8日目 アエラス新小岩店 冬眠中 自社客 アエラスグループ スミカ_BPO チャット全表示 2025-08-30 すみま…" at bounding box center [433, 207] width 867 height 415
type textarea "@@恐れ入ります、上記改めていかがでしょうか？"
drag, startPoint x: 0, startPoint y: 295, endPoint x: 75, endPoint y: 302, distance: 75.7
click at [0, 295] on div "Dyoneda 611771 ! 0 8日目 アエラス新小岩店 冬眠中 自社客 アエラスグループ スミカ_BPO チャット全表示 2025-08-30 すみま…" at bounding box center [433, 207] width 867 height 415
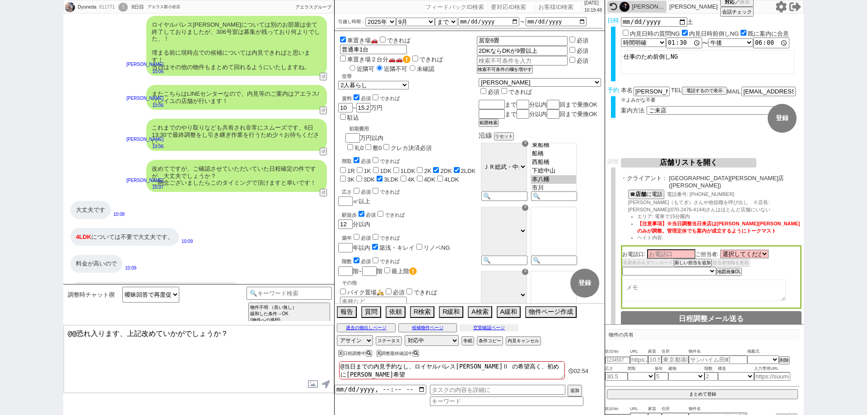
click at [504, 327] on button "空室確認ページ" at bounding box center [489, 327] width 59 height 7
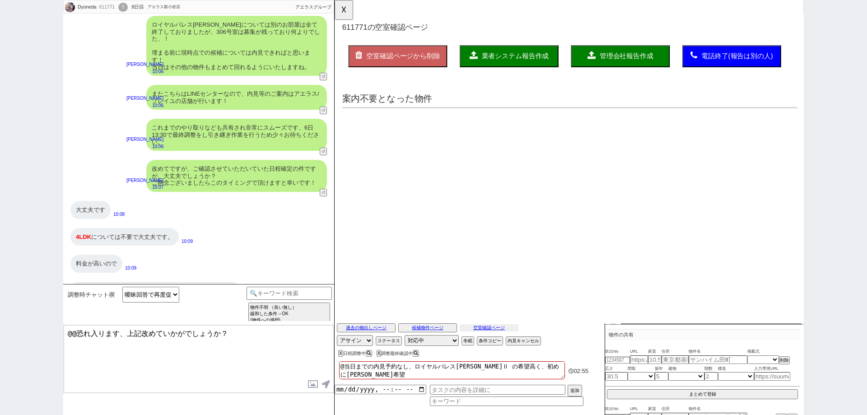
scroll to position [0, 0]
select select "another_room"
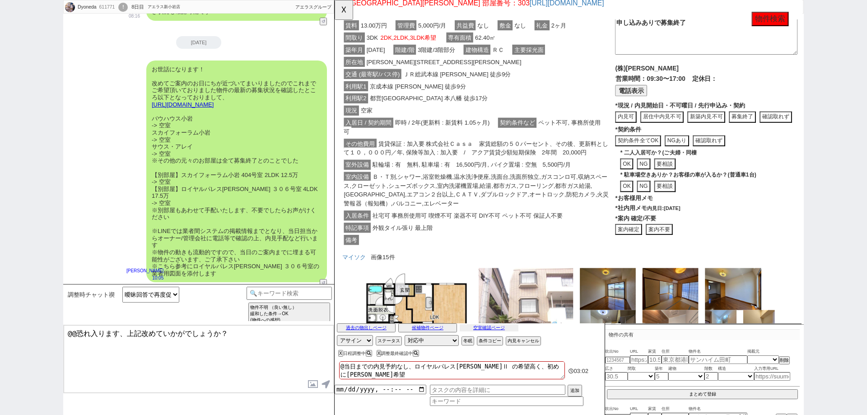
scroll to position [25, 0]
click at [334, 0] on button "案内不要" at bounding box center [334, 0] width 0 height 0
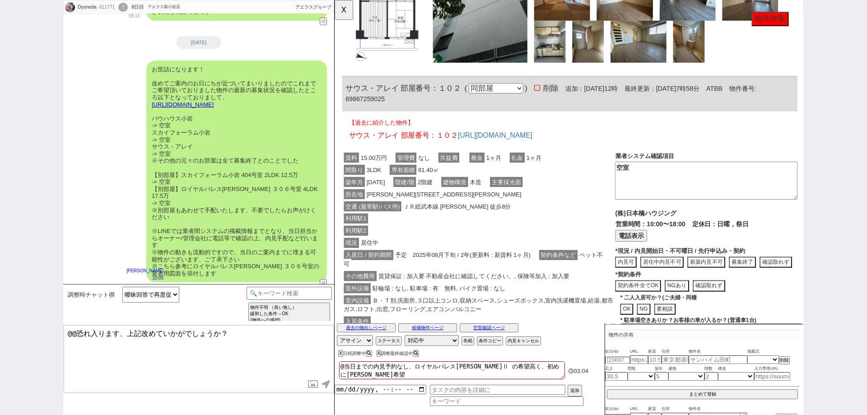
click div "現況 居住中"
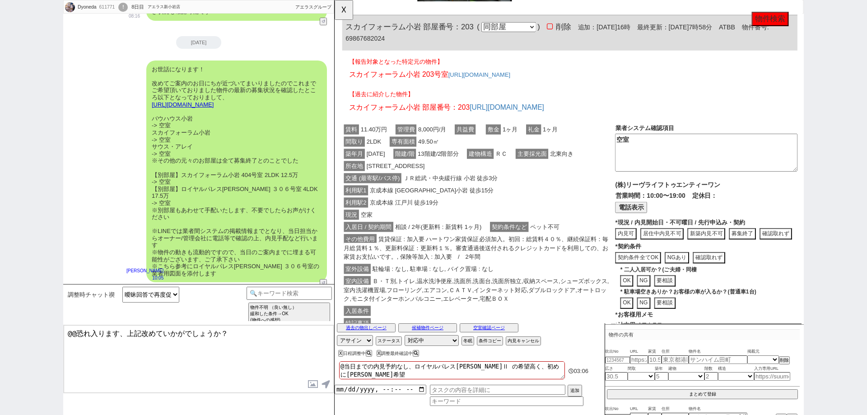
click at [565, 275] on span "賃貸保証 : 加入要 ハートワン家賃保証必須加入。初回：総賃料４０％、継続保証料：毎月総賃料１％、更新料保証：更新料１％。審査通過後送付されるクレジットカード…" at bounding box center [486, 266] width 284 height 30
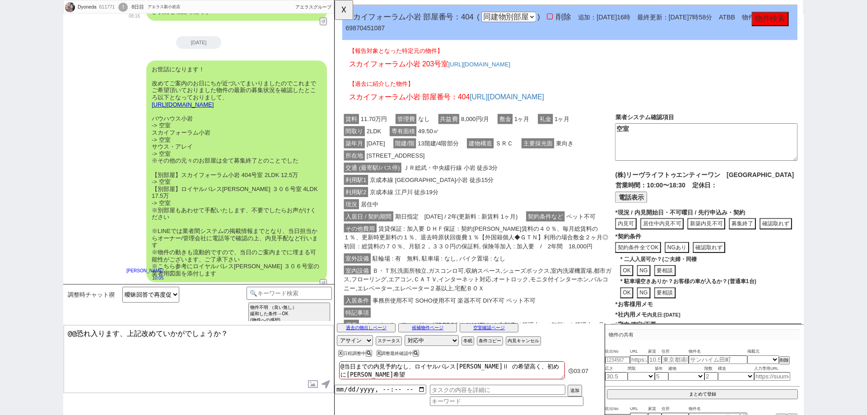
click div "その他費用 賃貸保証 : 加入要 ＤＨＦ保証：契約時総賃料の４０％、毎月総賃料の１％、更新時更新料の１％、退去時原状回復費１％【外国籍個人◆ＧＴＮ】利用の場合…"
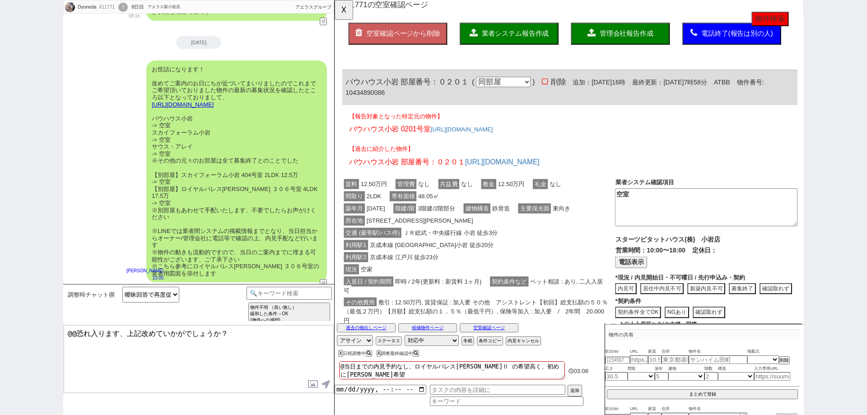
click div "利用駅2 京成本線 江戸川 徒歩23分"
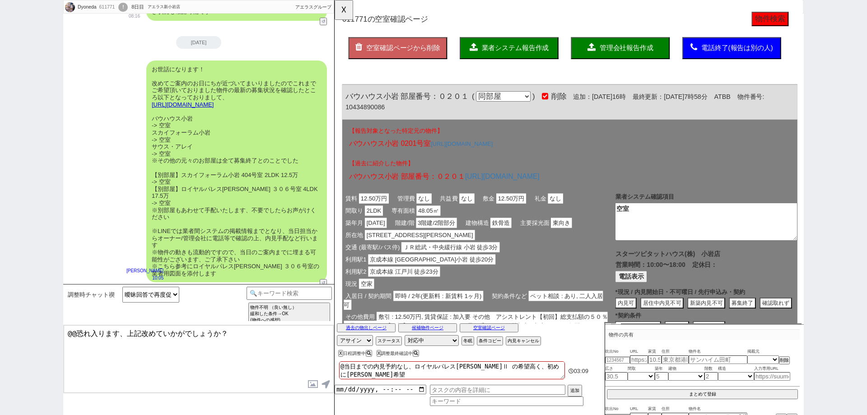
scroll to position [0, 0]
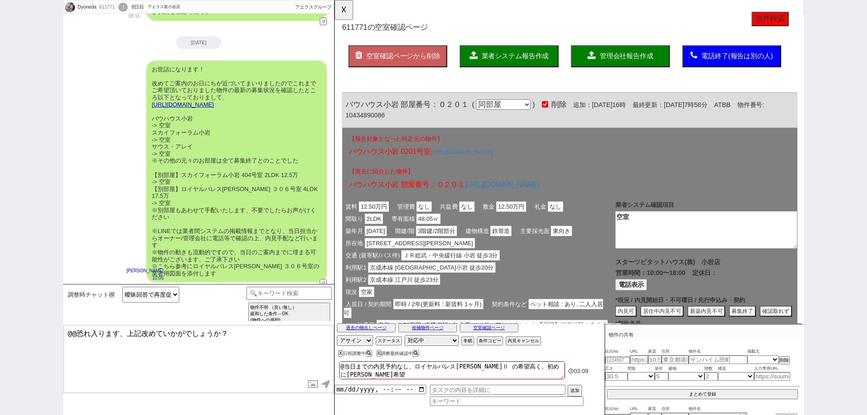
click at [546, 62] on span "業者システム報告作成" at bounding box center [528, 60] width 72 height 8
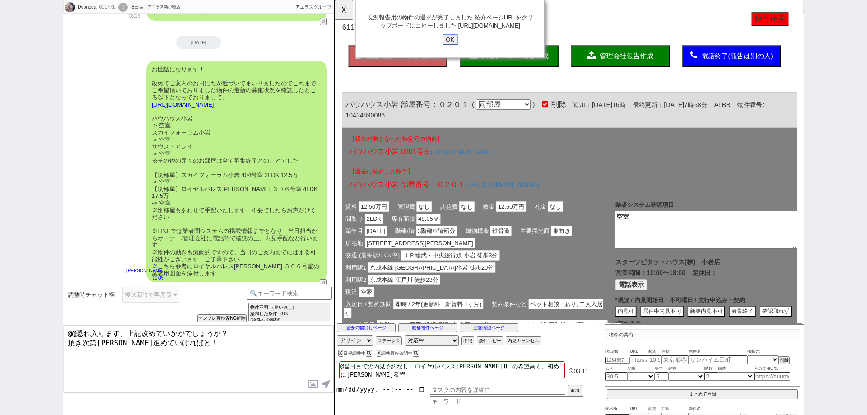
drag, startPoint x: 458, startPoint y: 49, endPoint x: 438, endPoint y: 42, distance: 21.7
click at [458, 48] on input "OK" at bounding box center [458, 43] width 16 height 12
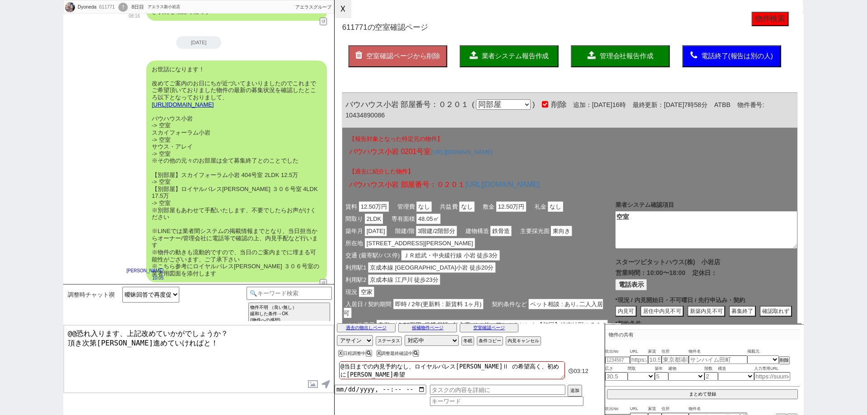
click at [348, 6] on button "☓" at bounding box center [342, 9] width 17 height 18
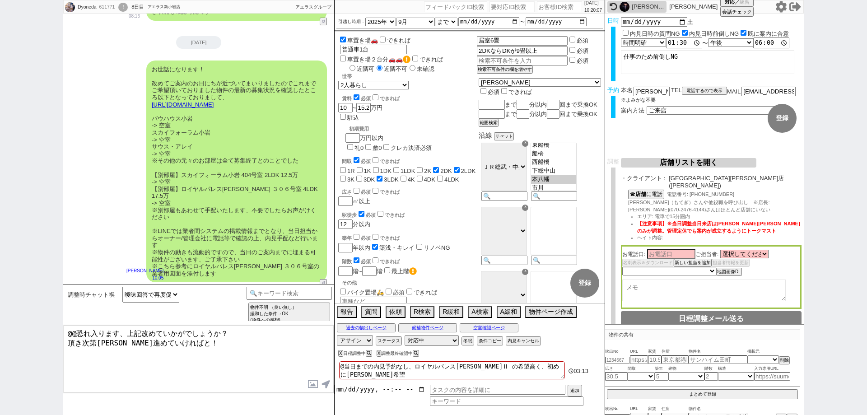
drag, startPoint x: 195, startPoint y: 347, endPoint x: 0, endPoint y: 344, distance: 194.1
click at [0, 344] on div "Dyoneda 611771 ! 0 8日目 アエラス新小岩店 冬眠中 自社客 アエラスグループ スミカ_BPO チャット全表示 2025-08-30 すみま…" at bounding box center [433, 207] width 867 height 415
drag, startPoint x: 223, startPoint y: 331, endPoint x: 4, endPoint y: 330, distance: 219.4
click at [4, 330] on div "Dyoneda 611771 ! 0 8日目 アエラス新小岩店 冬眠中 自社客 アエラスグループ スミカ_BPO チャット全表示 2025-08-30 すみま…" at bounding box center [433, 207] width 867 height 415
paste textarea "[URL][DOMAIN_NAME]"
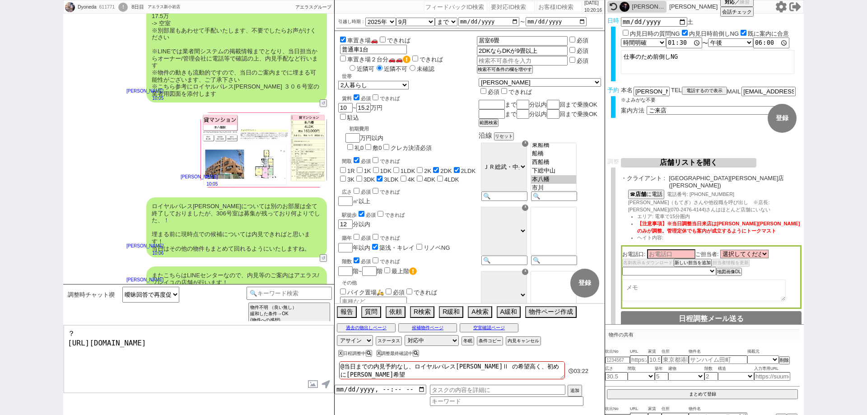
scroll to position [1078, 0]
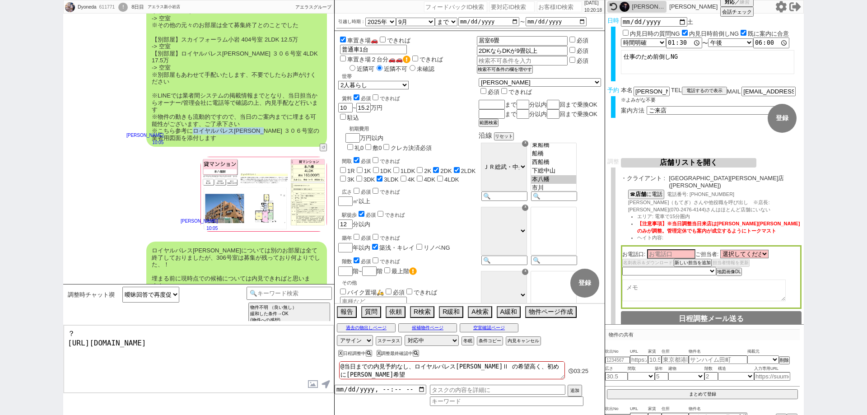
drag, startPoint x: 195, startPoint y: 118, endPoint x: 275, endPoint y: 116, distance: 80.8
click at [275, 116] on div "お世話になります！ 改めてご案内のお日にちが近づいてまいりましたのでこれまでご希望頂いておりました物件の最新の募集状況を確認したところ以下となっておりまして、…" at bounding box center [236, 36] width 181 height 222
copy div "ロイヤルパレス平田 ３０６号室"
click at [70, 334] on textarea "？ https://tools.sumika.live/pages/ygxbuo7" at bounding box center [199, 359] width 270 height 68
paste textarea "ロイヤルパレス平田 ３０６号室"
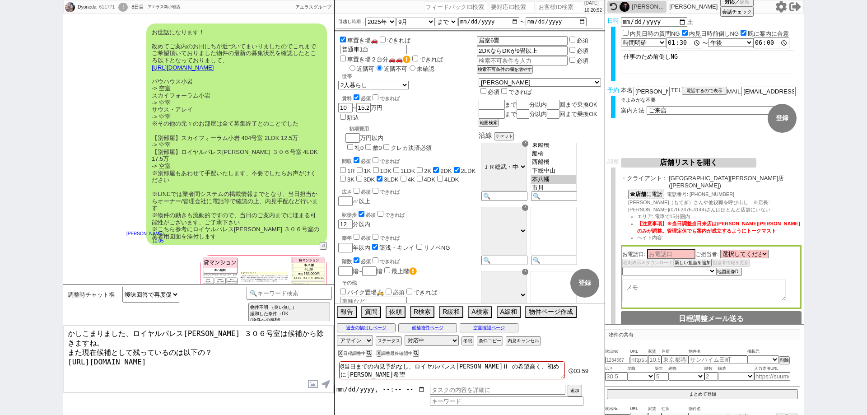
scroll to position [943, 0]
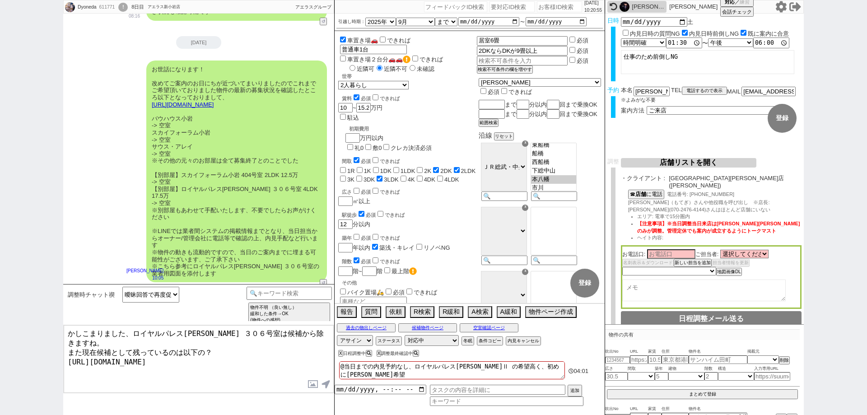
type textarea "かしこまりました、ロイヤルパレス平田 ３０６号室は候補から除きますね。 また現在候補として残っているのは以下の？ https://tools.sumika.l…"
click at [498, 324] on button "空室確認ページ" at bounding box center [489, 327] width 59 height 7
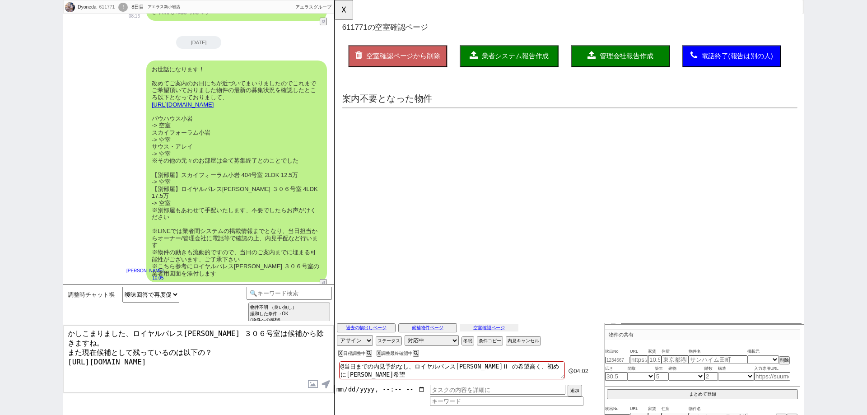
scroll to position [0, 0]
drag, startPoint x: 213, startPoint y: 351, endPoint x: 65, endPoint y: 350, distance: 147.6
click at [65, 350] on textarea "かしこまりました、ロイヤルパレス平田 ３０６号室は候補から除きますね。 また現在候補として残っているのは以下の？ https://tools.sumika.l…" at bounding box center [199, 359] width 270 height 68
select select "another_room"
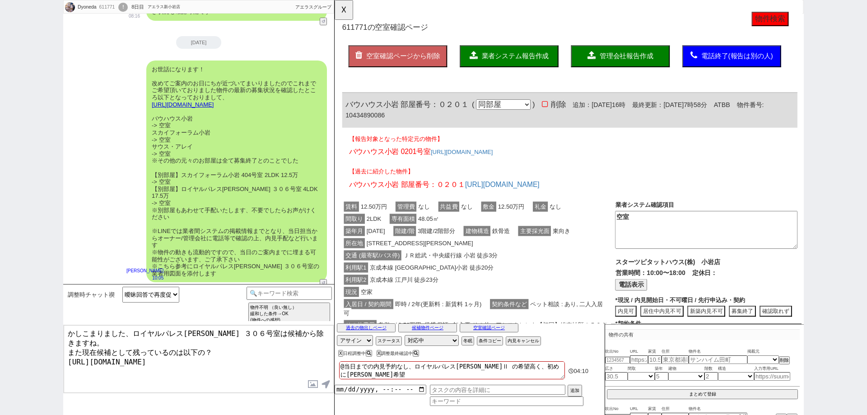
click at [206, 339] on textarea "かしこまりました、ロイヤルパレス平田 ３０６号室は候補から除きますね。 また現在候補として残っているのは以下の？ https://tools.sumika.l…" at bounding box center [199, 359] width 270 height 68
drag, startPoint x: 260, startPoint y: 350, endPoint x: 65, endPoint y: 349, distance: 194.5
click at [65, 349] on textarea "かしこまりました、ロイヤルパレス平田 ３０６号室は候補から除きますね。 また現在候補として残っているのは以下の4件となります！？ https://tools.…" at bounding box center [199, 359] width 270 height 68
paste textarea "[URL][DOMAIN_NAME]"
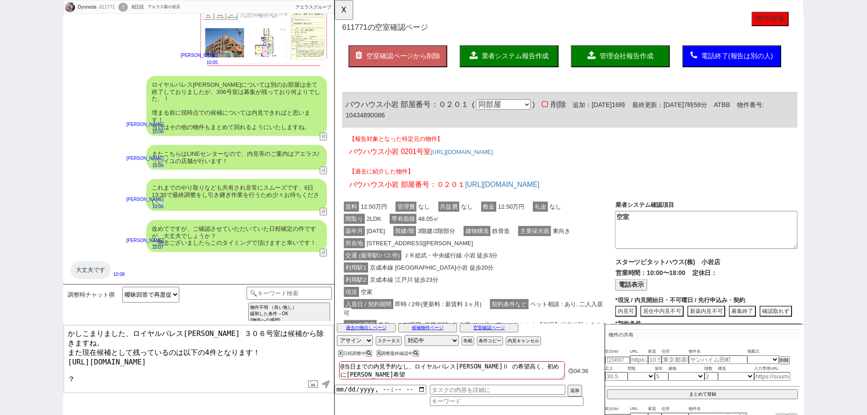
scroll to position [1304, 0]
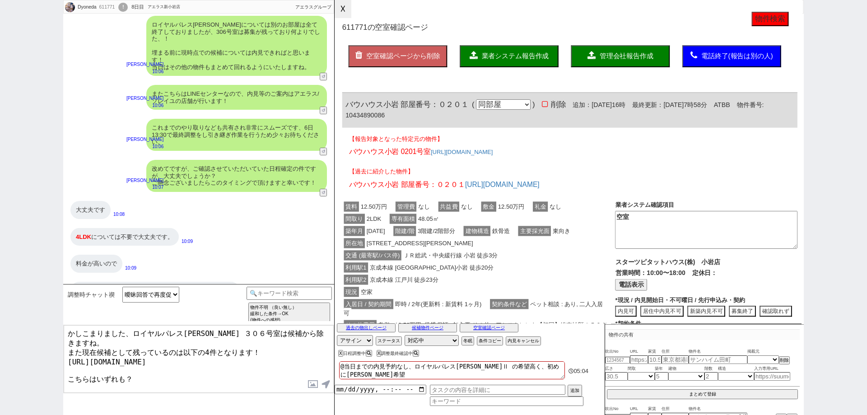
click at [346, 17] on button "☓" at bounding box center [342, 9] width 17 height 18
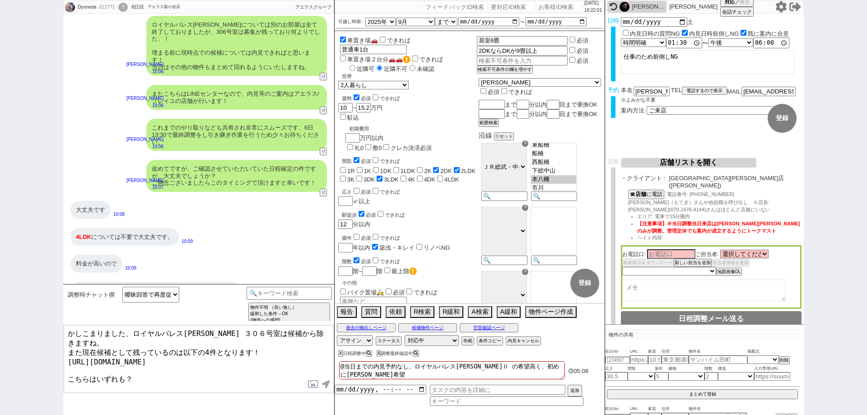
drag, startPoint x: 125, startPoint y: 363, endPoint x: 59, endPoint y: 359, distance: 65.5
click at [59, 359] on div "Dyoneda 611771 ! 0 8日目 アエラス新小岩店 冬眠中 自社客 アエラスグループ スミカ_BPO チャット全表示 2025-08-30 すみま…" at bounding box center [433, 207] width 867 height 415
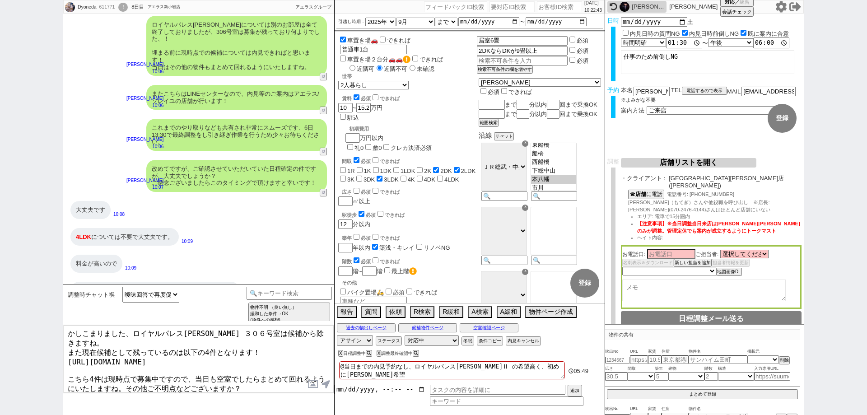
type textarea "かしこまりました、ロイヤルパレス平田 ３０６号室は候補から除きますね。 また現在候補として残っているのは以下の4件となります！ https://tools.s…"
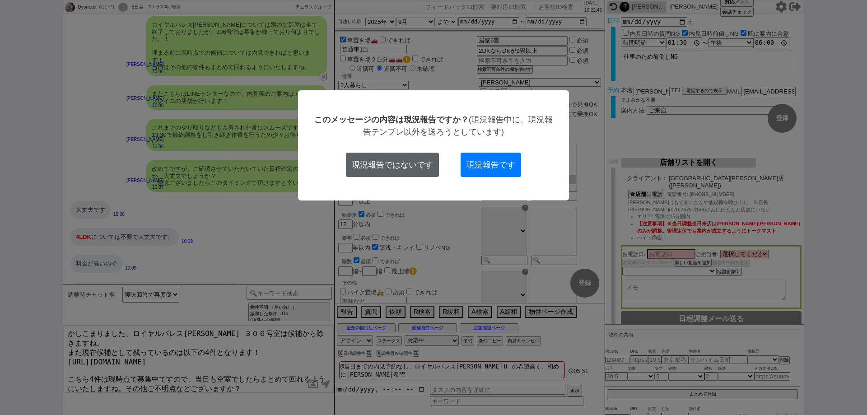
click at [368, 169] on button "現況報告ではないです" at bounding box center [392, 165] width 93 height 24
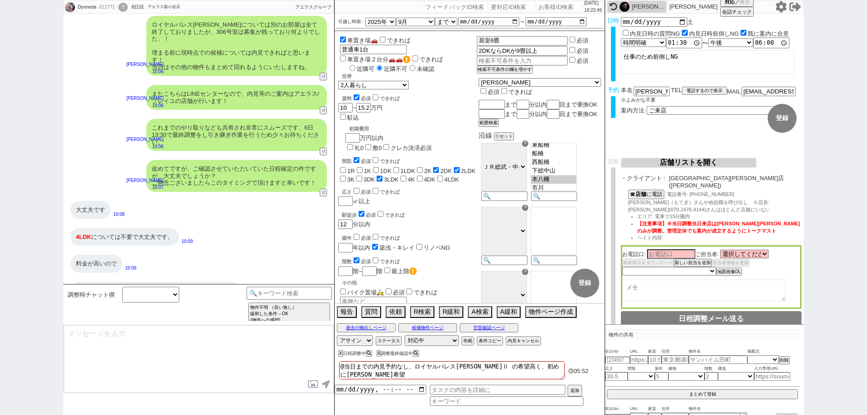
scroll to position [1284, 0]
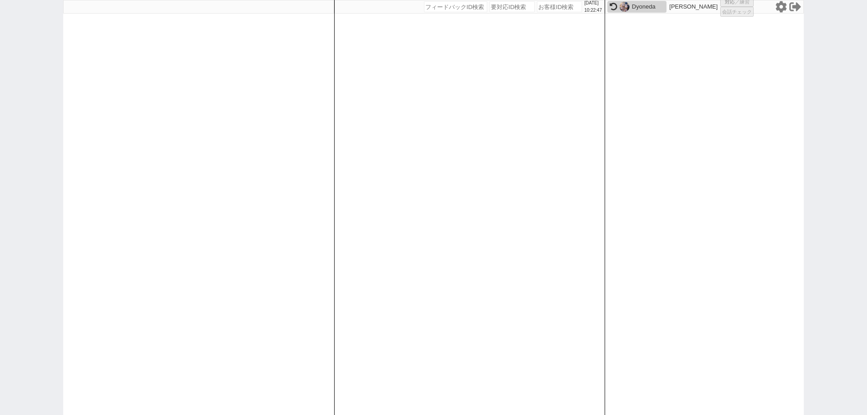
select select "3"
select select
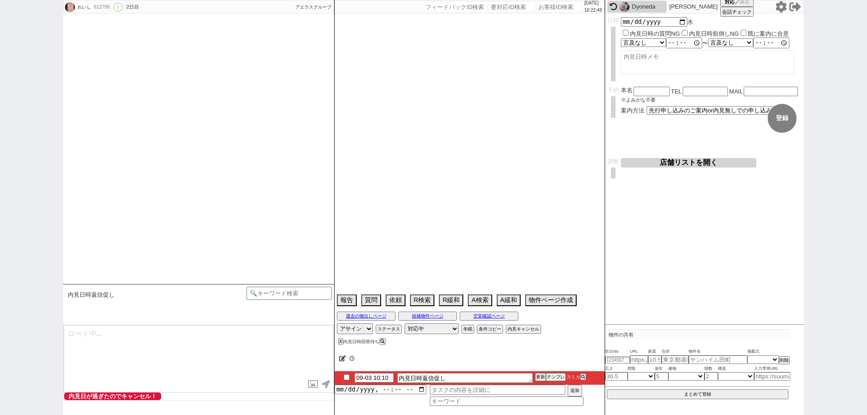
type textarea "@居住中のみでは来店しない"
select select "2025"
select select "10"
select select "36"
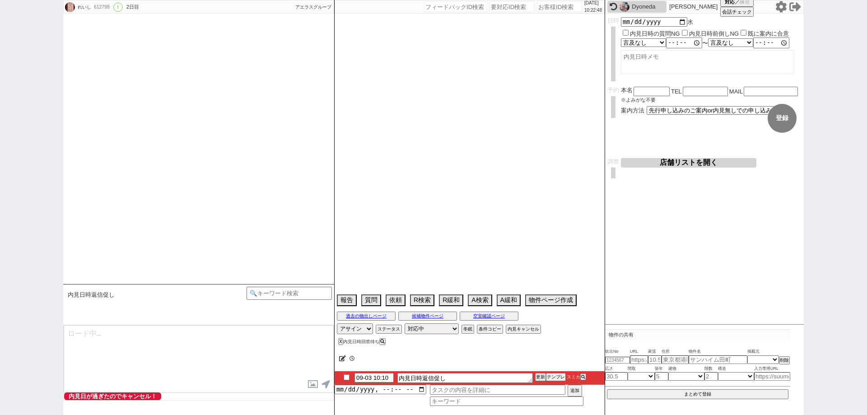
select select "0"
select select "8"
select select "18"
select select "22"
select select "23"
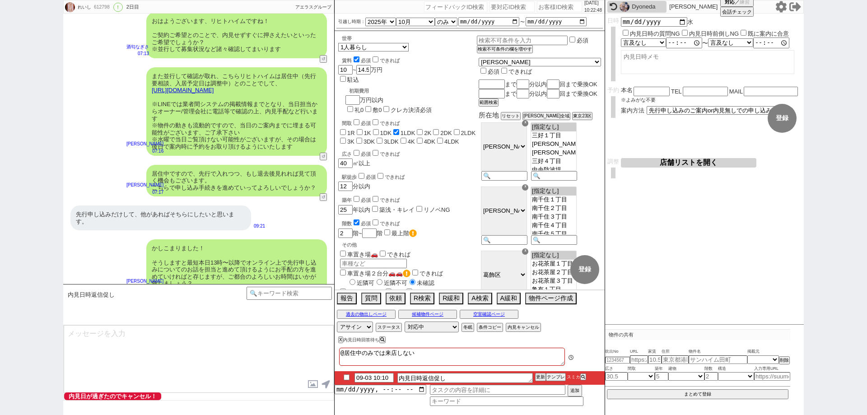
type textarea "すみません！@@ご案内が明日となりますので、お時間のほう早く頂きたく、、！ いかがでしょうか？"
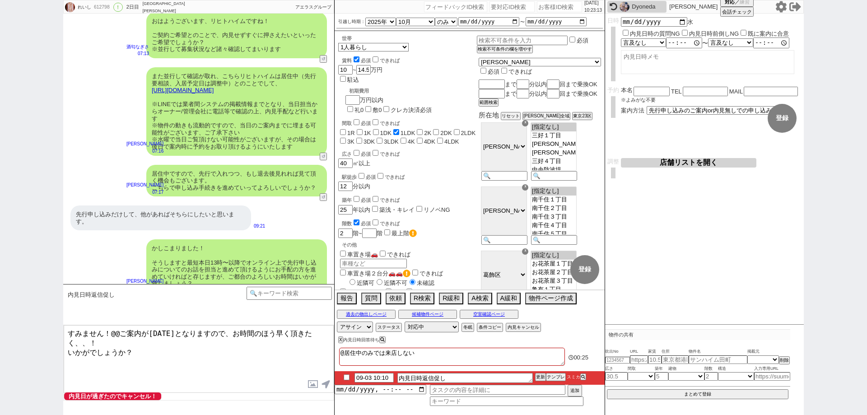
click at [489, 319] on div "過去の物出しページ 候補物件ページ 空室確認ページ" at bounding box center [469, 314] width 270 height 12
click at [490, 312] on button "空室確認ページ" at bounding box center [489, 314] width 59 height 7
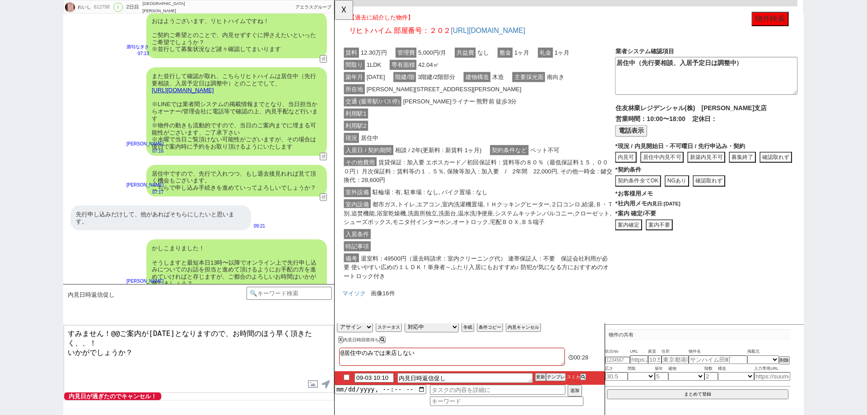
scroll to position [0, 0]
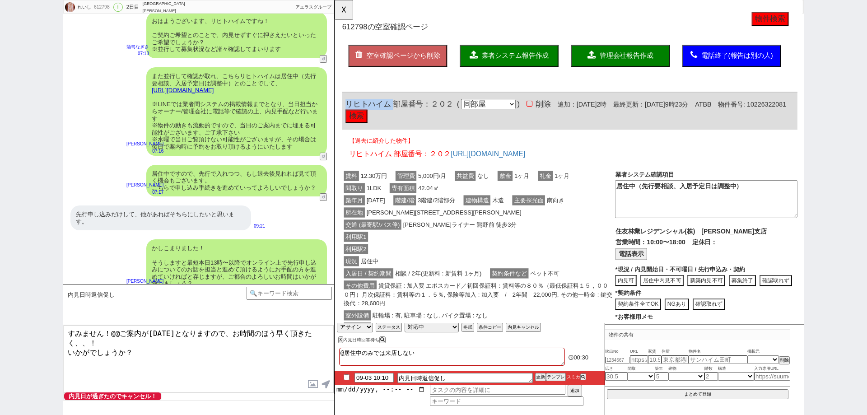
drag, startPoint x: 396, startPoint y: 111, endPoint x: 342, endPoint y: 107, distance: 54.4
click div "612798 の空室確認ページ 空室確認ページから削除 業者システム報告作成 管理会社報告作成 電話終了(報告は別の人) 確認取れず物件のタスク登録 追加 キ…"
copy span "リヒトハイム"
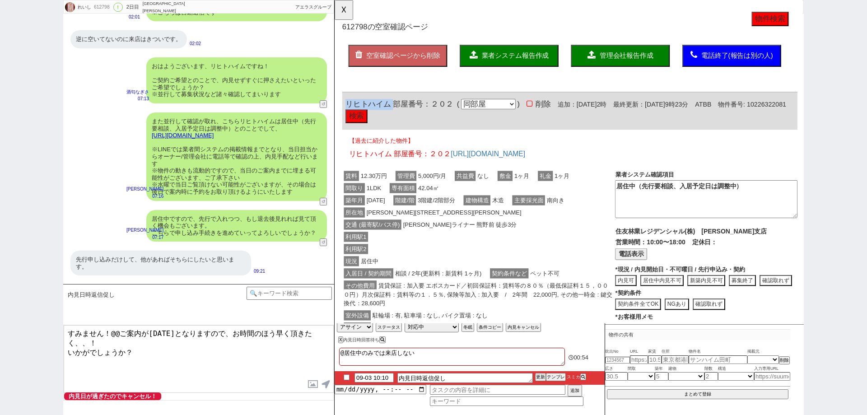
scroll to position [878, 0]
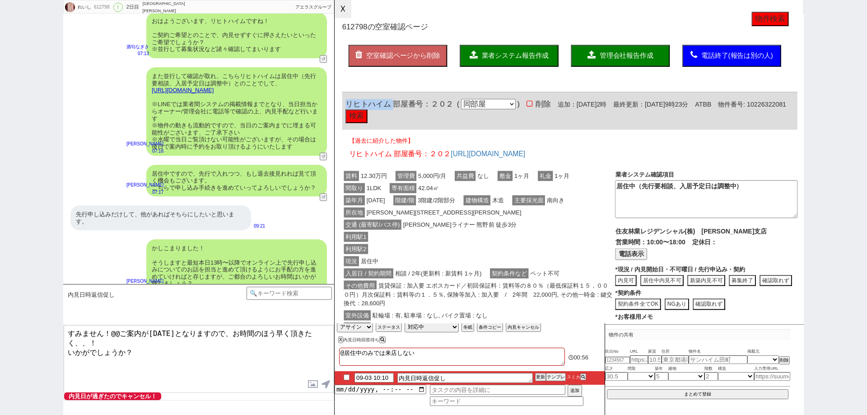
click at [348, 5] on button "☓" at bounding box center [342, 9] width 17 height 18
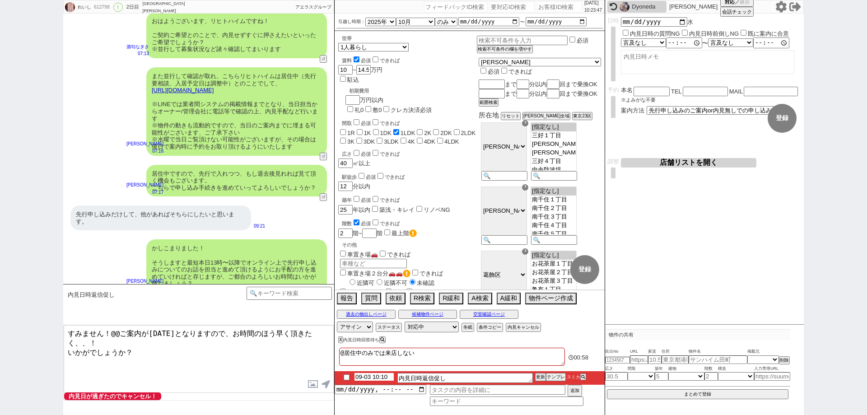
click at [375, 377] on input "09-03 10:10" at bounding box center [373, 377] width 39 height 8
click at [378, 377] on input "09-03 10:10" at bounding box center [373, 377] width 39 height 8
type input "09-03 11:10"
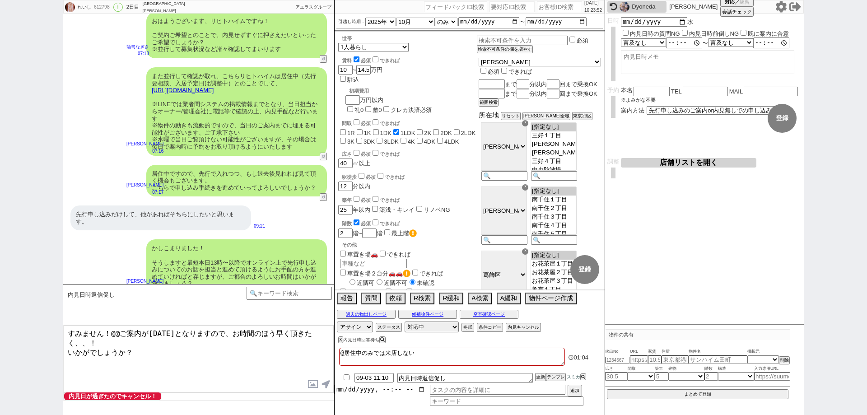
click at [517, 364] on textarea "@居住中のみでは来店しない" at bounding box center [452, 357] width 226 height 18
click at [539, 376] on button "更新" at bounding box center [539, 377] width 9 height 6
drag, startPoint x: 539, startPoint y: 368, endPoint x: 539, endPoint y: 375, distance: 6.3
click at [539, 368] on div at bounding box center [469, 369] width 270 height 4
drag, startPoint x: 539, startPoint y: 376, endPoint x: 537, endPoint y: 369, distance: 7.4
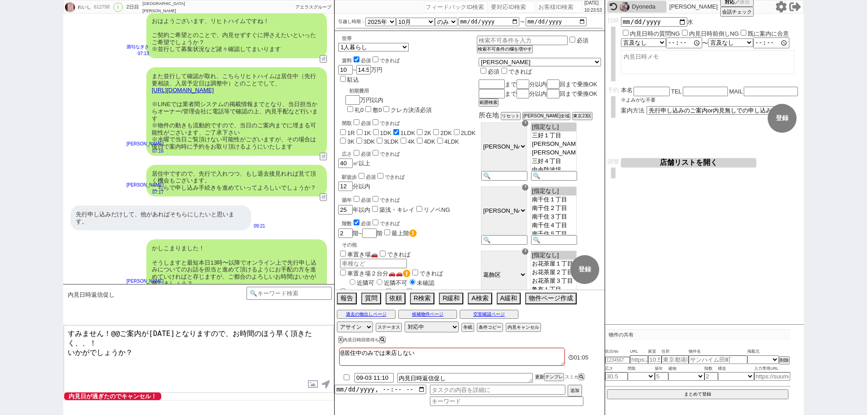
click at [537, 375] on button "更新" at bounding box center [539, 377] width 9 height 6
click at [538, 367] on div "@居住中のみでは来店しない" at bounding box center [452, 358] width 226 height 20
click at [539, 381] on li "09-03 11:10 内見日時返信促し 更新 テンプレ スミカ" at bounding box center [469, 378] width 270 height 14
click at [541, 372] on li "09-03 11:10 内見日時返信促し 更新 テンプレ スミカ" at bounding box center [469, 378] width 270 height 14
click at [542, 375] on button "更新" at bounding box center [539, 377] width 9 height 6
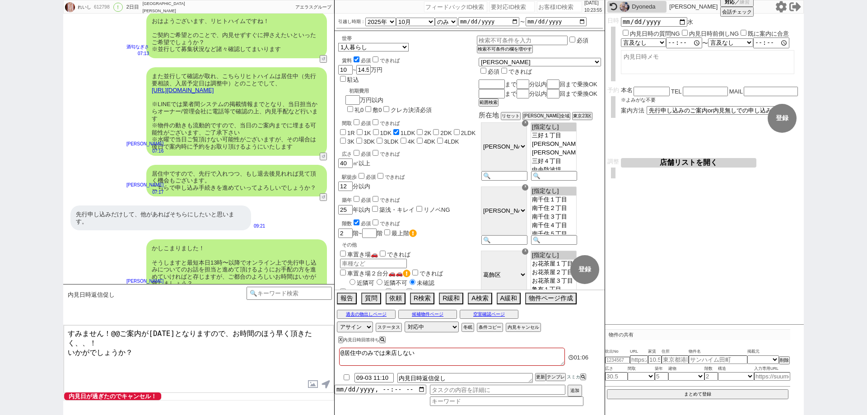
click at [542, 362] on textarea "@居住中のみでは来店しない" at bounding box center [452, 357] width 226 height 18
click at [540, 376] on button "更新" at bounding box center [539, 377] width 9 height 6
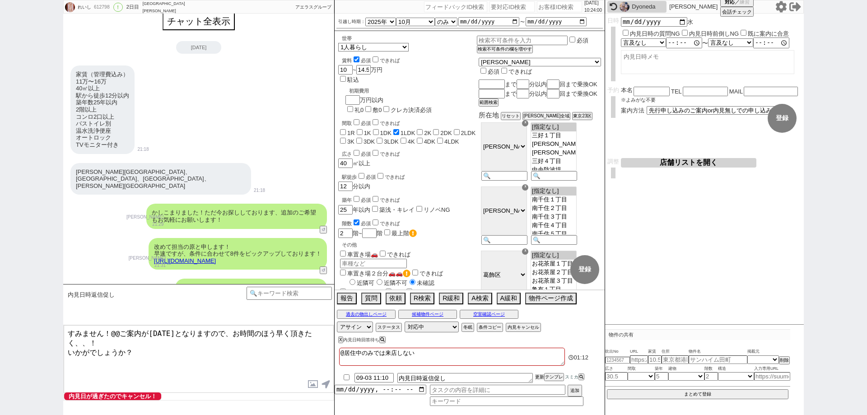
scroll to position [0, 0]
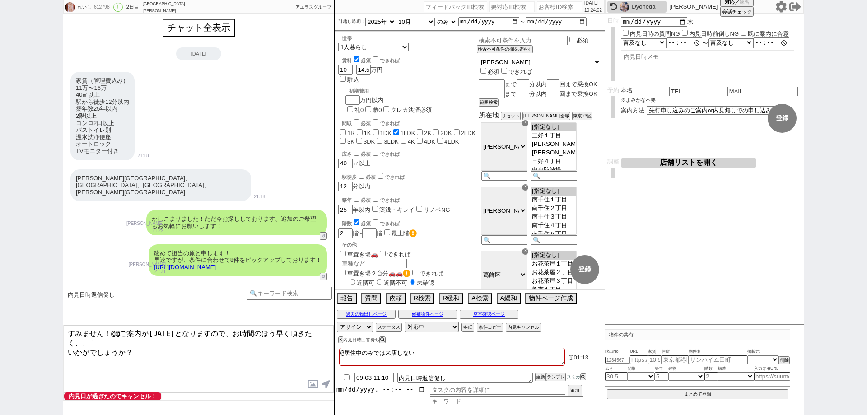
click at [508, 355] on textarea "@居住中のみでは来店しない" at bounding box center [452, 357] width 226 height 18
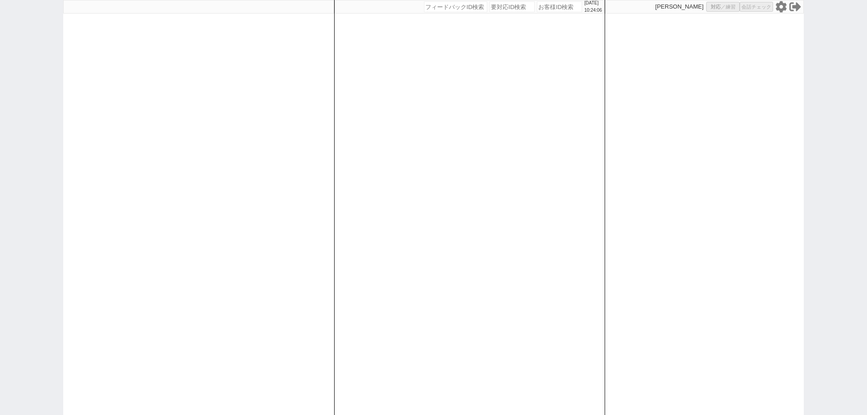
select select
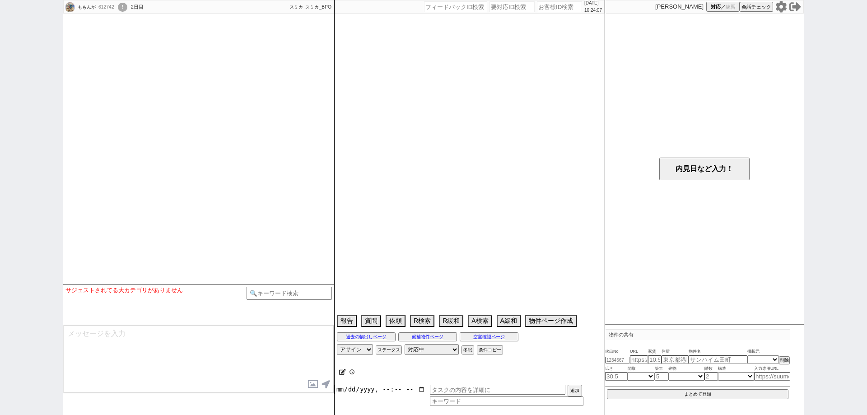
select select
select select "15"
select select "0"
select select "57"
select select "[DATE]"
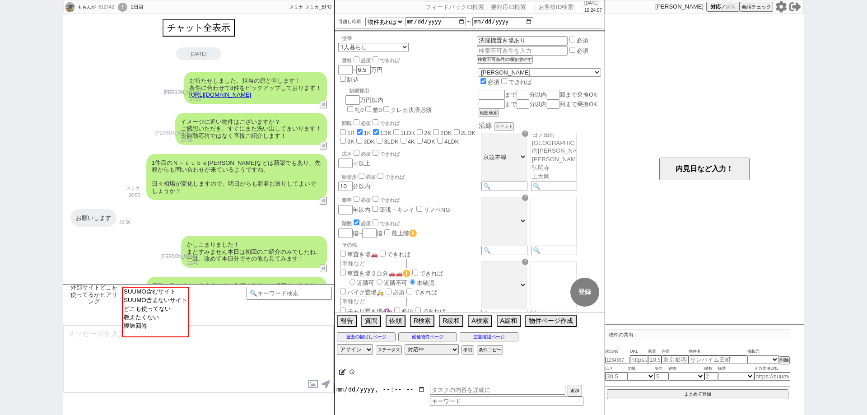
scroll to position [232, 0]
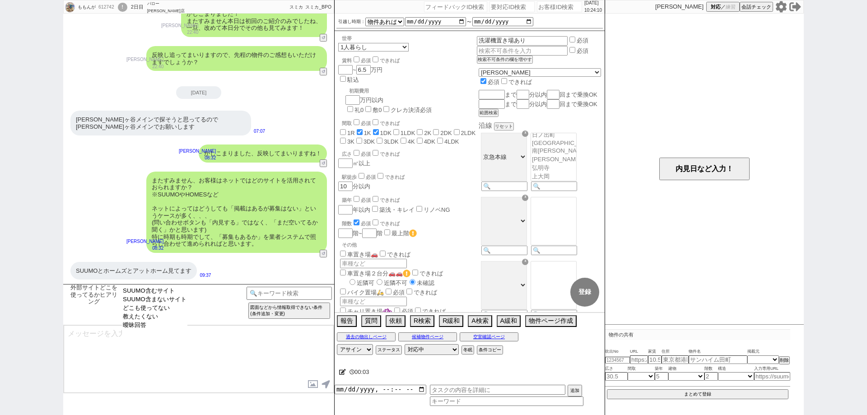
click at [177, 286] on div "外部サイトどこを使ってるかヒアリング SUUMO含むサイト SUUMO含まないサイト どこも使ってない 教えたくない 曖昧回答 テンプレ再検索NG解除 図面な…" at bounding box center [198, 304] width 271 height 41
select select "SUUMO含むサイト"
click at [182, 295] on option "SUUMO含むサイト" at bounding box center [154, 299] width 65 height 9
type textarea "ご確認ありがとうございます！ やはりスーモさんが掲載量ですとNo1なのは間違いないかと思います！ 一方で、数が多い分、更新が追いついておらず埋まってる物件も多…"
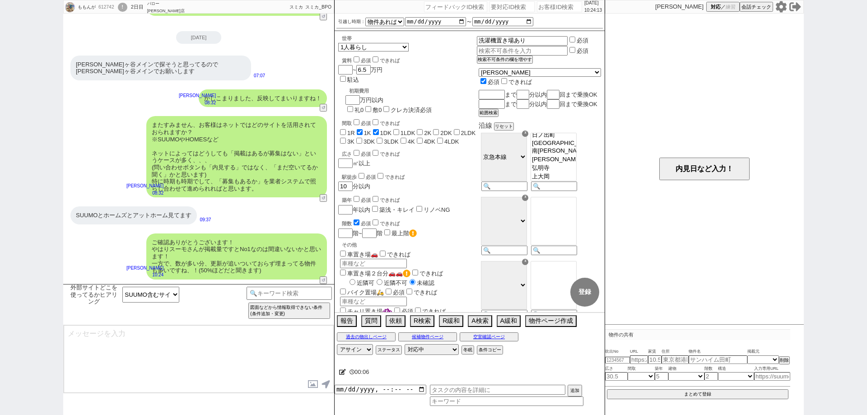
type textarea "こちらのお探しの参考にするため、また空室状況を確認するため等で、今後も「外部サイトで物件見つけられましたか？」と定期的にヒアリングさせて頂いてもよろしいでしょ…"
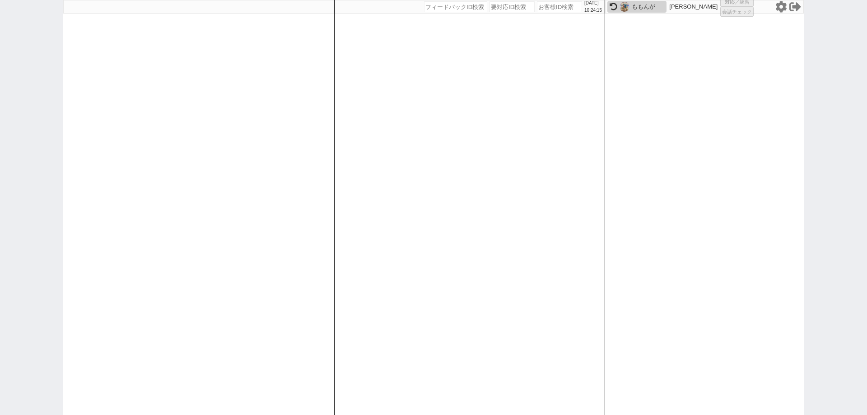
select select
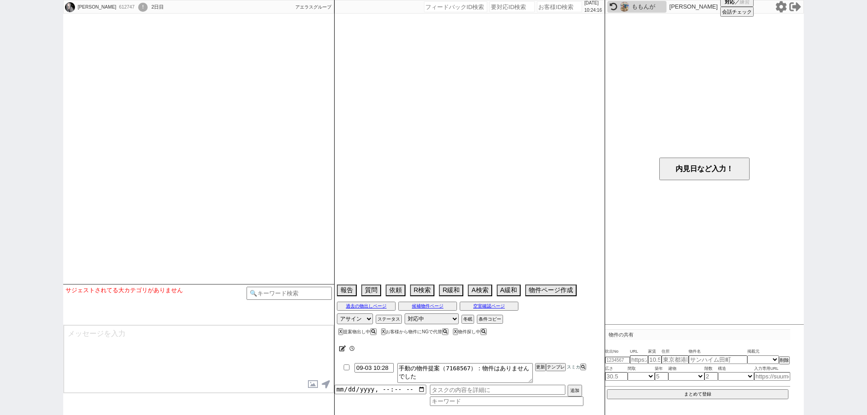
select select
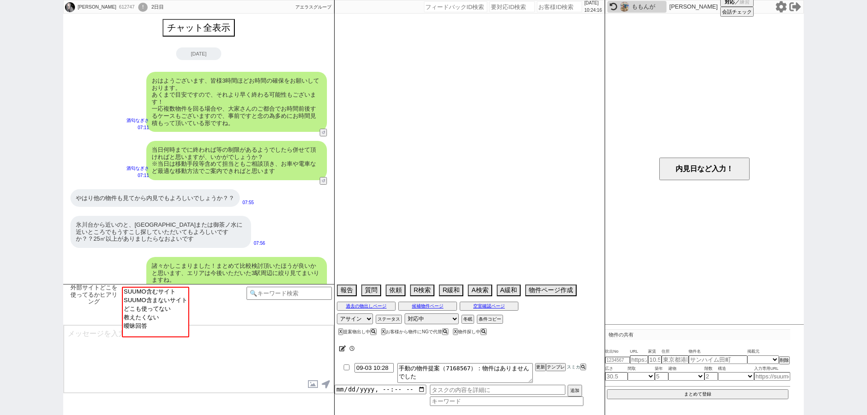
scroll to position [270, 0]
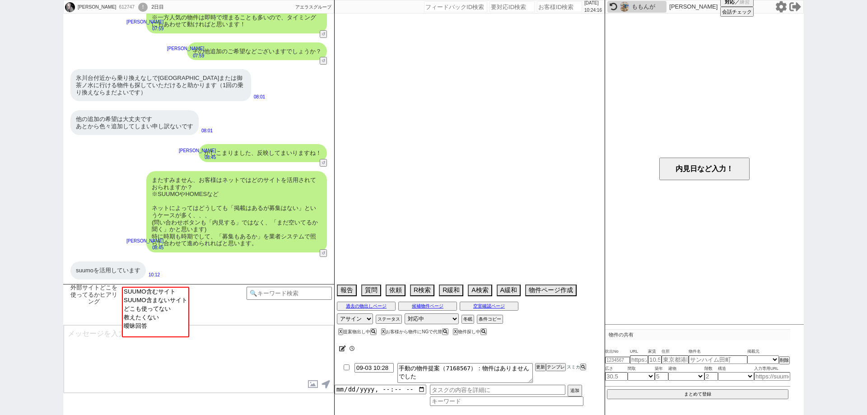
select select "2025"
select select "11"
select select "36"
select select "0"
select select "65"
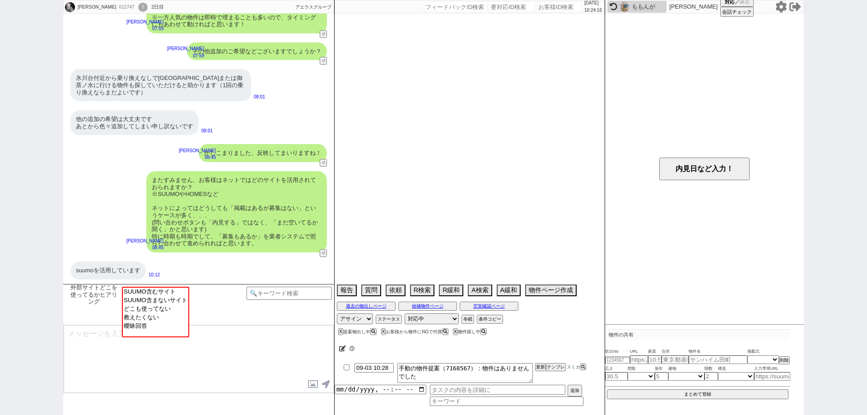
select select "68"
select select "14"
select select "60"
select select "35"
select select "75"
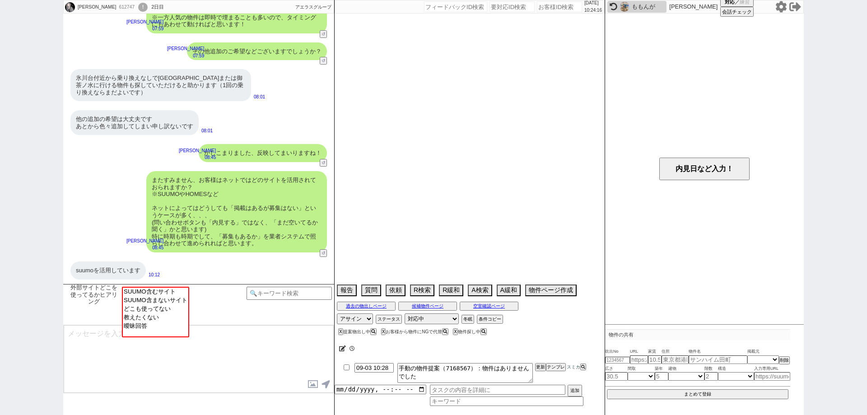
select select "36"
select select "25"
select select "786"
select select "72"
select select "[DATE]"
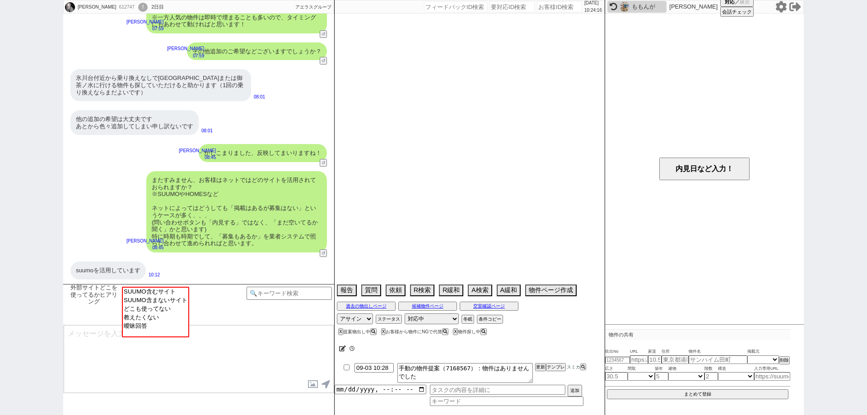
select select "826"
select select "67"
select select "[DATE]"
select select "63"
select select "[DATE]"
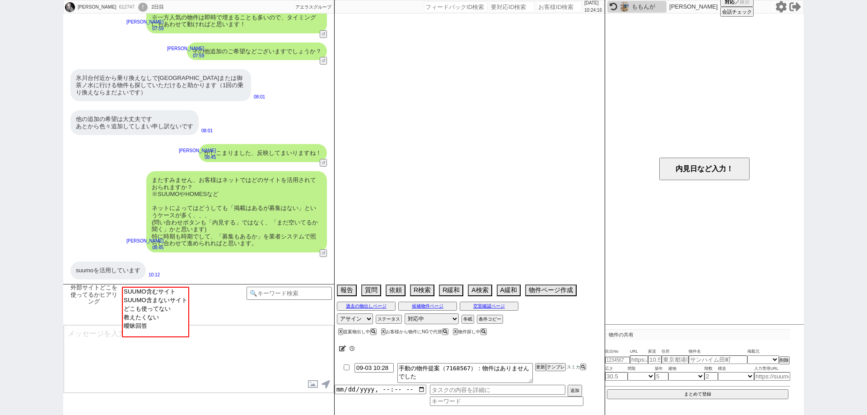
select select "71"
select select "66"
select select "70"
select select "[DATE]"
select select "62"
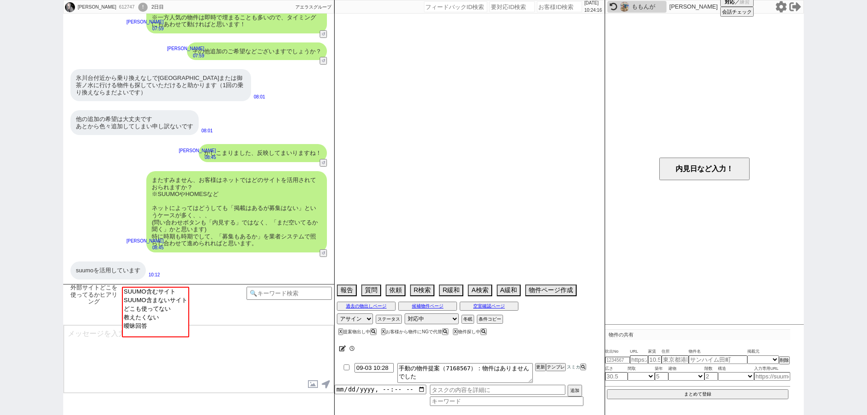
select select "1513"
select select "37"
select select "38"
select select "61"
select select "16"
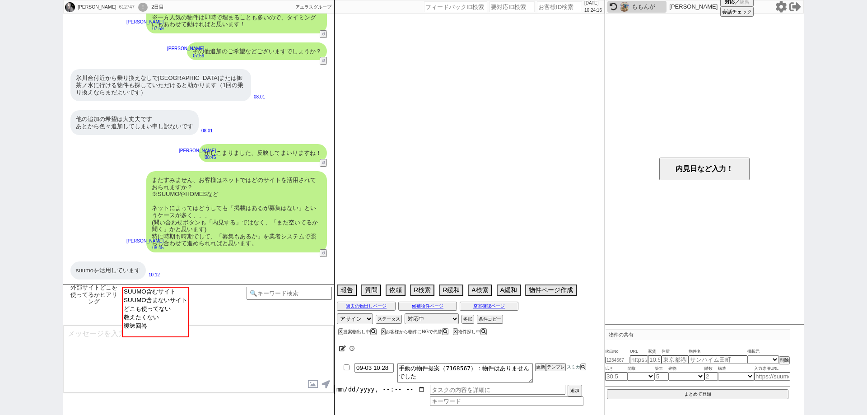
select select "536"
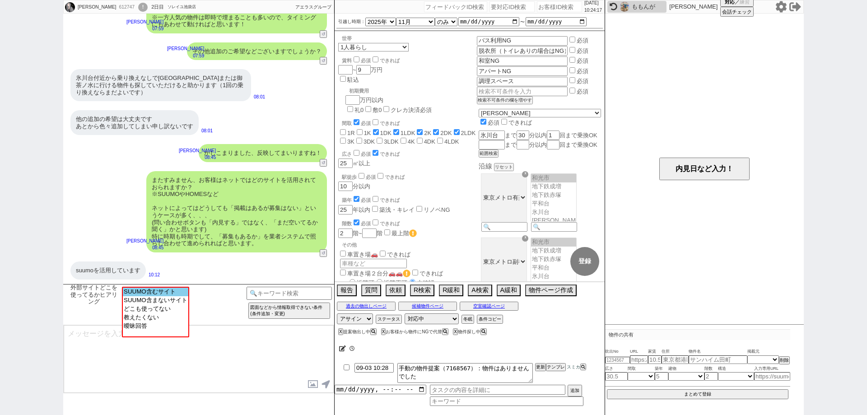
scroll to position [25, 0]
select select "SUUMO含むサイト"
click at [180, 295] on option "SUUMO含むサイト" at bounding box center [154, 299] width 65 height 9
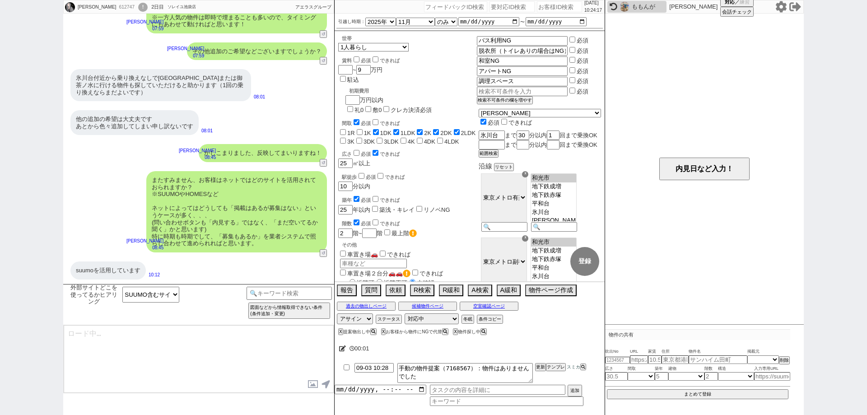
type textarea "ご確認ありがとうございます！ やはりスーモさんが掲載量ですとNo1なのは間違いないかと思います！ 一方で、数が多い分、更新が追いついておらず埋まってる物件も多…"
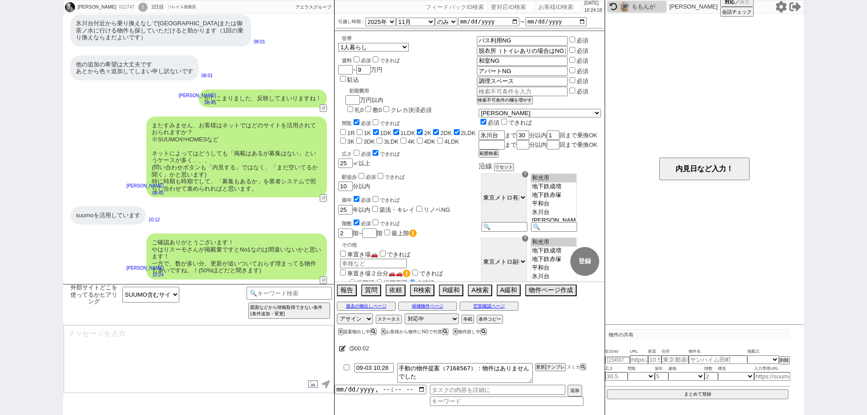
scroll to position [208, 0]
type textarea "こちらのお探しの参考にするため、また空室状況を確認するため等で、今後も「外部サイトで物件見つけられましたか？」と定期的にヒアリングさせて頂いてもよろしいでしょ…"
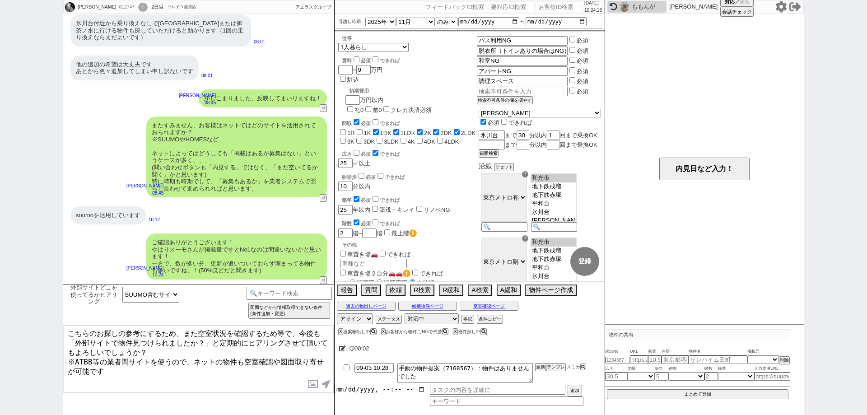
type input "09-03 10:39"
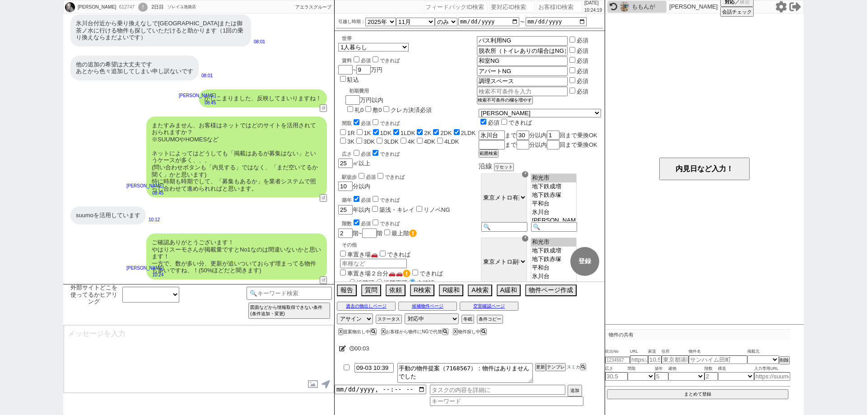
scroll to position [263, 0]
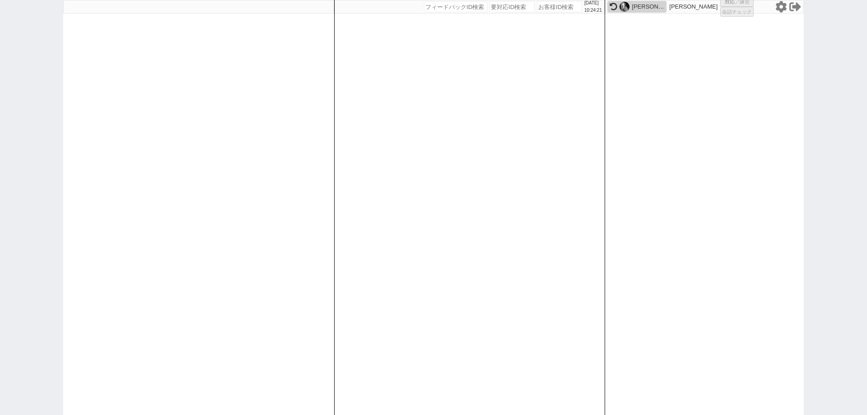
select select
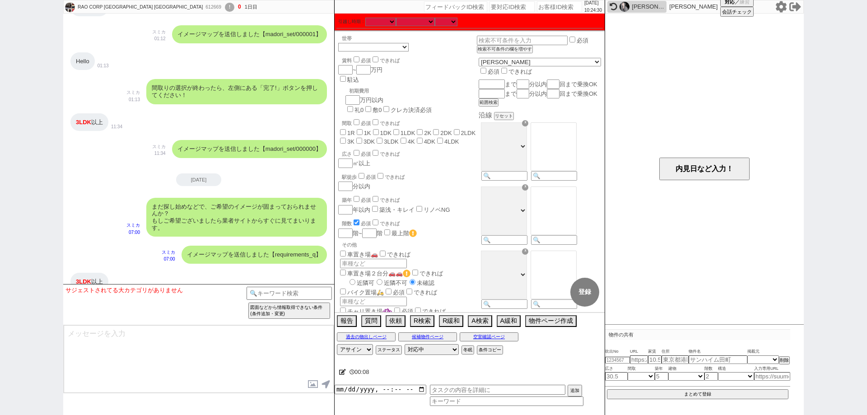
scroll to position [214, 0]
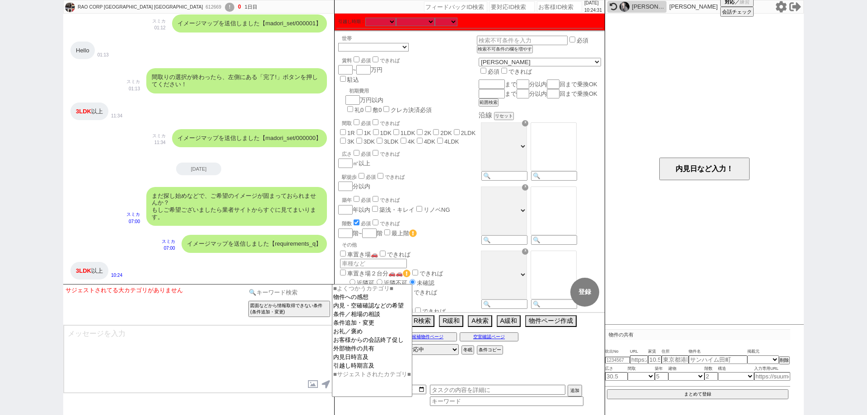
click at [267, 296] on input at bounding box center [288, 292] width 85 height 11
type input "オンボ"
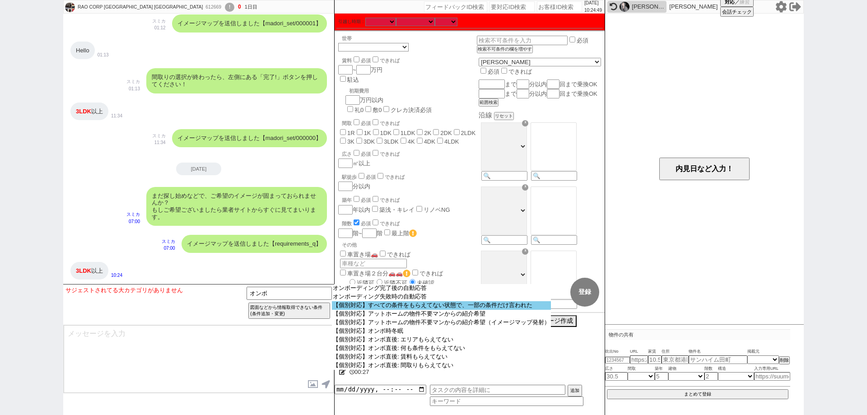
scroll to position [9, 0]
click at [487, 306] on option "【個別対応】すべての条件をもらえてない状態で、一部の条件だけ言われた" at bounding box center [441, 305] width 219 height 9
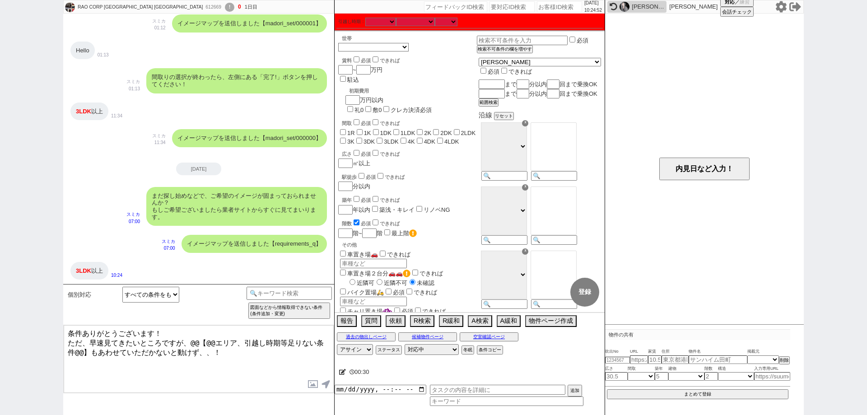
click at [342, 371] on icon at bounding box center [342, 372] width 7 height 6
click at [349, 368] on textarea at bounding box center [452, 370] width 226 height 18
drag, startPoint x: 82, startPoint y: 334, endPoint x: 65, endPoint y: 330, distance: 17.4
click at [62, 330] on div "RAO CORP [GEOGRAPHIC_DATA] [GEOGRAPHIC_DATA] 612669 ! 0 1日目 冬眠中 自社客 スミカ スミカ_BPO…" at bounding box center [433, 207] width 867 height 415
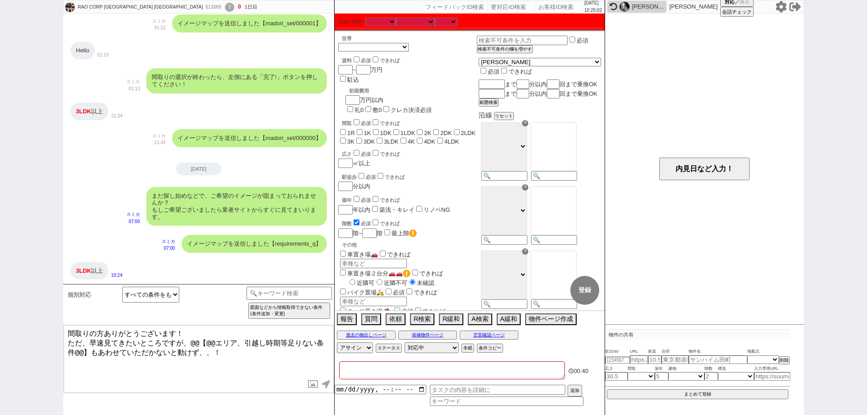
drag, startPoint x: 86, startPoint y: 341, endPoint x: 64, endPoint y: 339, distance: 22.2
click at [64, 339] on textarea "間取りの方ありがとうございます！ ただ、早速見てきたいところですが、@@【@@エリア、引越し時期等足りない条件@@】もあわせていただかないと動けず、、！" at bounding box center [199, 359] width 270 height 68
drag, startPoint x: 316, startPoint y: 337, endPoint x: 172, endPoint y: 339, distance: 144.9
click at [172, 339] on textarea "間取りの方ありがとうございます！ 早速見てきたいところですが、@@【@@エリア、引越し時期等足りない条件@@】もあわせていただかないと動けず、、！" at bounding box center [199, 359] width 270 height 68
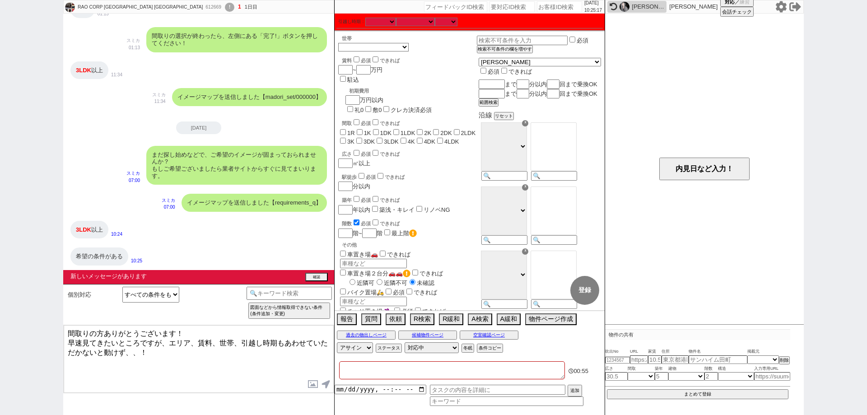
type textarea "間取りの方ありがとうございます！ 早速見てきたいところですが、エリア、賃料、世帯、引越し時期もあわせていただかないと動けず、、！"
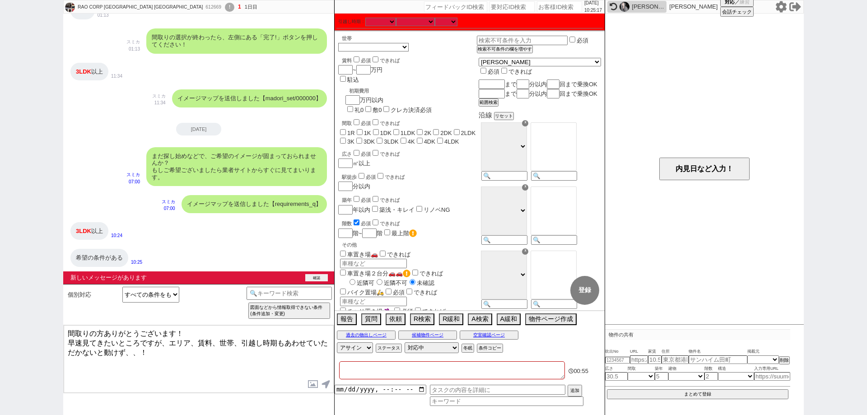
click at [313, 275] on button "確認" at bounding box center [316, 277] width 23 height 7
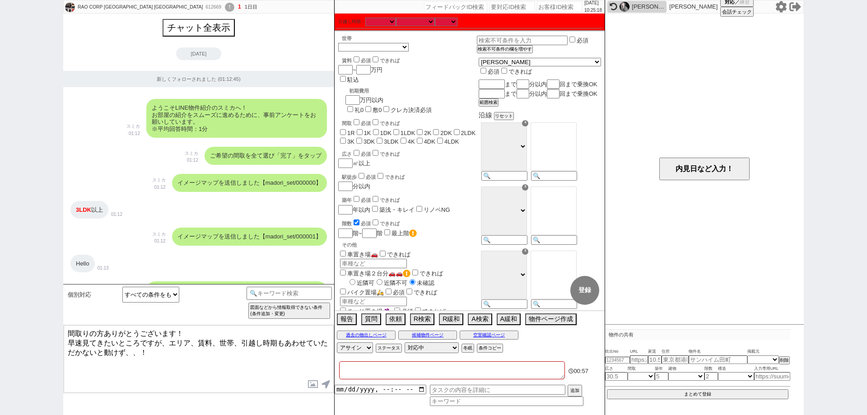
scroll to position [241, 0]
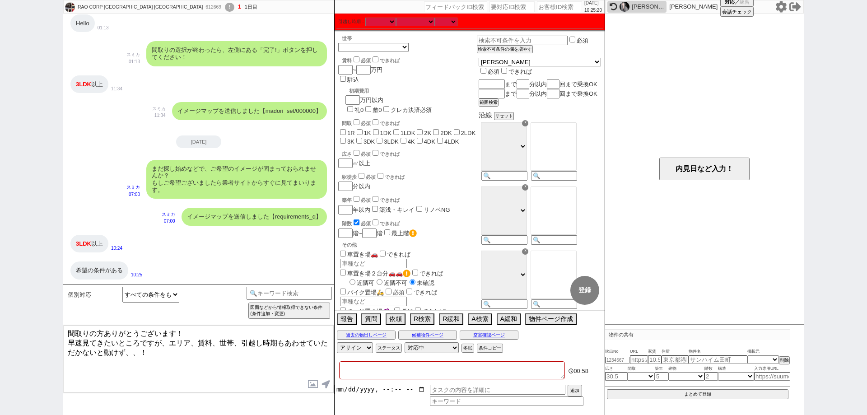
click at [351, 367] on textarea at bounding box center [452, 370] width 226 height 18
type textarea "ｇ"
checkbox input "false"
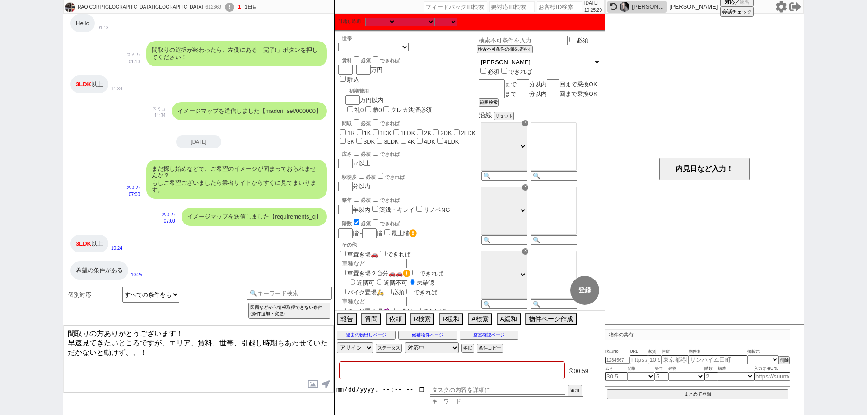
checkbox input "false"
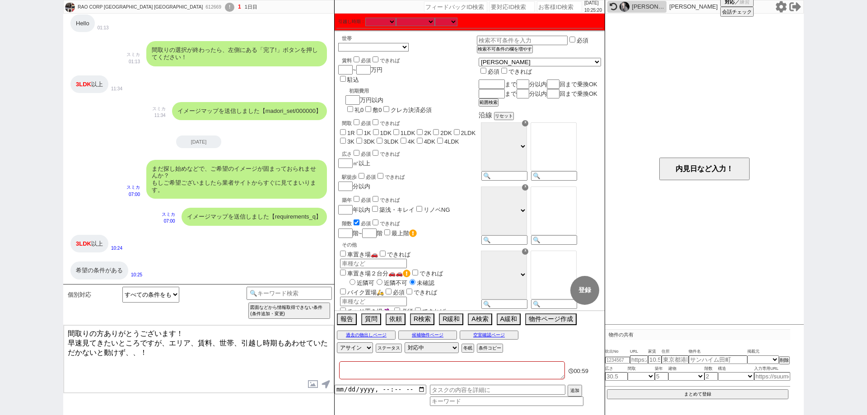
checkbox input "false"
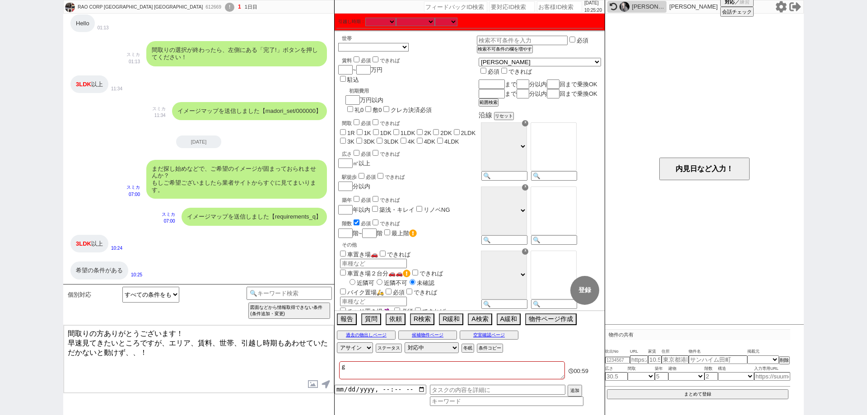
type textarea "が"
checkbox input "false"
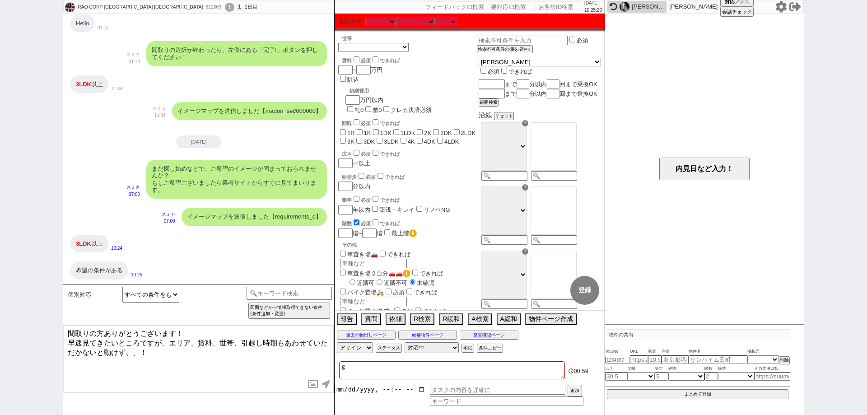
checkbox input "false"
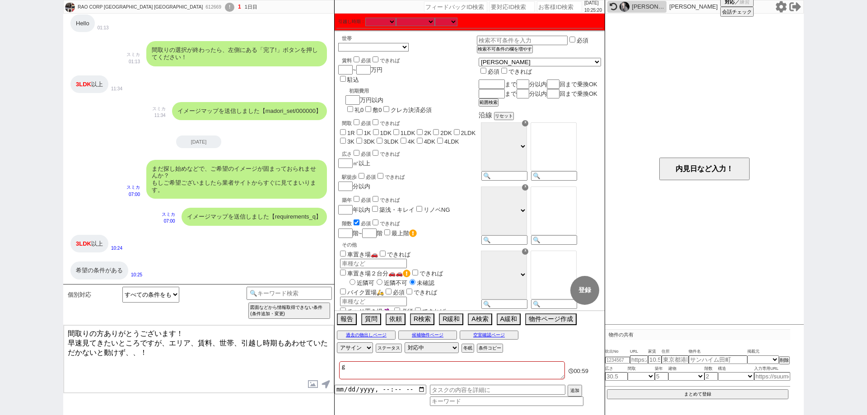
checkbox input "false"
type textarea "がい"
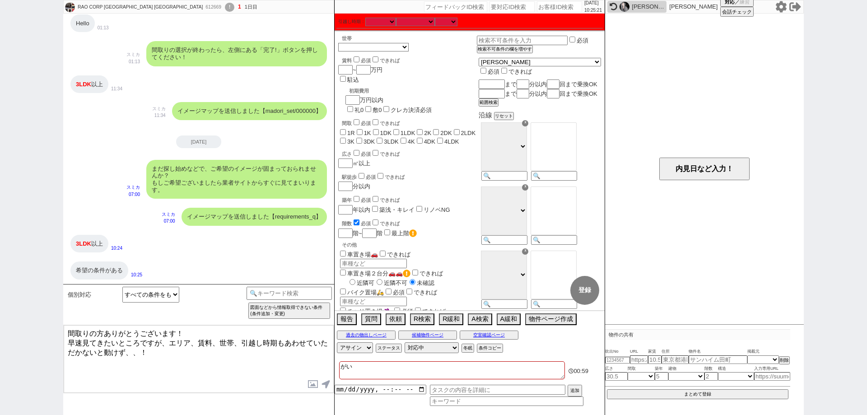
checkbox input "false"
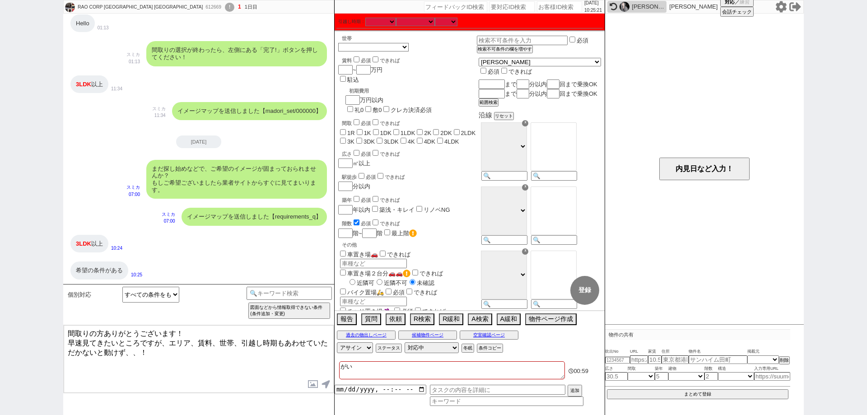
checkbox input "false"
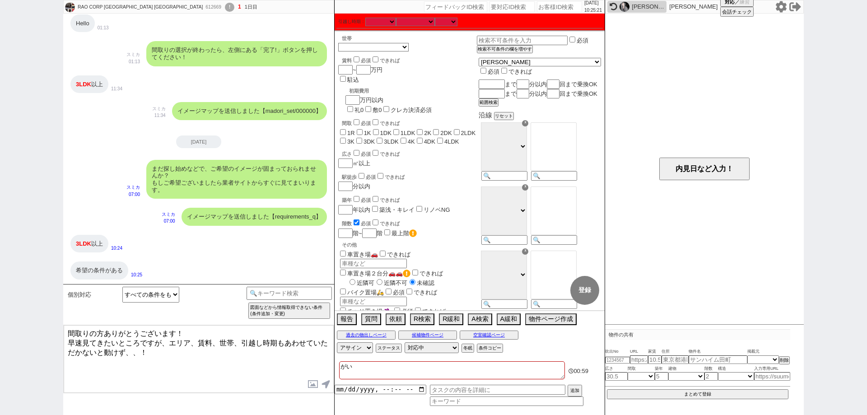
checkbox input "false"
type textarea "がいｋ"
checkbox input "false"
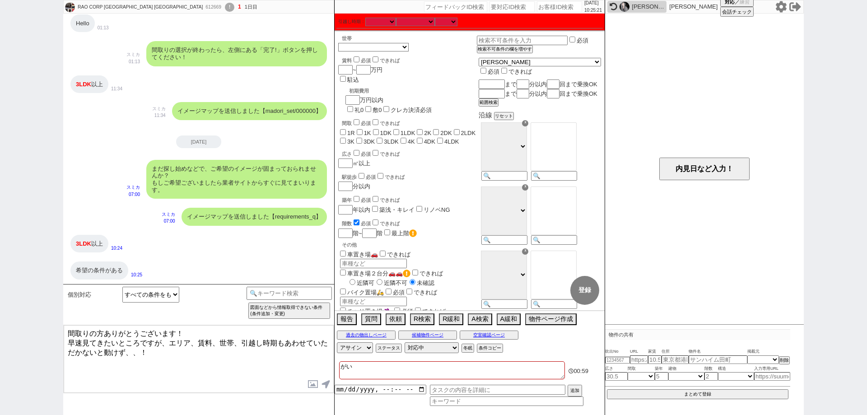
checkbox input "false"
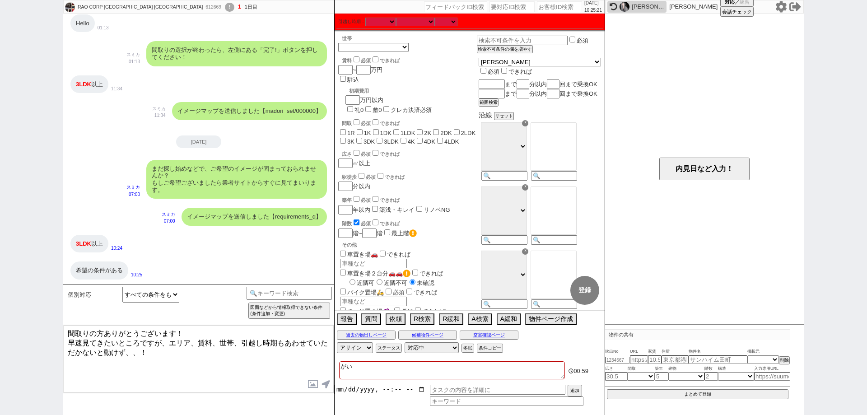
checkbox input "false"
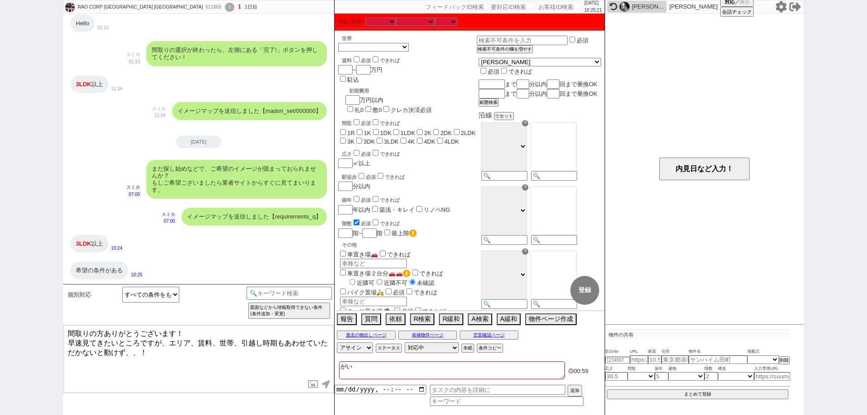
checkbox input "false"
type textarea "がい"
checkbox input "false"
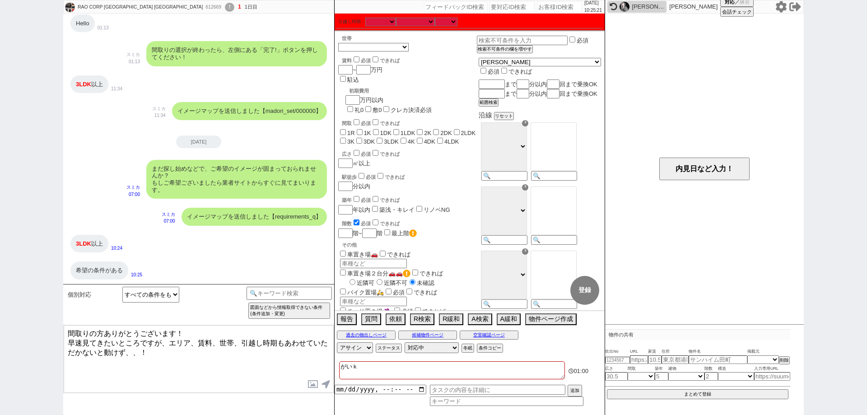
checkbox input "false"
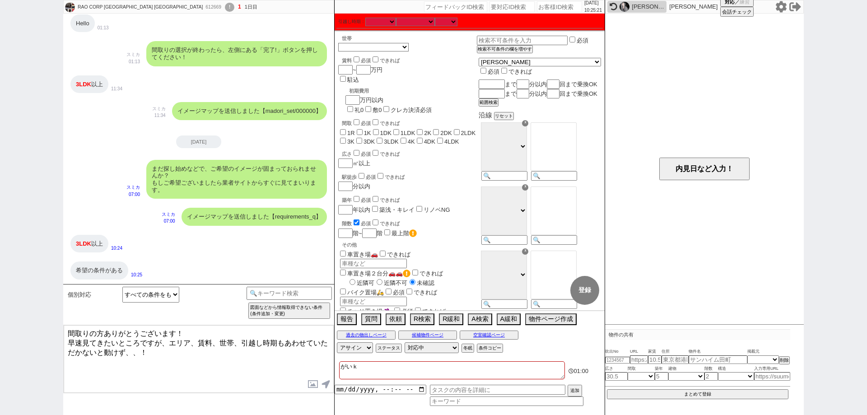
checkbox input "false"
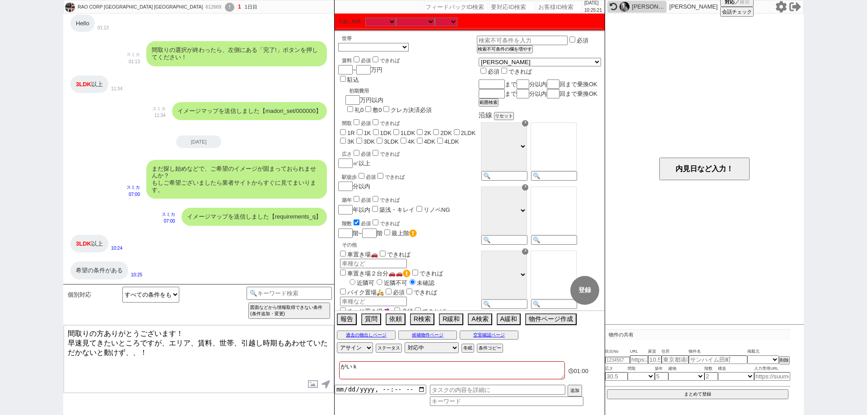
checkbox input "false"
type textarea "が"
checkbox input "false"
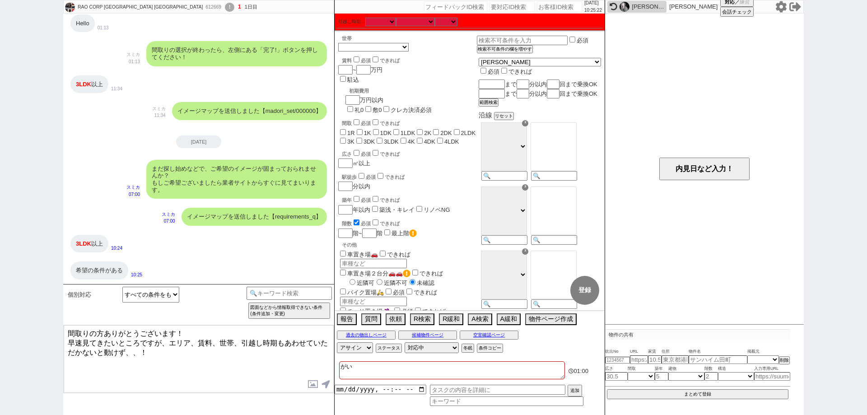
checkbox input "false"
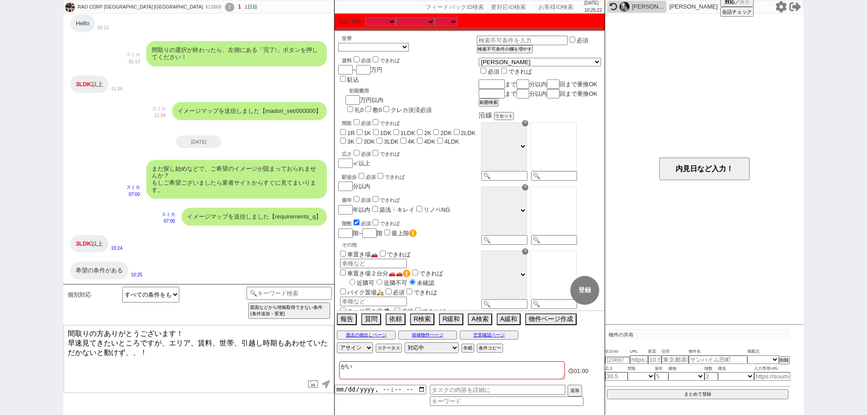
checkbox input "false"
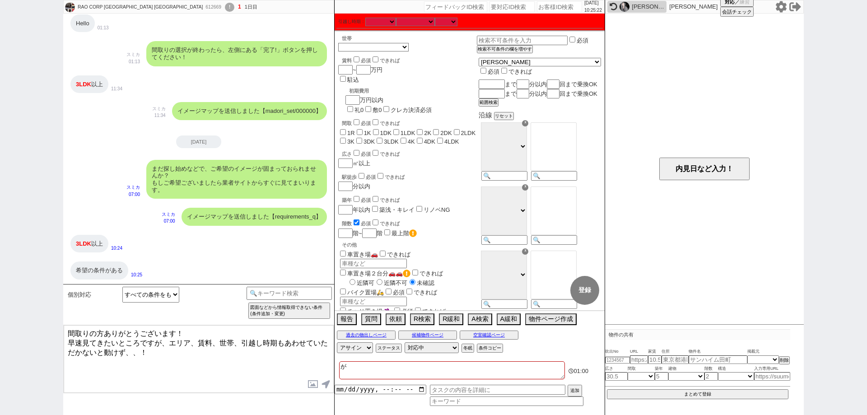
checkbox input "false"
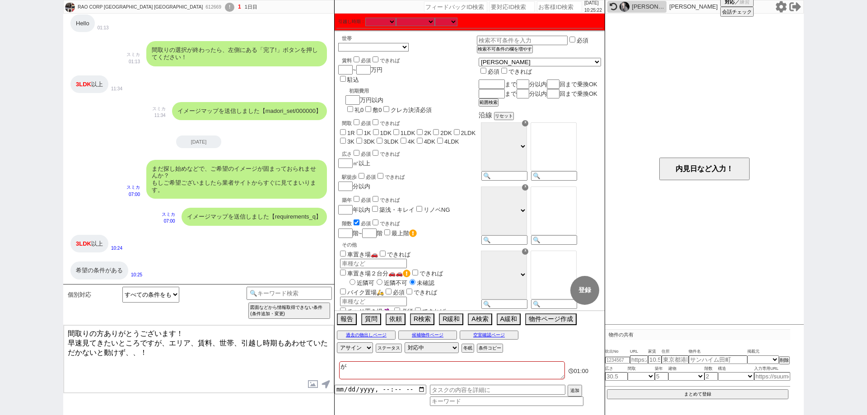
checkbox input "false"
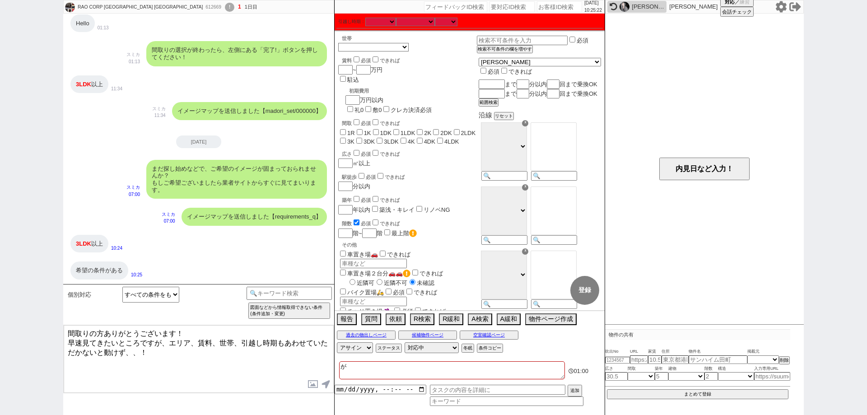
checkbox input "false"
click at [223, 367] on textarea "間取りの方ありがとうございます！ 早速見てきたいところですが、エリア、賃料、世帯、引越し時期もあわせていただかないと動けず、、！" at bounding box center [199, 359] width 270 height 68
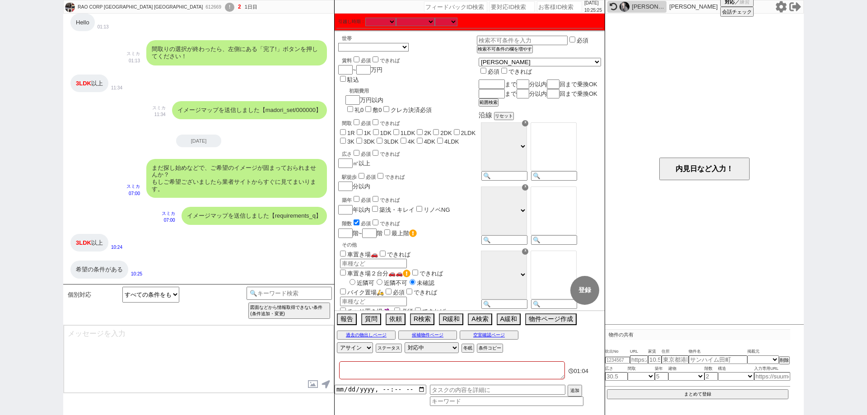
scroll to position [282, 0]
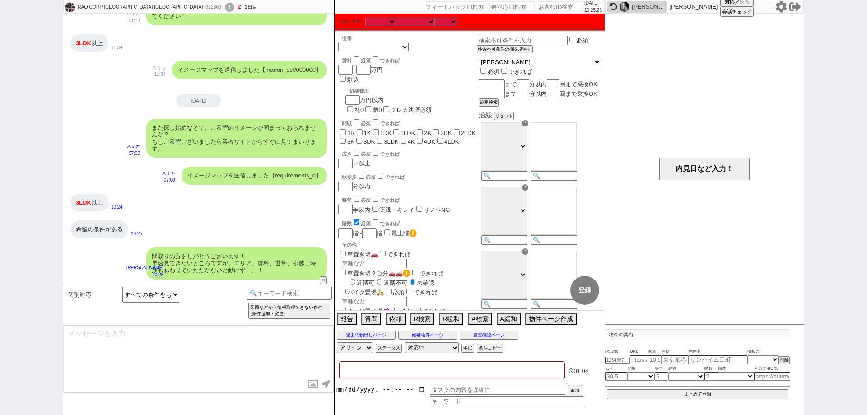
type textarea "お待ちしておりますので、頂き次第すぐに物件ご紹介させて下さい！ ※業者システムから直で動きますのでほぼ全物件をご案内可能です"
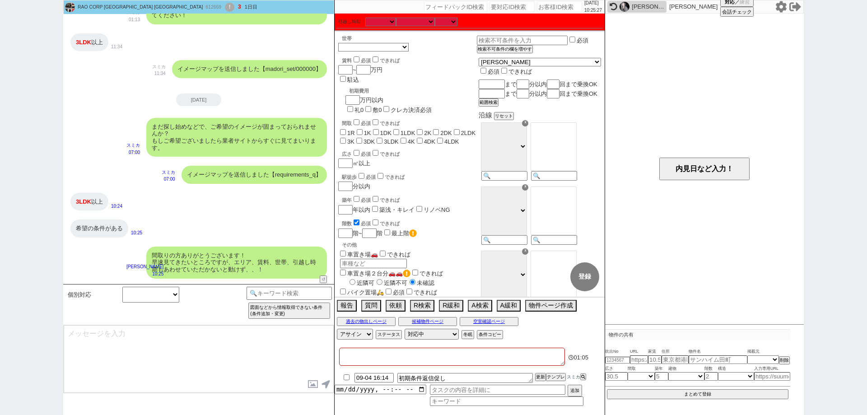
scroll to position [330, 0]
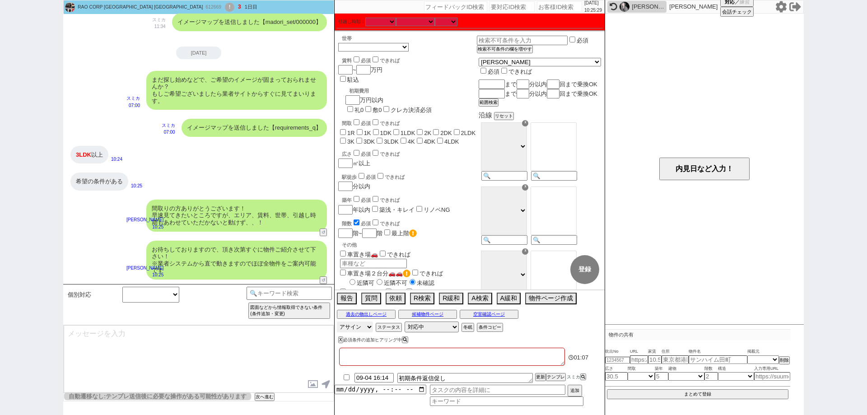
click at [352, 329] on select "アサイン [PERSON_NAME] [PERSON_NAME] [PERSON_NAME] [PERSON_NAME] [PERSON_NAME]" at bounding box center [355, 326] width 36 height 11
select select "449"
click at [337, 321] on select "アサイン [PERSON_NAME] [PERSON_NAME] [PERSON_NAME] [PERSON_NAME] [PERSON_NAME]" at bounding box center [355, 326] width 36 height 11
click at [266, 398] on button "次へ進む" at bounding box center [264, 397] width 18 height 6
click at [217, 394] on button "次へ進む" at bounding box center [211, 397] width 18 height 6
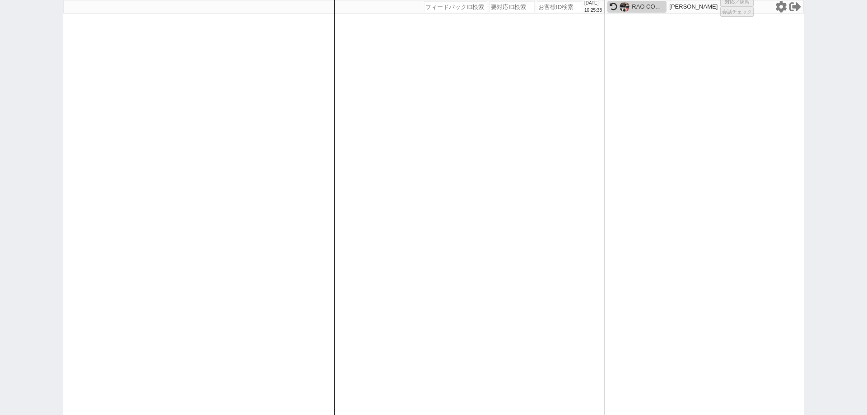
select select
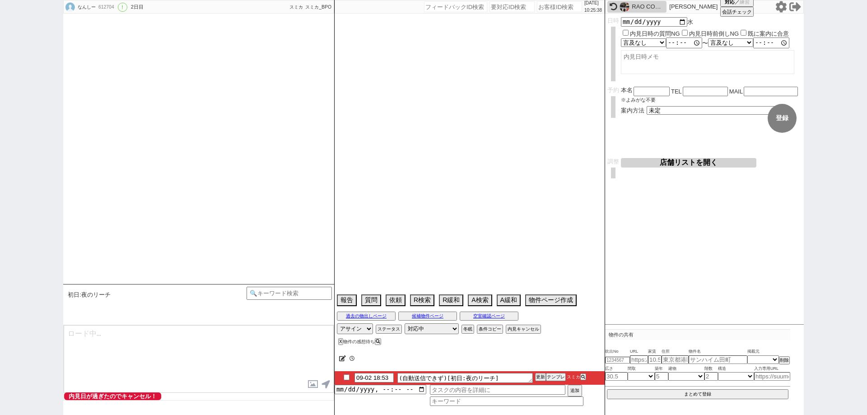
select select "13"
select select "0"
select select "33"
select select "957"
select select "76"
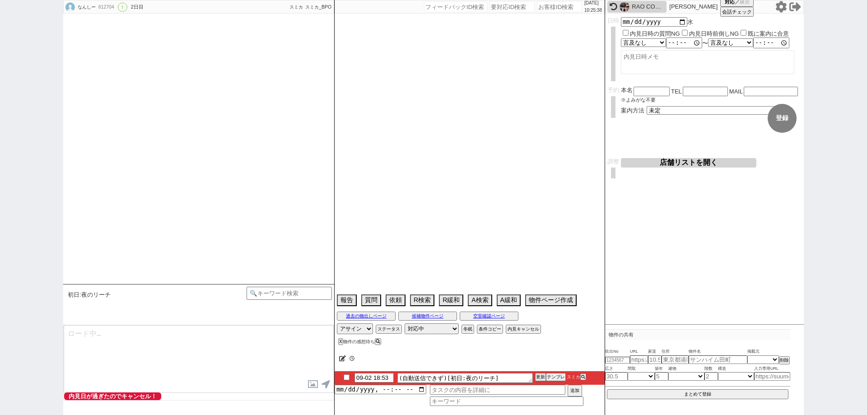
select select "[DATE]"
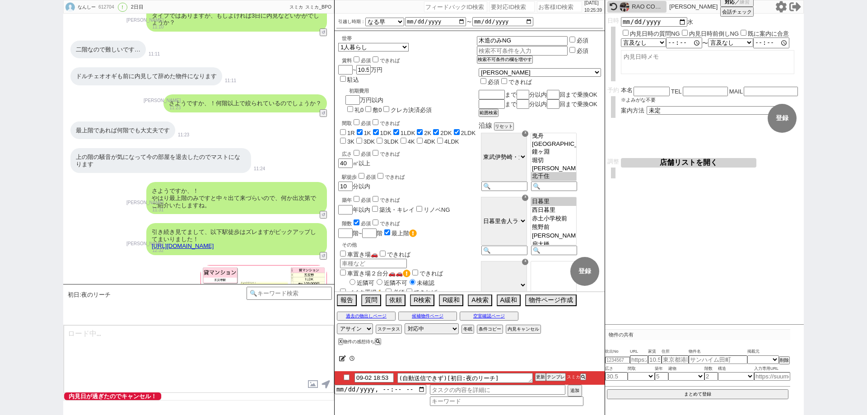
scroll to position [7, 0]
type textarea "@@この文字をクリック"
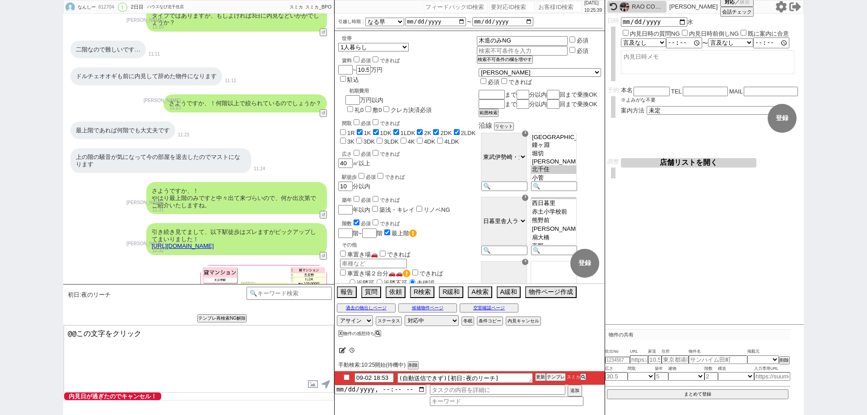
scroll to position [0, 0]
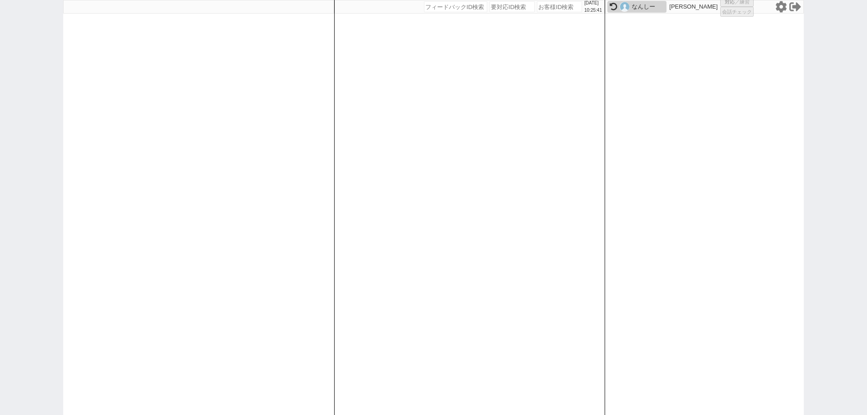
select select
select select "6"
select select "2"
select select "5"
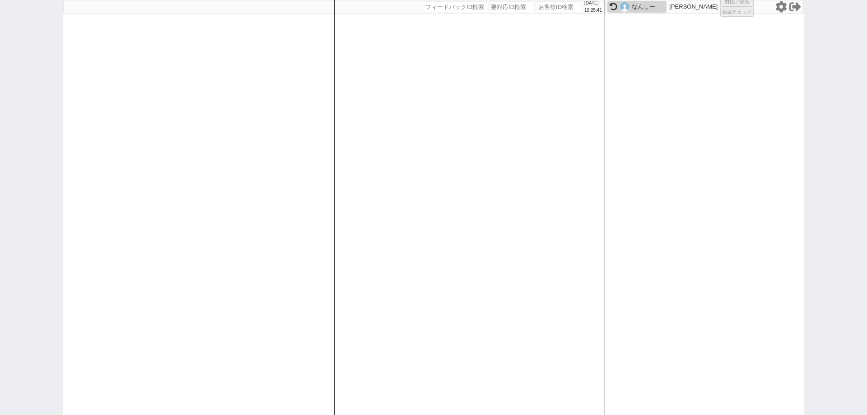
select select
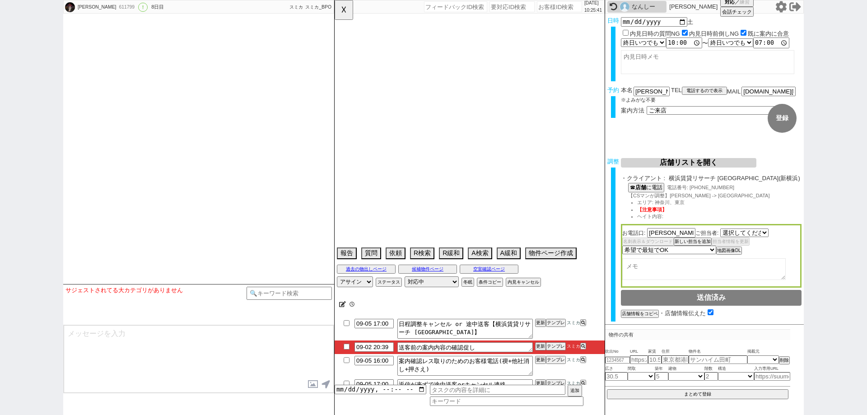
select select "2755"
select select "2025"
select select "11"
select select "36"
select select "1"
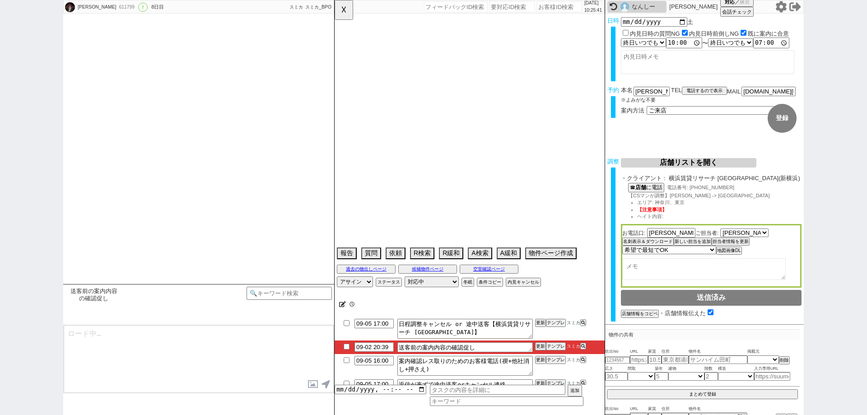
select select "17"
select select "558"
select select "50"
select select "[DATE]"
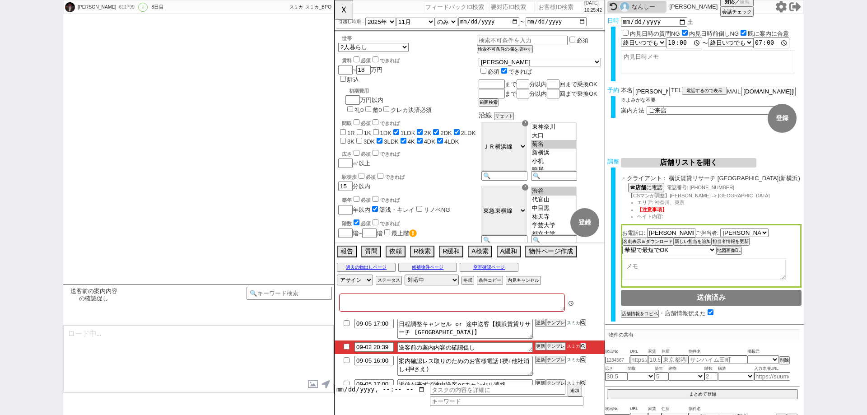
type textarea "他社なし"
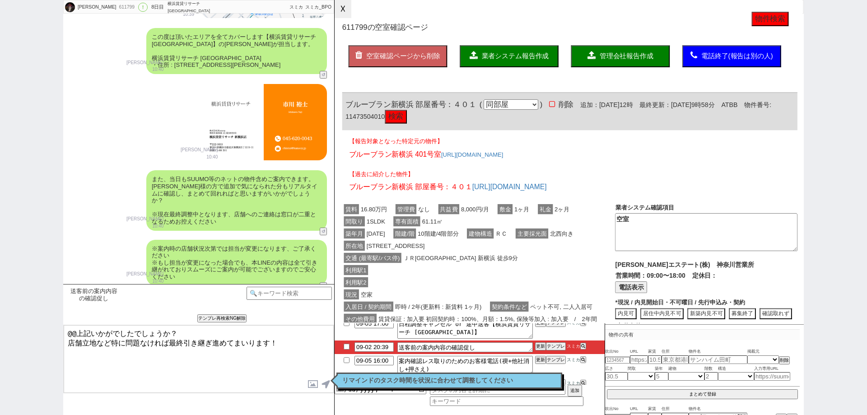
click at [343, 15] on button "☓" at bounding box center [342, 9] width 17 height 18
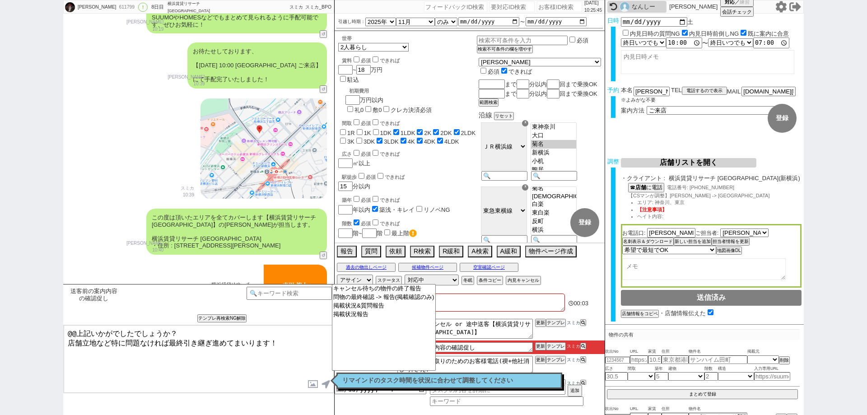
scroll to position [852, 0]
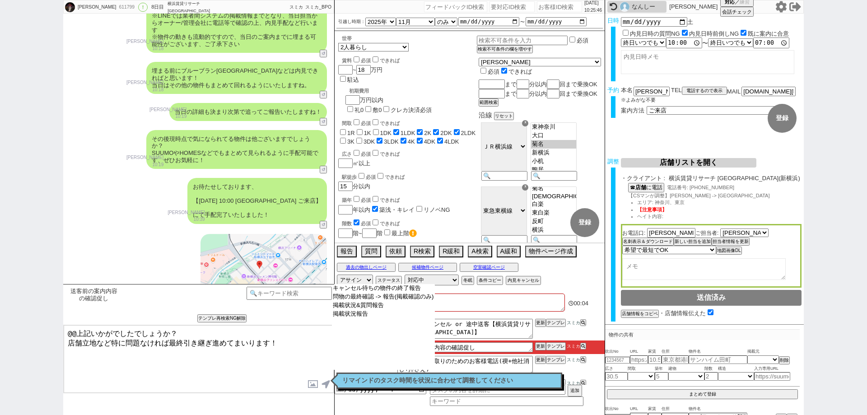
click at [397, 347] on select "キャンセル待ちの物件の終了報告 問物の最終確認 -> 報告(掲載確認のみ) 掲載状況&質問報告 掲載状況報告" at bounding box center [383, 327] width 103 height 86
click at [475, 301] on textarea "他社なし" at bounding box center [452, 302] width 226 height 18
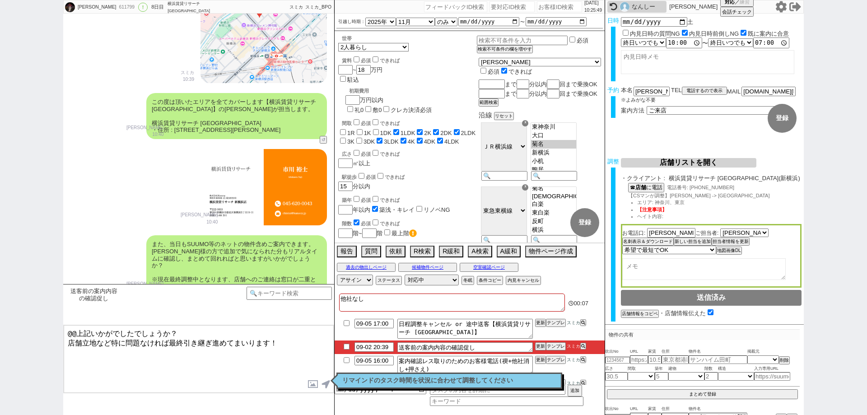
scroll to position [1168, 0]
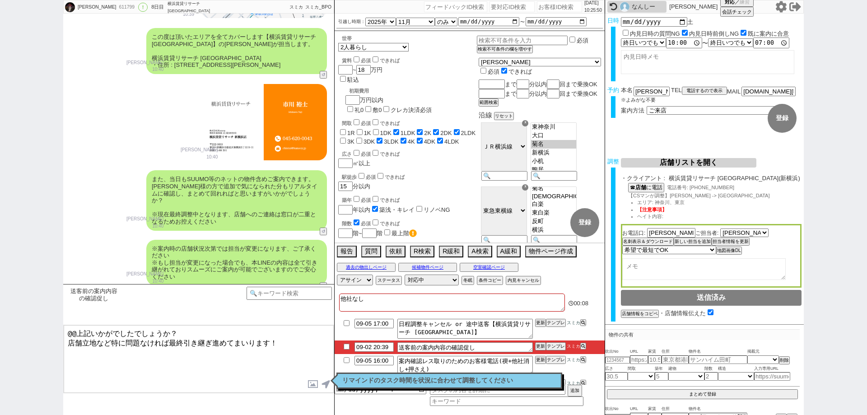
drag, startPoint x: 75, startPoint y: 333, endPoint x: 43, endPoint y: 333, distance: 32.0
click at [45, 333] on div "[PERSON_NAME] 611799 ! 0 8日目 横浜賃貸リサーチ 新横浜店 冬眠中 自社客 スミカ スミカ_BPO チャット全表示 [DATE] […" at bounding box center [433, 207] width 867 height 415
type textarea "おはようございます。上記いかがでしたでしょうか？ 店舗立地など特に問題なければ最終引き継ぎ進めてまいります！"
checkbox input "true"
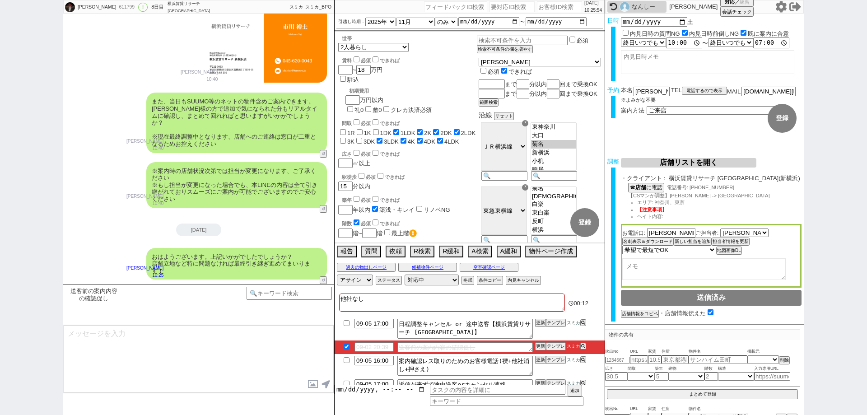
scroll to position [1082, 0]
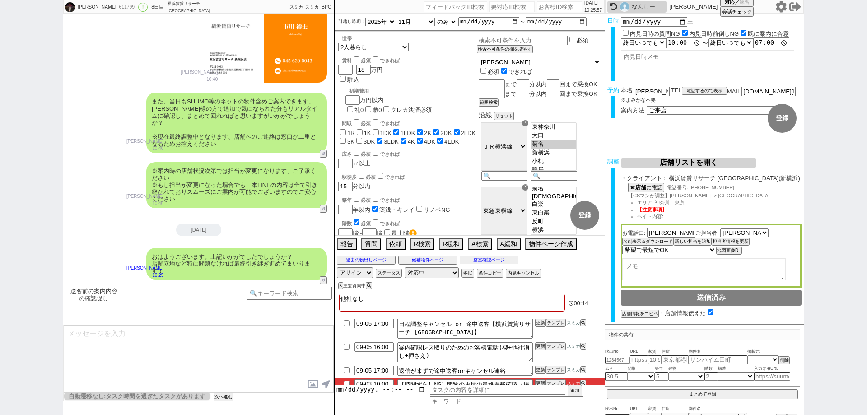
click at [477, 257] on button "空室確認ページ" at bounding box center [489, 259] width 59 height 7
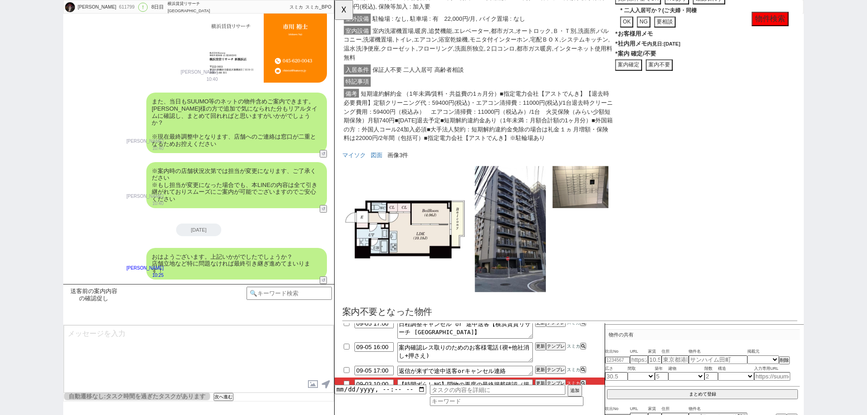
scroll to position [1043, 0]
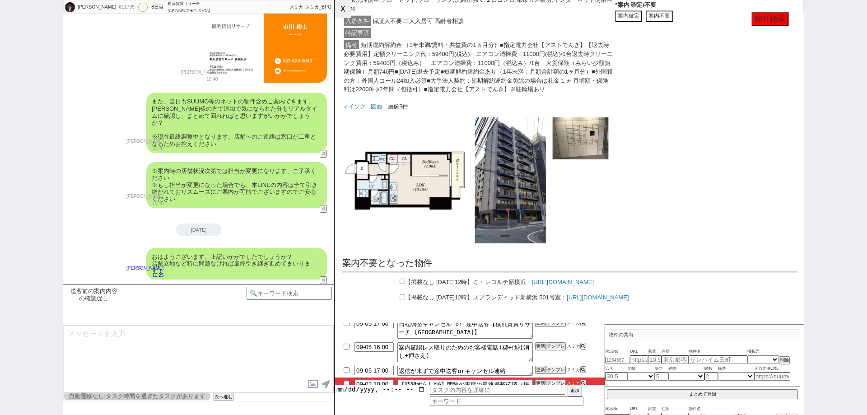
click at [345, 12] on button "☓" at bounding box center [342, 9] width 17 height 18
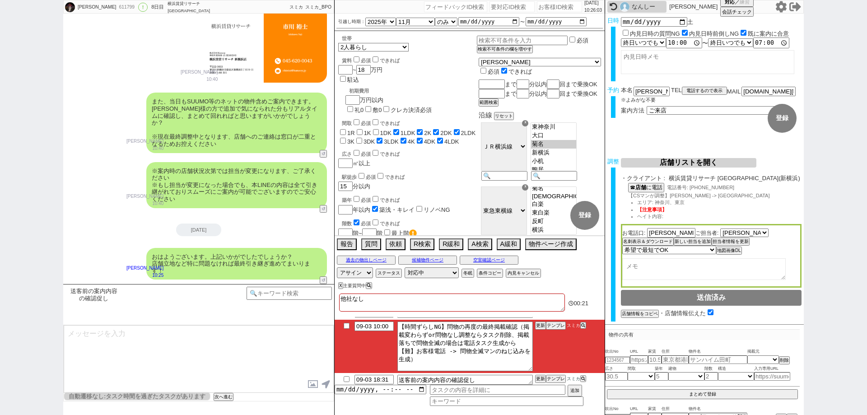
scroll to position [60, 0]
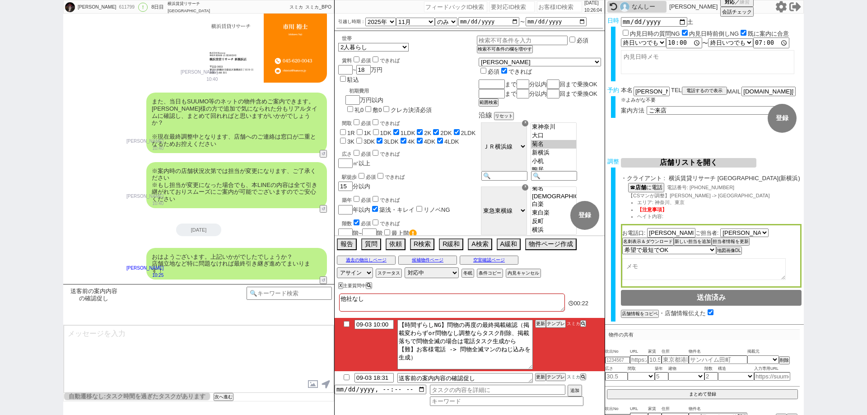
click at [347, 323] on input "checkbox" at bounding box center [346, 324] width 13 height 6
checkbox input "true"
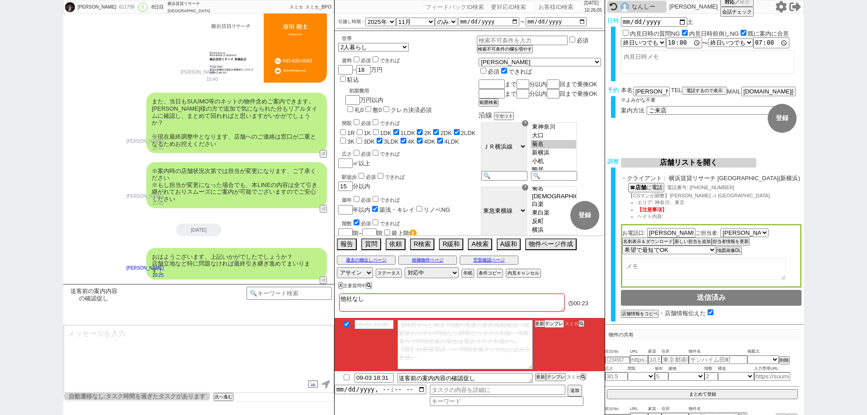
click at [541, 321] on button "更新" at bounding box center [539, 323] width 9 height 6
click at [546, 339] on li "09-03 10:00 【時間ずらしNG】問物の再度の最終掲載確認（掲載変わらずor問物なし調整ならタスク削除、掲載落ちで問物全滅の場合は電話タスク生成から【…" at bounding box center [469, 344] width 270 height 53
click at [541, 325] on button "更新" at bounding box center [539, 323] width 9 height 6
click at [543, 337] on li "09-03 10:00 【時間ずらしNG】問物の再度の最終掲載確認（掲載変わらずor問物なし調整ならタスク削除、掲載落ちで問物全滅の場合は電話タスク生成から【…" at bounding box center [469, 344] width 270 height 53
click at [540, 323] on button "更新" at bounding box center [539, 323] width 9 height 6
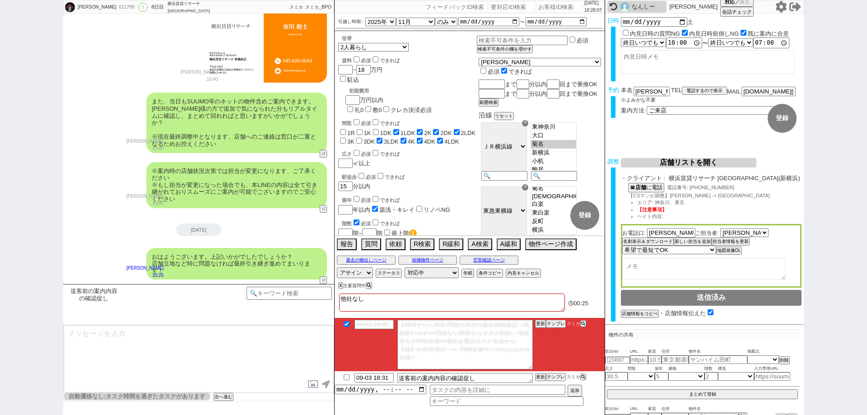
click at [542, 334] on li "09-03 10:00 【時間ずらしNG】問物の再度の最終掲載確認（掲載変わらずor問物なし調整ならタスク削除、掲載落ちで問物全滅の場合は電話タスク生成から【…" at bounding box center [469, 344] width 270 height 53
click at [229, 395] on button "次へ進む" at bounding box center [223, 397] width 18 height 6
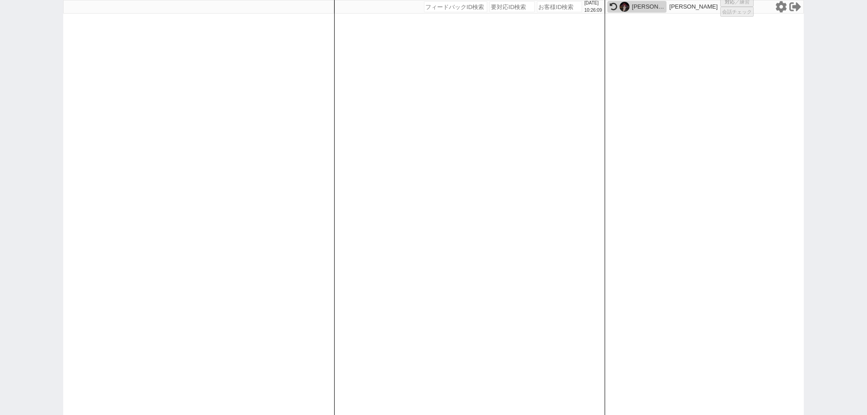
select select "3"
select select "2"
select select "5"
select select
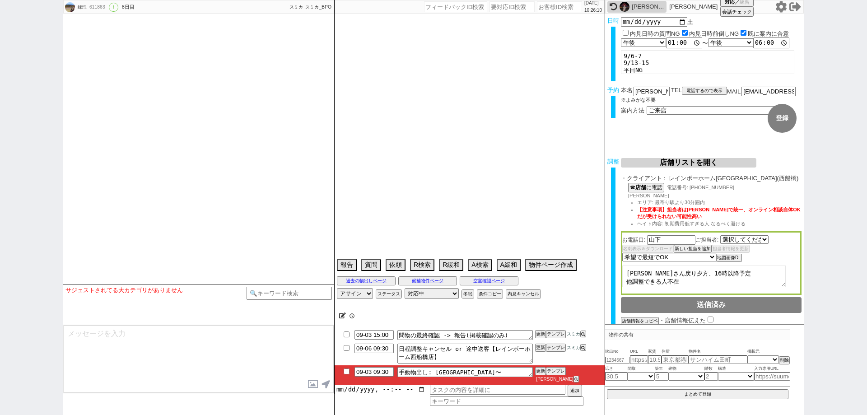
select select "[DATE]"
select select "2025"
select select "10"
select select "36"
select select "1"
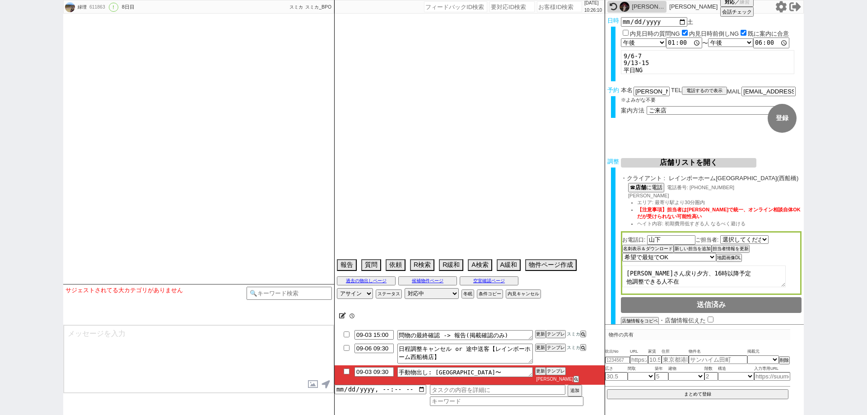
select select "63"
select select "[DATE]"
select select "812"
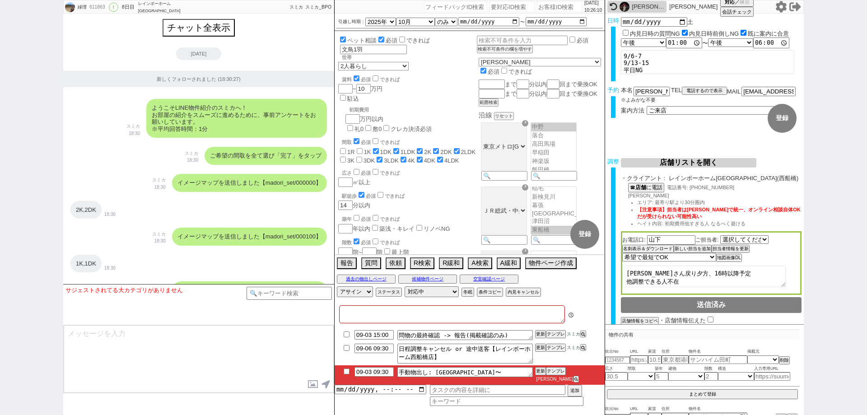
type textarea "@@@色々と物件紹介は不要、物件が終了してしまった場合は6日に検討するとのことなので追加物件紹介不要、3日に最終報告して送客する@@@ ＠電話の際は先に番号教…"
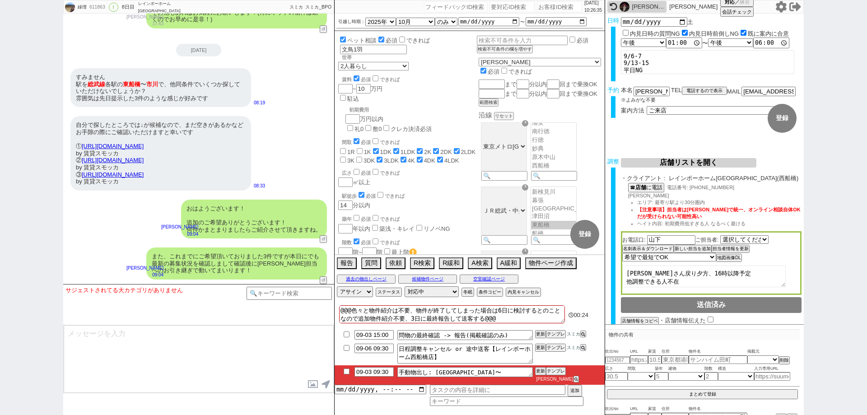
scroll to position [5436, 0]
click at [490, 265] on button "A検索" at bounding box center [479, 262] width 22 height 10
click at [360, 282] on button "過去の物出しページ" at bounding box center [366, 278] width 59 height 7
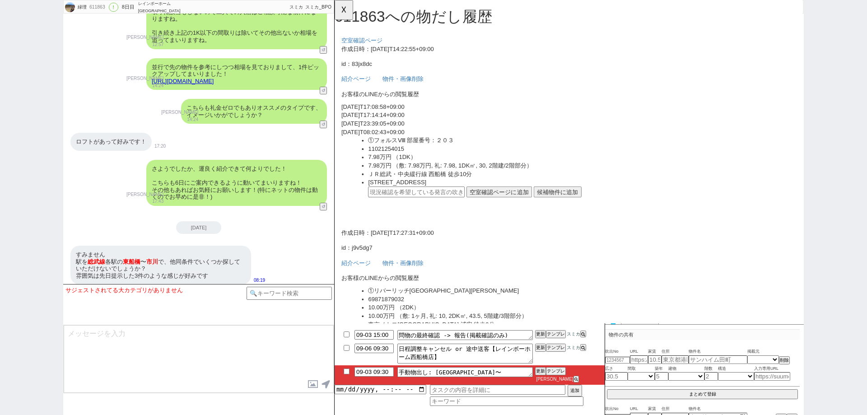
scroll to position [5165, 0]
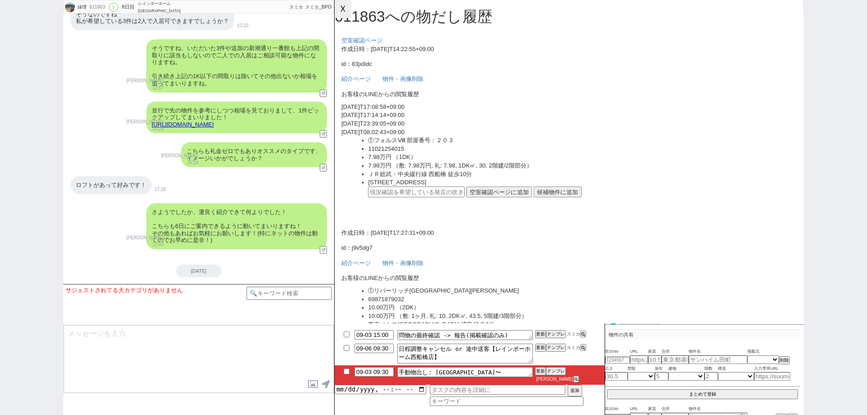
click at [343, 9] on button "☓" at bounding box center [342, 9] width 17 height 18
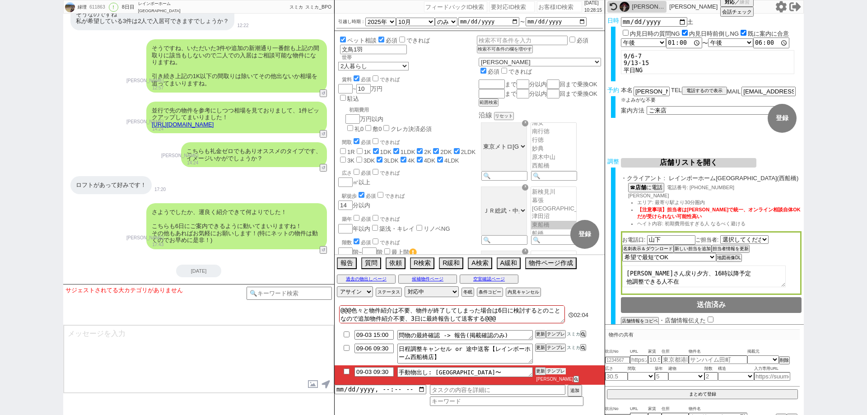
click at [552, 374] on button "テンプレ" at bounding box center [556, 371] width 20 height 6
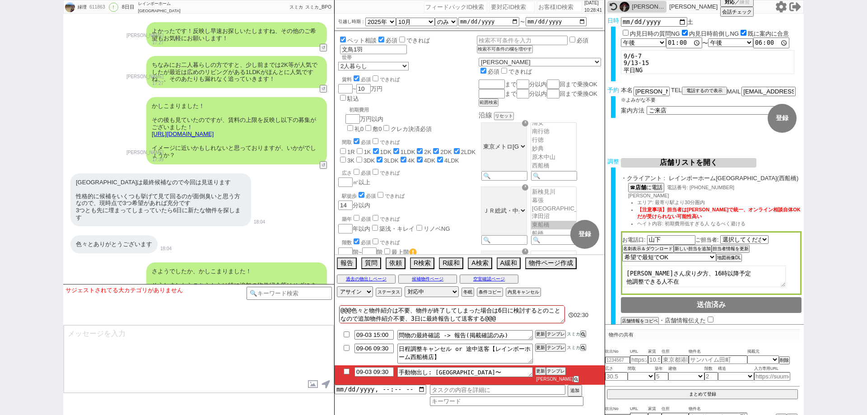
scroll to position [266, 0]
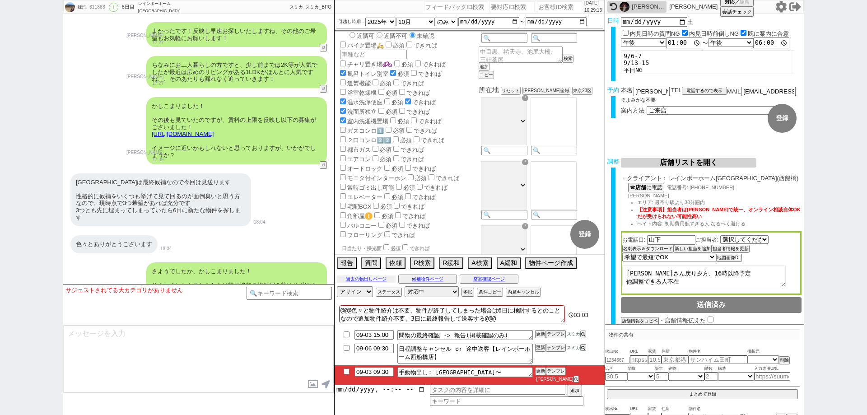
click at [371, 283] on button "過去の物出しページ" at bounding box center [366, 278] width 59 height 7
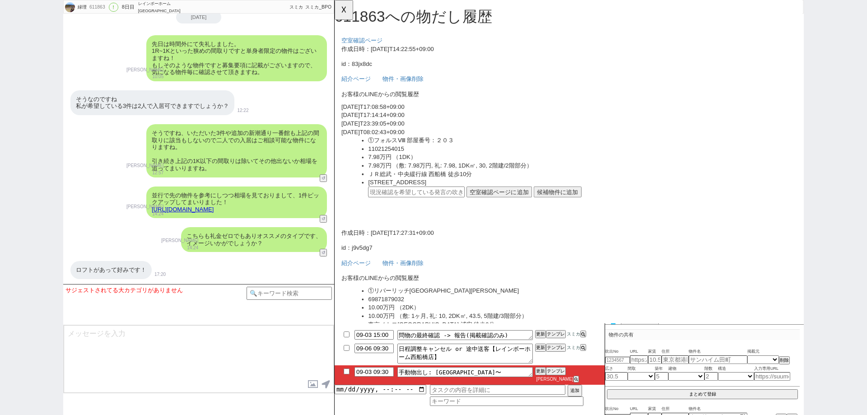
scroll to position [5216, 0]
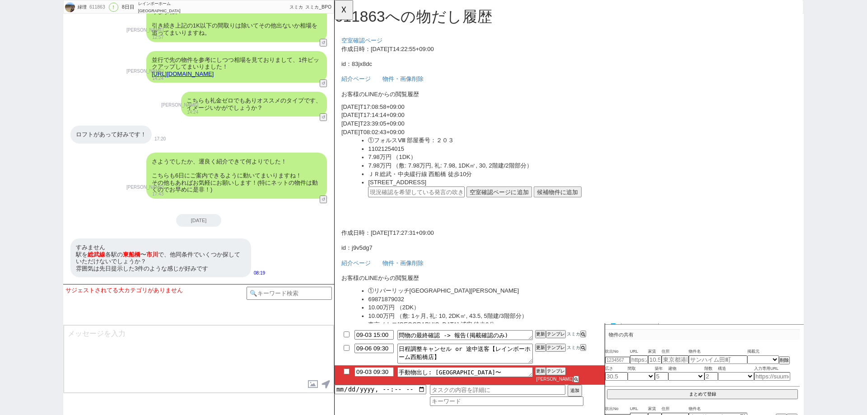
click at [214, 77] on link "https://tools.sumika.live/pages/83jx8dc" at bounding box center [183, 73] width 62 height 7
click at [350, 11] on button "☓" at bounding box center [342, 9] width 17 height 18
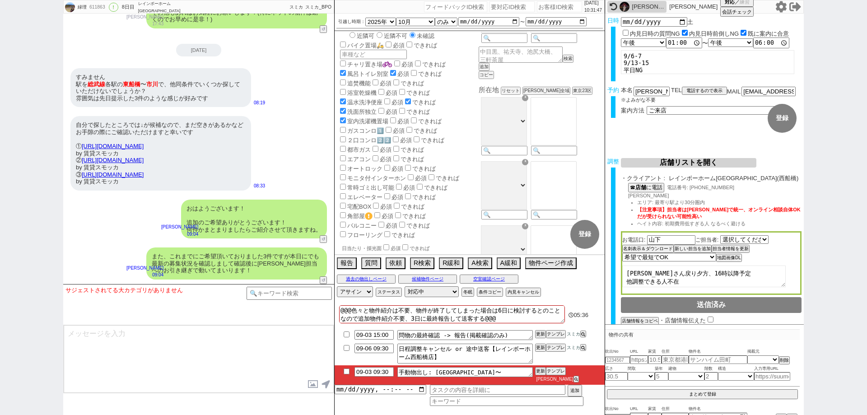
scroll to position [5436, 0]
click at [276, 298] on div at bounding box center [288, 305] width 85 height 36
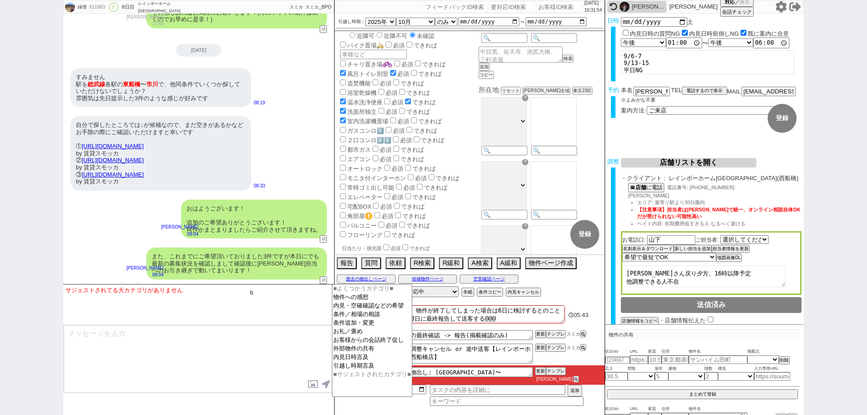
type input "ぶ"
type input "ぼ"
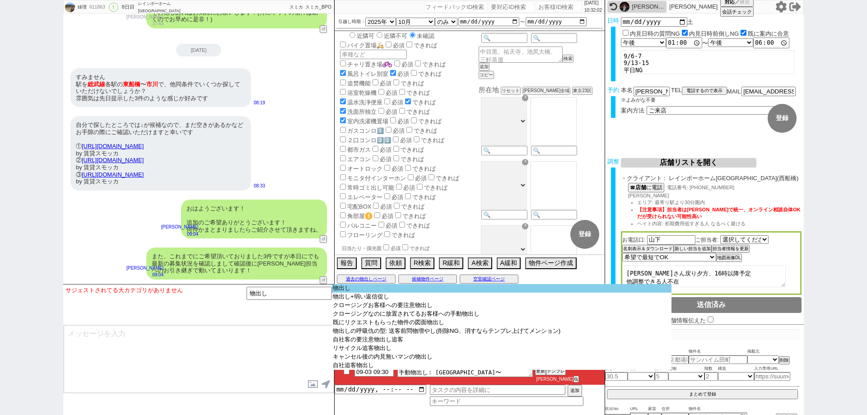
click at [345, 291] on option "物出し" at bounding box center [501, 288] width 339 height 9
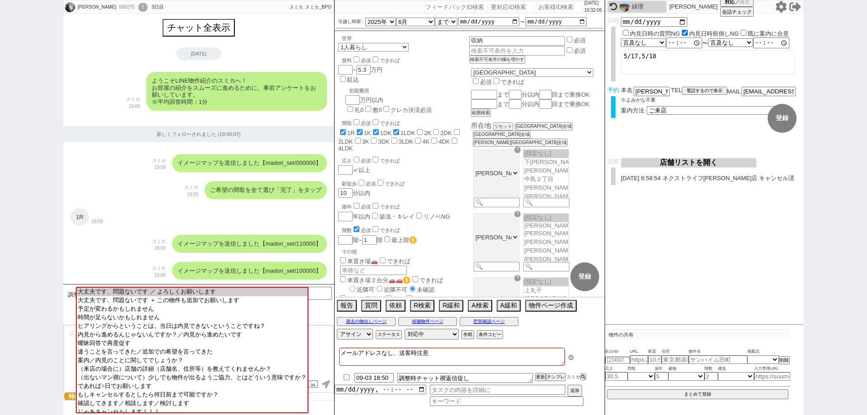
scroll to position [3402, 0]
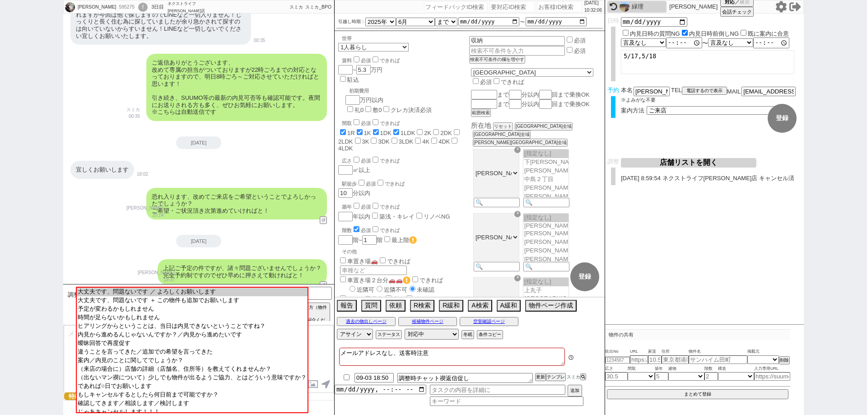
click at [656, 6] on div "緑理" at bounding box center [647, 6] width 32 height 7
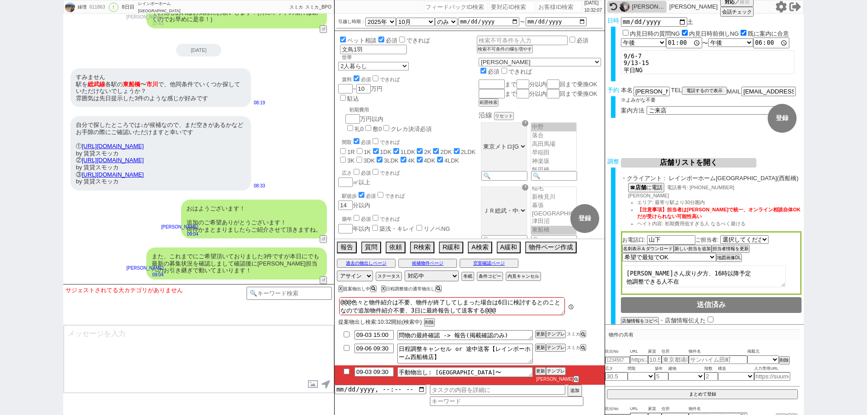
scroll to position [25, 0]
click at [433, 324] on button "削除" at bounding box center [428, 323] width 9 height 6
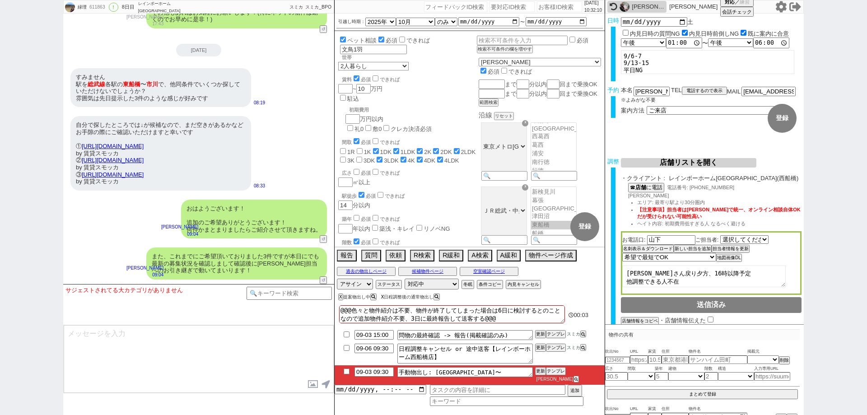
click at [384, 298] on div "X 提案物出し中 X 日程調整後の通常物出し" at bounding box center [448, 297] width 229 height 12
click at [375, 299] on icon at bounding box center [372, 296] width 5 height 5
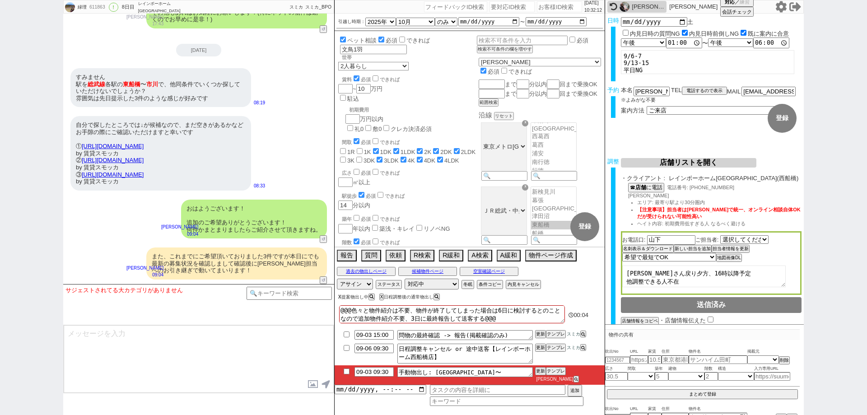
click at [341, 299] on button "X" at bounding box center [339, 296] width 3 height 5
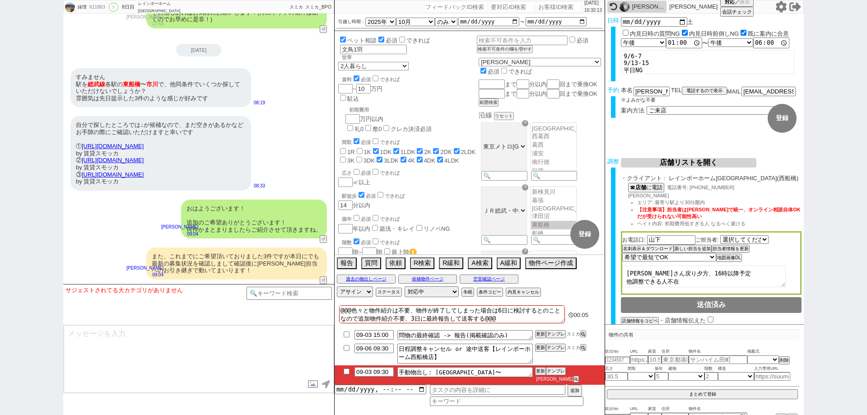
click at [343, 380] on li "09-03 09:30 手動物出し: 東船橋〜市川エリアで3件ほど 更新 テンプレ 御手洗侑矢" at bounding box center [469, 374] width 270 height 19
click at [345, 374] on input "checkbox" at bounding box center [346, 371] width 13 height 6
click at [275, 361] on textarea at bounding box center [199, 359] width 270 height 68
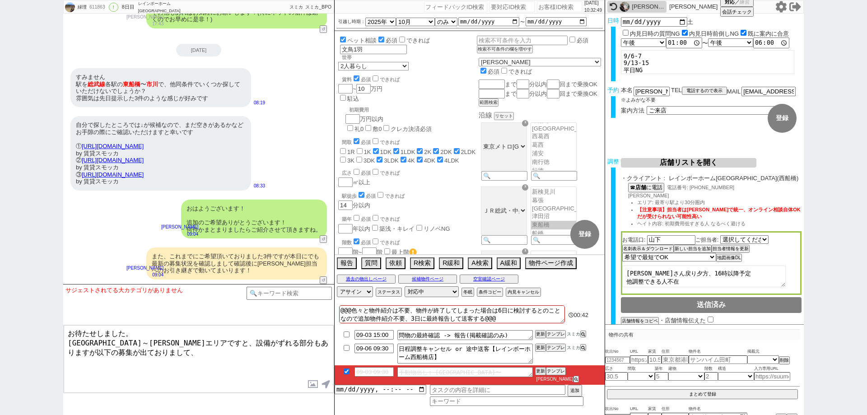
click at [204, 369] on textarea "お待たせしました。 東船橋～市川エリアですと、設備がずれる部分もありますが以下の募集が出ておりまして、" at bounding box center [199, 359] width 270 height 68
paste textarea "https://tools.sumika.live/pages/3p4o27q"
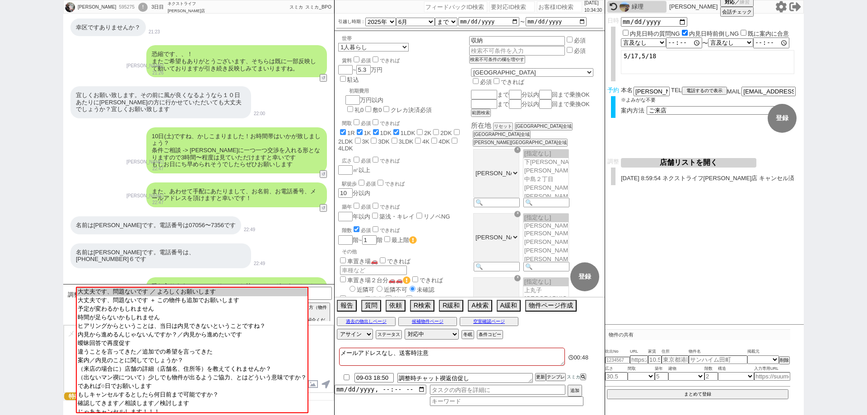
scroll to position [2409, 0]
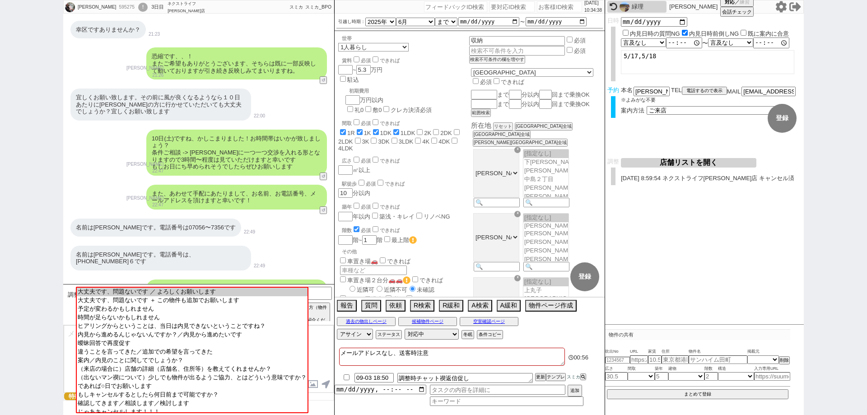
click at [641, 275] on div "内見日など入力！ 変更 なし 登録 日時 内見日時の質問NG 内見日時前倒しNG 既に案内に合意 言及なし 時間明確 午前 午後 お昼 夕方・夜 終日いつでも…" at bounding box center [704, 169] width 199 height 311
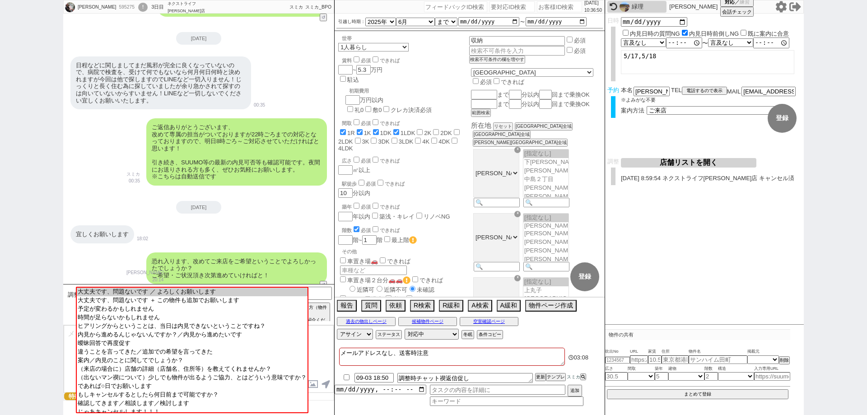
scroll to position [3402, 0]
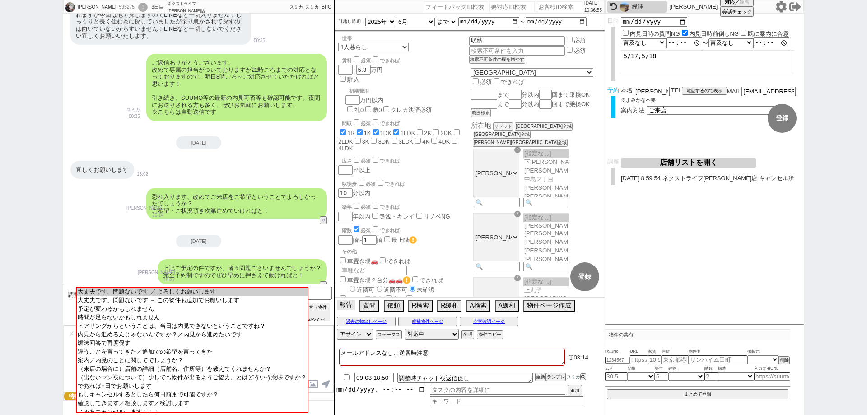
click at [349, 304] on button "報告" at bounding box center [346, 305] width 18 height 10
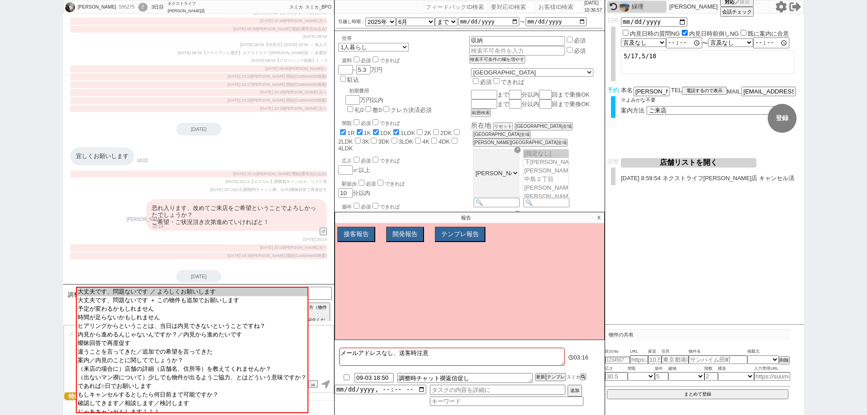
scroll to position [4633, 0]
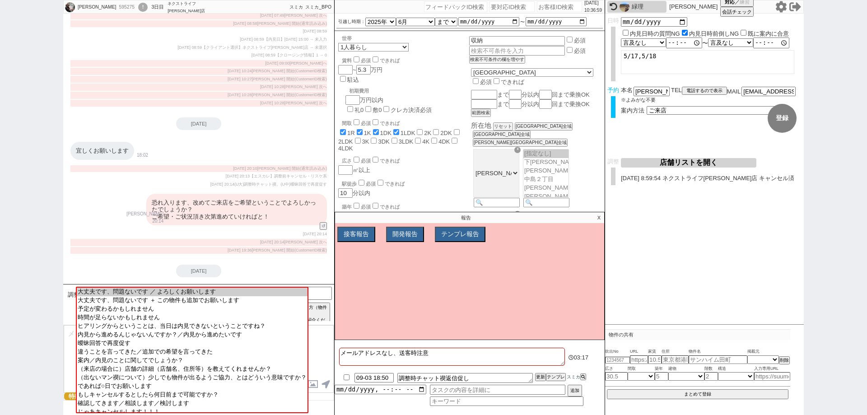
click at [301, 289] on div "上記ご予定の件ですが、諸々問題ございませんでしょうか？ 完全予約制ですのでぜひ早めに押さえて動ければと！" at bounding box center [242, 301] width 169 height 25
click at [358, 239] on button "接客報告" at bounding box center [355, 234] width 36 height 14
click at [599, 218] on p "X" at bounding box center [599, 217] width 10 height 11
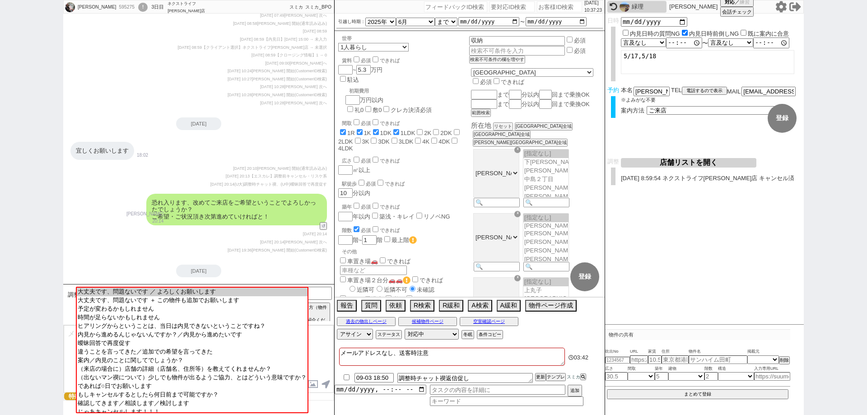
click at [323, 344] on textarea at bounding box center [199, 359] width 270 height 68
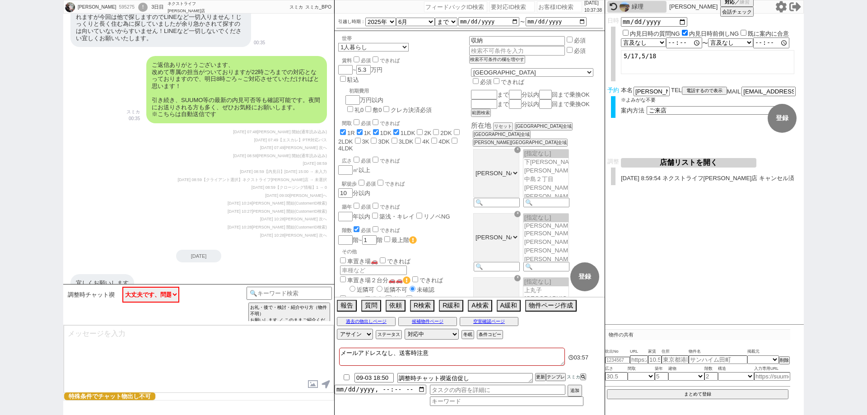
scroll to position [4543, 0]
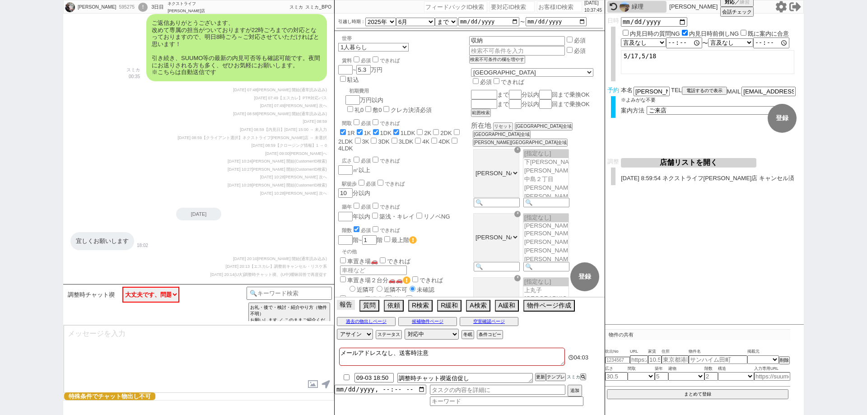
click at [351, 304] on button "報告" at bounding box center [346, 305] width 18 height 10
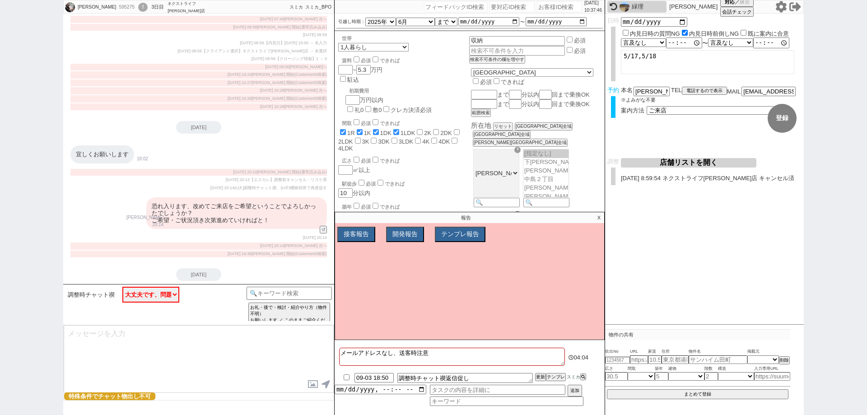
scroll to position [4633, 0]
click at [289, 289] on div "上記ご予定の件ですが、諸々問題ございませんでしょうか？ 完全予約制ですのでぜひ早めに押さえて動ければと！" at bounding box center [242, 301] width 169 height 25
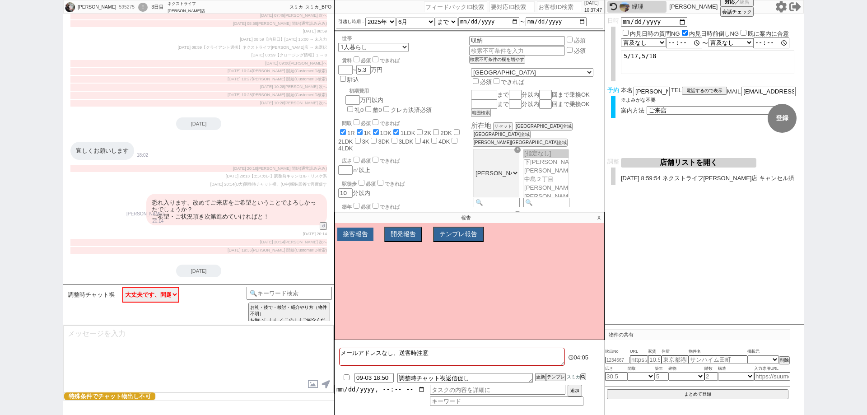
click at [358, 241] on div "接客報告 開発報告 テンプレ報告 FBの種類を選んでください ミス以外 条件入力 カテゴリ選択 状況入力 会話成り立たない・吹き出しミス 誤字脱字、言い回し、…" at bounding box center [469, 283] width 269 height 113
click at [365, 233] on button "接客報告" at bounding box center [355, 234] width 36 height 14
click at [375, 255] on div "接客報告 開発報告 テンプレ報告 FBの種類を選んでください ミス以外 条件入力 カテゴリ選択 状況入力 会話成り立たない・吹き出しミス 誤字脱字、言い回し、…" at bounding box center [469, 283] width 269 height 113
click at [339, 247] on select "FBの種類を選んでください ミス以外 条件入力 カテゴリ選択 状況入力 会話成り立たない・吹き出しミス 誤字脱字、言い回し、態度 不動産知識・相場・リサーチミ…" at bounding box center [396, 251] width 115 height 8
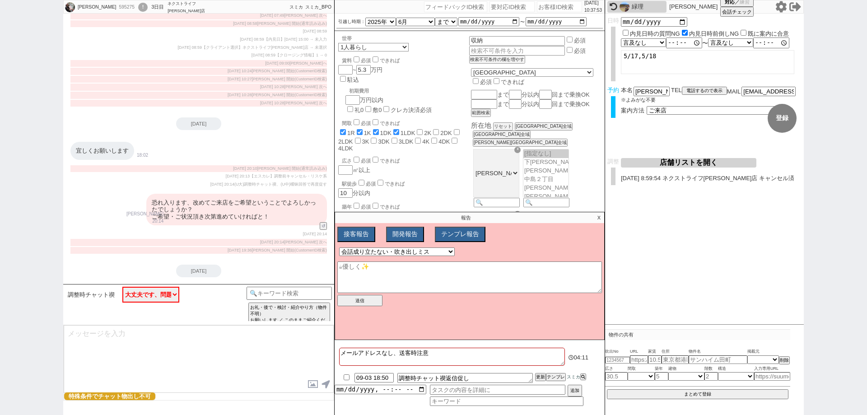
click at [308, 289] on div "上記ご予定の件ですが、諸々問題ございませんでしょうか？ 完全予約制ですのでぜひ早めに押さえて動ければと！" at bounding box center [242, 301] width 169 height 25
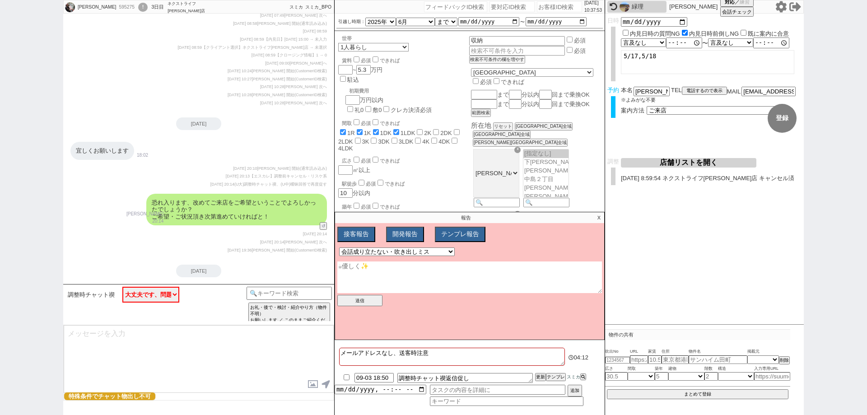
click at [379, 280] on textarea at bounding box center [469, 277] width 265 height 32
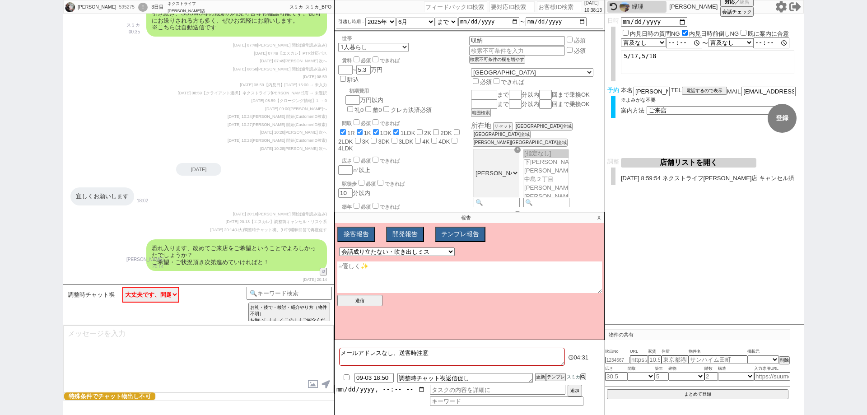
scroll to position [4588, 0]
click at [338, 265] on textarea at bounding box center [469, 277] width 265 height 32
click at [366, 274] on textarea at bounding box center [469, 277] width 265 height 32
click at [444, 253] on select "FBの種類を選んでください ミス以外 条件入力 カテゴリ選択 状況入力 会話成り立たない・吹き出しミス 誤字脱字、言い回し、態度 不動産知識・相場・リサーチミ…" at bounding box center [396, 251] width 115 height 8
click at [339, 247] on select "FBの種類を選んでください ミス以外 条件入力 カテゴリ選択 状況入力 会話成り立たない・吹き出しミス 誤字脱字、言い回し、態度 不動産知識・相場・リサーチミ…" at bounding box center [396, 251] width 115 height 8
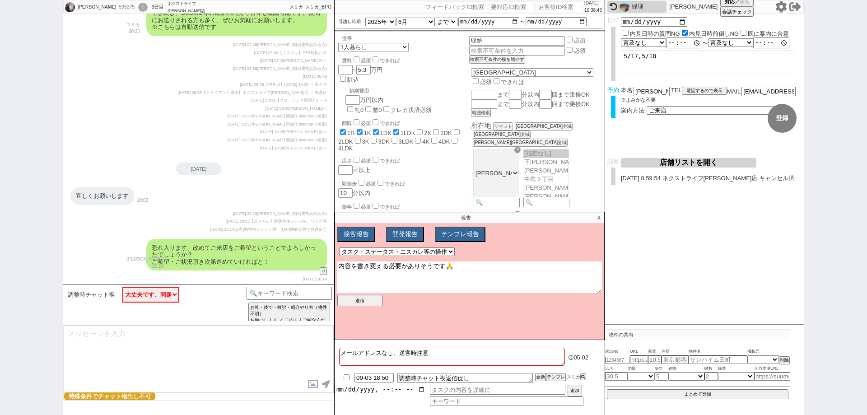
drag, startPoint x: 492, startPoint y: 278, endPoint x: 332, endPoint y: 273, distance: 159.9
click at [332, 273] on div "雅代 595275 ! 0 3日目 ネクストライフ川崎店 冬眠中 自社客 スミカ スミカ_BPO チャット全表示 2025-05-04 ようこそLINE物件紹…" at bounding box center [433, 207] width 740 height 415
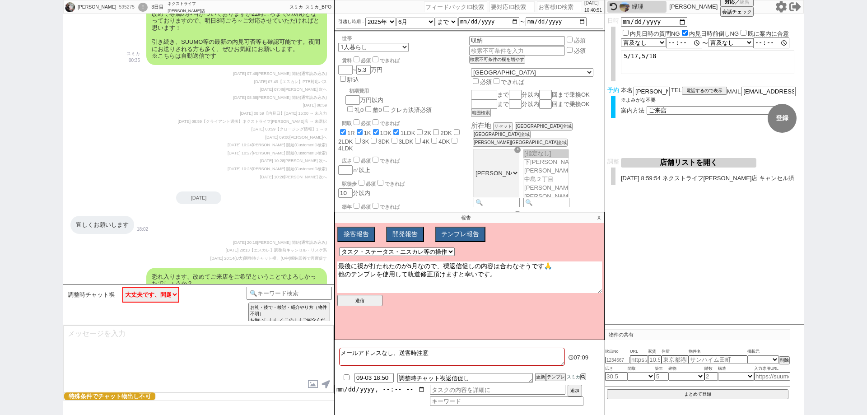
scroll to position [4543, 0]
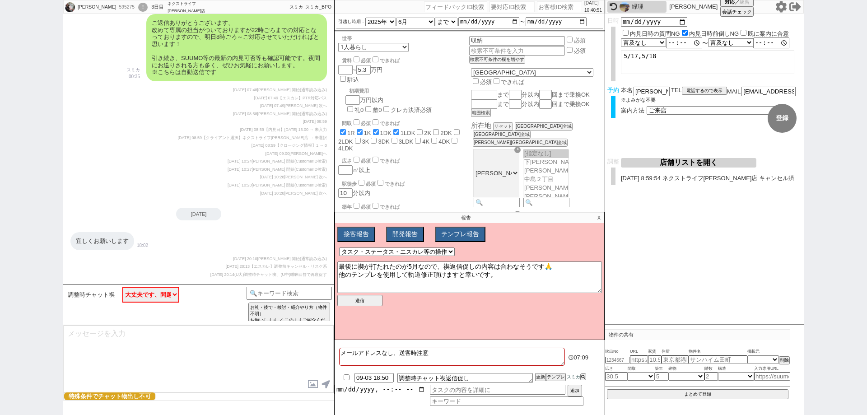
click at [274, 379] on div "上記ご予定の件ですが、諸々問題ございませんでしょうか？ 完全予約制ですのでぜひ早めに押さえて動ければと！" at bounding box center [242, 391] width 169 height 25
click at [354, 299] on button "送信" at bounding box center [359, 300] width 45 height 11
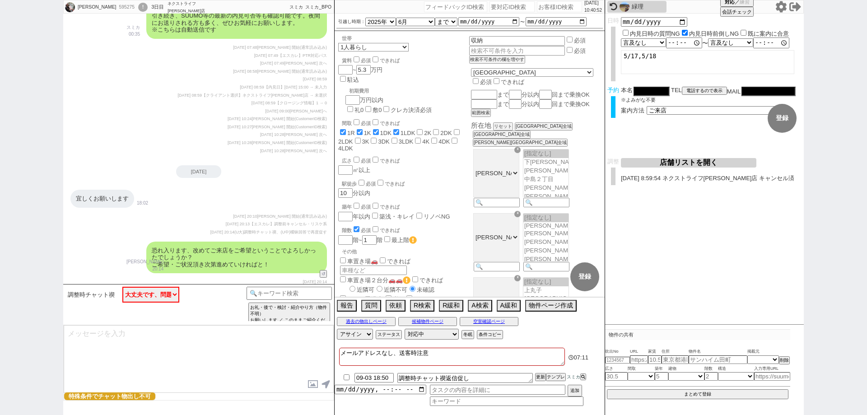
scroll to position [4633, 0]
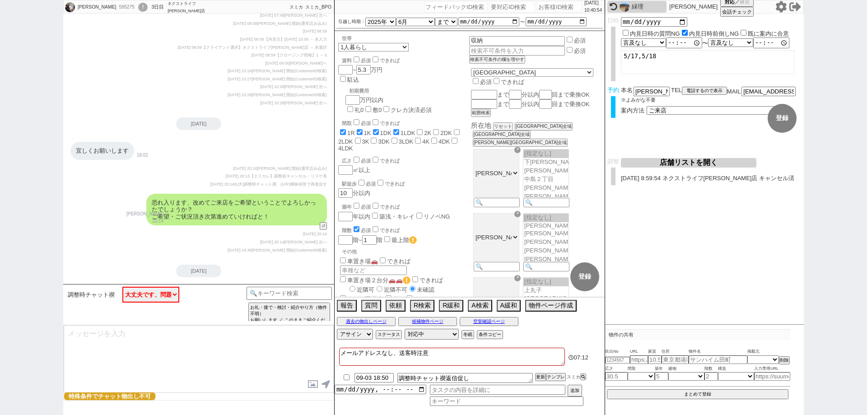
click at [346, 380] on li "09-03 18:50 調整時チャット禊返信促し 更新 テンプレ スミカ" at bounding box center [469, 378] width 270 height 14
click at [344, 380] on li "09-03 18:50 調整時チャット禊返信促し 更新 テンプレ スミカ" at bounding box center [469, 378] width 270 height 14
click at [347, 378] on input "checkbox" at bounding box center [346, 377] width 13 height 6
click at [539, 381] on li "09-03 18:50 調整時チャット禊返信促し 更新 テンプレ スミカ" at bounding box center [469, 378] width 270 height 14
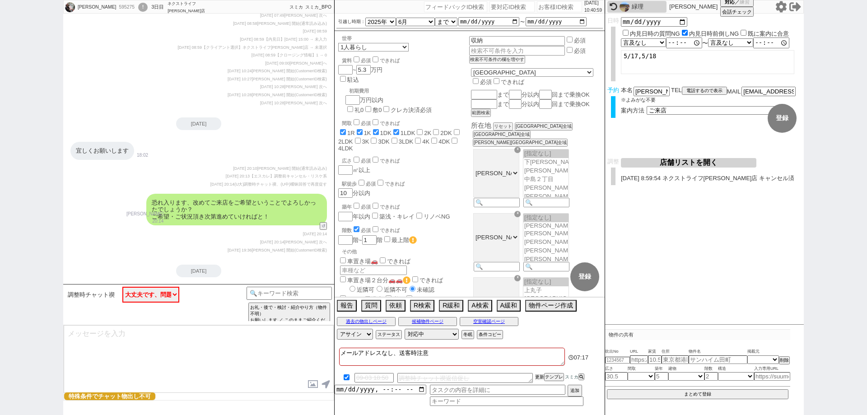
click at [539, 378] on button "更新" at bounding box center [539, 377] width 9 height 6
click at [257, 394] on span "2025-09-03 10:32" at bounding box center [245, 396] width 24 height 5
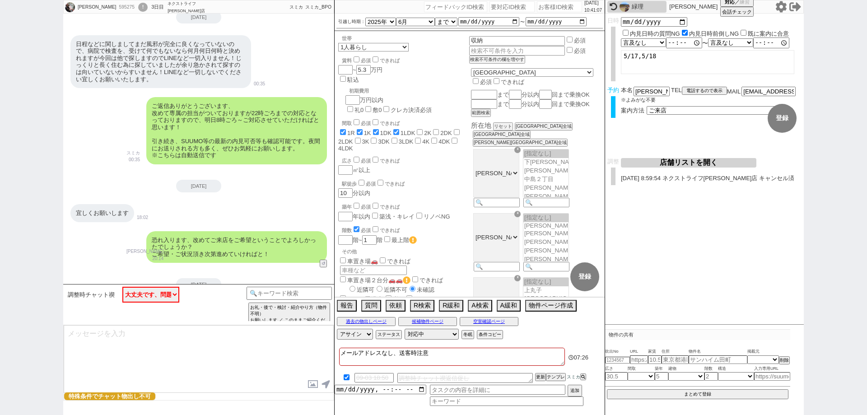
scroll to position [3402, 0]
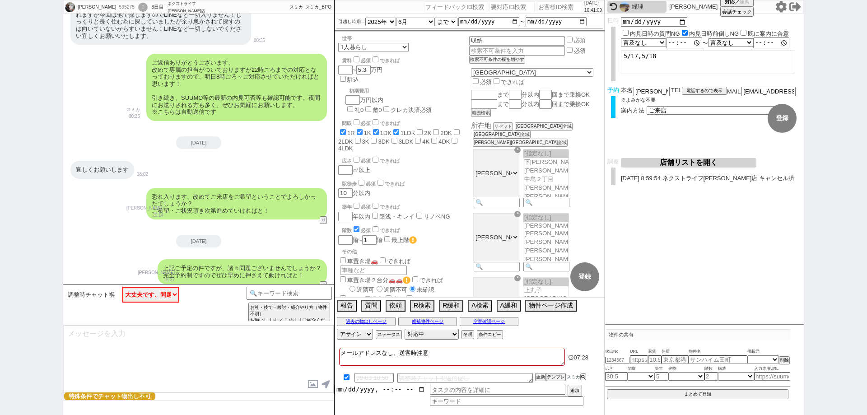
click at [257, 351] on textarea at bounding box center [199, 359] width 270 height 68
click at [266, 367] on textarea at bounding box center [199, 359] width 270 height 68
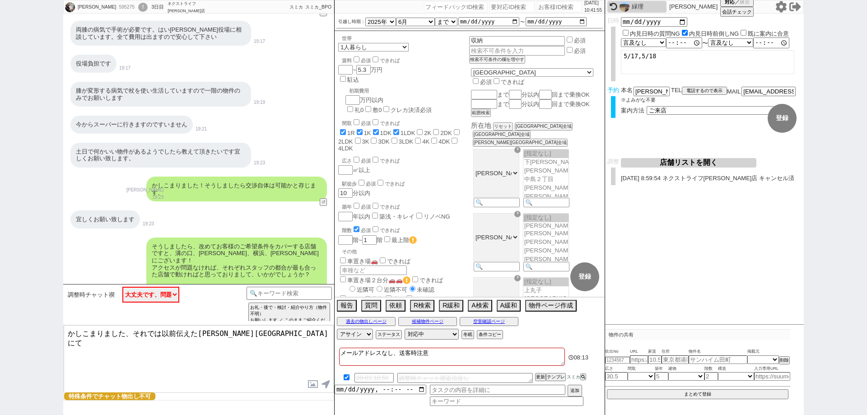
scroll to position [1280, 0]
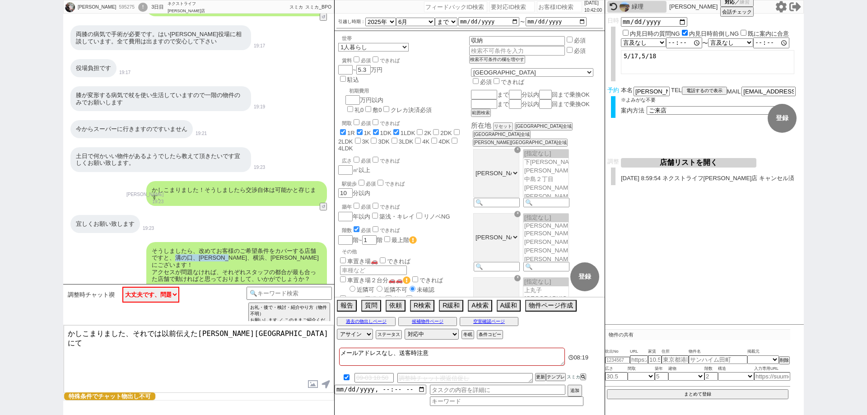
drag, startPoint x: 176, startPoint y: 249, endPoint x: 248, endPoint y: 252, distance: 71.4
click at [248, 252] on div "そうしましたら、改めてお客様のご希望条件をカバーする店舗ですと、溝の口、川崎、横浜、町田にございます！ アクセスが問題なければ、それぞれスタッフの都合が最も合…" at bounding box center [236, 272] width 181 height 60
copy div "溝の口、川崎、横浜、町田"
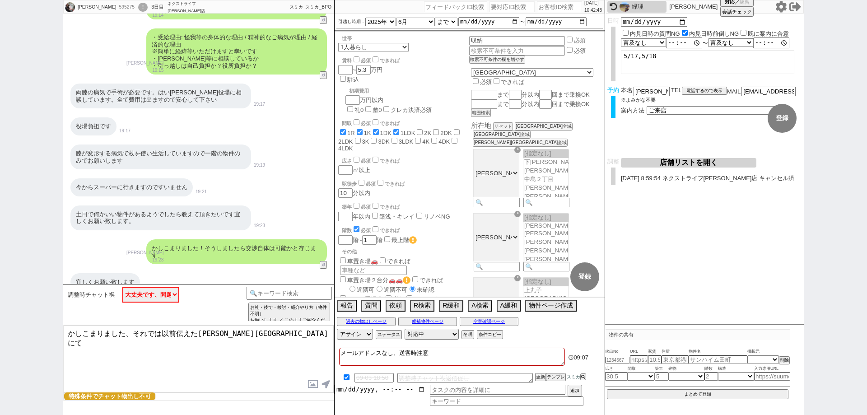
scroll to position [1190, 0]
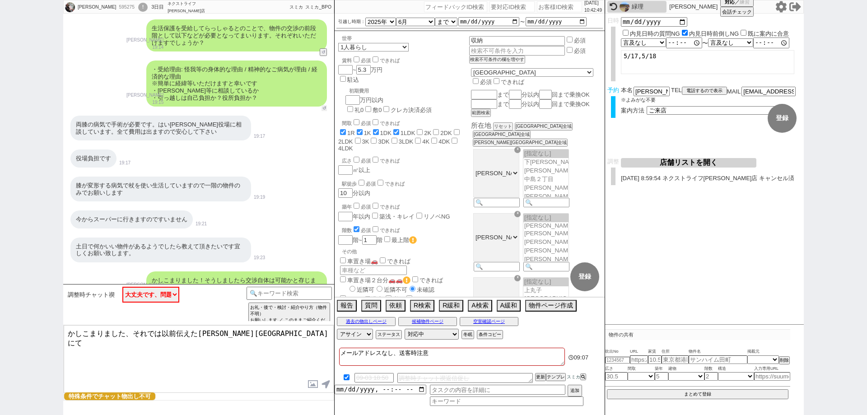
click at [322, 105] on button "↺" at bounding box center [323, 108] width 5 height 6
click at [324, 105] on button "↺" at bounding box center [323, 108] width 5 height 6
drag, startPoint x: 249, startPoint y: 342, endPoint x: 57, endPoint y: 319, distance: 193.3
click at [57, 319] on div "雅代 595275 ! 0 3日目 ネクストライフ川崎店 冬眠中 自社客 スミカ スミカ_BPO チャット全表示 2025-05-04 ようこそLINE物件紹…" at bounding box center [433, 207] width 867 height 415
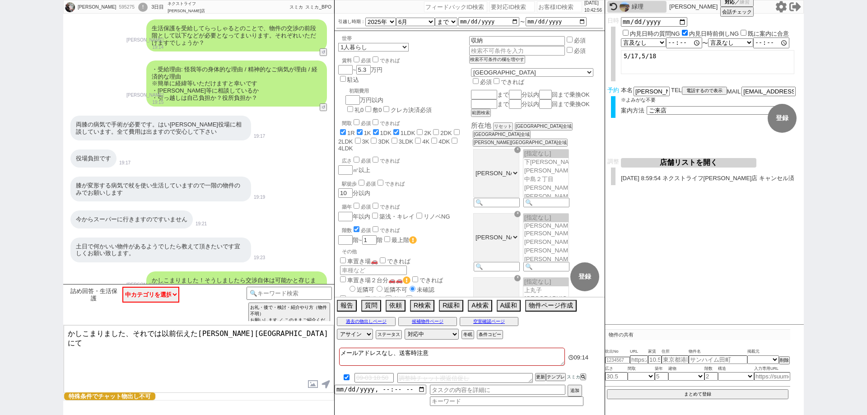
click at [311, 193] on div "膝が変形する病気で杖を使い生活していますので一階の物件のみでお願いします 19:19" at bounding box center [198, 189] width 271 height 34
click at [324, 105] on button "↺" at bounding box center [323, 108] width 5 height 6
click at [152, 295] on select "中カテゴリを選択 問題ない！（受給理由が精神ではない、ケースワーカー等の許可取ってる、負担が外部等で問題ない） 問題ある（受給理由が精神(少しでも精神の要素が…" at bounding box center [150, 295] width 57 height 16
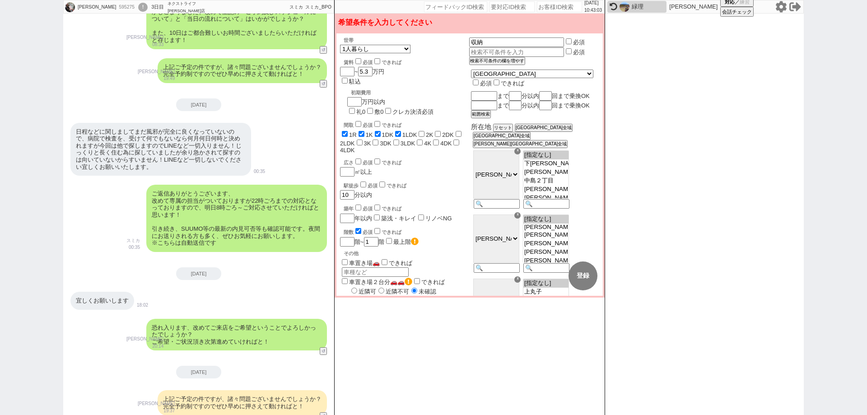
click at [549, 269] on button "変更 なし" at bounding box center [543, 275] width 29 height 29
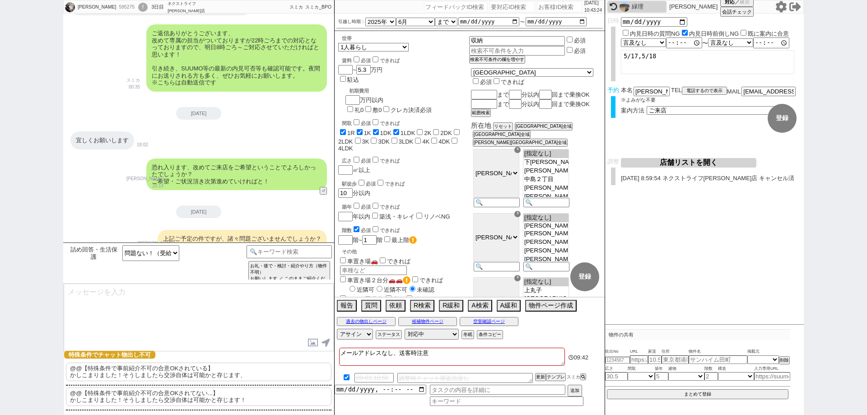
scroll to position [3443, 0]
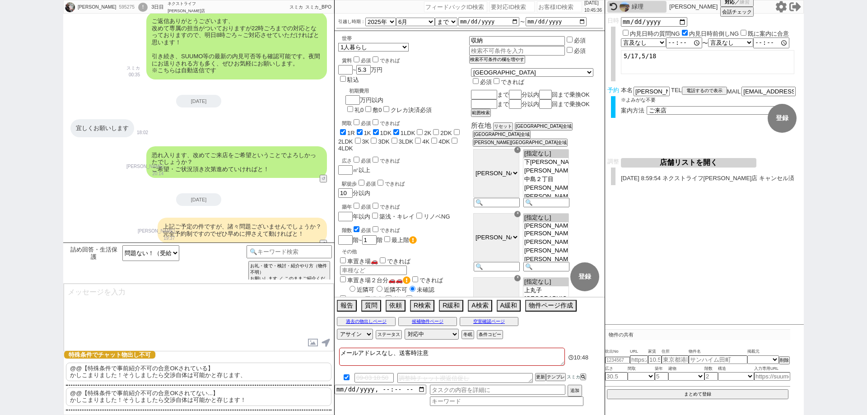
click at [211, 313] on textarea at bounding box center [199, 317] width 270 height 68
paste textarea "リアルタイムに物件紹介 -> オーナー/管理会社へ交渉 -> そのまま内見と動く形で"
click at [65, 289] on textarea "リアルタイムに物件紹介 -> オーナー/管理会社へ交渉 -> そのまま内見と動く形で" at bounding box center [199, 317] width 270 height 68
paste textarea "かしこまりました、それでは以前伝えた川崎店にて"
click at [275, 302] on textarea "かしこまりました、それでは以前伝えた川崎店にてリアルタイムに物件紹介 -> オーナー/管理会社へ交渉 -> そのまま内見と動く形で" at bounding box center [199, 317] width 270 height 68
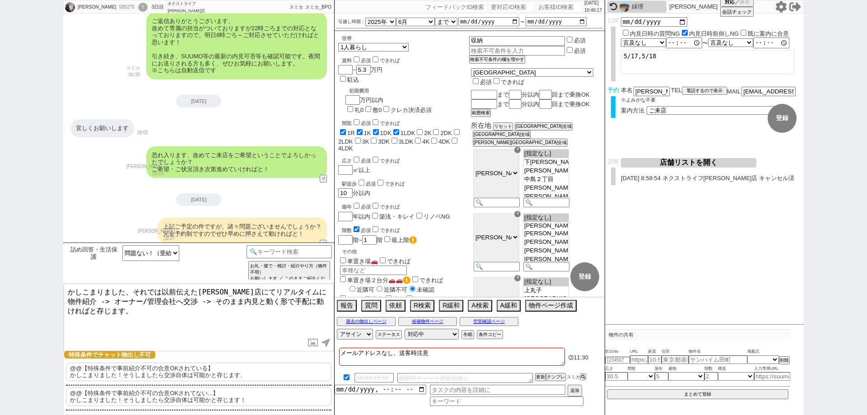
click at [245, 325] on textarea "かしこまりました、それでは以前伝えた川崎店にてリアルタイムに物件紹介 -> オーナー/管理会社へ交渉 -> そのまま内見と動く形で手配に動ければと存じます。" at bounding box center [199, 317] width 270 height 68
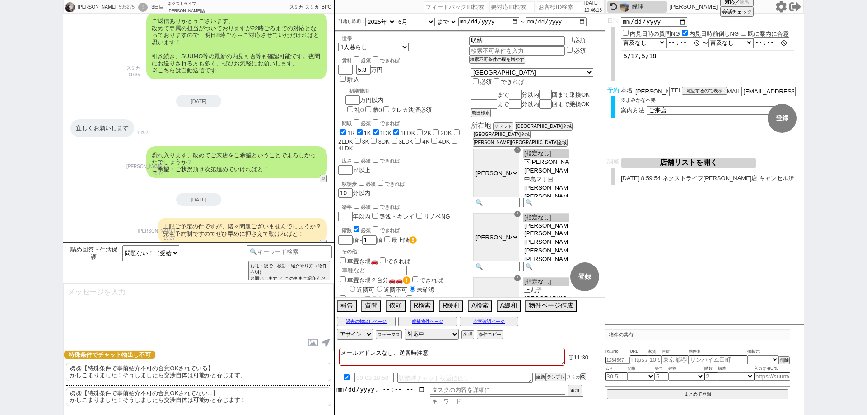
scroll to position [3484, 0]
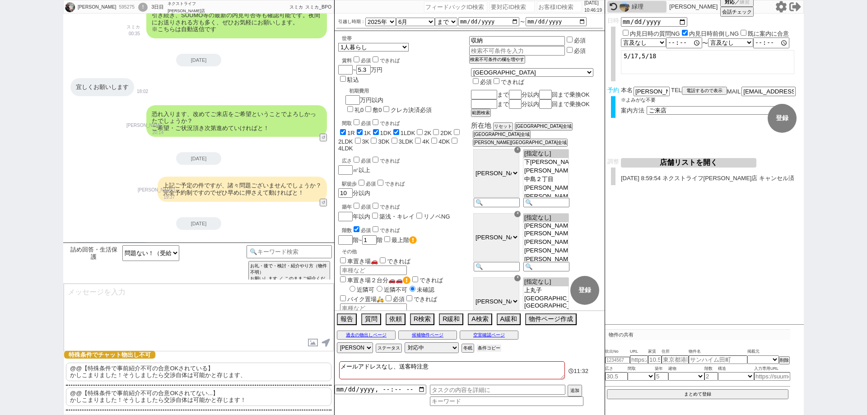
click at [491, 345] on button "条件コピー" at bounding box center [489, 347] width 24 height 7
click at [200, 317] on textarea at bounding box center [199, 317] width 270 height 68
paste textarea "・エリア：川崎市川崎区、川崎市幸区、川崎市中原区、川崎市高津区、川崎市宮前区、川崎市麻生区 ・賃料：5.3万円 ・引越し時期：6月まで ・間取り：1R〜1LD…"
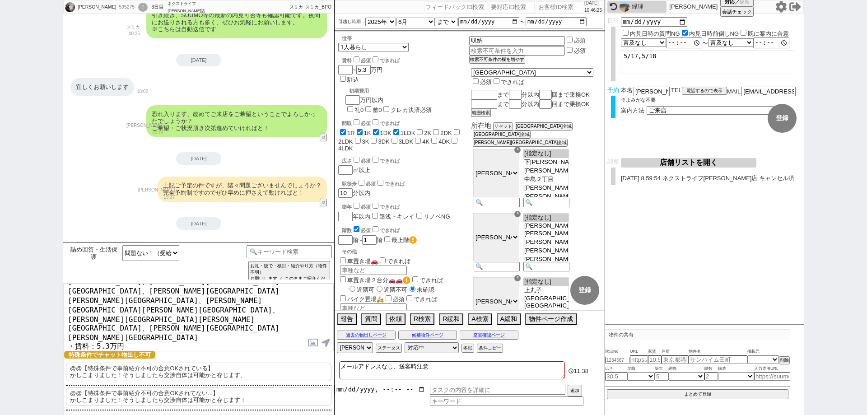
scroll to position [0, 0]
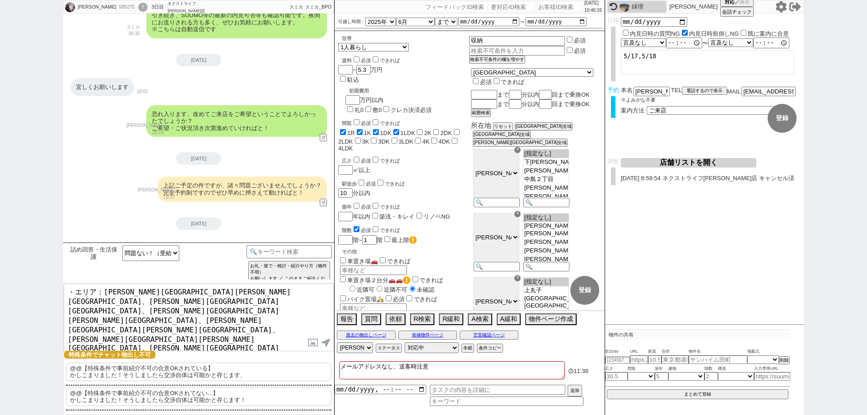
click at [140, 288] on textarea "・エリア：川崎市川崎区、川崎市幸区、川崎市中原区、川崎市高津区、川崎市宮前区、川崎市麻生区 ・賃料：5.3万円 ・引越し時期：6月まで ・間取り：1R〜1LD…" at bounding box center [199, 317] width 270 height 68
paste textarea "引越し時期や条件で変更があれば頂いてもよろしいでしょうか？"
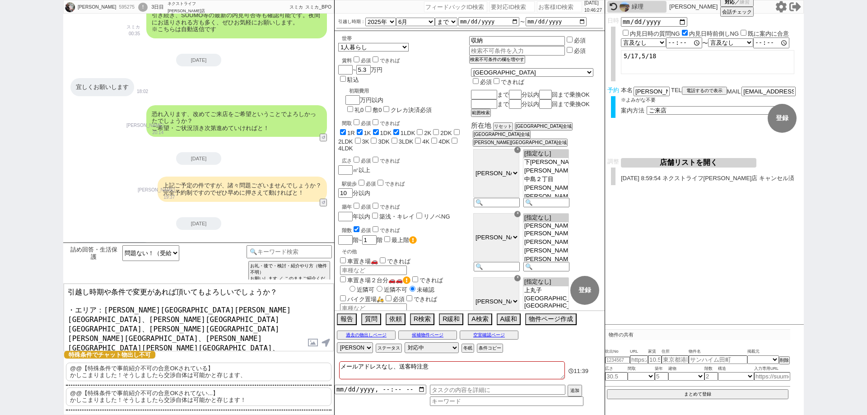
click at [68, 291] on textarea "引越し時期や条件で変更があれば頂いてもよろしいでしょうか？ ・エリア：川崎市川崎区、川崎市幸区、川崎市中原区、川崎市高津区、川崎市宮前区、川崎市麻生区 ・賃料…" at bounding box center [199, 317] width 270 height 68
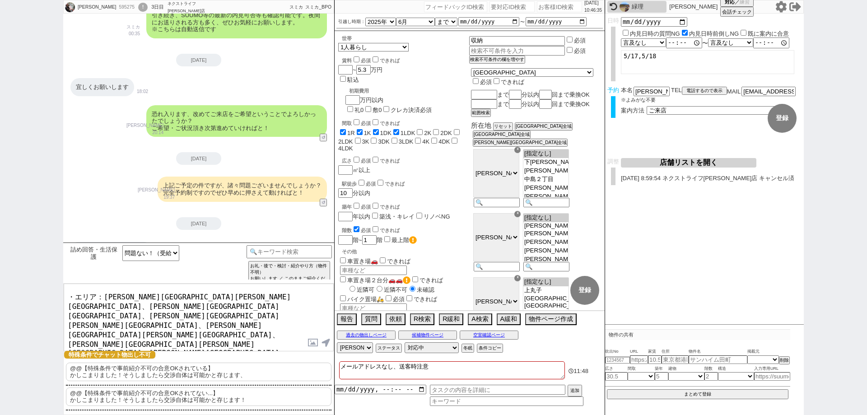
scroll to position [20, 0]
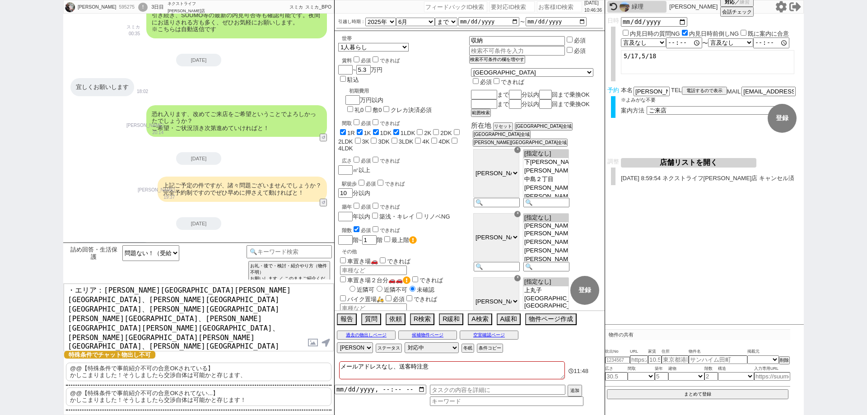
click at [214, 343] on textarea "引越し時期と条件で変更があれば頂いてもよろしいでしょうか？ ・エリア：川崎市川崎区、川崎市幸区、川崎市中原区、川崎市高津区、川崎市宮前区、川崎市麻生区 ・賃料…" at bounding box center [199, 317] width 270 height 68
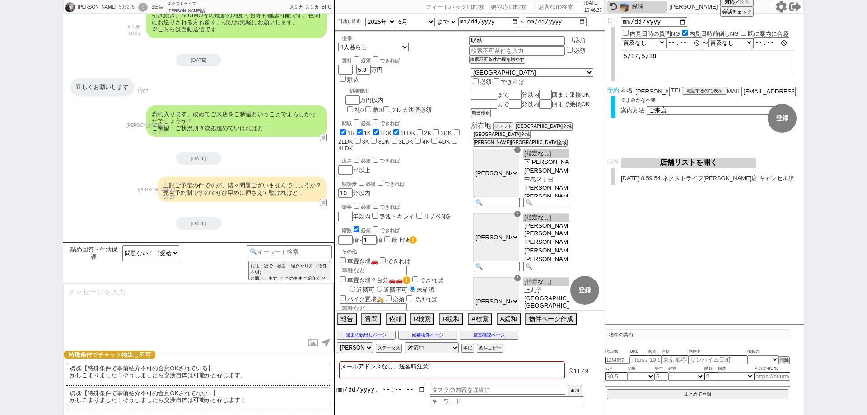
scroll to position [3588, 0]
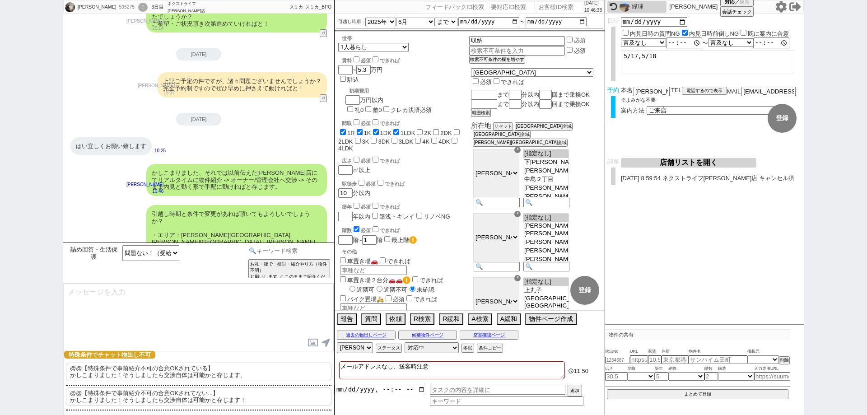
click at [287, 255] on input at bounding box center [288, 250] width 85 height 11
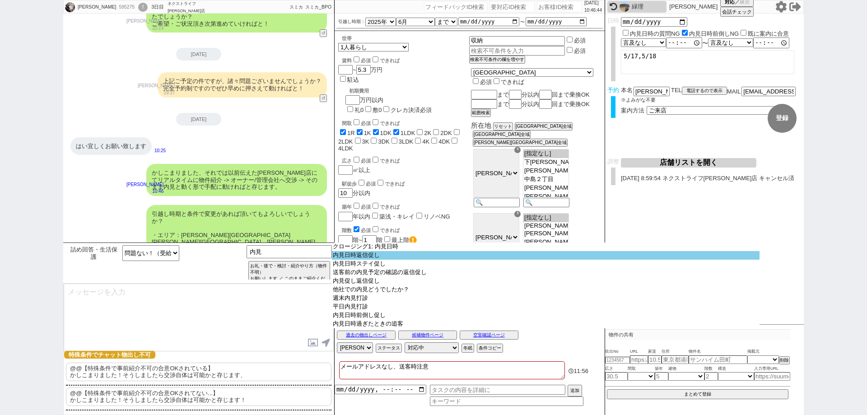
click at [417, 255] on option "内見日時返信促し" at bounding box center [545, 255] width 427 height 9
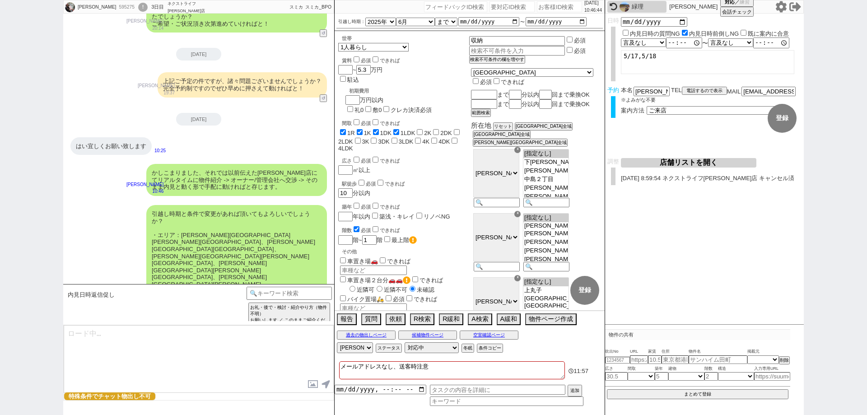
scroll to position [3547, 0]
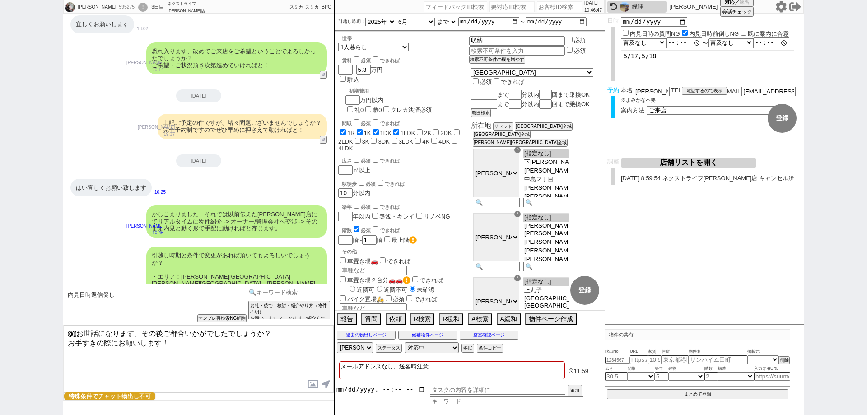
click at [292, 295] on input at bounding box center [288, 292] width 85 height 11
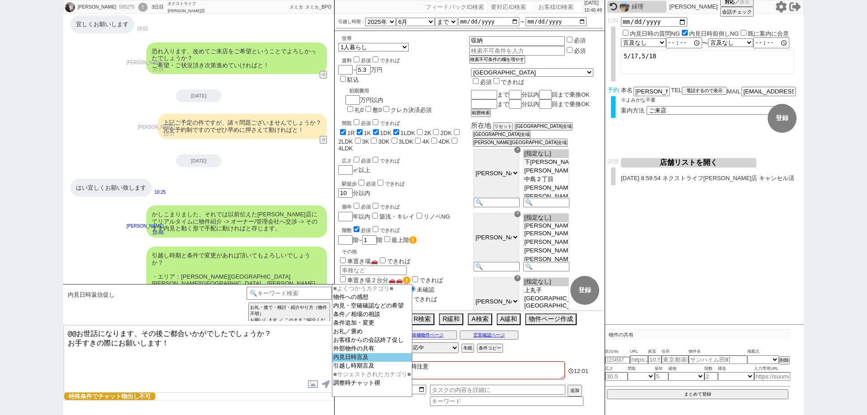
click at [361, 362] on option "内見日時言及" at bounding box center [371, 357] width 79 height 9
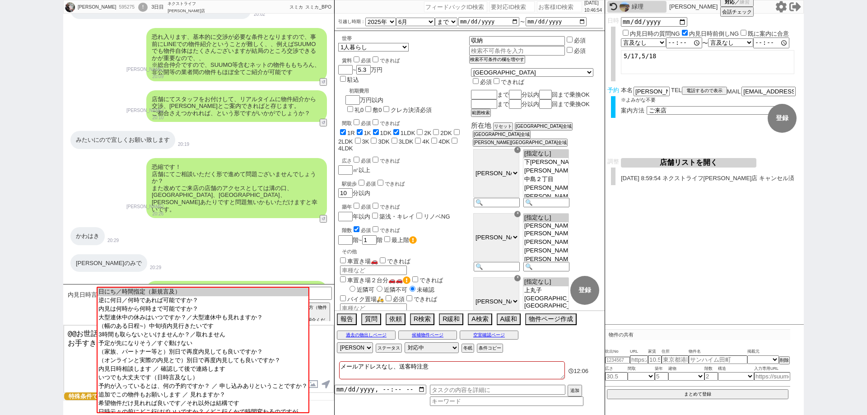
scroll to position [1877, 0]
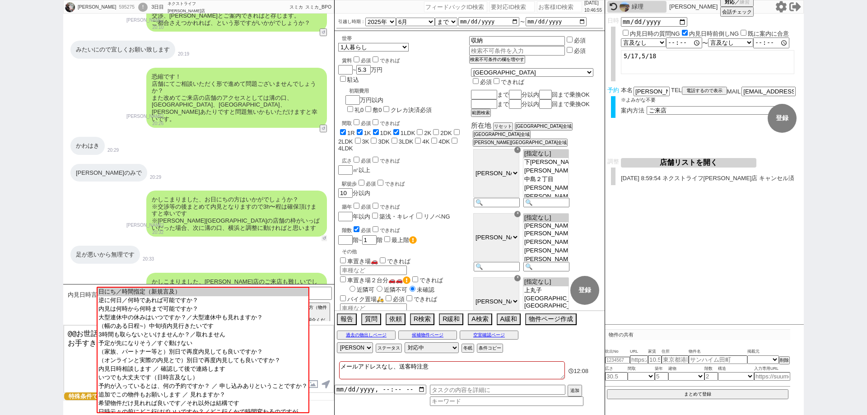
click at [324, 235] on button "↺" at bounding box center [323, 238] width 5 height 6
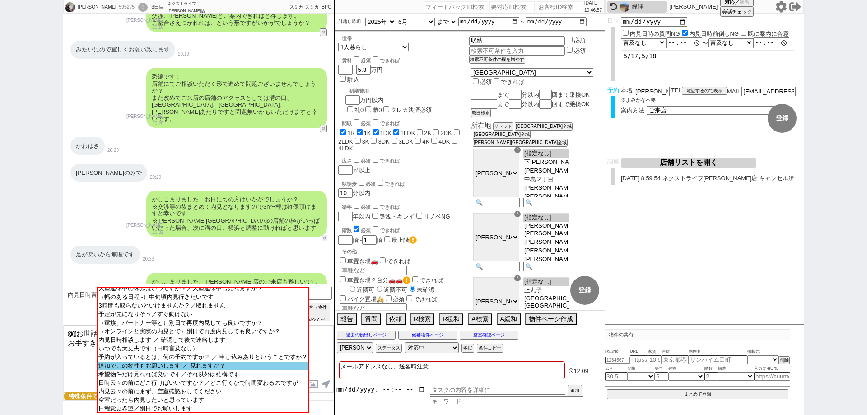
scroll to position [56, 0]
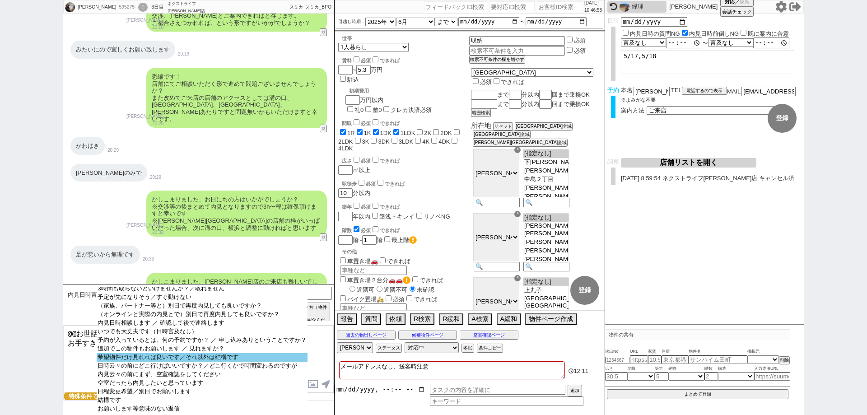
click at [105, 362] on option "希望物件だけ見れれば良いです／それ以外は結構です" at bounding box center [202, 366] width 210 height 9
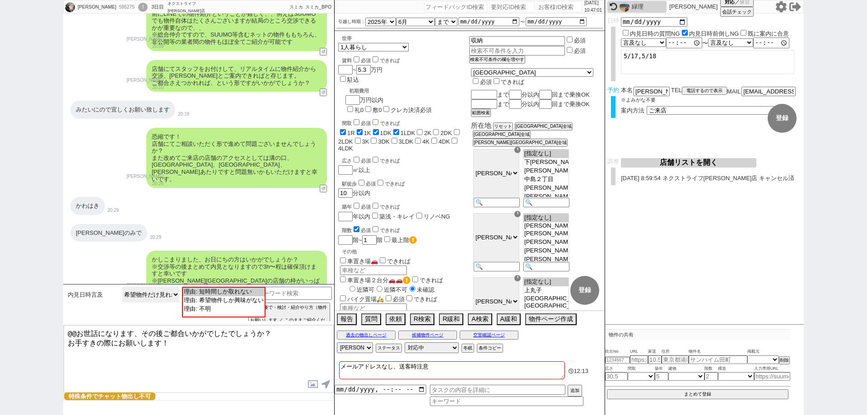
scroll to position [1832, 0]
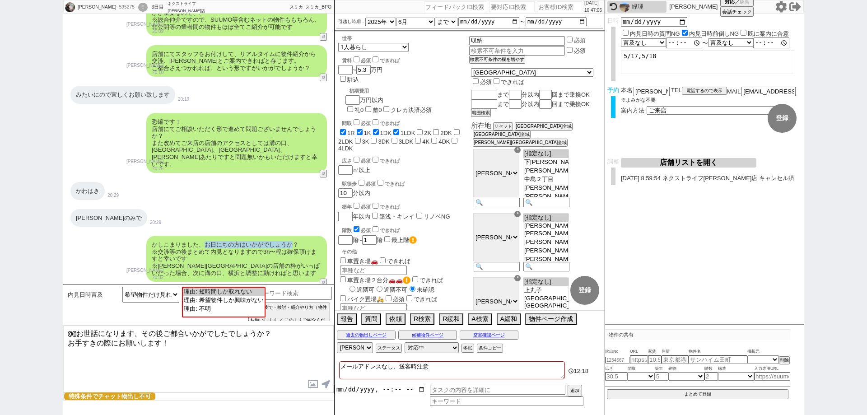
drag, startPoint x: 292, startPoint y: 217, endPoint x: 204, endPoint y: 218, distance: 87.1
click at [204, 236] on div "かしこまりました、お日にちの方はいかがでしょうか？ ※交渉等の後まとめて内見となりますので3h〜程は確保頂けますと幸いです ※川崎駅の店舗の枠がいっぱいだった…" at bounding box center [236, 259] width 181 height 46
copy div "お日にちの方はいかがでしょうか"
drag, startPoint x: 262, startPoint y: 334, endPoint x: 46, endPoint y: 306, distance: 218.0
click at [46, 306] on div "雅代 595275 ! 0 3日目 ネクストライフ川崎店 冬眠中 自社客 スミカ スミカ_BPO チャット全表示 2025-05-04 ようこそLINE物件紹…" at bounding box center [433, 207] width 867 height 415
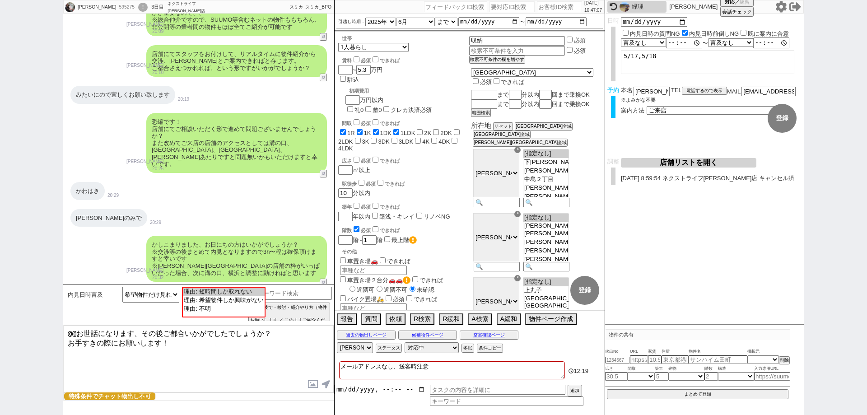
paste textarea "お日にちの方はいかが"
click at [63, 330] on div "雅代 595275 ! 0 3日目 ネクストライフ川崎店 冬眠中 自社客 スミカ スミカ_BPO チャット全表示 2025-05-04 ようこそLINE物件紹…" at bounding box center [433, 207] width 867 height 415
click at [70, 333] on textarea "お日にちの方はいかがでしょうか？ お手すきの際にお願いします！" at bounding box center [199, 359] width 270 height 68
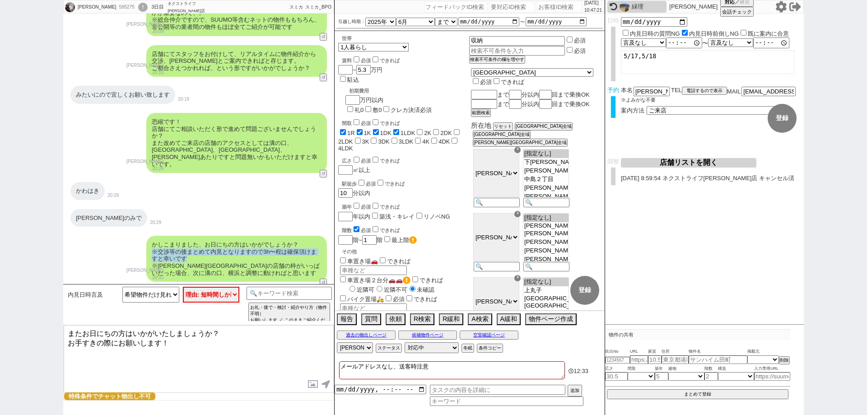
drag, startPoint x: 191, startPoint y: 229, endPoint x: 150, endPoint y: 226, distance: 41.2
click at [150, 236] on div "かしこまりました、お日にちの方はいかがでしょうか？ ※交渉等の後まとめて内見となりますので3h〜程は確保頂けますと幸いです ※川崎駅の店舗の枠がいっぱいだった…" at bounding box center [236, 259] width 181 height 46
copy div "※交渉等の後まとめて内見となりますので3h〜程は確保頂けますと幸いです"
drag, startPoint x: 181, startPoint y: 349, endPoint x: 59, endPoint y: 341, distance: 122.6
click at [59, 341] on div "雅代 595275 ! 0 3日目 ネクストライフ川崎店 冬眠中 自社客 スミカ スミカ_BPO チャット全表示 2025-05-04 ようこそLINE物件紹…" at bounding box center [433, 207] width 867 height 415
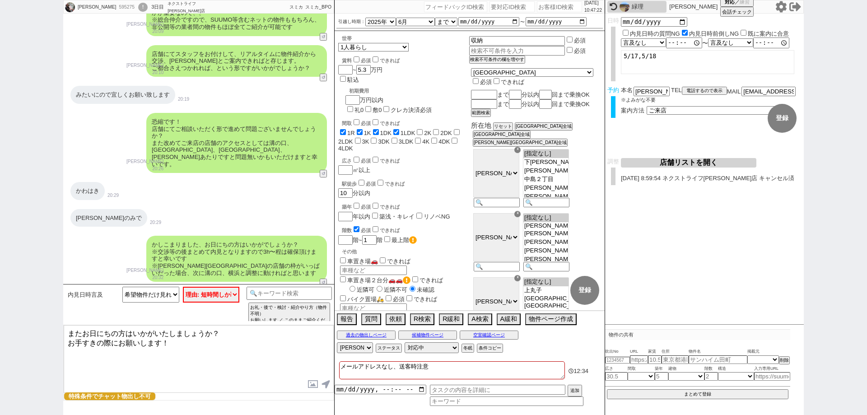
paste textarea "※交渉等の後まとめて内見となりますので3h〜程は確保頂けますと幸いです"
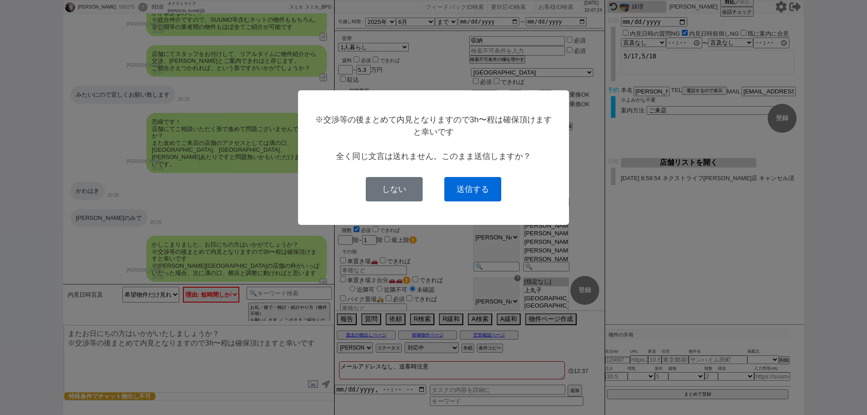
click at [487, 189] on button "送信する" at bounding box center [472, 189] width 57 height 24
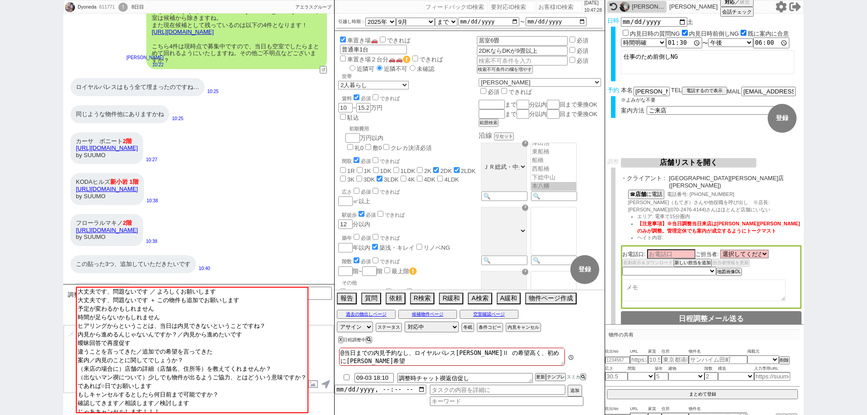
scroll to position [61, 0]
click at [652, 3] on div "雅代" at bounding box center [636, 7] width 59 height 12
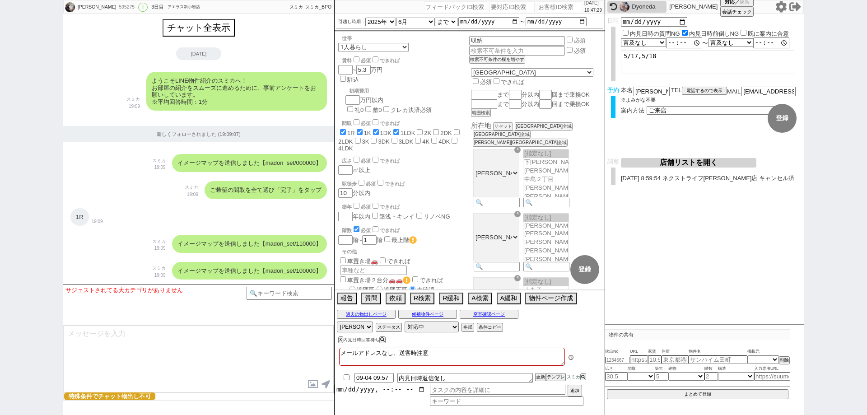
scroll to position [3588, 0]
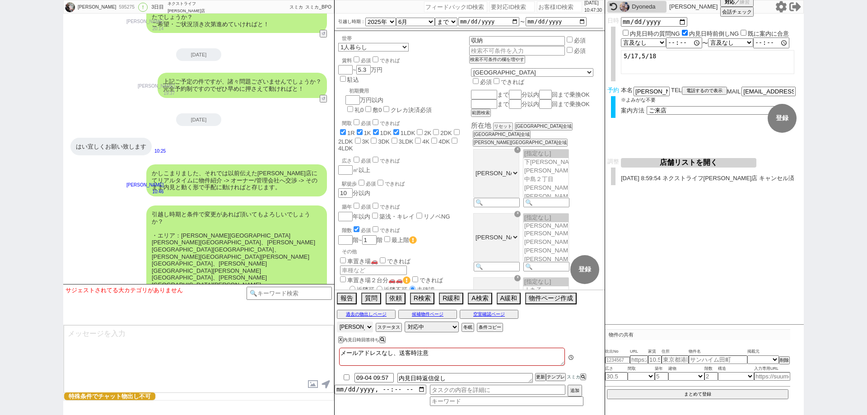
click at [357, 328] on select "アサイン 御手洗侑矢 中村夏海 小澤結 山辺真紀 多田麻理奈" at bounding box center [355, 326] width 36 height 11
click at [337, 321] on select "アサイン 御手洗侑矢 中村夏海 小澤結 山辺真紀 多田麻理奈" at bounding box center [355, 326] width 36 height 11
click at [639, 2] on div "Dyoneda" at bounding box center [636, 7] width 59 height 12
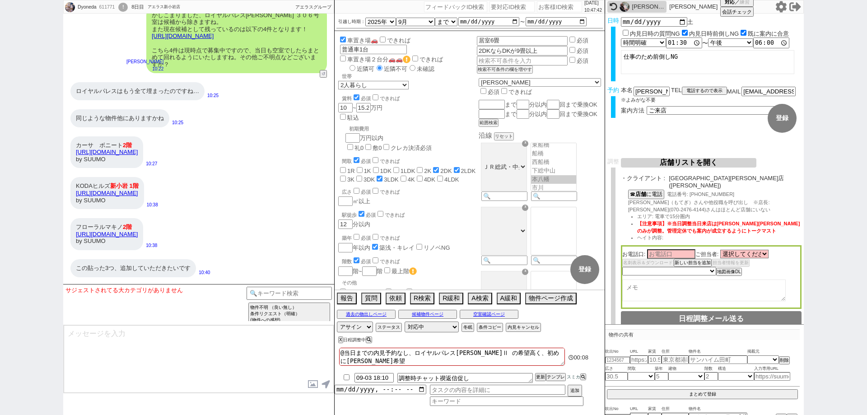
scroll to position [1514, 0]
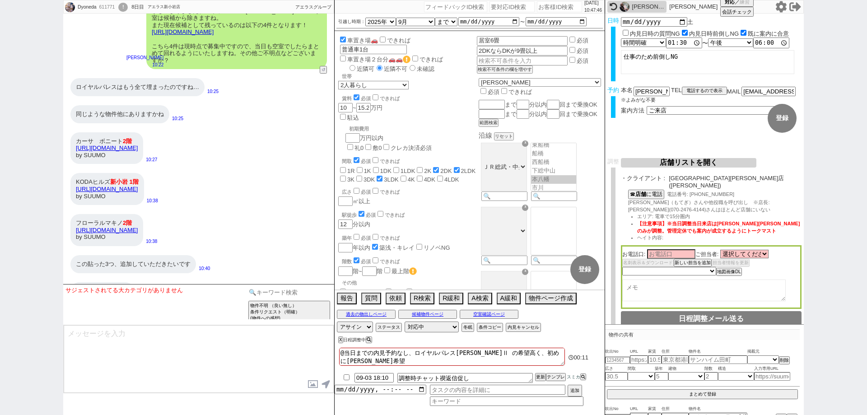
click at [257, 295] on input at bounding box center [288, 292] width 85 height 11
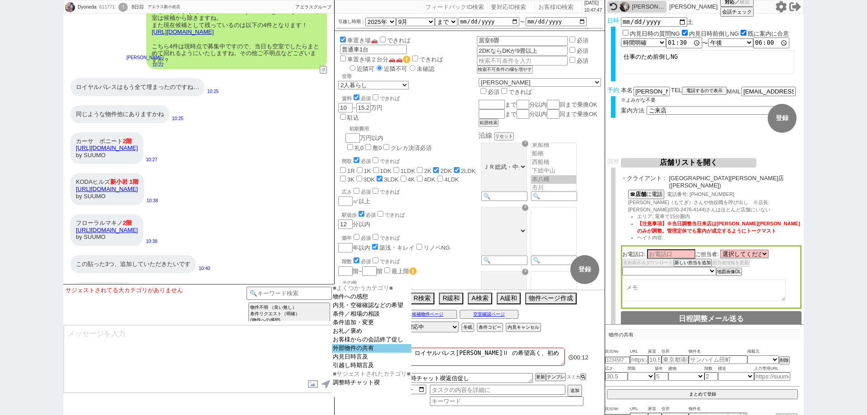
drag, startPoint x: 355, startPoint y: 352, endPoint x: 332, endPoint y: 345, distance: 24.1
click at [354, 353] on option "外部物件の共有" at bounding box center [371, 357] width 79 height 9
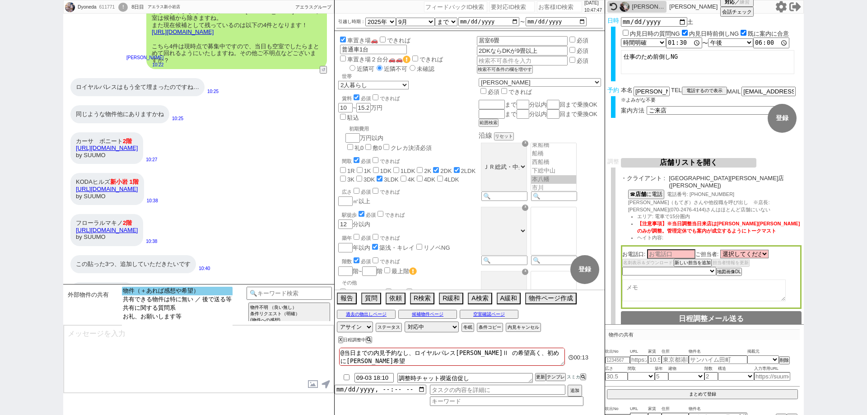
click at [216, 295] on option "物件（＋あれば感想や希望）" at bounding box center [177, 299] width 111 height 9
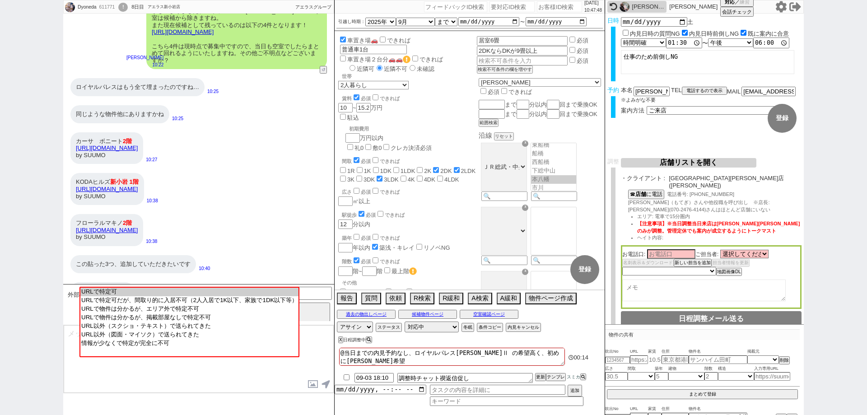
click at [216, 296] on option "URLで特定可" at bounding box center [189, 300] width 218 height 9
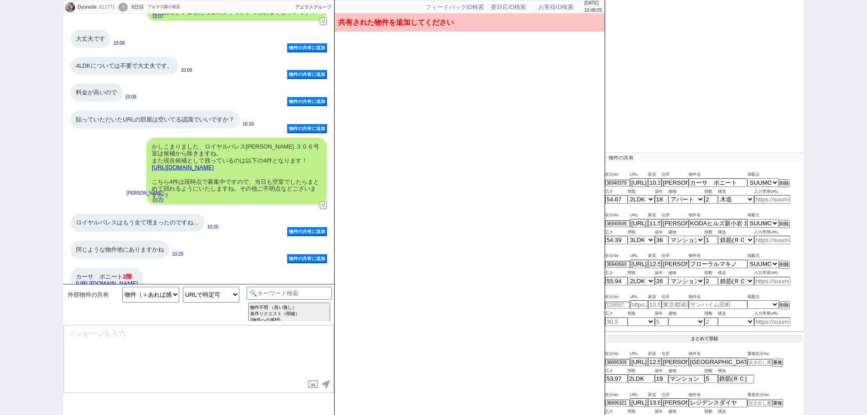
scroll to position [175, 0]
click at [723, 336] on button "まとめて登録" at bounding box center [704, 340] width 195 height 8
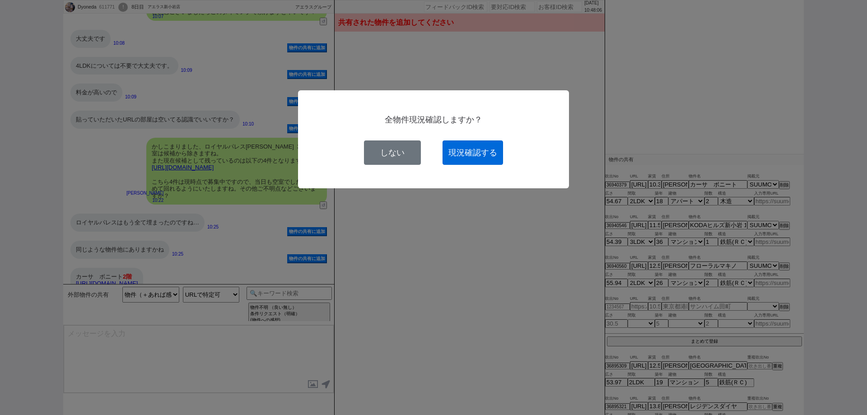
click at [489, 158] on button "現況確認する" at bounding box center [472, 152] width 60 height 24
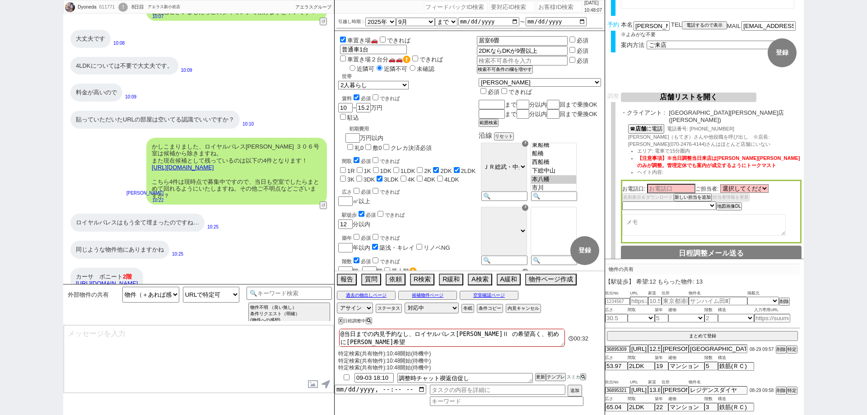
scroll to position [65, 0]
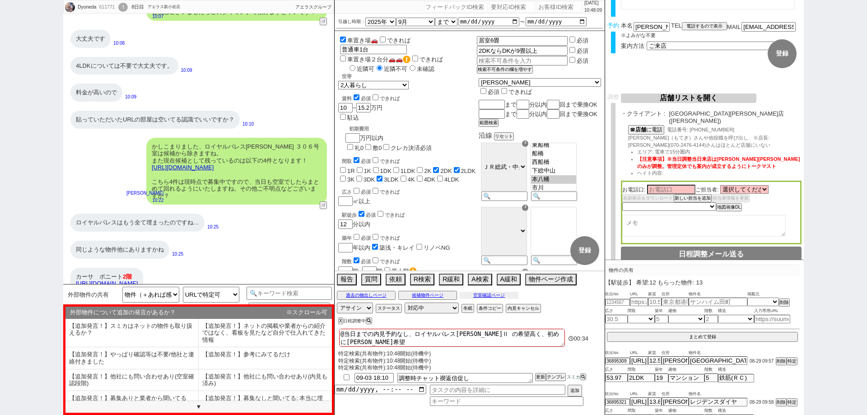
click at [507, 295] on button "空室確認ページ" at bounding box center [489, 295] width 59 height 7
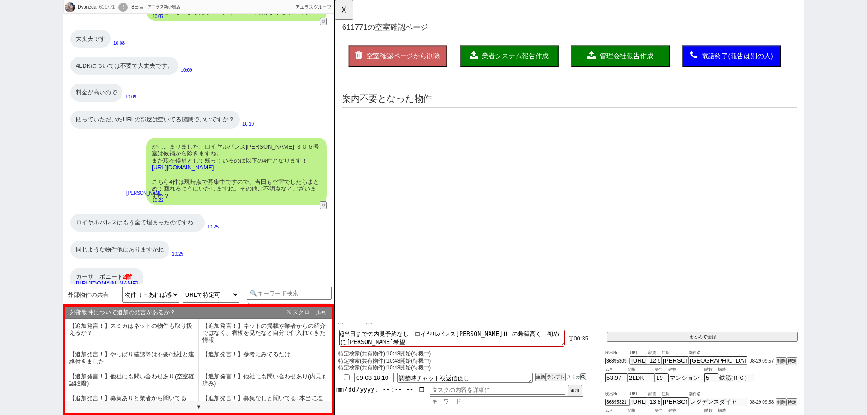
scroll to position [0, 0]
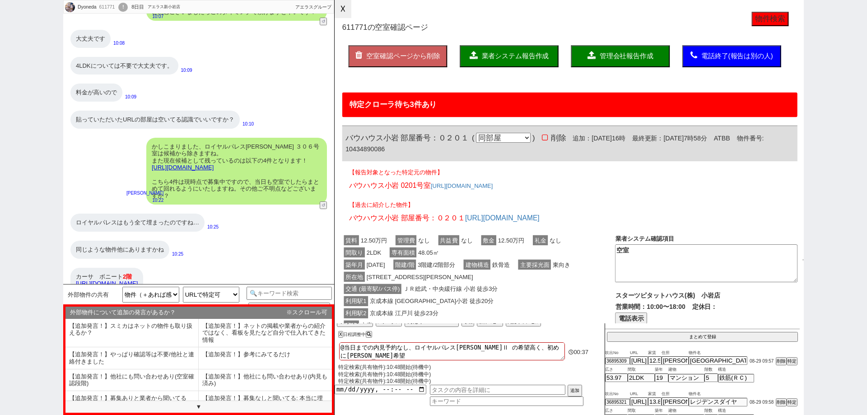
click at [347, 16] on button "☓" at bounding box center [342, 9] width 17 height 18
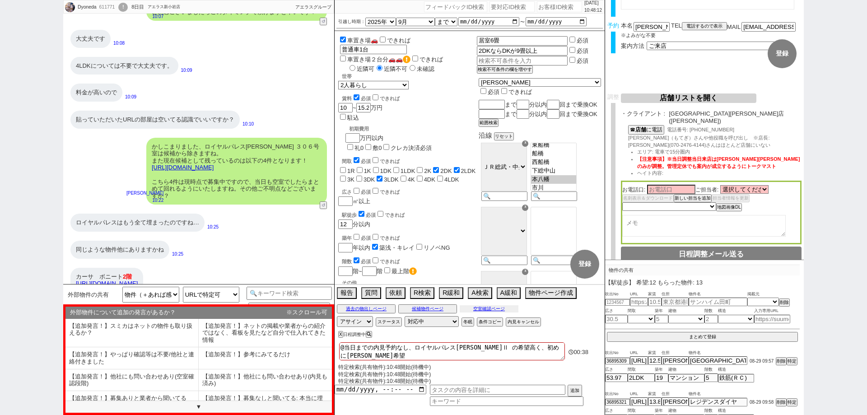
click at [476, 311] on button "空室確認ページ" at bounding box center [489, 308] width 59 height 7
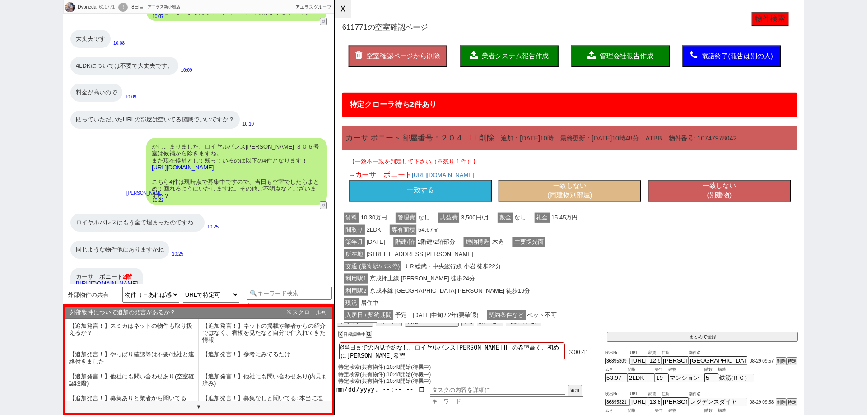
click at [348, 11] on button "☓" at bounding box center [342, 9] width 17 height 18
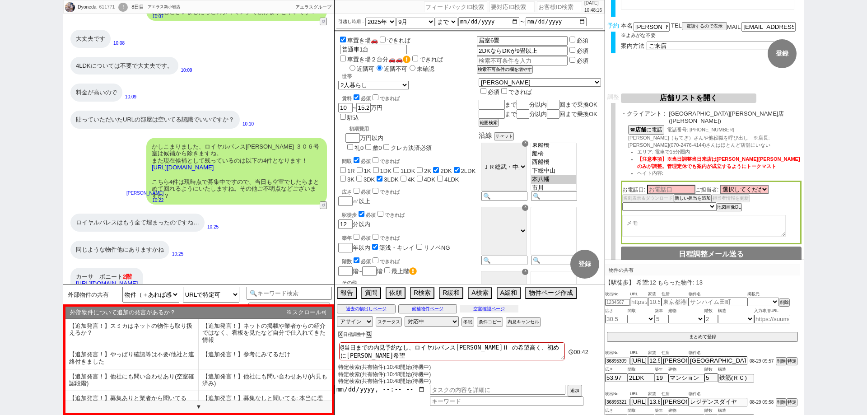
click at [501, 309] on button "空室確認ページ" at bounding box center [489, 308] width 59 height 7
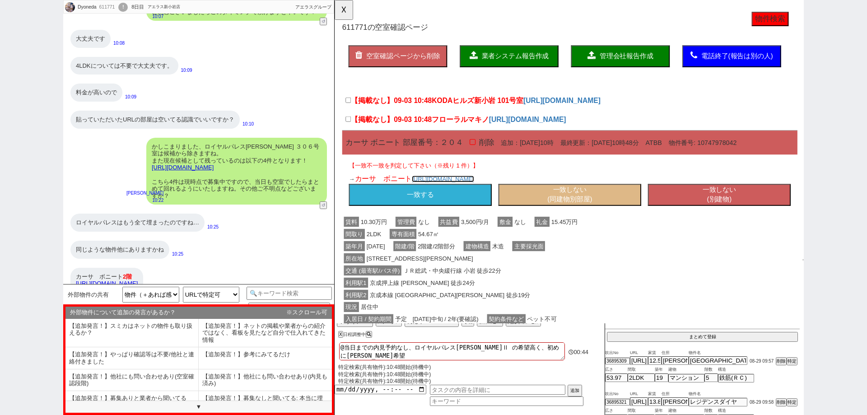
click at [484, 194] on link "https://suumo.jp/chintai/bc_100457567255/" at bounding box center [451, 192] width 67 height 7
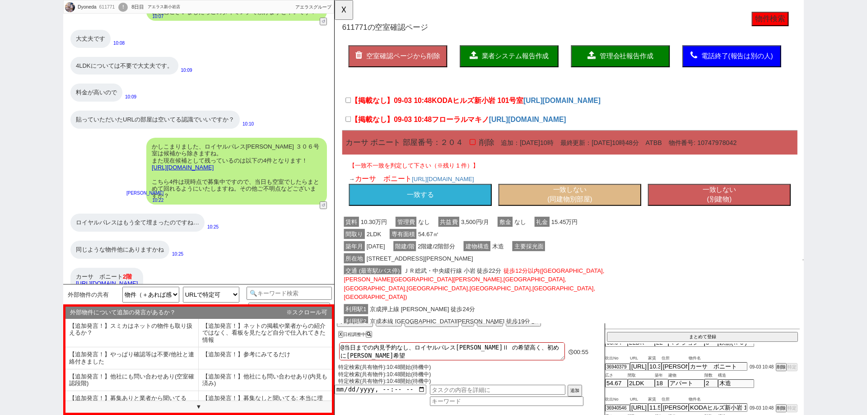
click at [487, 216] on button "一致する" at bounding box center [426, 209] width 153 height 23
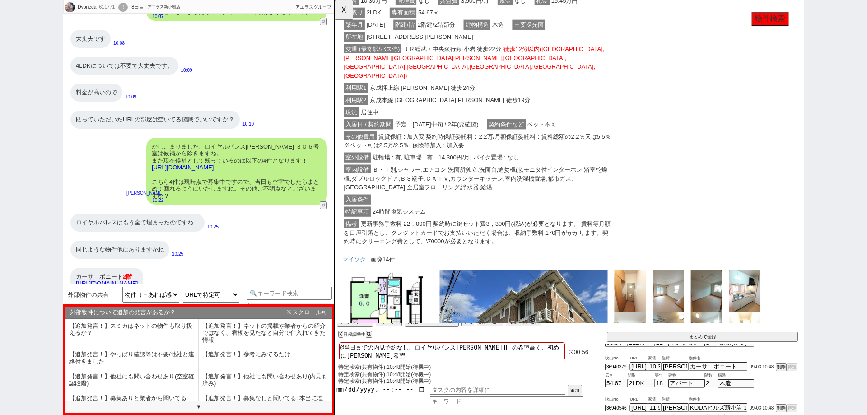
scroll to position [406, 0]
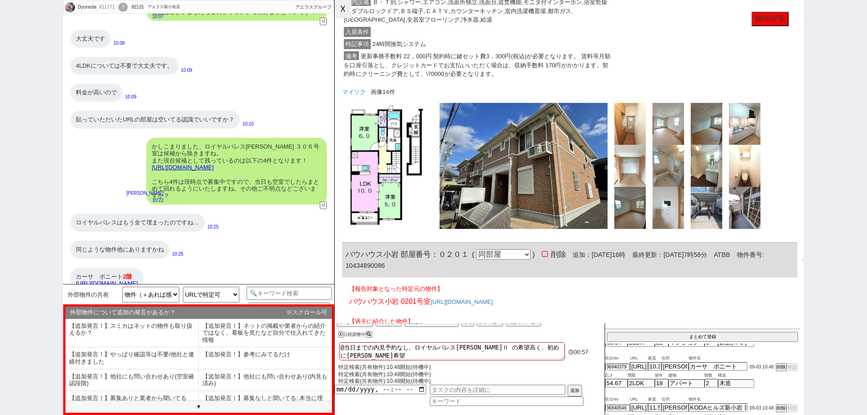
click at [350, 10] on button "☓" at bounding box center [342, 9] width 17 height 18
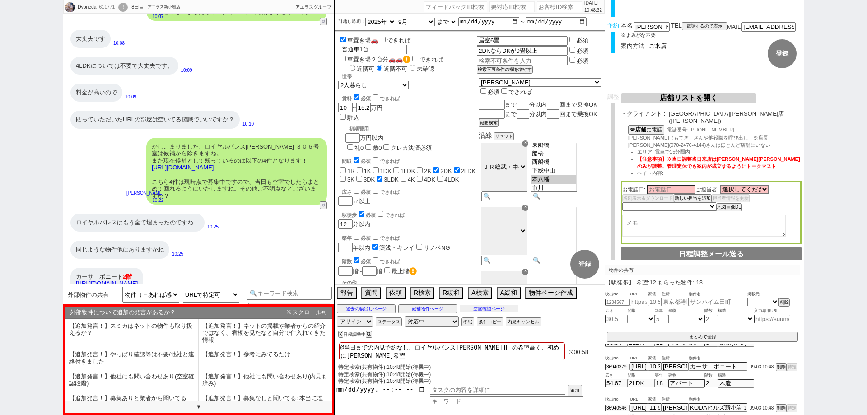
click at [493, 303] on div "過去の物出しページ 候補物件ページ 空室確認ページ" at bounding box center [469, 309] width 270 height 12
click at [498, 307] on button "空室確認ページ" at bounding box center [489, 308] width 59 height 7
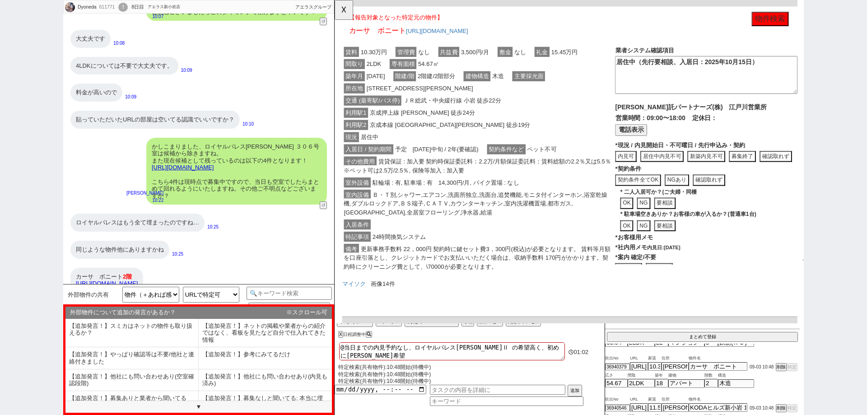
scroll to position [181, 0]
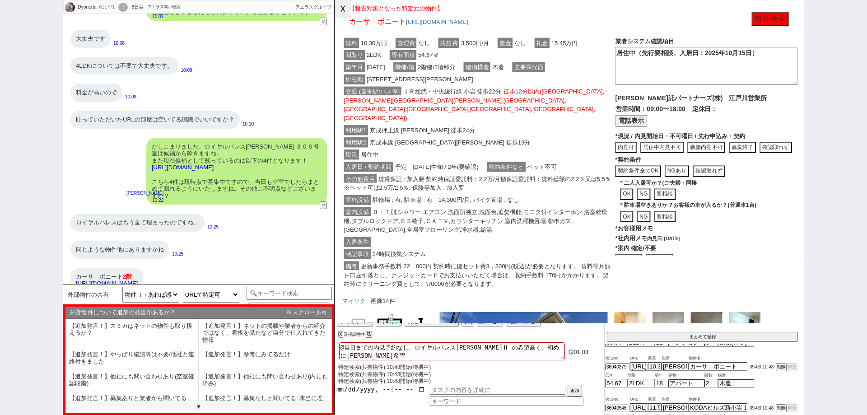
click at [351, 13] on button "☓" at bounding box center [342, 9] width 17 height 18
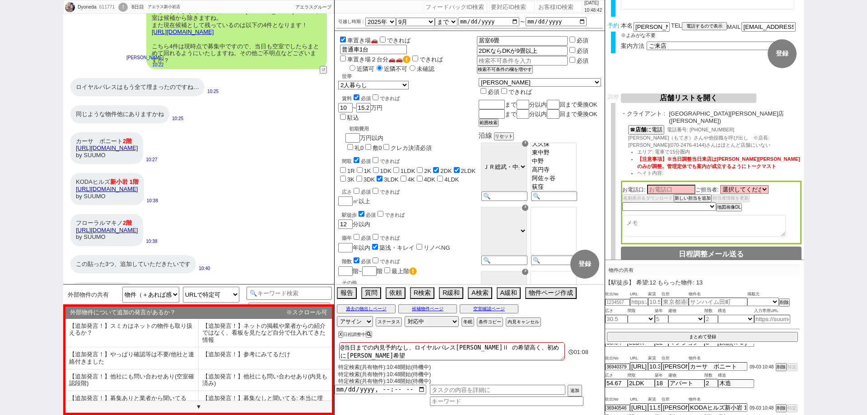
scroll to position [287, 0]
click at [483, 291] on button "A検索" at bounding box center [479, 292] width 22 height 10
click at [379, 309] on button "過去の物出しページ" at bounding box center [366, 308] width 59 height 7
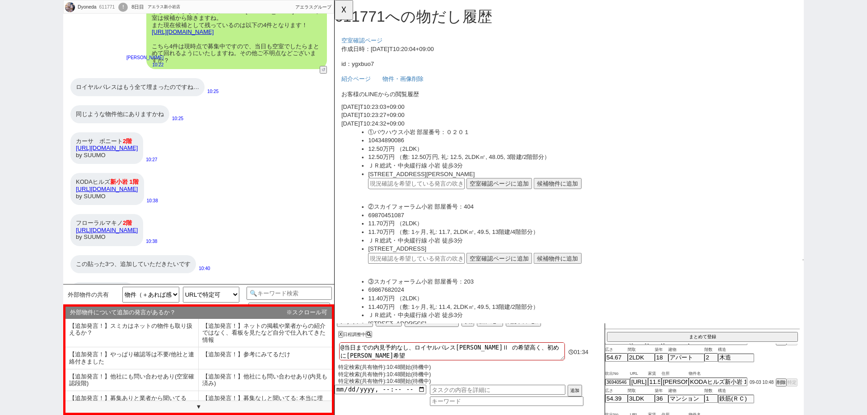
scroll to position [250, 0]
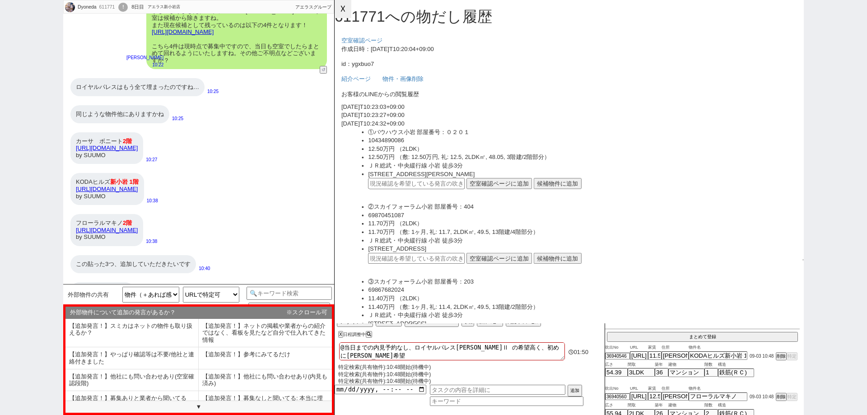
click at [348, 8] on button "☓" at bounding box center [342, 9] width 17 height 18
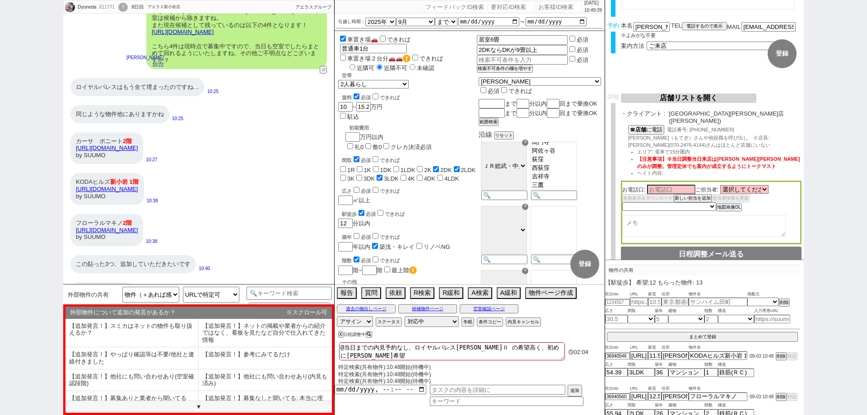
scroll to position [0, 0]
drag, startPoint x: 0, startPoint y: 311, endPoint x: 112, endPoint y: 329, distance: 113.5
click at [0, 311] on div "Dyoneda 611771 ! 0 8日目 アエラス新小岩店 冬眠中 自社客 アエラスグループ スミカ_BPO チャット全表示 2025-08-30 とりあ…" at bounding box center [433, 207] width 867 height 415
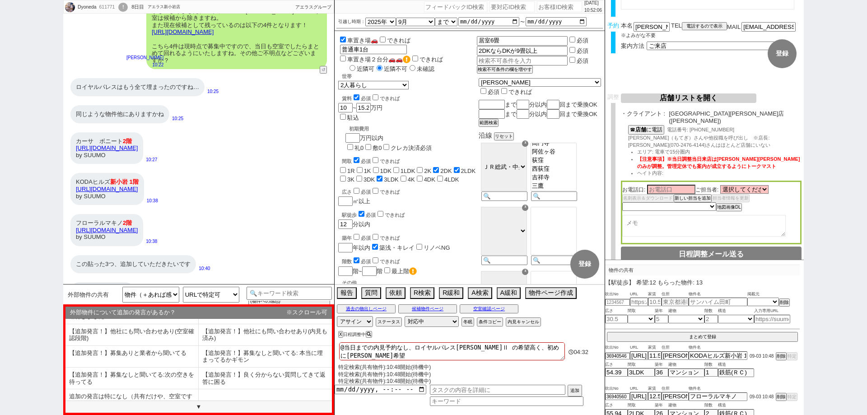
click at [0, 244] on div "Dyoneda 611771 ! 0 8日目 アエラス新小岩店 冬眠中 自社客 アエラスグループ スミカ_BPO チャット全表示 2025-08-30 とりあ…" at bounding box center [433, 207] width 867 height 415
click at [509, 306] on button "空室確認ページ" at bounding box center [489, 308] width 59 height 7
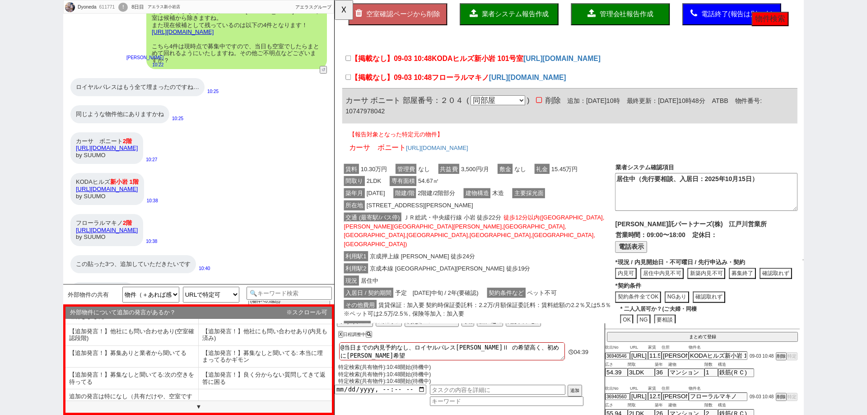
click div "現況 居住中"
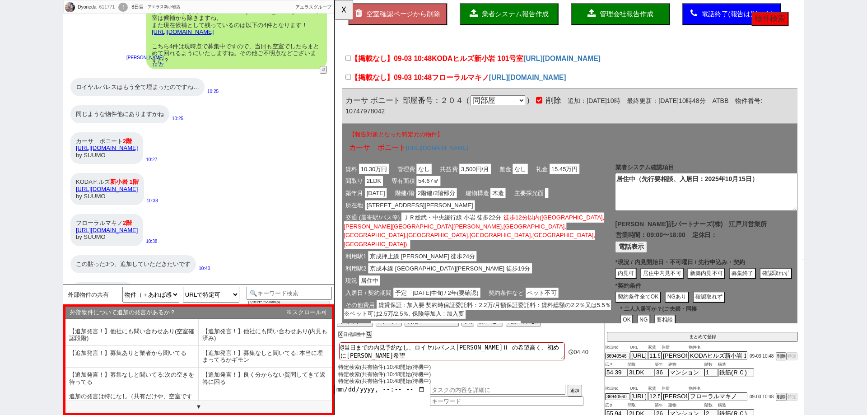
click at [546, 16] on span "業者システム報告作成" at bounding box center [528, 15] width 72 height 8
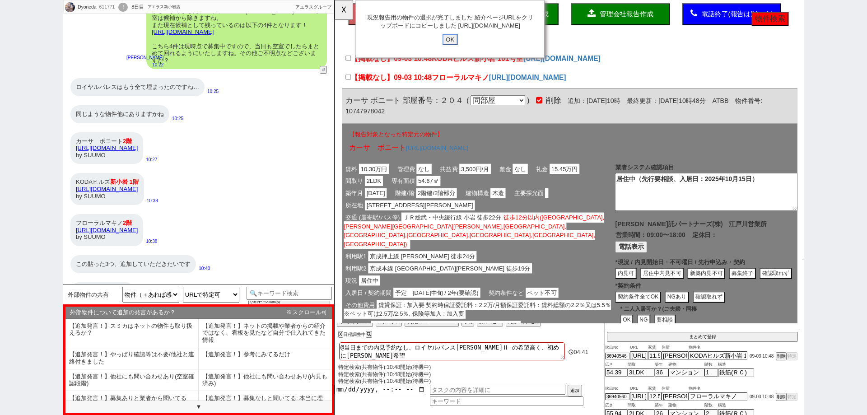
click at [452, 48] on input "OK" at bounding box center [458, 43] width 16 height 12
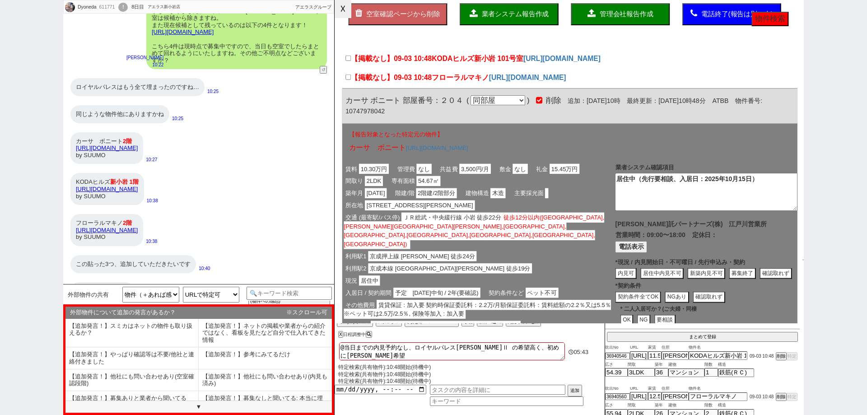
click at [343, 7] on button "☓" at bounding box center [342, 9] width 17 height 18
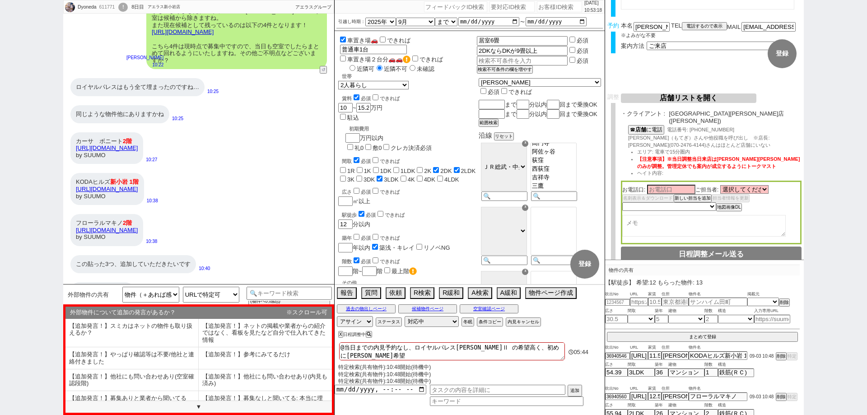
scroll to position [1379, 0]
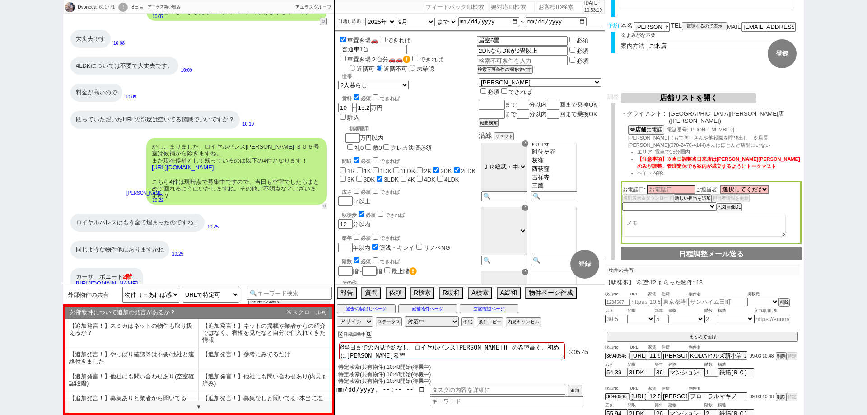
click at [325, 203] on button "↺" at bounding box center [323, 206] width 5 height 6
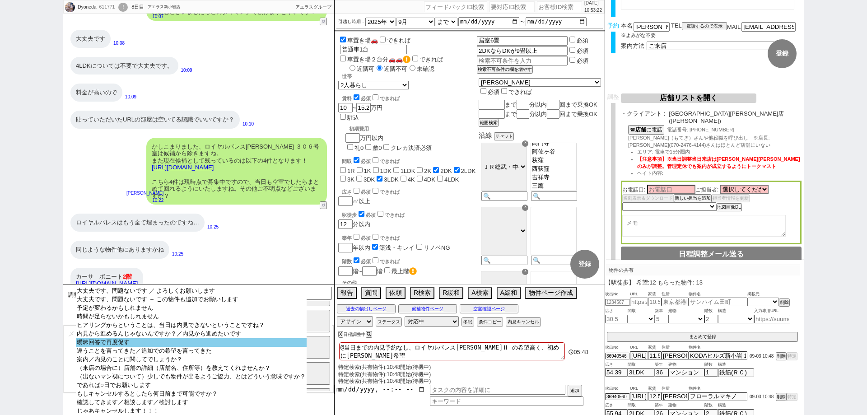
click at [226, 348] on option "曖昧回答で再度促す" at bounding box center [191, 351] width 231 height 9
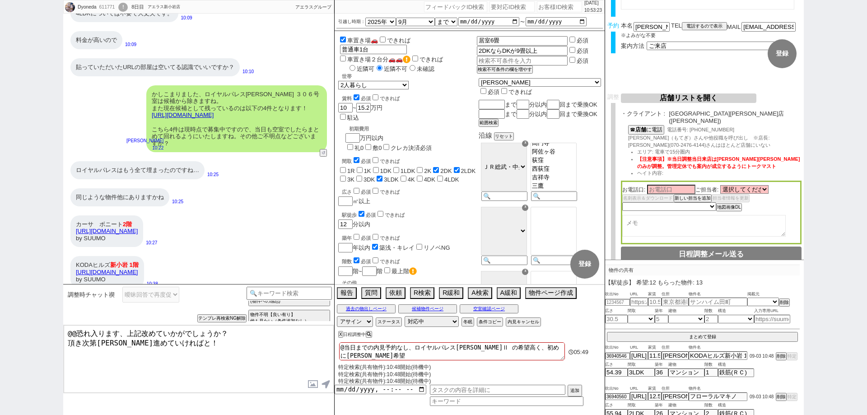
scroll to position [1514, 0]
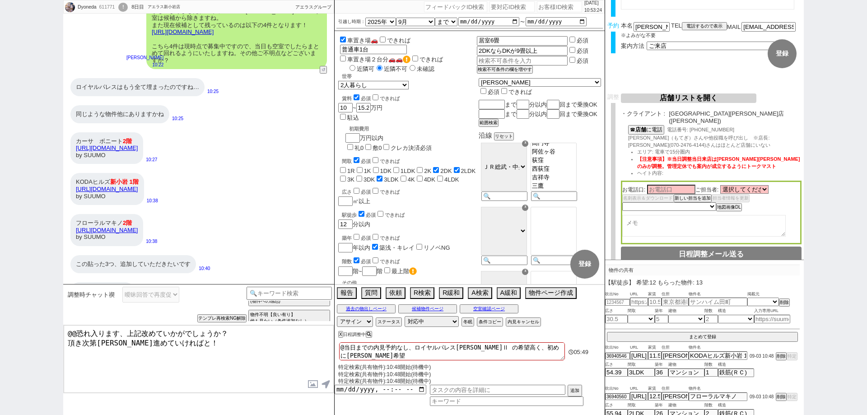
drag, startPoint x: 191, startPoint y: 350, endPoint x: 50, endPoint y: 342, distance: 141.5
click at [50, 342] on div "Dyoneda 611771 ! 0 8日目 アエラス新小岩店 冬眠中 自社客 アエラスグループ スミカ_BPO チャット全表示 2025-08-30 とりあ…" at bounding box center [433, 207] width 867 height 415
drag, startPoint x: 218, startPoint y: 334, endPoint x: 0, endPoint y: 330, distance: 218.5
click at [0, 330] on div "Dyoneda 611771 ! 0 8日目 アエラス新小岩店 冬眠中 自社客 アエラスグループ スミカ_BPO チャット全表示 2025-08-30 とりあ…" at bounding box center [433, 207] width 867 height 415
click at [481, 306] on button "空室確認ページ" at bounding box center [489, 308] width 59 height 7
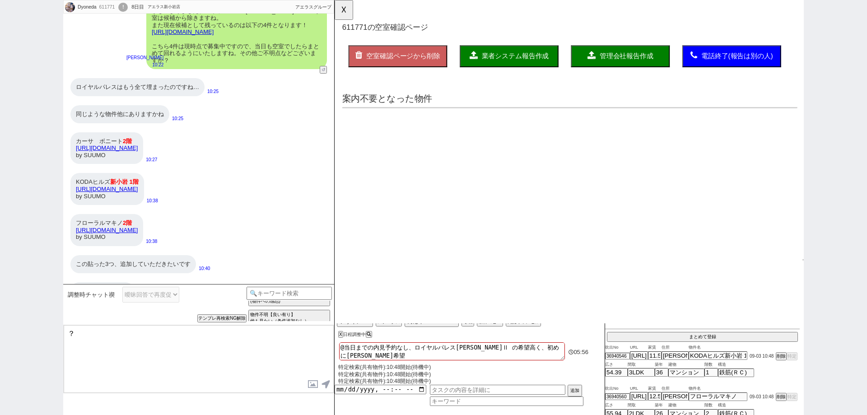
scroll to position [0, 0]
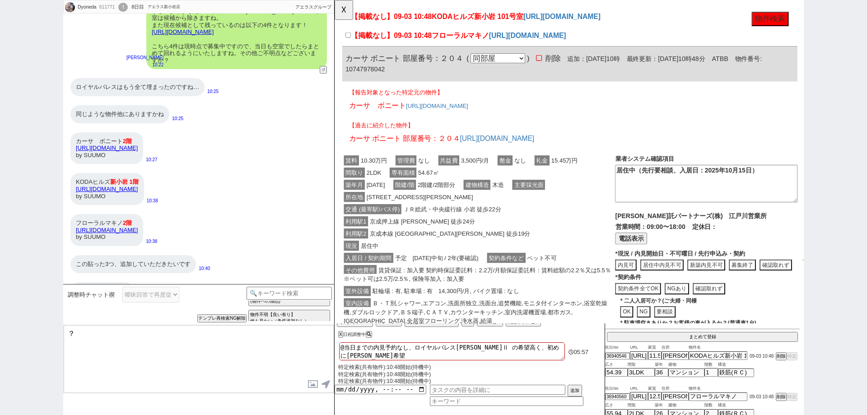
click div "その他費用 賃貸保証 : 加入要 契約時保証委託料：2.2万/月額保証委託料：賃料総額の2.2％又は5.5％ ※ペット可は2.5万/2.5％, 保険等加入 :…"
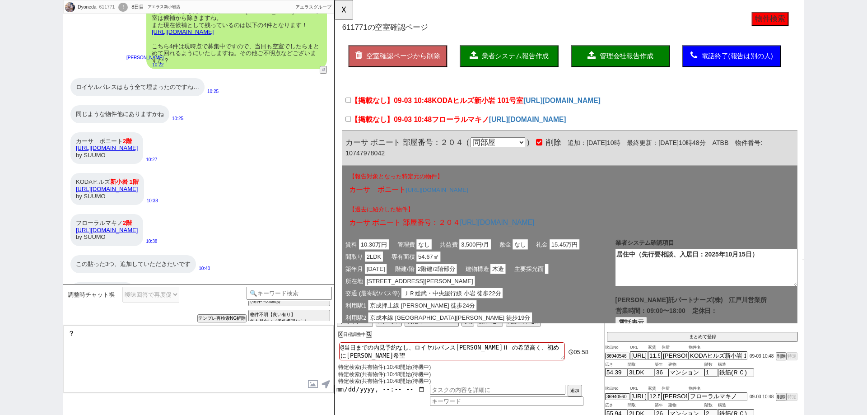
click at [512, 67] on button "業者システム報告作成" at bounding box center [522, 60] width 106 height 23
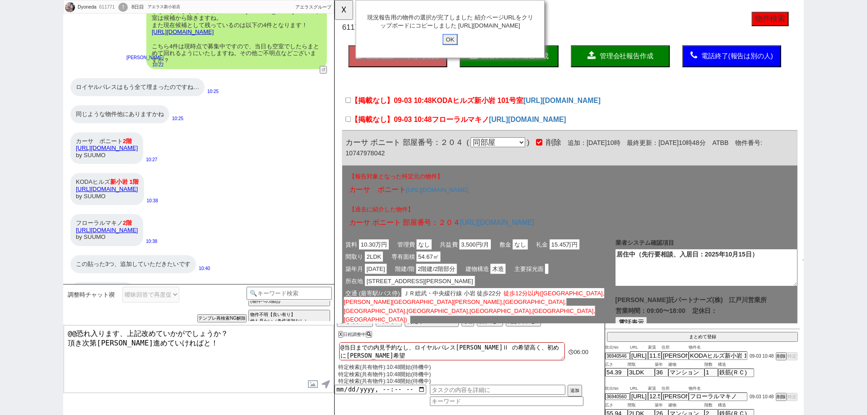
click at [460, 48] on input "OK" at bounding box center [458, 43] width 16 height 12
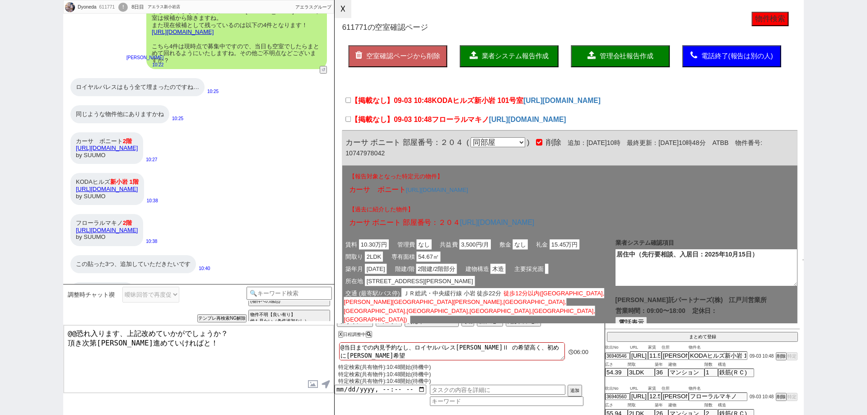
click at [344, 18] on button "☓" at bounding box center [342, 9] width 17 height 18
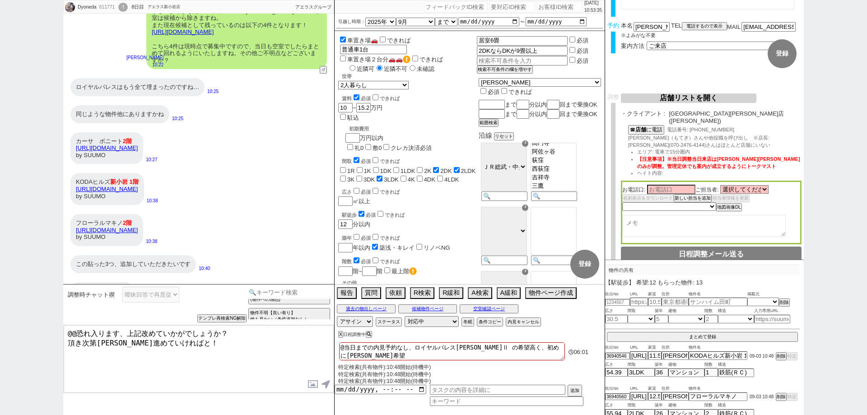
click at [313, 292] on input at bounding box center [288, 292] width 85 height 11
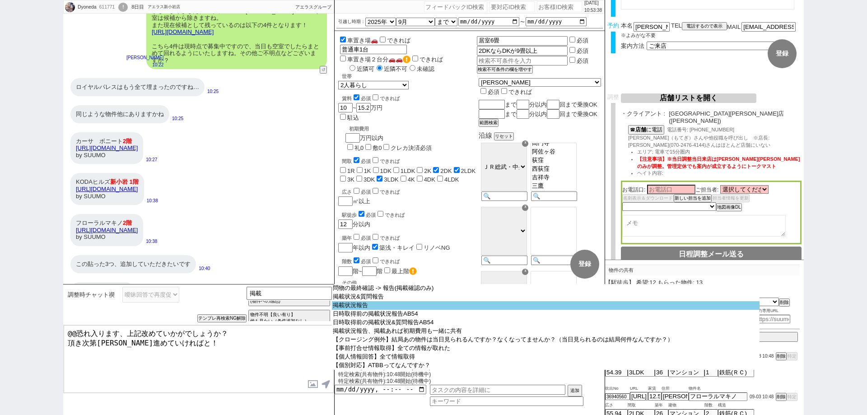
click at [347, 306] on option "掲載状況報告" at bounding box center [545, 305] width 427 height 9
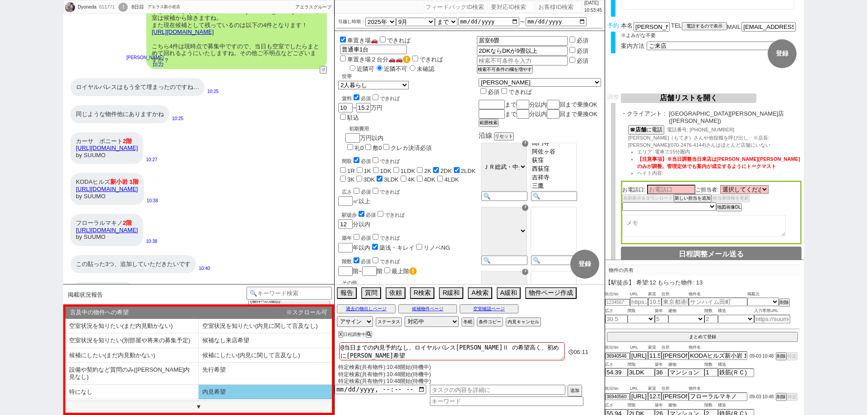
click at [199, 399] on li "内見希望" at bounding box center [131, 406] width 133 height 15
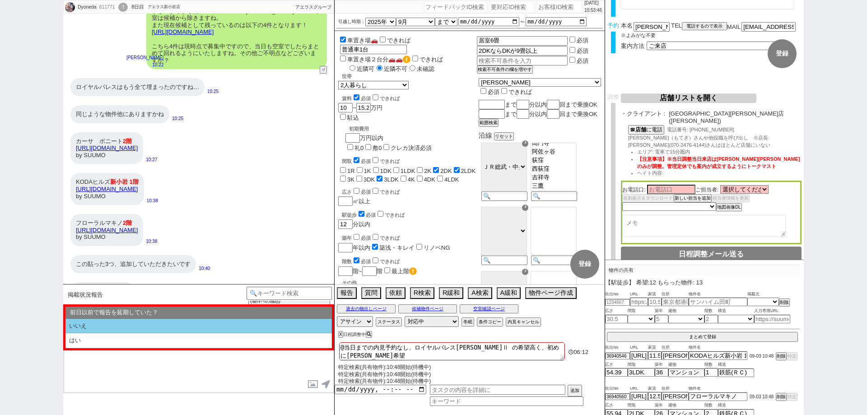
click at [200, 327] on li "いいえ" at bounding box center [198, 326] width 266 height 15
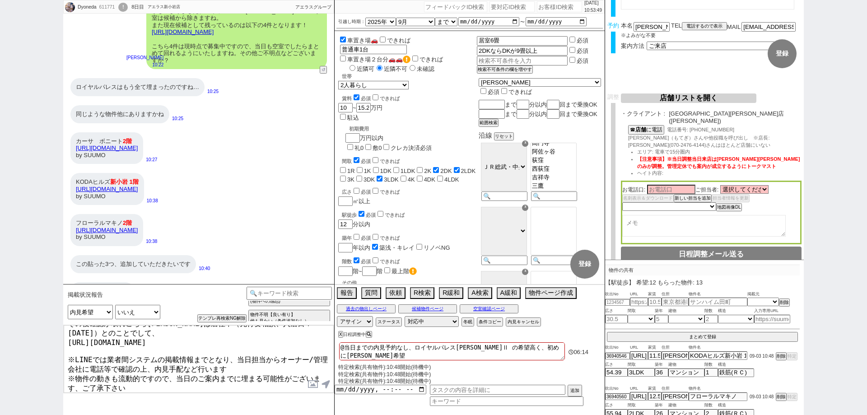
scroll to position [13, 0]
click at [518, 309] on div "過去の物出しページ 候補物件ページ 空室確認ページ" at bounding box center [469, 309] width 270 height 12
click at [509, 305] on button "空室確認ページ" at bounding box center [489, 308] width 59 height 7
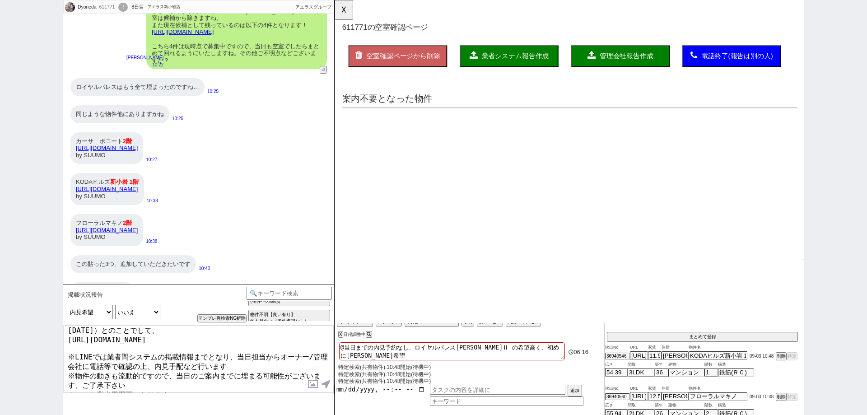
scroll to position [0, 0]
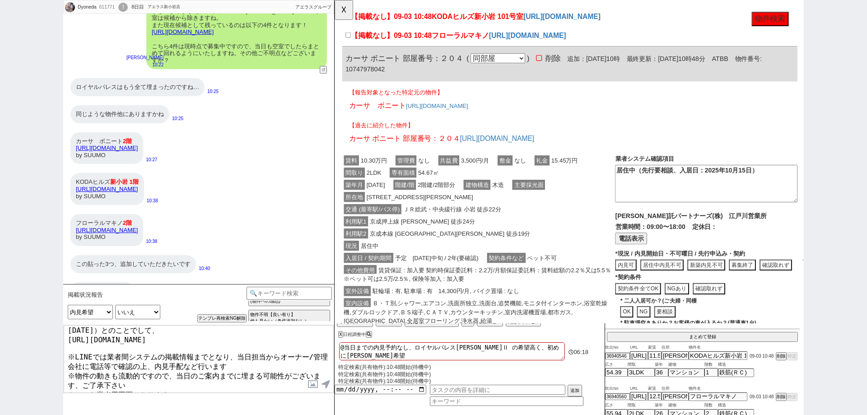
click at [540, 272] on span "契約条件など" at bounding box center [519, 277] width 42 height 11
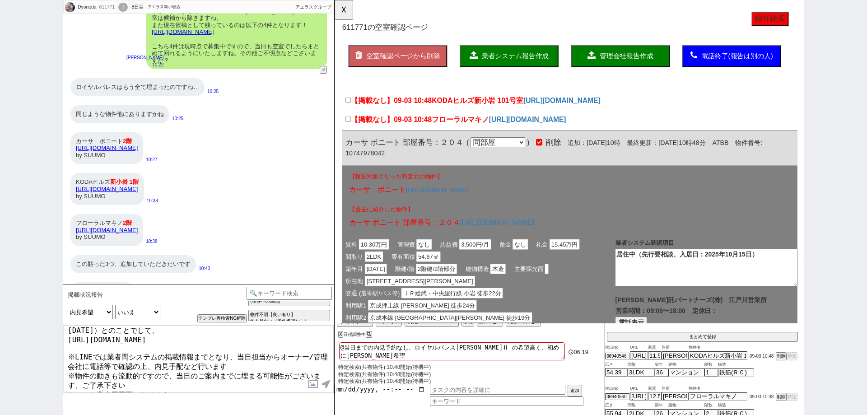
click at [481, 125] on span "フローラルマキノ" at bounding box center [469, 128] width 61 height 9
click at [352, 125] on input "【掲載なし】09-03 10:48 フローラルマキノ" at bounding box center [349, 128] width 6 height 6
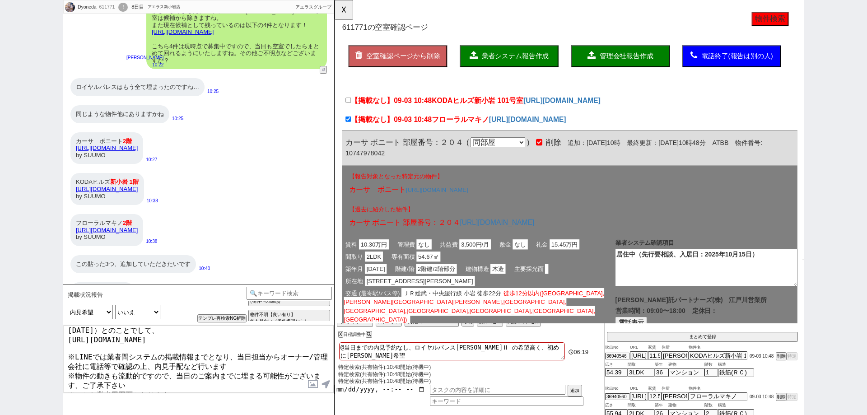
drag, startPoint x: 482, startPoint y: 105, endPoint x: 511, endPoint y: 92, distance: 32.5
click at [484, 103] on label "【掲載なし】09-03 10:48 KODAヒルズ新小岩 101号室" at bounding box center [441, 108] width 191 height 11
click at [352, 105] on input "【掲載なし】09-03 10:48 KODAヒルズ新小岩 101号室" at bounding box center [349, 108] width 6 height 6
click at [541, 52] on button "業者システム報告作成" at bounding box center [522, 60] width 106 height 23
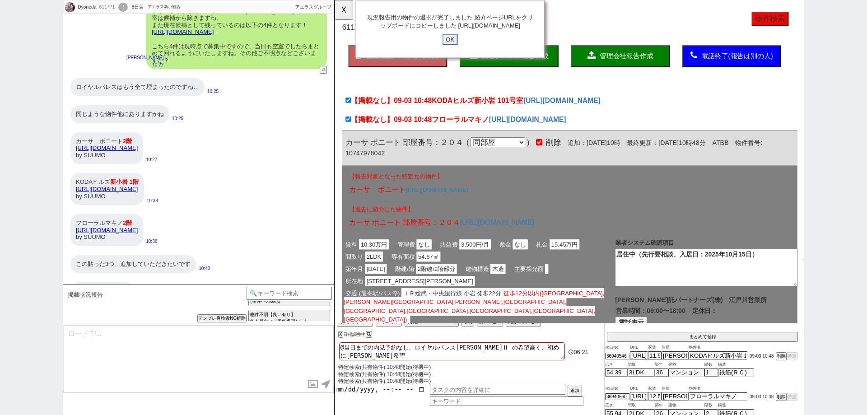
click at [458, 48] on input "OK" at bounding box center [458, 43] width 16 height 12
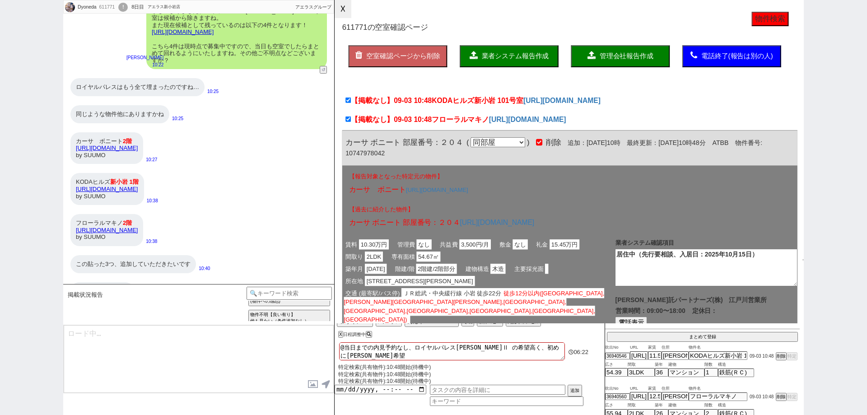
click at [344, 12] on button "☓" at bounding box center [342, 9] width 17 height 18
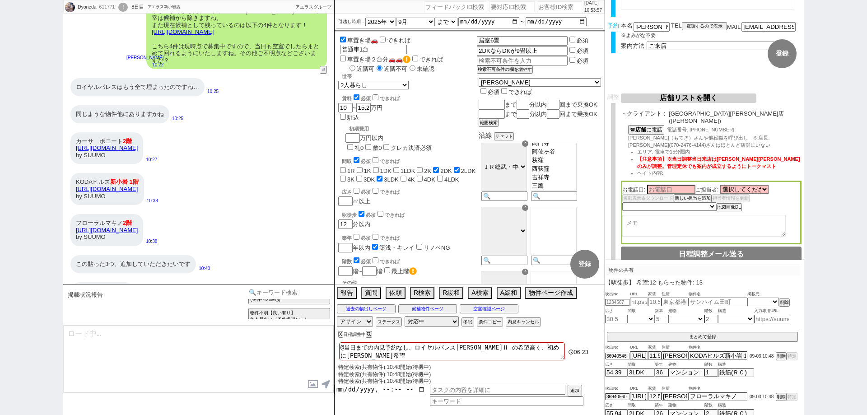
click at [290, 293] on input at bounding box center [288, 292] width 85 height 11
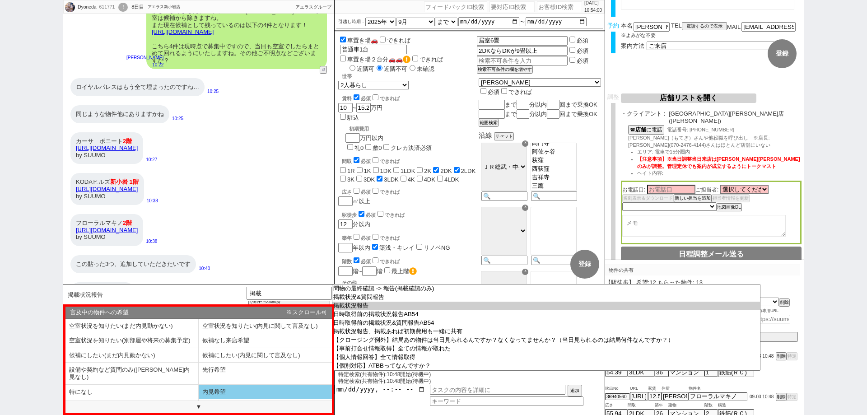
click at [199, 399] on li "内見希望" at bounding box center [131, 406] width 133 height 15
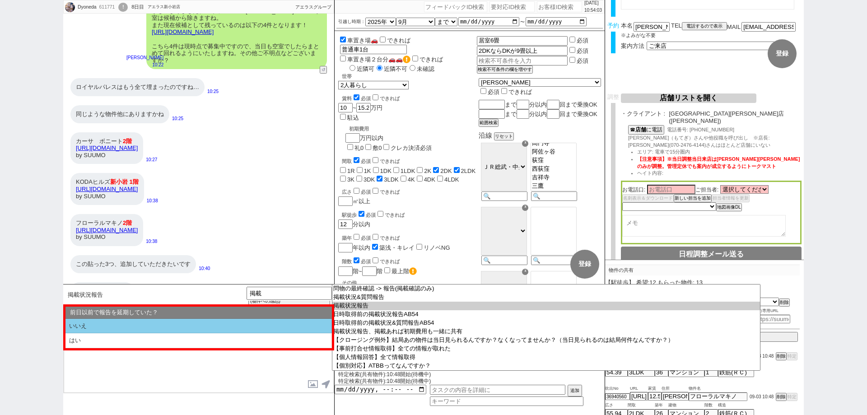
click at [164, 327] on li "いいえ" at bounding box center [198, 326] width 266 height 15
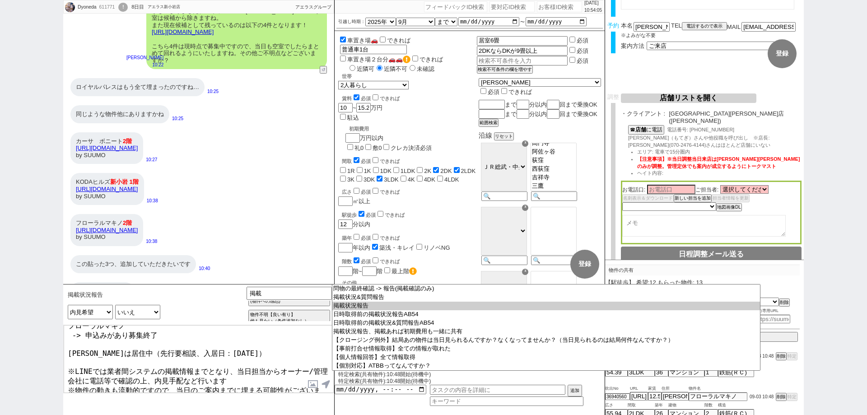
scroll to position [63, 0]
drag, startPoint x: 219, startPoint y: 388, endPoint x: 223, endPoint y: 372, distance: 16.2
click at [223, 372] on textarea "お待たせしております、 見てまいりましてお問い合わせの件は以下となっておりまして、 https://tools.sumika.live/pages/3xdw9…" at bounding box center [199, 359] width 270 height 68
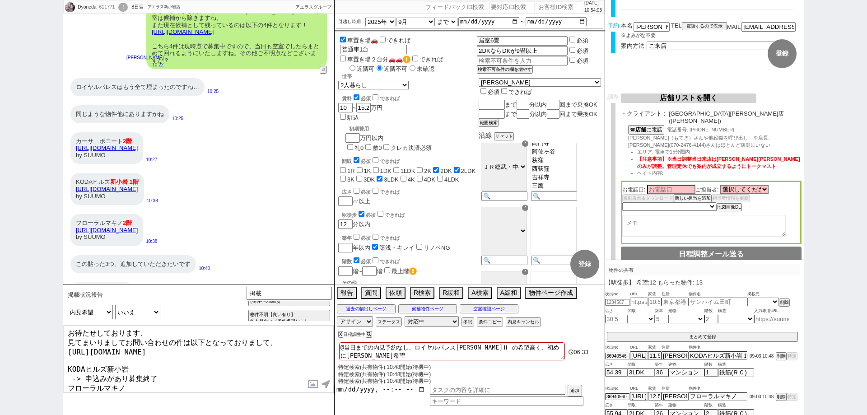
scroll to position [0, 0]
drag, startPoint x: 220, startPoint y: 328, endPoint x: 0, endPoint y: 274, distance: 226.4
click at [0, 274] on div "Dyoneda 611771 ! 0 8日目 アエラス新小岩店 冬眠中 自社客 アエラスグループ スミカ_BPO チャット全表示 2025-08-30 とりあ…" at bounding box center [433, 207] width 867 height 415
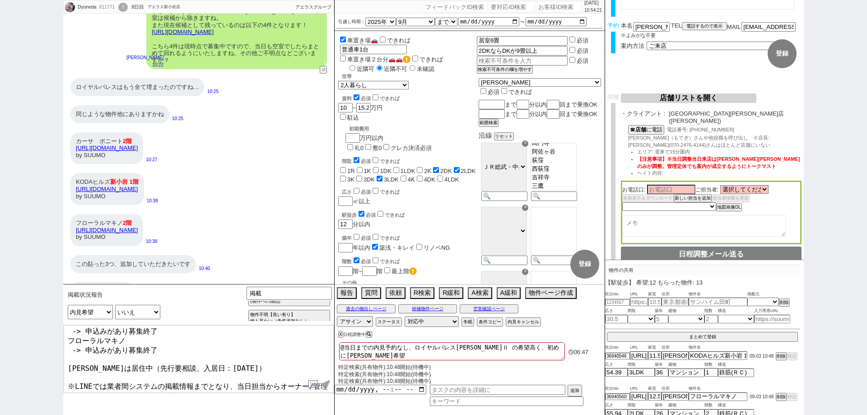
scroll to position [49, 0]
click at [195, 386] on textarea "共有ありがとうございます。 取り急ぎ見てまいりましてお問い合わせの件は以下となっておりまして、 https://tools.sumika.live/pages…" at bounding box center [199, 359] width 270 height 68
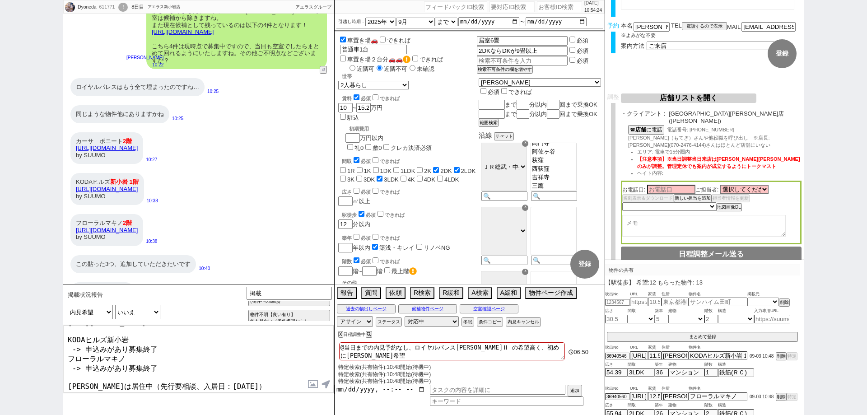
scroll to position [45, 0]
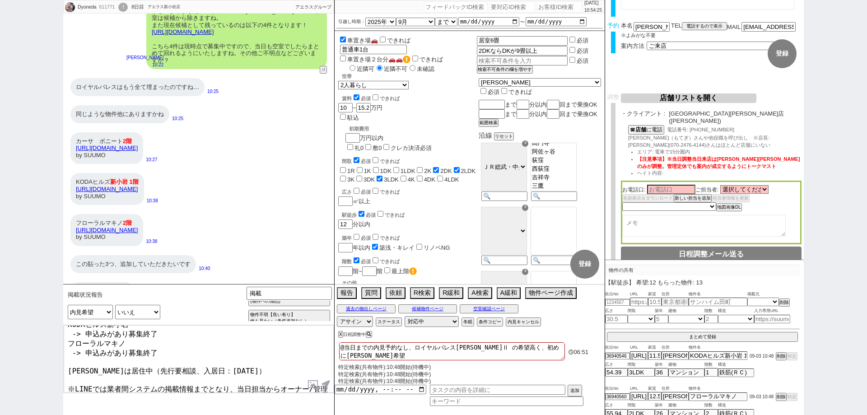
drag, startPoint x: 119, startPoint y: 352, endPoint x: 60, endPoint y: 358, distance: 59.0
click at [60, 358] on div "Dyoneda 611771 ! 0 8日目 アエラス新小岩店 冬眠中 自社客 アエラスグループ スミカ_BPO チャット全表示 2025-08-30 とりあ…" at bounding box center [433, 207] width 867 height 415
click at [104, 362] on textarea "共有ありがとうございます。 取り急ぎ見てまいりましてお問い合わせの件は以下となっておりまして、 https://tools.sumika.live/pages…" at bounding box center [199, 359] width 270 height 68
drag, startPoint x: 112, startPoint y: 351, endPoint x: 68, endPoint y: 351, distance: 44.7
click at [68, 351] on textarea "共有ありがとうございます。 取り急ぎ見てまいりましてお問い合わせの件は以下となっておりまして、 https://tools.sumika.live/pages…" at bounding box center [199, 359] width 270 height 68
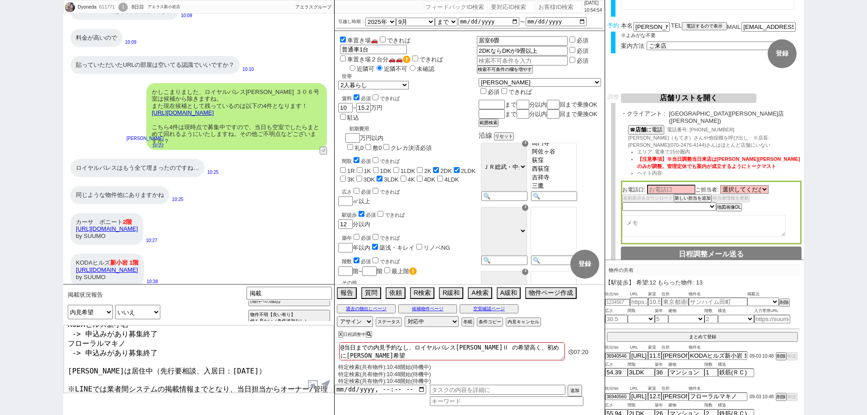
scroll to position [1514, 0]
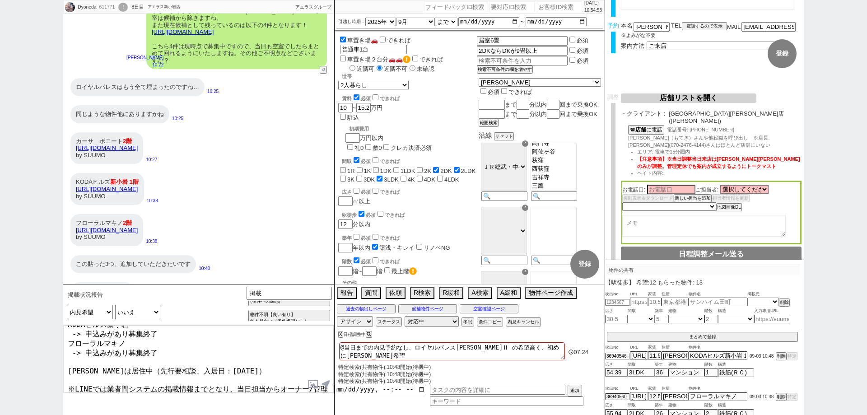
click at [234, 388] on textarea "共有ありがとうございます。 取り急ぎ見てまいりましてお問い合わせの件は以下となっておりまして、 https://tools.sumika.live/pages…" at bounding box center [199, 359] width 270 height 68
click at [112, 354] on textarea "共有ありがとうございます。 取り急ぎ見てまいりましてお問い合わせの件は以下となっておりまして、 https://tools.sumika.live/pages…" at bounding box center [199, 359] width 270 height 68
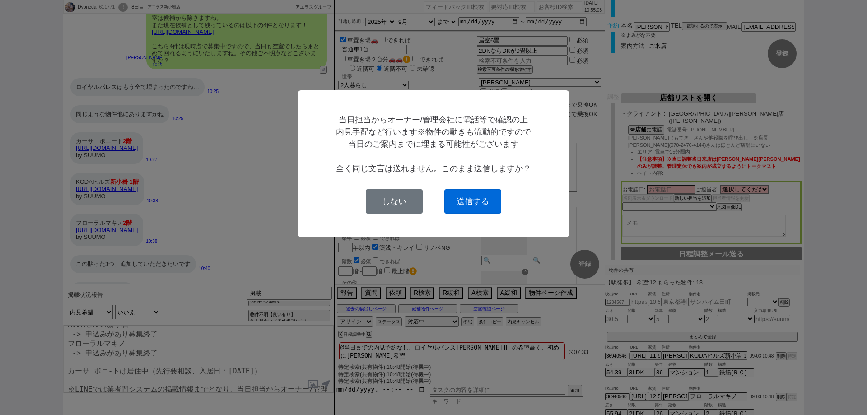
click at [487, 200] on button "送信する" at bounding box center [472, 201] width 57 height 24
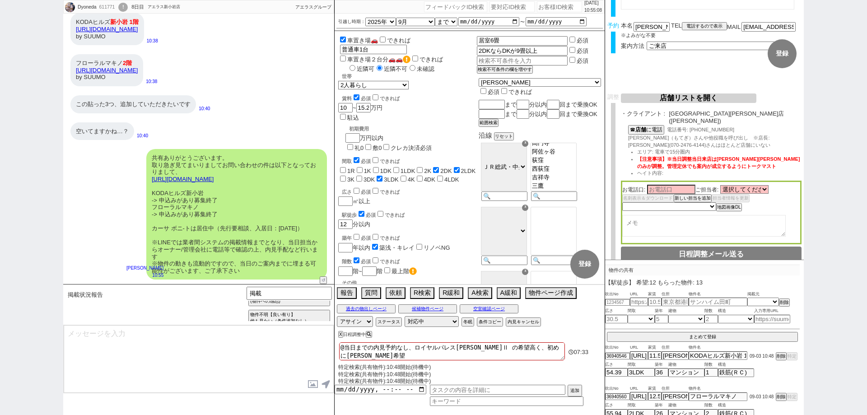
scroll to position [1386, 0]
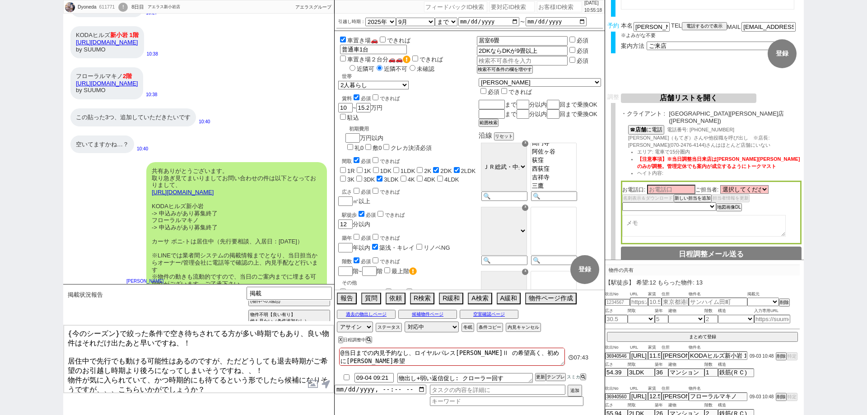
drag, startPoint x: 179, startPoint y: 341, endPoint x: 53, endPoint y: 326, distance: 126.8
click at [53, 326] on div "Dyoneda 611771 ! 0 8日目 アエラス新小岩店 冬眠中 自社客 アエラスグループ スミカ_BPO チャット全表示 2025-09-01 失礼し…" at bounding box center [433, 207] width 867 height 415
paste textarea "カーサ ボニートは埋まっておらず何よりでした、！"
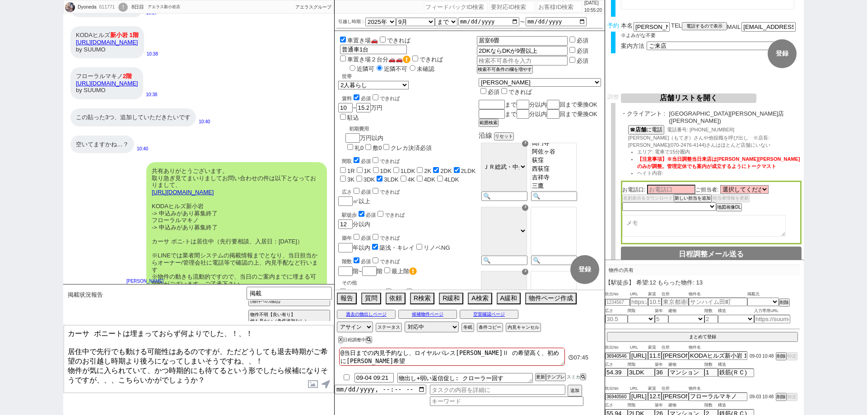
drag, startPoint x: 243, startPoint y: 335, endPoint x: 234, endPoint y: 331, distance: 9.9
click at [234, 331] on textarea "カーサ ボニートは埋まっておらず何よりでした、！、！ 居住中で先行でも動ける可能性はあるのですが、ただどうしても退去時期がご希望のお引越し時期より後ろになって…" at bounding box center [199, 359] width 270 height 68
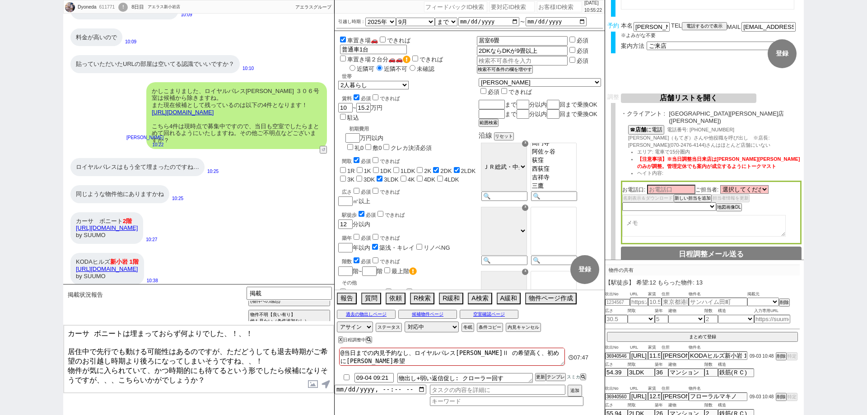
scroll to position [1115, 0]
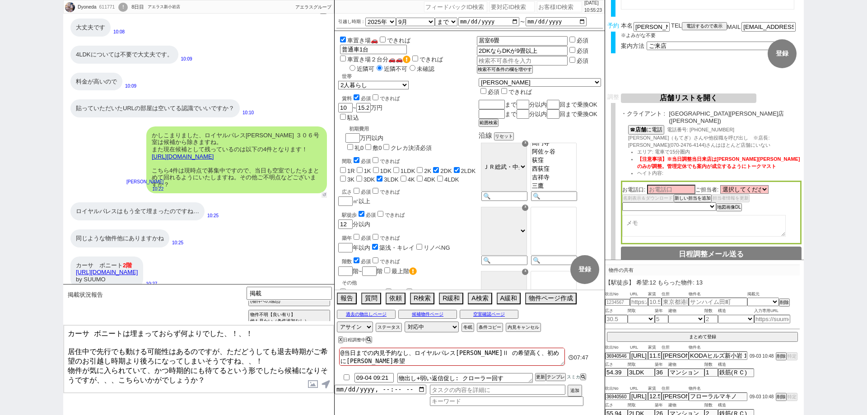
click at [322, 192] on button "↺" at bounding box center [323, 195] width 5 height 6
click at [162, 296] on select "中カテゴリを選択 大丈夫です、問題ないです ／ よろしくお願いします 大丈夫です、問題ないです ＋ この物件も追加でお願いします 予定が変わるかもしれません …" at bounding box center [150, 295] width 57 height 16
click at [122, 287] on select "中カテゴリを選択 大丈夫です、問題ないです ／ よろしくお願いします 大丈夫です、問題ないです ＋ この物件も追加でお願いします 予定が変わるかもしれません …" at bounding box center [150, 295] width 57 height 16
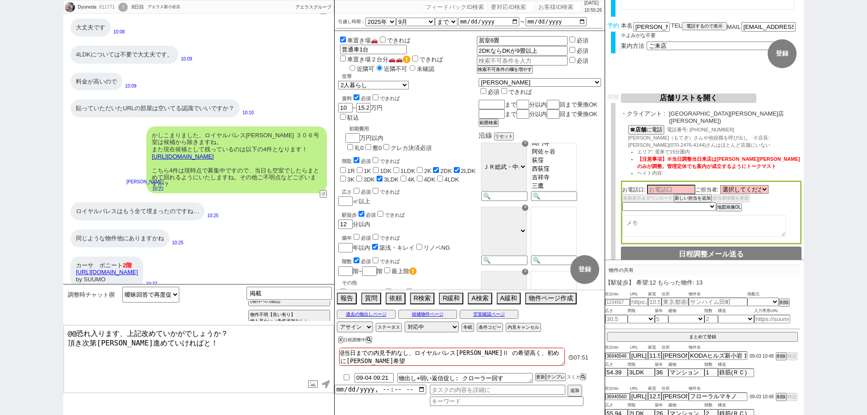
drag, startPoint x: 170, startPoint y: 338, endPoint x: 32, endPoint y: 302, distance: 142.4
click at [32, 302] on div "Dyoneda 611771 ! 0 8日目 アエラス新小岩店 冬眠中 自社客 アエラスグループ スミカ_BPO チャット全表示 2025-09-01 失礼し…" at bounding box center [433, 207] width 867 height 415
paste textarea "カーサ ボニートは埋まっておらず何よりでした、！"
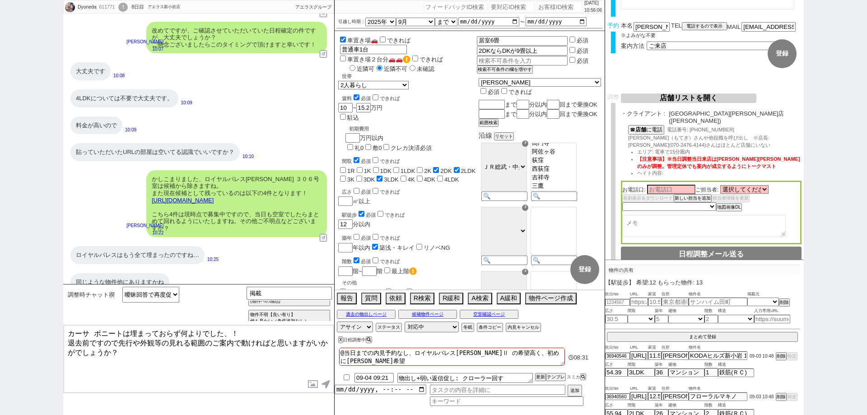
scroll to position [1025, 0]
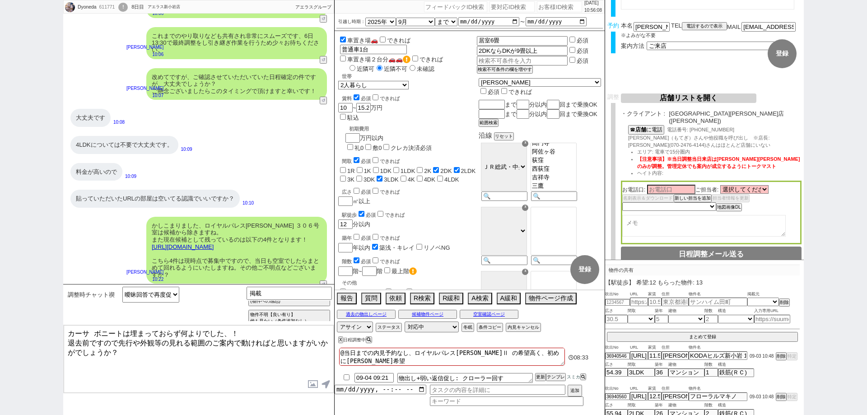
click at [236, 377] on textarea "カーサ ボニートは埋まっておらず何よりでした、！ 退去前ですので先行や外観等の見れる範囲のご案内で動ければと思いますがいかがでしょうか？" at bounding box center [199, 359] width 270 height 68
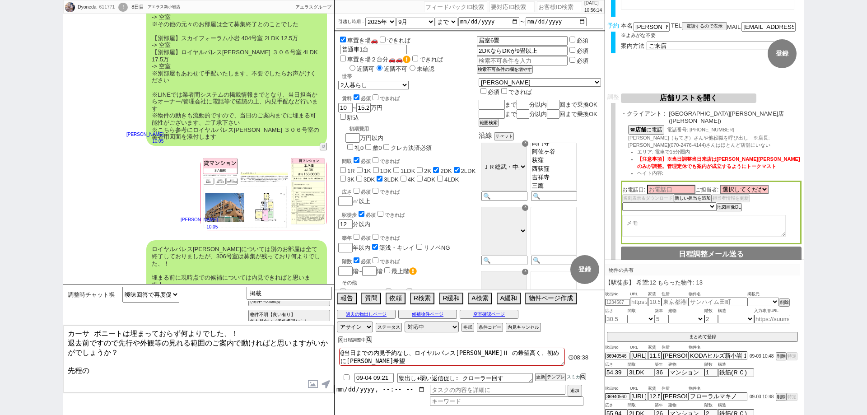
scroll to position [573, 0]
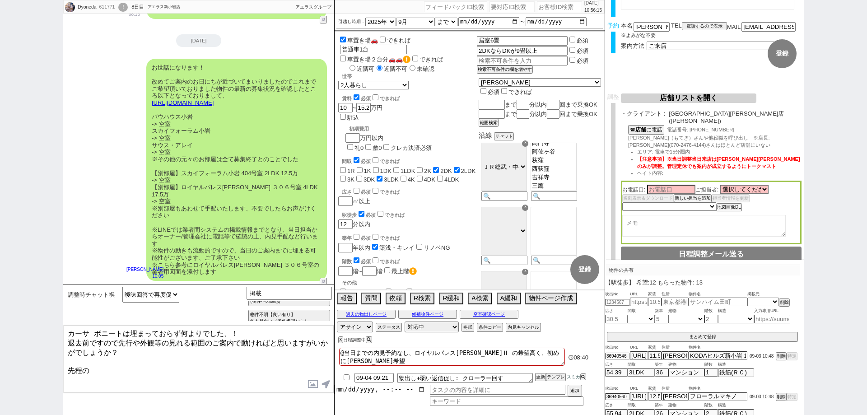
click at [191, 111] on div "お世話になります！ 改めてご案内のお日にちが近づいてまいりましたのでこれまでご希望頂いておりました物件の最新の募集状況を確認したところ以下となっておりまして、…" at bounding box center [236, 170] width 181 height 222
drag, startPoint x: 191, startPoint y: 111, endPoint x: 151, endPoint y: 107, distance: 40.4
click at [151, 107] on div "お世話になります！ 改めてご案内のお日にちが近づいてまいりましたのでこれまでご希望頂いておりました物件の最新の募集状況を確認したところ以下となっておりまして、…" at bounding box center [236, 170] width 181 height 222
copy div "バウハウス小岩"
click at [202, 114] on div "お世話になります！ 改めてご案内のお日にちが近づいてまいりましたのでこれまでご希望頂いておりました物件の最新の募集状況を確認したところ以下となっておりまして、…" at bounding box center [236, 170] width 181 height 222
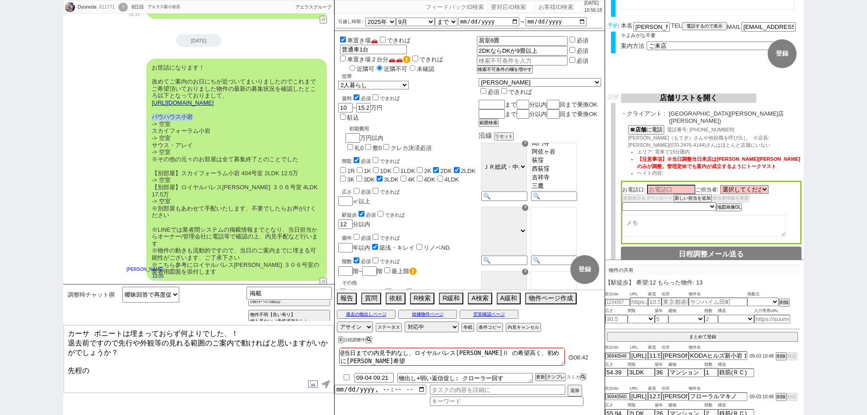
drag, startPoint x: 201, startPoint y: 107, endPoint x: 151, endPoint y: 107, distance: 50.1
click at [151, 107] on div "お世話になります！ 改めてご案内のお日にちが近づいてまいりましたのでこれまでご希望頂いておりました物件の最新の募集状況を確認したところ以下となっておりまして、…" at bounding box center [236, 170] width 181 height 222
copy div "バウハウス小岩"
click at [135, 368] on textarea "カーサ ボニートは埋まっておらず何よりでした、！ 退去前ですので先行や外観等の見れる範囲のご案内で動ければと思いますがいかがでしょうか？ 先程の" at bounding box center [199, 359] width 270 height 68
paste textarea "バウハウス小岩"
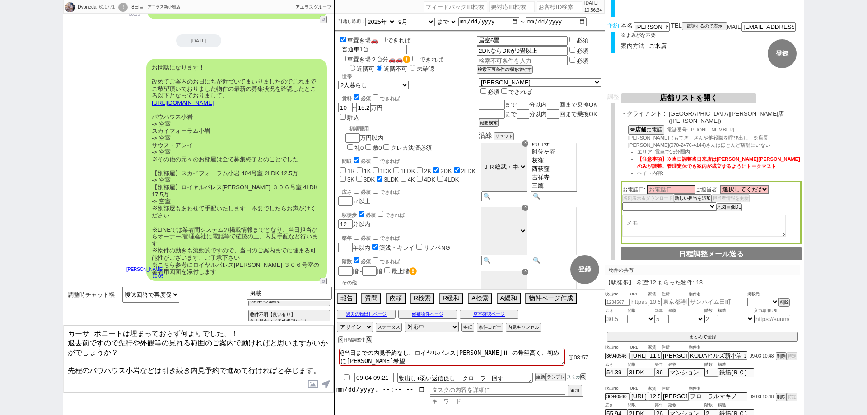
click at [116, 328] on textarea "カーサ ボニートは埋まっておらず何よりでした、！ 退去前ですので先行や外観等の見れる範囲のご案内で動ければと思いますがいかがでしょうか？ 先程のバウハウス小岩…" at bounding box center [199, 359] width 270 height 68
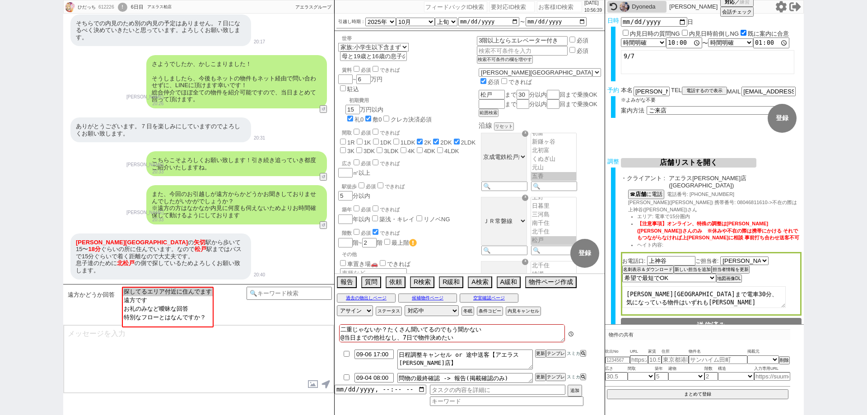
scroll to position [34, 0]
click at [650, 7] on div "Dyoneda" at bounding box center [647, 6] width 32 height 7
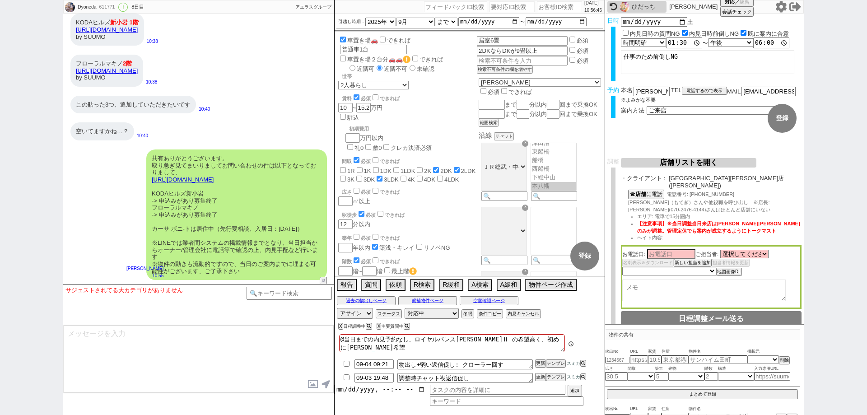
scroll to position [61, 0]
click at [650, 7] on div "ひだっち" at bounding box center [647, 6] width 32 height 7
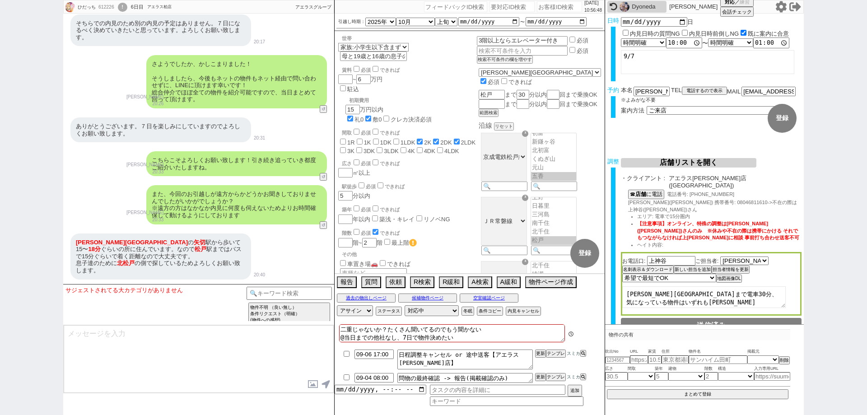
scroll to position [34, 0]
click at [320, 227] on div "また、今回のお引越しが遠方からかどうかお聞きしておりませんでしたがいかがでしょうか？ ※遠方の方はなかなか内見に何度も伺えないためよりお時間確保して動けるよう…" at bounding box center [198, 205] width 271 height 48
click at [325, 225] on button "↺" at bounding box center [323, 226] width 5 height 6
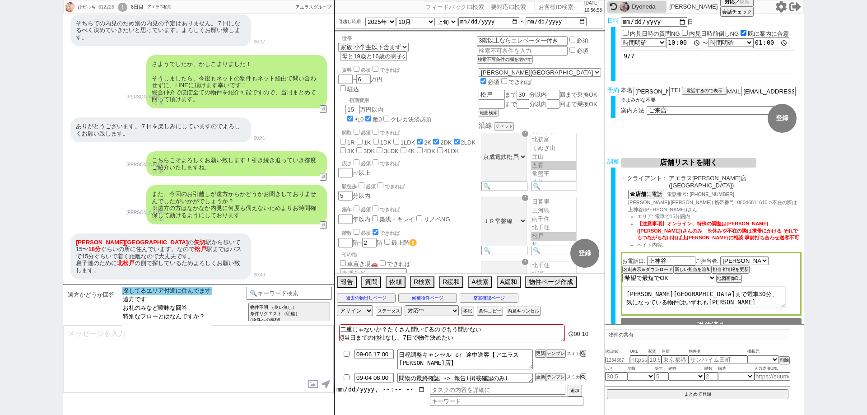
click at [204, 295] on option "探してるエリア付近に住んでます" at bounding box center [167, 299] width 90 height 9
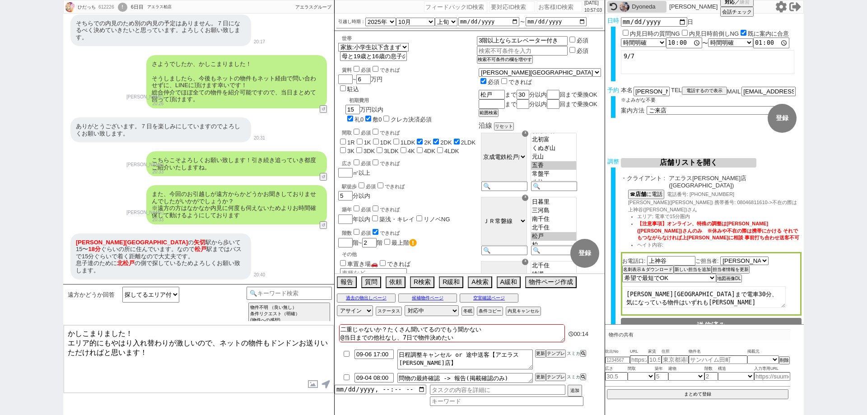
click at [216, 355] on textarea "かしこまりました！ エリア的にもやはり入れ替わりが激しいので、ネットの物件もドンドンお送りいただければと思います！" at bounding box center [199, 359] width 270 height 68
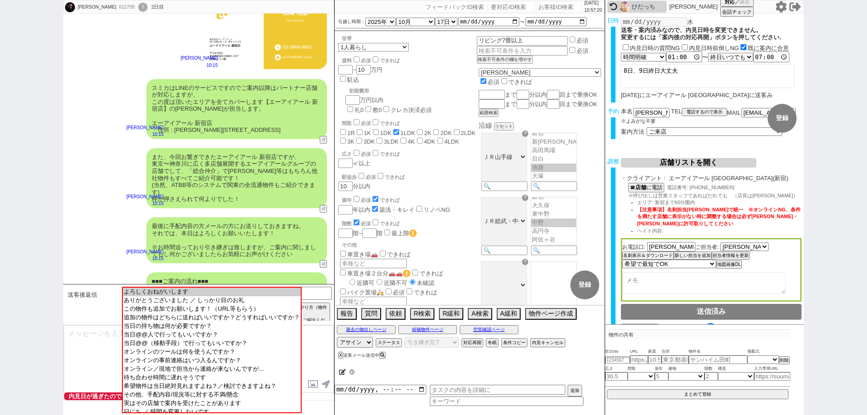
scroll to position [645, 0]
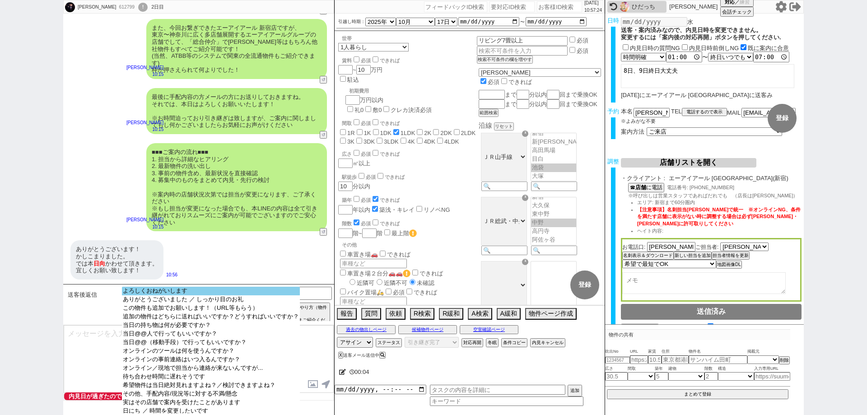
click at [262, 295] on option "よろしくおねがいします" at bounding box center [211, 299] width 178 height 9
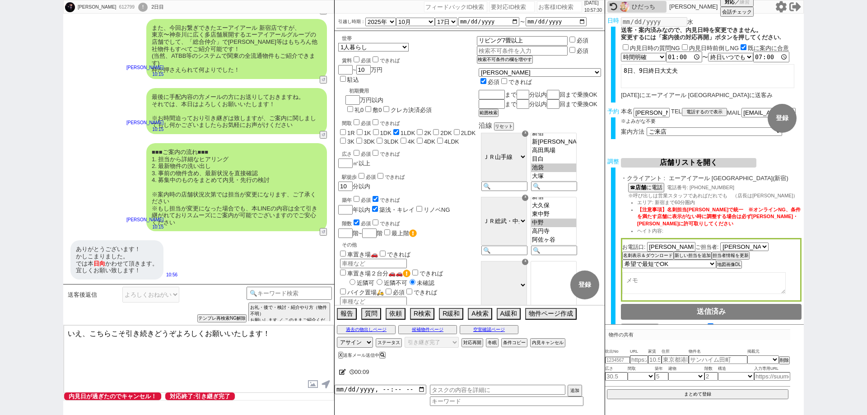
drag, startPoint x: 174, startPoint y: 333, endPoint x: 0, endPoint y: 332, distance: 174.2
click at [0, 332] on div "藤田里奈 612799 ! 0 2日目 冬眠中 自社客 スミカ スミカ_BPO チャット全表示 2025-09-03 もし別日であれば内見もできる可能性がある…" at bounding box center [433, 207] width 867 height 415
click at [296, 336] on textarea "お気をつけてお越しくださいませ、よろしくお願いいたします！" at bounding box center [199, 359] width 270 height 68
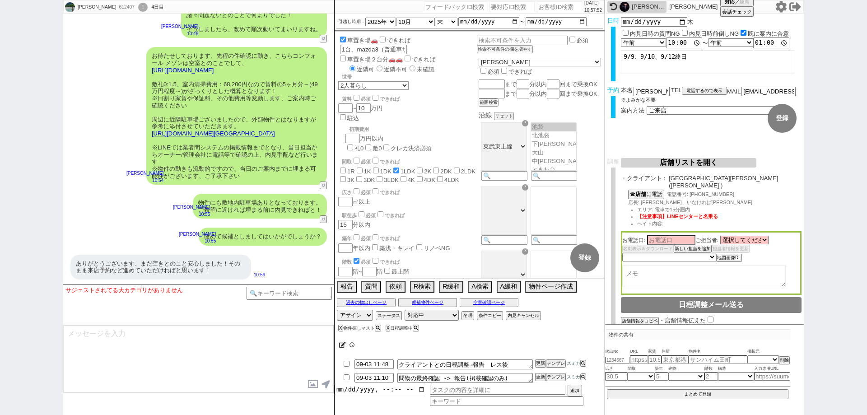
scroll to position [52, 0]
click at [646, 8] on div "藤田里奈" at bounding box center [647, 6] width 32 height 7
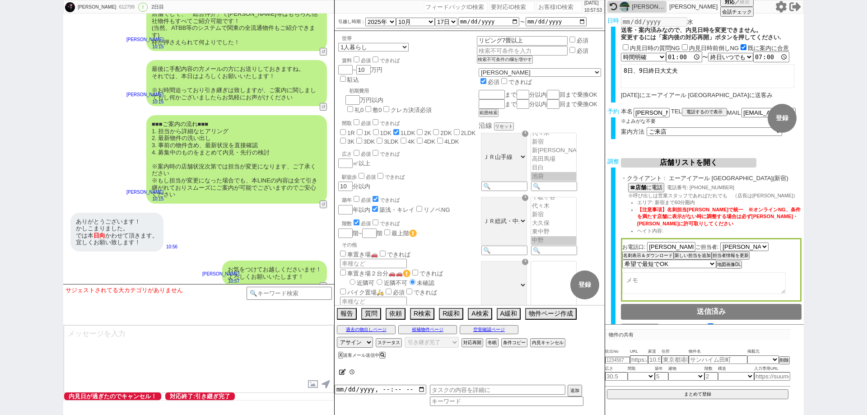
scroll to position [251, 0]
click at [263, 275] on div "お気をつけてお越しくださいませ！ よろしくお願いいたします！" at bounding box center [274, 272] width 105 height 25
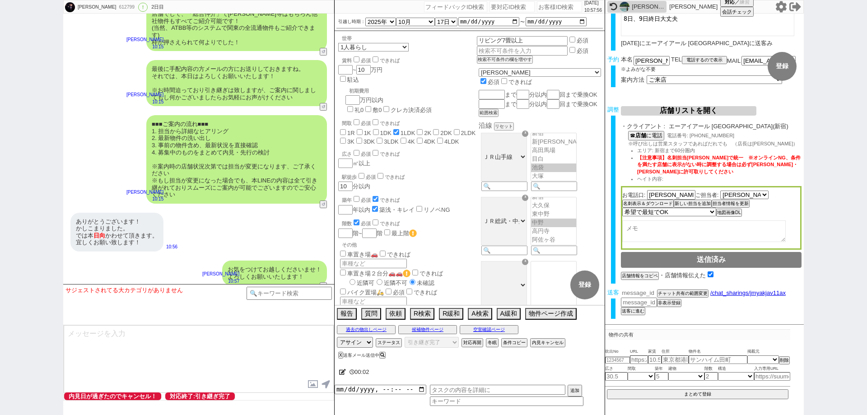
click at [646, 295] on input "number" at bounding box center [639, 293] width 36 height 8
paste input "36940791"
click at [667, 293] on button "チャット共有の範囲変更" at bounding box center [682, 294] width 50 height 6
click at [701, 307] on div "チャット共有URLを生成 チャット共有の範囲変更 /chat_sharings/jmyakjav11ax 非表示登録 送客に進む 物件候補 電話確認済み募集中…" at bounding box center [711, 301] width 181 height 27
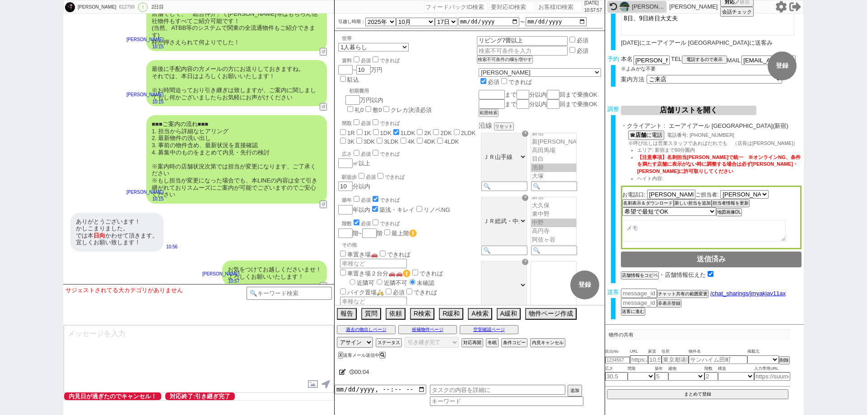
click at [651, 7] on div "堺澤 サキ" at bounding box center [647, 6] width 32 height 7
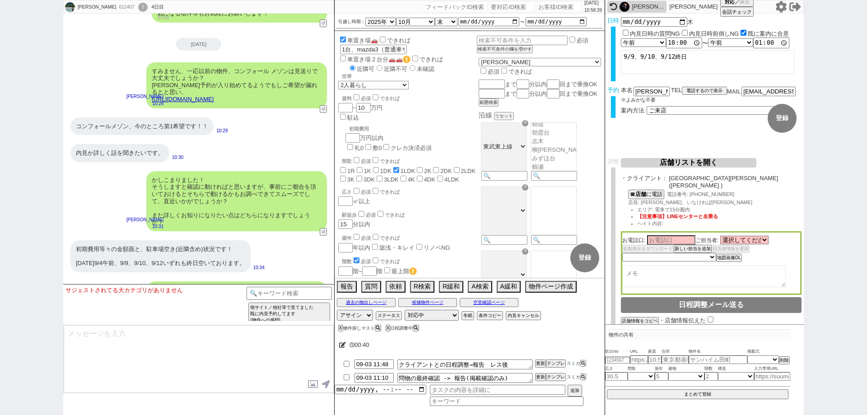
scroll to position [1975, 0]
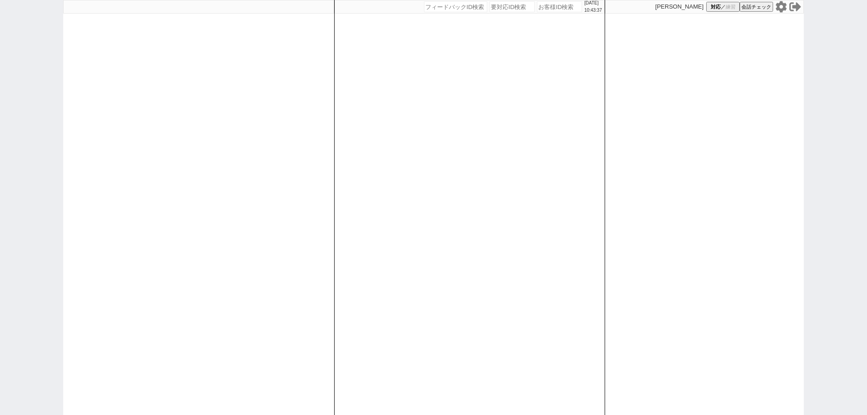
click at [556, 7] on input "number" at bounding box center [559, 6] width 45 height 11
paste input "273637"
type input "273637"
select select "2"
select select "10"
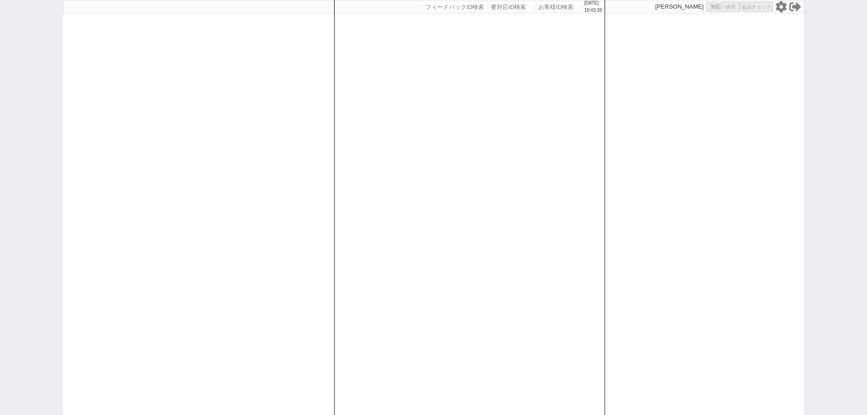
select select "10"
select select "3"
select select "5"
select select "7"
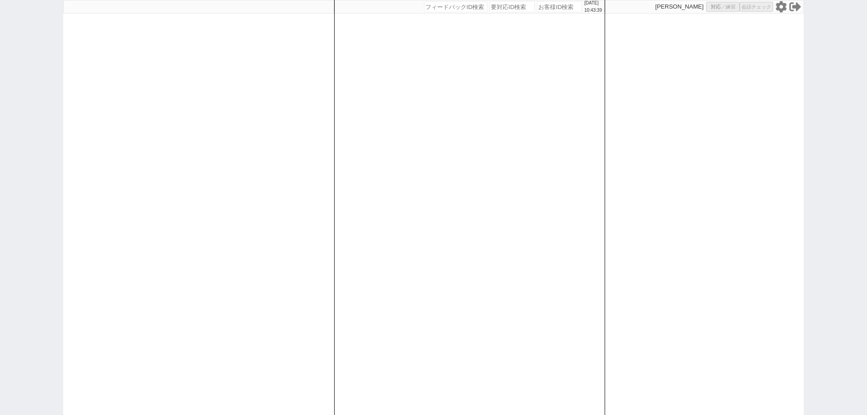
select select "7"
select select "5"
select select
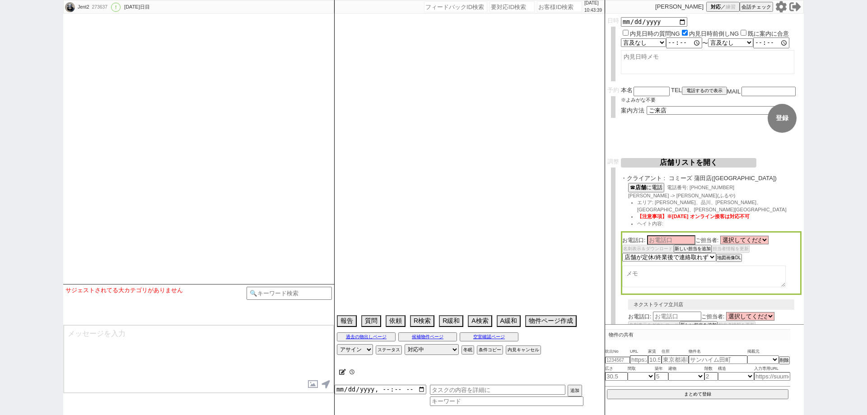
select select "2585"
select select "[DATE]"
select select "236"
select select "2144"
select select "482"
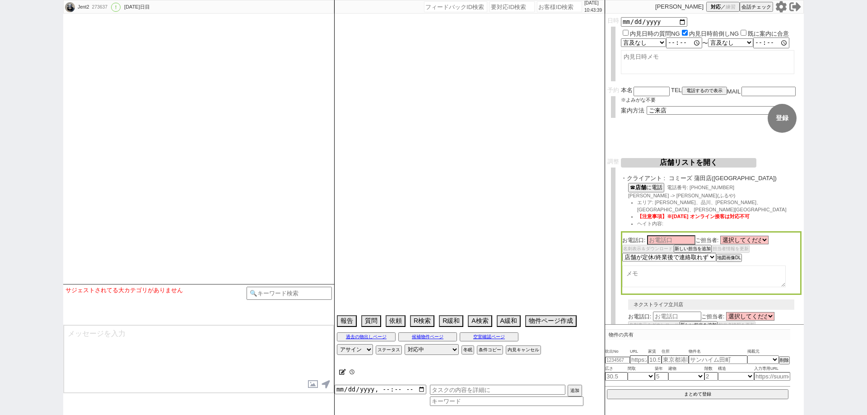
select select "477"
select select "2728"
select select "527"
select select "[DATE]"
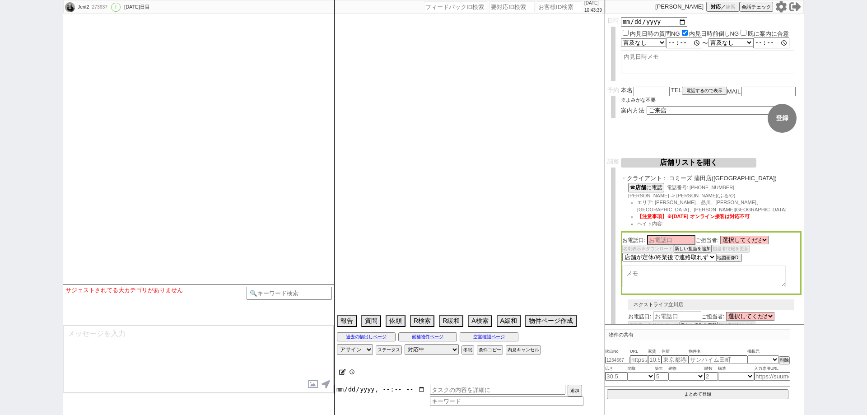
select select "441"
select select "[DATE]"
select select "1535"
select select "409"
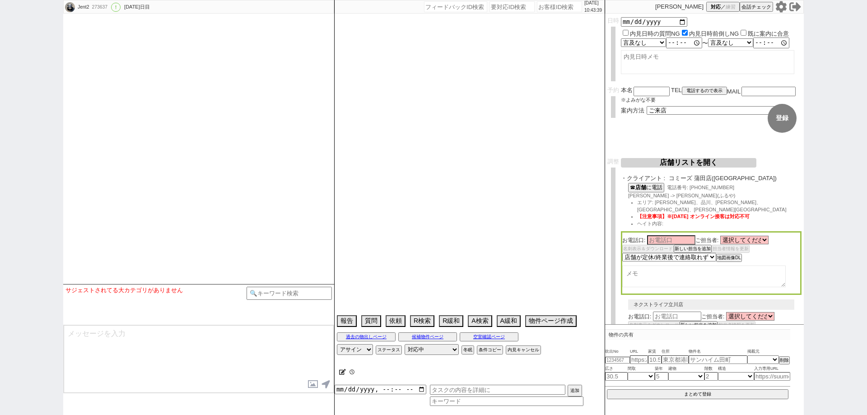
select select "2467"
select select "[DATE]"
select select "533"
select select "[DATE]"
select select "488"
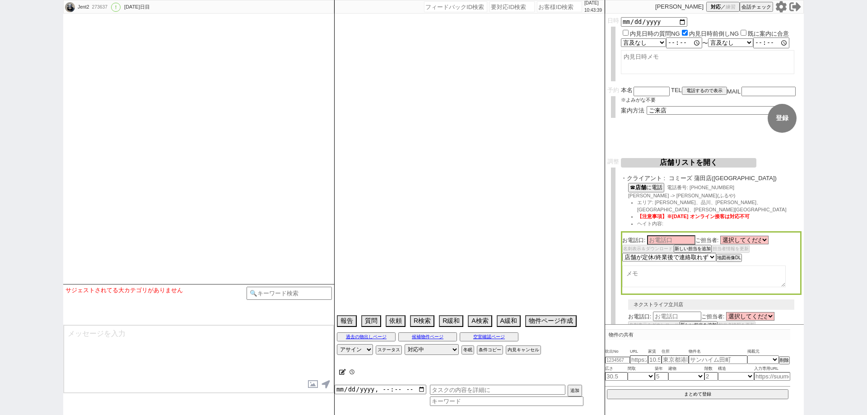
select select "[DATE]"
select select "13"
select select "0"
select select "14"
select select "60"
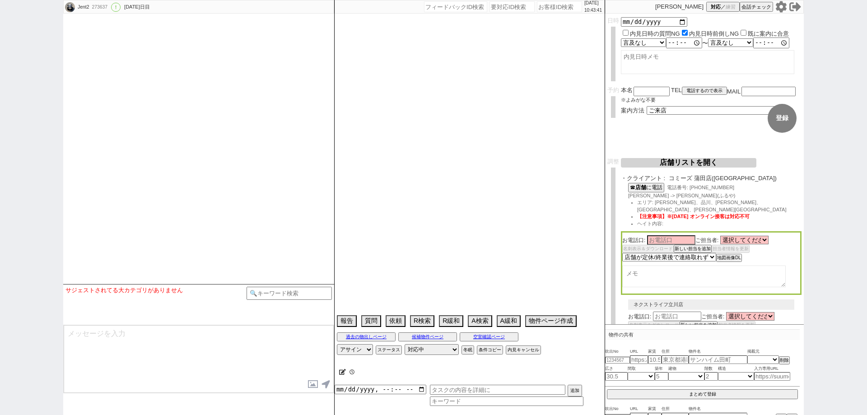
select select "75"
select select "823"
select select "23"
select select "731"
select select "70"
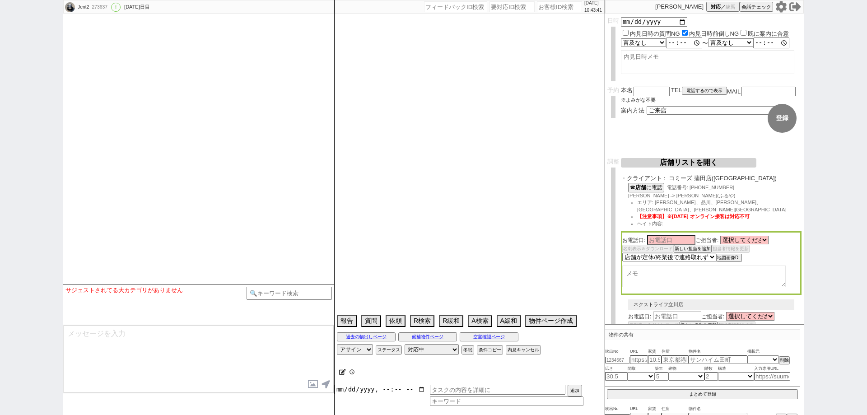
select select "[DATE]"
select select "64"
select select "1559"
select select "59"
select select "1461"
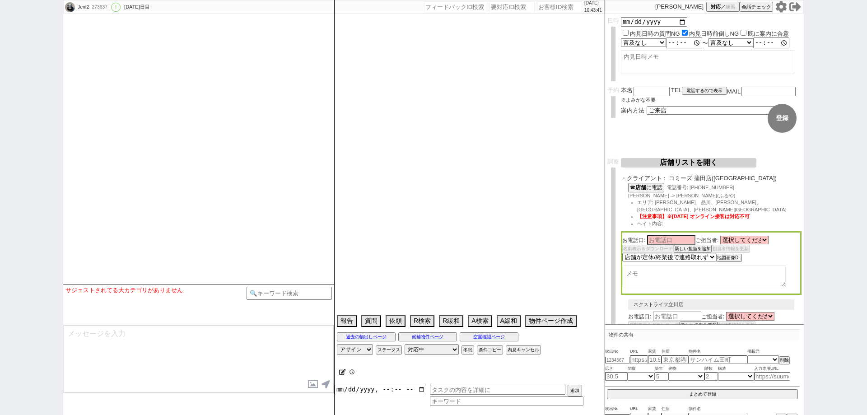
select select "62"
select select "1513"
select select "67"
select select "65"
select select "1583"
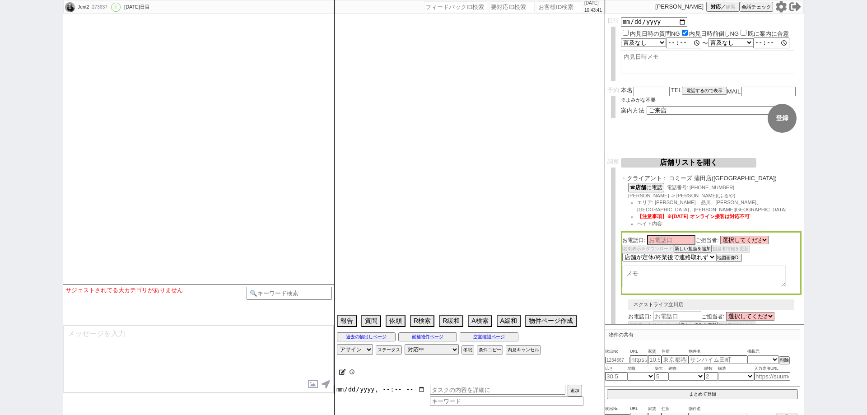
select select "69"
select select "[DATE]"
select select "63"
select select "25"
select select "3116"
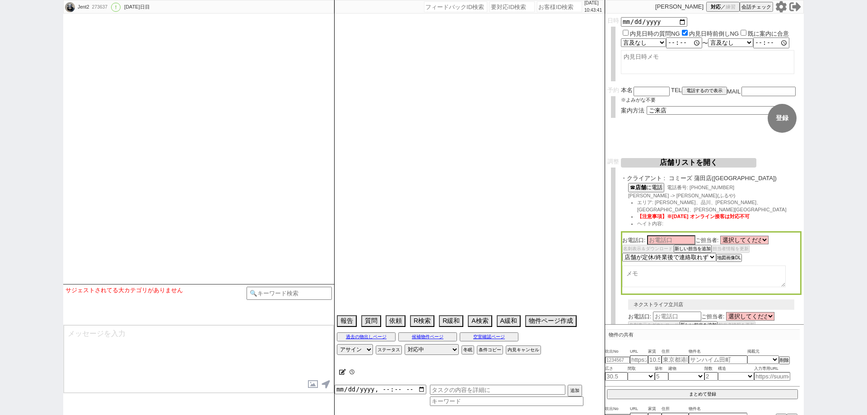
select select "71"
select select "66"
select select "68"
select select "1643"
select select "44"
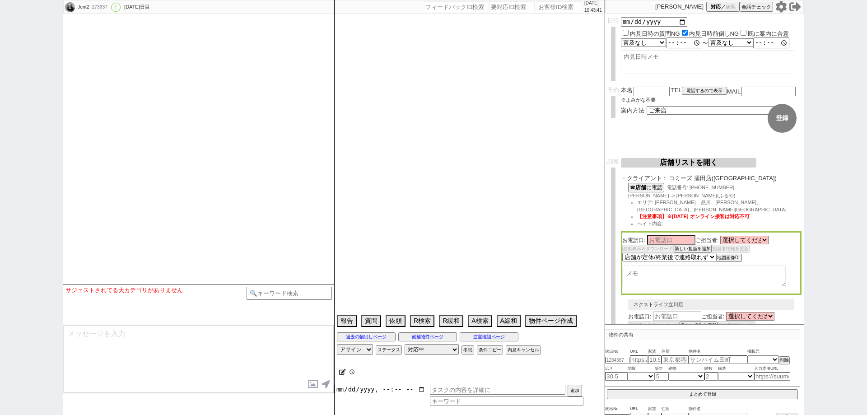
select select "57"
select select "48"
select select "54"
select select "61"
select select "77"
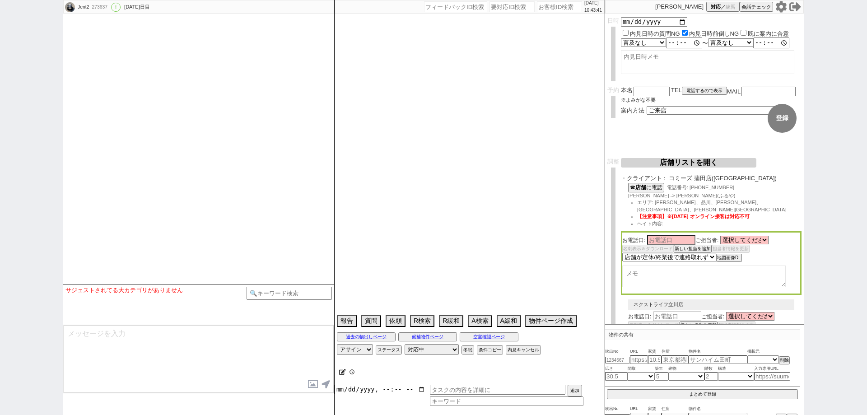
select select "[DATE]"
select select "72"
select select "[DATE]"
select select "38"
select select "35"
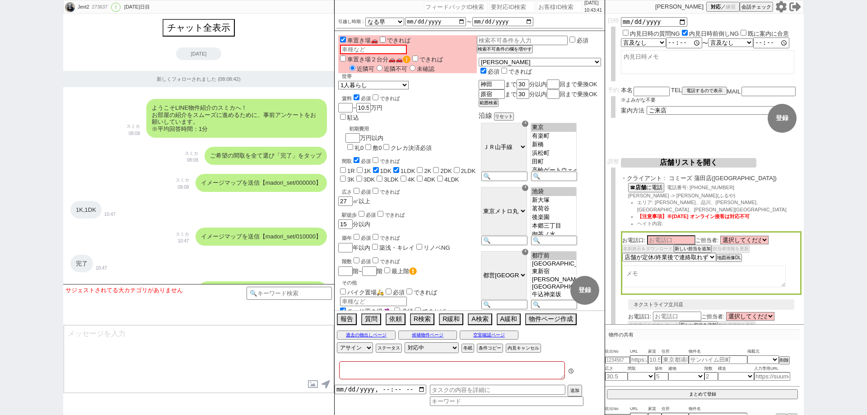
type textarea "＠＠＠テストIDです。 15464406　＠＠＠＠＠＠"
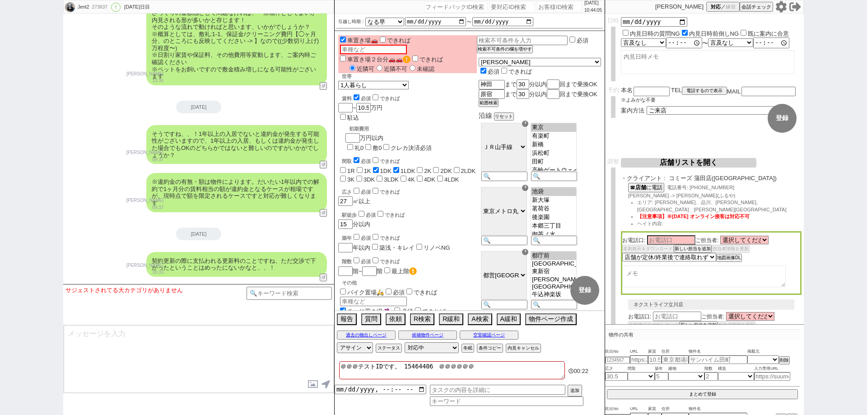
scroll to position [42801, 0]
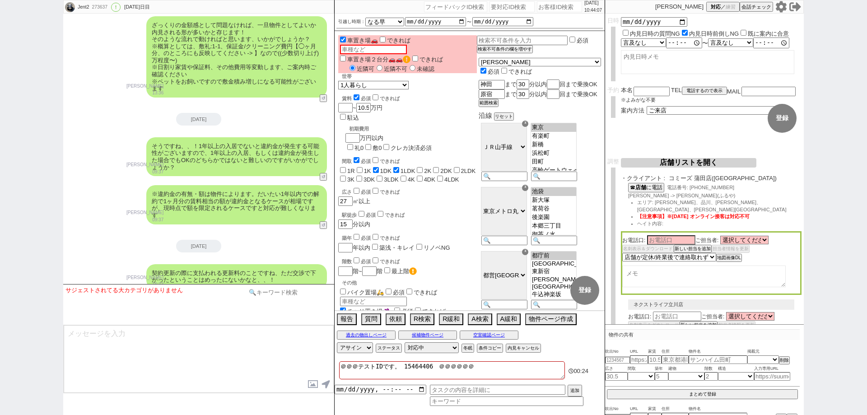
click at [317, 293] on input at bounding box center [288, 292] width 85 height 11
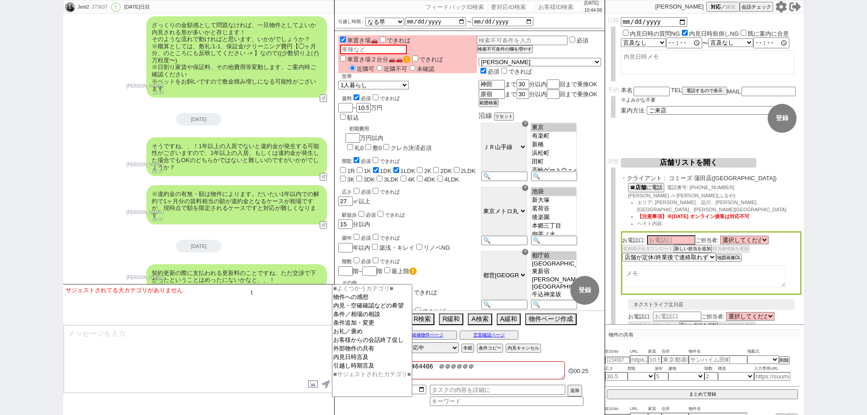
type input "と"
type input "特殊"
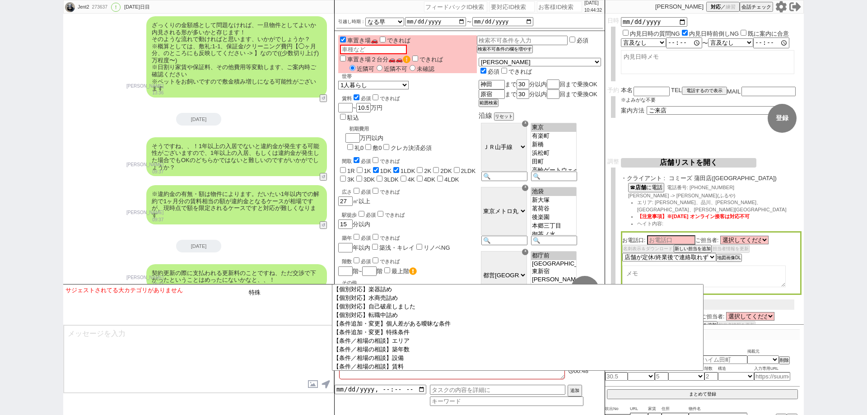
scroll to position [135, 0]
click at [242, 338] on textarea at bounding box center [199, 359] width 270 height 68
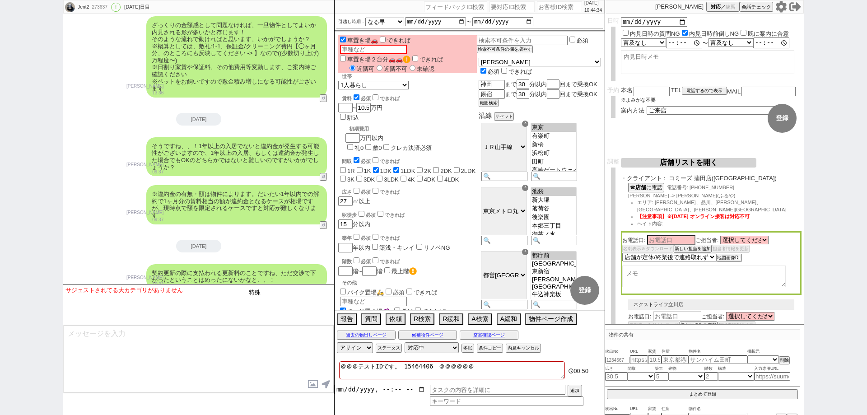
drag, startPoint x: 276, startPoint y: 293, endPoint x: 239, endPoint y: 283, distance: 38.3
click at [240, 283] on div "Jent2 273637 ! 0 1247日目 冬眠中 自社客 スミカ スミカ_BPO チャット全表示 2021-12-01 新しくフォローされました (08…" at bounding box center [198, 207] width 271 height 415
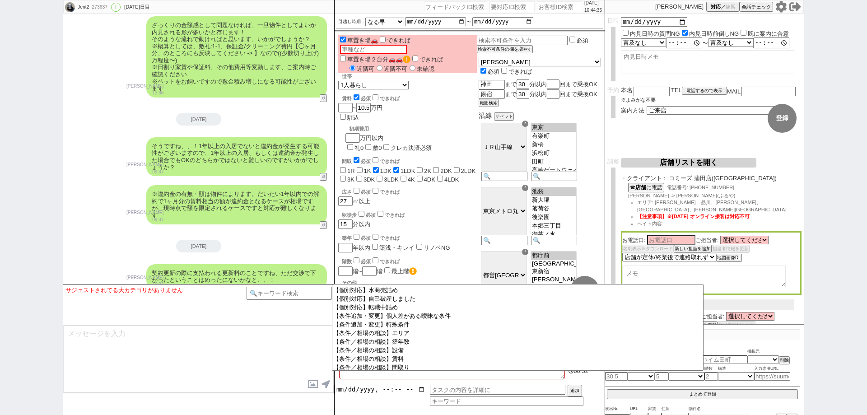
click at [283, 342] on textarea at bounding box center [199, 359] width 270 height 68
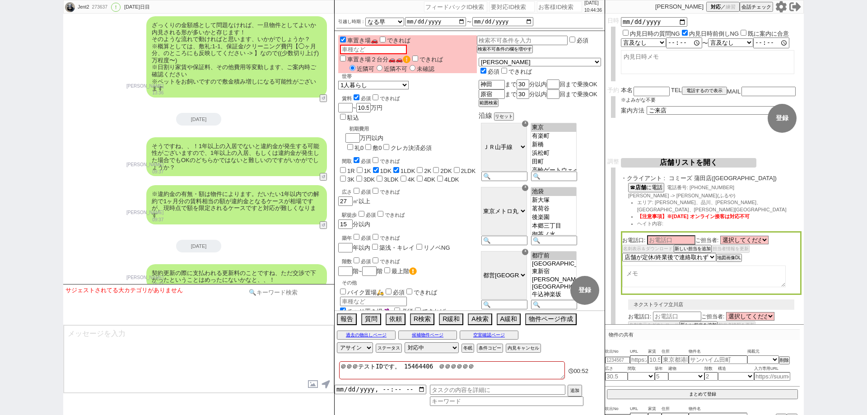
click at [310, 292] on input at bounding box center [288, 292] width 85 height 11
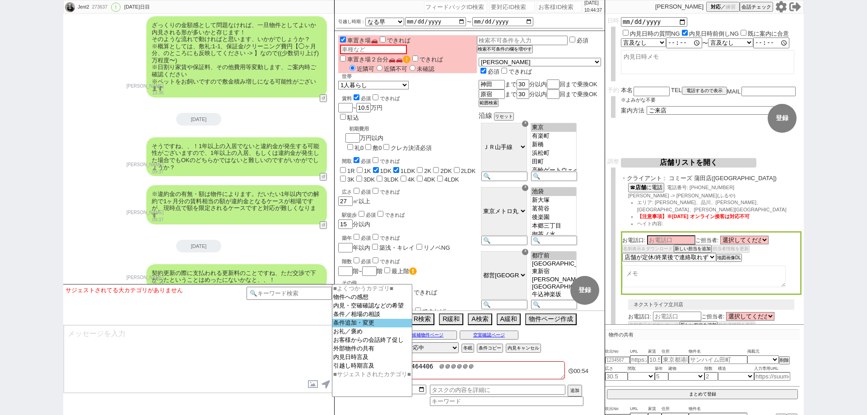
click at [367, 327] on option "条件追加・変更" at bounding box center [371, 323] width 79 height 9
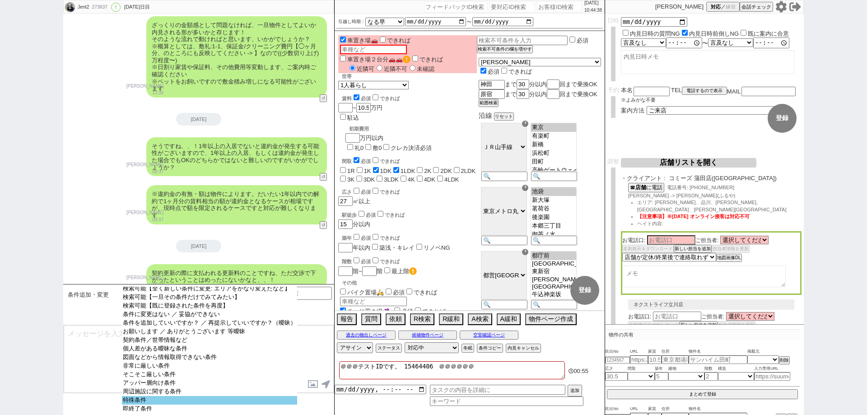
scroll to position [27, 0]
select select "特殊条件"
click at [255, 404] on option "特殊条件" at bounding box center [209, 408] width 175 height 9
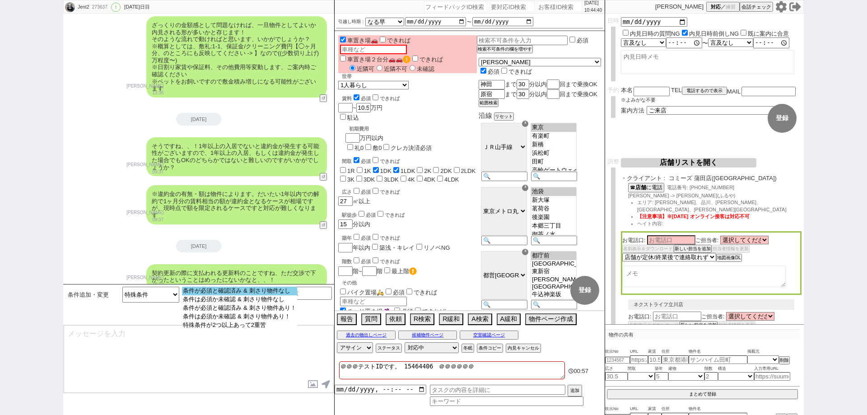
select select "条件が必須と確認済み & 刺さり物件なし"
click at [285, 295] on option "条件が必須と確認済み & 刺さり物件なし" at bounding box center [239, 299] width 115 height 9
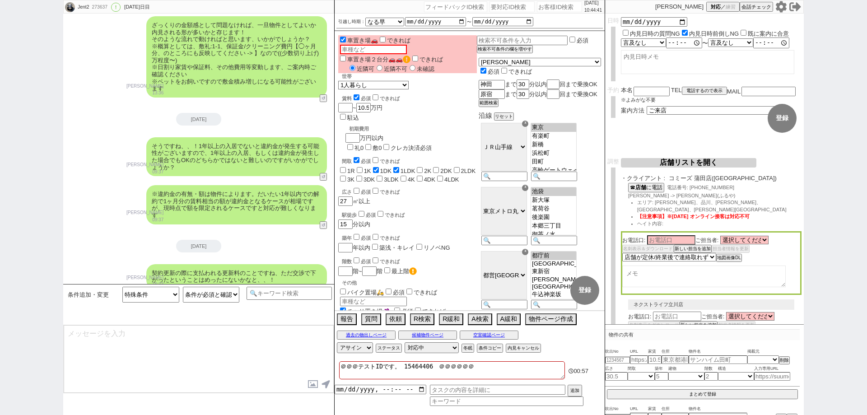
type textarea "@@@@自由記述！！！！！キャンセルになります！！！！@@@@"
click at [243, 319] on button "テンプレ再検索NG解除" at bounding box center [222, 319] width 47 height 6
click at [229, 299] on select "条件が必須と確認済み & 刺さり物件なし 条件は必須か未確認 & 刺さり物件なし 条件が必須と確認済み & 刺さり物件あり！ 条件は必須か未確認 & 刺さり物…" at bounding box center [211, 295] width 57 height 16
select select "条件は必須か未確認 & 刺さり物件なし"
click at [183, 287] on select "条件が必須と確認済み & 刺さり物件なし 条件は必須か未確認 & 刺さり物件なし 条件が必須と確認済み & 刺さり物件あり！ 条件は必須か未確認 & 刺さり物…" at bounding box center [211, 295] width 57 height 16
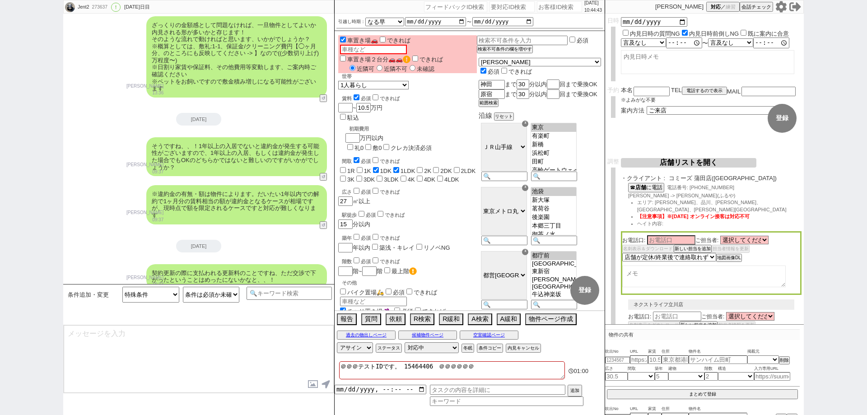
type textarea "@@@@自由記述！！！！！キャンセルになります！！！！@@@@"
click at [223, 315] on div "条件追加・変更 検索可能【より厳しく】 検索可能【より緩く】 検索可能【全く新しい条件に変更: エリアをかなり変えたなど】 検索可能【一旦その条件だけでみてみ…" at bounding box center [155, 305] width 181 height 36
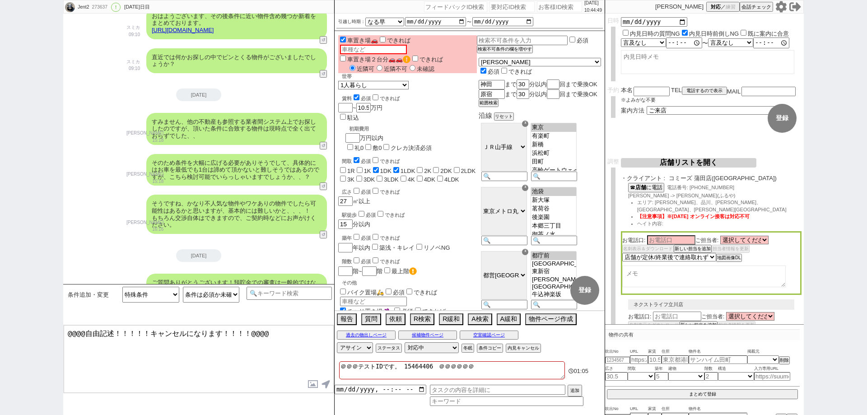
scroll to position [46728, 0]
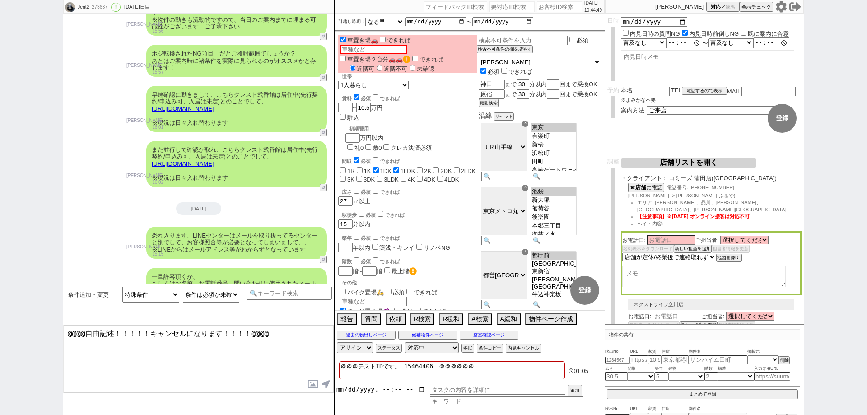
drag, startPoint x: 225, startPoint y: 207, endPoint x: 237, endPoint y: 344, distance: 137.7
click at [165, 295] on select "検索可能【より厳しく】 検索可能【より緩く】 検索可能【全く新しい条件に変更: エリアをかなり変えたなど】 検索可能【一旦その条件だけでみてみたい】 検索可能…" at bounding box center [150, 295] width 57 height 16
click at [184, 309] on div "条件追加・変更 検索可能【より厳しく】 検索可能【より緩く】 検索可能【全く新しい条件に変更: エリアをかなり変えたなど】 検索可能【一旦その条件だけでみてみ…" at bounding box center [155, 305] width 181 height 36
click at [221, 296] on select "条件が必須と確認済み & 刺さり物件なし 条件は必須か未確認 & 刺さり物件なし 条件が必須と確認済み & 刺さり物件あり！ 条件は必須か未確認 & 刺さり物…" at bounding box center [211, 295] width 57 height 16
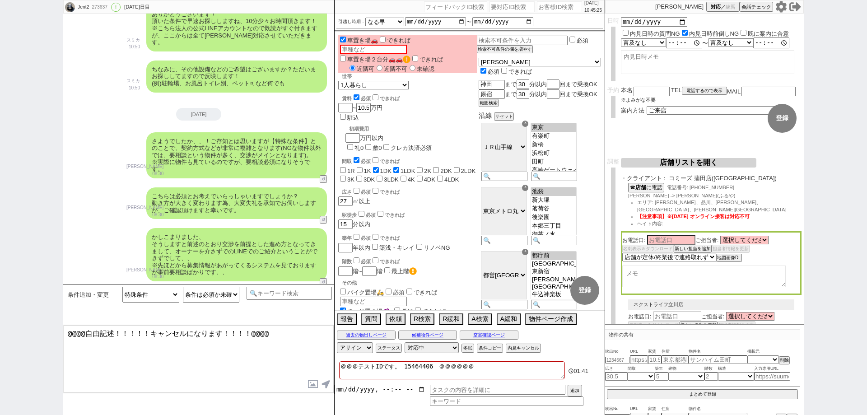
scroll to position [813, 0]
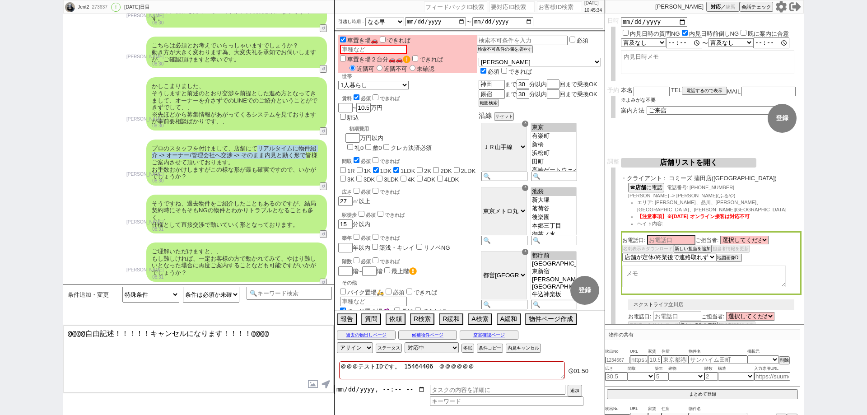
drag, startPoint x: 260, startPoint y: 140, endPoint x: 313, endPoint y: 152, distance: 54.6
click at [313, 152] on div "プロのスタッフを付けまして、店舗にてリアルタイムに物件紹介 -> オーナー/管理会社へ交渉 -> そのまま内見と動く形で皆様ご案内させて頂いております。 お手…" at bounding box center [236, 162] width 181 height 46
copy div "リアルタイムに物件紹介 -> オーナー/管理会社へ交渉 -> そのまま内見と動く形で"
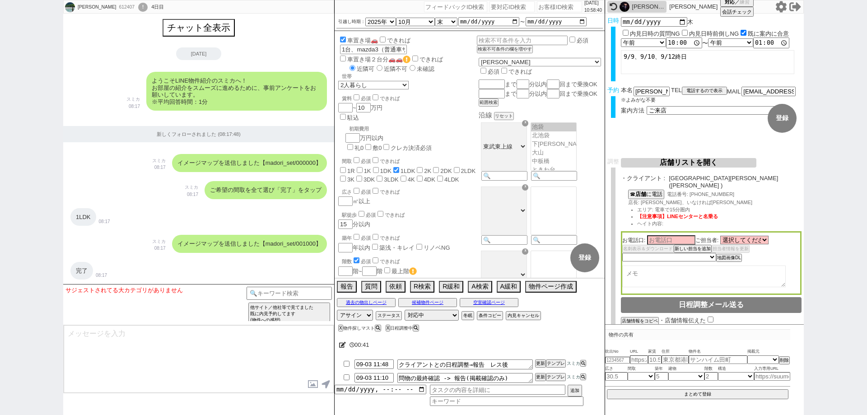
select select "2025"
select select "10"
select select "35"
select select "1"
select select "35"
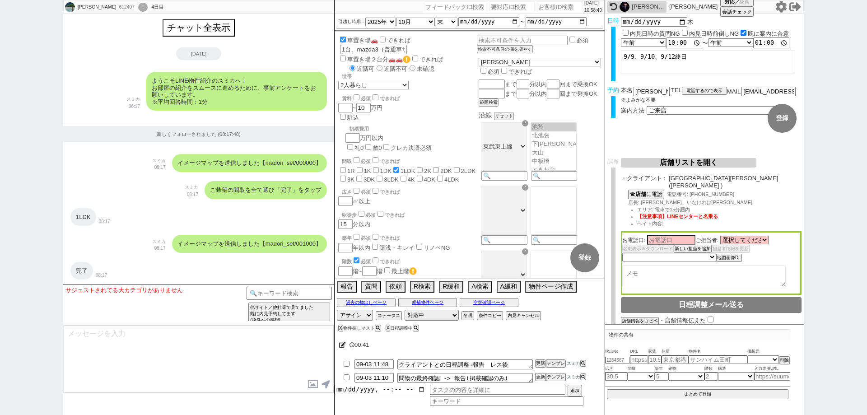
select select "[DATE]"
select select "2"
select select
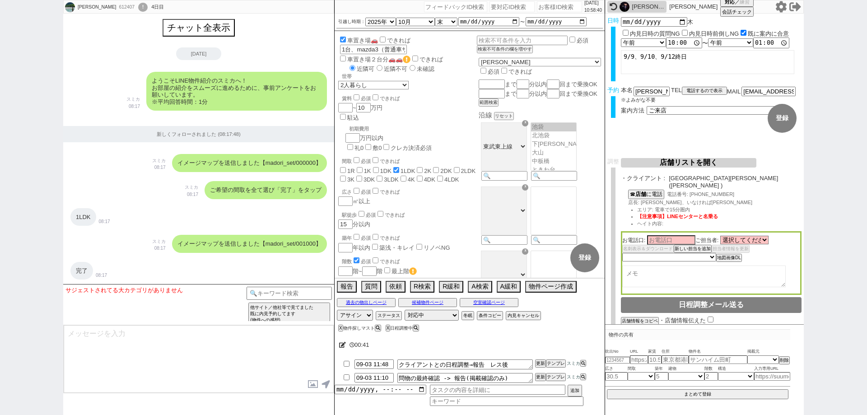
select select
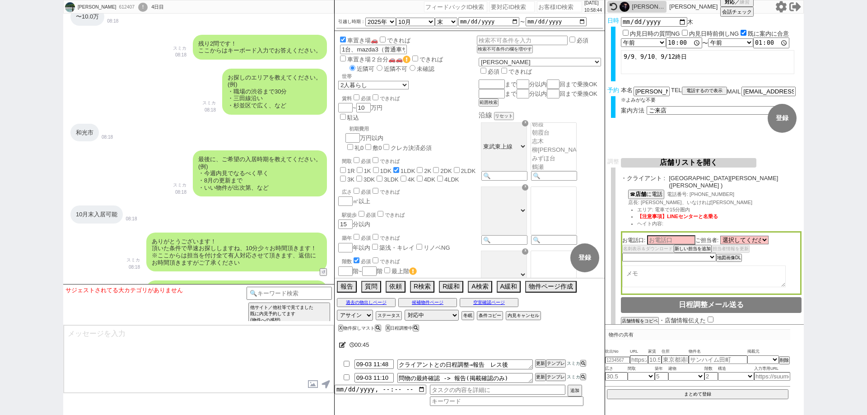
scroll to position [440, 0]
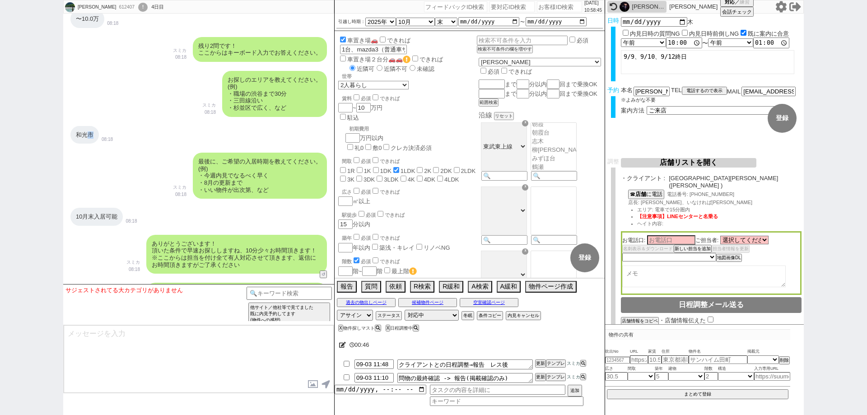
drag, startPoint x: 92, startPoint y: 138, endPoint x: 85, endPoint y: 136, distance: 7.3
click at [85, 136] on div "和光市" at bounding box center [84, 135] width 28 height 18
click at [778, 4] on icon at bounding box center [780, 6] width 11 height 11
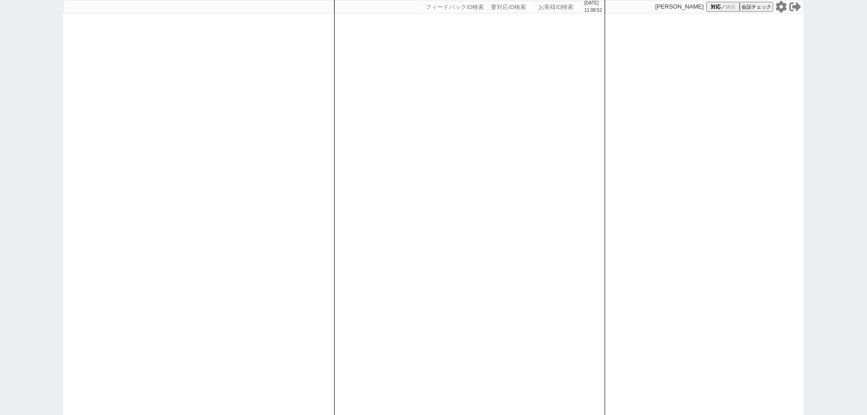
click at [552, 5] on input "number" at bounding box center [559, 6] width 45 height 11
paste input "612854"
type input "612854"
select select
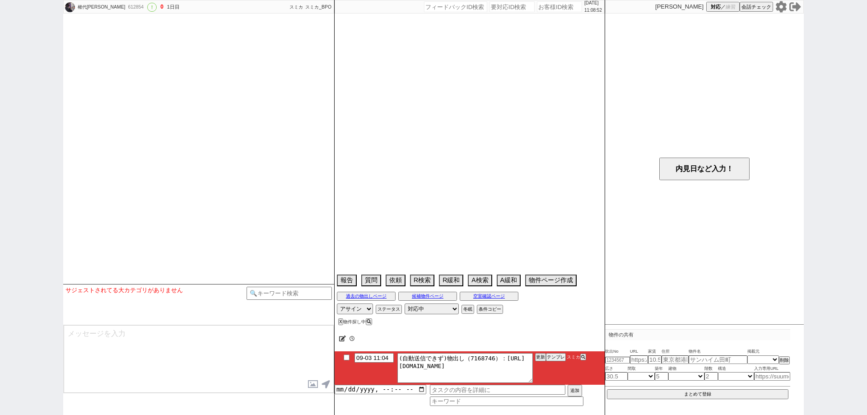
select select "2025"
select select "11"
select select "37"
select select "1"
select select "50"
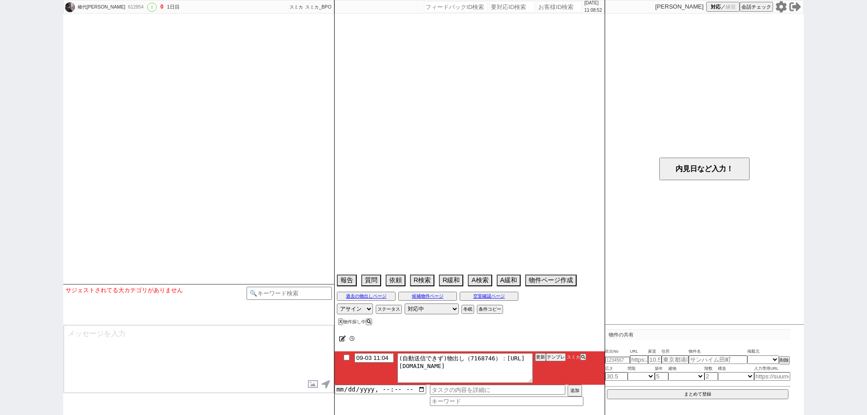
select select "[DATE]"
select select "23"
select select "752"
select select "53"
select select "[DATE]"
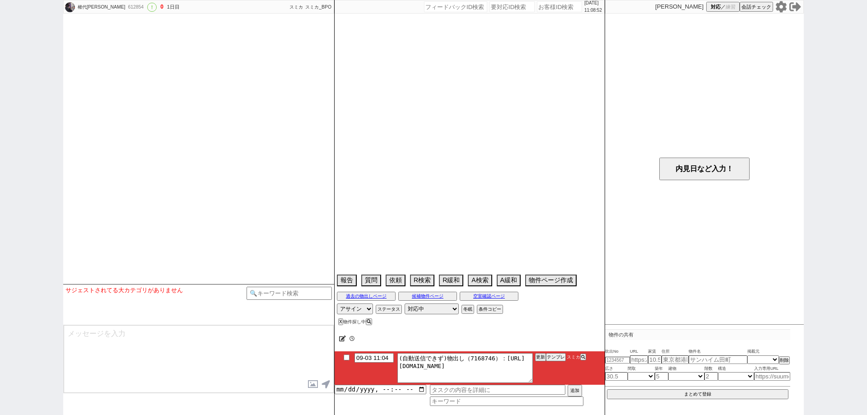
select select "17"
select select "563"
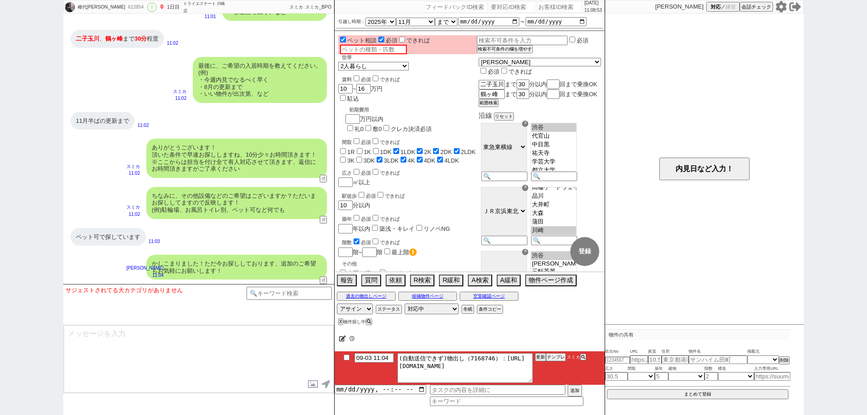
scroll to position [25, 0]
click at [380, 359] on input "09-03 11:04" at bounding box center [373, 357] width 39 height 8
type input "09-03 13:04"
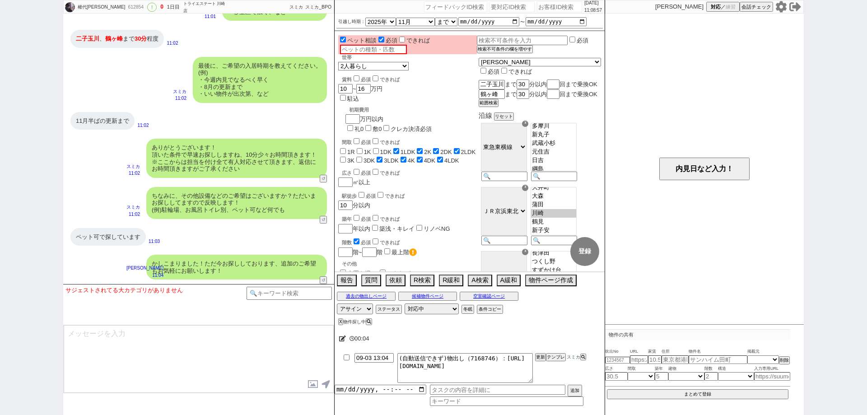
drag, startPoint x: 491, startPoint y: 330, endPoint x: 511, endPoint y: 344, distance: 24.3
click at [493, 330] on div "00:04" at bounding box center [469, 339] width 270 height 18
click at [541, 361] on li "09-03 13:04 (自動送信できず)物出し（7168746）：[URL][DOMAIN_NAME] 更新 テンプレ スミカ" at bounding box center [469, 367] width 270 height 33
click at [543, 349] on div at bounding box center [469, 350] width 270 height 4
click at [540, 357] on button "更新" at bounding box center [539, 357] width 9 height 6
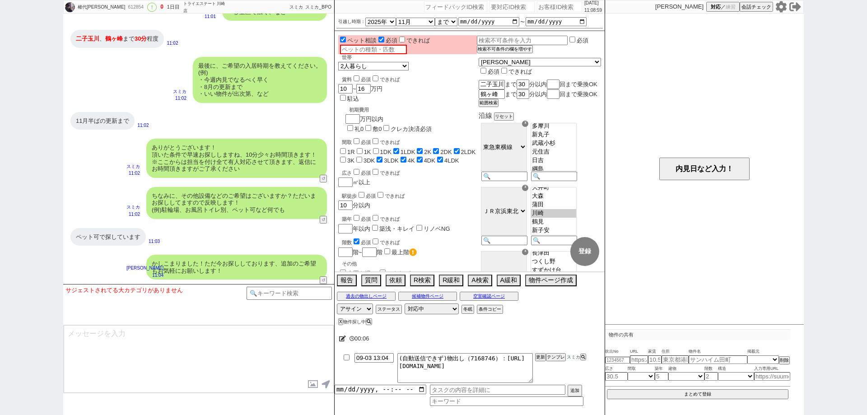
click at [540, 344] on div "00:06" at bounding box center [469, 339] width 270 height 18
click at [540, 352] on li "09-03 13:04 (自動送信できず)物出し（7168746）：[URL][DOMAIN_NAME] 更新 テンプレ スミカ" at bounding box center [469, 367] width 270 height 33
click at [540, 342] on div "00:06" at bounding box center [469, 339] width 270 height 18
click at [542, 348] on div at bounding box center [469, 350] width 270 height 4
click at [542, 355] on button "更新" at bounding box center [539, 357] width 9 height 6
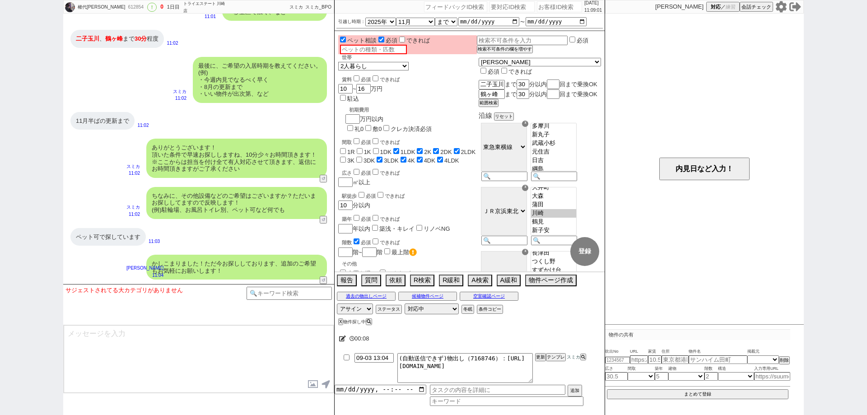
click at [544, 337] on div "00:08" at bounding box center [469, 339] width 270 height 18
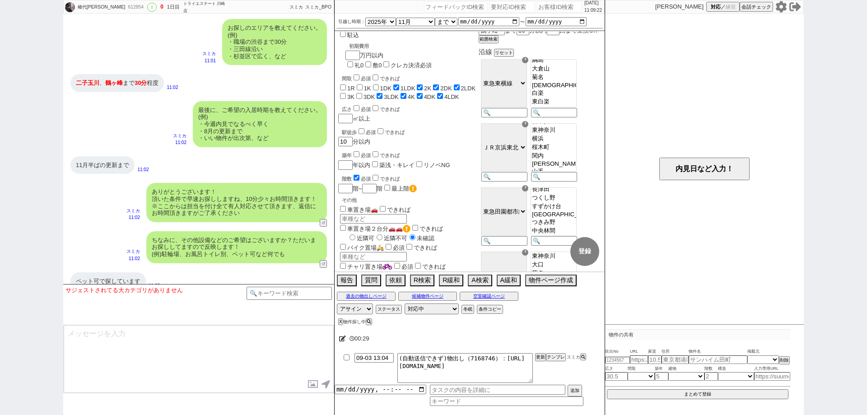
scroll to position [0, 0]
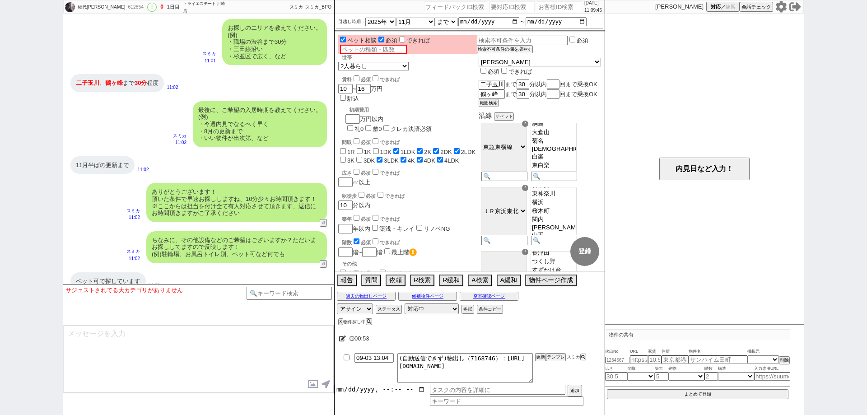
drag, startPoint x: 0, startPoint y: 324, endPoint x: 34, endPoint y: 316, distance: 34.6
click at [0, 323] on div "權代[PERSON_NAME] 612854 ! 0 1日目 トライエステート [PERSON_NAME]店 冬眠中 自社客 スミカ スミカ_BPO チャット…" at bounding box center [433, 207] width 867 height 415
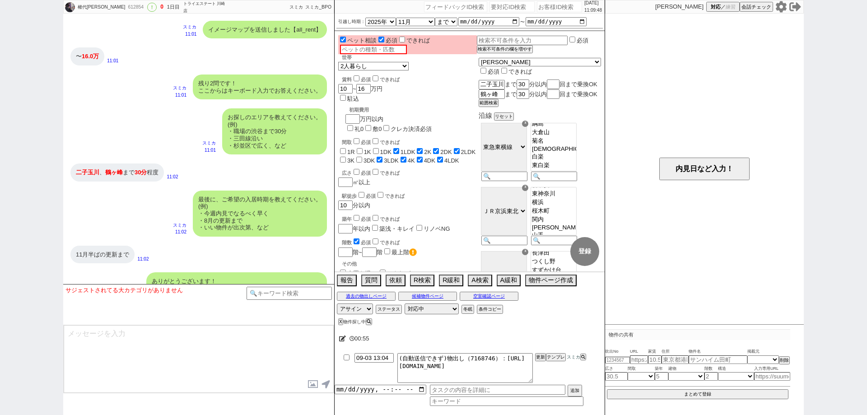
scroll to position [563, 0]
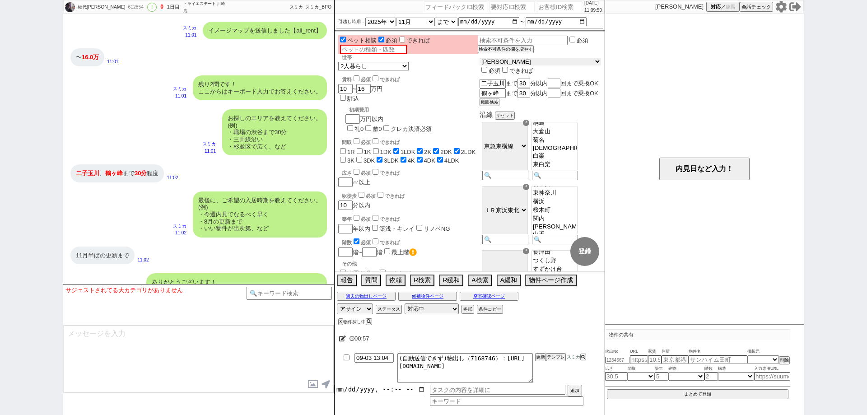
click at [523, 65] on select "[PERSON_NAME] [GEOGRAPHIC_DATA] [GEOGRAPHIC_DATA] [PERSON_NAME][GEOGRAPHIC_DATA…" at bounding box center [539, 62] width 121 height 8
select select "14"
click at [501, 60] on select "[PERSON_NAME] [GEOGRAPHIC_DATA] [GEOGRAPHIC_DATA] [PERSON_NAME][GEOGRAPHIC_DATA…" at bounding box center [539, 62] width 121 height 8
checkbox input "false"
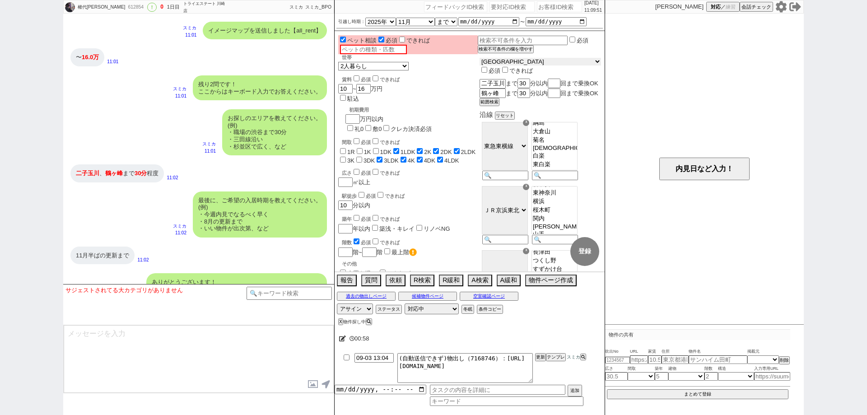
checkbox input "false"
checkbox input "true"
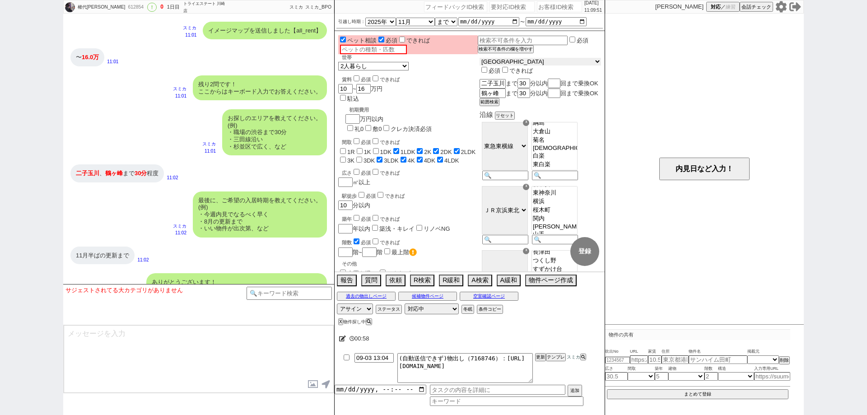
checkbox input "false"
checkbox input "true"
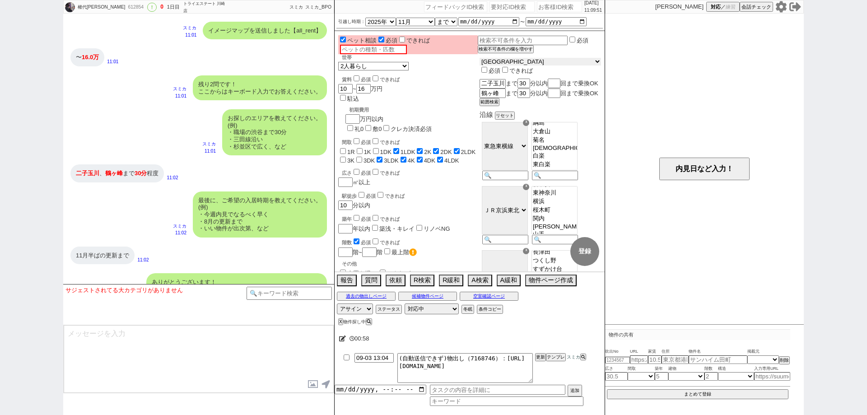
checkbox input "true"
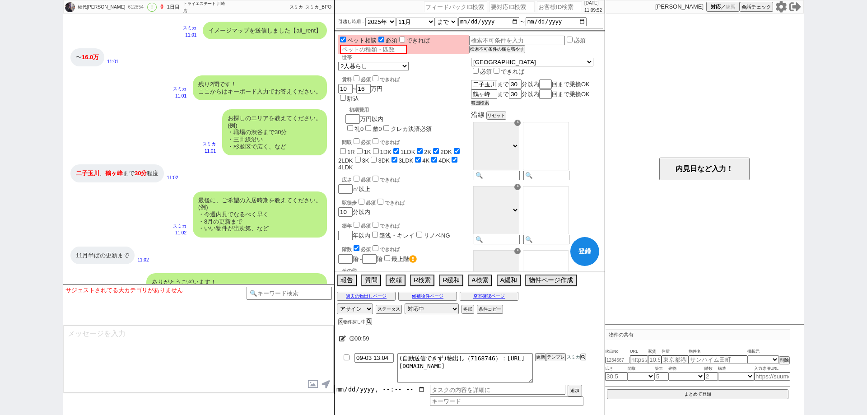
click at [489, 106] on button "範囲検索" at bounding box center [480, 103] width 18 height 6
checkbox input "false"
checkbox input "true"
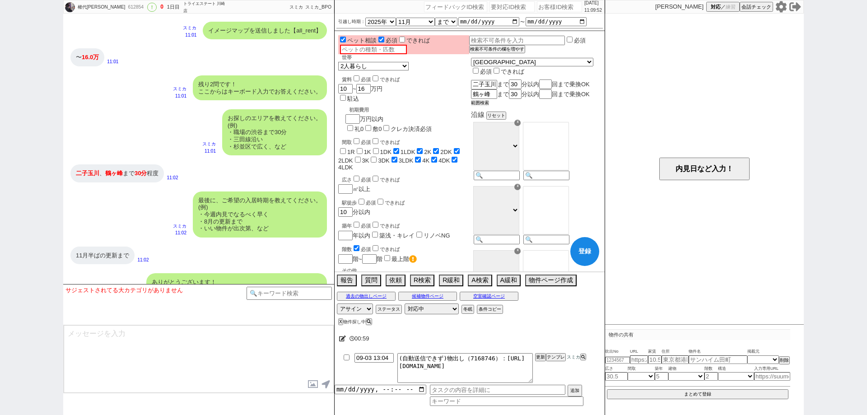
checkbox input "true"
checkbox input "false"
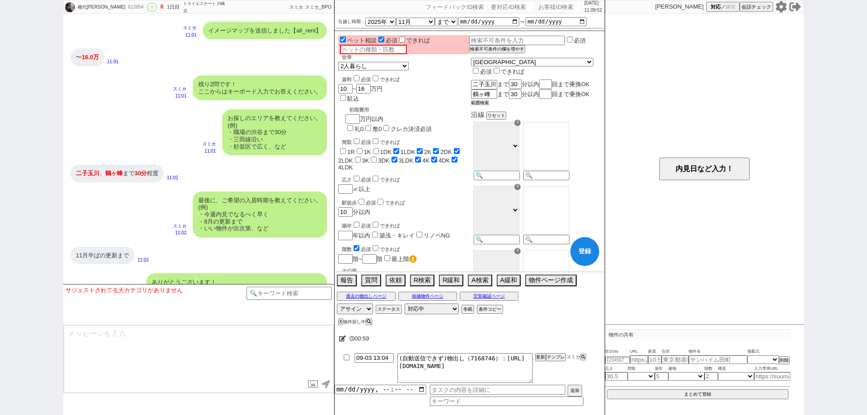
checkbox input "true"
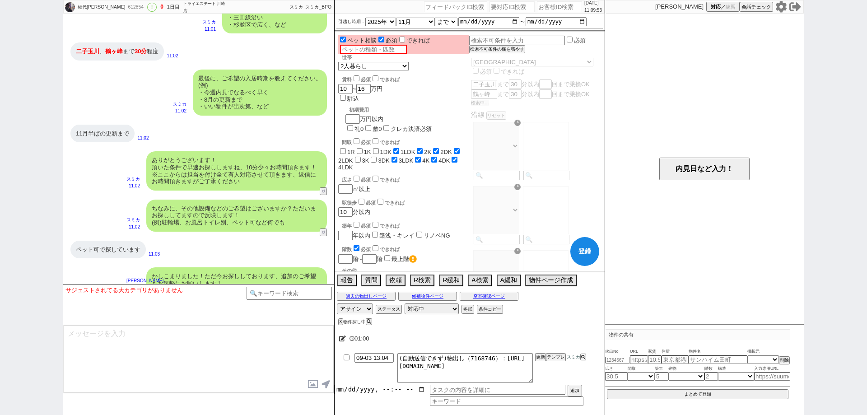
scroll to position [698, 0]
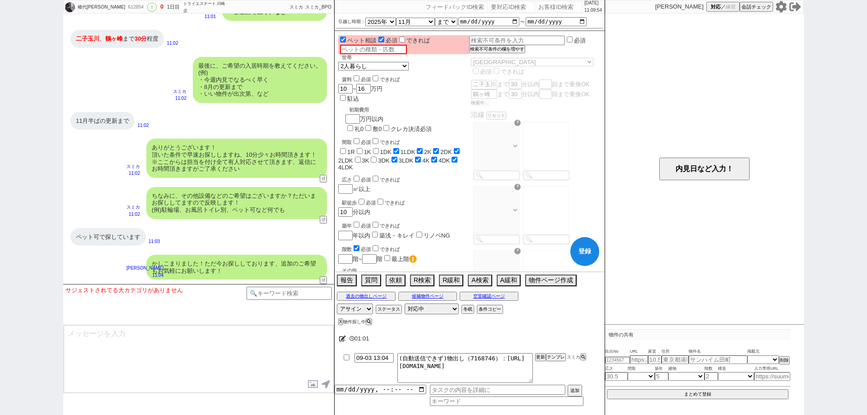
select select "94"
select select "[DATE]"
select select "23"
select select "752"
select select "53"
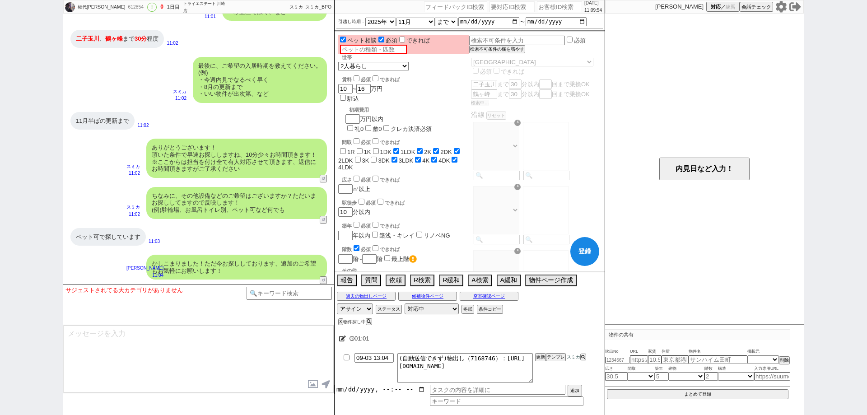
select select "[DATE]"
select select "17"
select select "563"
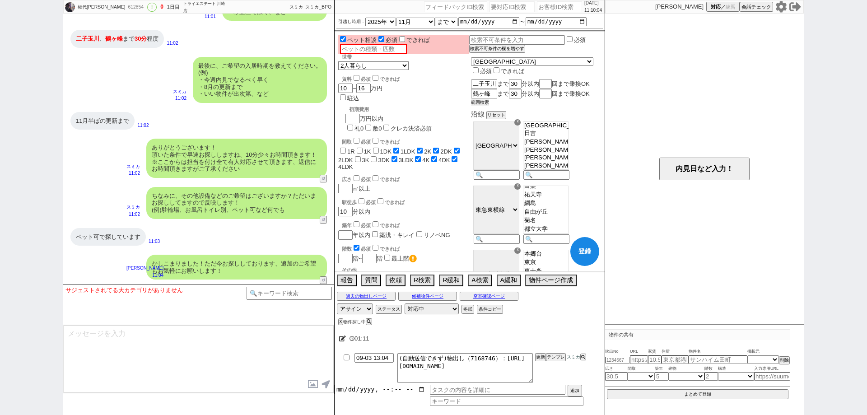
scroll to position [0, 0]
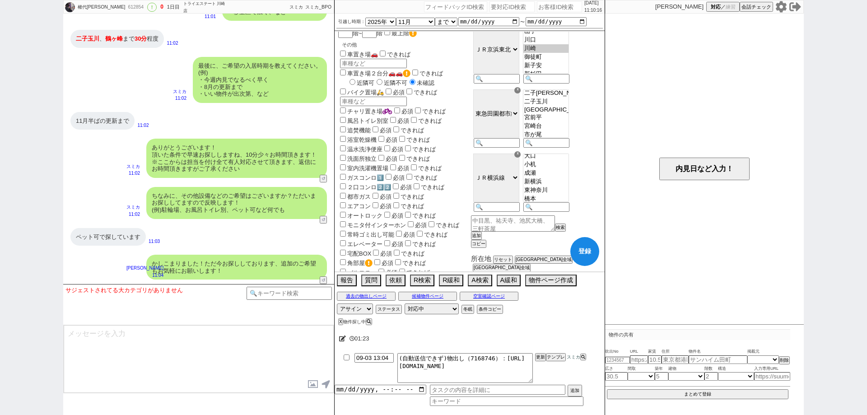
click at [591, 252] on button "登録" at bounding box center [584, 251] width 29 height 29
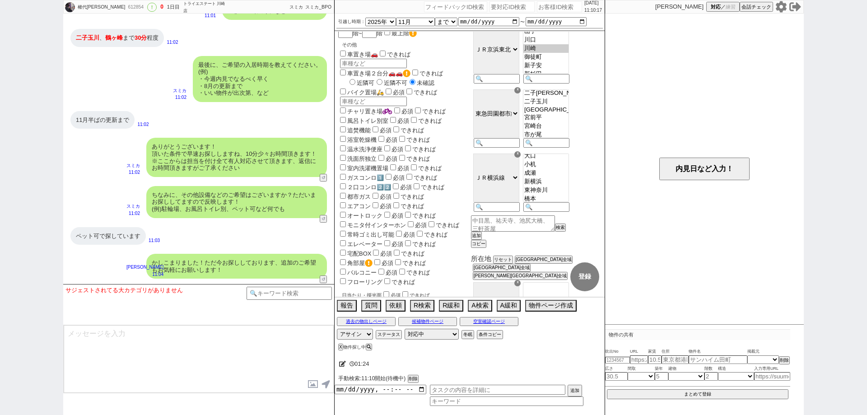
select select "94"
select select "2562"
select select "[DATE]"
select select "23"
select select "752"
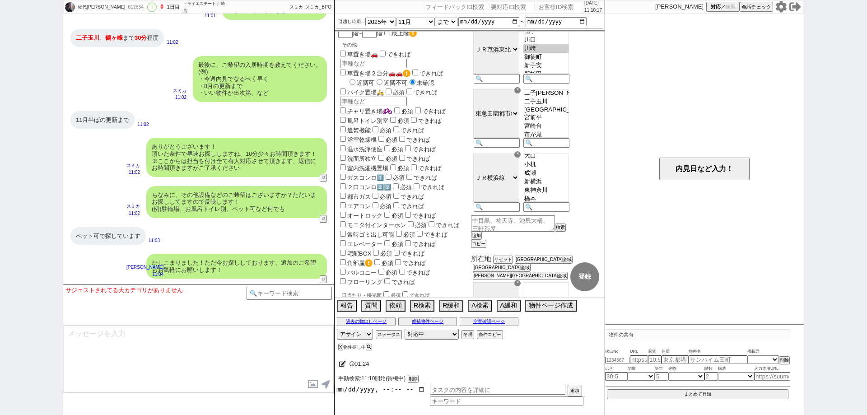
select select "53"
select select "[DATE]"
select select "17"
select select "563"
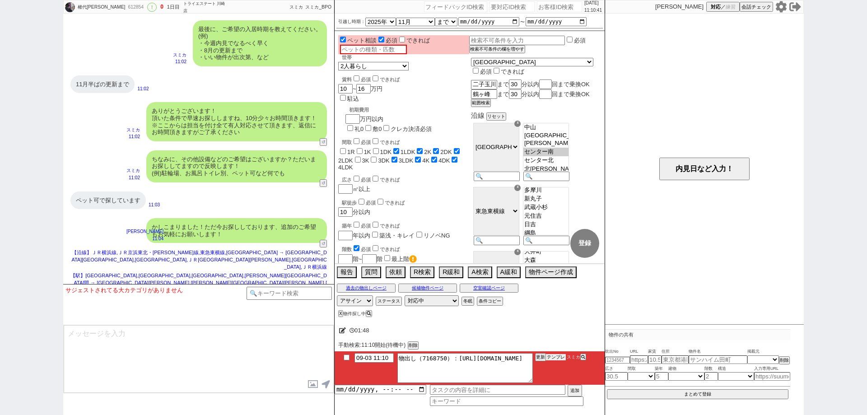
click at [556, 357] on button "テンプレ" at bounding box center [556, 357] width 20 height 6
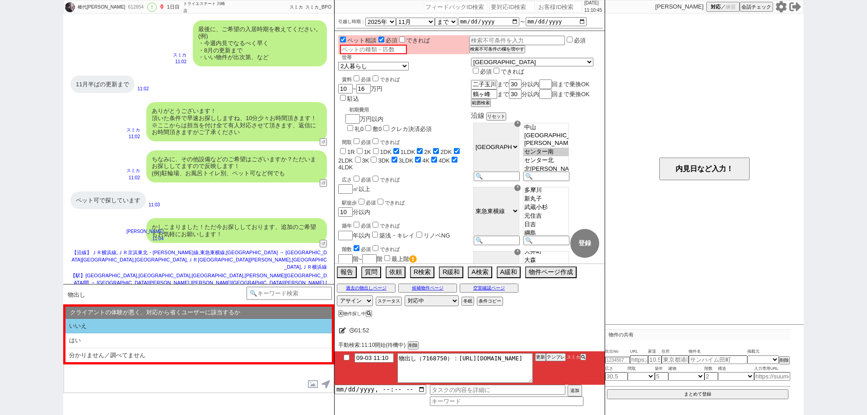
click at [172, 326] on li "いいえ" at bounding box center [198, 326] width 266 height 15
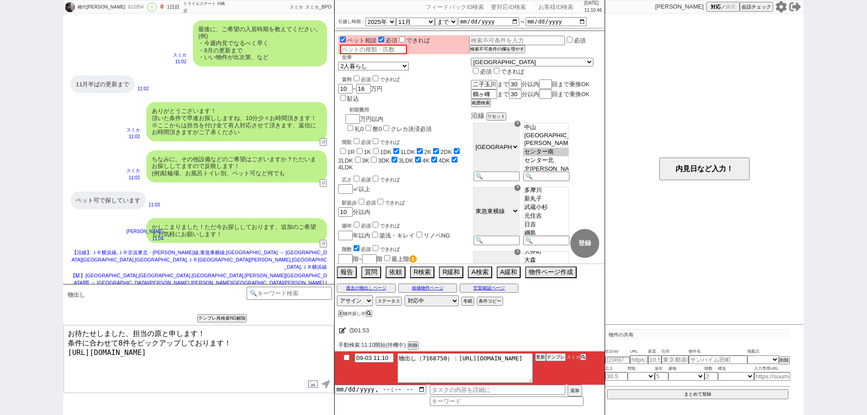
type textarea "お待たせしました、担当の原と申します！ 条件に合わせて8件をピックアップしております！ [URL][DOMAIN_NAME]"
checkbox input "true"
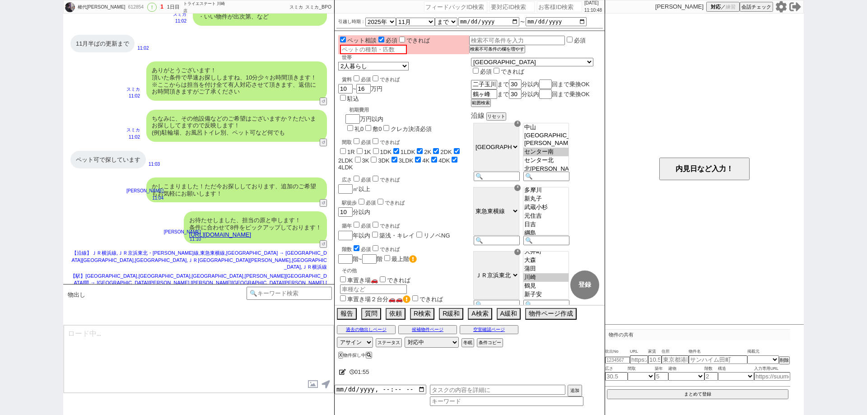
type textarea "イメージに近い物件はございますか？ ご感想いただき、すぐにまた洗い出してまいります！ ※自動応答ではなく直接ご紹介します！"
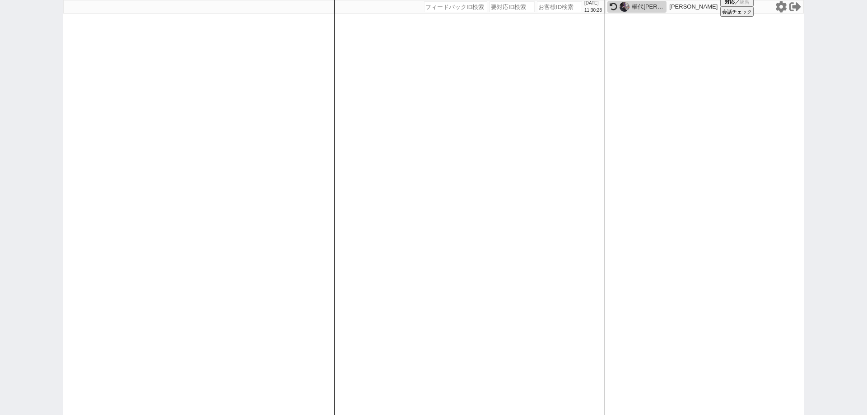
click at [30, 376] on div "[DATE] 11:30:28 候補物件を追加してしてください 紹介した物件一覧 他社物件を追加する 空室確認ページに追加・削除 紹介した物件一覧 他社物件を…" at bounding box center [433, 207] width 867 height 415
click at [543, 8] on input "number" at bounding box center [559, 6] width 45 height 11
paste input "140793"
type input "140793"
select select "600"
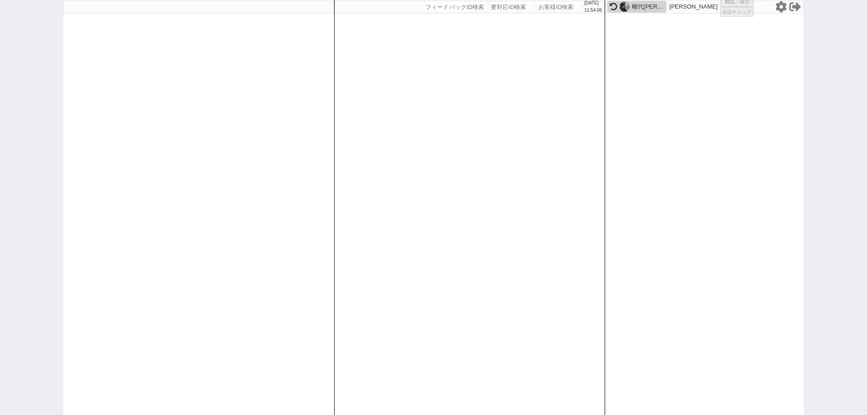
select select
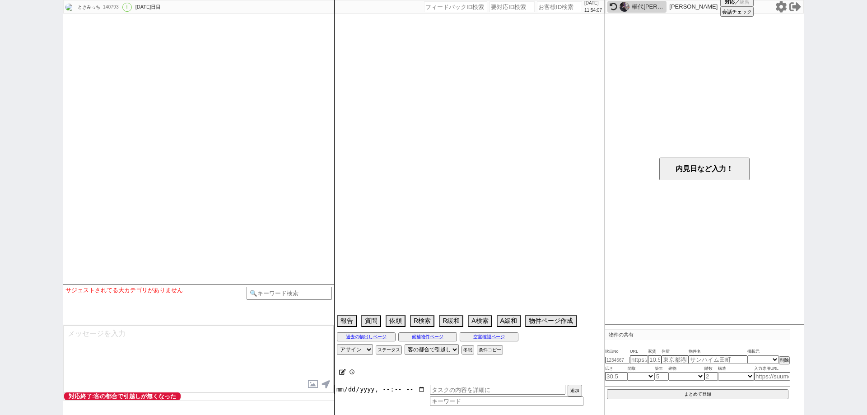
click at [449, 5] on input "number" at bounding box center [455, 6] width 63 height 11
select select "[DATE]"
select select "12"
select select "36"
select select "1"
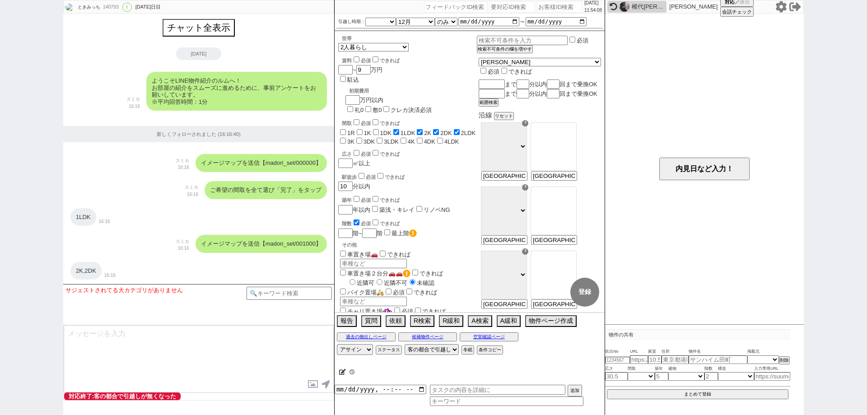
scroll to position [1224, 0]
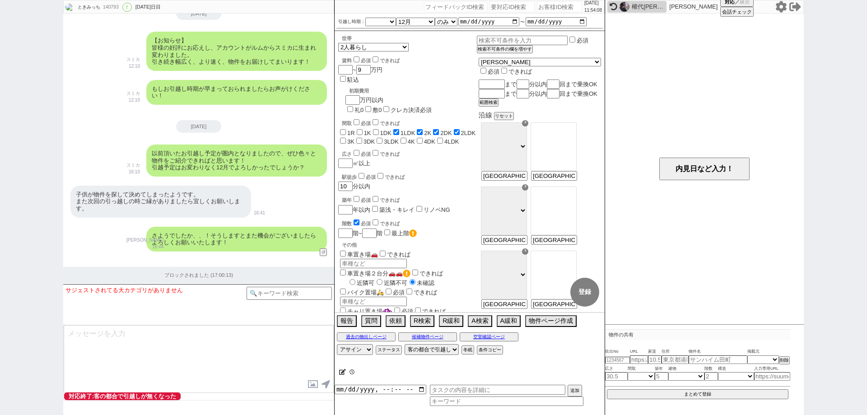
paste input "140793"
type input "140793"
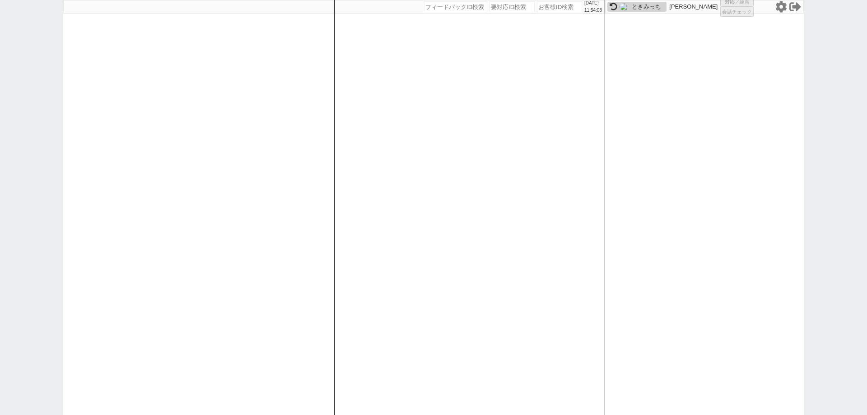
select select "100"
select select "1"
select select "2"
select select "5"
select select
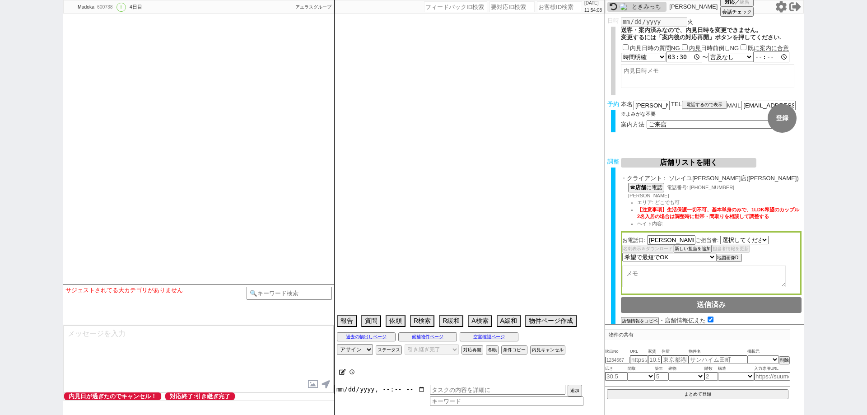
select select "527"
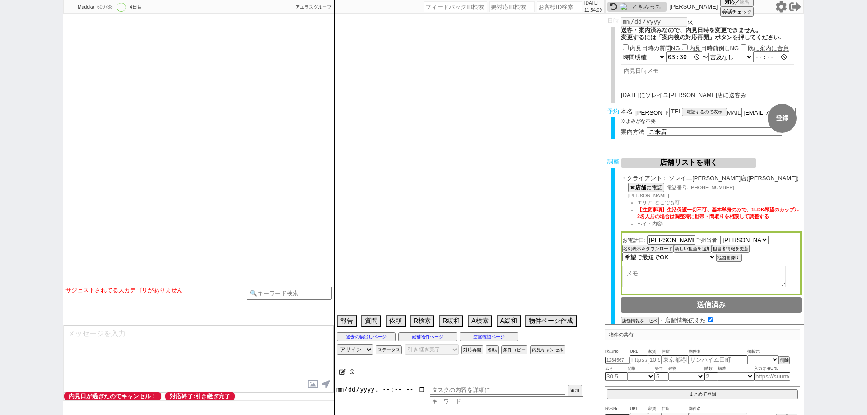
type textarea "当日までの内見予定無し"
select select "2025"
select select "10"
select select "37"
select select "0"
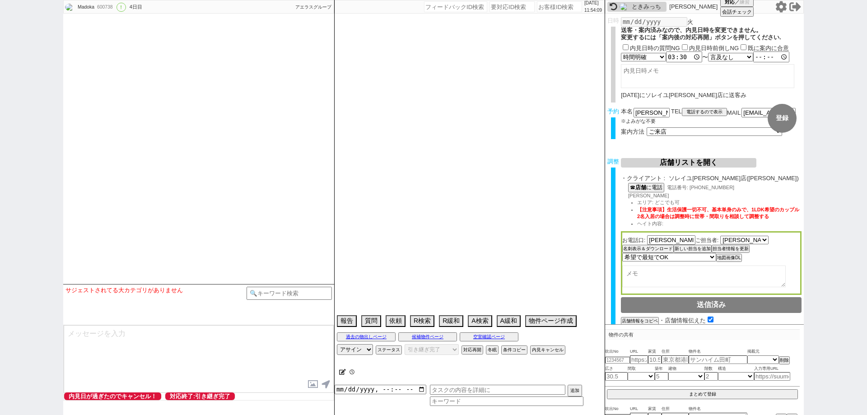
select select "48"
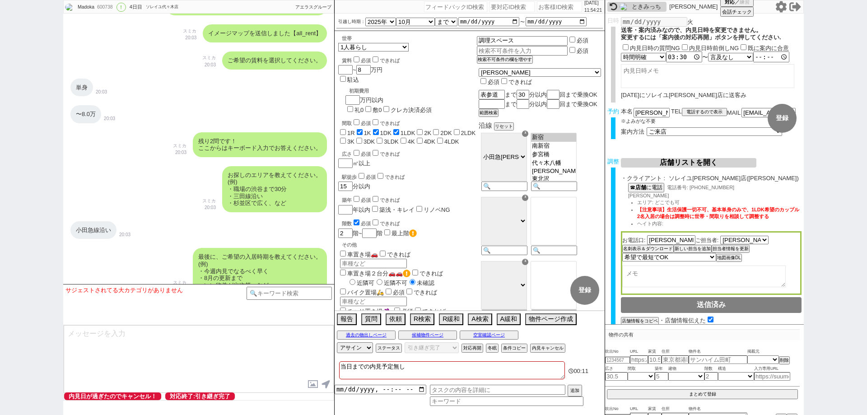
scroll to position [448, 0]
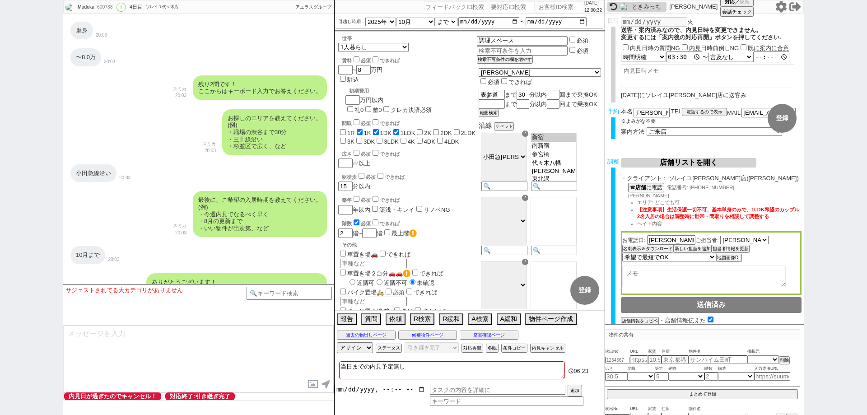
click at [0, 157] on div "Madoka 600738 ! 0 4日目 ソレイユ代々木店 冬眠中 自社客 アエラスグループ スミカ_BPO チャット全表示 [DATE] 新しくフォローさ…" at bounding box center [433, 207] width 867 height 415
click at [779, 4] on icon at bounding box center [780, 6] width 11 height 11
